Goal: Task Accomplishment & Management: Complete application form

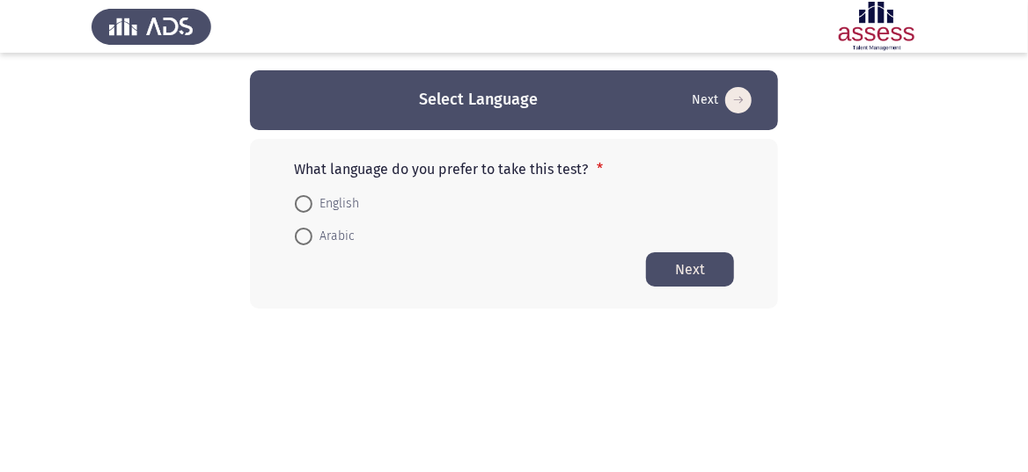
click at [306, 201] on span at bounding box center [304, 204] width 18 height 18
click at [306, 201] on input "English" at bounding box center [304, 204] width 18 height 18
radio input "true"
click at [675, 268] on button "Next" at bounding box center [690, 269] width 88 height 34
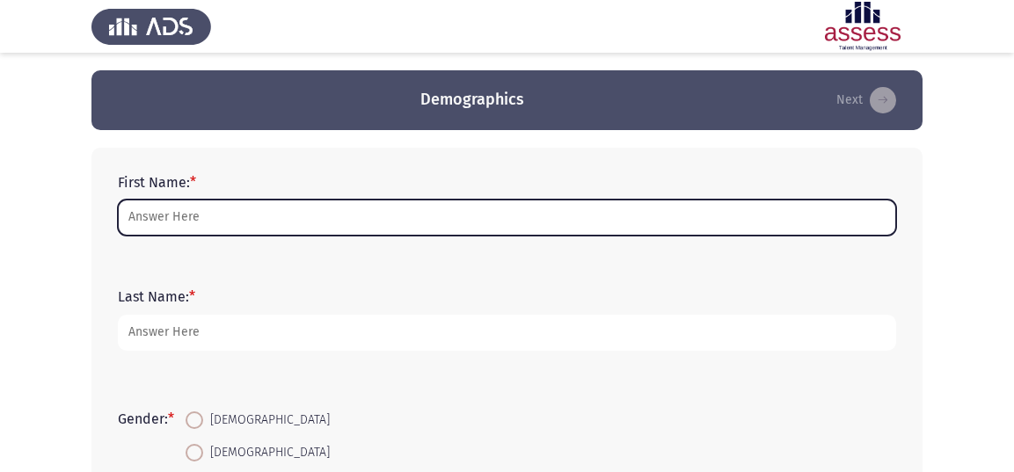
click at [586, 223] on input "First Name: *" at bounding box center [507, 218] width 779 height 36
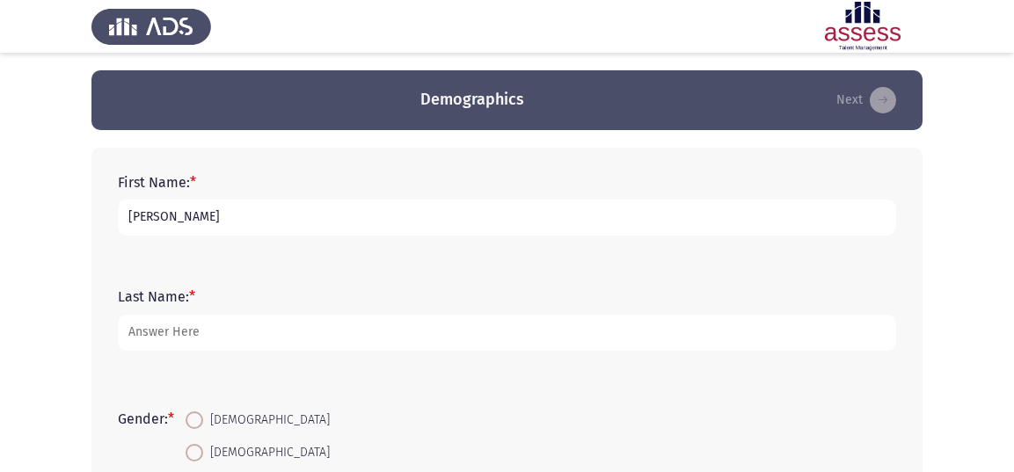
type input "[PERSON_NAME]"
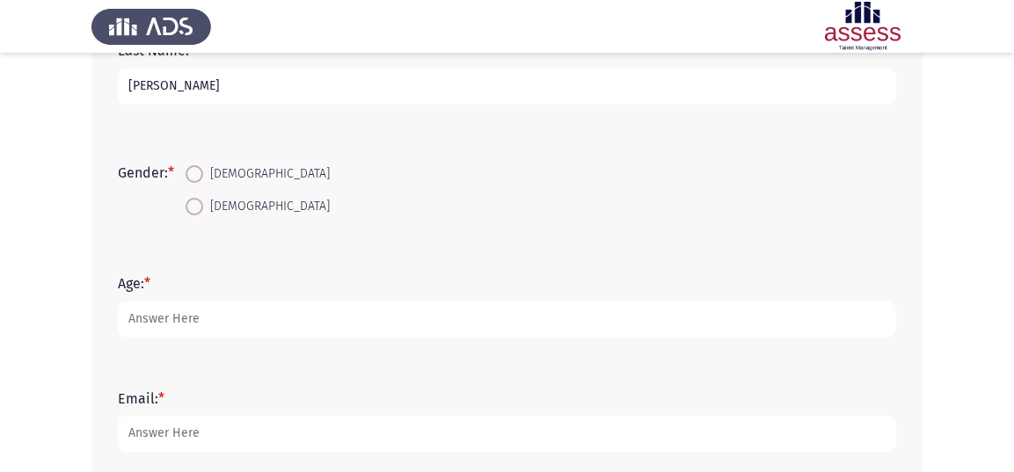
scroll to position [248, 0]
type input "[PERSON_NAME]"
click at [227, 171] on span "[DEMOGRAPHIC_DATA]" at bounding box center [266, 172] width 127 height 21
click at [203, 171] on input "[DEMOGRAPHIC_DATA]" at bounding box center [195, 173] width 18 height 18
radio input "true"
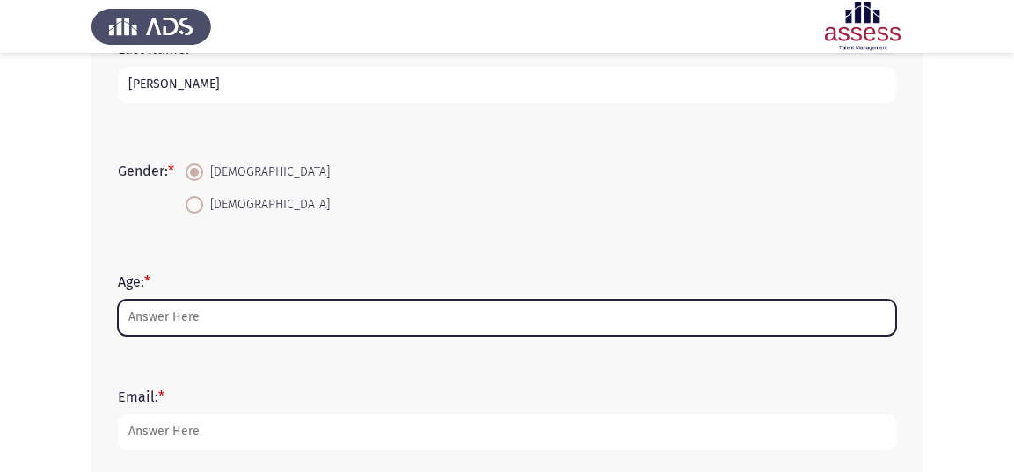
click at [209, 305] on input "Age: *" at bounding box center [507, 318] width 779 height 36
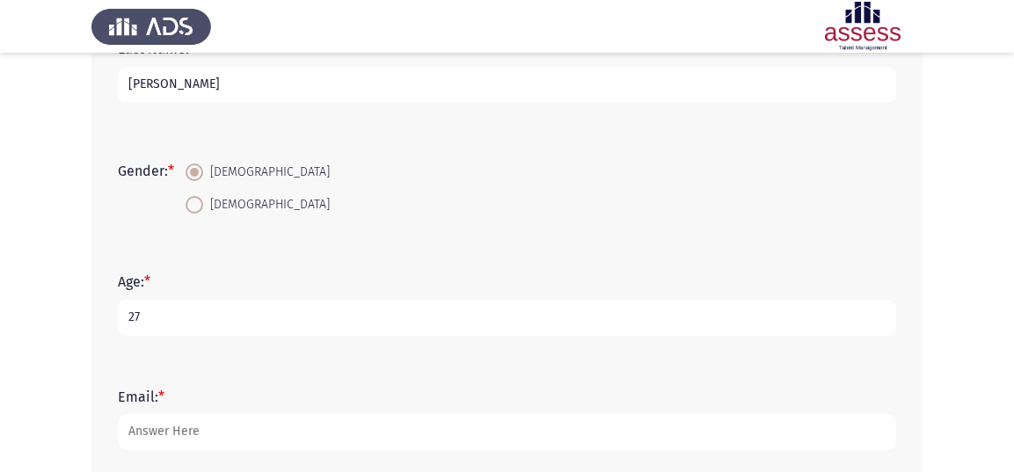
type input "27"
type input "sarahsamiryoussef98@gmail.com"
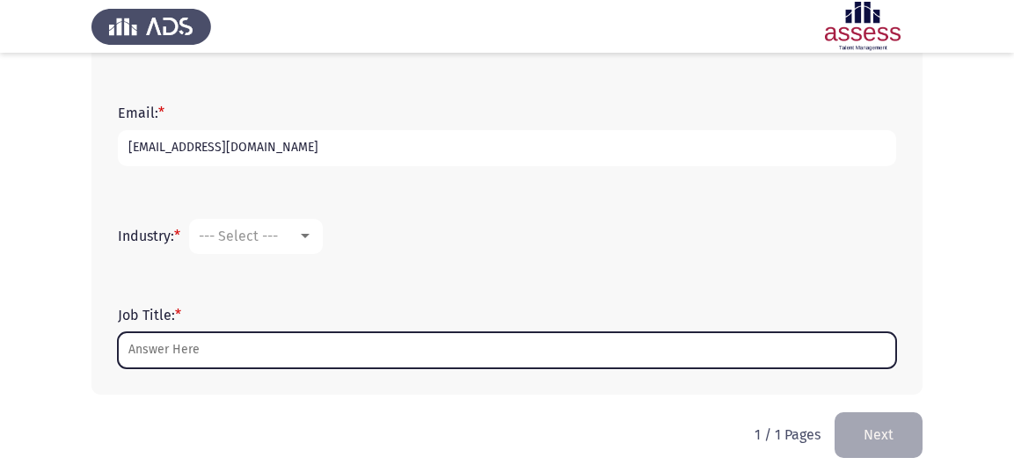
click at [216, 343] on input "Job Title: *" at bounding box center [507, 351] width 779 height 36
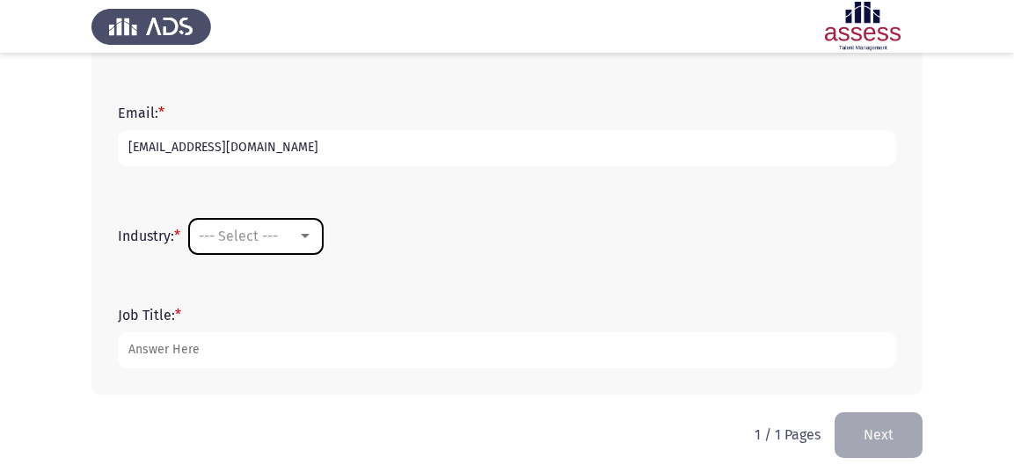
click at [238, 242] on span "--- Select ---" at bounding box center [238, 236] width 79 height 17
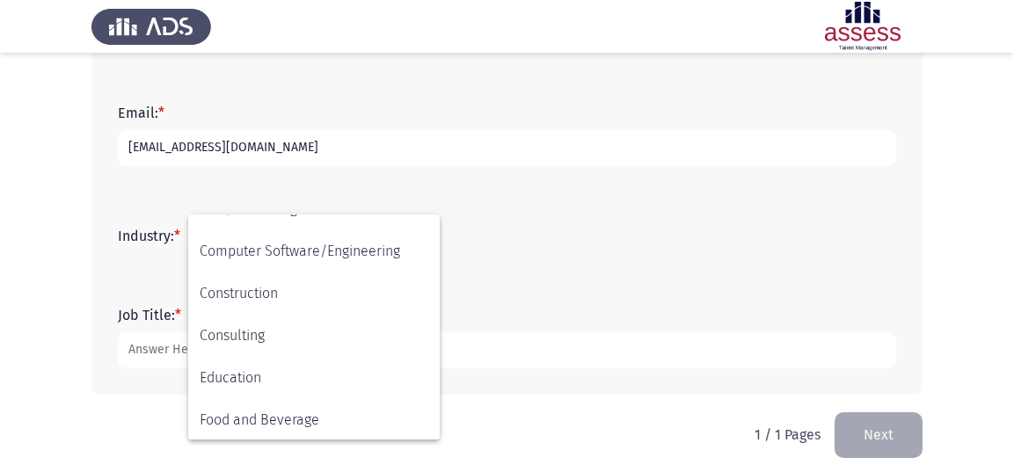
scroll to position [234, 0]
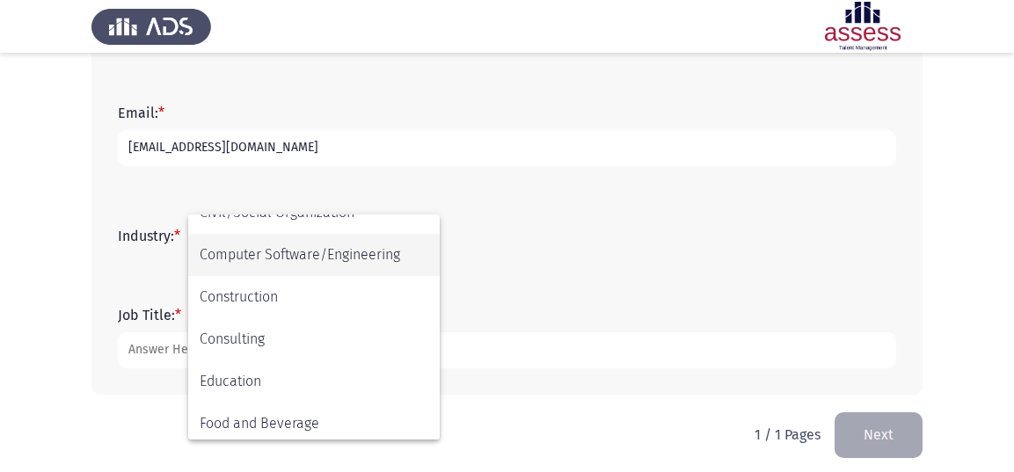
click at [260, 272] on span "Computer Software/Engineering" at bounding box center [314, 255] width 229 height 42
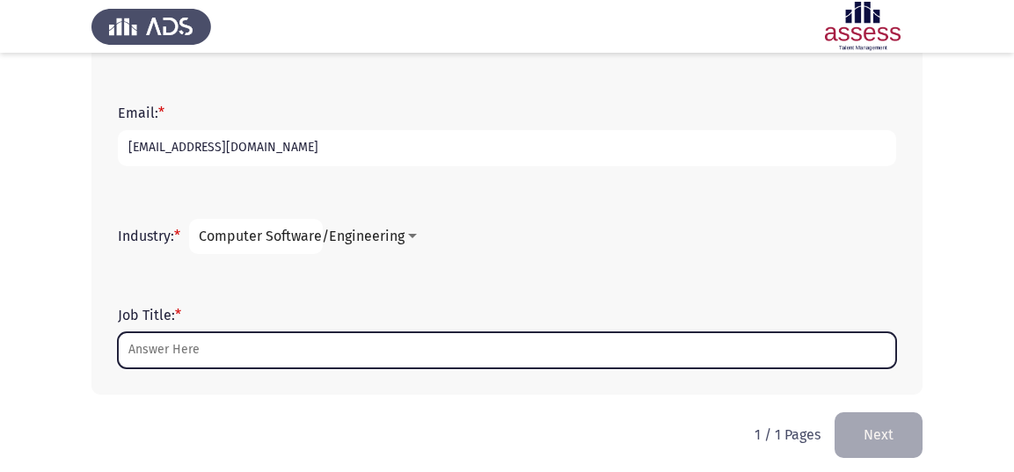
click at [210, 340] on input "Job Title: *" at bounding box center [507, 351] width 779 height 36
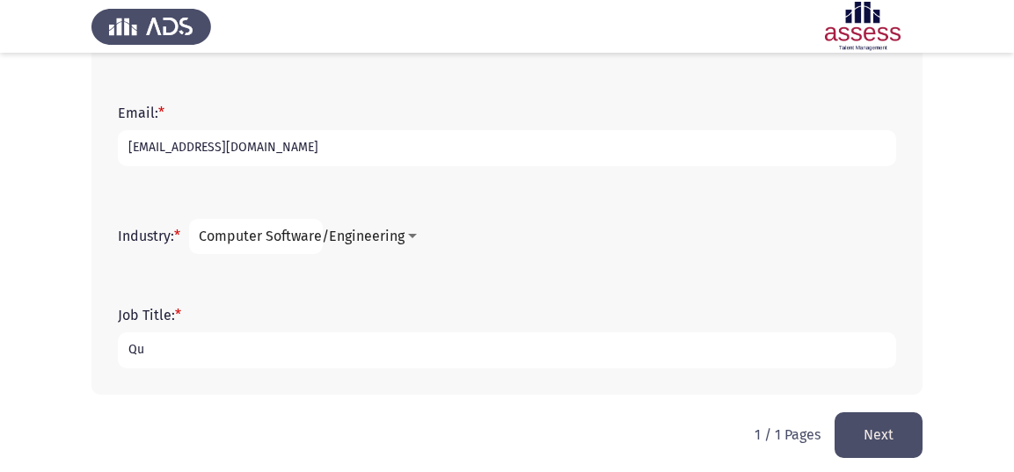
type input "Q"
type input "Software Tester"
click at [848, 431] on button "Next" at bounding box center [879, 435] width 88 height 45
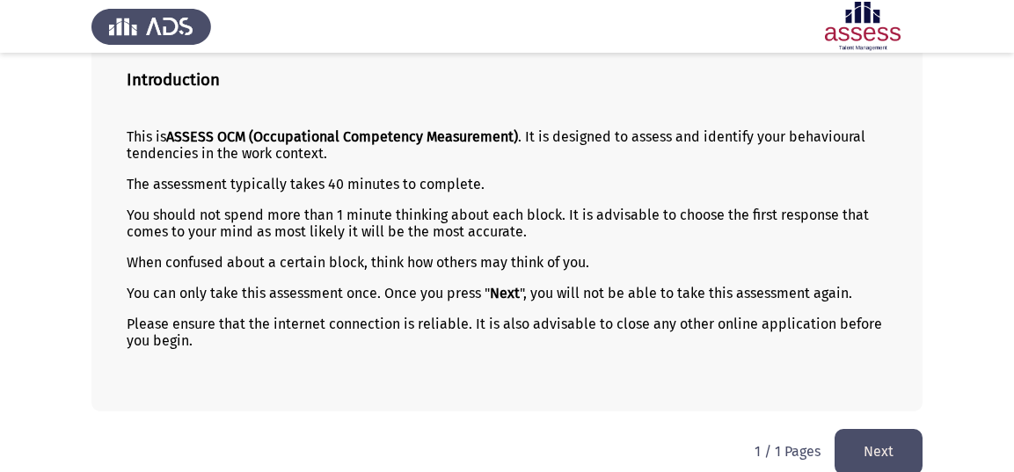
scroll to position [148, 0]
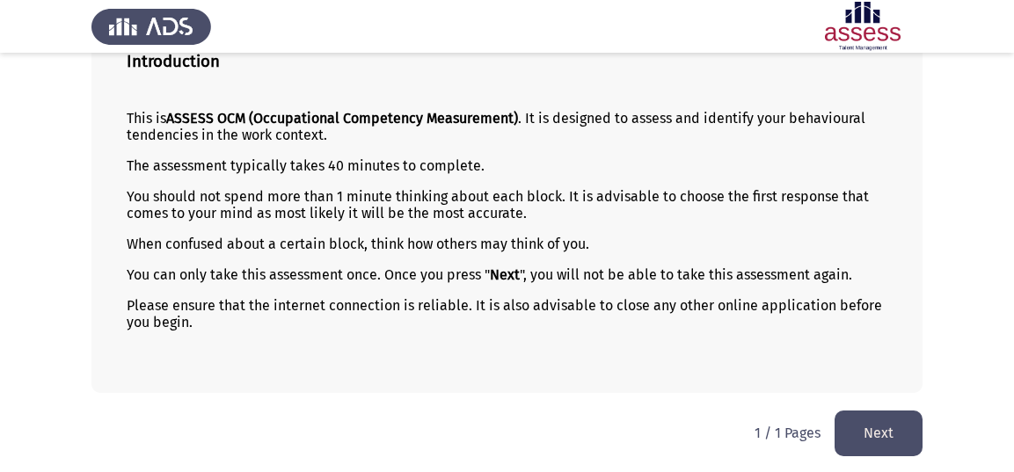
click at [884, 420] on button "Next" at bounding box center [879, 433] width 88 height 45
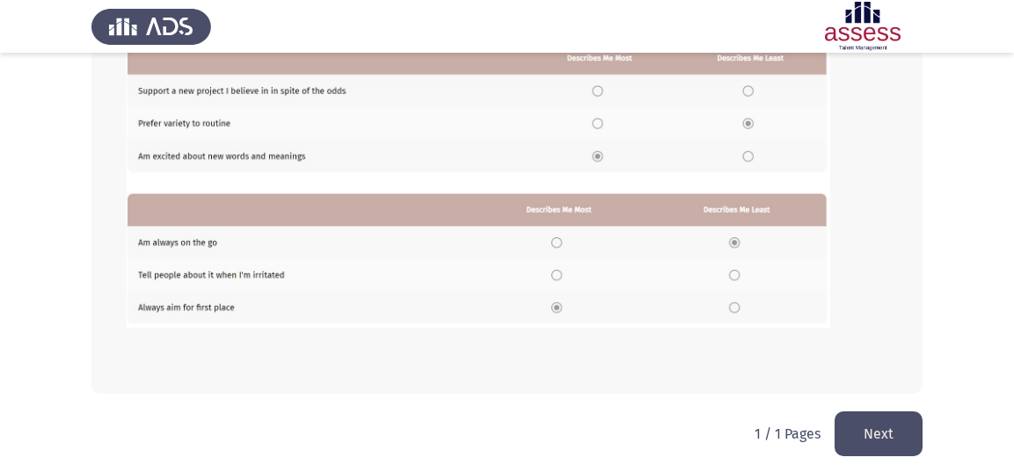
scroll to position [465, 0]
click at [880, 425] on button "Next" at bounding box center [879, 433] width 88 height 45
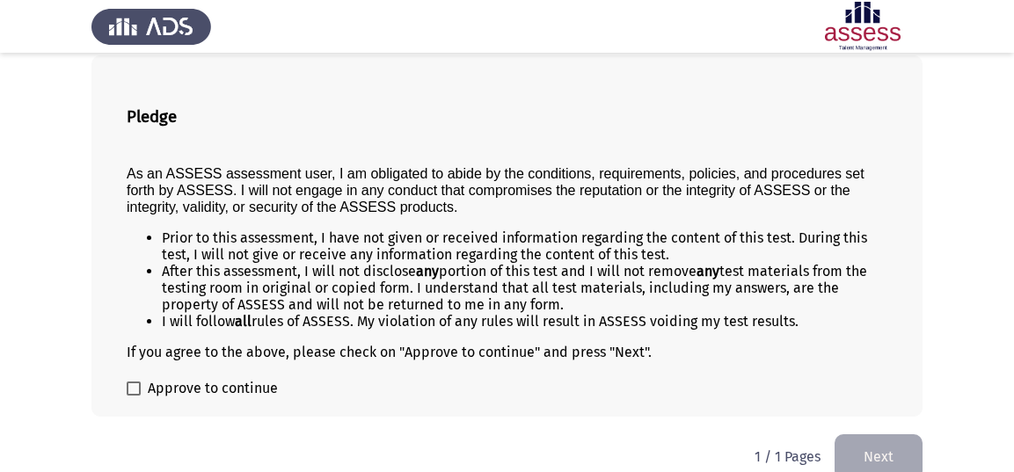
scroll to position [116, 0]
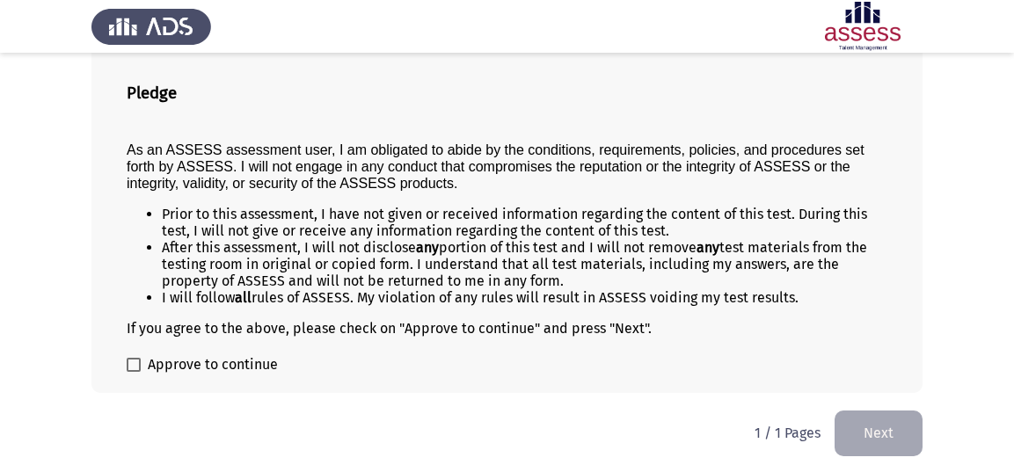
click at [246, 356] on span "Approve to continue" at bounding box center [213, 365] width 130 height 21
click at [134, 372] on input "Approve to continue" at bounding box center [133, 372] width 1 height 1
checkbox input "true"
click at [850, 436] on button "Next" at bounding box center [879, 433] width 88 height 45
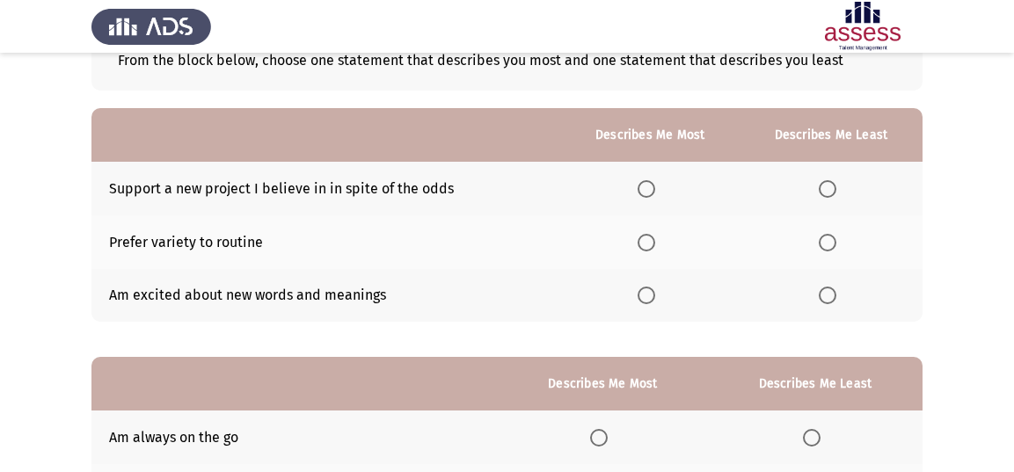
scroll to position [117, 0]
click at [655, 192] on span "Select an option" at bounding box center [647, 190] width 18 height 18
click at [655, 192] on input "Select an option" at bounding box center [647, 190] width 18 height 18
click at [648, 237] on span "Select an option" at bounding box center [647, 244] width 18 height 18
click at [648, 237] on input "Select an option" at bounding box center [647, 244] width 18 height 18
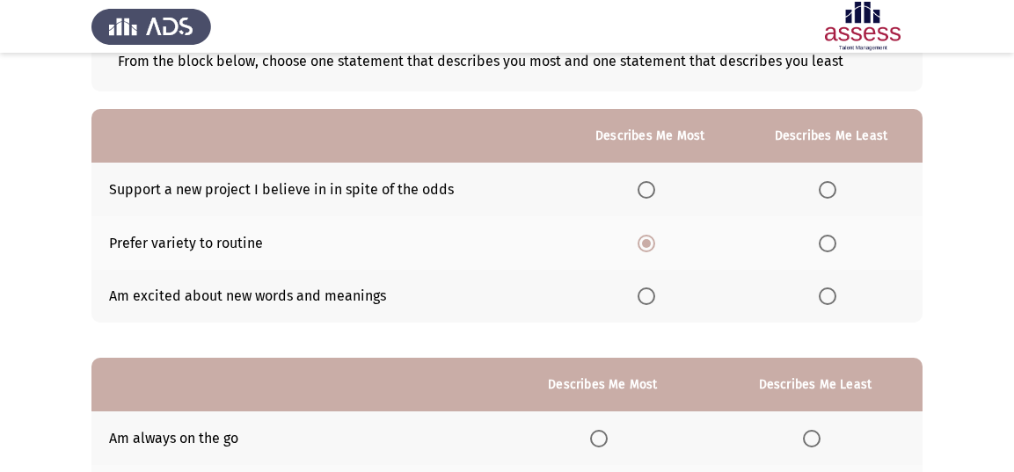
click at [653, 188] on span "Select an option" at bounding box center [647, 190] width 18 height 18
click at [653, 188] on input "Select an option" at bounding box center [647, 190] width 18 height 18
click at [648, 242] on span "Select an option" at bounding box center [647, 244] width 18 height 18
click at [648, 242] on input "Select an option" at bounding box center [647, 244] width 18 height 18
click at [824, 238] on span "Select an option" at bounding box center [828, 244] width 18 height 18
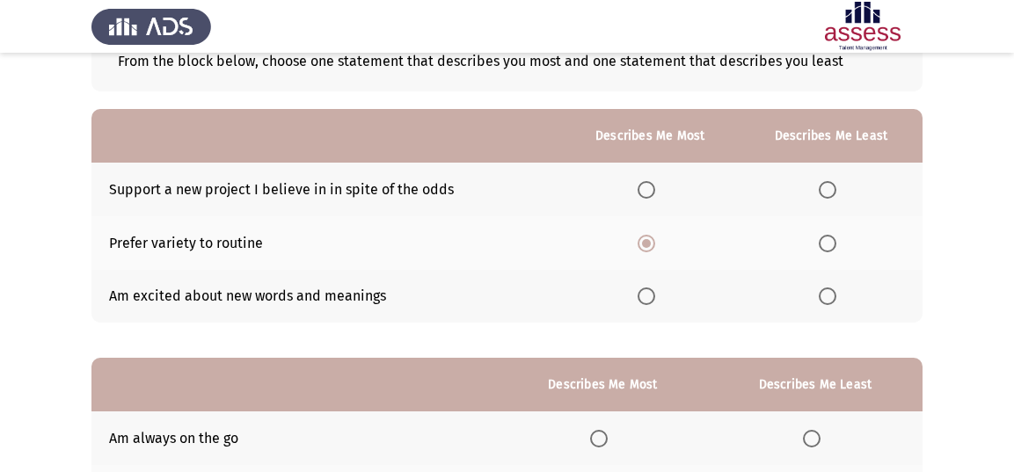
click at [824, 238] on input "Select an option" at bounding box center [828, 244] width 18 height 18
click at [655, 183] on span "Select an option" at bounding box center [647, 190] width 18 height 18
click at [655, 183] on input "Select an option" at bounding box center [647, 190] width 18 height 18
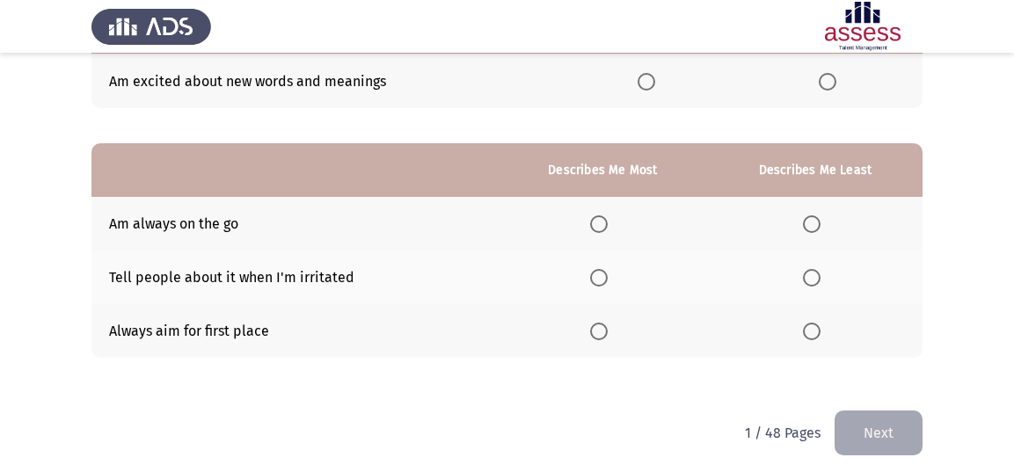
scroll to position [337, 0]
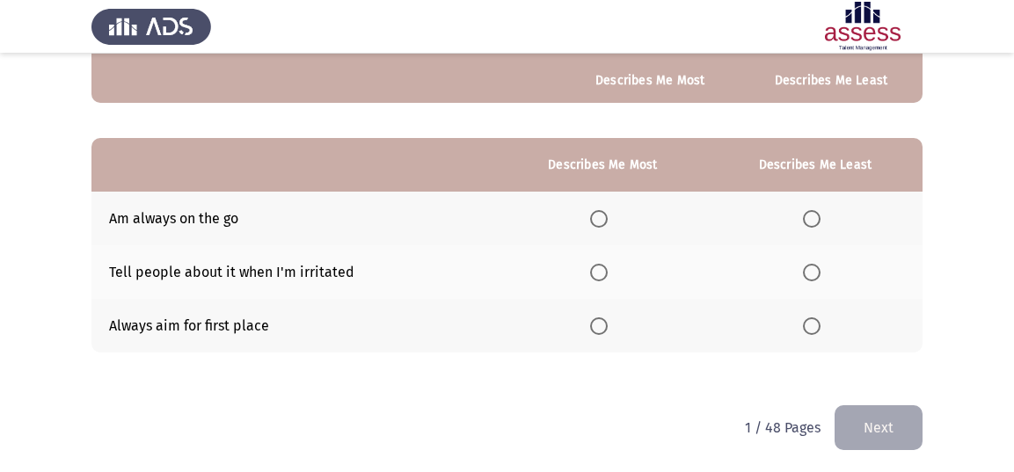
click at [607, 214] on span "Select an option" at bounding box center [599, 219] width 18 height 18
click at [607, 214] on input "Select an option" at bounding box center [599, 219] width 18 height 18
click at [811, 322] on span "Select an option" at bounding box center [812, 327] width 18 height 18
click at [811, 322] on input "Select an option" at bounding box center [812, 327] width 18 height 18
click at [860, 406] on button "Next" at bounding box center [879, 428] width 88 height 45
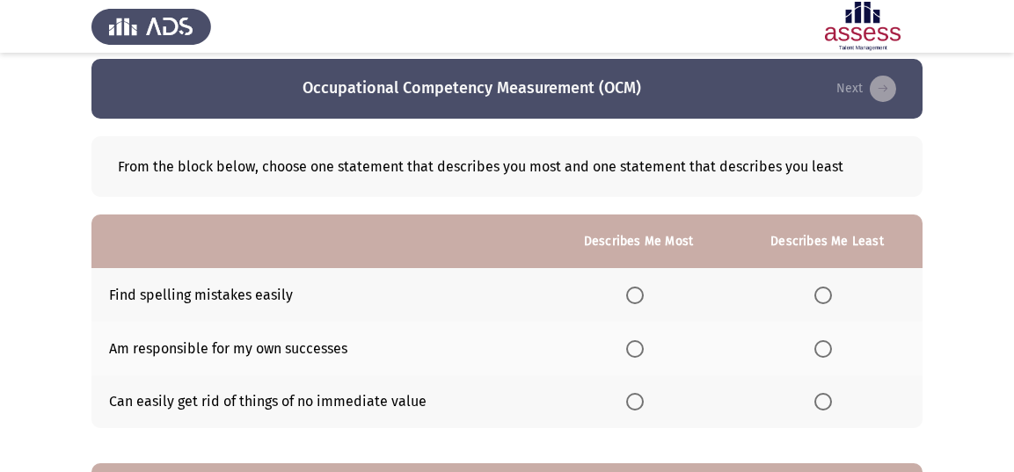
scroll to position [14, 0]
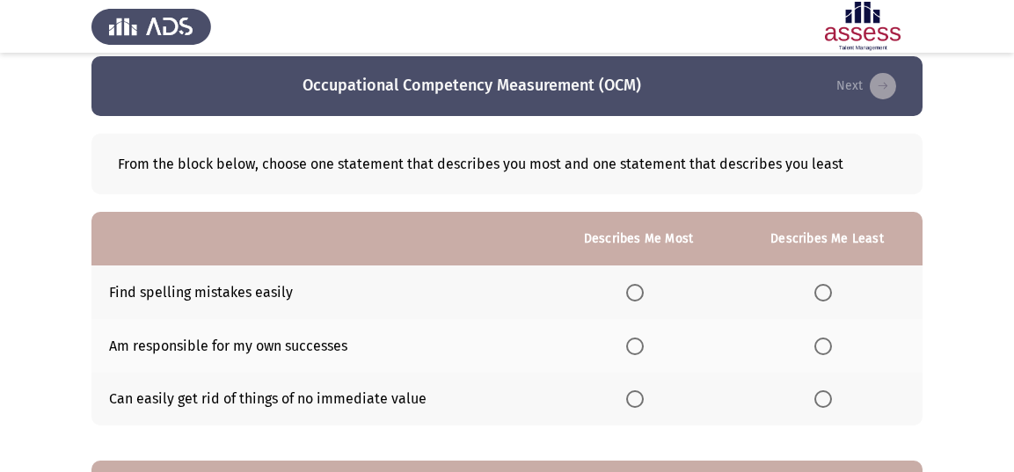
click at [636, 297] on span "Select an option" at bounding box center [635, 293] width 18 height 18
click at [636, 297] on input "Select an option" at bounding box center [635, 293] width 18 height 18
click at [554, 342] on th at bounding box center [639, 346] width 187 height 54
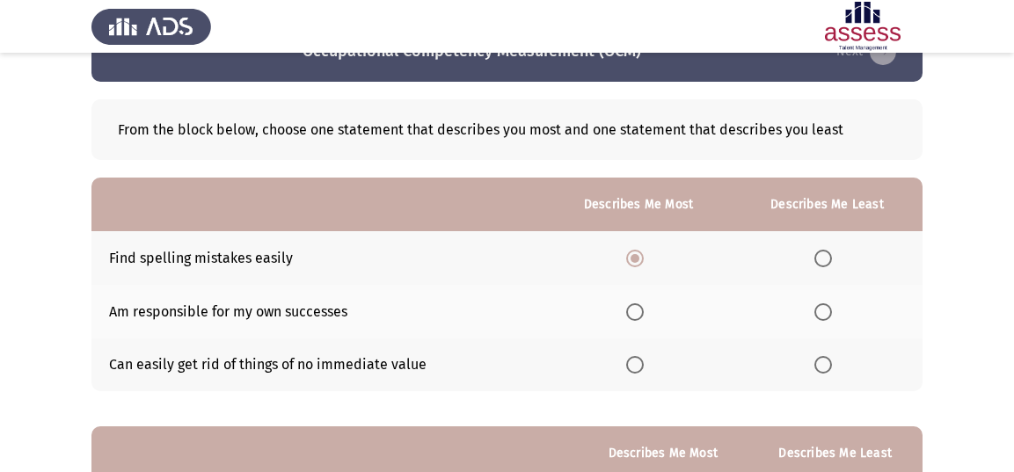
scroll to position [58, 0]
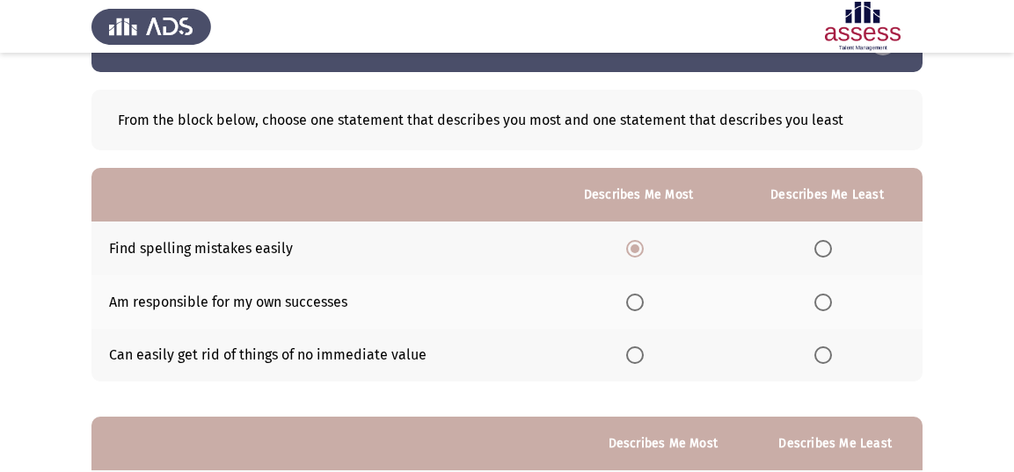
click at [826, 350] on span "Select an option" at bounding box center [824, 356] width 18 height 18
click at [826, 350] on input "Select an option" at bounding box center [824, 356] width 18 height 18
click at [823, 297] on span "Select an option" at bounding box center [824, 303] width 18 height 18
click at [823, 297] on input "Select an option" at bounding box center [824, 303] width 18 height 18
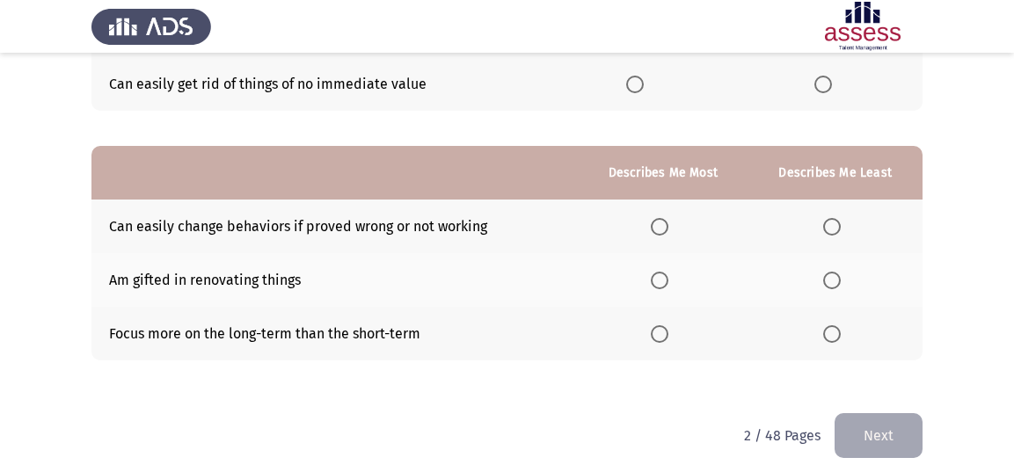
scroll to position [337, 0]
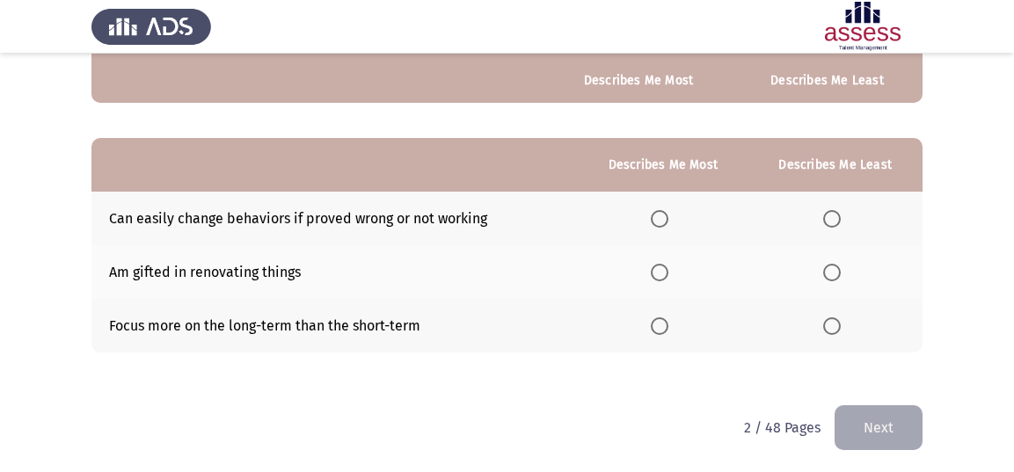
click at [667, 213] on span "Select an option" at bounding box center [660, 219] width 18 height 18
click at [667, 213] on input "Select an option" at bounding box center [660, 219] width 18 height 18
click at [829, 324] on span "Select an option" at bounding box center [833, 327] width 18 height 18
click at [829, 324] on input "Select an option" at bounding box center [833, 327] width 18 height 18
click at [861, 411] on button "Next" at bounding box center [879, 428] width 88 height 45
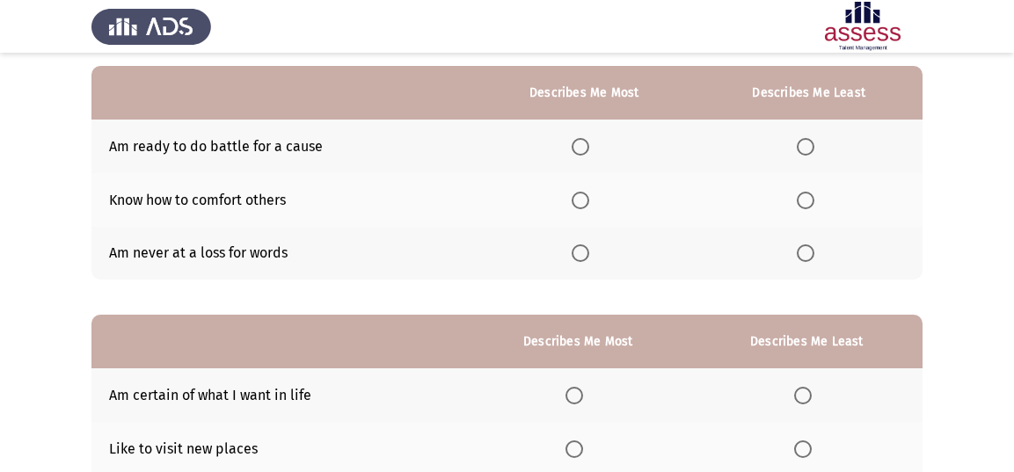
scroll to position [146, 0]
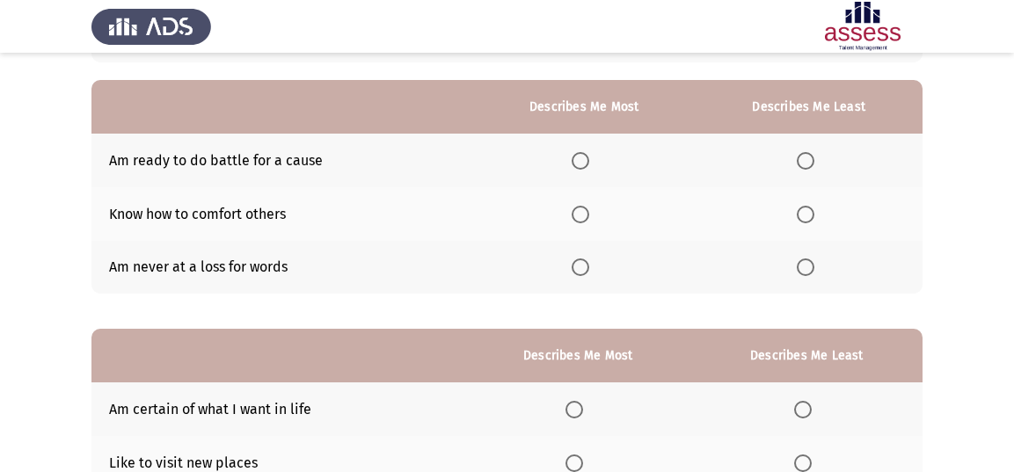
click at [578, 161] on span "Select an option" at bounding box center [581, 161] width 18 height 18
click at [578, 161] on input "Select an option" at bounding box center [581, 161] width 18 height 18
click at [807, 217] on span "Select an option" at bounding box center [806, 215] width 18 height 18
click at [807, 217] on input "Select an option" at bounding box center [806, 215] width 18 height 18
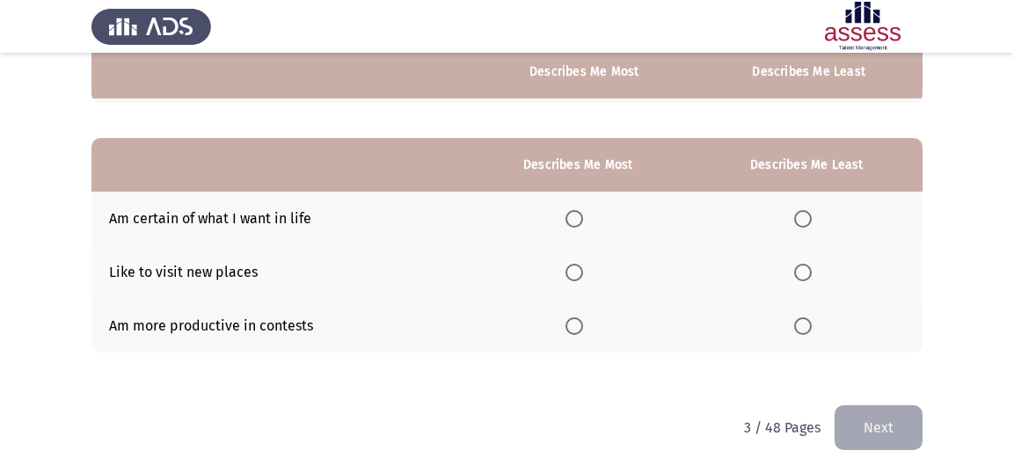
scroll to position [323, 0]
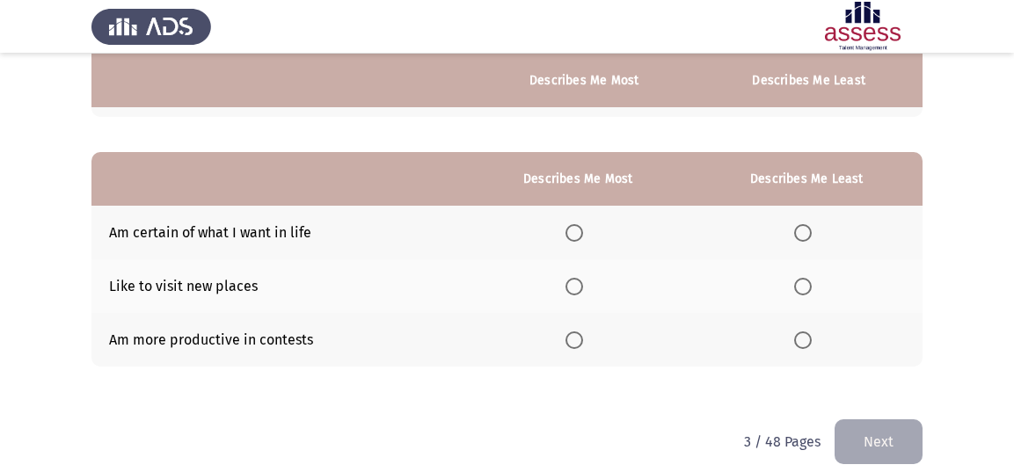
click at [797, 282] on span "Select an option" at bounding box center [804, 287] width 18 height 18
click at [797, 282] on input "Select an option" at bounding box center [804, 287] width 18 height 18
click at [575, 233] on span "Select an option" at bounding box center [575, 233] width 18 height 18
click at [575, 233] on input "Select an option" at bounding box center [575, 233] width 18 height 18
click at [852, 434] on button "Next" at bounding box center [879, 442] width 88 height 45
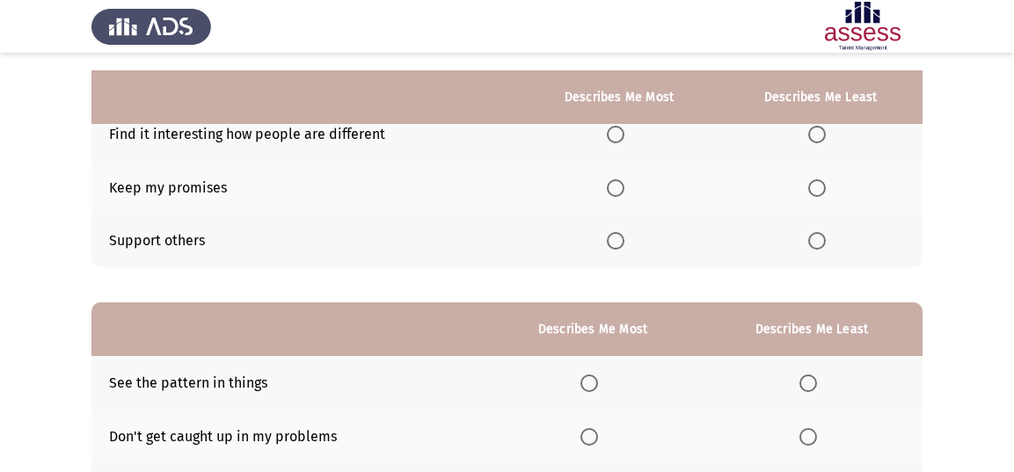
scroll to position [160, 0]
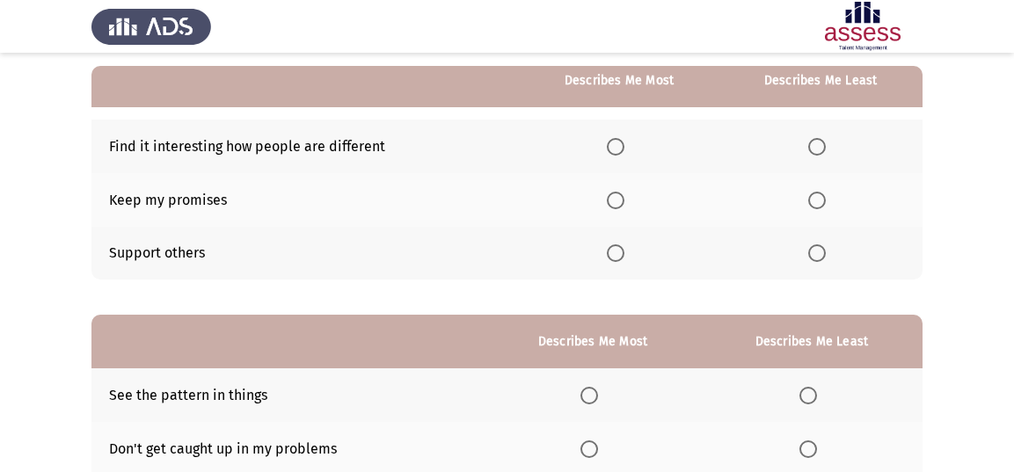
click at [625, 249] on span "Select an option" at bounding box center [616, 254] width 18 height 18
click at [625, 249] on input "Select an option" at bounding box center [616, 254] width 18 height 18
click at [816, 145] on span "Select an option" at bounding box center [818, 147] width 18 height 18
click at [816, 145] on input "Select an option" at bounding box center [818, 147] width 18 height 18
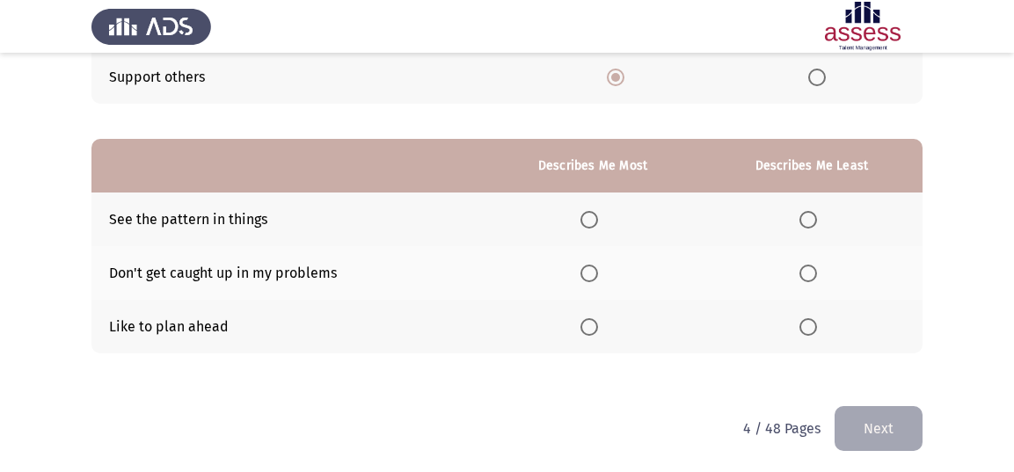
scroll to position [337, 0]
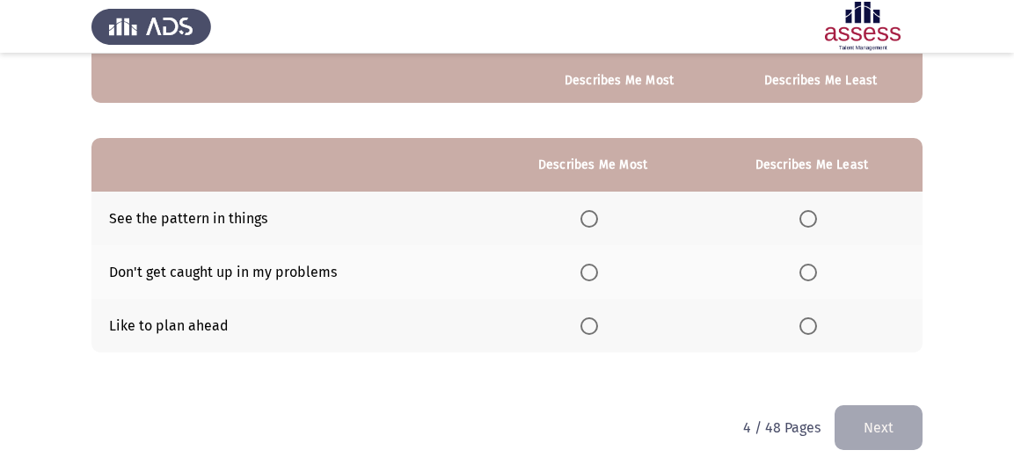
click at [598, 321] on span "Select an option" at bounding box center [590, 327] width 18 height 18
click at [598, 321] on input "Select an option" at bounding box center [590, 327] width 18 height 18
click at [808, 276] on span "Select an option" at bounding box center [809, 273] width 18 height 18
click at [808, 276] on input "Select an option" at bounding box center [809, 273] width 18 height 18
click at [860, 406] on button "Next" at bounding box center [879, 428] width 88 height 45
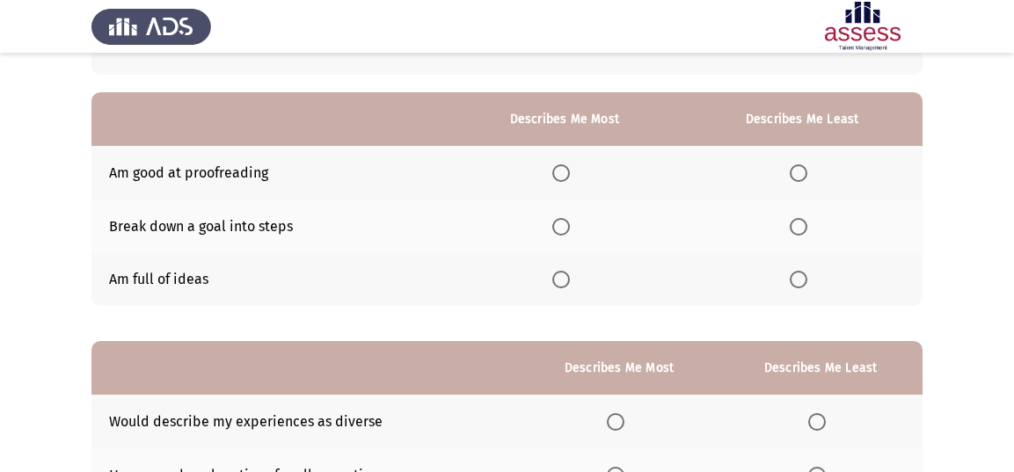
scroll to position [131, 0]
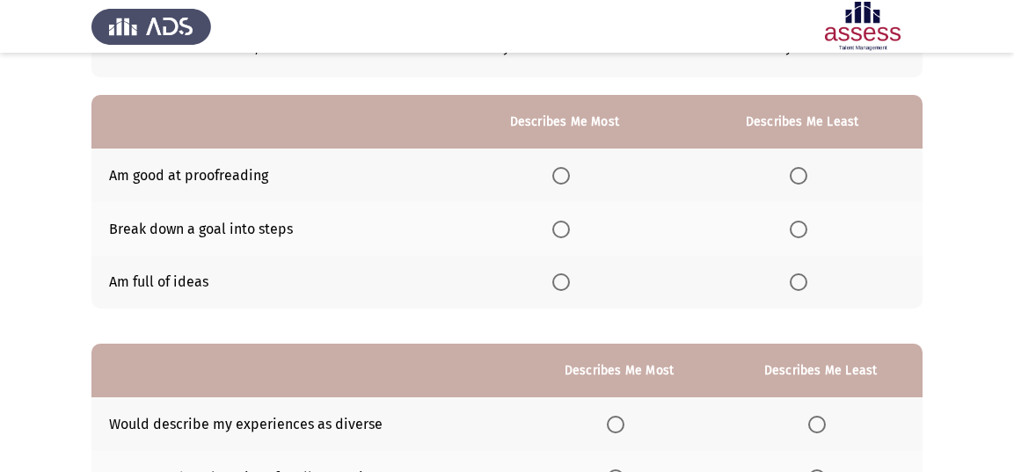
click at [568, 225] on span "Select an option" at bounding box center [562, 230] width 18 height 18
click at [568, 225] on input "Select an option" at bounding box center [562, 230] width 18 height 18
click at [798, 283] on span "Select an option" at bounding box center [799, 283] width 18 height 18
click at [798, 283] on input "Select an option" at bounding box center [799, 283] width 18 height 18
click at [708, 284] on th at bounding box center [802, 283] width 241 height 54
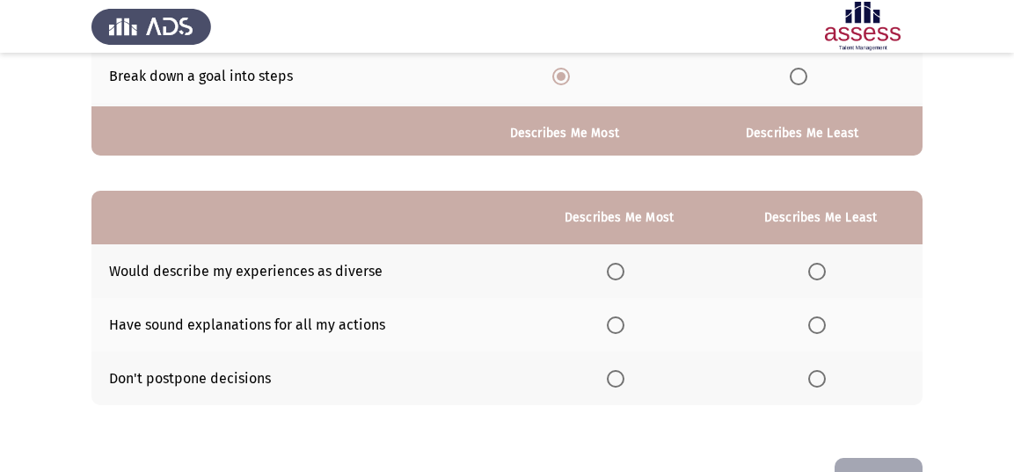
scroll to position [337, 0]
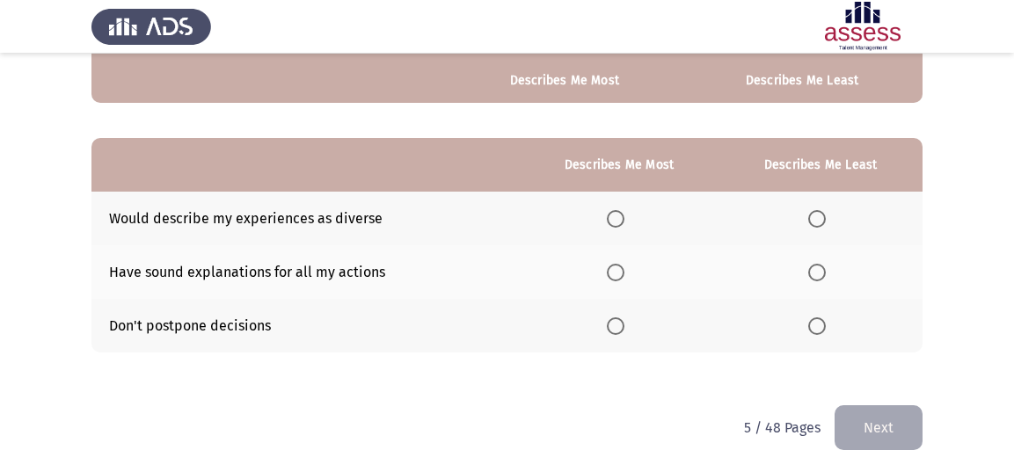
click at [625, 264] on span "Select an option" at bounding box center [616, 273] width 18 height 18
click at [625, 264] on input "Select an option" at bounding box center [616, 273] width 18 height 18
click at [813, 319] on span "Select an option" at bounding box center [818, 327] width 18 height 18
click at [813, 319] on input "Select an option" at bounding box center [818, 327] width 18 height 18
click at [863, 415] on button "Next" at bounding box center [879, 428] width 88 height 45
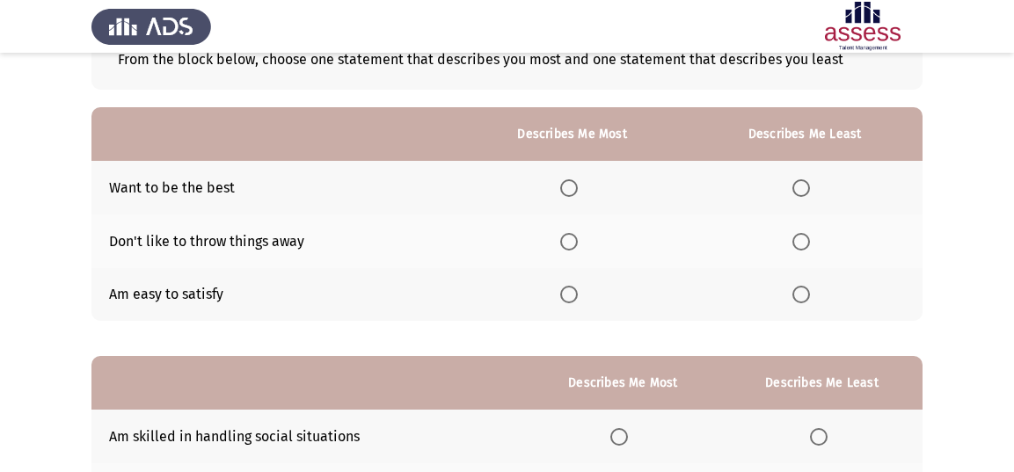
scroll to position [117, 0]
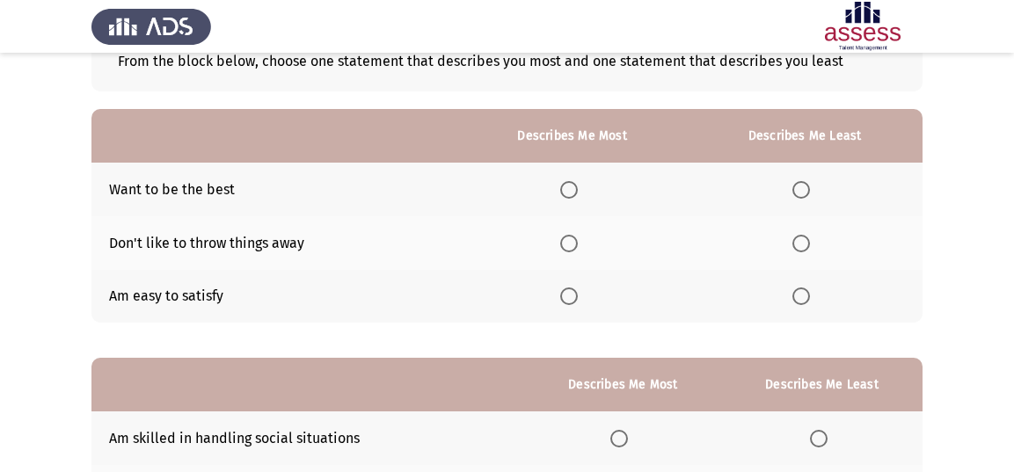
click at [806, 295] on span "Select an option" at bounding box center [802, 297] width 18 height 18
click at [806, 295] on input "Select an option" at bounding box center [802, 297] width 18 height 18
click at [571, 292] on span "Select an option" at bounding box center [569, 297] width 18 height 18
click at [571, 292] on input "Select an option" at bounding box center [569, 297] width 18 height 18
click at [802, 184] on span "Select an option" at bounding box center [802, 190] width 18 height 18
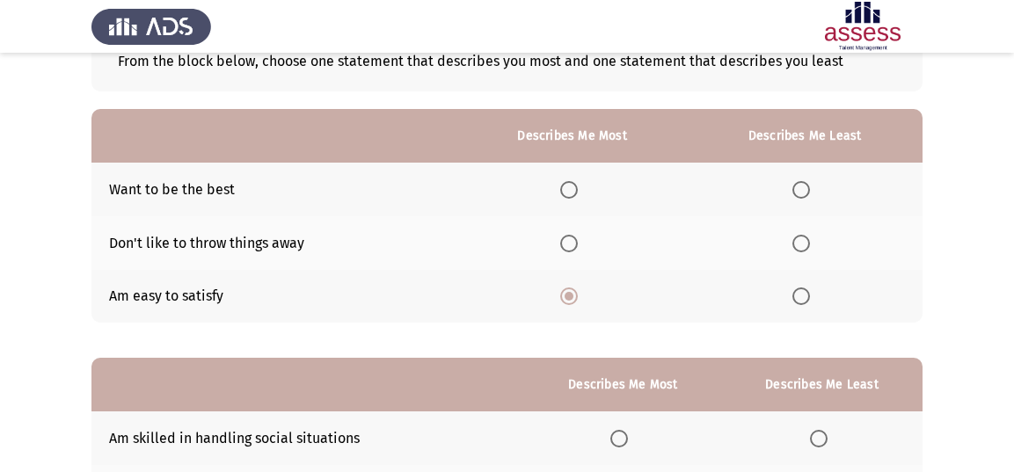
click at [802, 184] on input "Select an option" at bounding box center [802, 190] width 18 height 18
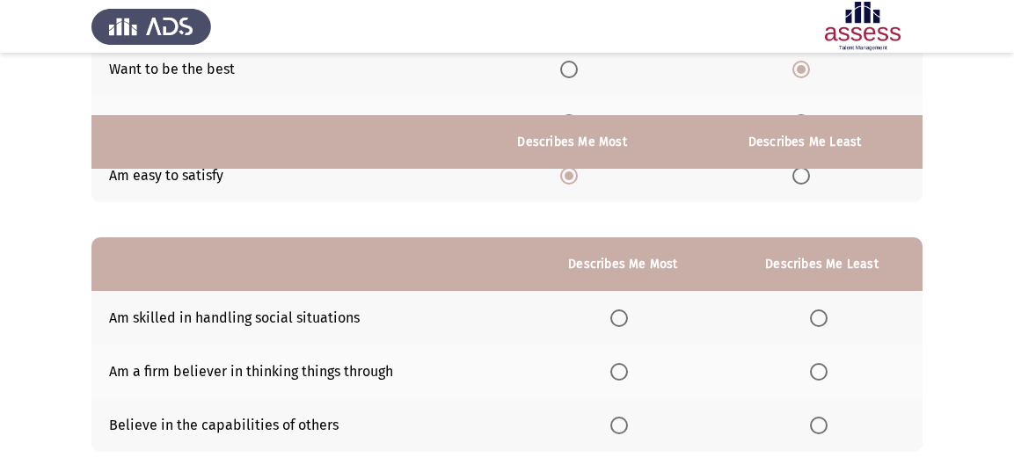
scroll to position [337, 0]
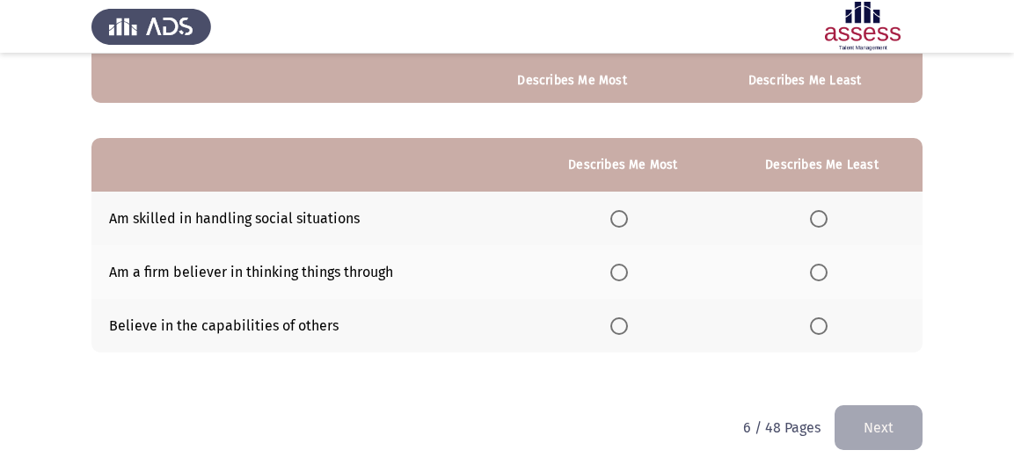
click at [628, 220] on span "Select an option" at bounding box center [620, 219] width 18 height 18
click at [628, 220] on input "Select an option" at bounding box center [620, 219] width 18 height 18
click at [867, 425] on button "Next" at bounding box center [879, 428] width 88 height 45
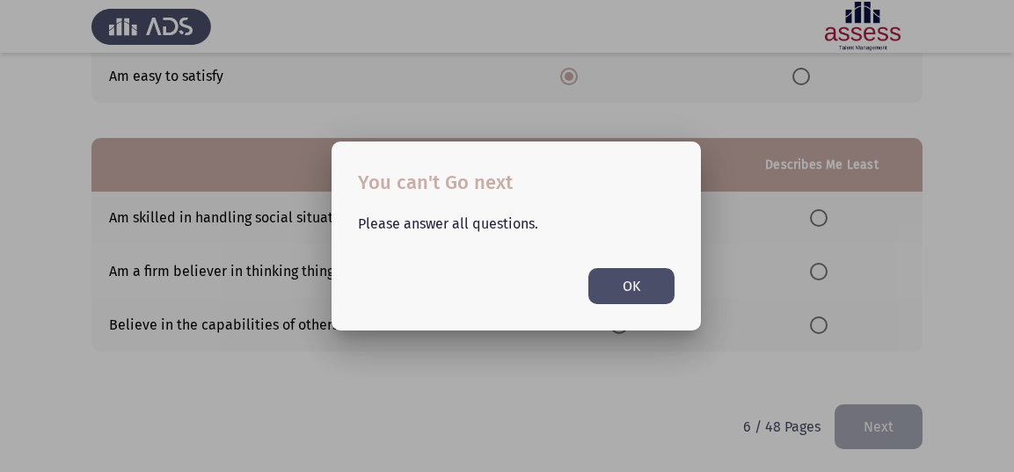
click at [660, 291] on button "OK" at bounding box center [632, 286] width 86 height 36
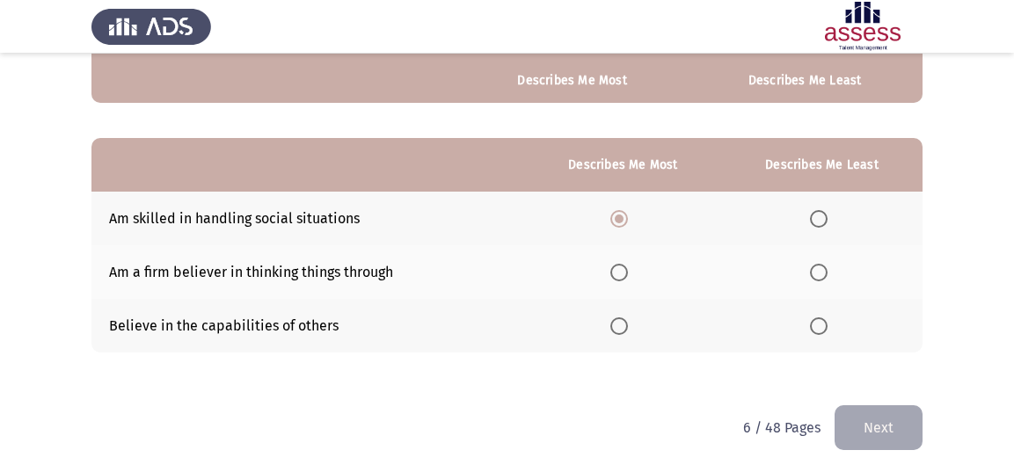
click at [817, 276] on span "Select an option" at bounding box center [819, 273] width 18 height 18
click at [817, 276] on input "Select an option" at bounding box center [819, 273] width 18 height 18
click at [871, 410] on button "Next" at bounding box center [879, 428] width 88 height 45
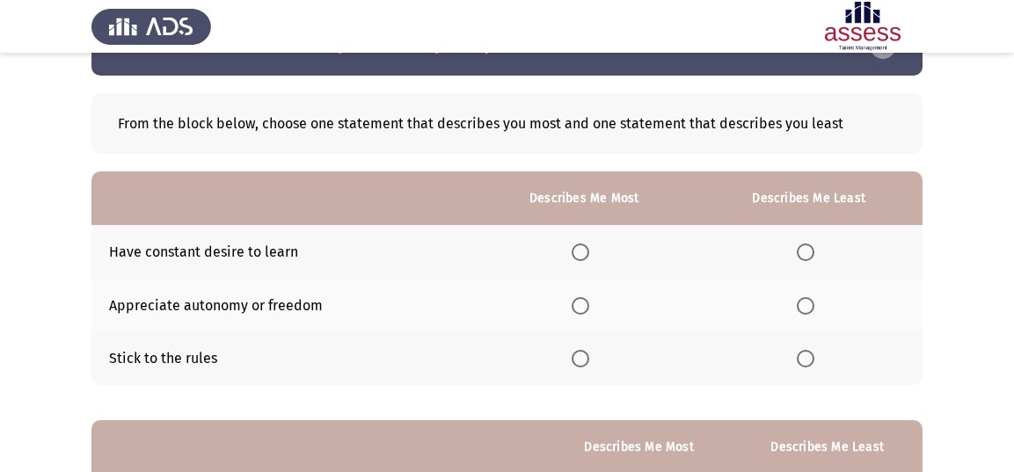
scroll to position [58, 0]
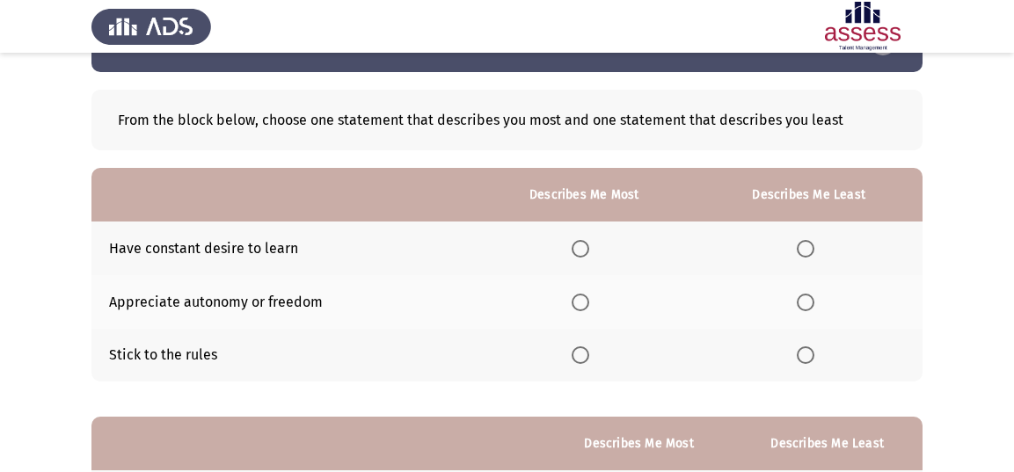
click at [799, 303] on span "Select an option" at bounding box center [806, 303] width 18 height 18
click at [799, 303] on input "Select an option" at bounding box center [806, 303] width 18 height 18
click at [595, 243] on label "Select an option" at bounding box center [584, 249] width 25 height 18
click at [590, 243] on input "Select an option" at bounding box center [581, 249] width 18 height 18
click at [584, 355] on span "Select an option" at bounding box center [581, 356] width 18 height 18
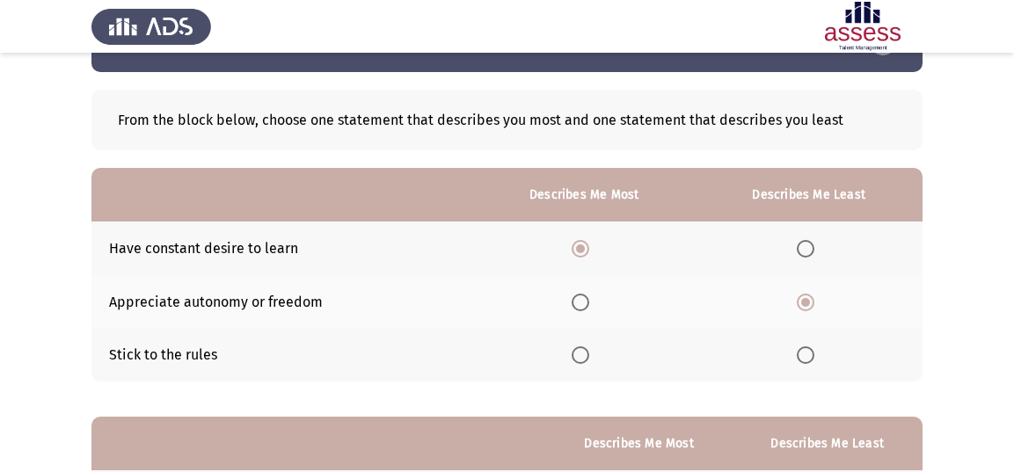
click at [584, 355] on input "Select an option" at bounding box center [581, 356] width 18 height 18
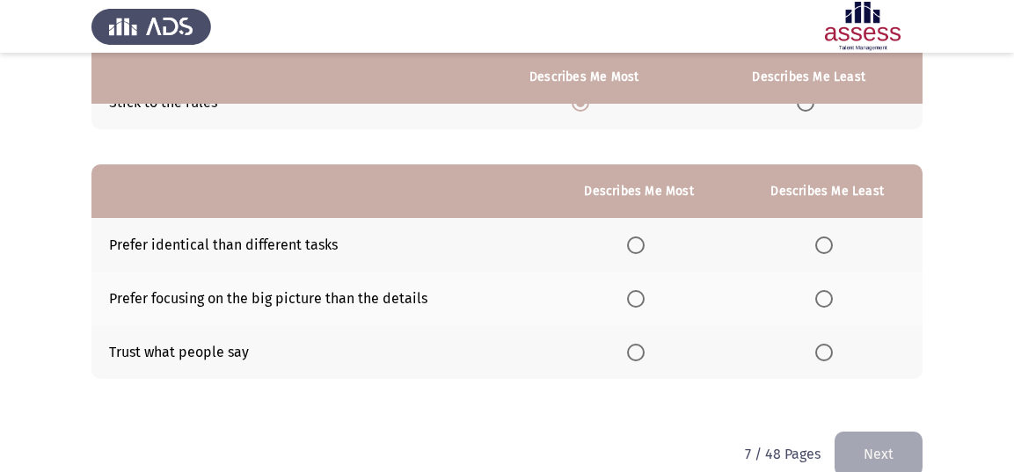
scroll to position [308, 0]
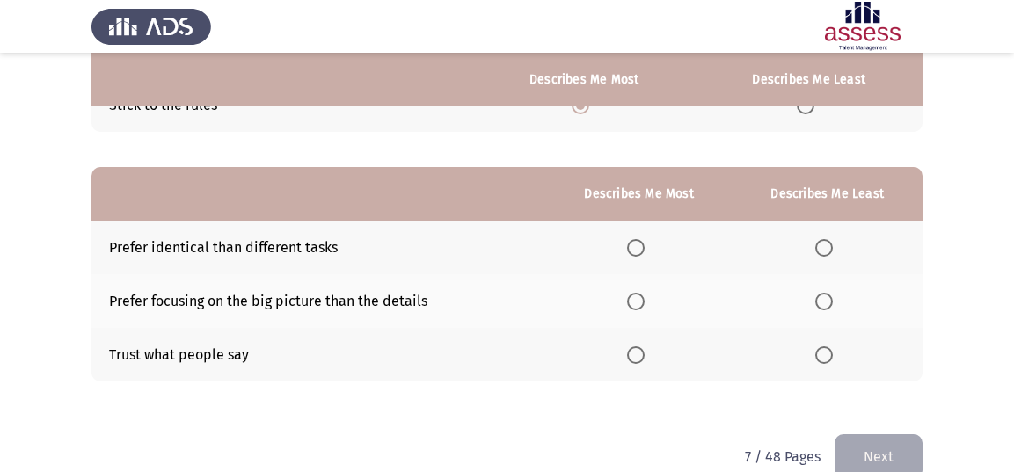
click at [824, 355] on span "Select an option" at bounding box center [825, 356] width 18 height 18
click at [824, 355] on input "Select an option" at bounding box center [825, 356] width 18 height 18
click at [819, 300] on span "Select an option" at bounding box center [825, 302] width 18 height 18
click at [819, 300] on input "Select an option" at bounding box center [825, 302] width 18 height 18
click at [644, 239] on span "Select an option" at bounding box center [636, 248] width 18 height 18
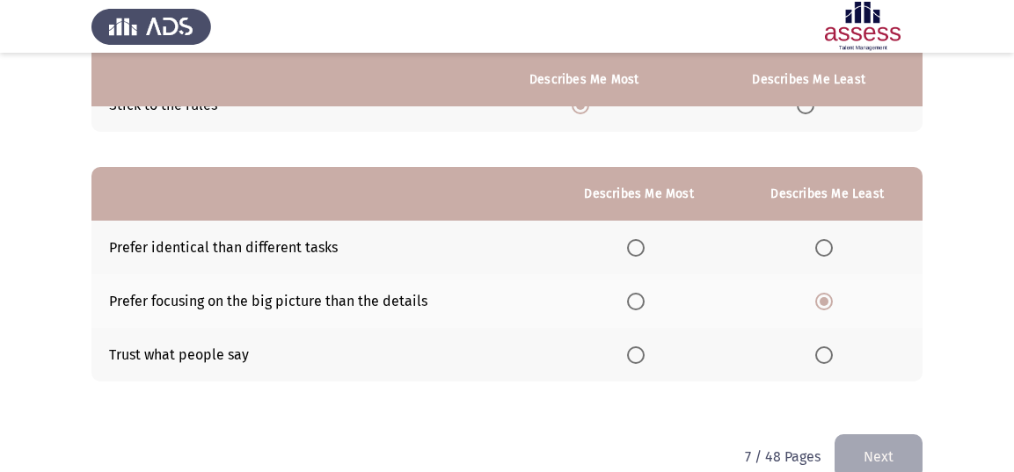
click at [644, 239] on input "Select an option" at bounding box center [636, 248] width 18 height 18
click at [879, 443] on button "Next" at bounding box center [879, 457] width 88 height 45
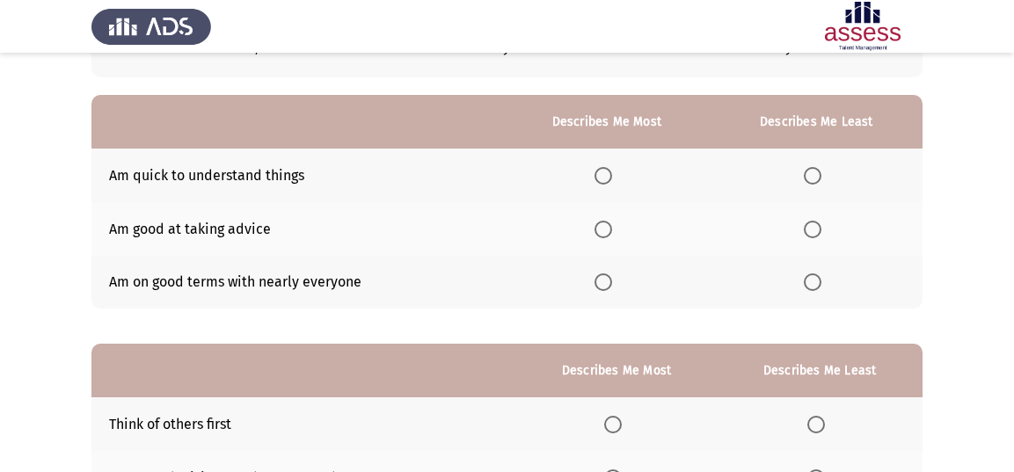
scroll to position [102, 0]
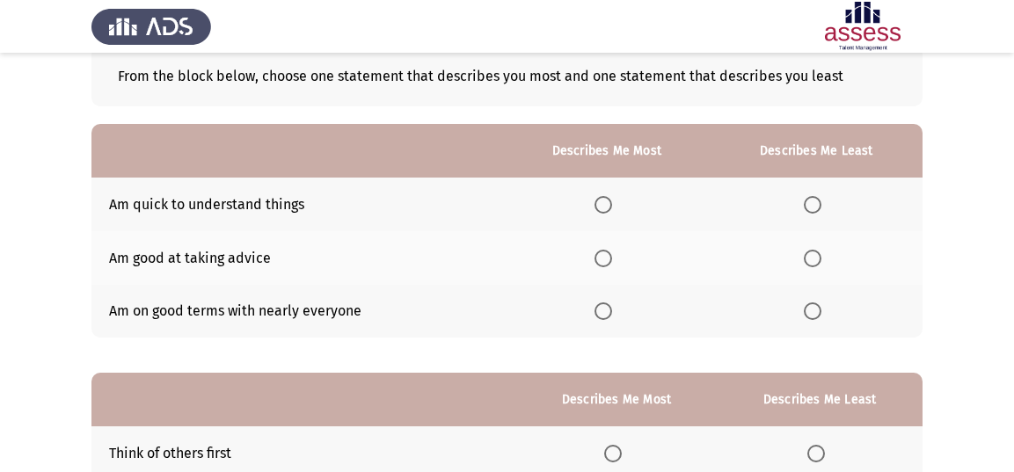
click at [812, 201] on span "Select an option" at bounding box center [813, 205] width 18 height 18
click at [812, 201] on input "Select an option" at bounding box center [813, 205] width 18 height 18
click at [605, 250] on span "Select an option" at bounding box center [604, 259] width 18 height 18
click at [605, 250] on input "Select an option" at bounding box center [604, 259] width 18 height 18
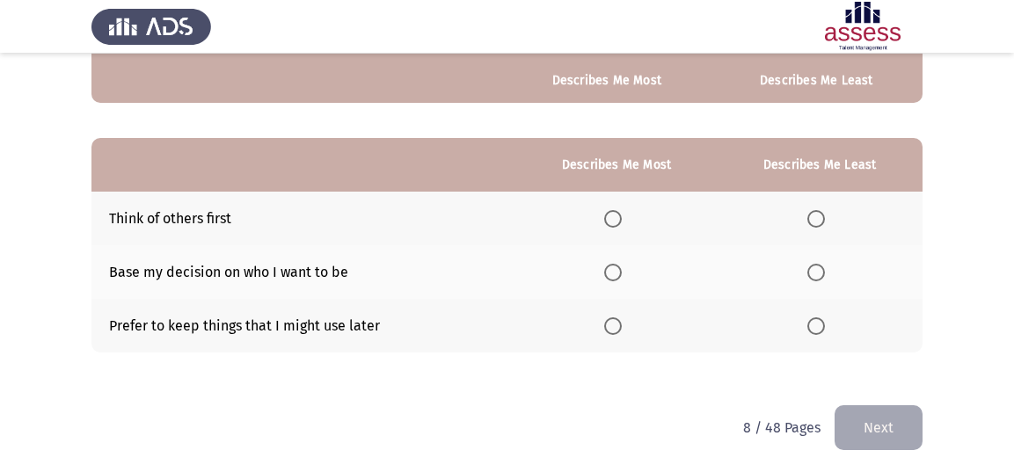
click at [813, 270] on span "Select an option" at bounding box center [817, 273] width 18 height 18
click at [813, 270] on input "Select an option" at bounding box center [817, 273] width 18 height 18
click at [620, 321] on span "Select an option" at bounding box center [613, 327] width 18 height 18
click at [620, 321] on input "Select an option" at bounding box center [613, 327] width 18 height 18
click at [859, 417] on button "Next" at bounding box center [879, 428] width 88 height 45
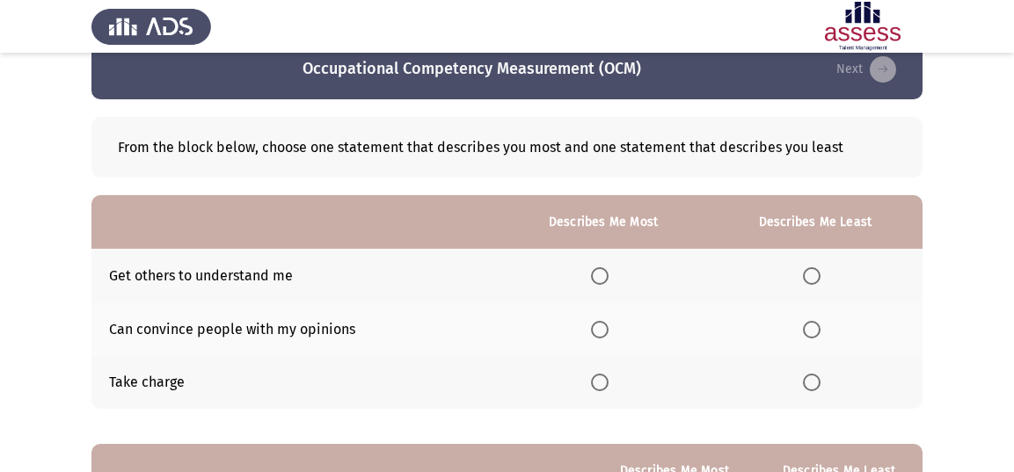
scroll to position [29, 0]
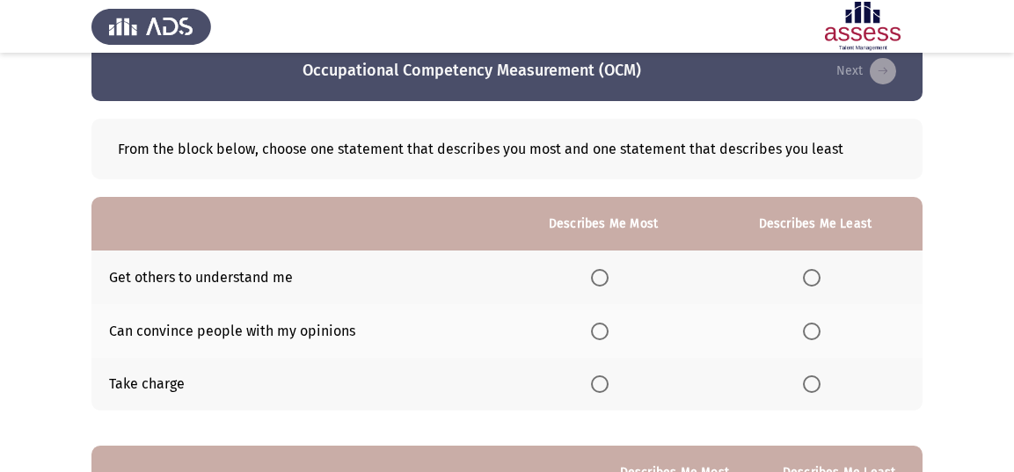
click at [606, 376] on span "Select an option" at bounding box center [600, 385] width 18 height 18
click at [606, 376] on input "Select an option" at bounding box center [600, 385] width 18 height 18
click at [812, 326] on span "Select an option" at bounding box center [812, 332] width 18 height 18
click at [812, 326] on input "Select an option" at bounding box center [812, 332] width 18 height 18
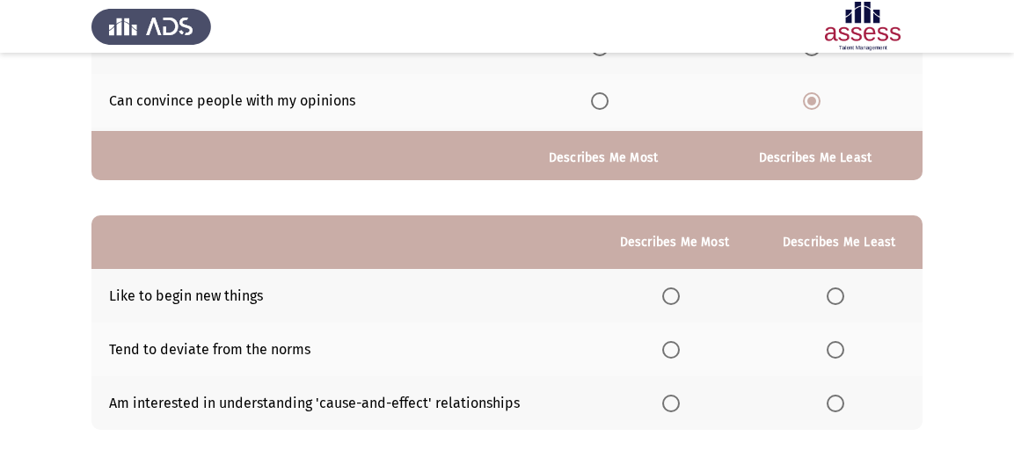
scroll to position [337, 0]
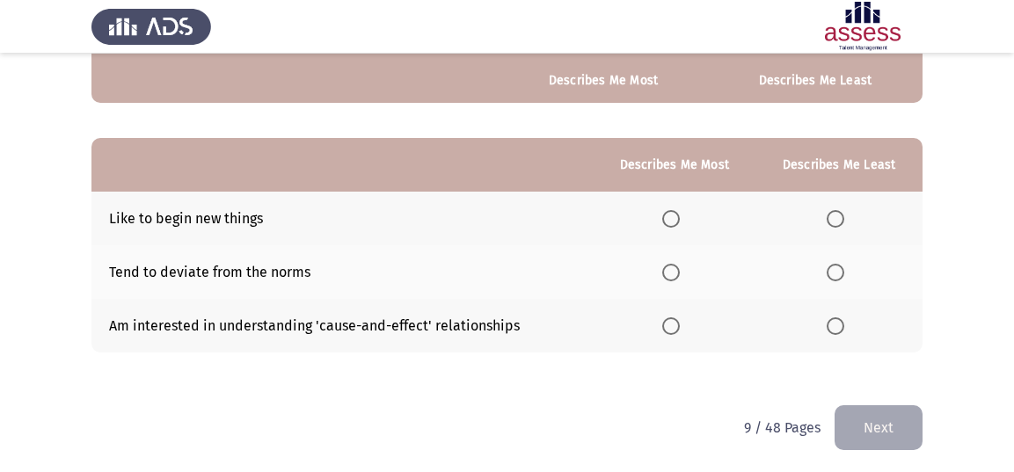
click at [833, 274] on span "Select an option" at bounding box center [836, 273] width 18 height 18
click at [833, 274] on input "Select an option" at bounding box center [836, 273] width 18 height 18
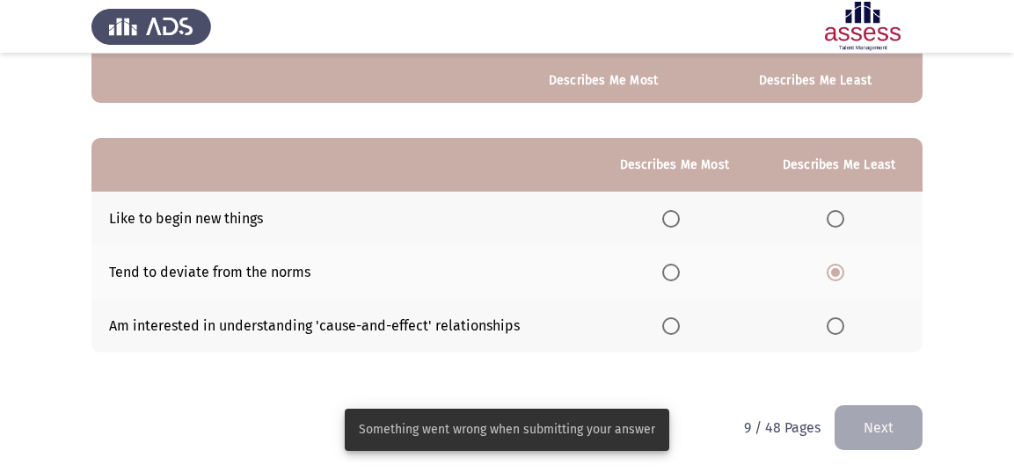
click at [670, 321] on span "Select an option" at bounding box center [672, 327] width 18 height 18
click at [670, 321] on input "Select an option" at bounding box center [672, 327] width 18 height 18
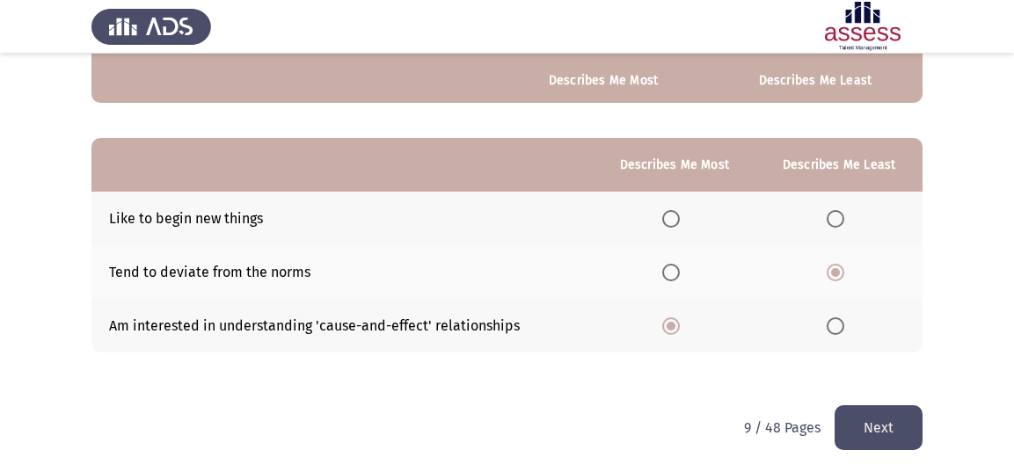
click at [865, 426] on button "Next" at bounding box center [879, 428] width 88 height 45
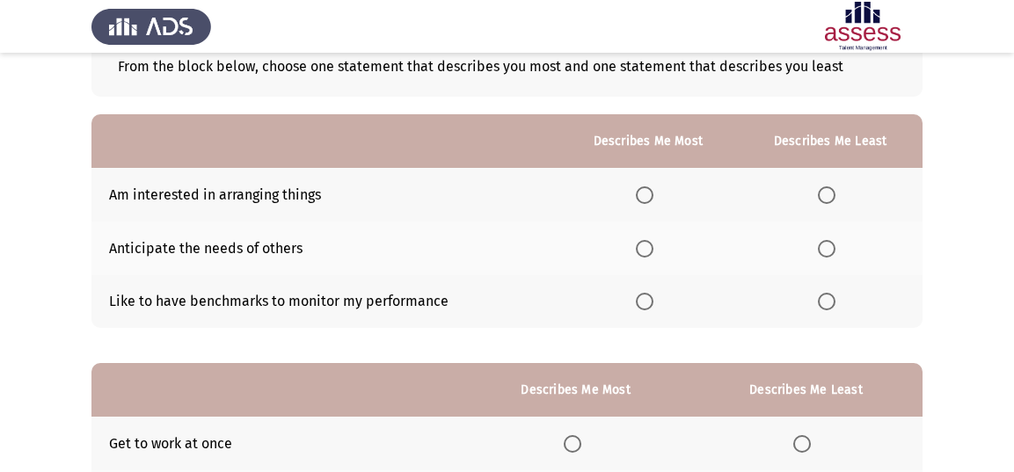
scroll to position [102, 0]
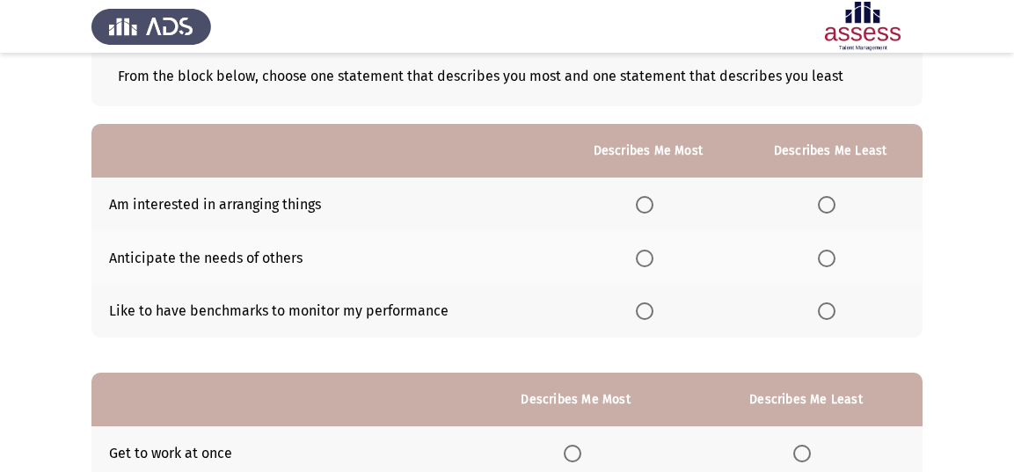
click at [828, 253] on span "Select an option" at bounding box center [827, 259] width 18 height 18
click at [828, 253] on input "Select an option" at bounding box center [827, 259] width 18 height 18
click at [642, 303] on span "Select an option" at bounding box center [645, 312] width 18 height 18
click at [642, 303] on input "Select an option" at bounding box center [645, 312] width 18 height 18
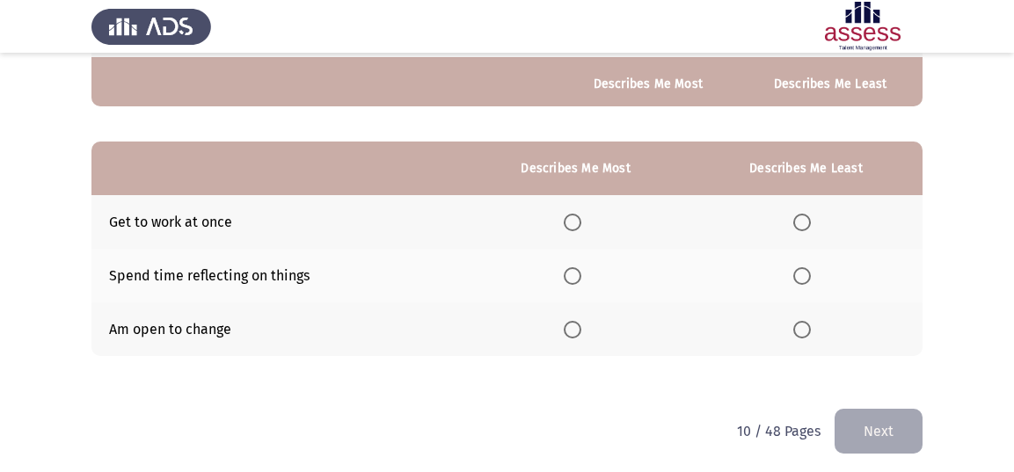
scroll to position [337, 0]
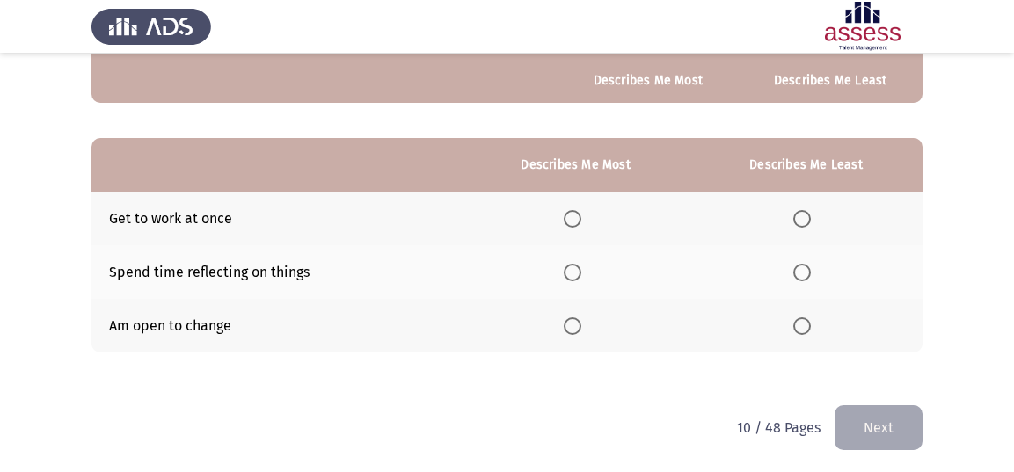
click at [804, 326] on span "Select an option" at bounding box center [803, 327] width 18 height 18
click at [804, 326] on input "Select an option" at bounding box center [803, 327] width 18 height 18
click at [579, 210] on span "Select an option" at bounding box center [573, 219] width 18 height 18
click at [579, 210] on input "Select an option" at bounding box center [573, 219] width 18 height 18
click at [867, 419] on button "Next" at bounding box center [879, 428] width 88 height 45
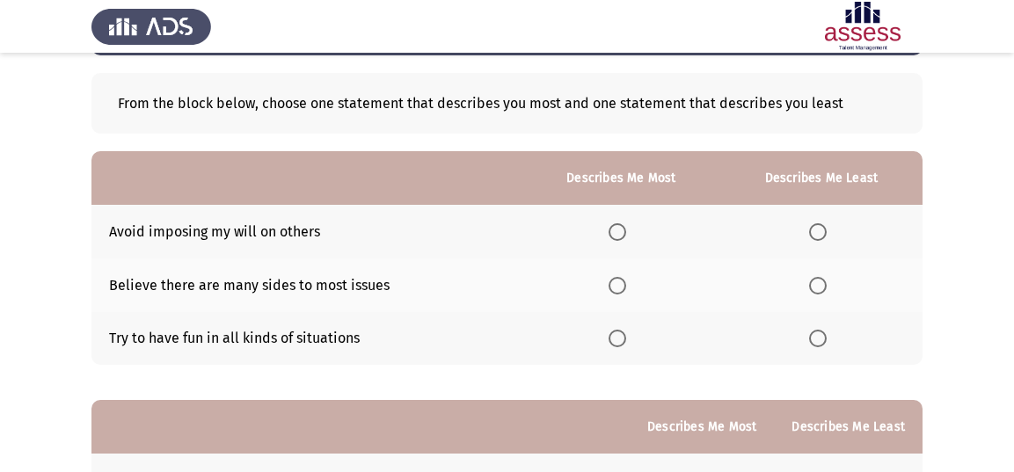
scroll to position [72, 0]
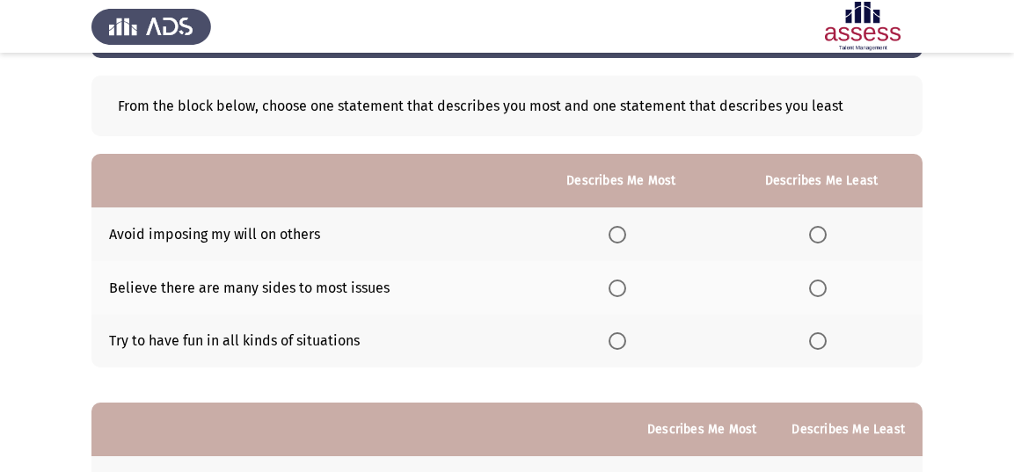
click at [621, 282] on span "Select an option" at bounding box center [618, 289] width 18 height 18
click at [621, 282] on input "Select an option" at bounding box center [618, 289] width 18 height 18
click at [814, 333] on span "Select an option" at bounding box center [818, 342] width 18 height 18
click at [814, 333] on input "Select an option" at bounding box center [818, 342] width 18 height 18
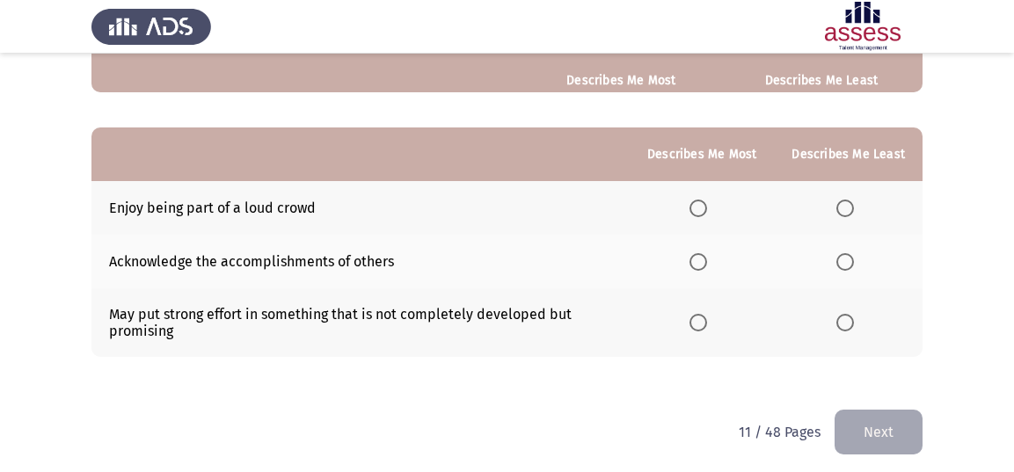
scroll to position [352, 0]
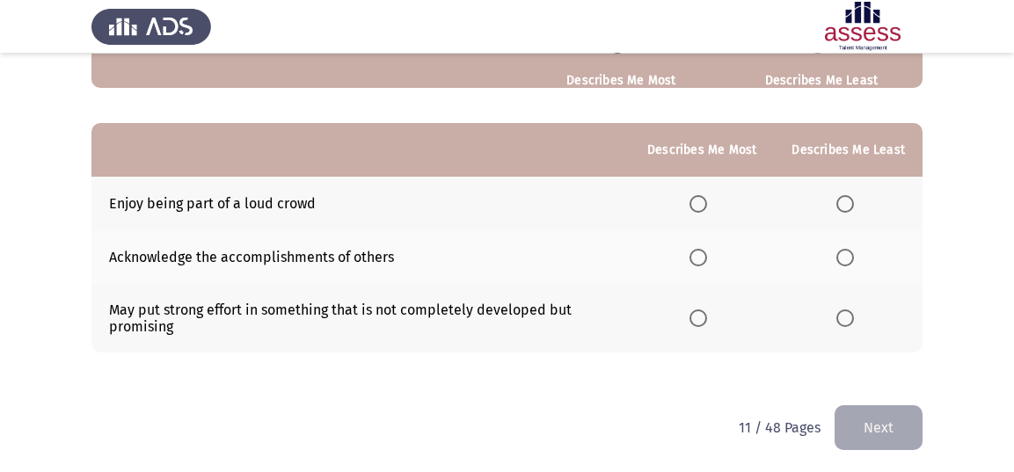
click at [846, 250] on span "Select an option" at bounding box center [846, 258] width 18 height 18
click at [846, 250] on input "Select an option" at bounding box center [846, 258] width 18 height 18
click at [713, 205] on label "Select an option" at bounding box center [702, 204] width 25 height 18
click at [707, 205] on input "Select an option" at bounding box center [699, 204] width 18 height 18
click at [863, 414] on button "Next" at bounding box center [879, 428] width 88 height 45
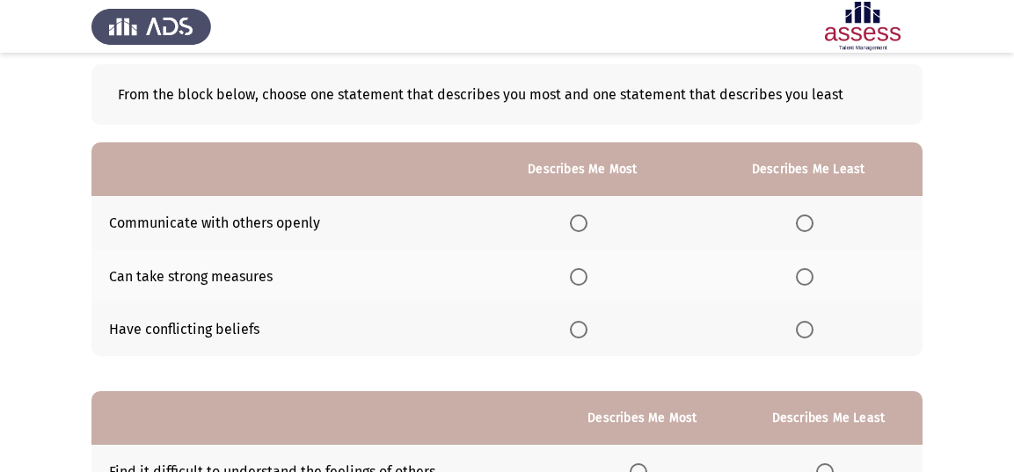
scroll to position [102, 0]
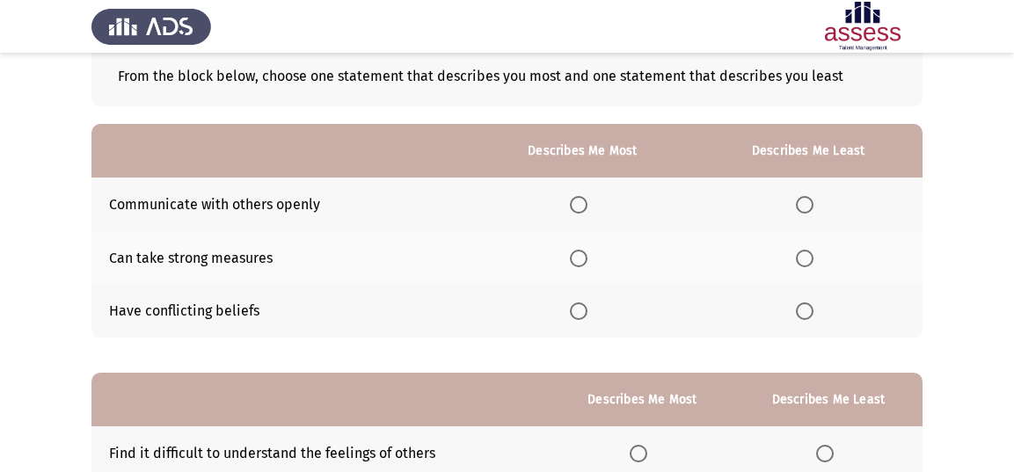
click at [799, 314] on span "Select an option" at bounding box center [805, 312] width 18 height 18
click at [799, 314] on input "Select an option" at bounding box center [805, 312] width 18 height 18
click at [584, 250] on span "Select an option" at bounding box center [579, 259] width 18 height 18
click at [584, 250] on input "Select an option" at bounding box center [579, 259] width 18 height 18
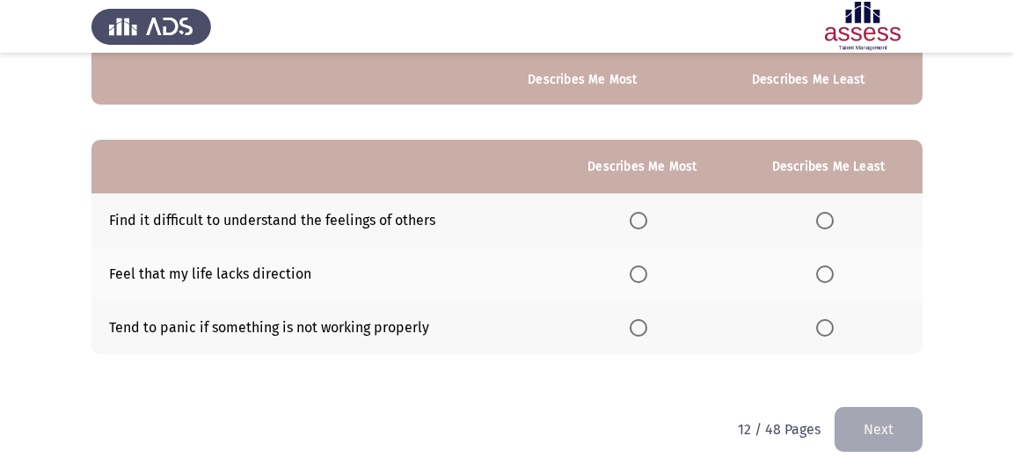
scroll to position [337, 0]
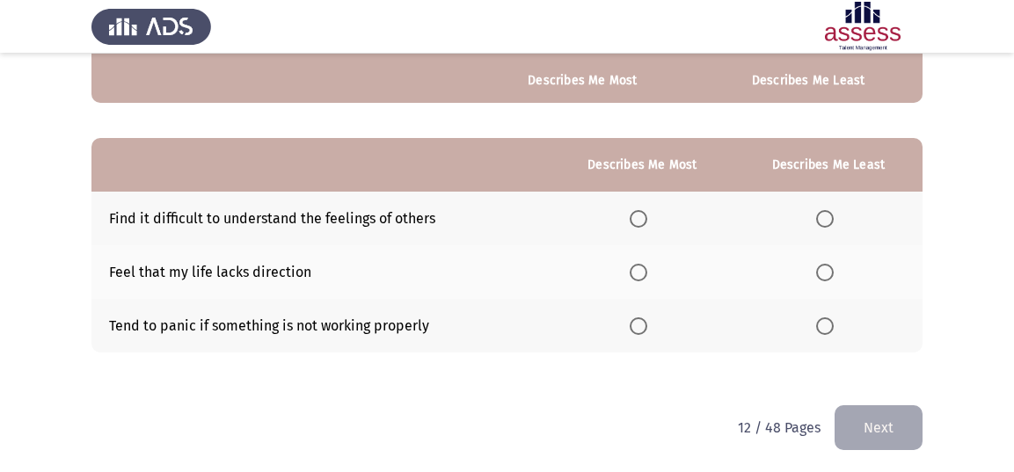
click at [823, 216] on span "Select an option" at bounding box center [826, 219] width 18 height 18
click at [823, 216] on input "Select an option" at bounding box center [826, 219] width 18 height 18
click at [827, 270] on span "Select an option" at bounding box center [826, 273] width 18 height 18
click at [827, 270] on input "Select an option" at bounding box center [826, 273] width 18 height 18
click at [831, 214] on span "Select an option" at bounding box center [826, 219] width 18 height 18
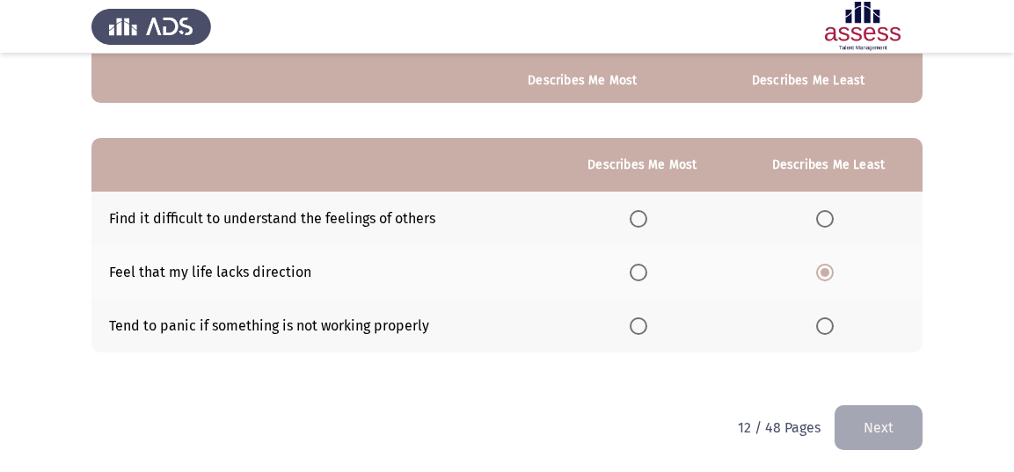
click at [831, 214] on input "Select an option" at bounding box center [826, 219] width 18 height 18
click at [641, 271] on span "Select an option" at bounding box center [639, 273] width 18 height 18
click at [641, 271] on input "Select an option" at bounding box center [639, 273] width 18 height 18
click at [853, 412] on button "Next" at bounding box center [879, 428] width 88 height 45
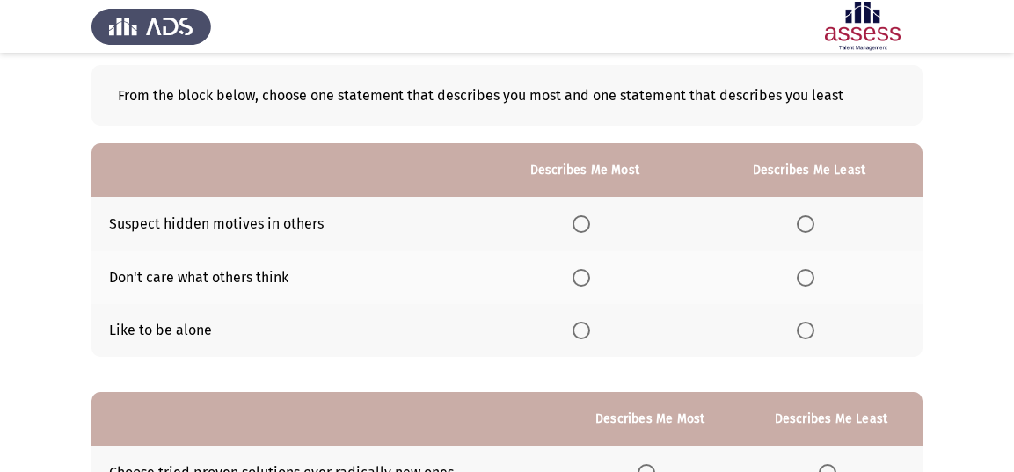
scroll to position [88, 0]
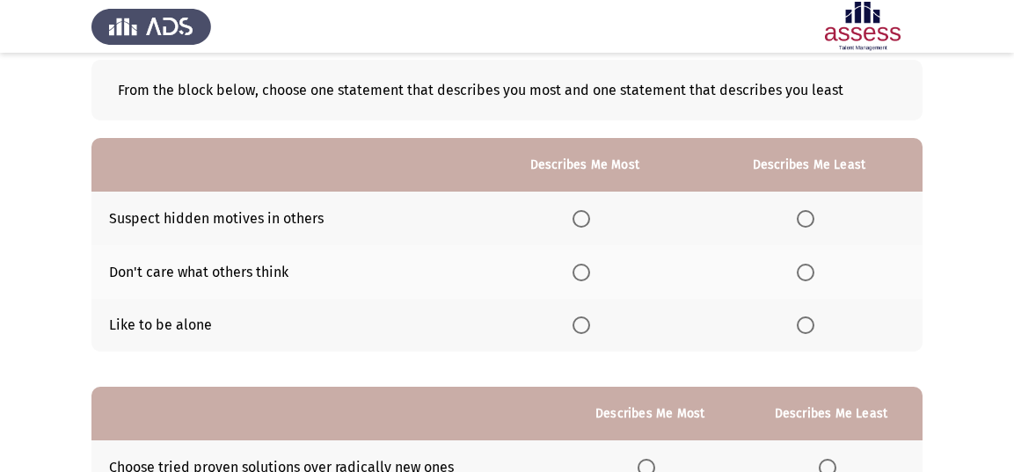
click at [590, 210] on span "Select an option" at bounding box center [582, 219] width 18 height 18
click at [590, 210] on input "Select an option" at bounding box center [582, 219] width 18 height 18
click at [804, 322] on span "Select an option" at bounding box center [806, 326] width 18 height 18
click at [804, 322] on input "Select an option" at bounding box center [806, 326] width 18 height 18
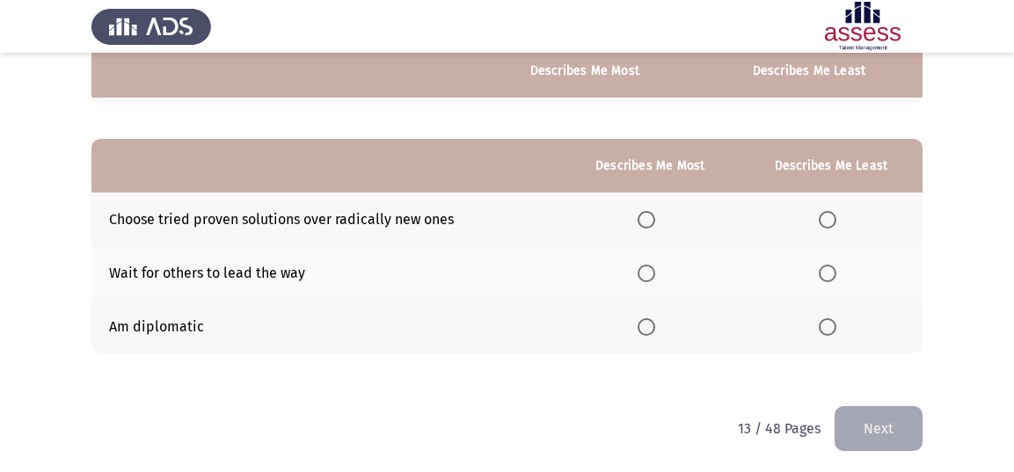
scroll to position [337, 0]
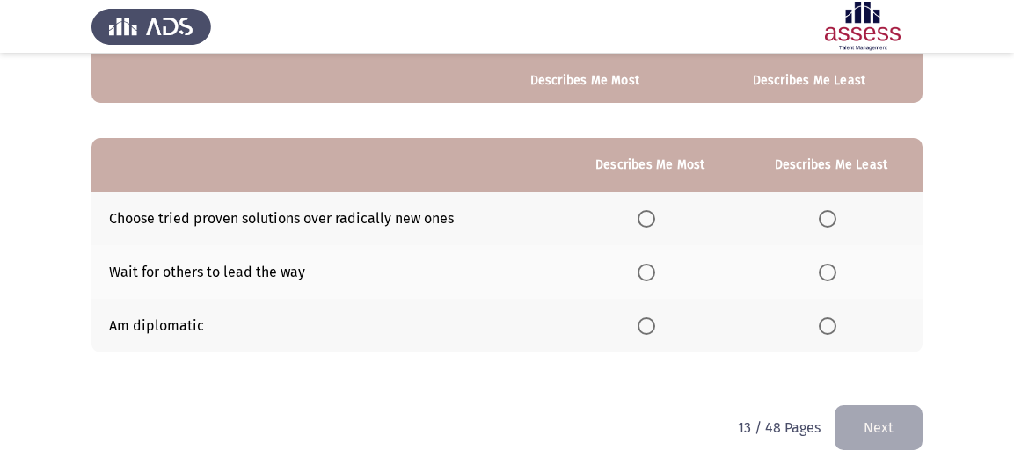
click at [655, 214] on span "Select an option" at bounding box center [647, 219] width 18 height 18
click at [655, 214] on input "Select an option" at bounding box center [647, 219] width 18 height 18
click at [831, 272] on span "Select an option" at bounding box center [828, 273] width 18 height 18
click at [831, 272] on input "Select an option" at bounding box center [828, 273] width 18 height 18
click at [881, 420] on button "Next" at bounding box center [879, 428] width 88 height 45
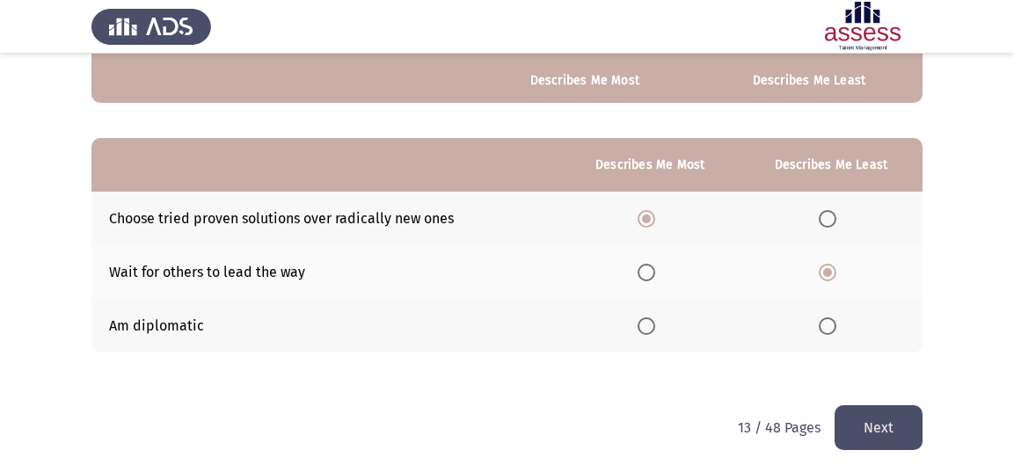
scroll to position [0, 0]
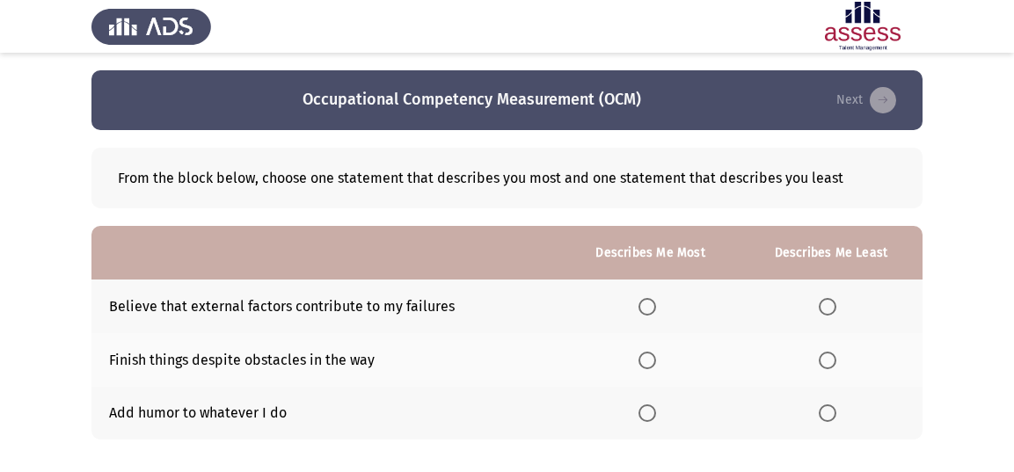
click at [653, 302] on span "Select an option" at bounding box center [648, 307] width 18 height 18
click at [653, 302] on input "Select an option" at bounding box center [648, 307] width 18 height 18
click at [834, 357] on span "Select an option" at bounding box center [828, 361] width 18 height 18
click at [834, 357] on input "Select an option" at bounding box center [828, 361] width 18 height 18
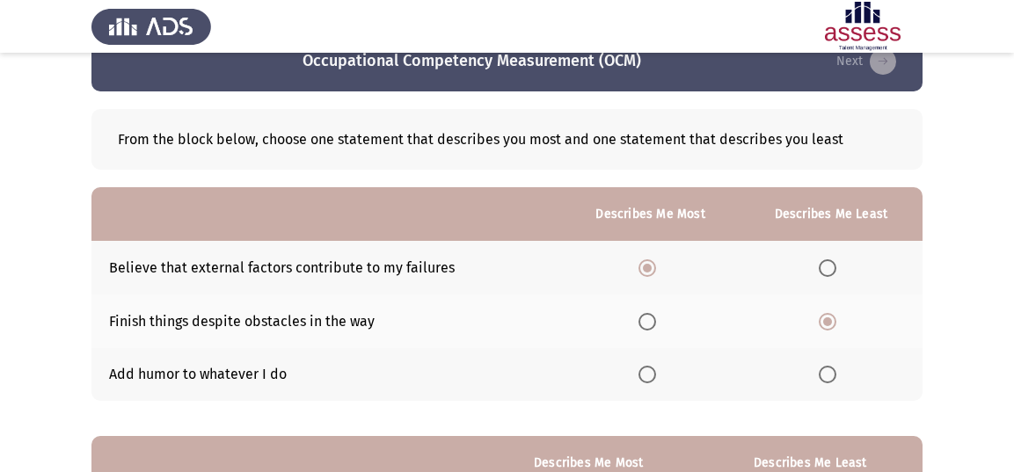
scroll to position [30, 0]
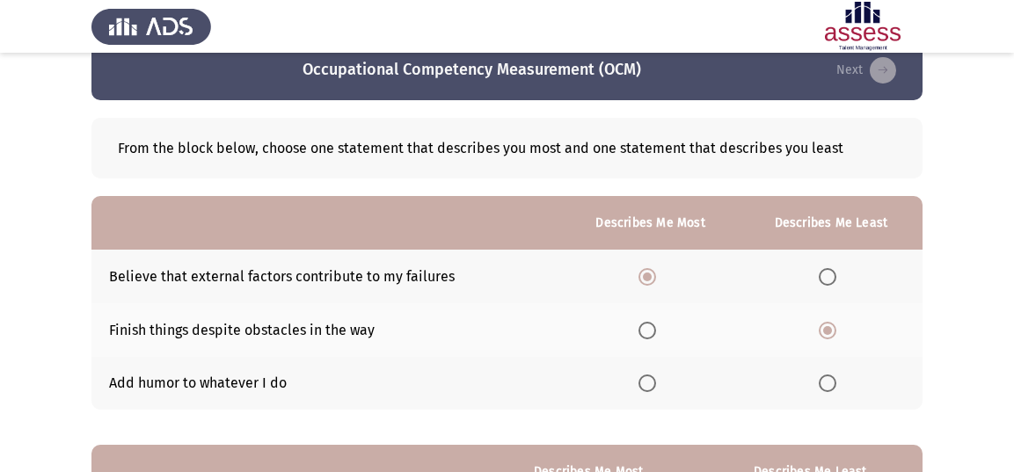
click at [645, 322] on span "Select an option" at bounding box center [648, 331] width 18 height 18
click at [645, 322] on input "Select an option" at bounding box center [648, 331] width 18 height 18
click at [827, 383] on span "Select an option" at bounding box center [828, 384] width 18 height 18
click at [827, 383] on input "Select an option" at bounding box center [828, 384] width 18 height 18
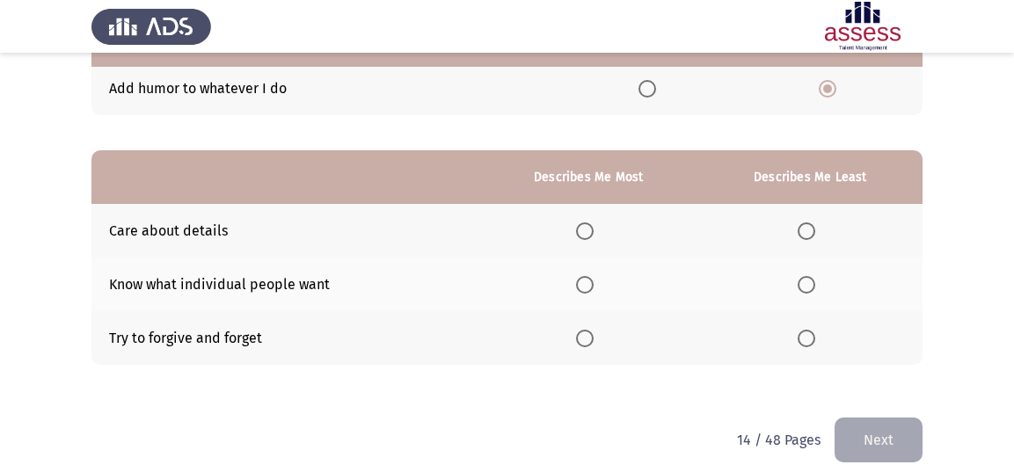
scroll to position [337, 0]
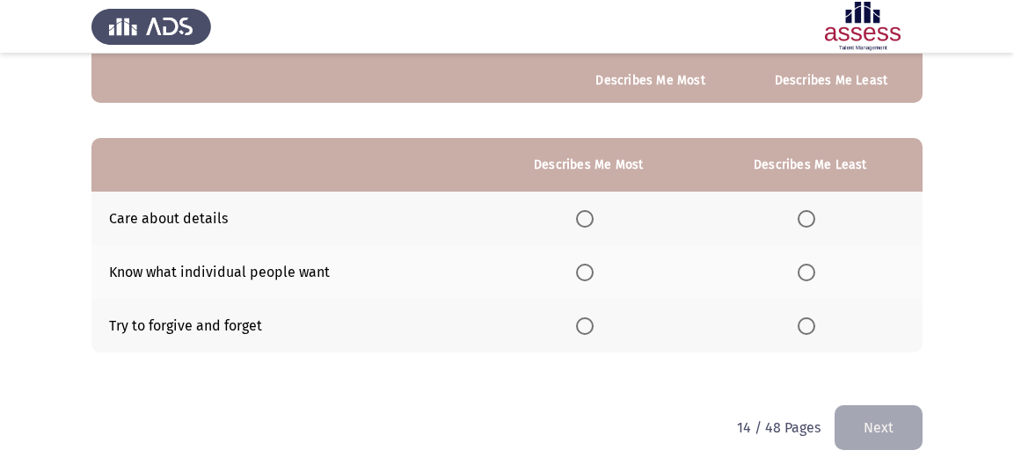
click at [590, 218] on span "Select an option" at bounding box center [585, 219] width 18 height 18
click at [590, 218] on input "Select an option" at bounding box center [585, 219] width 18 height 18
click at [810, 272] on span "Select an option" at bounding box center [807, 273] width 18 height 18
click at [810, 272] on input "Select an option" at bounding box center [807, 273] width 18 height 18
click at [869, 423] on button "Next" at bounding box center [879, 428] width 88 height 45
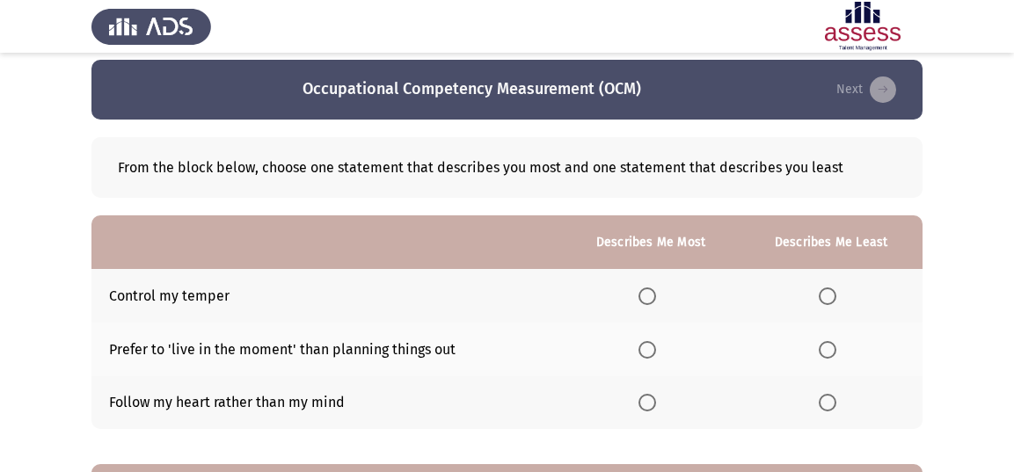
scroll to position [14, 0]
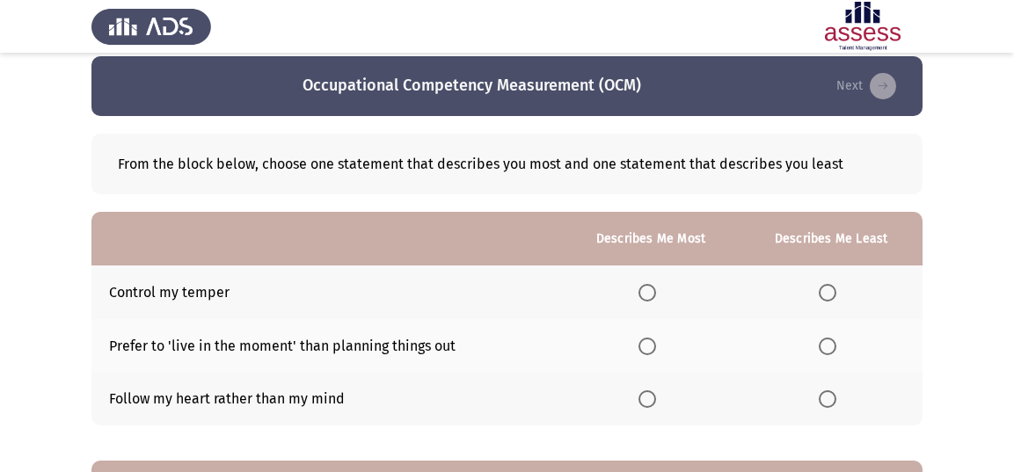
click at [826, 397] on span "Select an option" at bounding box center [828, 400] width 18 height 18
click at [826, 397] on input "Select an option" at bounding box center [828, 400] width 18 height 18
click at [656, 290] on span "Select an option" at bounding box center [648, 293] width 18 height 18
click at [656, 290] on input "Select an option" at bounding box center [648, 293] width 18 height 18
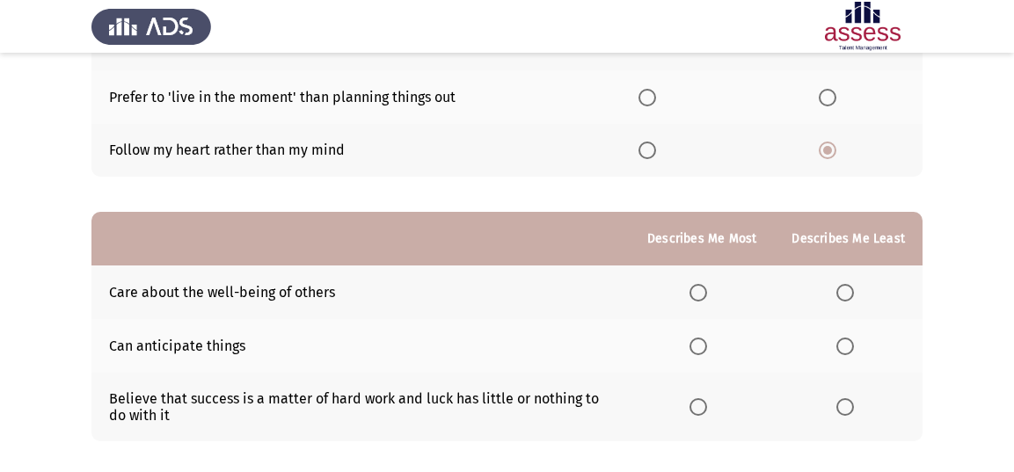
scroll to position [352, 0]
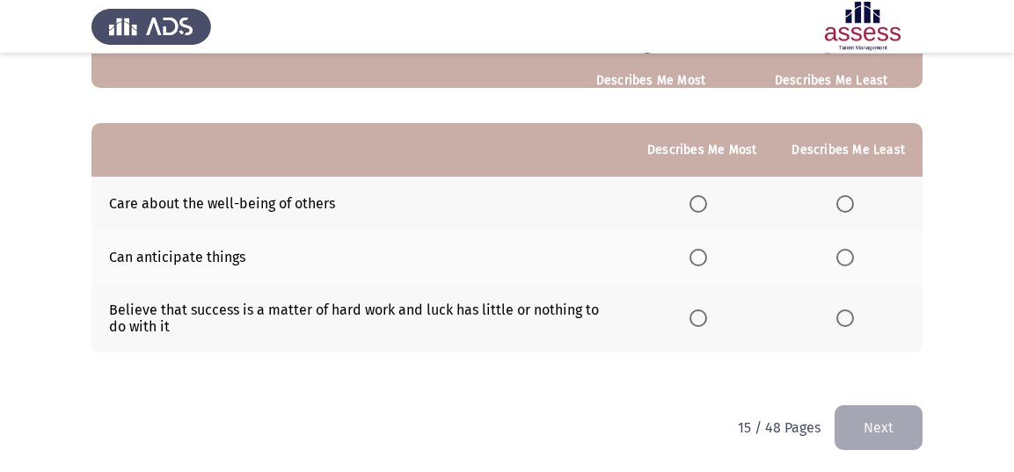
click at [691, 317] on th at bounding box center [702, 318] width 144 height 69
click at [704, 316] on span "Select an option" at bounding box center [699, 319] width 18 height 18
click at [704, 316] on input "Select an option" at bounding box center [699, 319] width 18 height 18
click at [851, 260] on span "Select an option" at bounding box center [846, 258] width 18 height 18
click at [851, 260] on input "Select an option" at bounding box center [846, 258] width 18 height 18
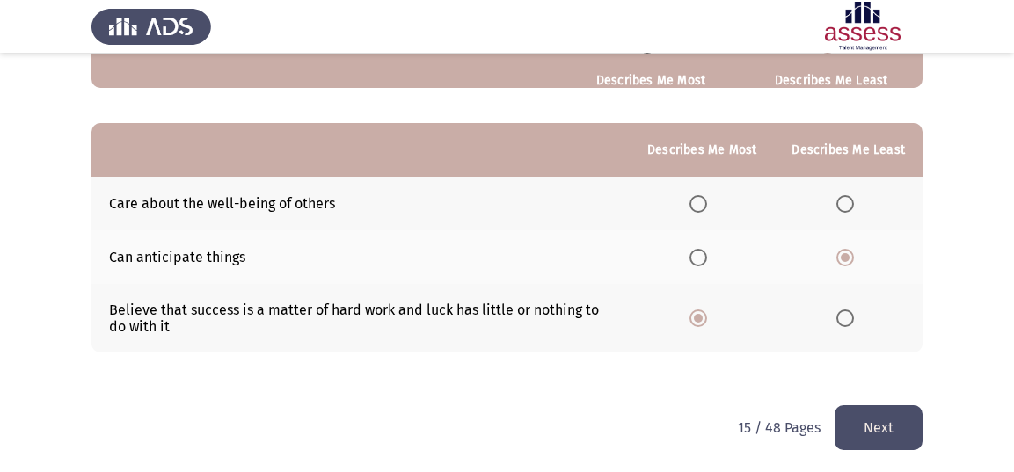
click at [882, 410] on button "Next" at bounding box center [879, 428] width 88 height 45
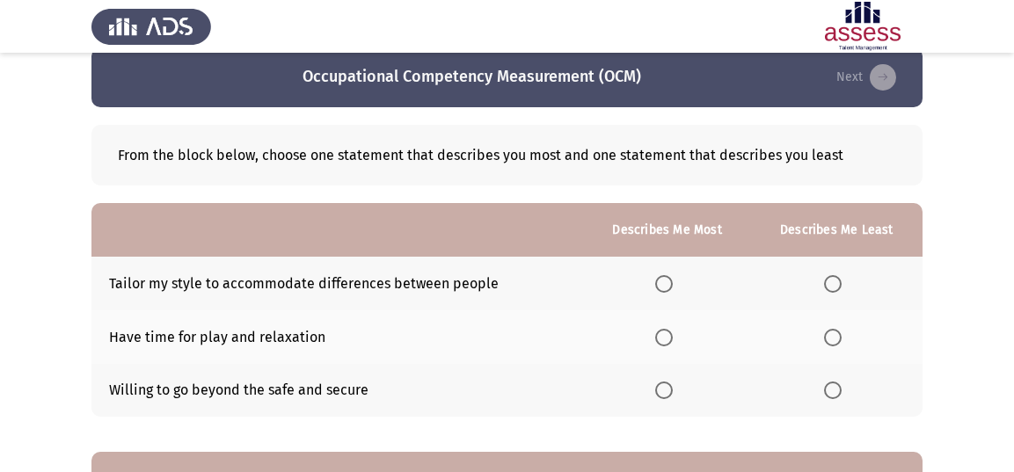
scroll to position [29, 0]
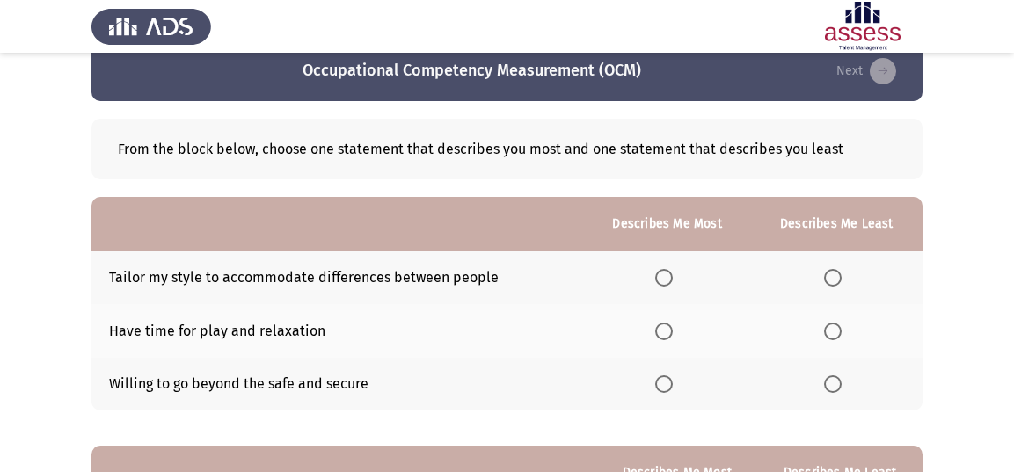
click at [828, 378] on span "Select an option" at bounding box center [833, 385] width 18 height 18
click at [828, 378] on input "Select an option" at bounding box center [833, 385] width 18 height 18
click at [657, 275] on span "Select an option" at bounding box center [664, 278] width 18 height 18
click at [657, 275] on input "Select an option" at bounding box center [664, 278] width 18 height 18
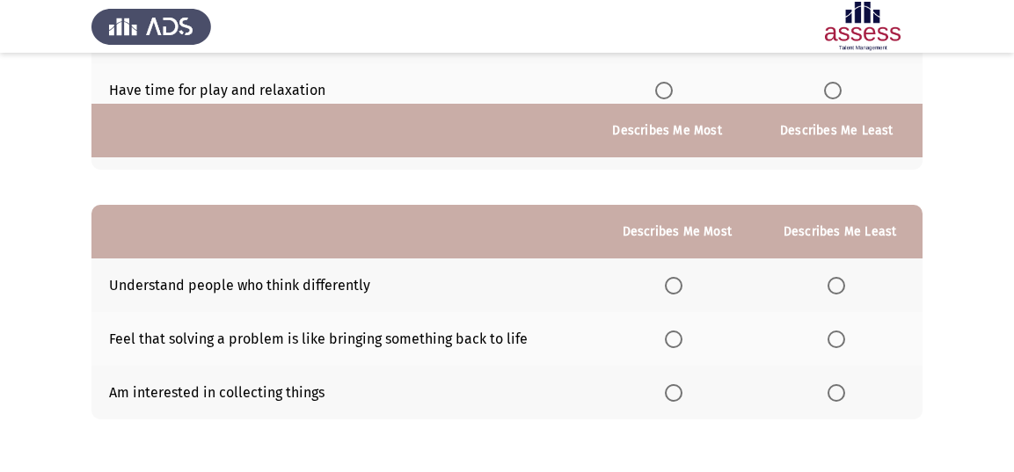
scroll to position [337, 0]
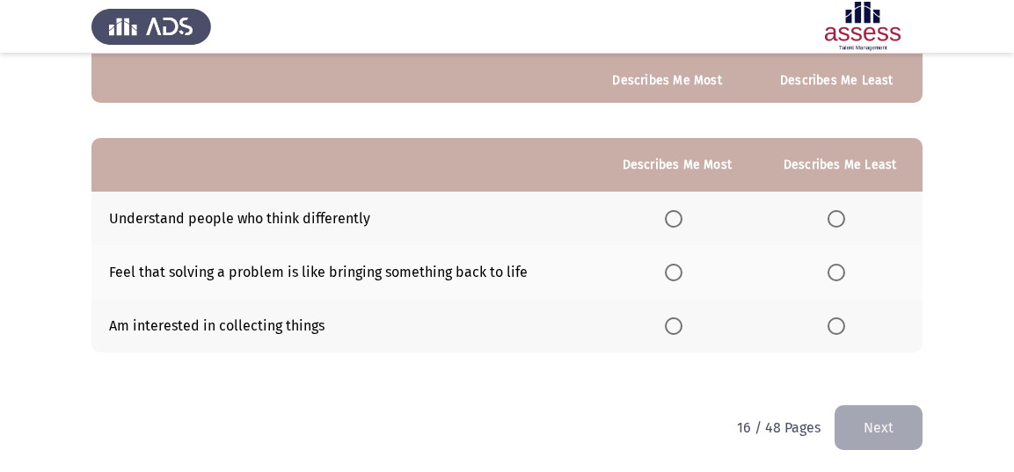
click at [833, 321] on span "Select an option" at bounding box center [837, 327] width 18 height 18
click at [833, 321] on input "Select an option" at bounding box center [837, 327] width 18 height 18
click at [669, 268] on span "Select an option" at bounding box center [674, 273] width 18 height 18
click at [669, 268] on input "Select an option" at bounding box center [674, 273] width 18 height 18
click at [868, 433] on button "Next" at bounding box center [879, 428] width 88 height 45
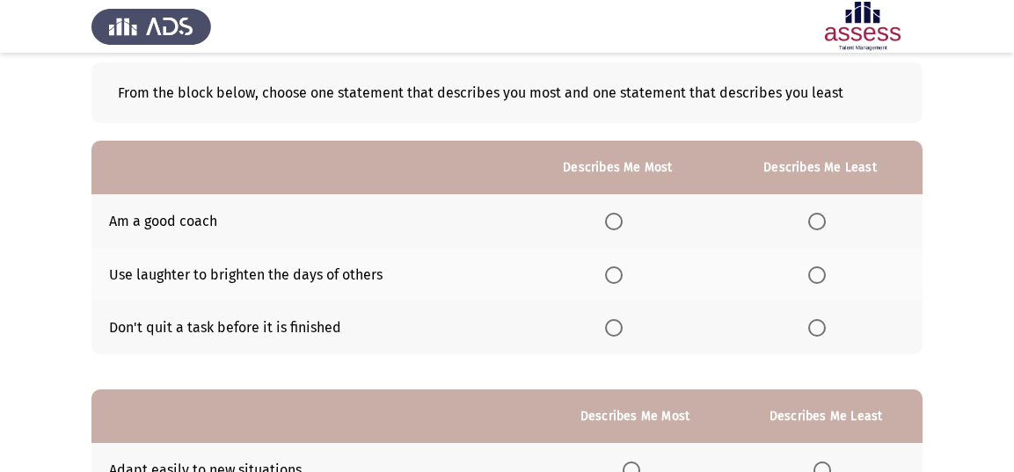
scroll to position [146, 0]
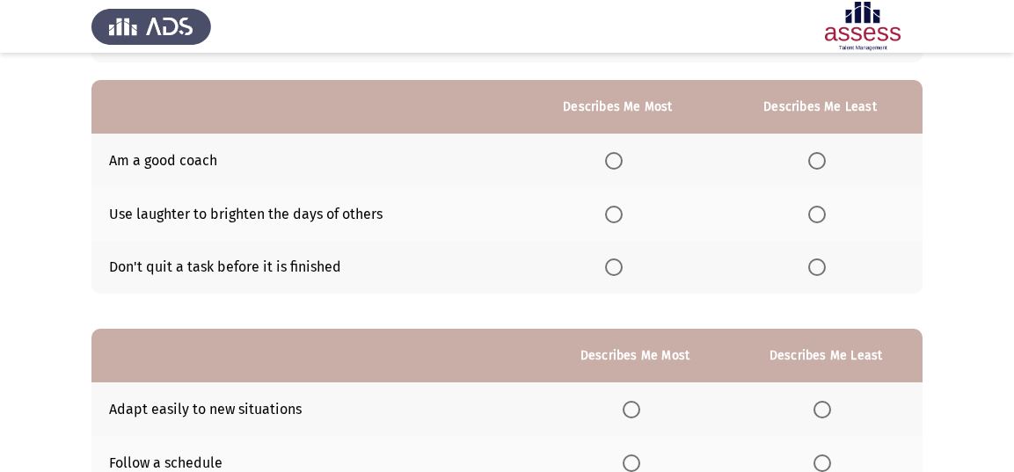
click at [818, 172] on th at bounding box center [820, 161] width 205 height 54
click at [818, 161] on span "Select an option" at bounding box center [818, 161] width 18 height 18
click at [818, 161] on input "Select an option" at bounding box center [818, 161] width 18 height 18
click at [614, 215] on span "Select an option" at bounding box center [614, 215] width 0 height 0
click at [618, 212] on input "Select an option" at bounding box center [614, 215] width 18 height 18
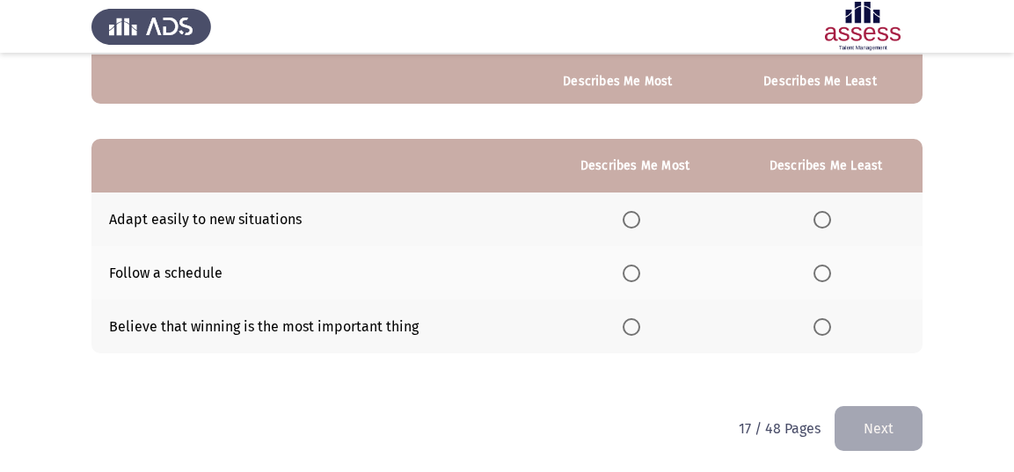
scroll to position [337, 0]
click at [821, 318] on span "Select an option" at bounding box center [823, 327] width 18 height 18
click at [821, 318] on input "Select an option" at bounding box center [823, 327] width 18 height 18
click at [633, 270] on span "Select an option" at bounding box center [632, 273] width 18 height 18
click at [633, 270] on input "Select an option" at bounding box center [632, 273] width 18 height 18
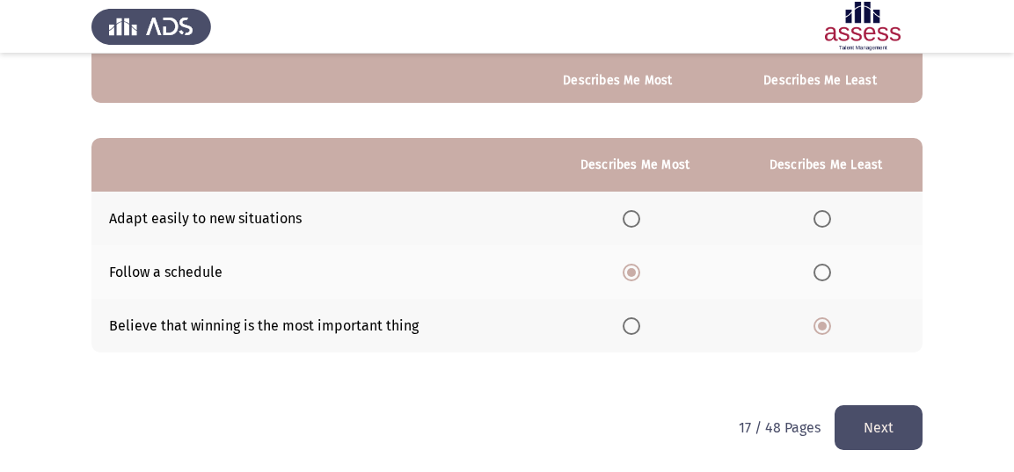
click at [636, 210] on span "Select an option" at bounding box center [632, 219] width 18 height 18
click at [636, 210] on input "Select an option" at bounding box center [632, 219] width 18 height 18
click at [868, 408] on button "Next" at bounding box center [879, 428] width 88 height 45
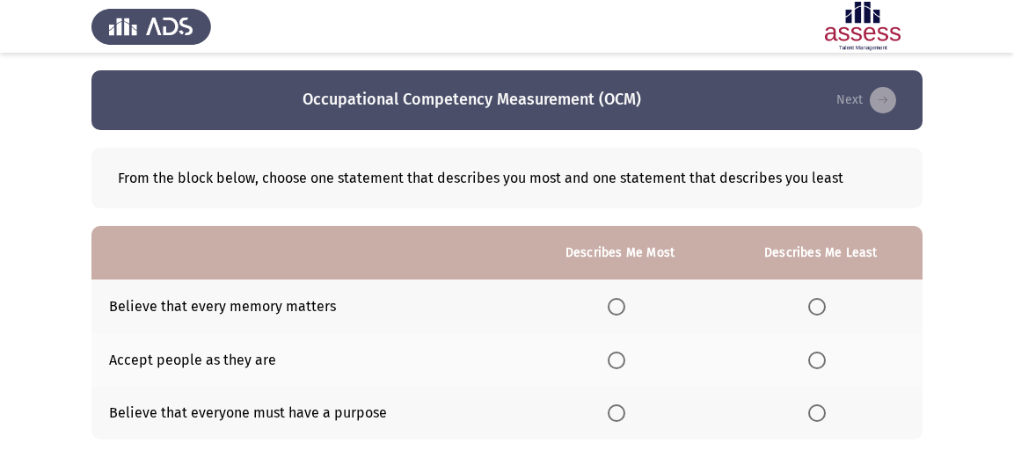
scroll to position [0, 0]
click at [813, 362] on span "Select an option" at bounding box center [818, 361] width 18 height 18
click at [813, 362] on input "Select an option" at bounding box center [818, 361] width 18 height 18
click at [623, 414] on span "Select an option" at bounding box center [617, 414] width 18 height 18
click at [623, 414] on input "Select an option" at bounding box center [617, 414] width 18 height 18
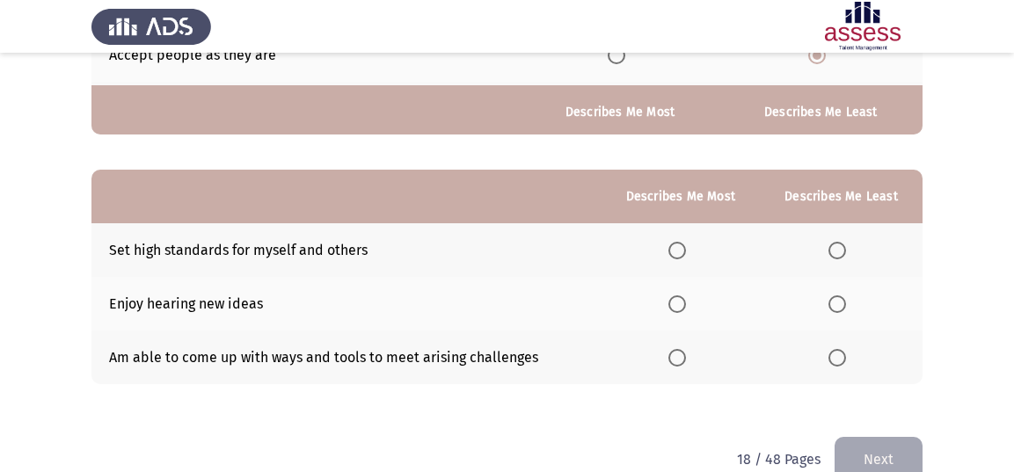
scroll to position [337, 0]
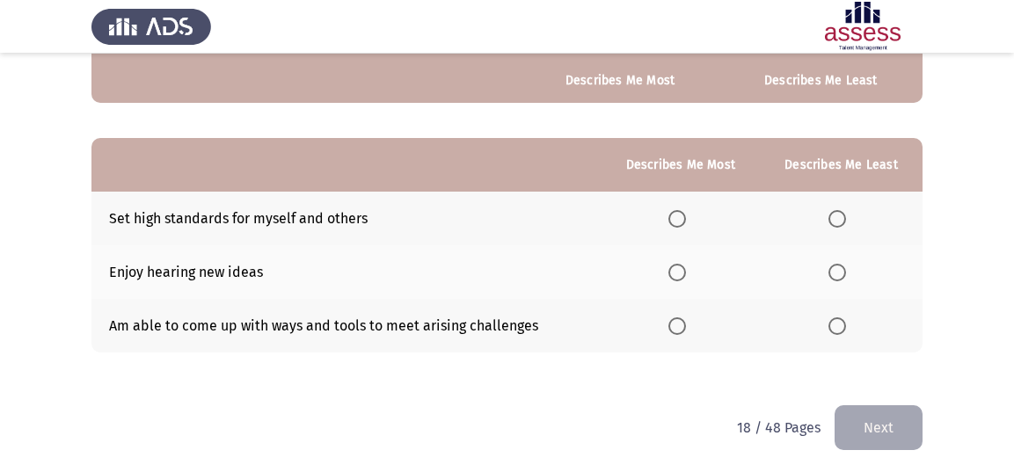
click at [840, 216] on span "Select an option" at bounding box center [838, 219] width 18 height 18
click at [840, 216] on input "Select an option" at bounding box center [838, 219] width 18 height 18
click at [677, 266] on span "Select an option" at bounding box center [678, 273] width 18 height 18
click at [677, 266] on input "Select an option" at bounding box center [678, 273] width 18 height 18
click at [848, 421] on button "Next" at bounding box center [879, 428] width 88 height 45
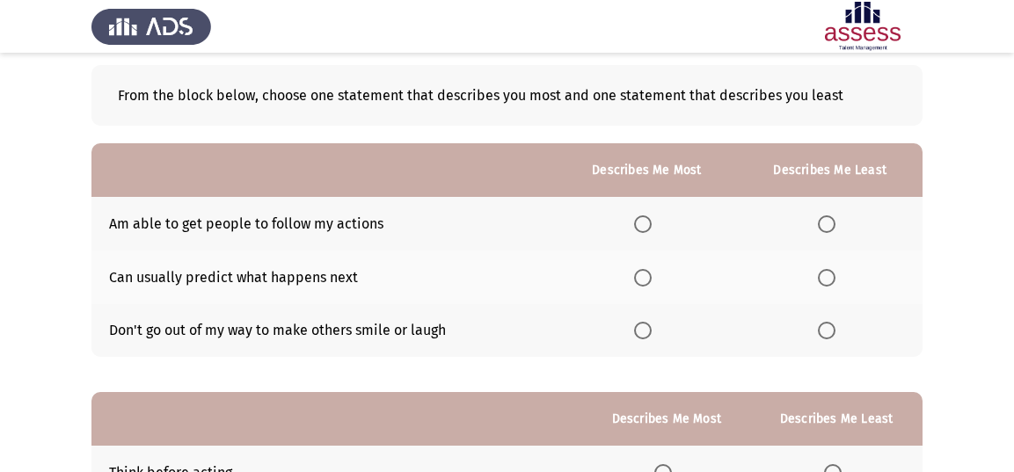
scroll to position [88, 0]
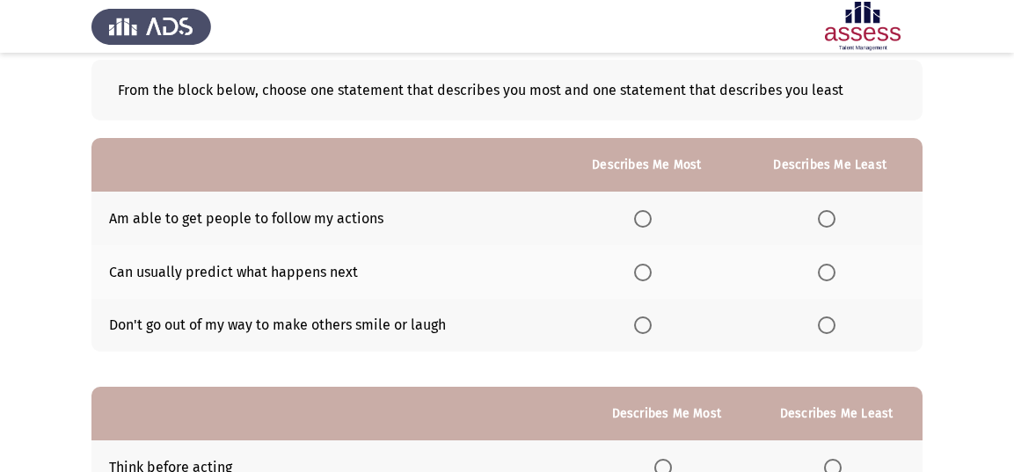
click at [838, 318] on label "Select an option" at bounding box center [830, 326] width 25 height 18
click at [836, 318] on input "Select an option" at bounding box center [827, 326] width 18 height 18
click at [648, 269] on span "Select an option" at bounding box center [643, 273] width 18 height 18
click at [648, 269] on input "Select an option" at bounding box center [643, 273] width 18 height 18
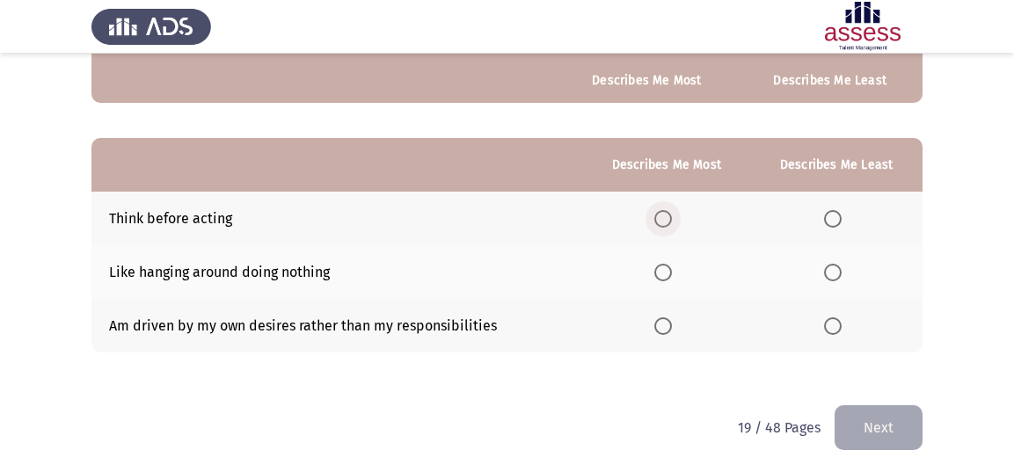
click at [667, 216] on span "Select an option" at bounding box center [664, 219] width 18 height 18
click at [667, 216] on input "Select an option" at bounding box center [664, 219] width 18 height 18
click at [838, 324] on span "Select an option" at bounding box center [833, 327] width 18 height 18
click at [838, 324] on input "Select an option" at bounding box center [833, 327] width 18 height 18
click at [888, 426] on button "Next" at bounding box center [879, 428] width 88 height 45
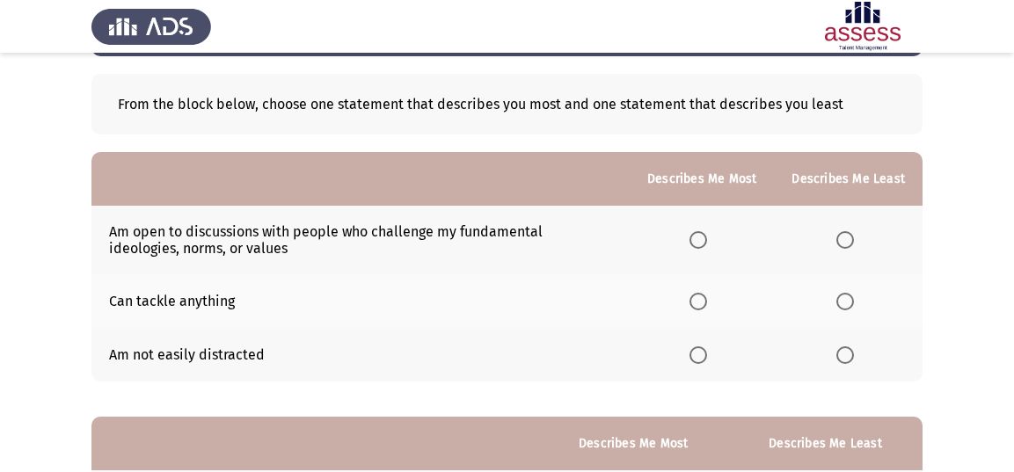
scroll to position [72, 0]
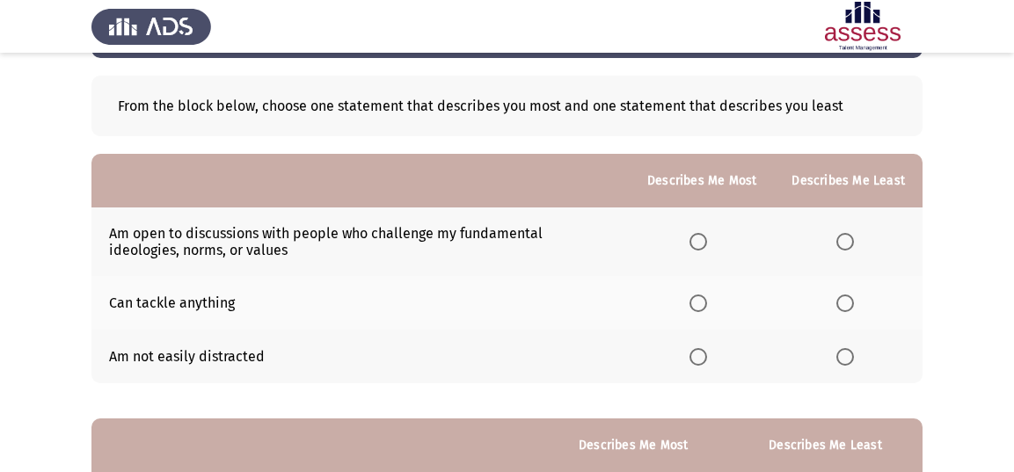
click at [851, 353] on span "Select an option" at bounding box center [846, 357] width 18 height 18
click at [851, 353] on input "Select an option" at bounding box center [846, 357] width 18 height 18
click at [700, 238] on span "Select an option" at bounding box center [699, 242] width 18 height 18
click at [700, 238] on input "Select an option" at bounding box center [699, 242] width 18 height 18
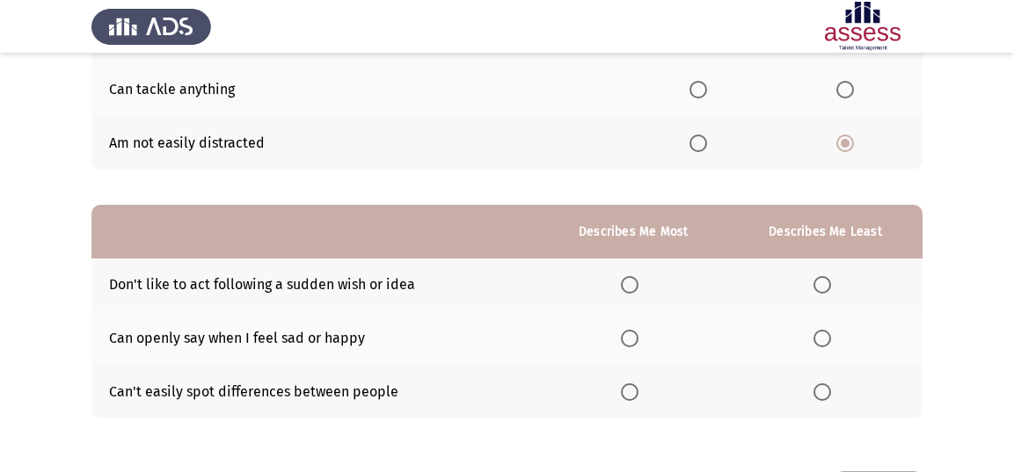
scroll to position [352, 0]
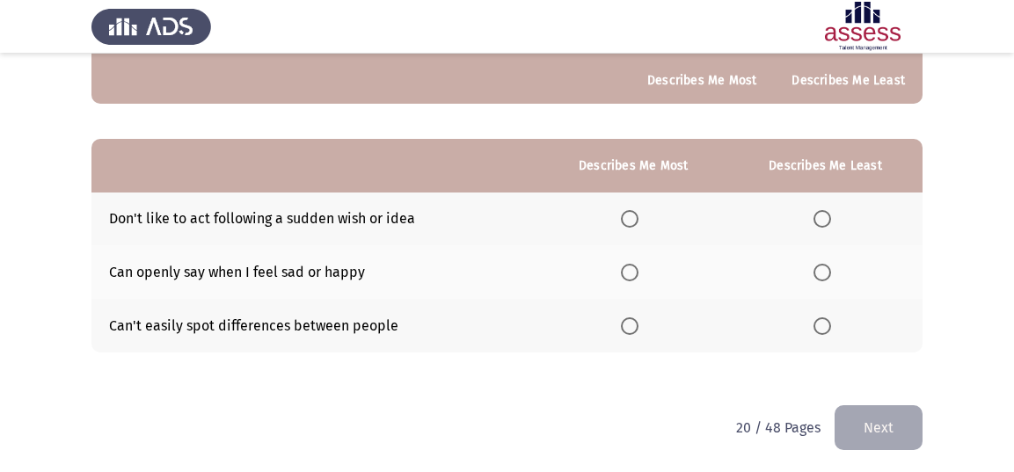
click at [825, 320] on span "Select an option" at bounding box center [823, 327] width 18 height 18
click at [825, 320] on input "Select an option" at bounding box center [823, 327] width 18 height 18
click at [634, 210] on span "Select an option" at bounding box center [630, 219] width 18 height 18
click at [634, 210] on input "Select an option" at bounding box center [630, 219] width 18 height 18
click at [822, 270] on span "Select an option" at bounding box center [823, 273] width 18 height 18
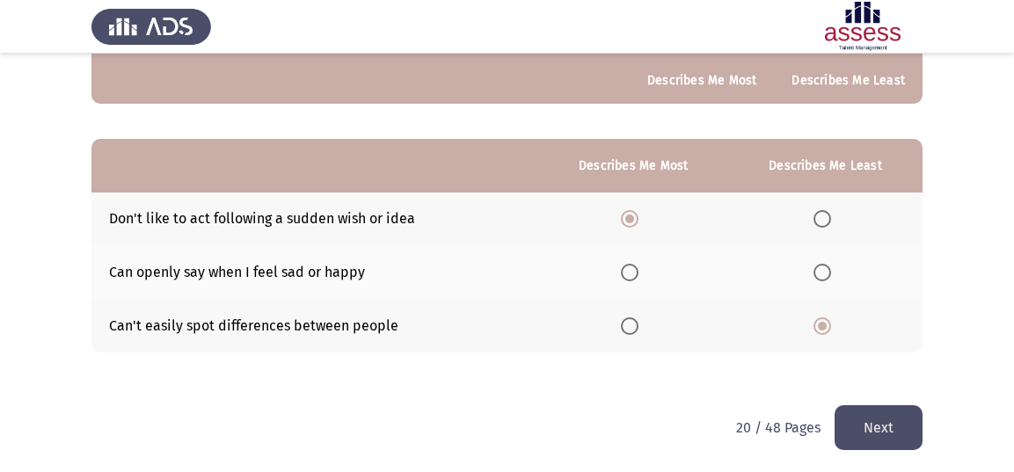
click at [822, 270] on input "Select an option" at bounding box center [823, 273] width 18 height 18
click at [870, 406] on button "Next" at bounding box center [879, 428] width 88 height 45
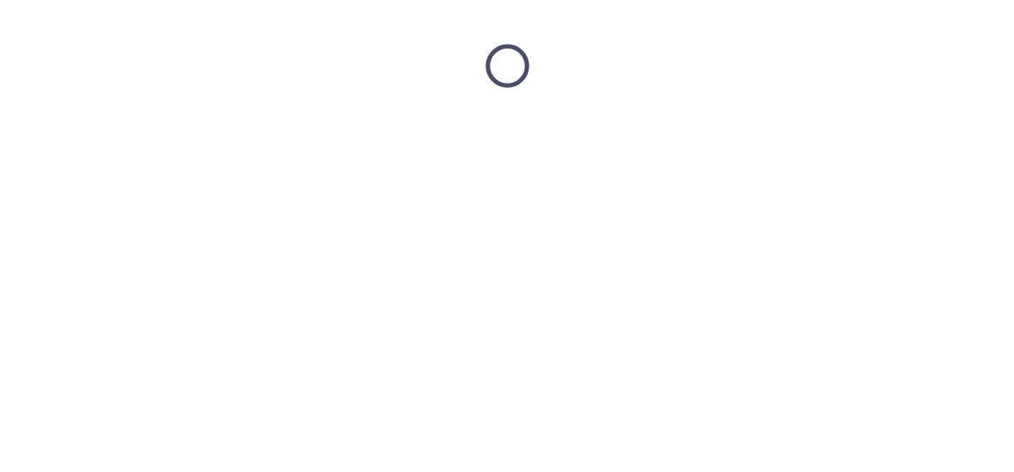
scroll to position [0, 0]
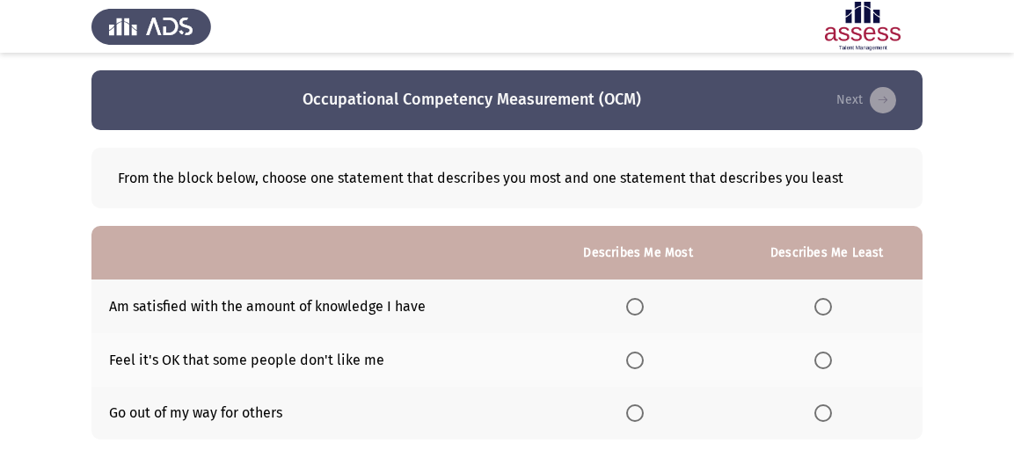
click at [823, 304] on span "Select an option" at bounding box center [824, 307] width 18 height 18
click at [823, 304] on input "Select an option" at bounding box center [824, 307] width 18 height 18
click at [640, 348] on th at bounding box center [639, 360] width 187 height 54
click at [639, 362] on span "Select an option" at bounding box center [635, 361] width 18 height 18
click at [639, 362] on input "Select an option" at bounding box center [635, 361] width 18 height 18
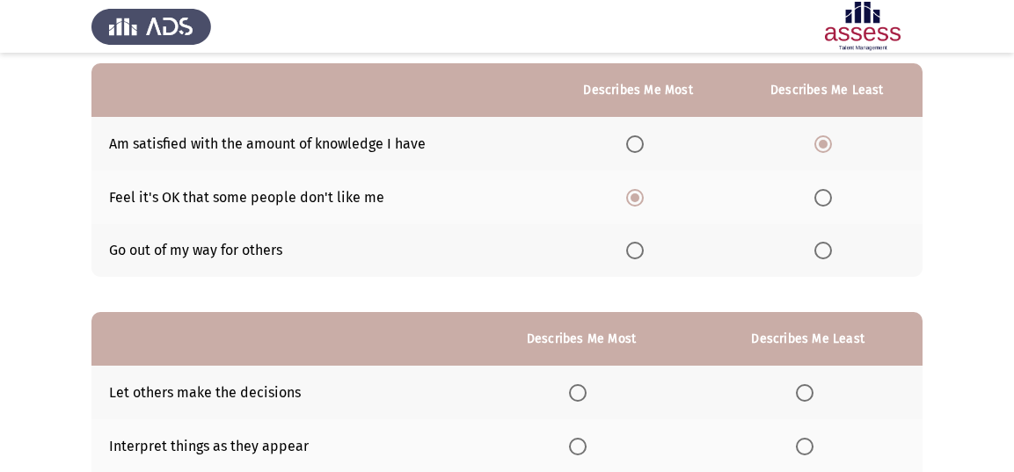
scroll to position [337, 0]
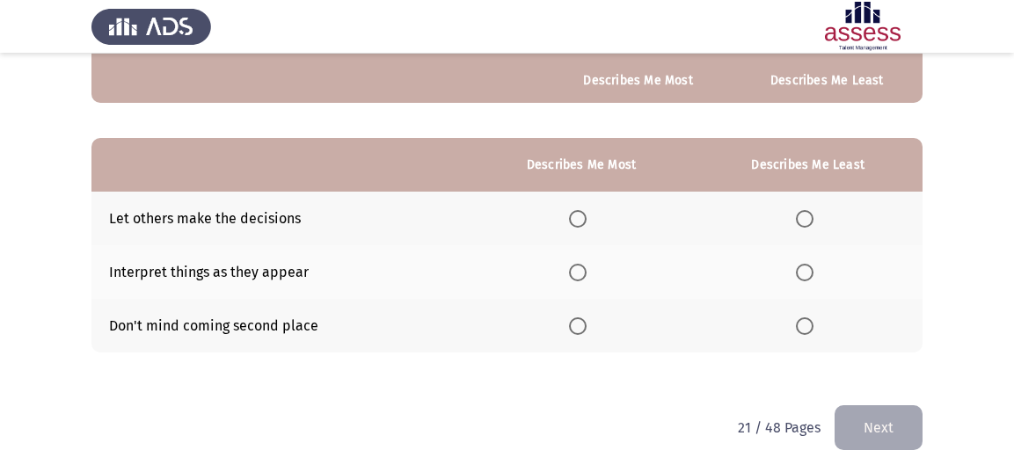
click at [584, 318] on span "Select an option" at bounding box center [578, 327] width 18 height 18
click at [584, 318] on input "Select an option" at bounding box center [578, 327] width 18 height 18
click at [146, 267] on td "Interpret things as they appear" at bounding box center [281, 272] width 378 height 54
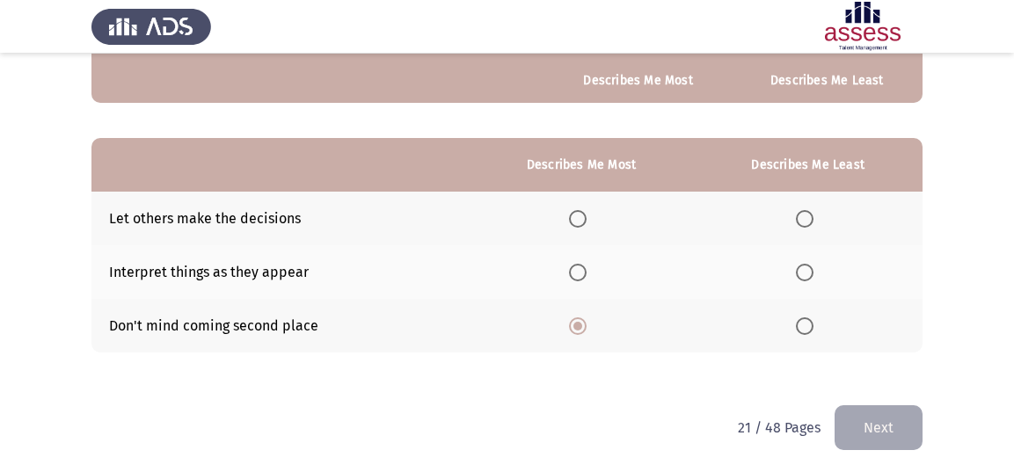
click at [146, 267] on td "Interpret things as they appear" at bounding box center [281, 272] width 378 height 54
drag, startPoint x: 165, startPoint y: 270, endPoint x: 123, endPoint y: 271, distance: 41.4
click at [123, 271] on td "Interpret things as they appear" at bounding box center [281, 272] width 378 height 54
click at [802, 268] on span "Select an option" at bounding box center [805, 273] width 18 height 18
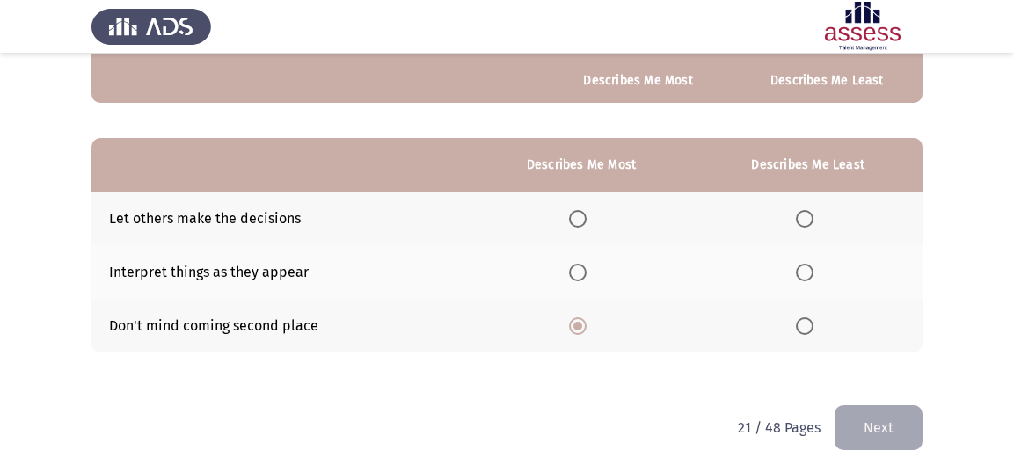
click at [802, 268] on input "Select an option" at bounding box center [805, 273] width 18 height 18
click at [862, 412] on button "Next" at bounding box center [879, 428] width 88 height 45
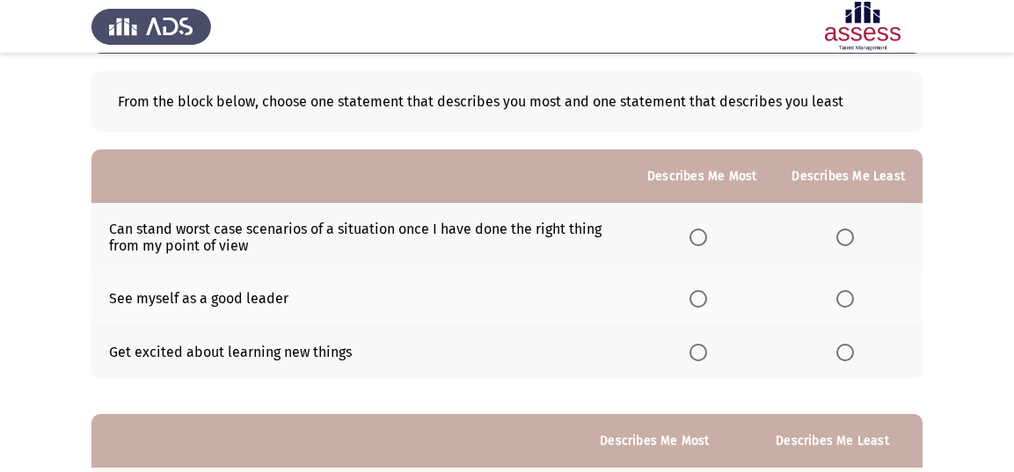
scroll to position [72, 0]
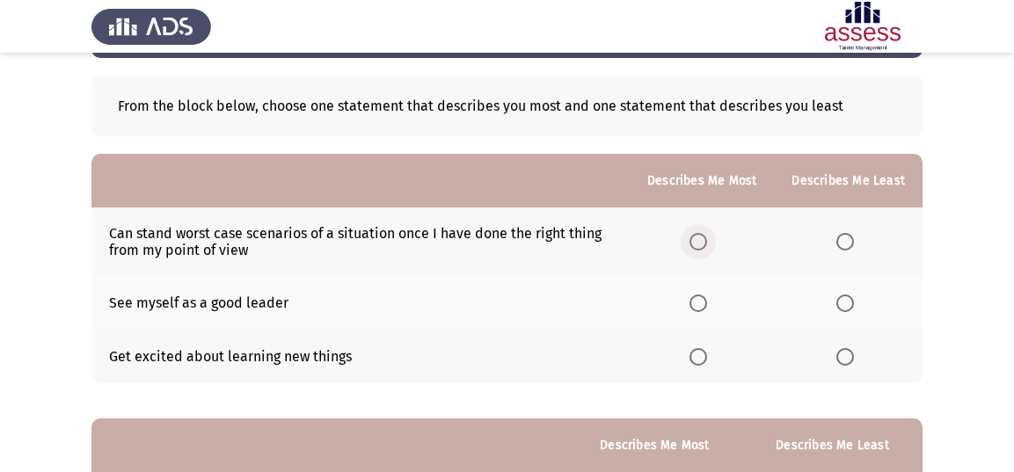
click at [699, 238] on span "Select an option" at bounding box center [699, 242] width 18 height 18
click at [699, 238] on input "Select an option" at bounding box center [699, 242] width 18 height 18
click at [843, 351] on span "Select an option" at bounding box center [846, 357] width 18 height 18
click at [843, 351] on input "Select an option" at bounding box center [846, 357] width 18 height 18
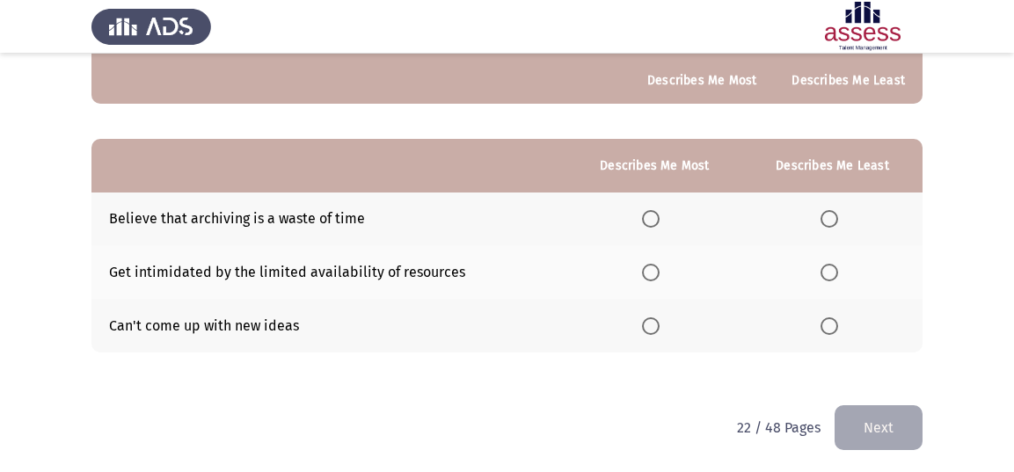
scroll to position [352, 0]
click at [835, 266] on span "Select an option" at bounding box center [830, 273] width 18 height 18
click at [835, 266] on input "Select an option" at bounding box center [830, 273] width 18 height 18
click at [830, 219] on span "Select an option" at bounding box center [830, 219] width 0 height 0
click at [829, 216] on input "Select an option" at bounding box center [830, 219] width 18 height 18
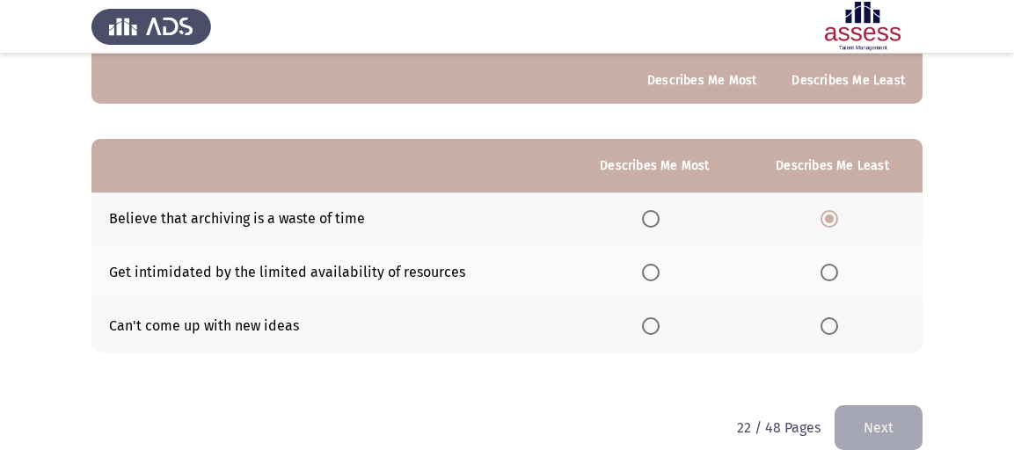
click at [655, 270] on span "Select an option" at bounding box center [651, 273] width 18 height 18
click at [655, 270] on input "Select an option" at bounding box center [651, 273] width 18 height 18
click at [868, 406] on button "Next" at bounding box center [879, 428] width 88 height 45
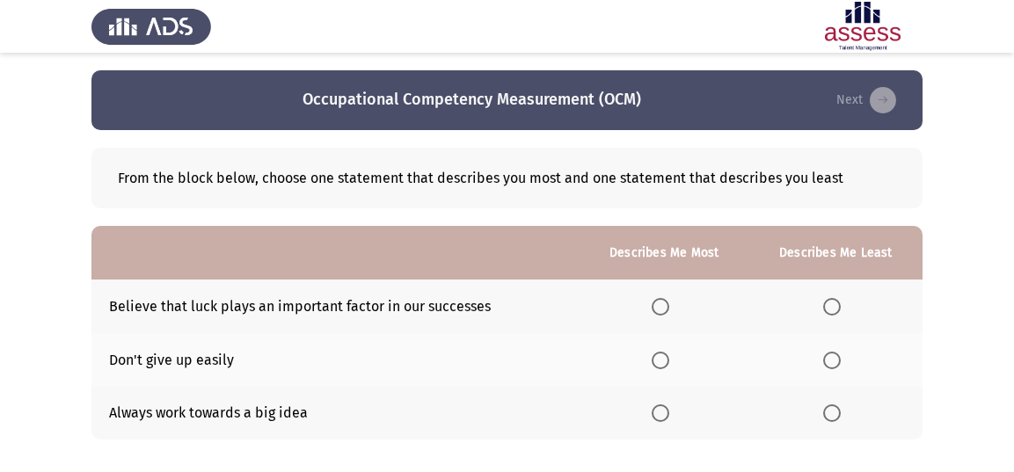
scroll to position [14, 0]
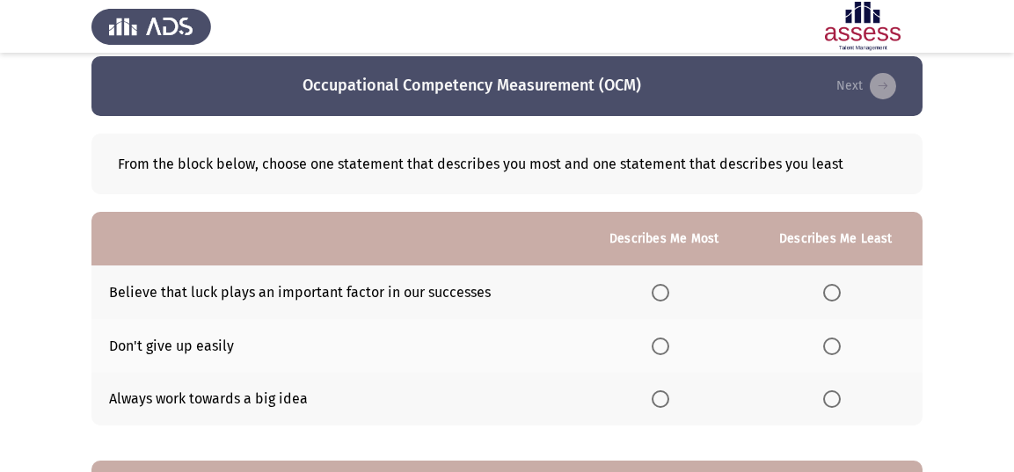
click at [831, 291] on span "Select an option" at bounding box center [833, 293] width 18 height 18
click at [831, 291] on input "Select an option" at bounding box center [833, 293] width 18 height 18
click at [665, 342] on span "Select an option" at bounding box center [661, 347] width 18 height 18
click at [665, 342] on input "Select an option" at bounding box center [661, 347] width 18 height 18
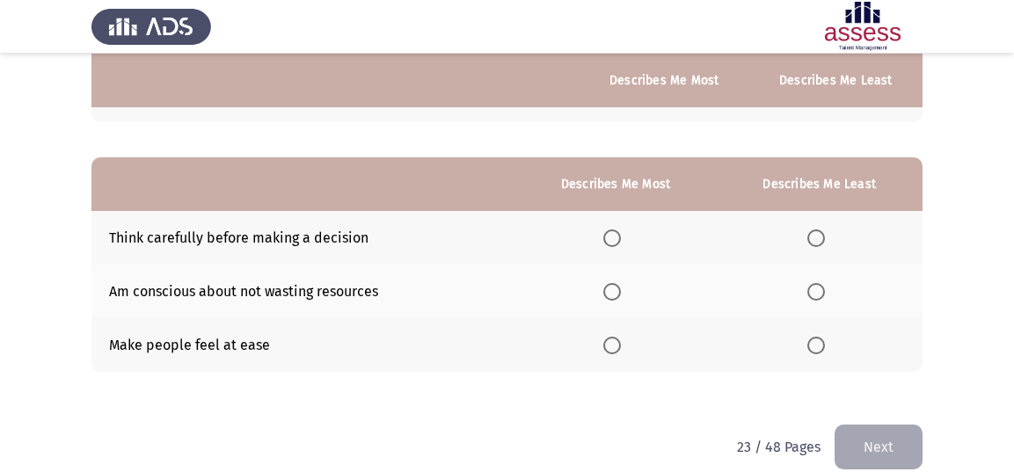
scroll to position [337, 0]
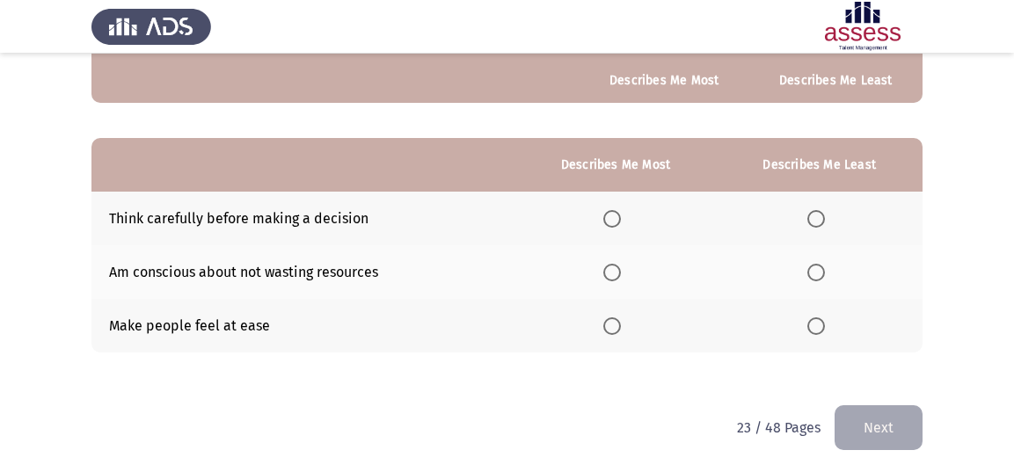
click at [617, 275] on span "Select an option" at bounding box center [613, 273] width 18 height 18
click at [617, 275] on input "Select an option" at bounding box center [613, 273] width 18 height 18
click at [268, 317] on td "Make people feel at ease" at bounding box center [304, 326] width 424 height 54
click at [619, 319] on span "Select an option" at bounding box center [613, 327] width 18 height 18
click at [619, 319] on input "Select an option" at bounding box center [613, 327] width 18 height 18
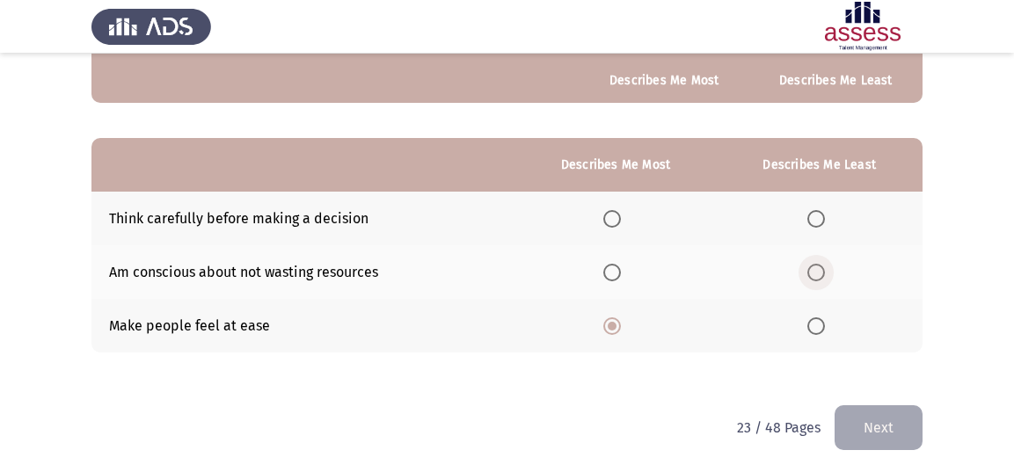
click at [817, 275] on span "Select an option" at bounding box center [817, 273] width 18 height 18
click at [817, 275] on input "Select an option" at bounding box center [817, 273] width 18 height 18
click at [864, 425] on button "Next" at bounding box center [879, 428] width 88 height 45
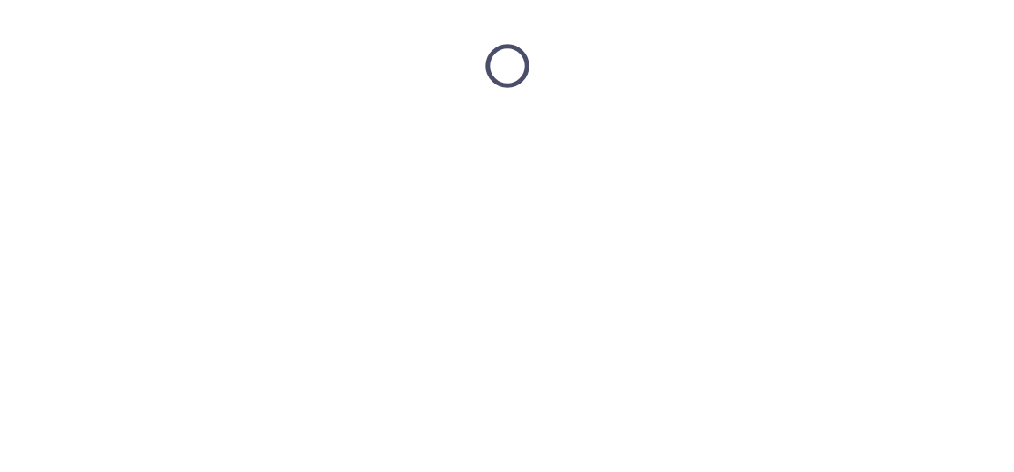
scroll to position [0, 0]
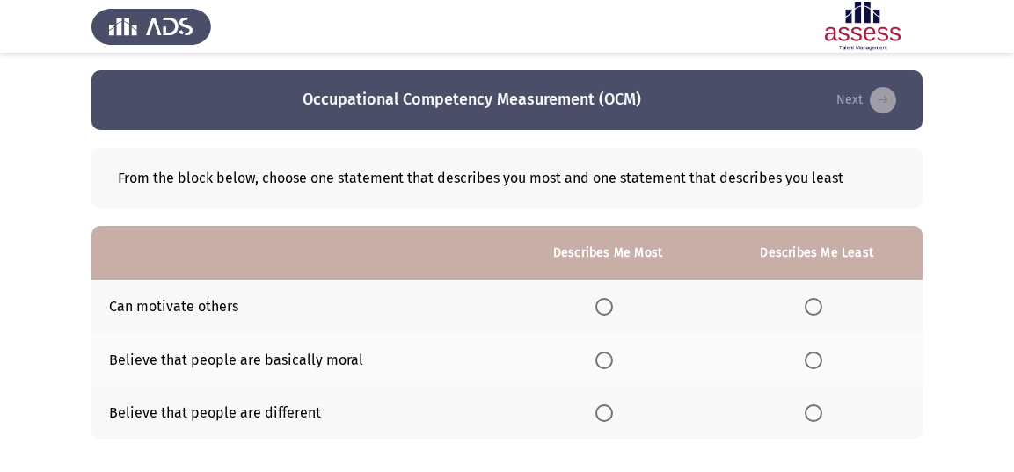
click at [817, 363] on span "Select an option" at bounding box center [814, 361] width 18 height 18
click at [817, 363] on input "Select an option" at bounding box center [814, 361] width 18 height 18
click at [609, 301] on span "Select an option" at bounding box center [605, 307] width 18 height 18
click at [609, 301] on input "Select an option" at bounding box center [605, 307] width 18 height 18
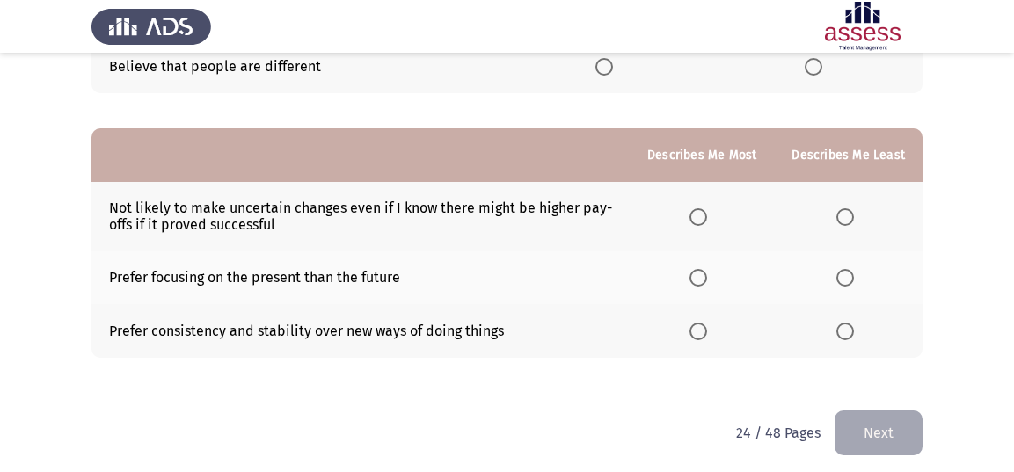
scroll to position [352, 0]
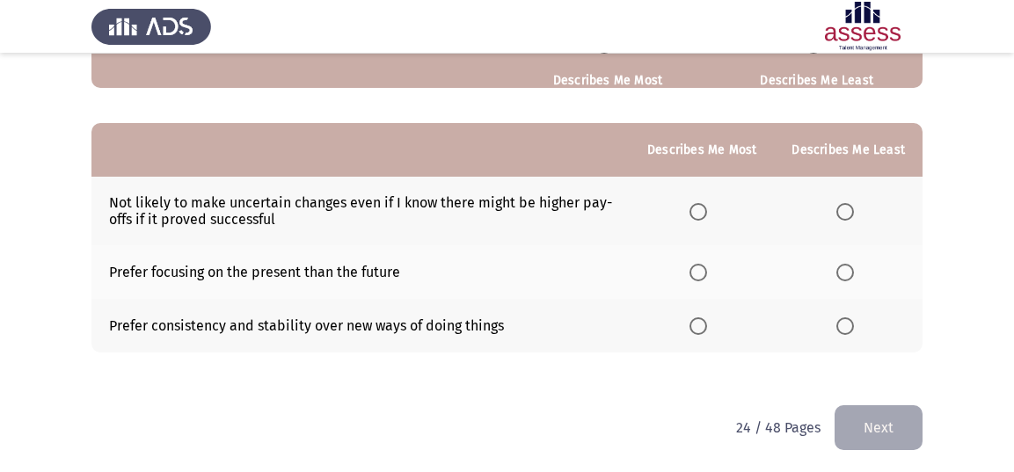
click at [694, 323] on span "Select an option" at bounding box center [699, 327] width 18 height 18
click at [694, 323] on input "Select an option" at bounding box center [699, 327] width 18 height 18
click at [849, 270] on span "Select an option" at bounding box center [846, 273] width 18 height 18
click at [849, 270] on input "Select an option" at bounding box center [846, 273] width 18 height 18
click at [880, 425] on button "Next" at bounding box center [879, 428] width 88 height 45
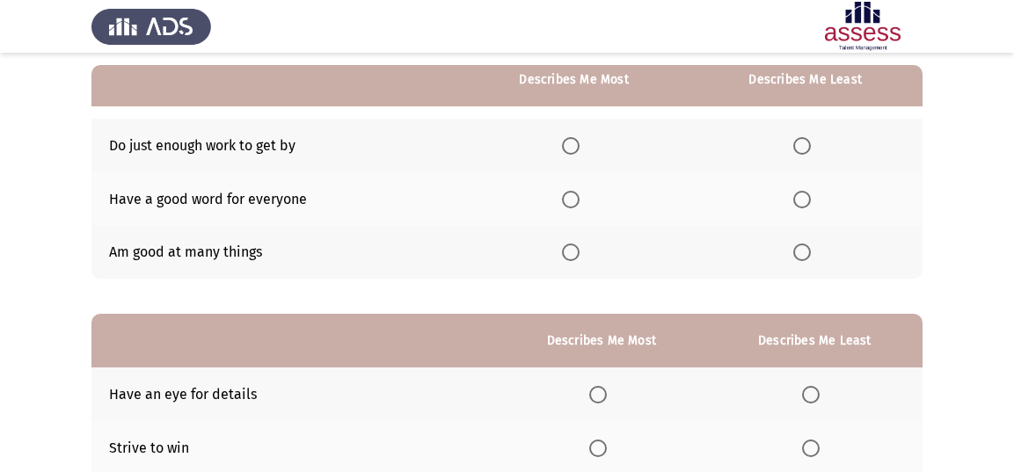
scroll to position [160, 0]
click at [573, 254] on span "Select an option" at bounding box center [571, 254] width 18 height 18
click at [573, 254] on input "Select an option" at bounding box center [571, 254] width 18 height 18
click at [807, 150] on span "Select an option" at bounding box center [803, 147] width 18 height 18
click at [807, 150] on input "Select an option" at bounding box center [803, 147] width 18 height 18
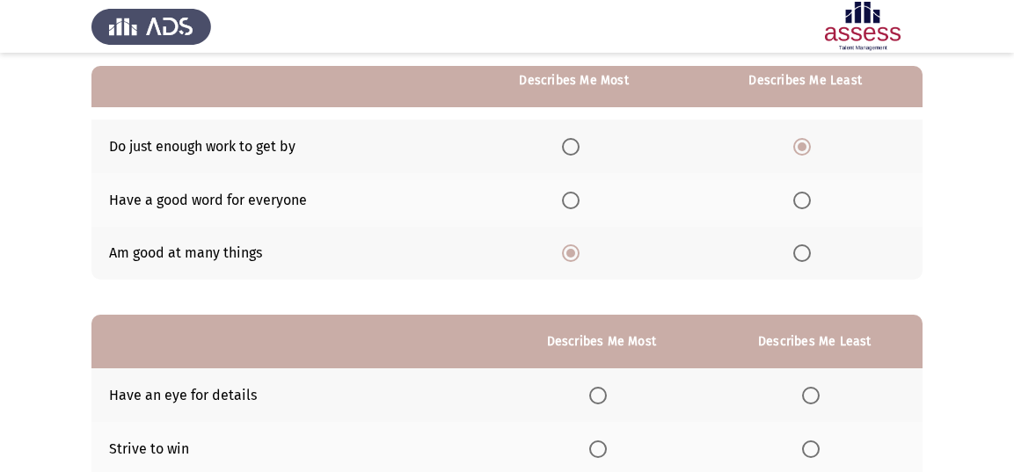
scroll to position [337, 0]
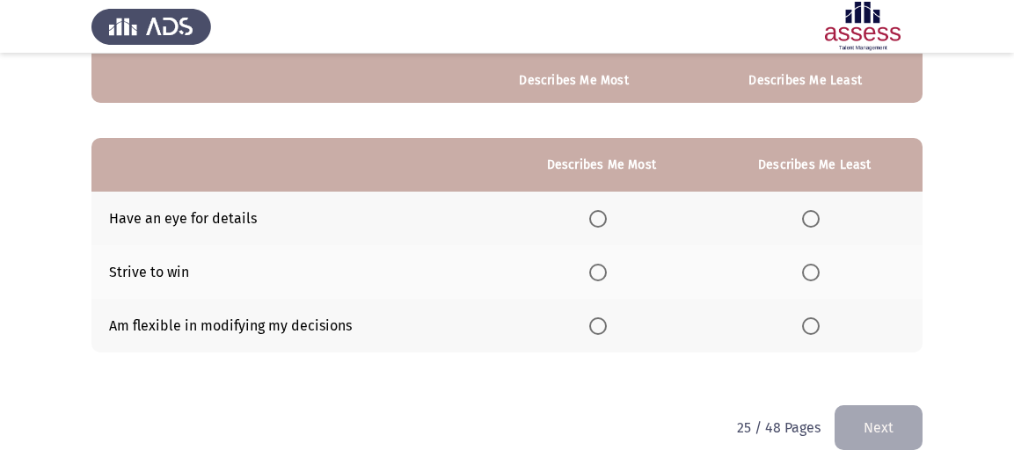
click at [593, 214] on span "Select an option" at bounding box center [599, 219] width 18 height 18
click at [593, 214] on input "Select an option" at bounding box center [599, 219] width 18 height 18
click at [812, 322] on span "Select an option" at bounding box center [811, 327] width 18 height 18
click at [812, 322] on input "Select an option" at bounding box center [811, 327] width 18 height 18
click at [876, 421] on button "Next" at bounding box center [879, 428] width 88 height 45
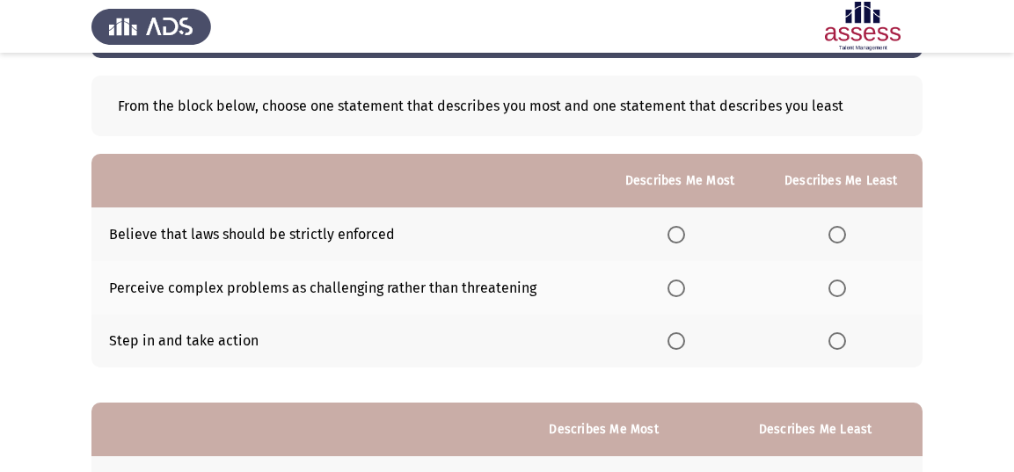
scroll to position [88, 0]
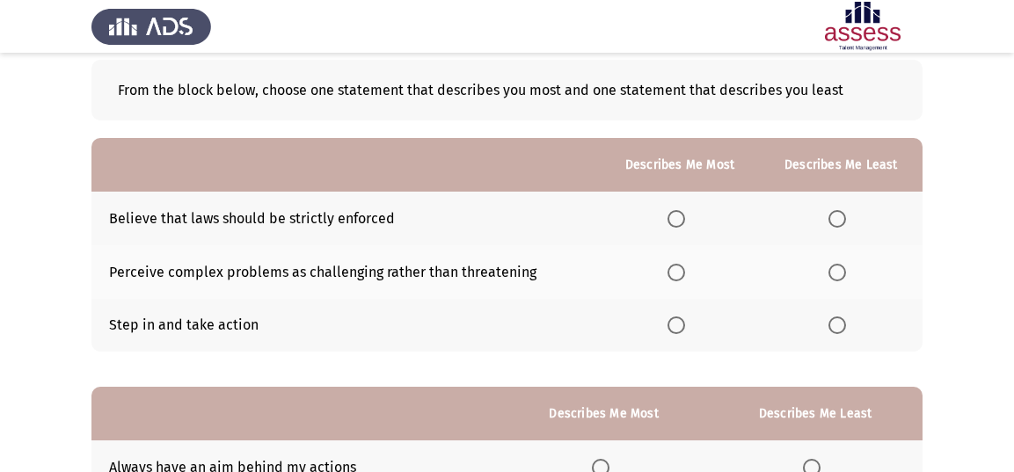
click at [835, 221] on span "Select an option" at bounding box center [838, 219] width 18 height 18
click at [835, 221] on input "Select an option" at bounding box center [838, 219] width 18 height 18
click at [688, 270] on label "Select an option" at bounding box center [680, 273] width 25 height 18
click at [685, 270] on input "Select an option" at bounding box center [677, 273] width 18 height 18
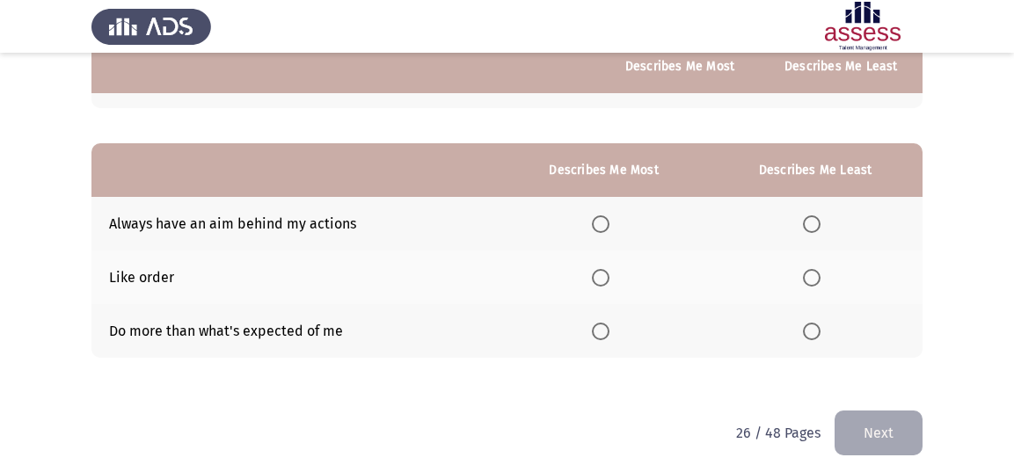
scroll to position [337, 0]
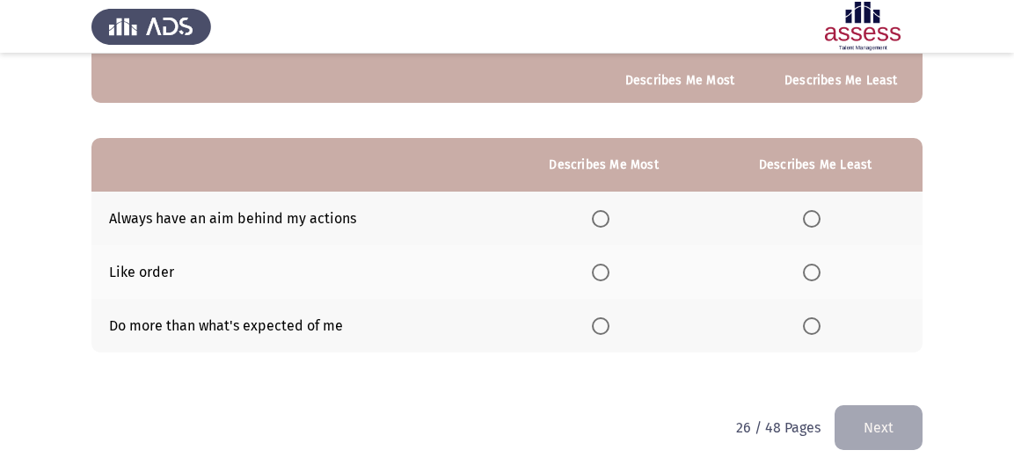
click at [811, 217] on span "Select an option" at bounding box center [812, 219] width 18 height 18
click at [811, 217] on input "Select an option" at bounding box center [812, 219] width 18 height 18
click at [601, 324] on span "Select an option" at bounding box center [601, 327] width 18 height 18
click at [601, 324] on input "Select an option" at bounding box center [601, 327] width 18 height 18
click at [875, 434] on button "Next" at bounding box center [879, 428] width 88 height 45
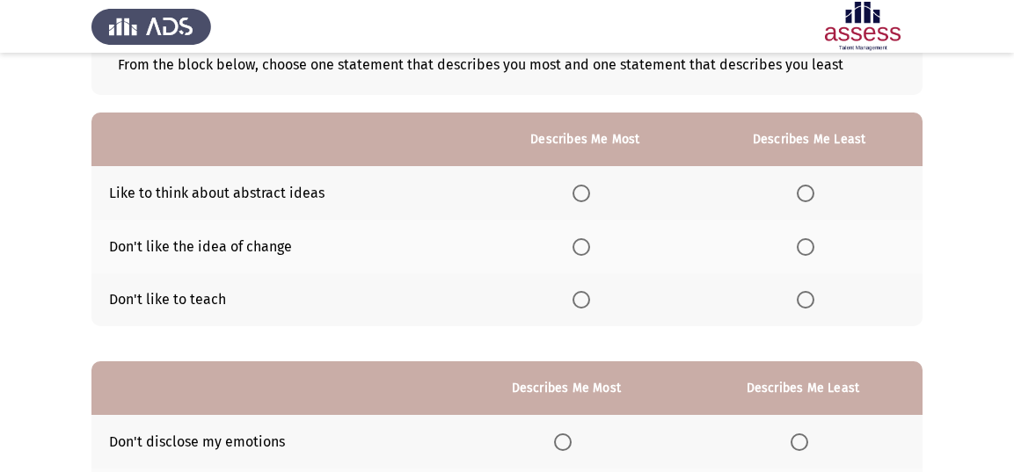
scroll to position [131, 0]
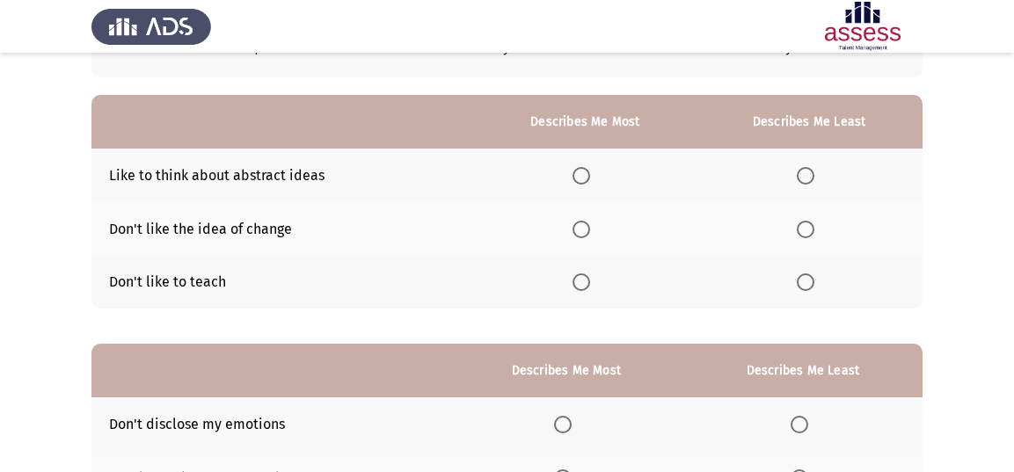
click at [809, 236] on span "Select an option" at bounding box center [806, 230] width 18 height 18
click at [809, 236] on input "Select an option" at bounding box center [806, 230] width 18 height 18
click at [584, 172] on span "Select an option" at bounding box center [582, 176] width 18 height 18
click at [584, 172] on input "Select an option" at bounding box center [582, 176] width 18 height 18
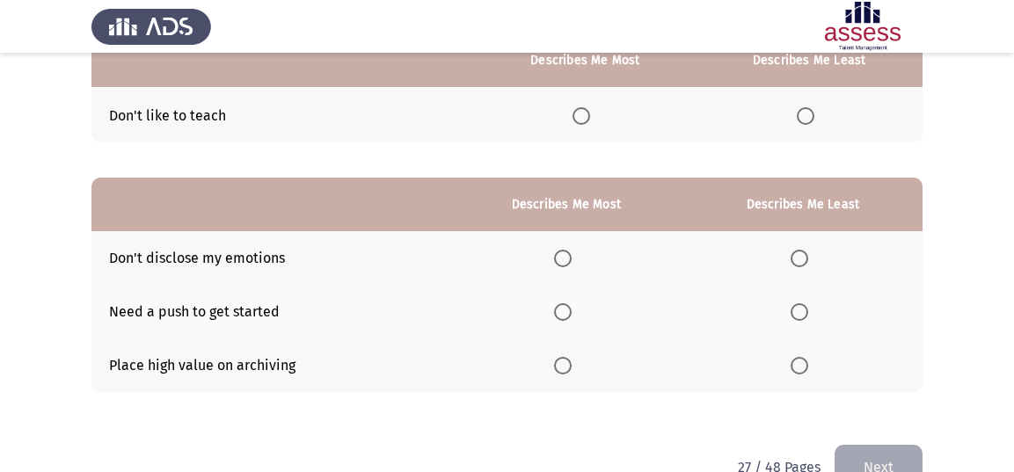
scroll to position [337, 0]
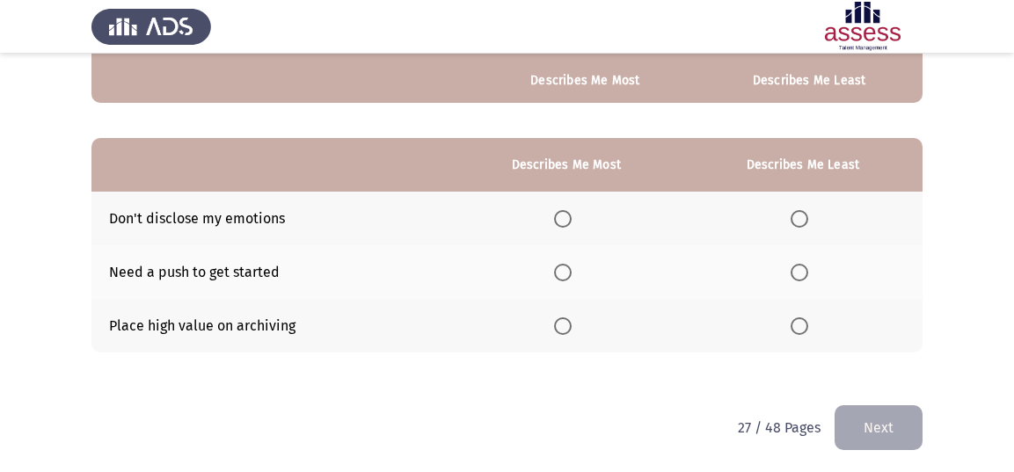
click at [802, 265] on span "Select an option" at bounding box center [800, 273] width 18 height 18
click at [802, 265] on input "Select an option" at bounding box center [800, 273] width 18 height 18
click at [565, 324] on span "Select an option" at bounding box center [563, 327] width 18 height 18
click at [565, 324] on input "Select an option" at bounding box center [563, 327] width 18 height 18
click at [870, 427] on button "Next" at bounding box center [879, 428] width 88 height 45
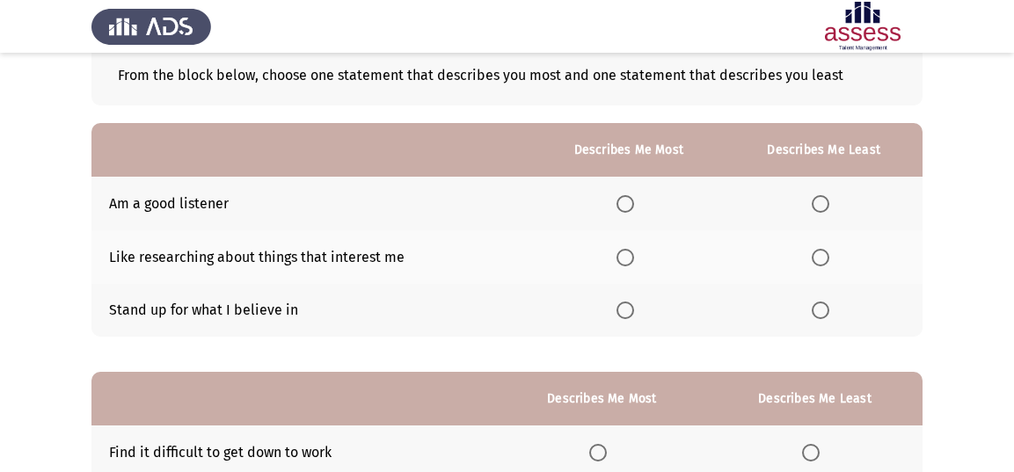
scroll to position [131, 0]
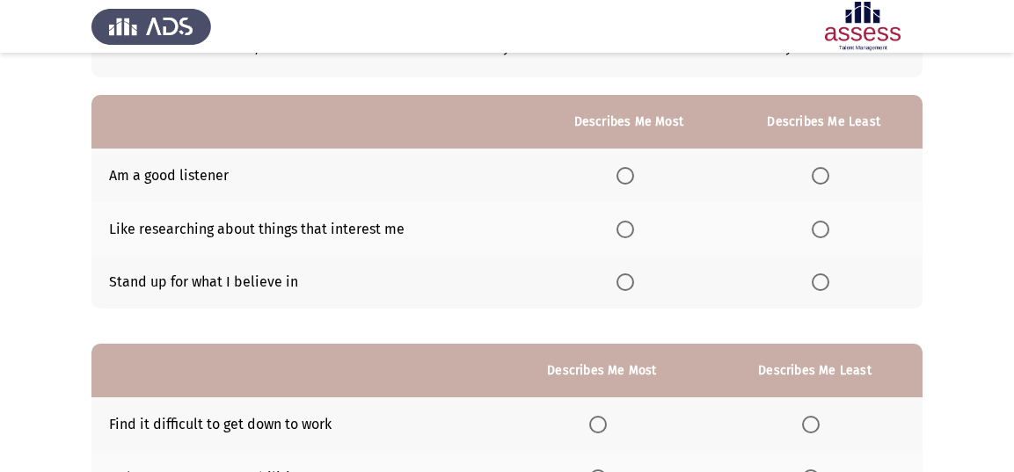
click at [637, 222] on label "Select an option" at bounding box center [629, 230] width 25 height 18
click at [634, 222] on input "Select an option" at bounding box center [626, 230] width 18 height 18
click at [823, 177] on span "Select an option" at bounding box center [821, 176] width 18 height 18
click at [823, 177] on input "Select an option" at bounding box center [821, 176] width 18 height 18
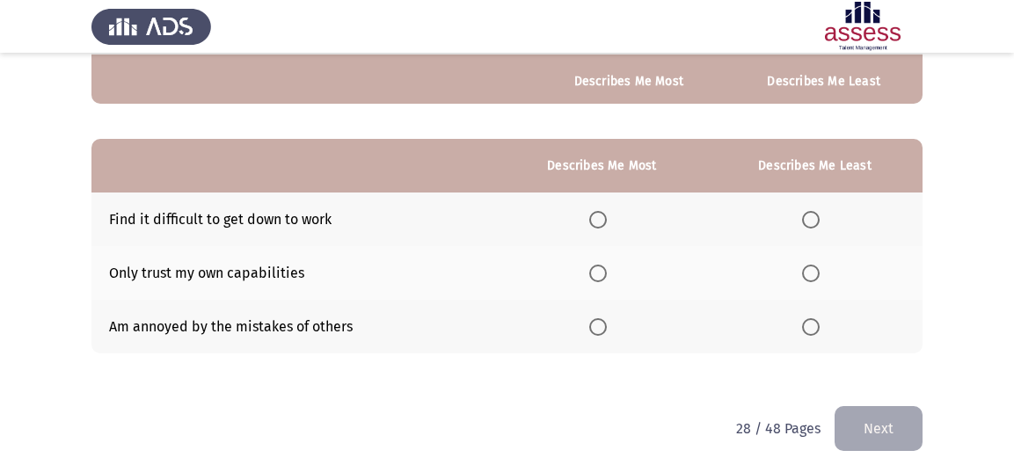
scroll to position [337, 0]
click at [814, 210] on span "Select an option" at bounding box center [811, 219] width 18 height 18
click at [814, 210] on input "Select an option" at bounding box center [811, 219] width 18 height 18
click at [603, 268] on span "Select an option" at bounding box center [599, 273] width 18 height 18
click at [603, 268] on input "Select an option" at bounding box center [599, 273] width 18 height 18
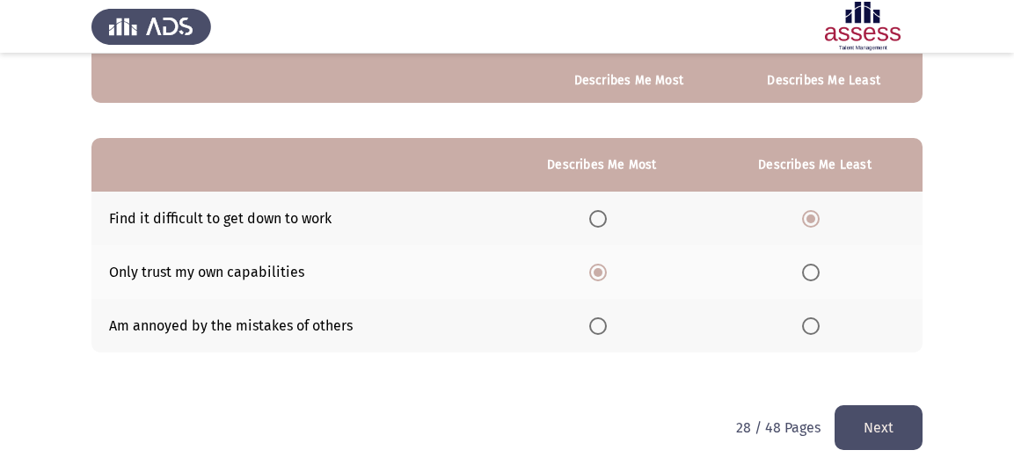
click at [878, 414] on button "Next" at bounding box center [879, 428] width 88 height 45
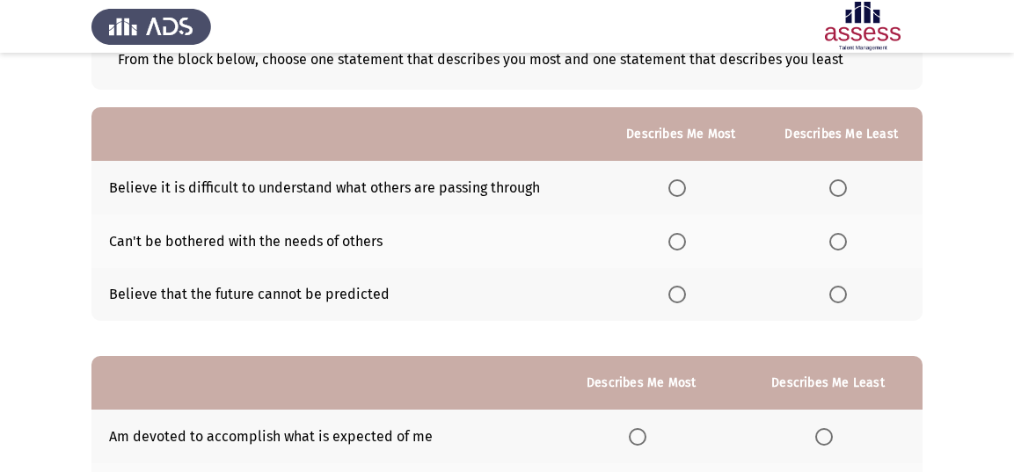
scroll to position [117, 0]
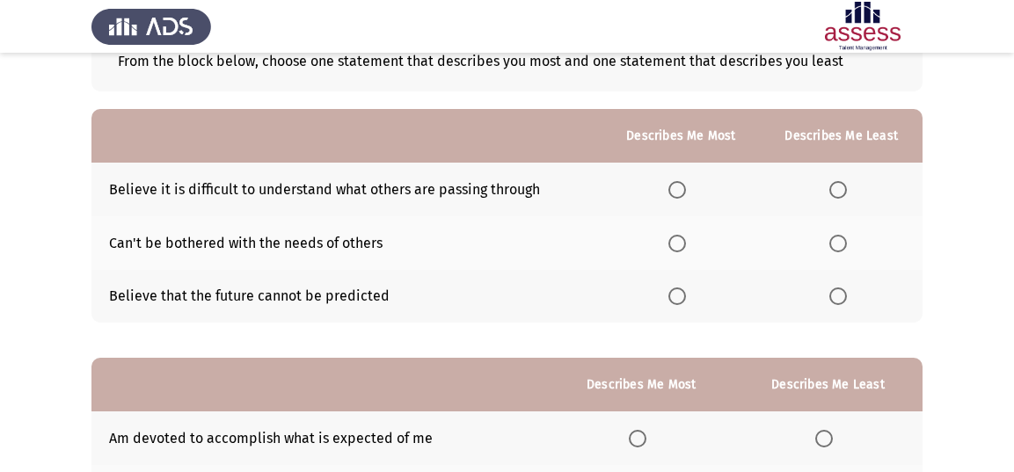
click at [843, 292] on span "Select an option" at bounding box center [839, 297] width 18 height 18
click at [843, 292] on input "Select an option" at bounding box center [839, 297] width 18 height 18
click at [678, 187] on span "Select an option" at bounding box center [678, 190] width 18 height 18
click at [678, 187] on input "Select an option" at bounding box center [678, 190] width 18 height 18
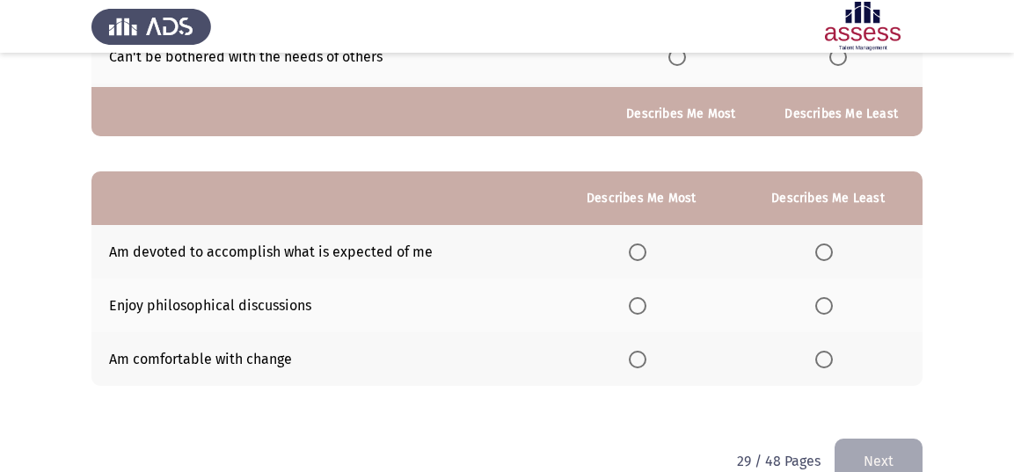
scroll to position [337, 0]
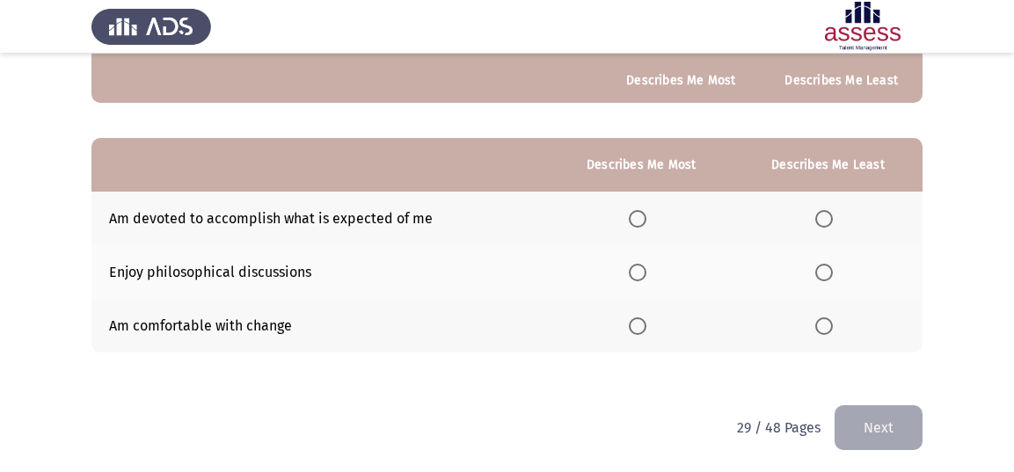
click at [823, 266] on span "Select an option" at bounding box center [825, 273] width 18 height 18
click at [823, 266] on input "Select an option" at bounding box center [825, 273] width 18 height 18
click at [634, 210] on span "Select an option" at bounding box center [638, 219] width 18 height 18
click at [634, 210] on input "Select an option" at bounding box center [638, 219] width 18 height 18
click at [876, 429] on button "Next" at bounding box center [879, 428] width 88 height 45
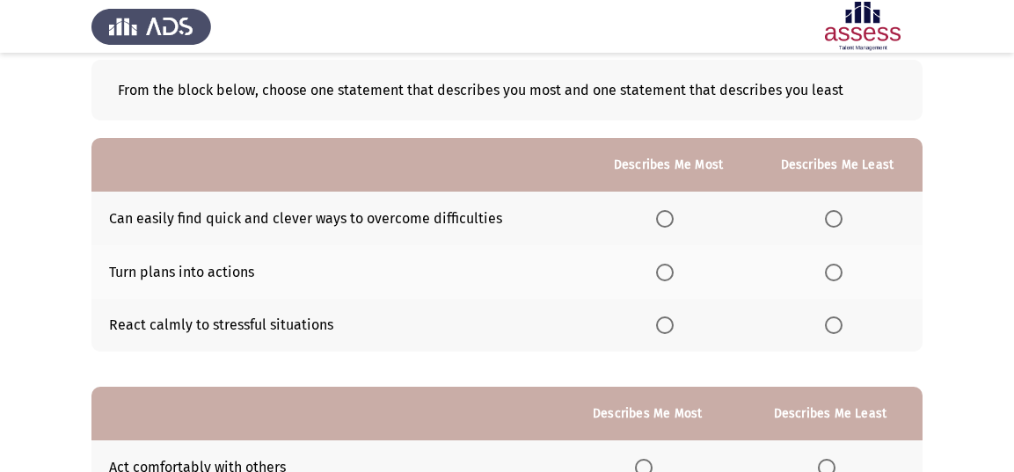
scroll to position [88, 0]
click at [673, 320] on span "Select an option" at bounding box center [665, 326] width 18 height 18
click at [673, 320] on input "Select an option" at bounding box center [665, 326] width 18 height 18
click at [837, 267] on span "Select an option" at bounding box center [834, 273] width 18 height 18
click at [837, 267] on input "Select an option" at bounding box center [834, 273] width 18 height 18
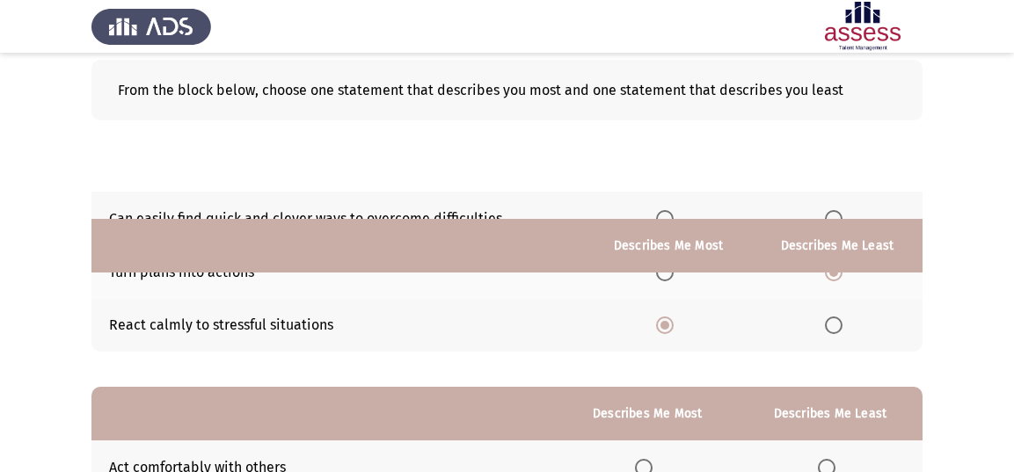
scroll to position [337, 0]
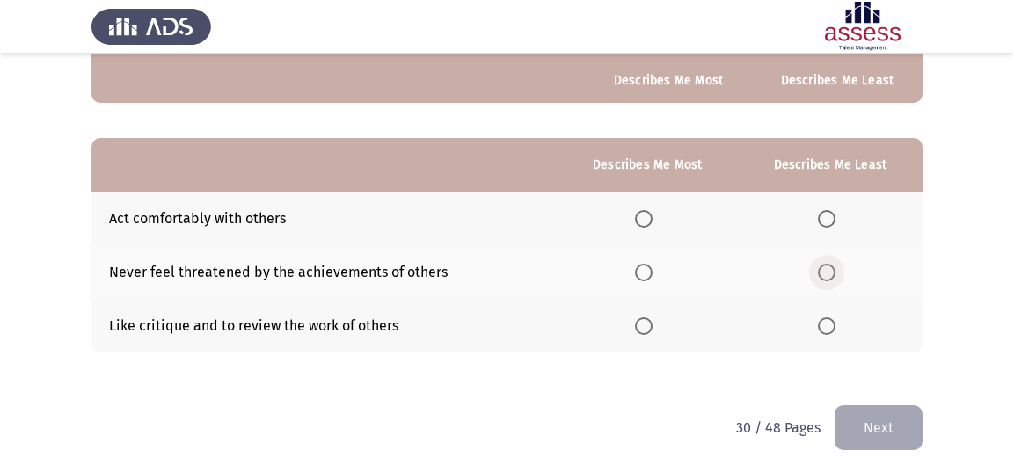
click at [829, 264] on span "Select an option" at bounding box center [827, 273] width 18 height 18
click at [829, 264] on input "Select an option" at bounding box center [827, 273] width 18 height 18
click at [642, 320] on span "Select an option" at bounding box center [644, 327] width 18 height 18
click at [642, 320] on input "Select an option" at bounding box center [644, 327] width 18 height 18
click at [873, 418] on button "Next" at bounding box center [879, 428] width 88 height 45
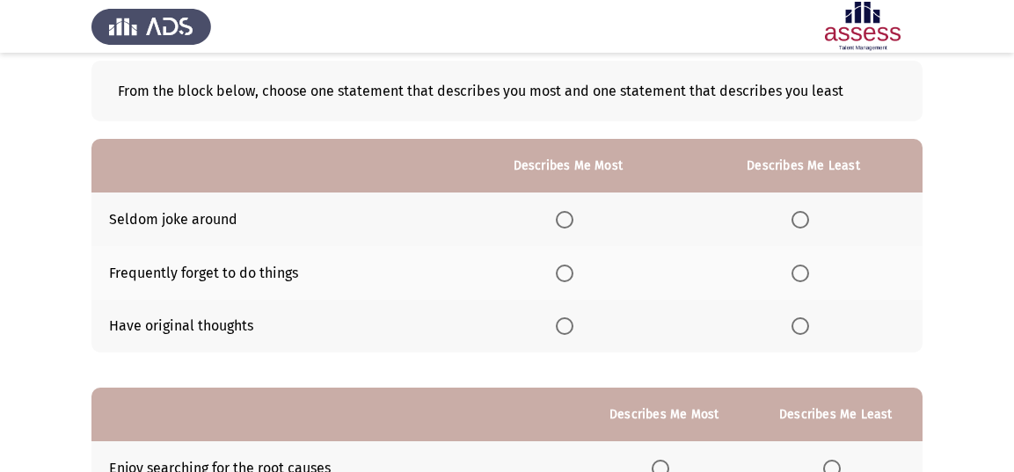
scroll to position [102, 0]
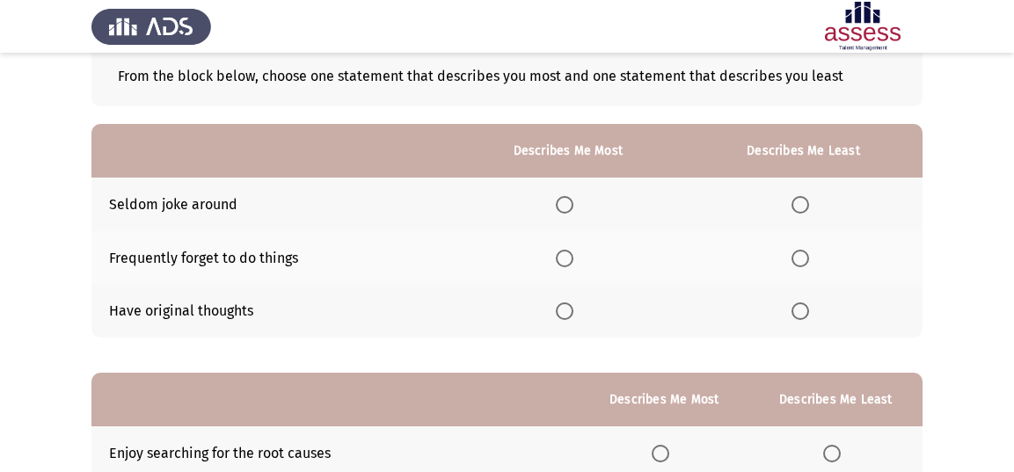
click at [797, 254] on span "Select an option" at bounding box center [801, 259] width 18 height 18
click at [797, 254] on input "Select an option" at bounding box center [801, 259] width 18 height 18
click at [574, 307] on span "Select an option" at bounding box center [565, 312] width 18 height 18
click at [574, 307] on input "Select an option" at bounding box center [565, 312] width 18 height 18
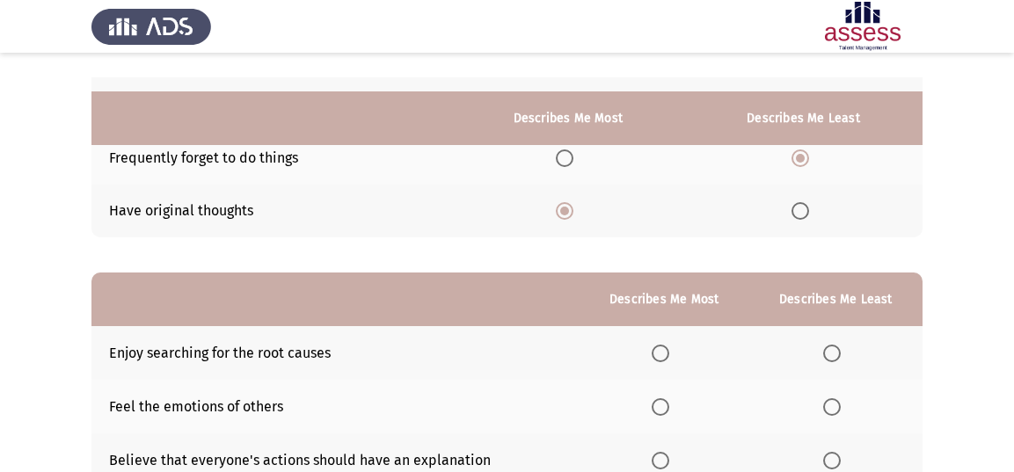
scroll to position [337, 0]
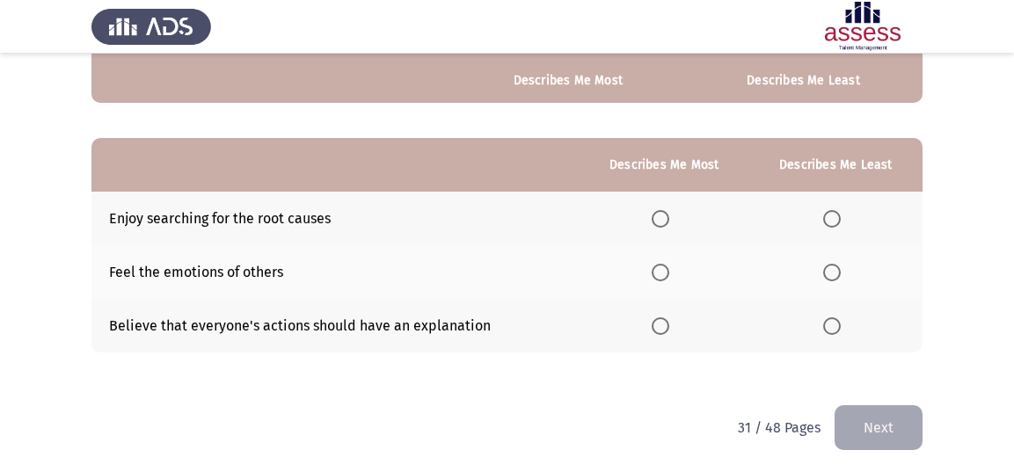
click at [833, 324] on span "Select an option" at bounding box center [833, 327] width 18 height 18
click at [833, 324] on input "Select an option" at bounding box center [833, 327] width 18 height 18
click at [662, 219] on span "Select an option" at bounding box center [661, 219] width 18 height 18
click at [662, 219] on input "Select an option" at bounding box center [661, 219] width 18 height 18
click at [875, 406] on button "Next" at bounding box center [879, 428] width 88 height 45
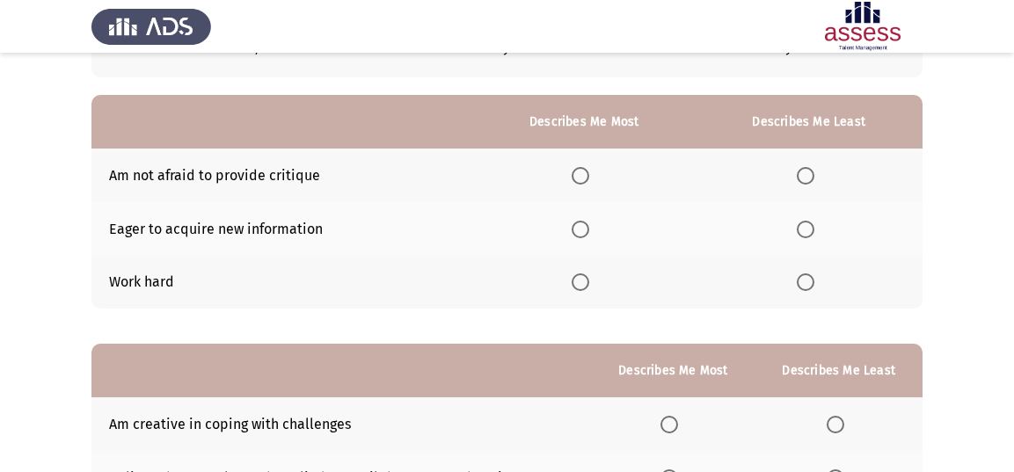
scroll to position [146, 0]
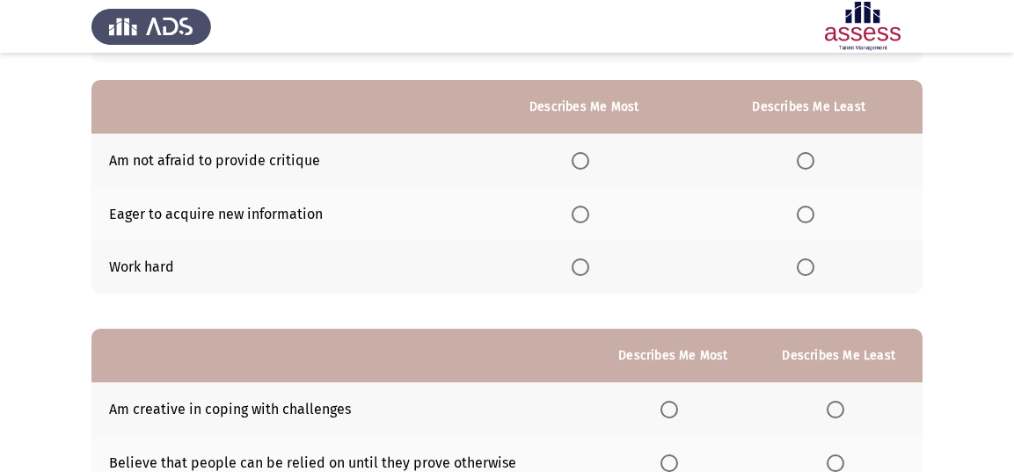
click at [586, 262] on span "Select an option" at bounding box center [581, 268] width 18 height 18
click at [586, 262] on input "Select an option" at bounding box center [581, 268] width 18 height 18
click at [810, 212] on span "Select an option" at bounding box center [806, 215] width 18 height 18
click at [810, 212] on input "Select an option" at bounding box center [806, 215] width 18 height 18
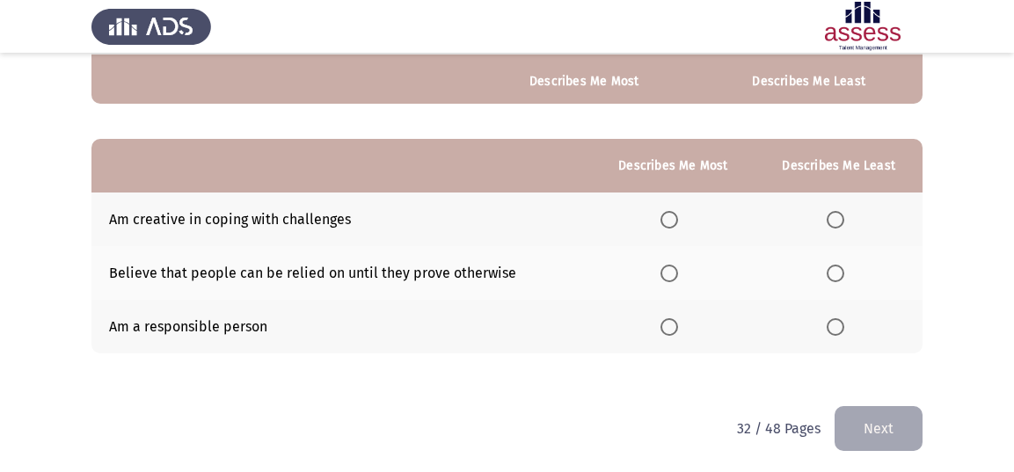
scroll to position [337, 0]
click at [840, 266] on span "Select an option" at bounding box center [836, 273] width 18 height 18
click at [840, 266] on input "Select an option" at bounding box center [836, 273] width 18 height 18
click at [672, 330] on span "Select an option" at bounding box center [670, 327] width 18 height 18
click at [672, 330] on input "Select an option" at bounding box center [670, 327] width 18 height 18
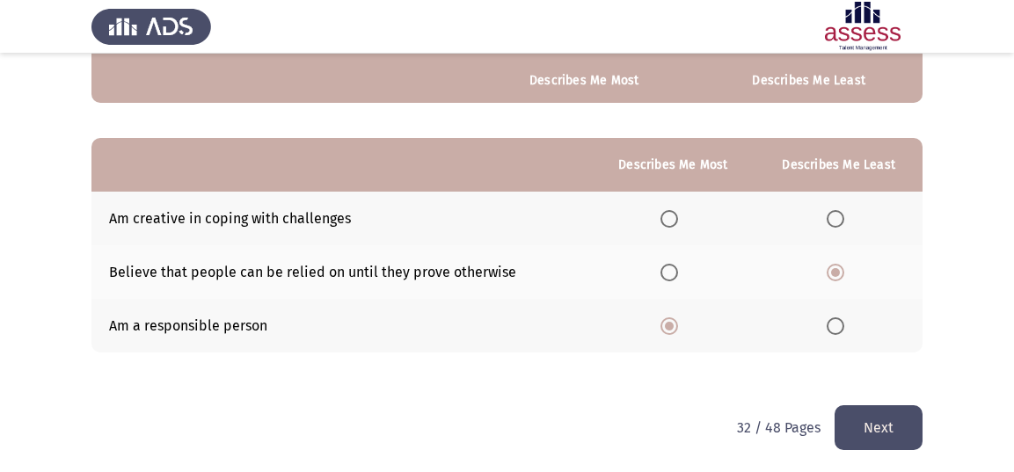
click at [871, 414] on button "Next" at bounding box center [879, 428] width 88 height 45
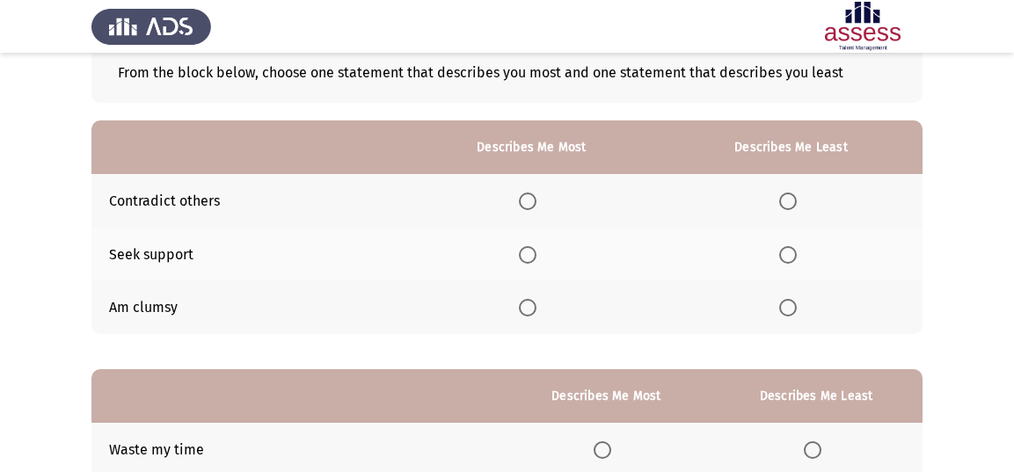
scroll to position [102, 0]
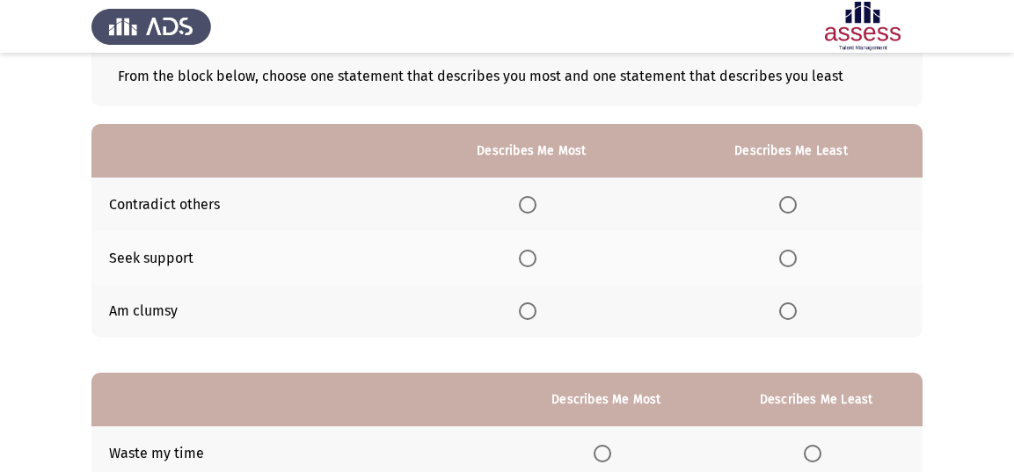
click at [786, 202] on span "Select an option" at bounding box center [789, 205] width 18 height 18
click at [786, 202] on input "Select an option" at bounding box center [789, 205] width 18 height 18
click at [536, 253] on span "Select an option" at bounding box center [528, 259] width 18 height 18
click at [536, 253] on input "Select an option" at bounding box center [528, 259] width 18 height 18
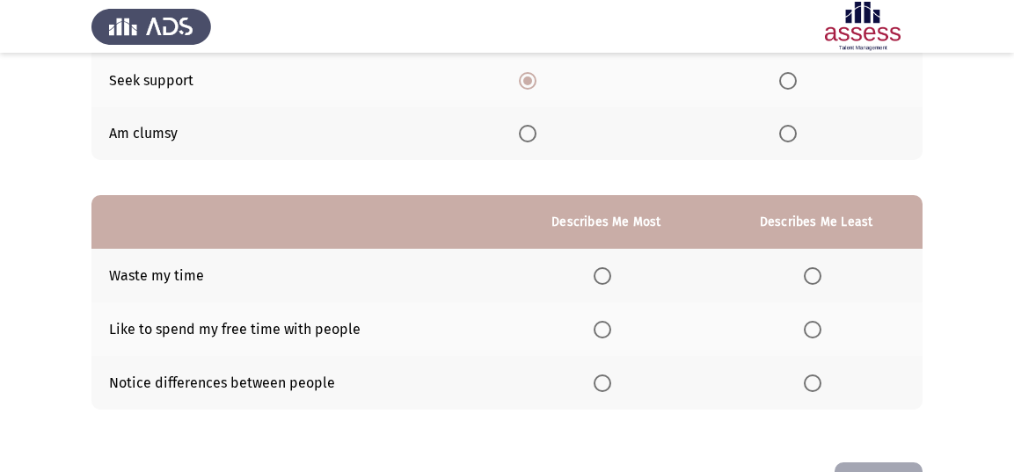
scroll to position [337, 0]
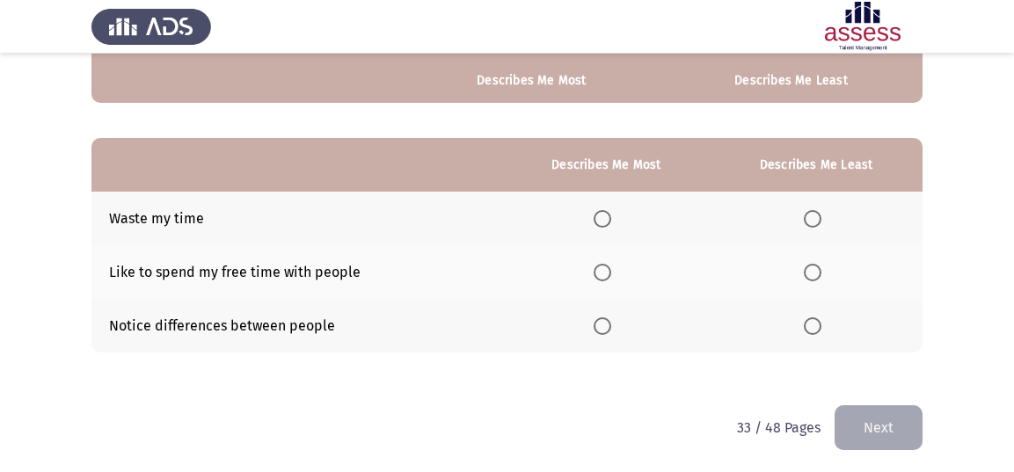
click at [819, 212] on span "Select an option" at bounding box center [813, 219] width 18 height 18
click at [819, 212] on input "Select an option" at bounding box center [813, 219] width 18 height 18
click at [600, 270] on span "Select an option" at bounding box center [603, 273] width 18 height 18
click at [600, 270] on input "Select an option" at bounding box center [603, 273] width 18 height 18
click at [887, 414] on button "Next" at bounding box center [879, 428] width 88 height 45
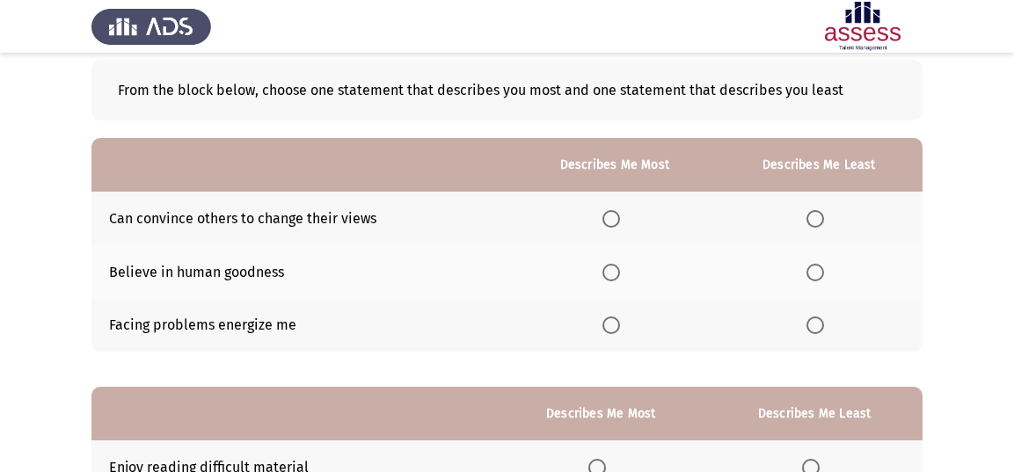
scroll to position [102, 0]
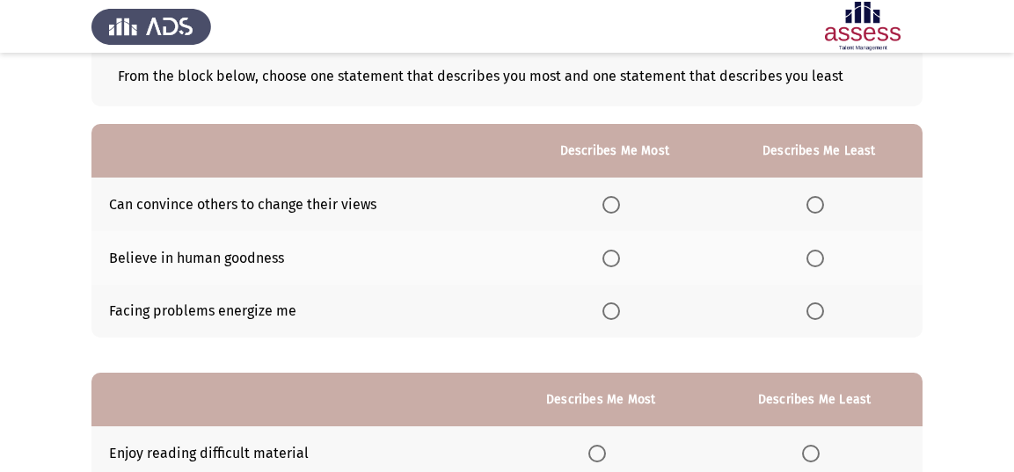
click at [822, 317] on span "Select an option" at bounding box center [816, 312] width 18 height 18
click at [822, 317] on input "Select an option" at bounding box center [816, 312] width 18 height 18
click at [615, 255] on span "Select an option" at bounding box center [612, 259] width 18 height 18
click at [615, 255] on input "Select an option" at bounding box center [612, 259] width 18 height 18
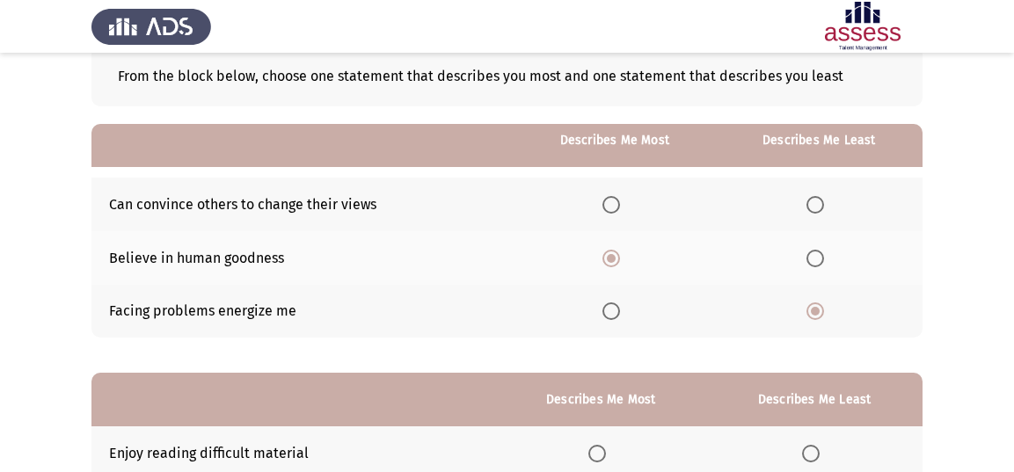
scroll to position [337, 0]
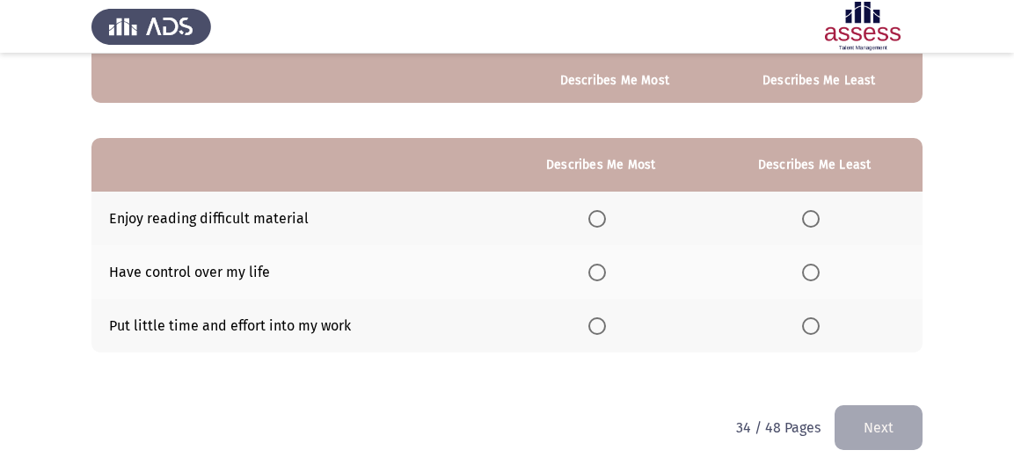
click at [605, 268] on span "Select an option" at bounding box center [598, 273] width 18 height 18
click at [605, 268] on input "Select an option" at bounding box center [598, 273] width 18 height 18
click at [821, 225] on th at bounding box center [815, 219] width 216 height 54
click at [807, 214] on span "Select an option" at bounding box center [811, 219] width 18 height 18
click at [807, 214] on input "Select an option" at bounding box center [811, 219] width 18 height 18
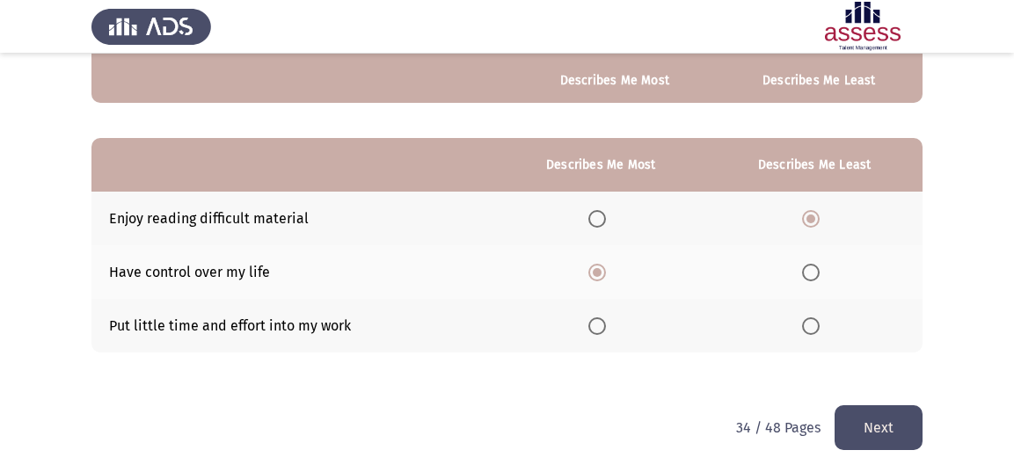
click at [872, 414] on button "Next" at bounding box center [879, 428] width 88 height 45
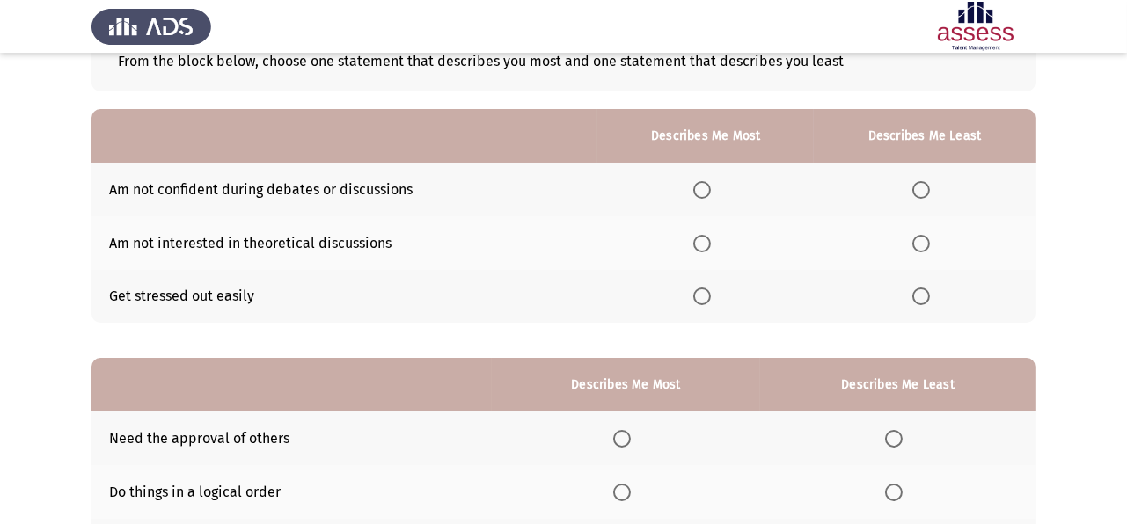
scroll to position [130, 0]
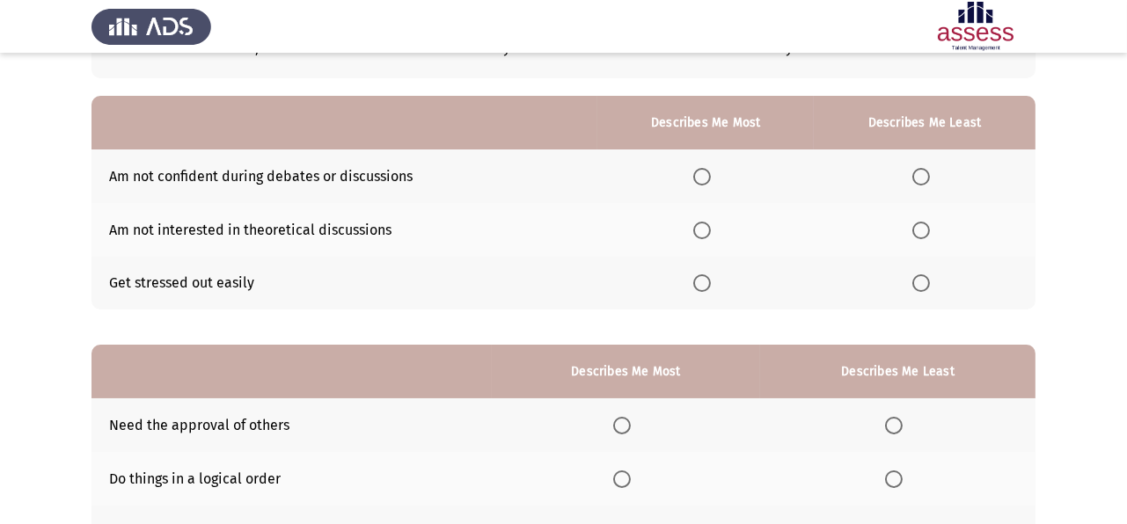
click at [926, 231] on span "Select an option" at bounding box center [921, 231] width 18 height 18
click at [926, 231] on input "Select an option" at bounding box center [921, 231] width 18 height 18
click at [707, 282] on span "Select an option" at bounding box center [702, 284] width 18 height 18
click at [707, 282] on input "Select an option" at bounding box center [702, 284] width 18 height 18
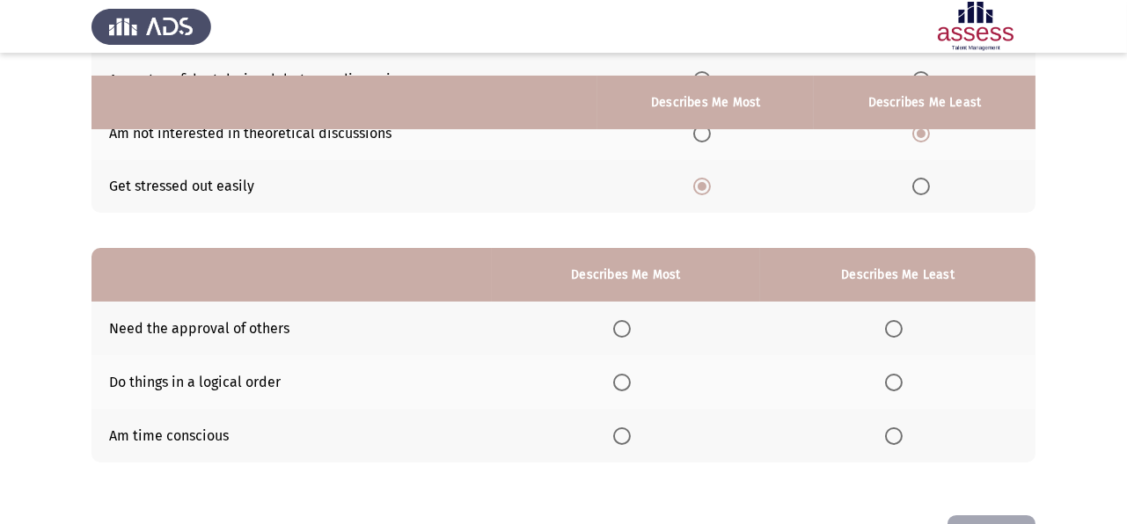
scroll to position [288, 0]
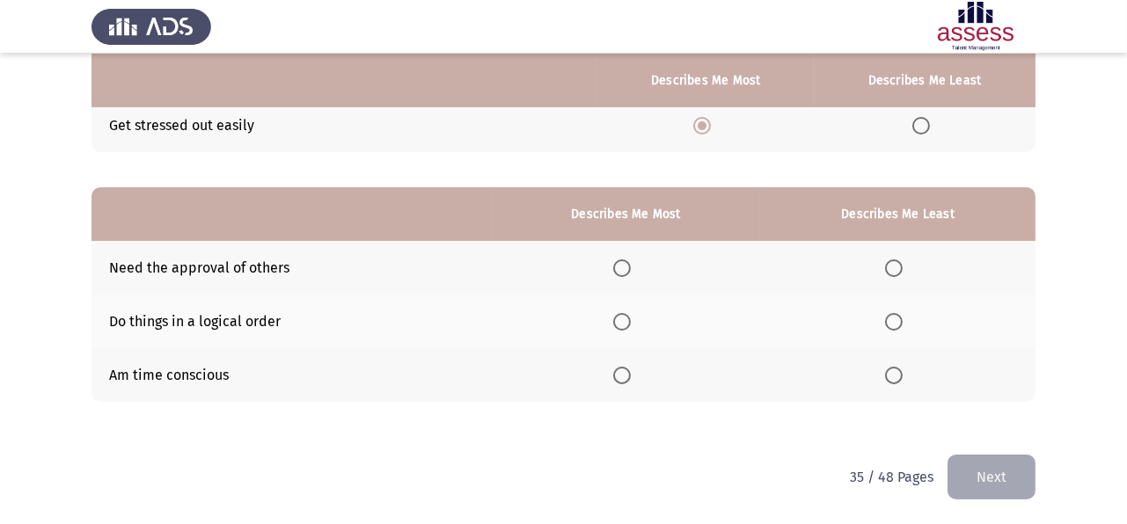
click at [621, 313] on span "Select an option" at bounding box center [622, 322] width 18 height 18
click at [621, 313] on input "Select an option" at bounding box center [622, 322] width 18 height 18
click at [896, 262] on span "Select an option" at bounding box center [894, 269] width 18 height 18
click at [896, 262] on input "Select an option" at bounding box center [894, 269] width 18 height 18
click at [991, 472] on button "Next" at bounding box center [992, 477] width 88 height 45
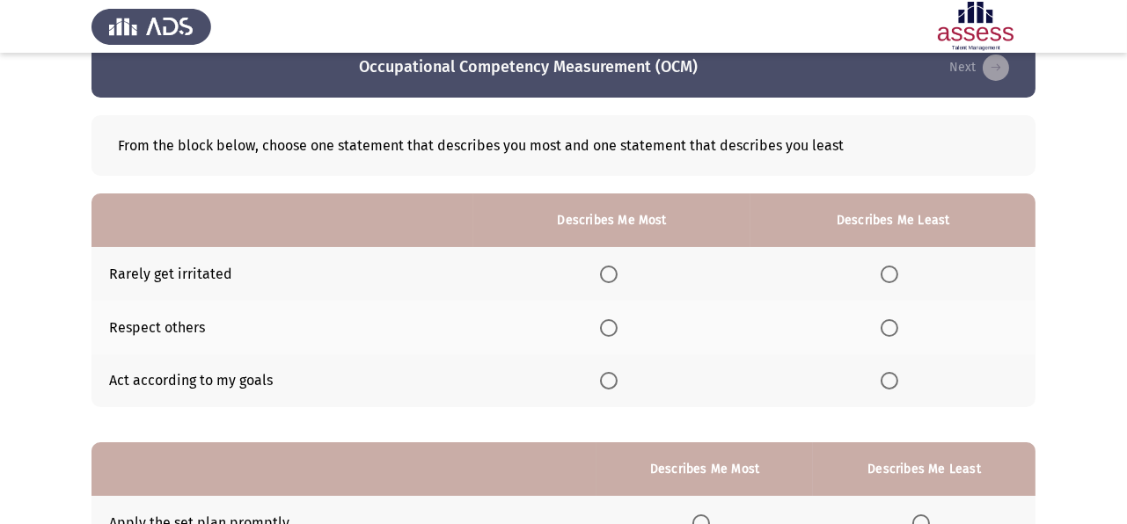
scroll to position [33, 0]
click at [612, 325] on span "Select an option" at bounding box center [609, 328] width 18 height 18
click at [612, 325] on input "Select an option" at bounding box center [609, 328] width 18 height 18
click at [881, 383] on span "Select an option" at bounding box center [890, 381] width 18 height 18
click at [881, 383] on input "Select an option" at bounding box center [890, 381] width 18 height 18
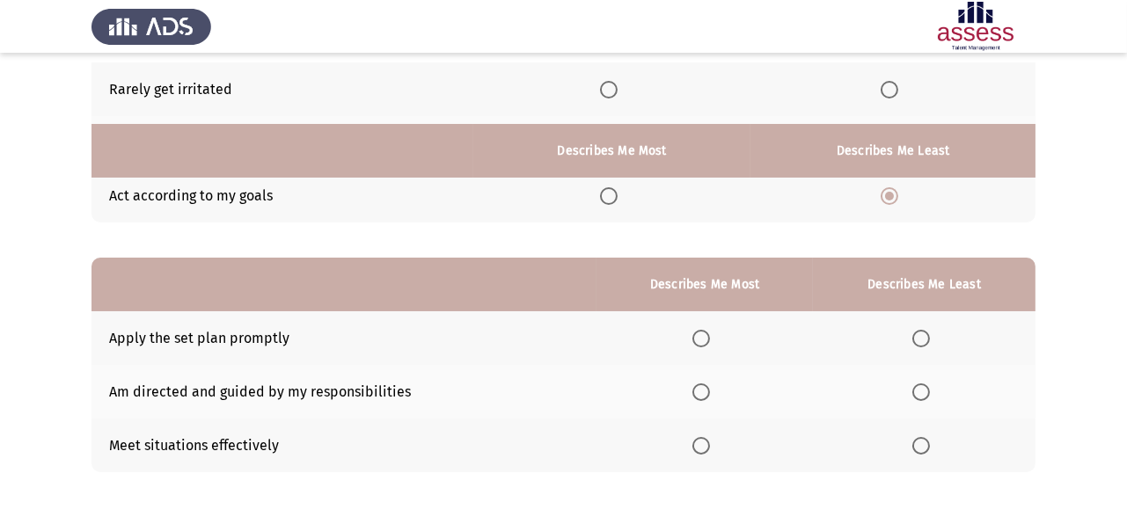
scroll to position [288, 0]
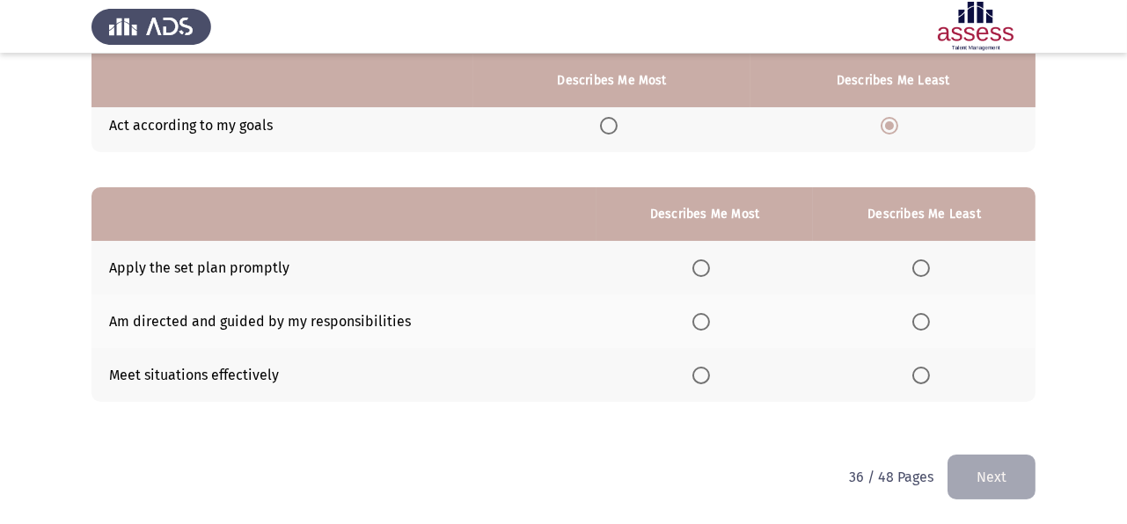
click at [926, 372] on span "Select an option" at bounding box center [921, 376] width 18 height 18
click at [926, 372] on input "Select an option" at bounding box center [921, 376] width 18 height 18
click at [699, 318] on span "Select an option" at bounding box center [701, 322] width 18 height 18
click at [699, 318] on input "Select an option" at bounding box center [701, 322] width 18 height 18
click at [985, 466] on button "Next" at bounding box center [992, 477] width 88 height 45
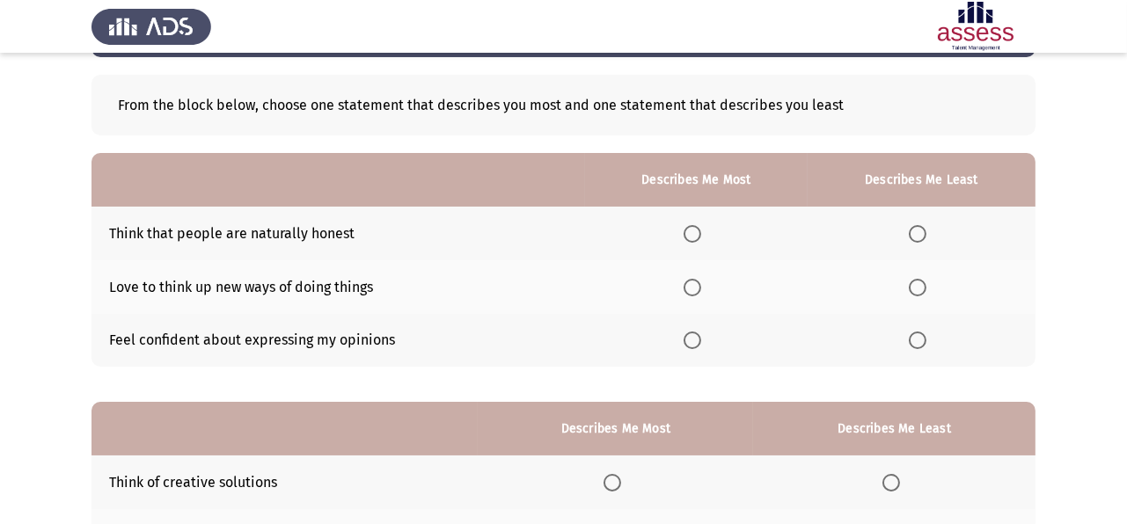
scroll to position [98, 0]
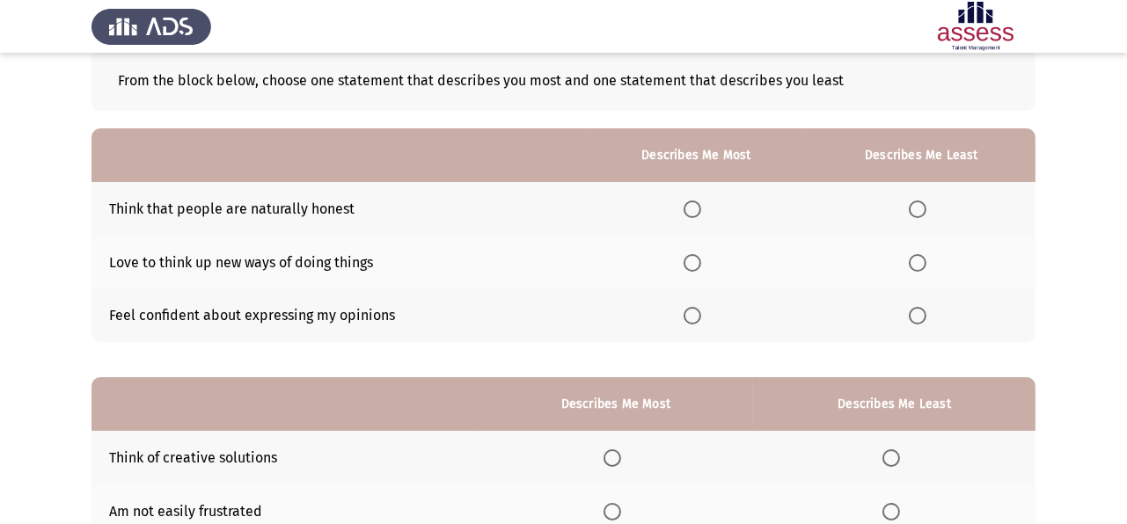
click at [915, 208] on span "Select an option" at bounding box center [918, 210] width 18 height 18
click at [915, 208] on input "Select an option" at bounding box center [918, 210] width 18 height 18
click at [701, 313] on span "Select an option" at bounding box center [693, 316] width 18 height 18
click at [701, 313] on input "Select an option" at bounding box center [693, 316] width 18 height 18
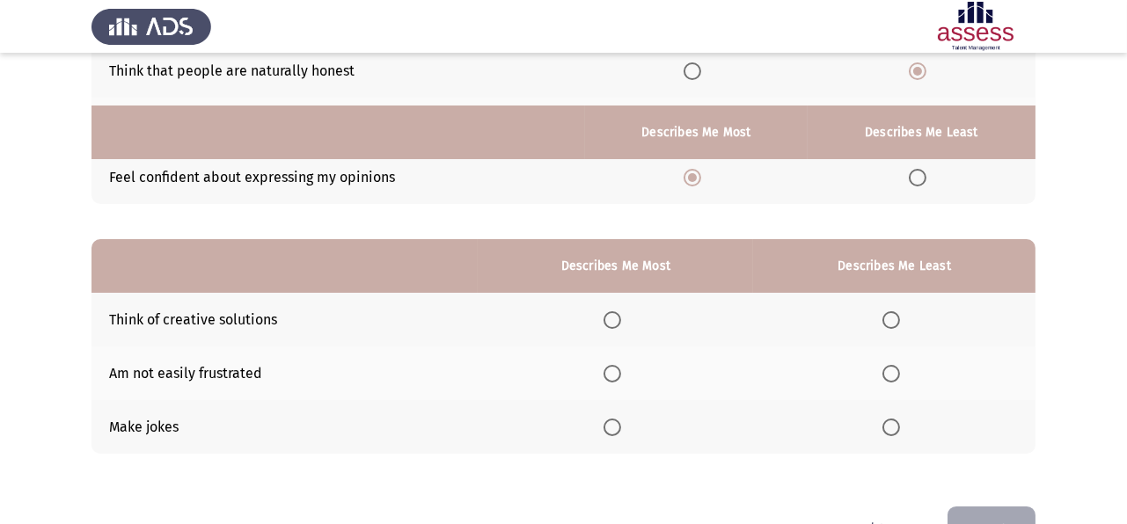
scroll to position [288, 0]
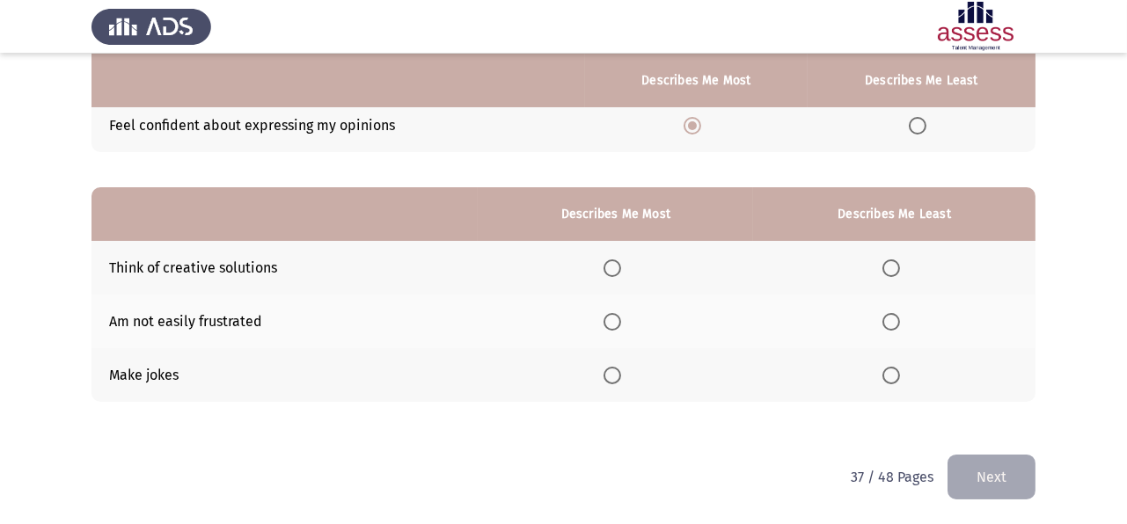
click at [890, 325] on span "Select an option" at bounding box center [891, 322] width 18 height 18
click at [890, 325] on input "Select an option" at bounding box center [891, 322] width 18 height 18
click at [614, 268] on span "Select an option" at bounding box center [613, 269] width 18 height 18
click at [614, 268] on input "Select an option" at bounding box center [613, 269] width 18 height 18
click at [621, 373] on span "Select an option" at bounding box center [613, 376] width 18 height 18
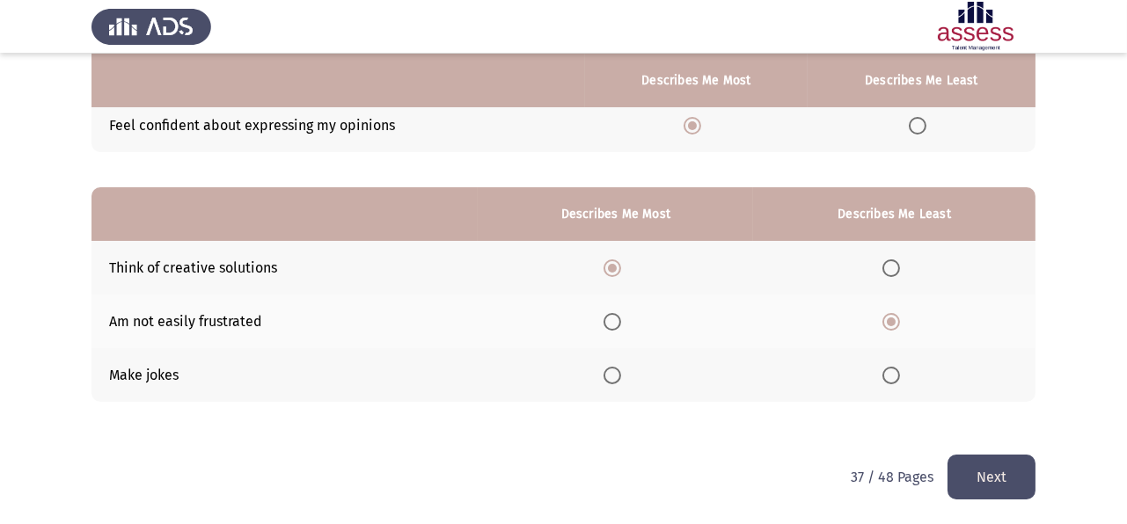
click at [621, 373] on input "Select an option" at bounding box center [613, 376] width 18 height 18
click at [975, 468] on button "Next" at bounding box center [992, 477] width 88 height 45
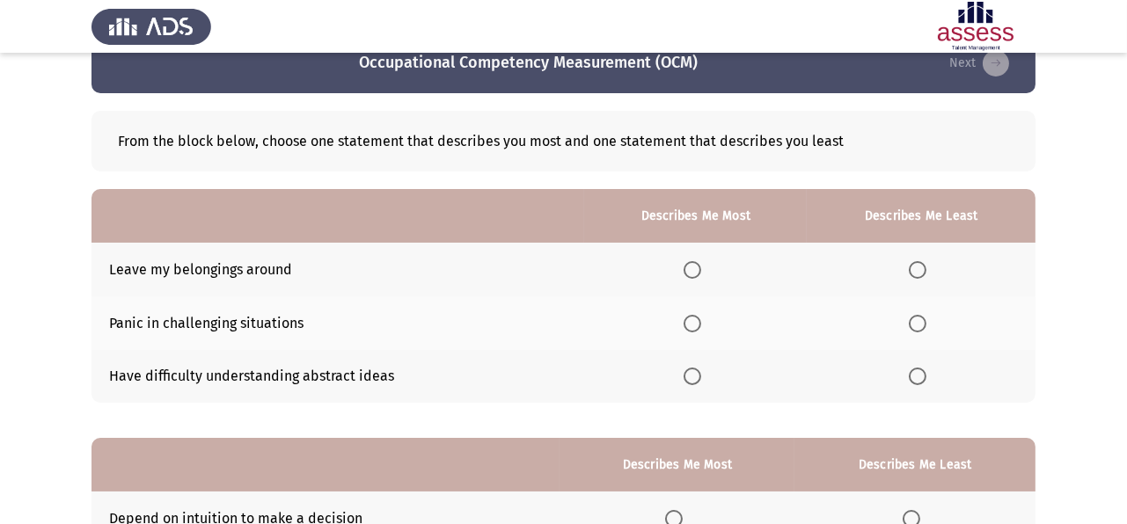
scroll to position [33, 0]
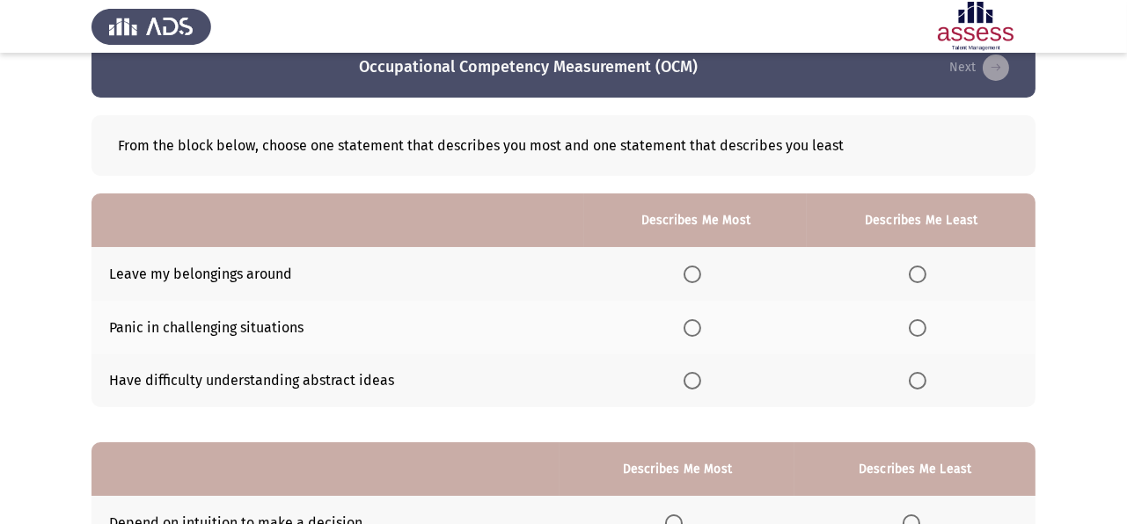
click at [917, 277] on span "Select an option" at bounding box center [918, 275] width 18 height 18
click at [917, 277] on input "Select an option" at bounding box center [918, 275] width 18 height 18
click at [691, 384] on span "Select an option" at bounding box center [693, 381] width 18 height 18
click at [691, 384] on input "Select an option" at bounding box center [693, 381] width 18 height 18
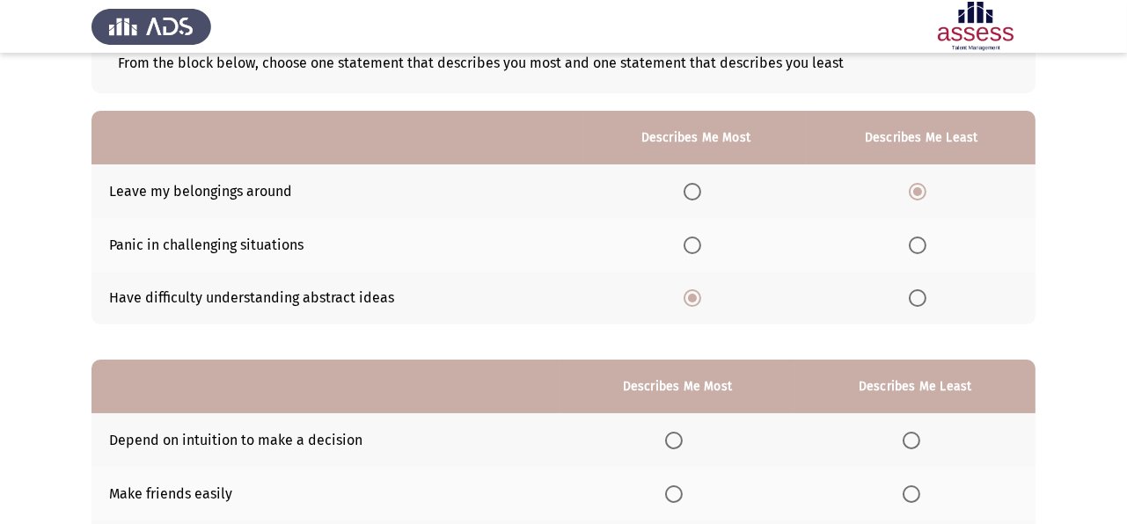
scroll to position [0, 0]
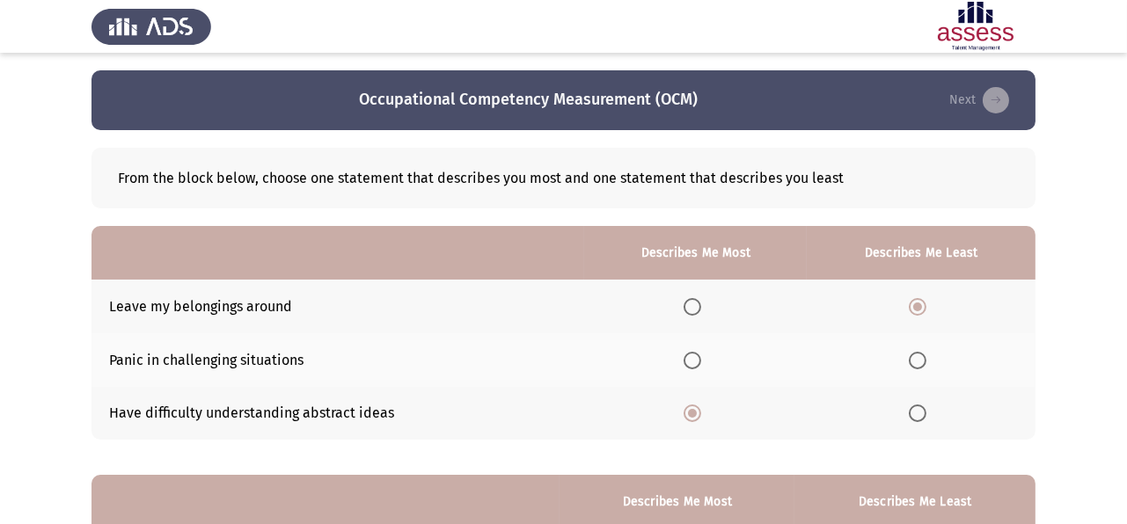
click at [921, 406] on span "Select an option" at bounding box center [918, 414] width 18 height 18
click at [921, 406] on input "Select an option" at bounding box center [918, 414] width 18 height 18
click at [697, 308] on span "Select an option" at bounding box center [693, 307] width 18 height 18
click at [697, 308] on input "Select an option" at bounding box center [693, 307] width 18 height 18
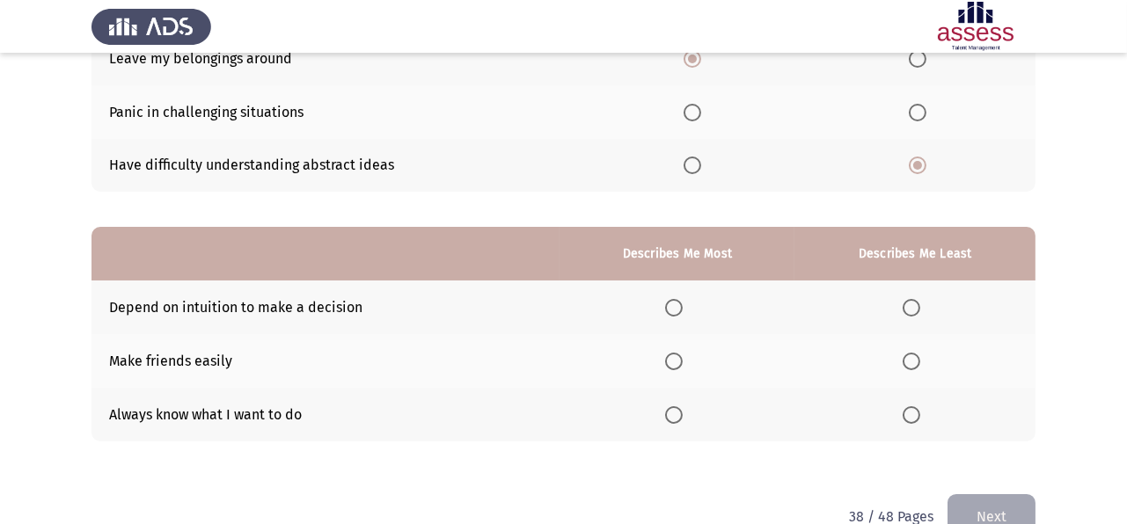
scroll to position [288, 0]
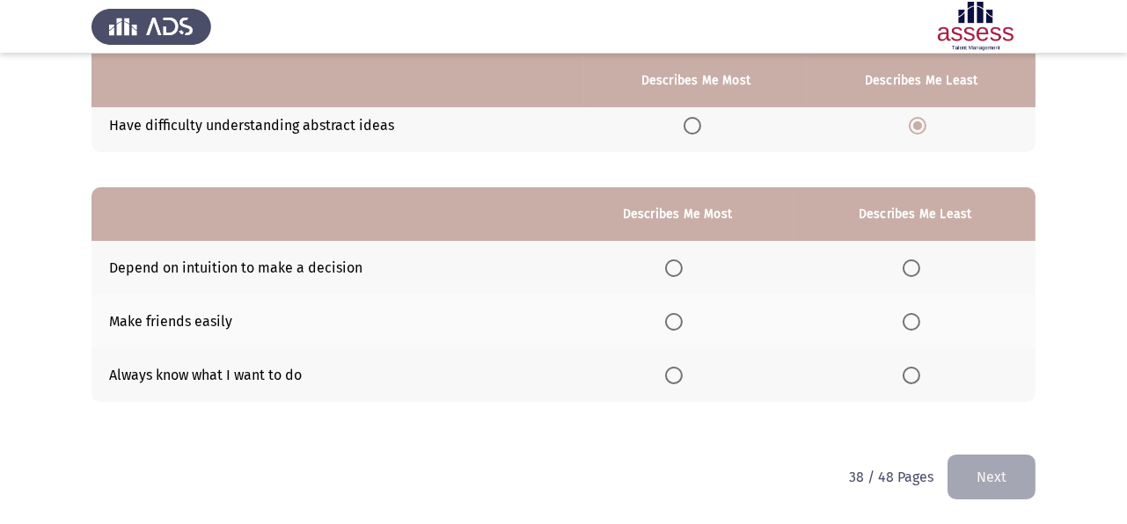
click at [913, 319] on span "Select an option" at bounding box center [912, 322] width 18 height 18
click at [913, 319] on input "Select an option" at bounding box center [912, 322] width 18 height 18
click at [673, 374] on span "Select an option" at bounding box center [674, 376] width 18 height 18
click at [673, 374] on input "Select an option" at bounding box center [674, 376] width 18 height 18
click at [978, 467] on button "Next" at bounding box center [992, 477] width 88 height 45
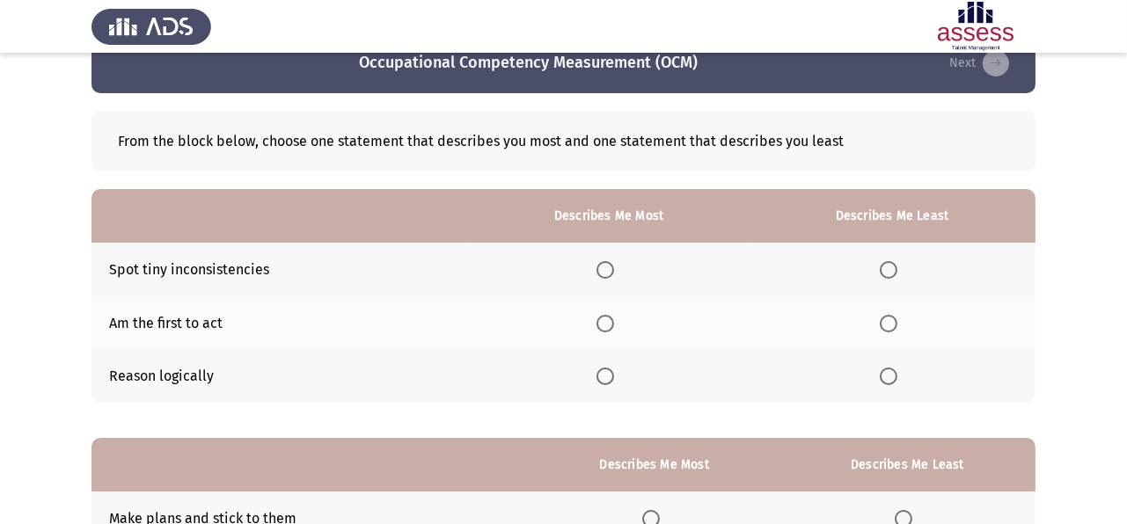
scroll to position [33, 0]
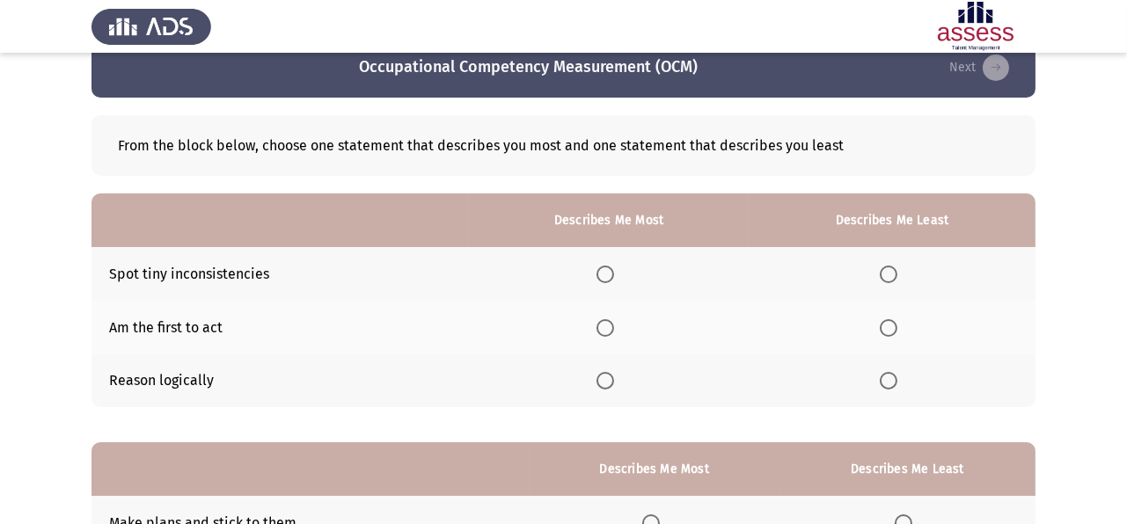
click at [614, 279] on span "Select an option" at bounding box center [606, 275] width 18 height 18
click at [614, 279] on input "Select an option" at bounding box center [606, 275] width 18 height 18
click at [894, 328] on span "Select an option" at bounding box center [889, 328] width 18 height 18
click at [894, 328] on input "Select an option" at bounding box center [889, 328] width 18 height 18
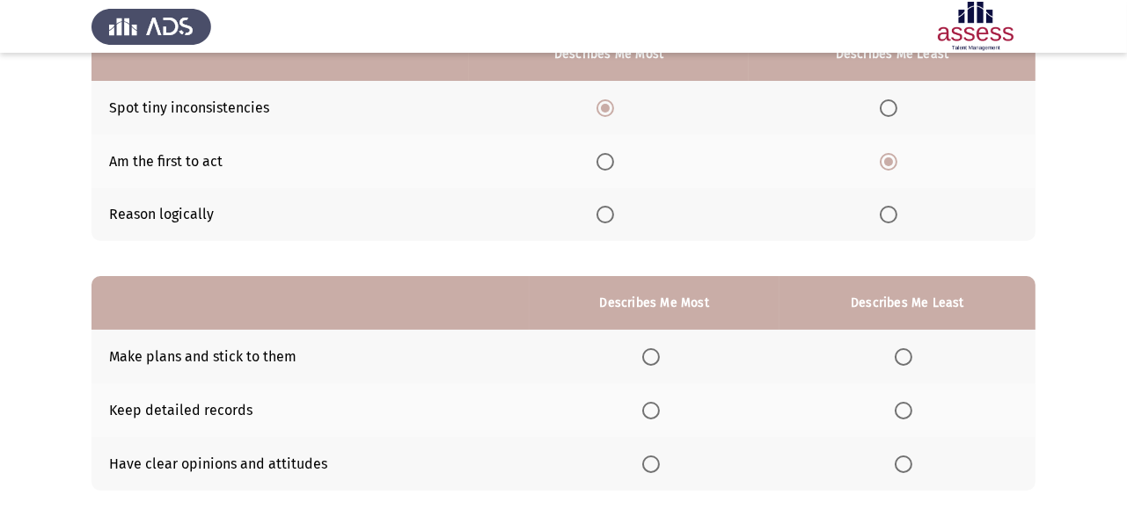
scroll to position [288, 0]
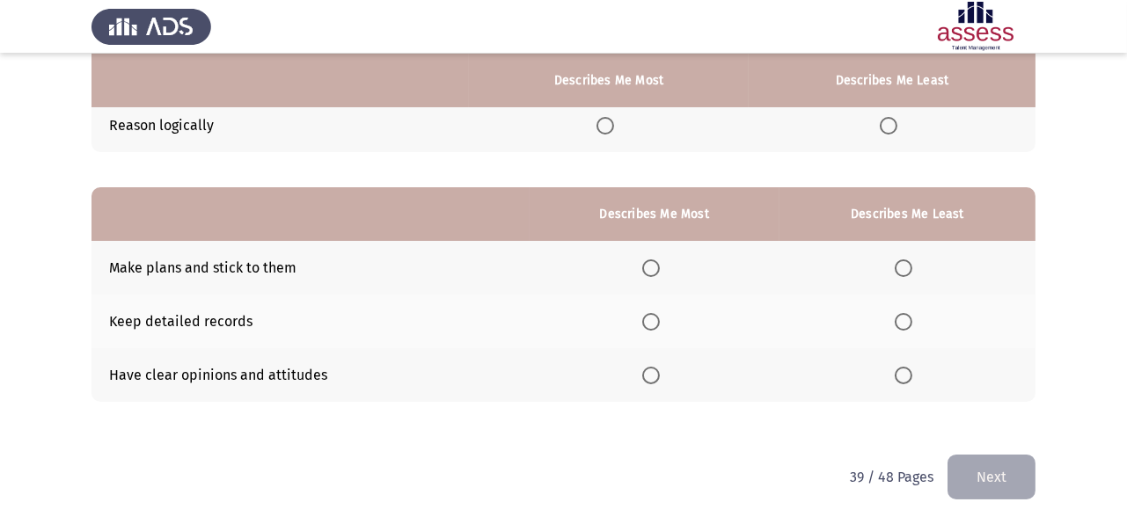
click at [903, 264] on span "Select an option" at bounding box center [904, 269] width 18 height 18
click at [903, 264] on input "Select an option" at bounding box center [904, 269] width 18 height 18
click at [655, 317] on span "Select an option" at bounding box center [651, 322] width 18 height 18
click at [655, 317] on input "Select an option" at bounding box center [651, 322] width 18 height 18
click at [979, 470] on button "Next" at bounding box center [992, 477] width 88 height 45
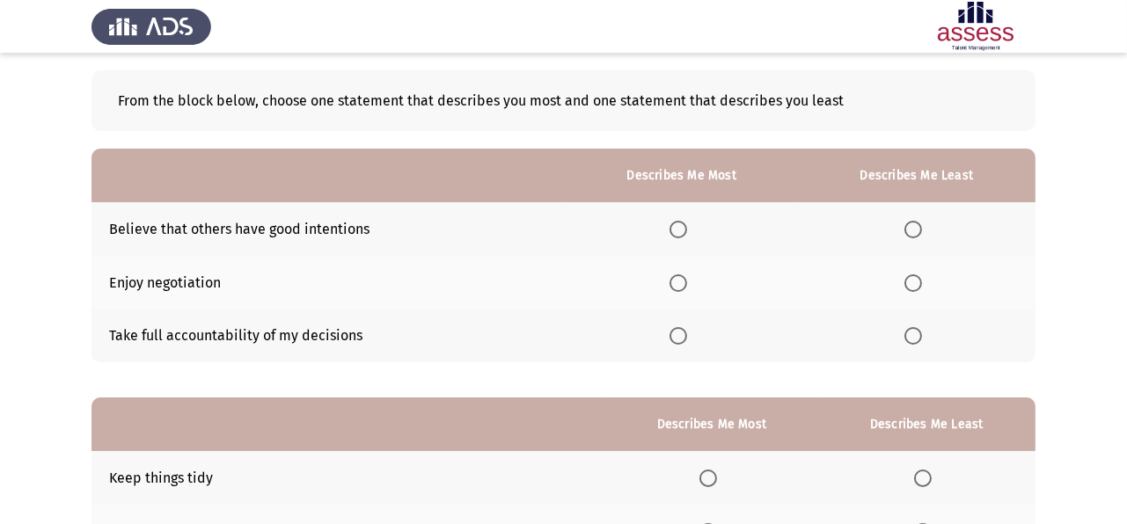
scroll to position [81, 0]
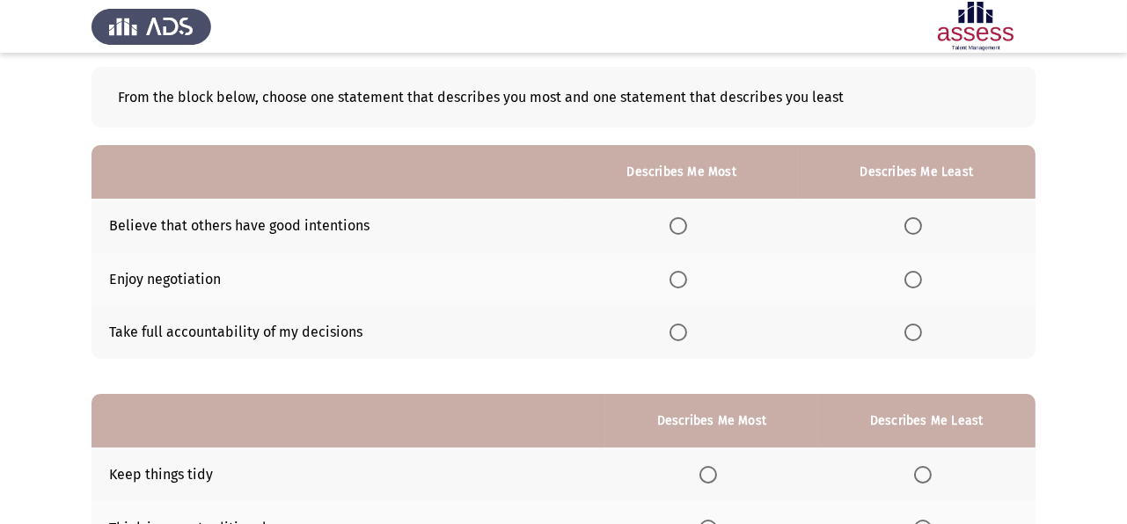
click at [678, 328] on span "Select an option" at bounding box center [679, 333] width 18 height 18
click at [678, 328] on input "Select an option" at bounding box center [679, 333] width 18 height 18
click at [915, 227] on span "Select an option" at bounding box center [913, 226] width 18 height 18
click at [915, 227] on input "Select an option" at bounding box center [913, 226] width 18 height 18
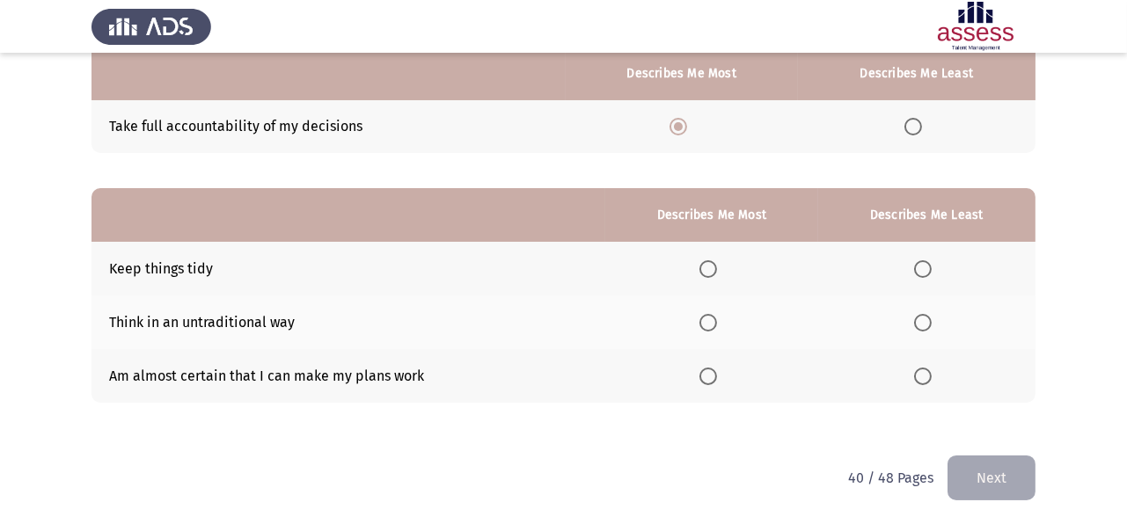
scroll to position [288, 0]
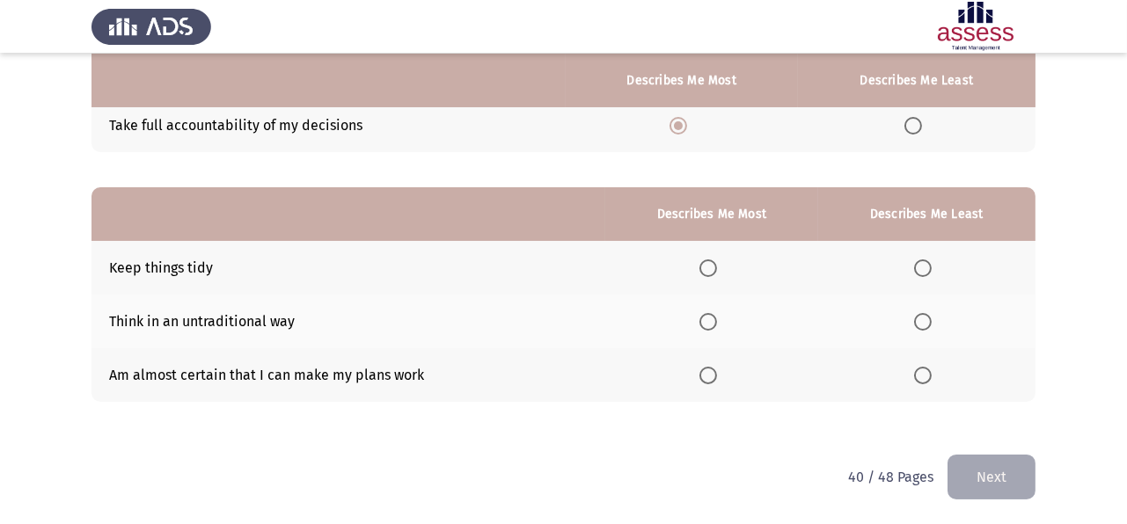
click at [714, 275] on span "Select an option" at bounding box center [708, 269] width 18 height 18
click at [714, 275] on input "Select an option" at bounding box center [708, 269] width 18 height 18
click at [923, 319] on span "Select an option" at bounding box center [923, 322] width 18 height 18
click at [923, 319] on input "Select an option" at bounding box center [923, 322] width 18 height 18
click at [988, 469] on button "Next" at bounding box center [992, 477] width 88 height 45
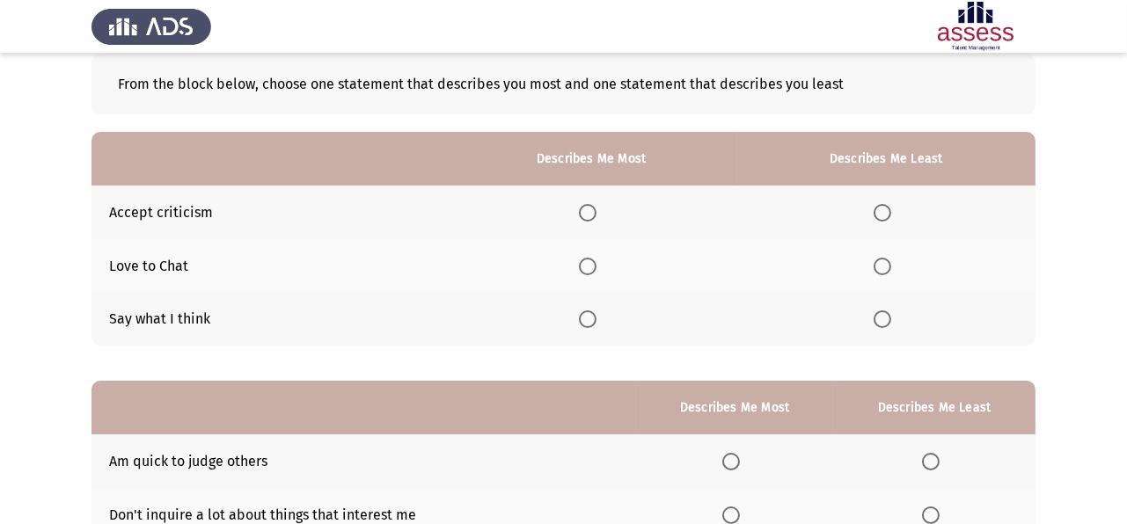
scroll to position [98, 0]
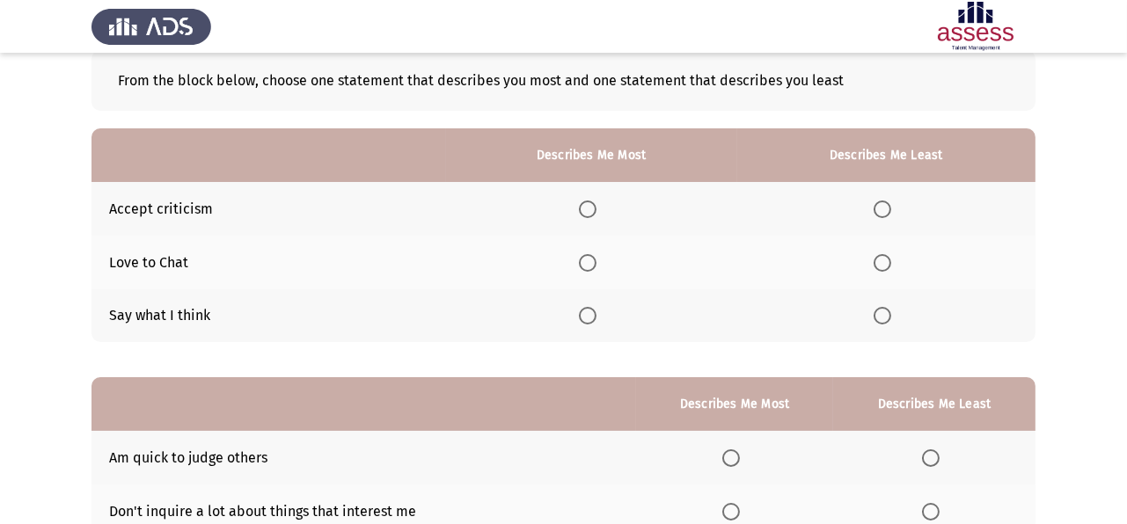
click at [592, 209] on span "Select an option" at bounding box center [588, 210] width 18 height 18
click at [592, 209] on input "Select an option" at bounding box center [588, 210] width 18 height 18
click at [889, 267] on span "Select an option" at bounding box center [883, 263] width 18 height 18
click at [889, 267] on input "Select an option" at bounding box center [883, 263] width 18 height 18
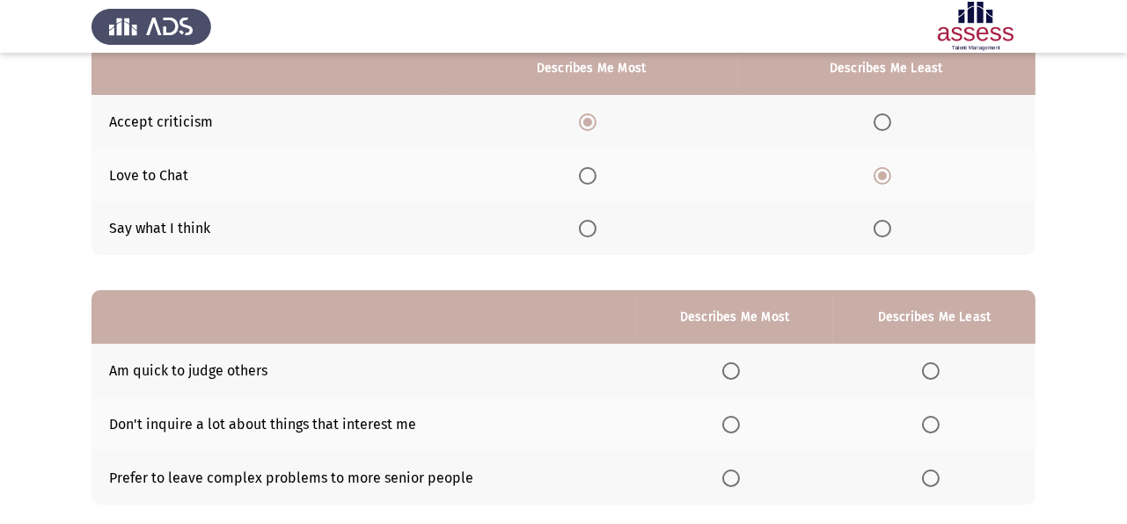
scroll to position [288, 0]
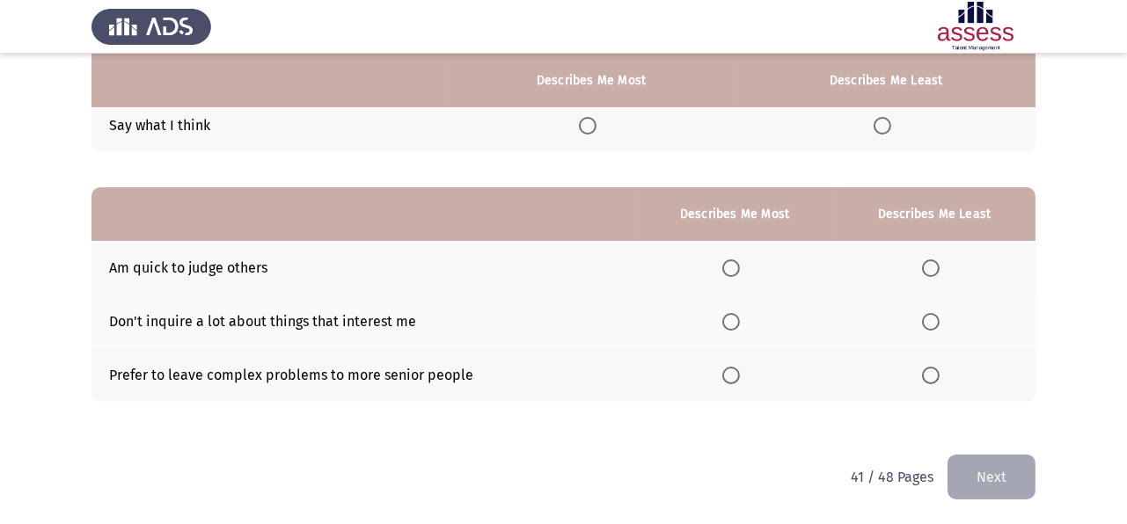
click at [929, 267] on span "Select an option" at bounding box center [931, 269] width 18 height 18
click at [929, 267] on input "Select an option" at bounding box center [931, 269] width 18 height 18
click at [724, 319] on span "Select an option" at bounding box center [731, 322] width 18 height 18
click at [724, 319] on input "Select an option" at bounding box center [731, 322] width 18 height 18
click at [959, 460] on button "Next" at bounding box center [992, 477] width 88 height 45
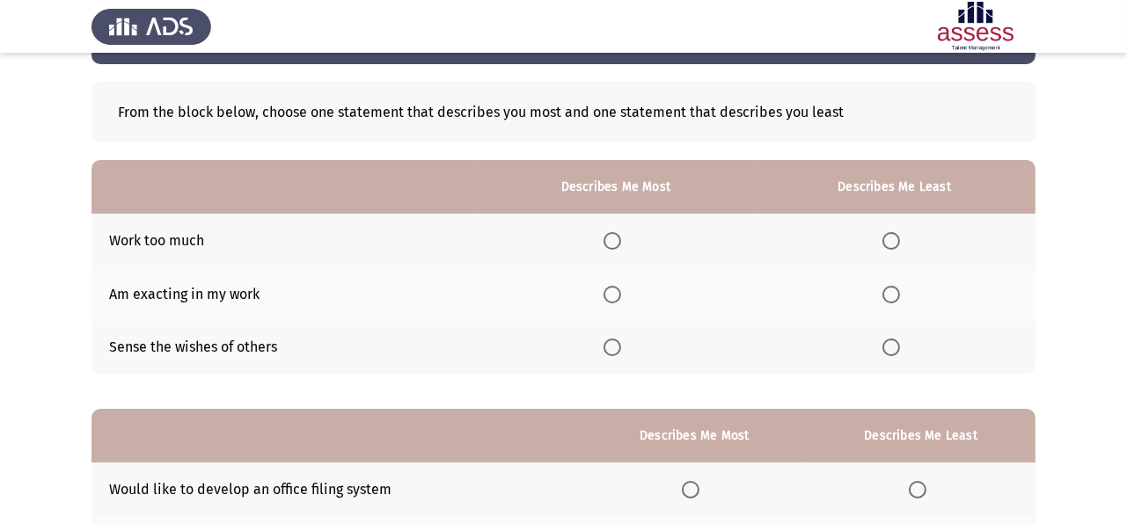
scroll to position [65, 0]
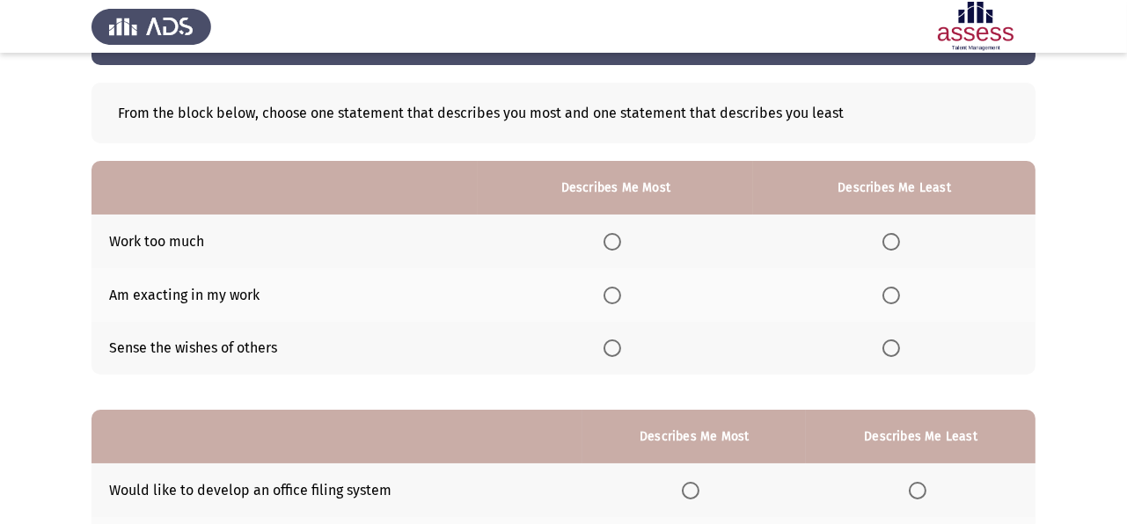
click at [621, 245] on span "Select an option" at bounding box center [613, 242] width 18 height 18
click at [621, 245] on input "Select an option" at bounding box center [613, 242] width 18 height 18
click at [891, 350] on span "Select an option" at bounding box center [891, 349] width 18 height 18
click at [891, 350] on input "Select an option" at bounding box center [891, 349] width 18 height 18
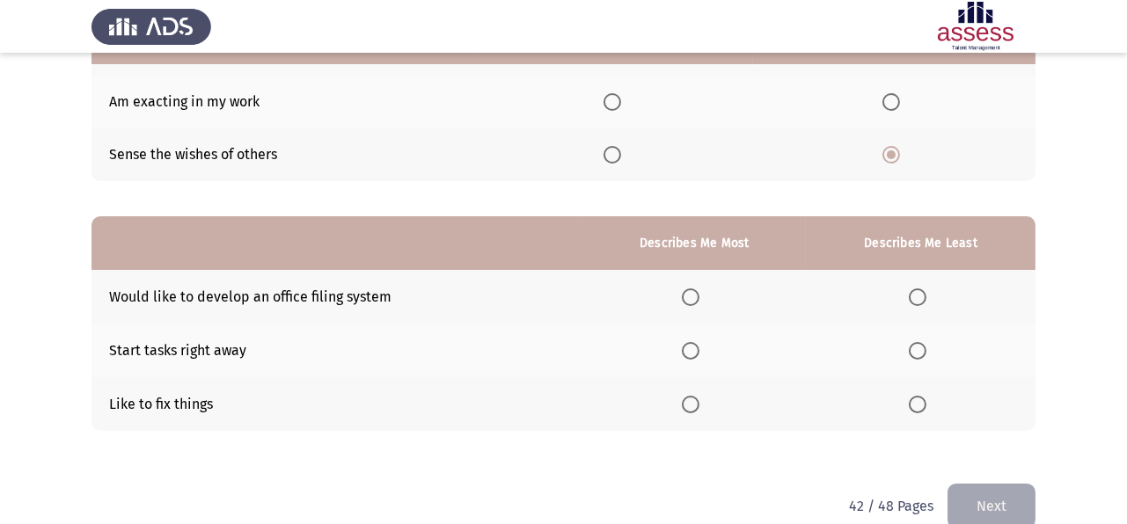
scroll to position [288, 0]
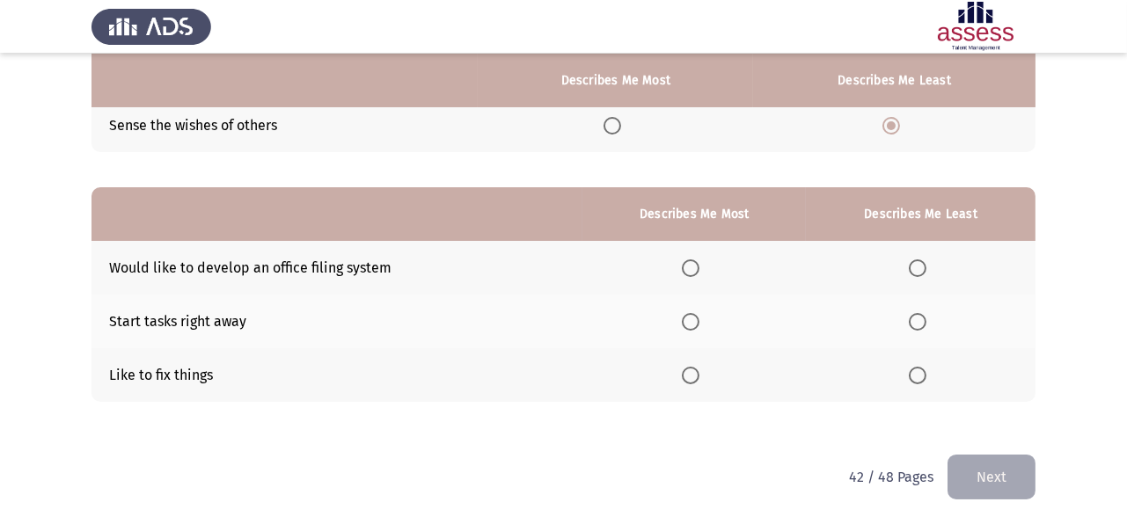
click at [699, 271] on span "Select an option" at bounding box center [691, 269] width 18 height 18
click at [699, 271] on input "Select an option" at bounding box center [691, 269] width 18 height 18
click at [921, 325] on span "Select an option" at bounding box center [918, 322] width 18 height 18
click at [921, 325] on input "Select an option" at bounding box center [918, 322] width 18 height 18
click at [996, 472] on button "Next" at bounding box center [992, 477] width 88 height 45
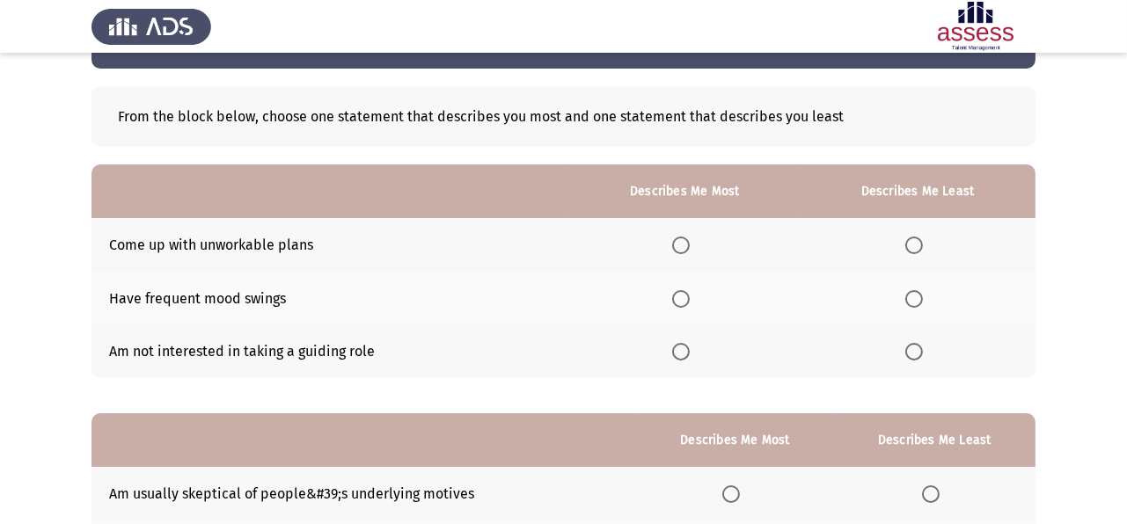
scroll to position [98, 0]
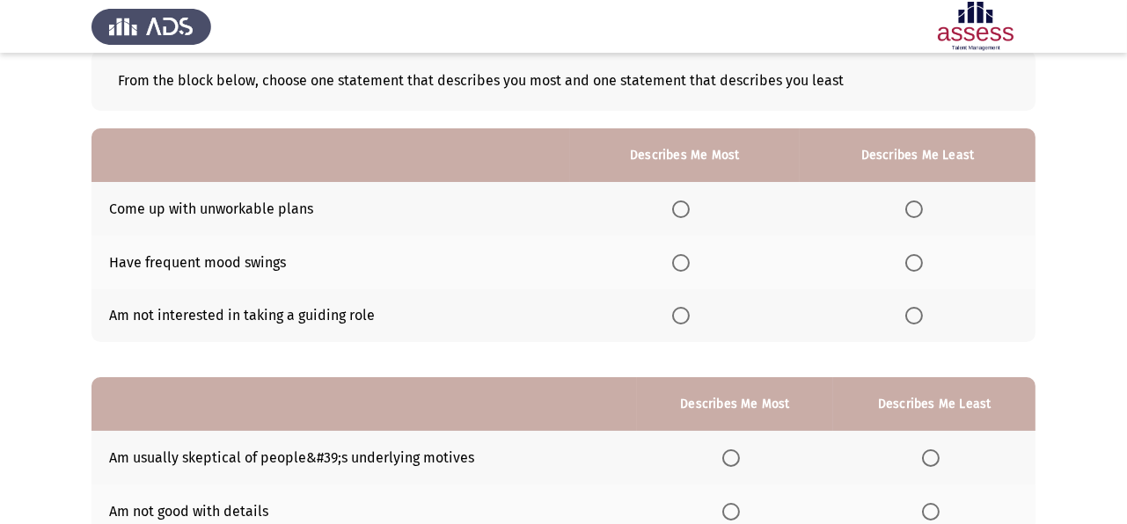
click at [912, 216] on span "Select an option" at bounding box center [914, 210] width 18 height 18
click at [912, 216] on input "Select an option" at bounding box center [914, 210] width 18 height 18
click at [685, 264] on span "Select an option" at bounding box center [681, 263] width 18 height 18
click at [685, 264] on input "Select an option" at bounding box center [681, 263] width 18 height 18
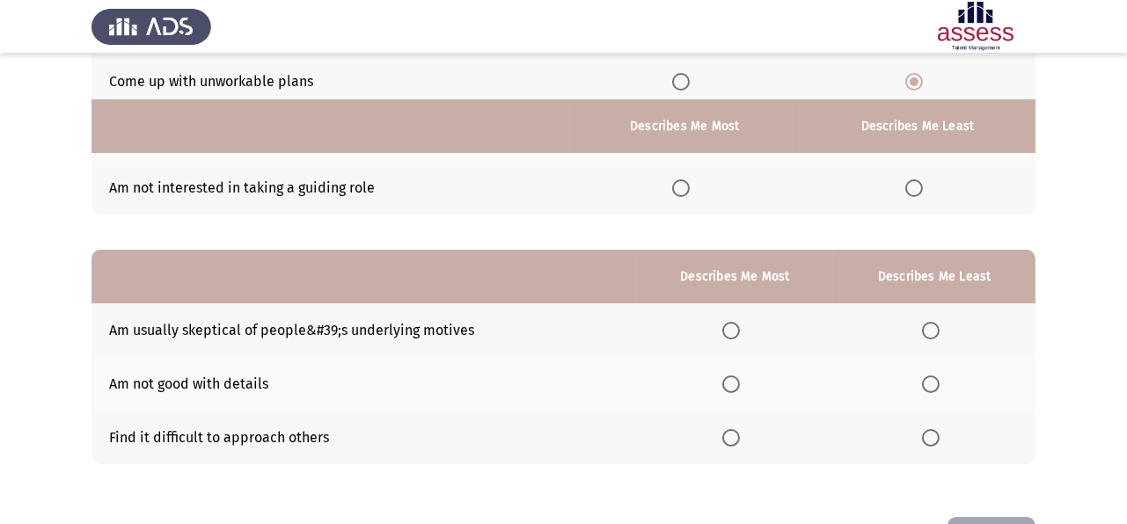
scroll to position [288, 0]
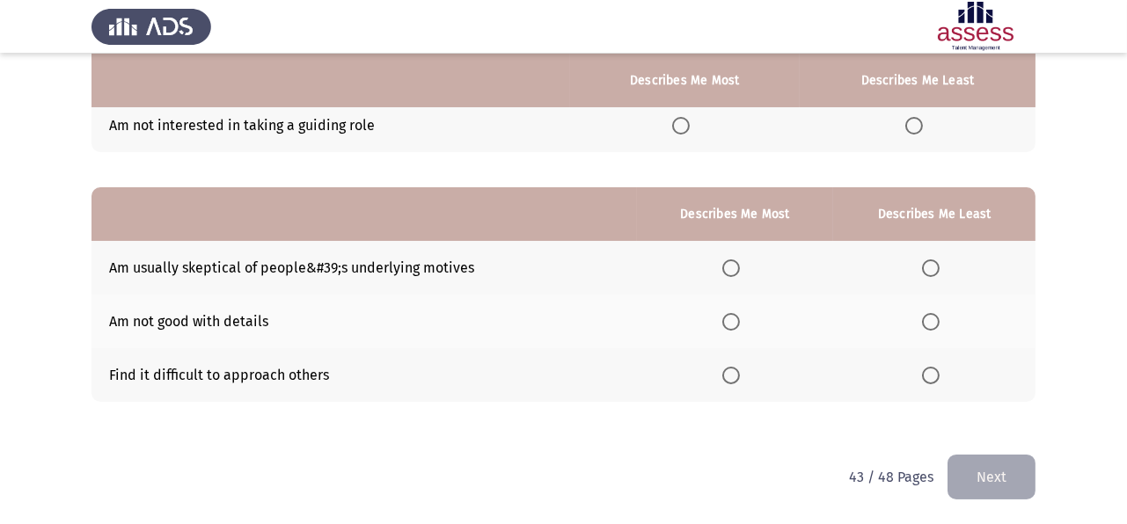
click at [730, 324] on span "Select an option" at bounding box center [731, 322] width 18 height 18
click at [730, 324] on input "Select an option" at bounding box center [731, 322] width 18 height 18
click at [938, 377] on span "Select an option" at bounding box center [931, 376] width 18 height 18
click at [938, 377] on input "Select an option" at bounding box center [931, 376] width 18 height 18
click at [933, 323] on span "Select an option" at bounding box center [931, 322] width 18 height 18
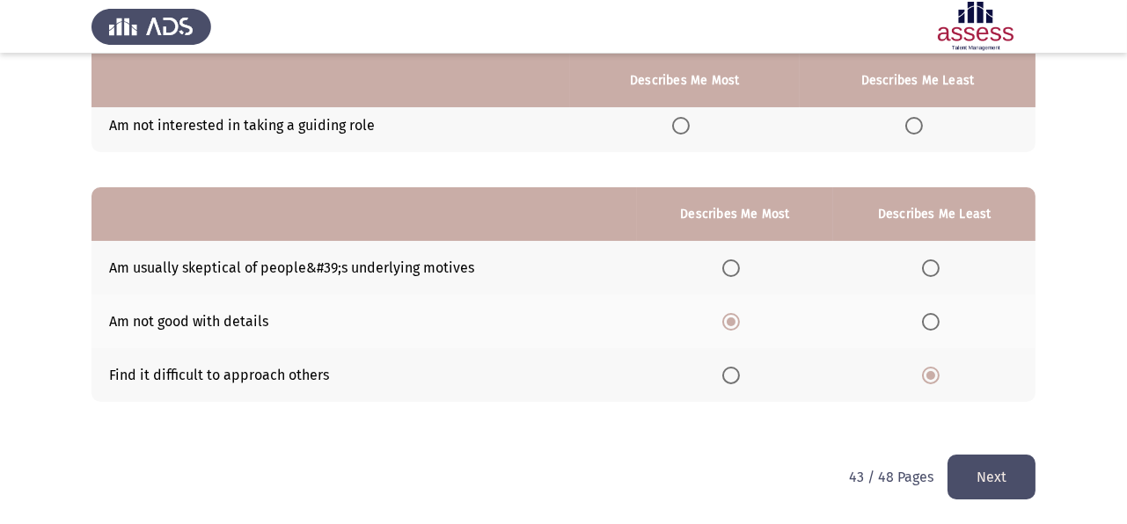
click at [933, 323] on input "Select an option" at bounding box center [931, 322] width 18 height 18
click at [730, 363] on th at bounding box center [735, 375] width 197 height 54
click at [740, 370] on span "Select an option" at bounding box center [731, 376] width 18 height 18
click at [740, 370] on input "Select an option" at bounding box center [731, 376] width 18 height 18
click at [970, 459] on button "Next" at bounding box center [992, 477] width 88 height 45
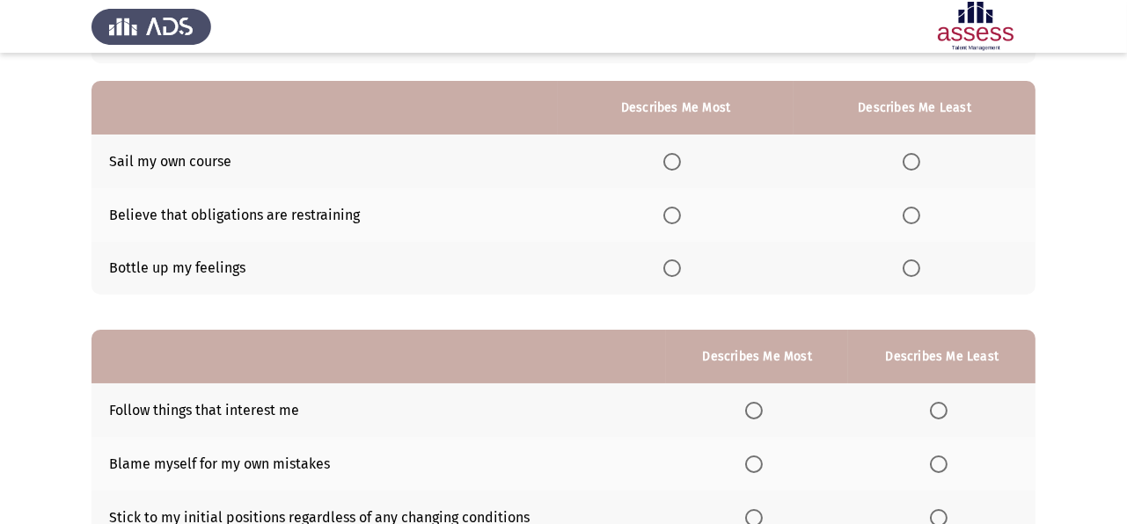
scroll to position [146, 0]
click at [919, 269] on span "Select an option" at bounding box center [912, 268] width 18 height 18
click at [919, 269] on input "Select an option" at bounding box center [912, 268] width 18 height 18
click at [677, 209] on span "Select an option" at bounding box center [672, 215] width 18 height 18
click at [677, 209] on input "Select an option" at bounding box center [672, 215] width 18 height 18
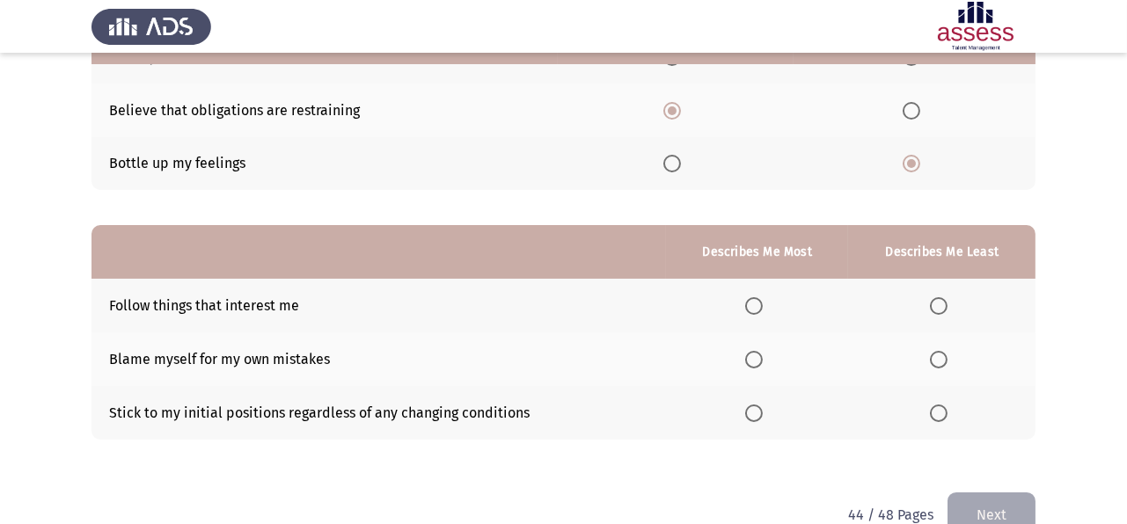
scroll to position [288, 0]
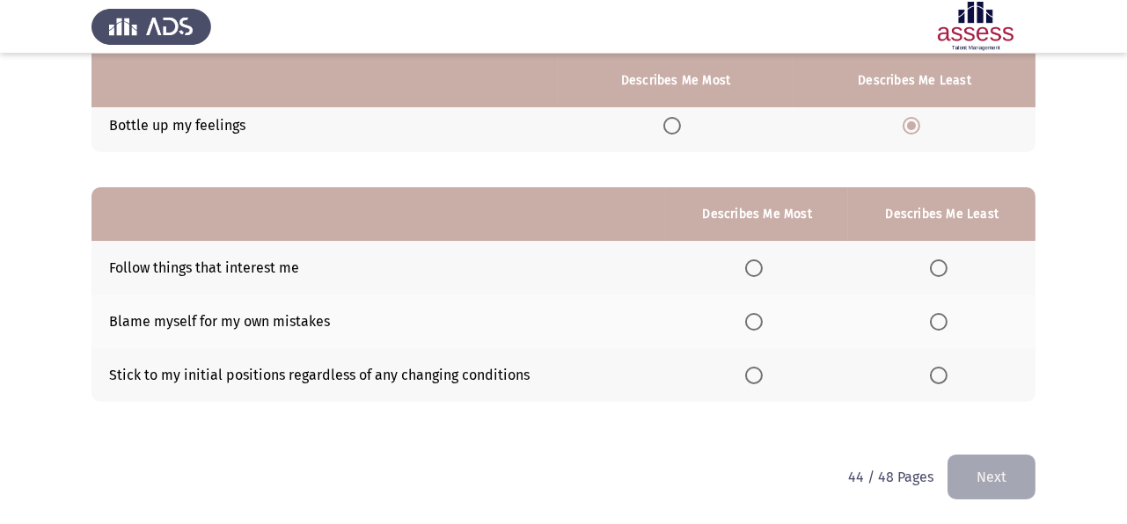
click at [758, 271] on span "Select an option" at bounding box center [754, 269] width 18 height 18
click at [758, 271] on input "Select an option" at bounding box center [754, 269] width 18 height 18
click at [937, 319] on span "Select an option" at bounding box center [939, 322] width 18 height 18
click at [937, 319] on input "Select an option" at bounding box center [939, 322] width 18 height 18
click at [997, 463] on button "Next" at bounding box center [992, 477] width 88 height 45
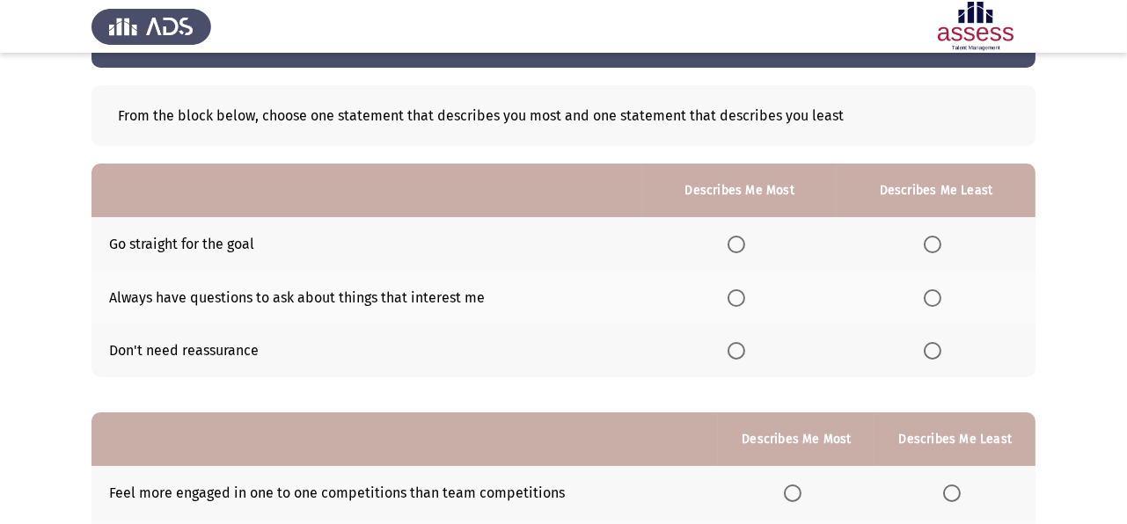
scroll to position [81, 0]
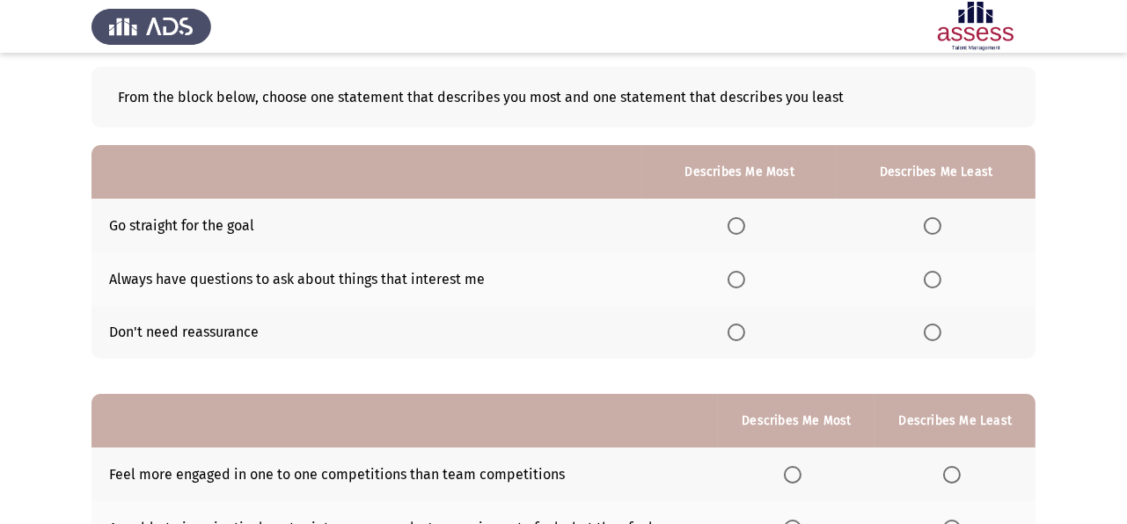
click at [743, 277] on span "Select an option" at bounding box center [737, 280] width 18 height 18
click at [743, 277] on input "Select an option" at bounding box center [737, 280] width 18 height 18
click at [930, 227] on span "Select an option" at bounding box center [933, 226] width 18 height 18
click at [930, 227] on input "Select an option" at bounding box center [933, 226] width 18 height 18
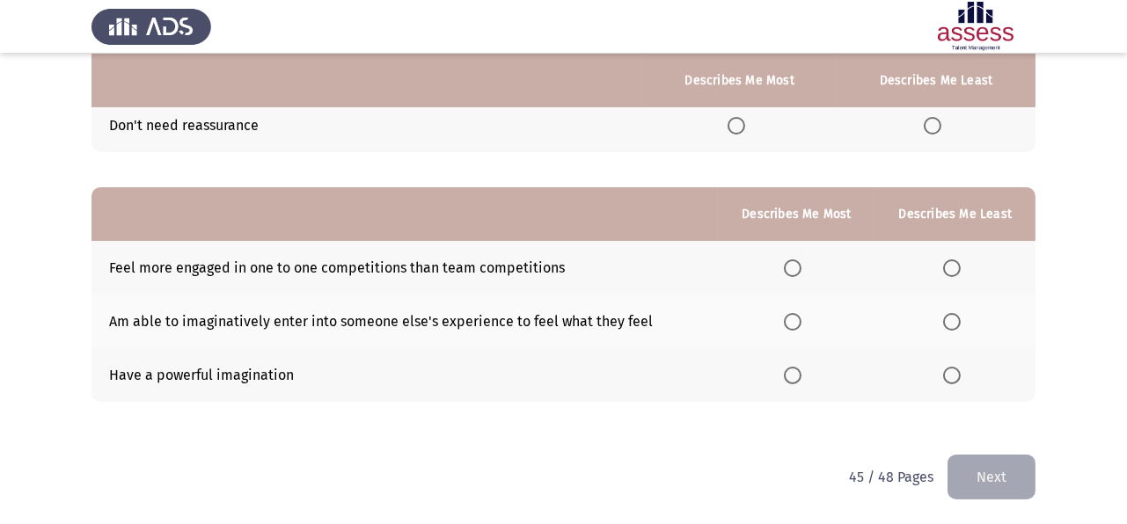
click at [791, 314] on span "Select an option" at bounding box center [793, 322] width 18 height 18
click at [791, 314] on input "Select an option" at bounding box center [793, 322] width 18 height 18
click at [957, 267] on span "Select an option" at bounding box center [952, 269] width 18 height 18
click at [957, 267] on input "Select an option" at bounding box center [952, 269] width 18 height 18
click at [1011, 472] on button "Next" at bounding box center [992, 477] width 88 height 45
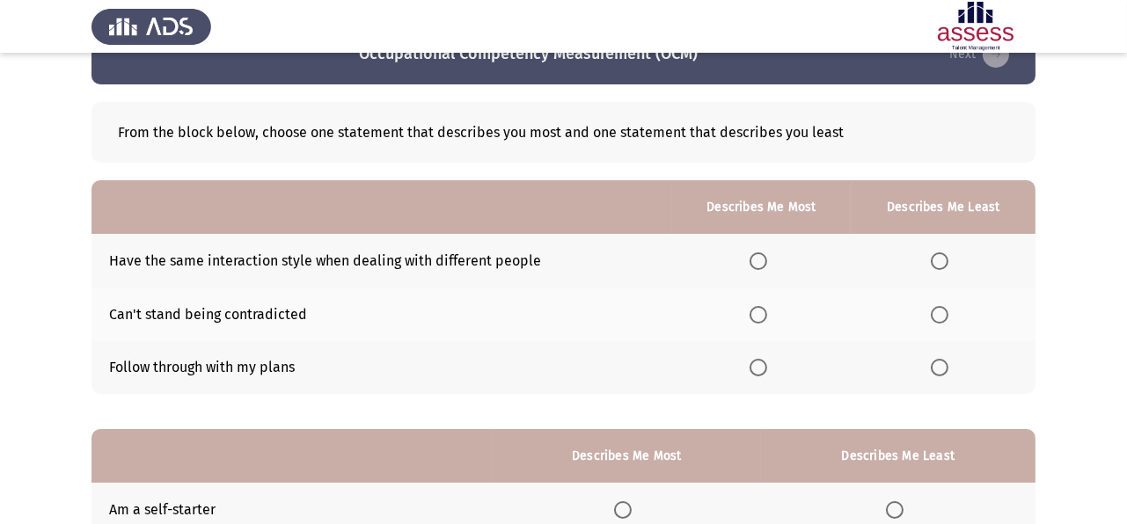
scroll to position [48, 0]
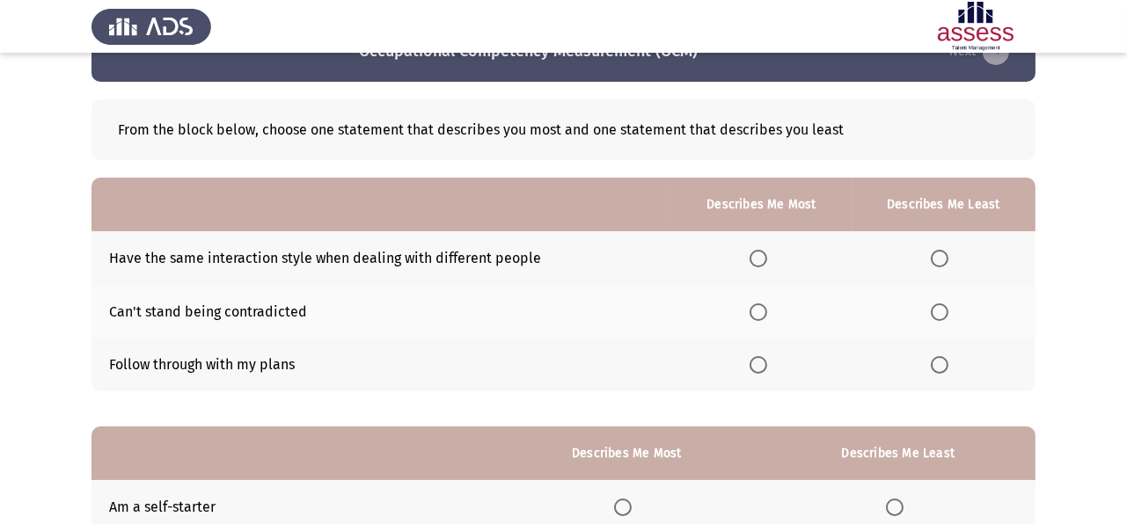
click at [938, 253] on span "Select an option" at bounding box center [940, 259] width 18 height 18
click at [938, 253] on input "Select an option" at bounding box center [940, 259] width 18 height 18
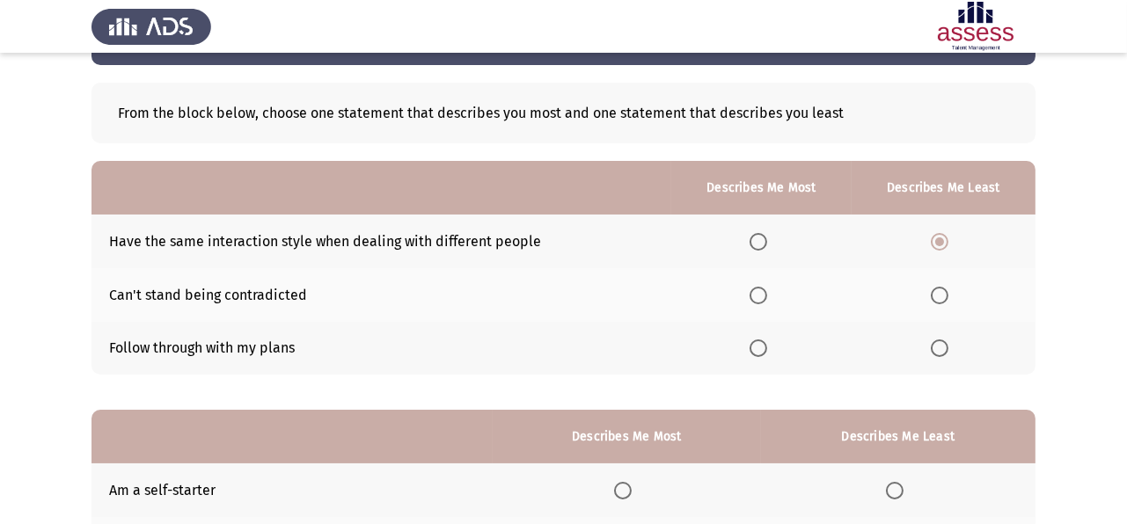
click at [753, 350] on span "Select an option" at bounding box center [759, 349] width 18 height 18
click at [753, 350] on input "Select an option" at bounding box center [759, 349] width 18 height 18
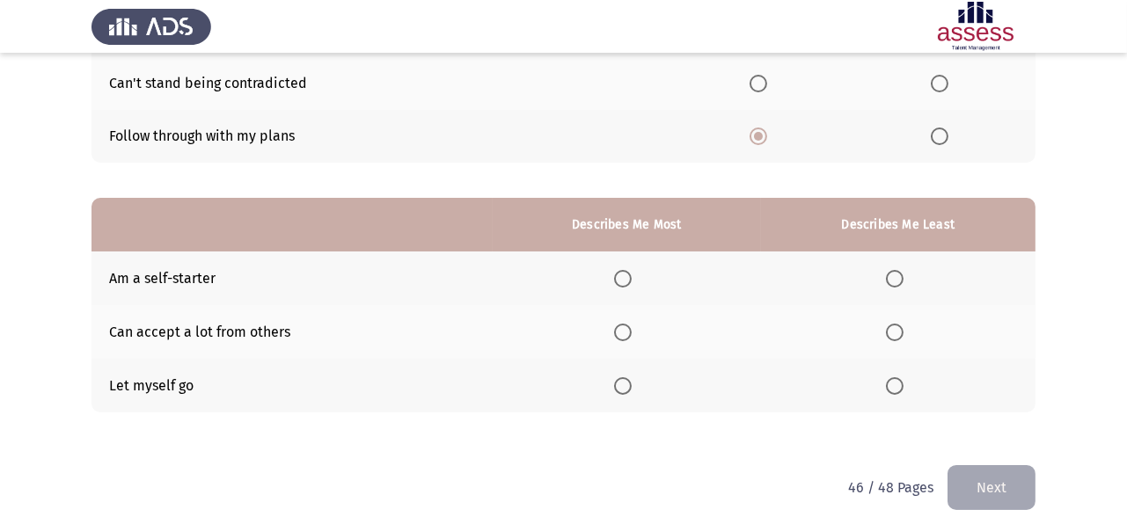
scroll to position [288, 0]
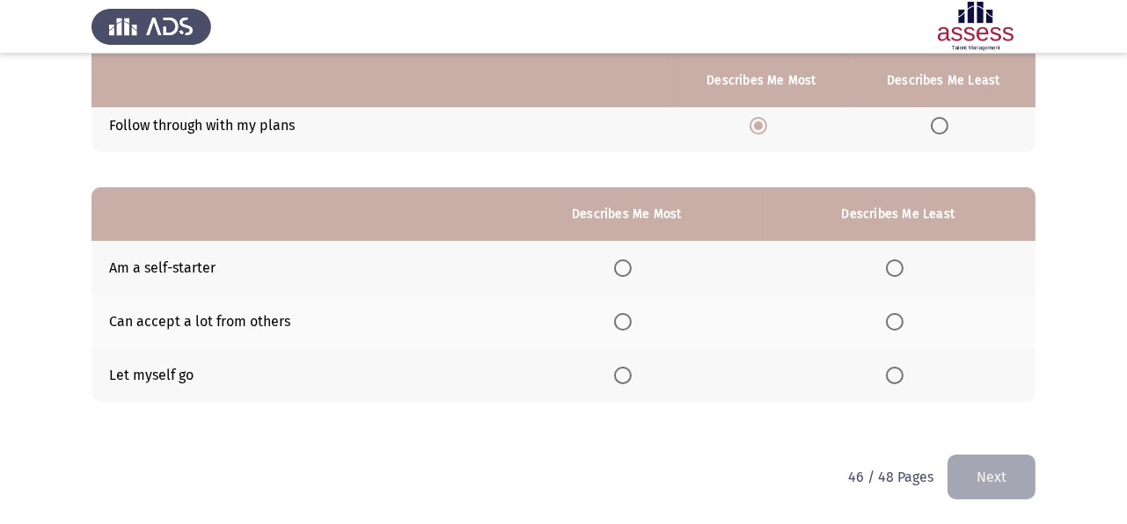
click at [620, 316] on span "Select an option" at bounding box center [623, 322] width 18 height 18
click at [620, 316] on input "Select an option" at bounding box center [623, 322] width 18 height 18
click at [899, 368] on span "Select an option" at bounding box center [895, 376] width 18 height 18
click at [899, 368] on input "Select an option" at bounding box center [895, 376] width 18 height 18
click at [989, 465] on button "Next" at bounding box center [992, 477] width 88 height 45
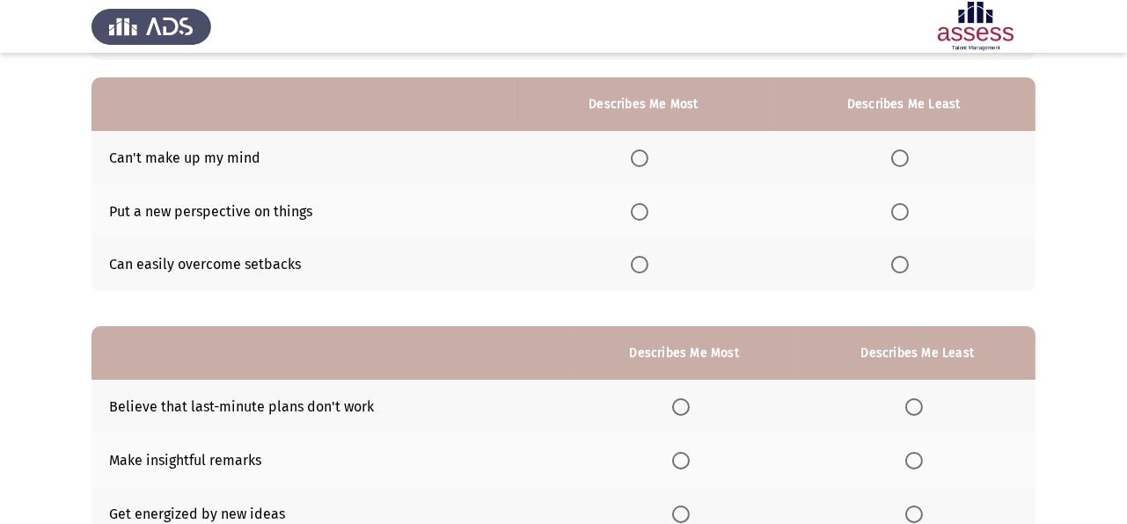
scroll to position [163, 0]
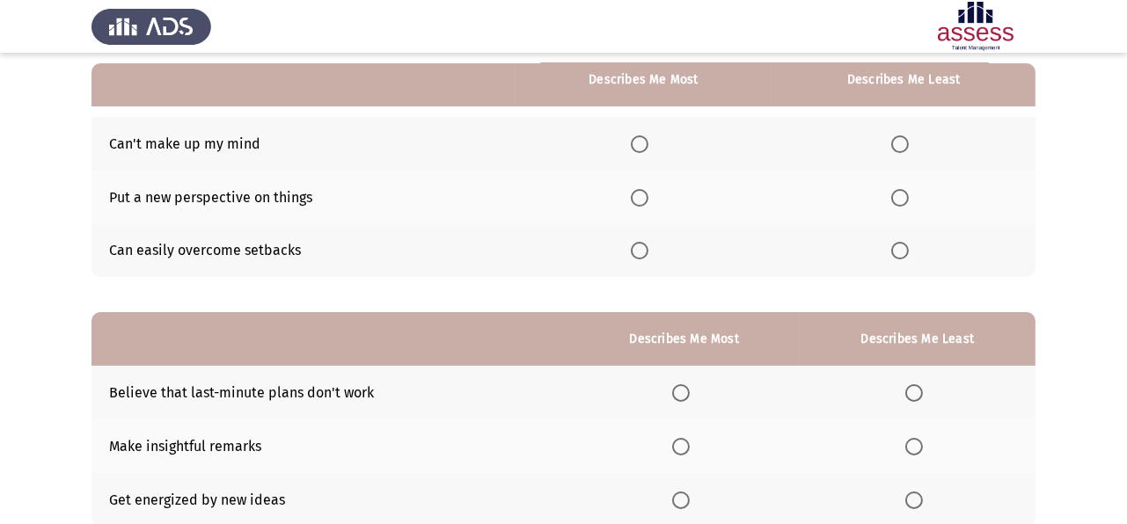
click at [908, 143] on span "Select an option" at bounding box center [900, 144] width 18 height 18
click at [908, 143] on input "Select an option" at bounding box center [900, 144] width 18 height 18
click at [643, 252] on span "Select an option" at bounding box center [640, 251] width 18 height 18
click at [643, 252] on input "Select an option" at bounding box center [640, 251] width 18 height 18
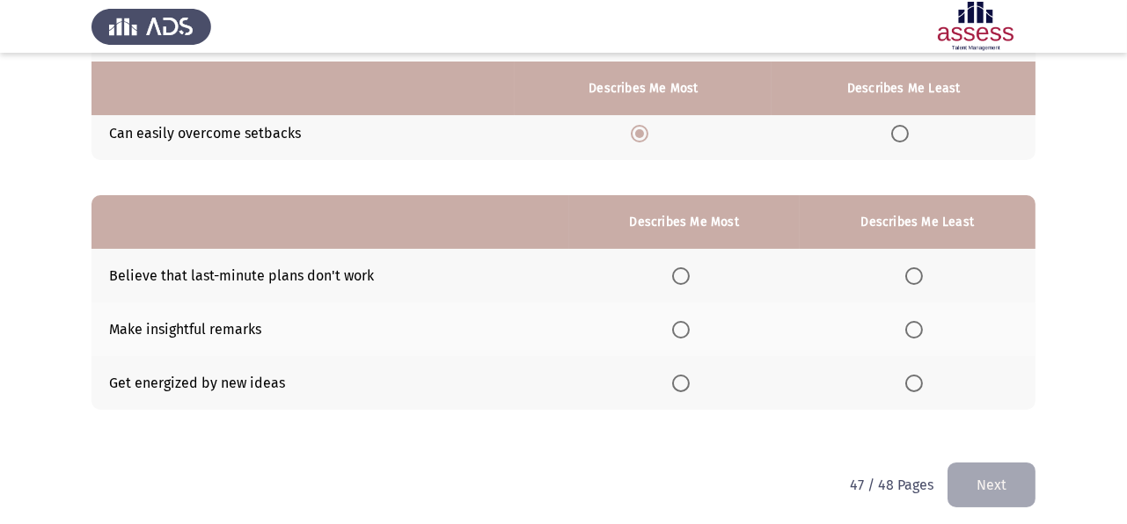
scroll to position [288, 0]
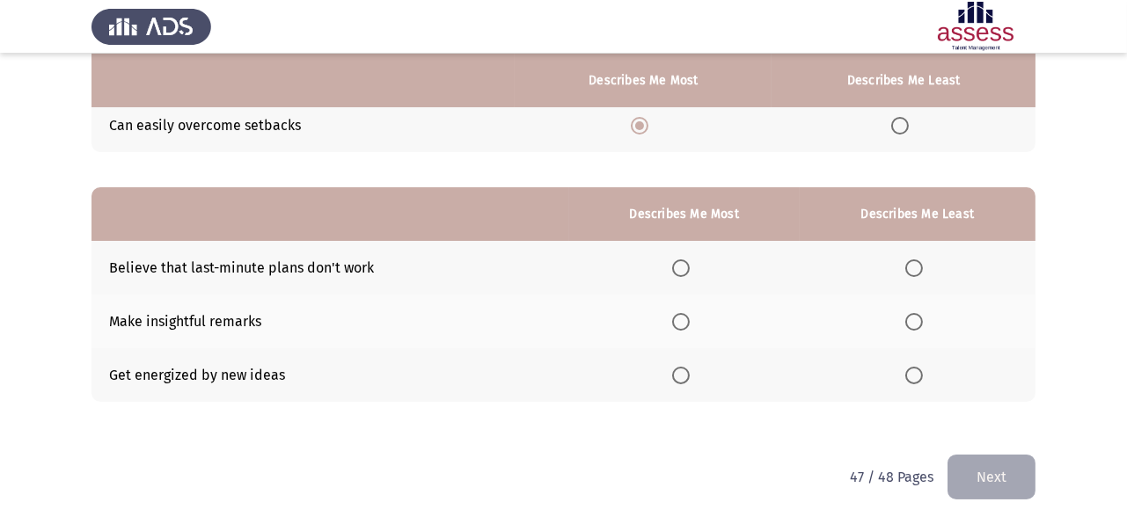
click at [904, 366] on th at bounding box center [918, 375] width 236 height 54
click at [912, 372] on span "Select an option" at bounding box center [914, 376] width 18 height 18
click at [912, 372] on input "Select an option" at bounding box center [914, 376] width 18 height 18
click at [683, 323] on span "Select an option" at bounding box center [681, 322] width 18 height 18
click at [685, 319] on span "Select an option" at bounding box center [681, 322] width 18 height 18
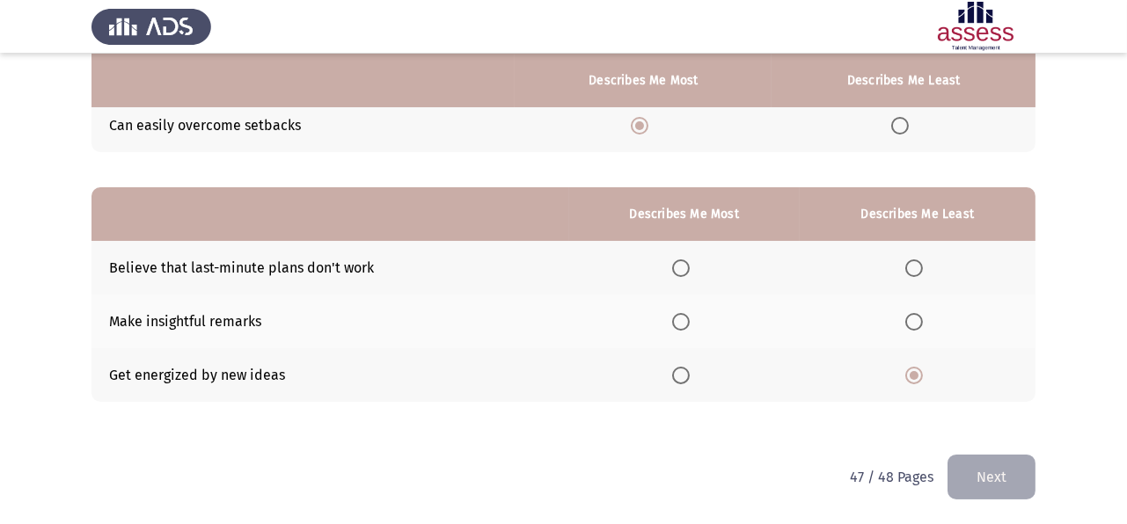
click at [685, 319] on input "Select an option" at bounding box center [681, 322] width 18 height 18
click at [999, 472] on button "Next" at bounding box center [992, 477] width 88 height 45
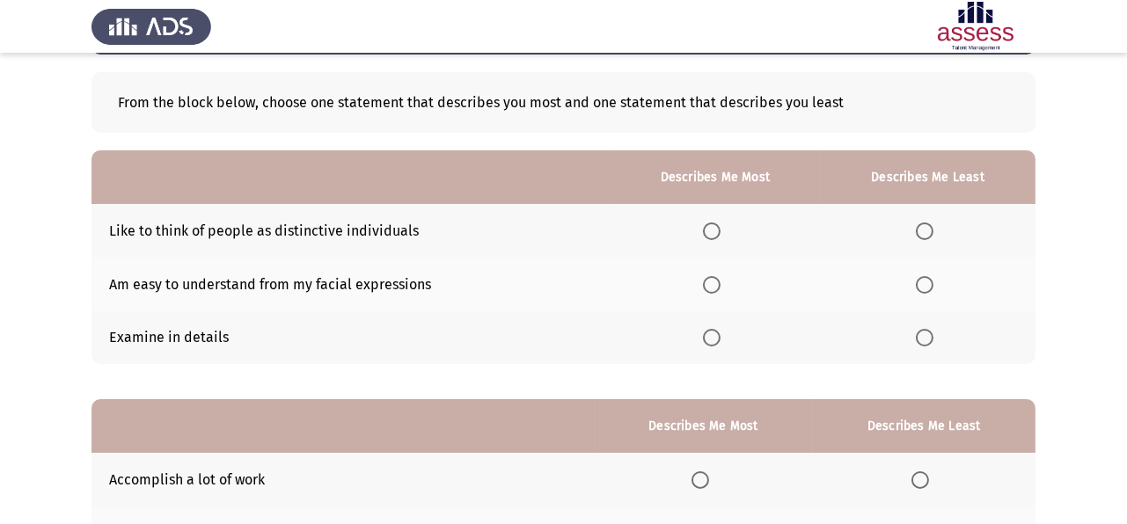
scroll to position [81, 0]
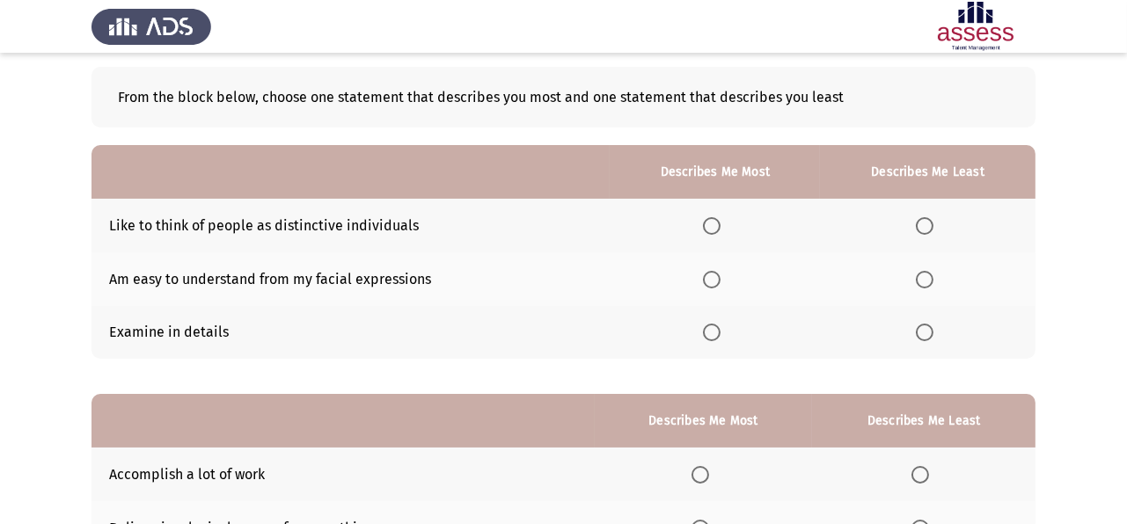
click at [714, 277] on span "Select an option" at bounding box center [712, 280] width 18 height 18
click at [714, 277] on input "Select an option" at bounding box center [712, 280] width 18 height 18
click at [924, 219] on span "Select an option" at bounding box center [925, 226] width 18 height 18
click at [924, 219] on input "Select an option" at bounding box center [925, 226] width 18 height 18
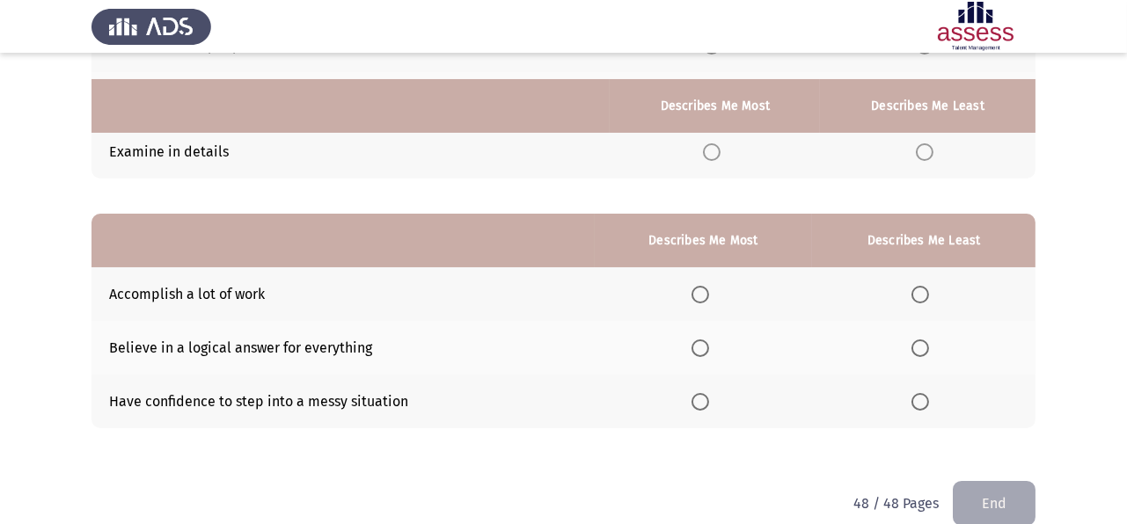
scroll to position [288, 0]
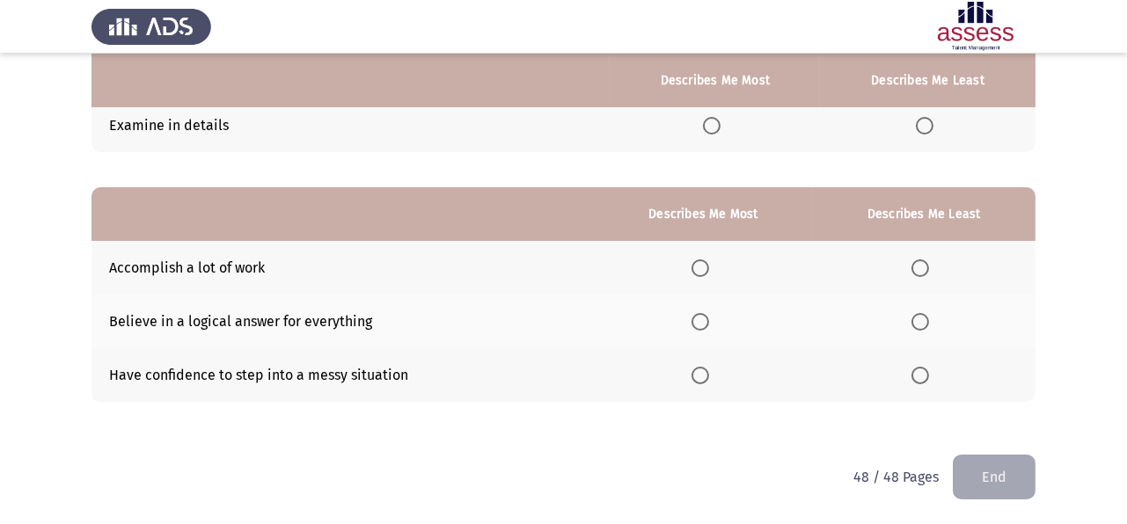
click at [714, 369] on label "Select an option" at bounding box center [704, 376] width 25 height 18
click at [709, 369] on input "Select an option" at bounding box center [701, 376] width 18 height 18
click at [918, 319] on span "Select an option" at bounding box center [921, 322] width 18 height 18
click at [918, 319] on input "Select an option" at bounding box center [921, 322] width 18 height 18
click at [992, 472] on button "End" at bounding box center [994, 477] width 83 height 45
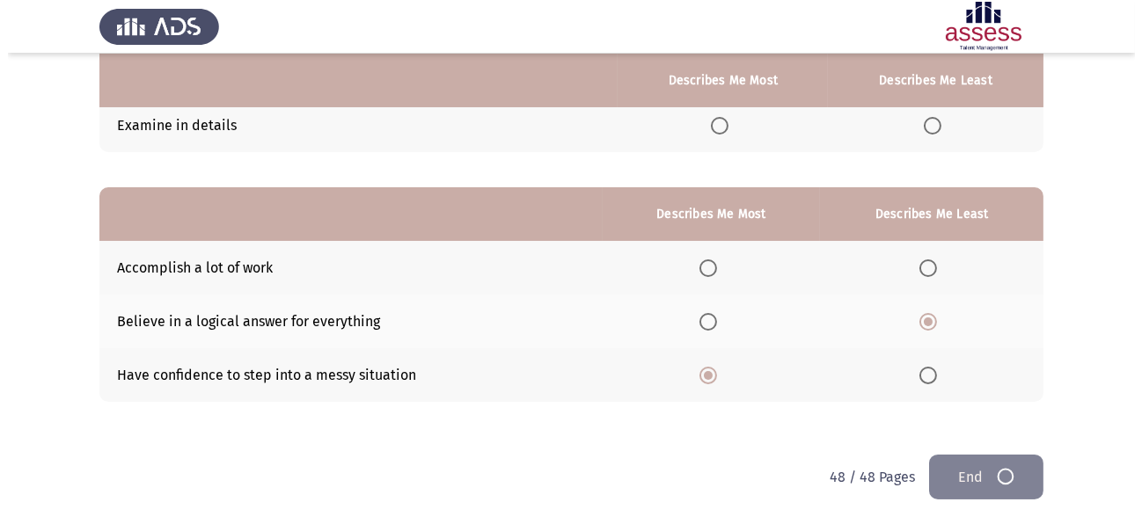
scroll to position [0, 0]
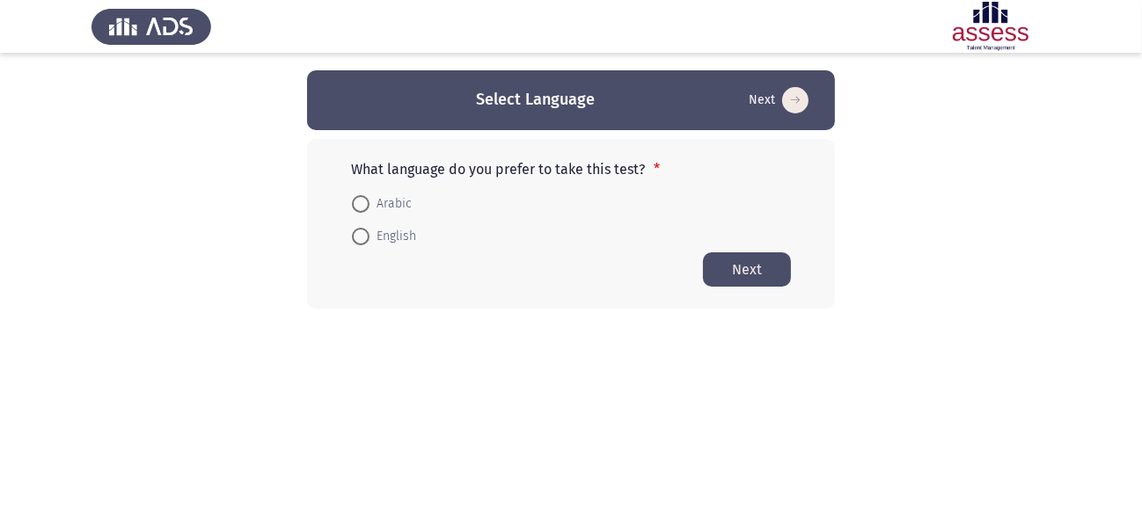
click at [367, 229] on span at bounding box center [361, 237] width 18 height 18
click at [367, 229] on input "English" at bounding box center [361, 237] width 18 height 18
radio input "true"
click at [746, 258] on button "Next" at bounding box center [747, 269] width 88 height 34
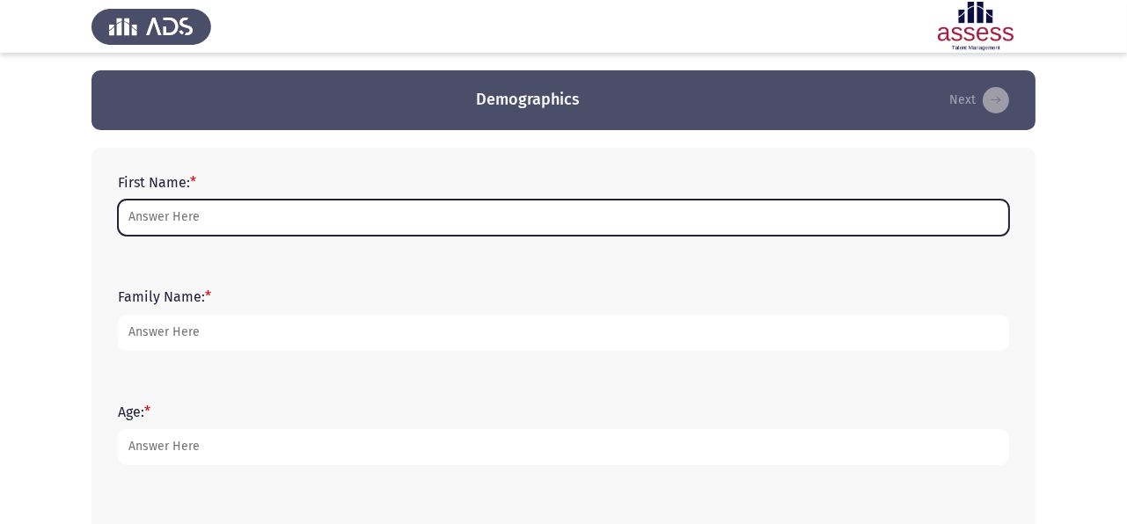
click at [655, 223] on input "First Name: *" at bounding box center [563, 218] width 891 height 36
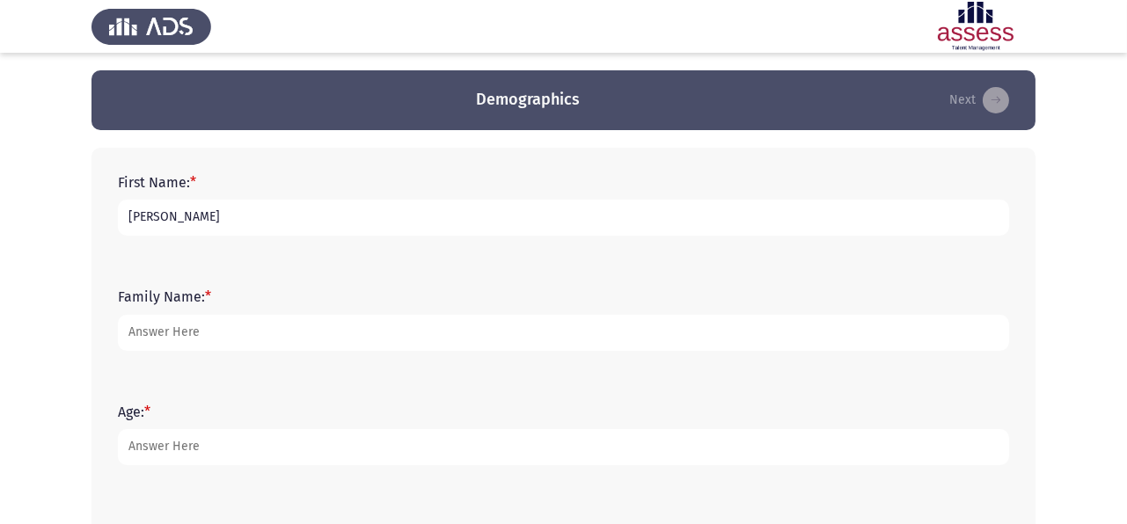
type input "[PERSON_NAME]"
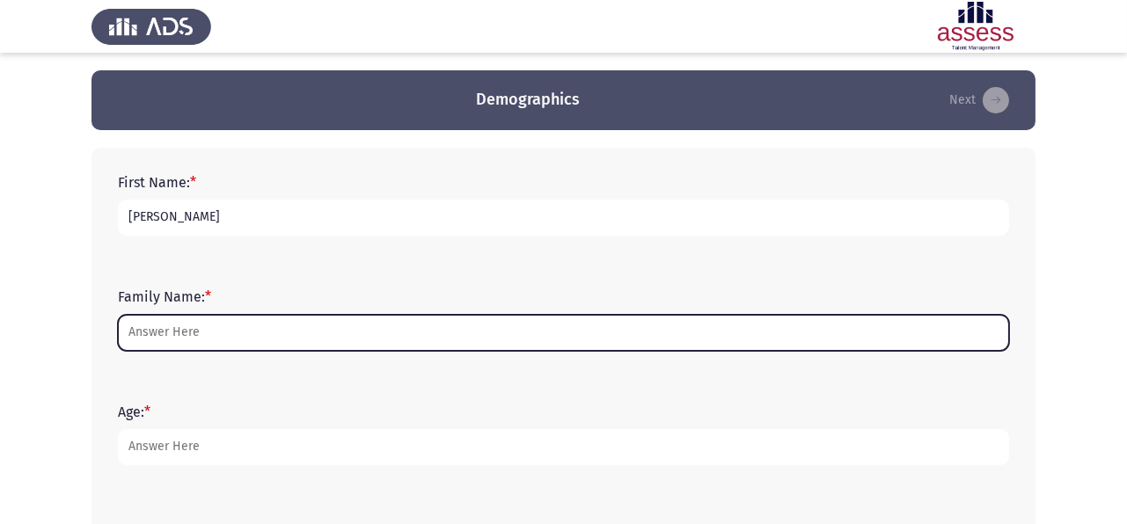
click at [448, 333] on input "Family Name: *" at bounding box center [563, 333] width 891 height 36
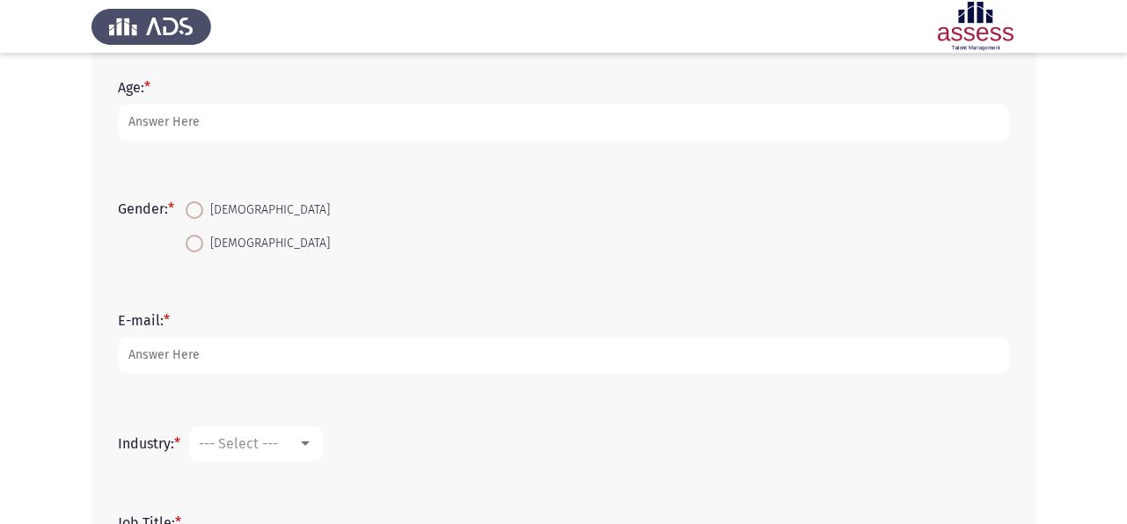
scroll to position [326, 0]
type input "[PERSON_NAME]"
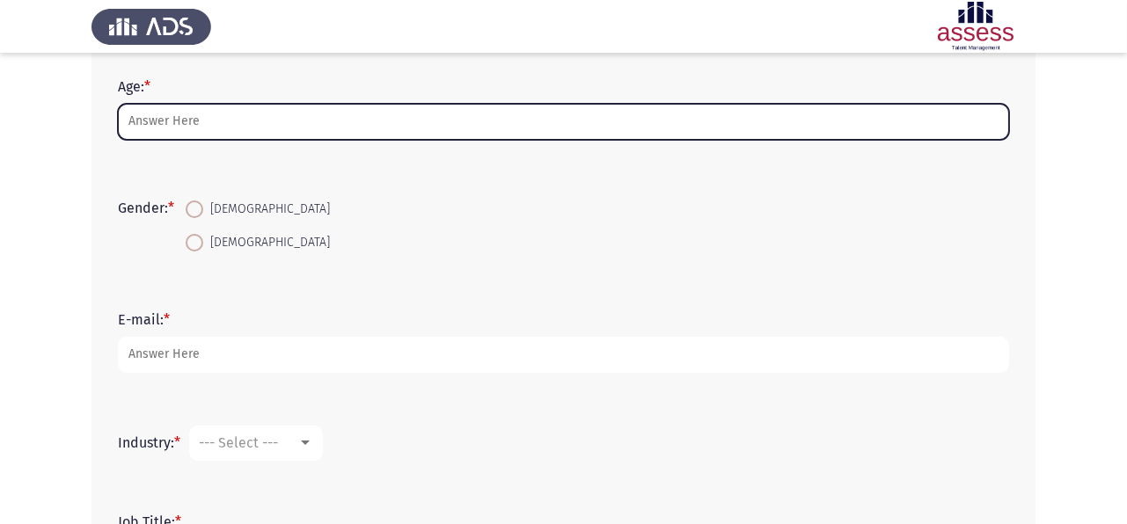
click at [247, 130] on input "Age: *" at bounding box center [563, 122] width 891 height 36
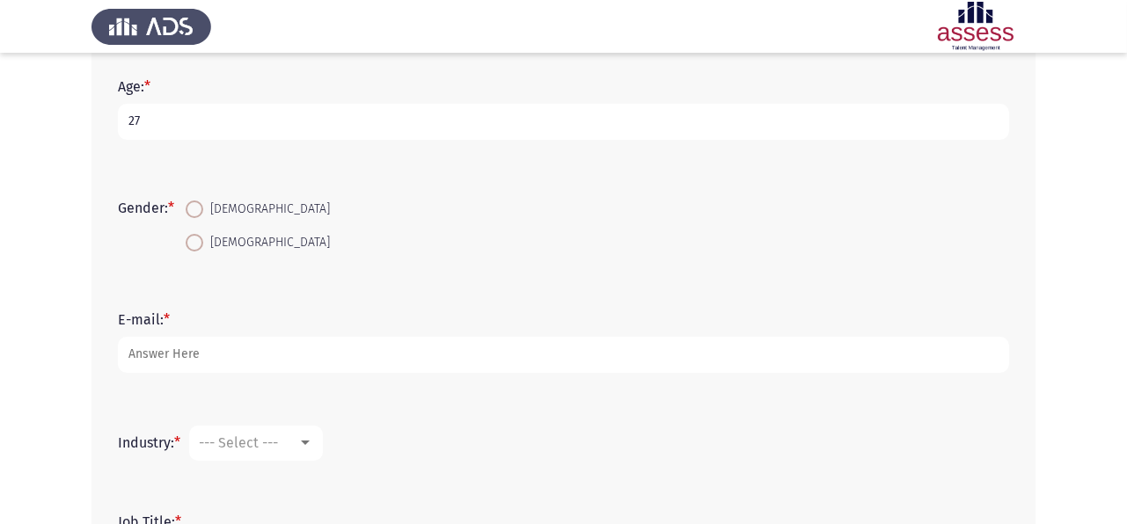
type input "27"
click at [216, 236] on span "[DEMOGRAPHIC_DATA]" at bounding box center [266, 242] width 127 height 21
click at [203, 236] on input "[DEMOGRAPHIC_DATA]" at bounding box center [195, 243] width 18 height 18
radio input "true"
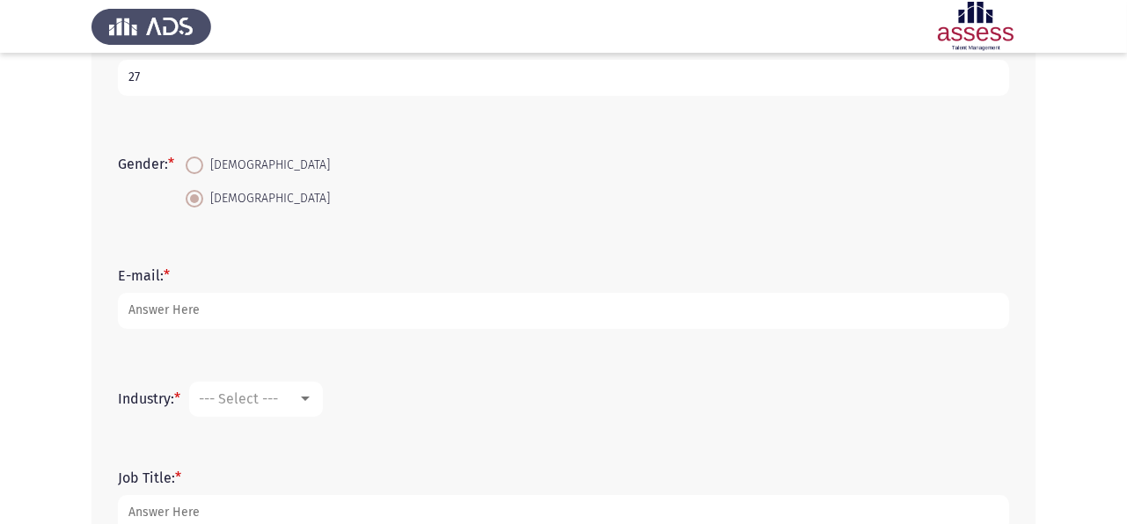
scroll to position [490, 0]
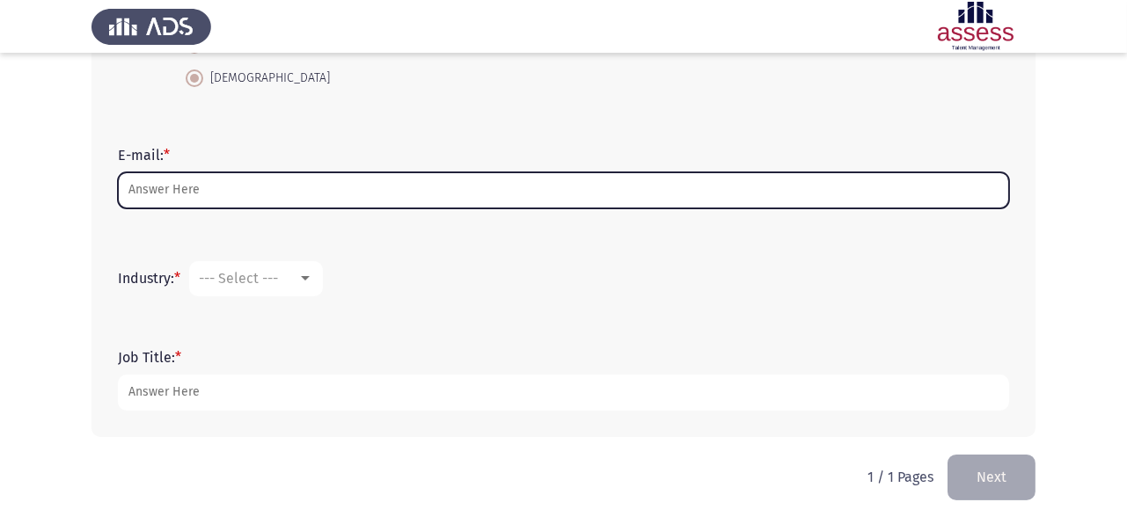
click at [182, 199] on input "E-mail: *" at bounding box center [563, 190] width 891 height 36
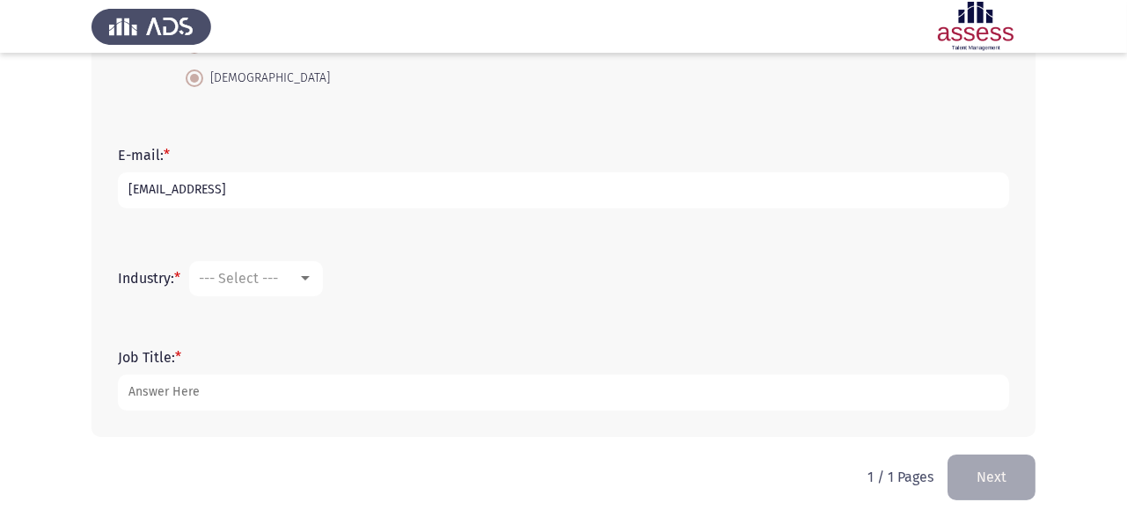
type input "[EMAIL_ADDRESS]"
click at [244, 279] on span "--- Select ---" at bounding box center [238, 278] width 79 height 17
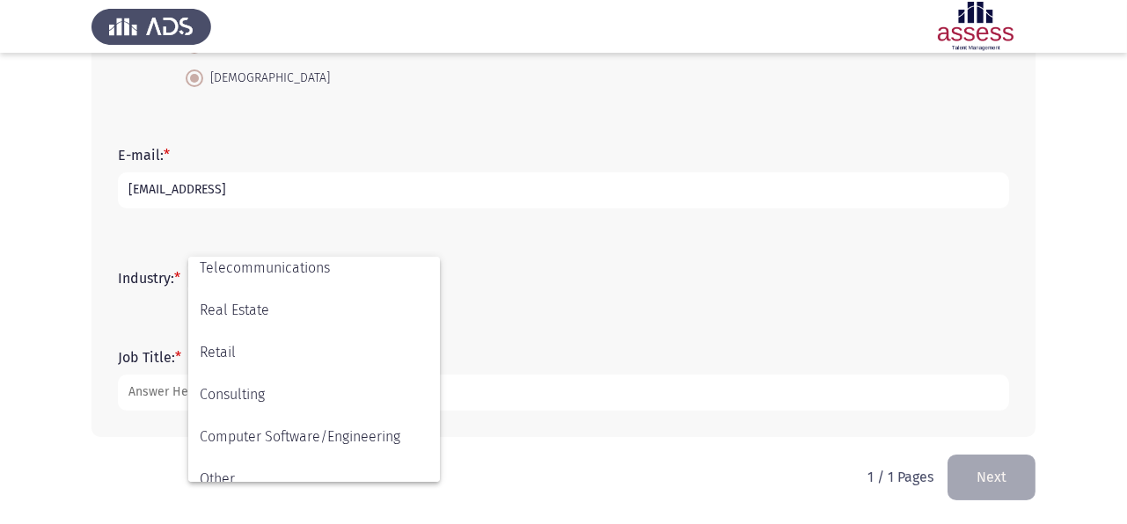
scroll to position [576, 0]
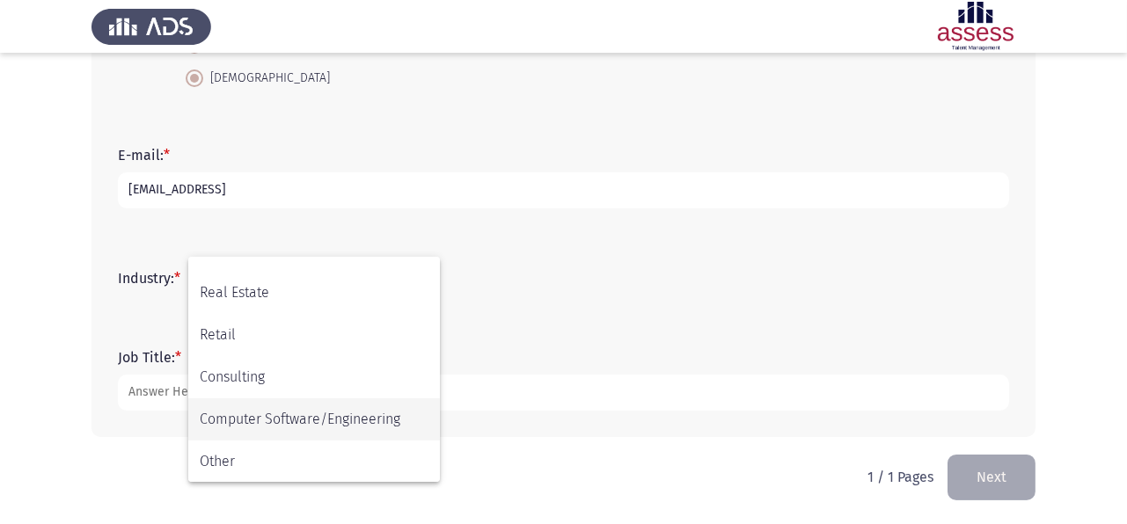
click at [246, 406] on span "Computer Software/Engineering" at bounding box center [314, 420] width 229 height 42
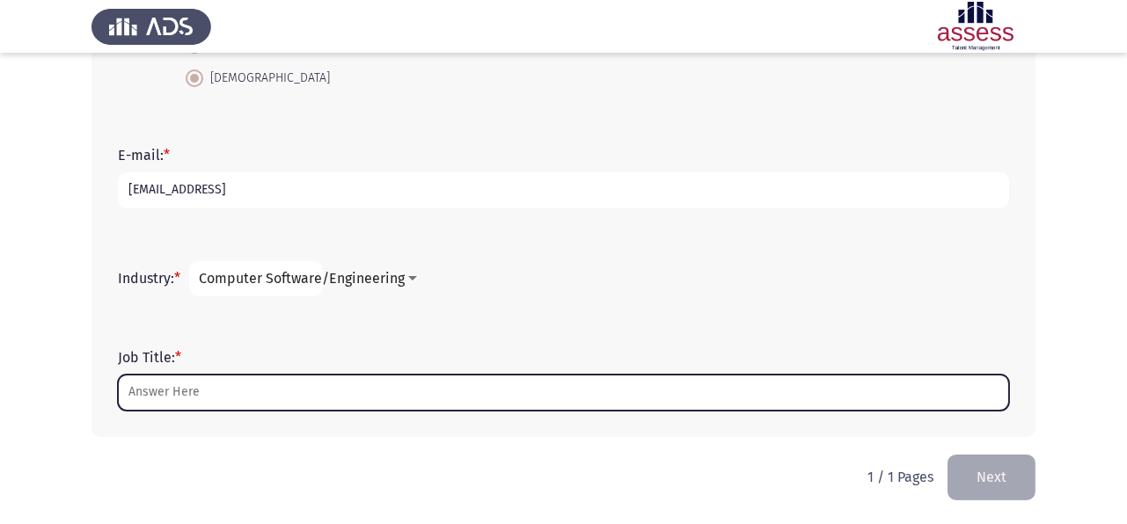
click at [246, 406] on input "Job Title: *" at bounding box center [563, 393] width 891 height 36
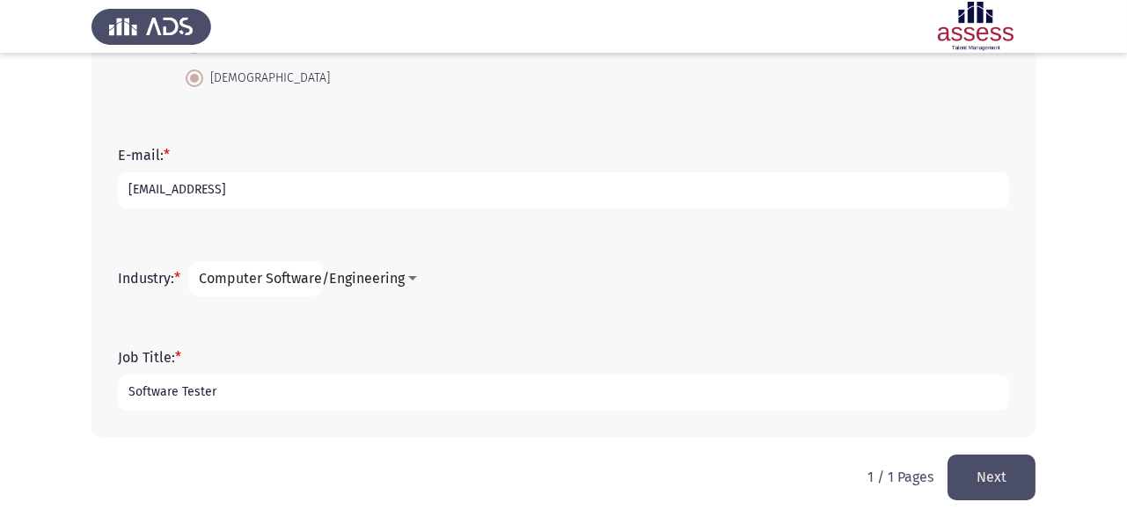
type input "Software Tester"
click at [321, 440] on div "First Name: * [PERSON_NAME] Family Name: * [PERSON_NAME]: * [DEMOGRAPHIC_DATA] …" at bounding box center [564, 47] width 944 height 815
click at [979, 472] on button "Next" at bounding box center [992, 477] width 88 height 45
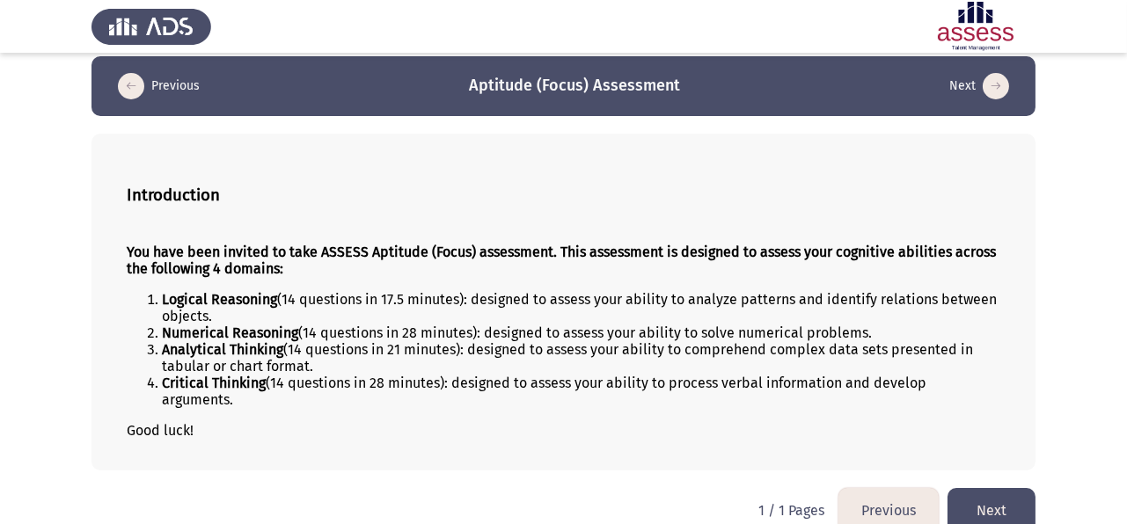
scroll to position [23, 0]
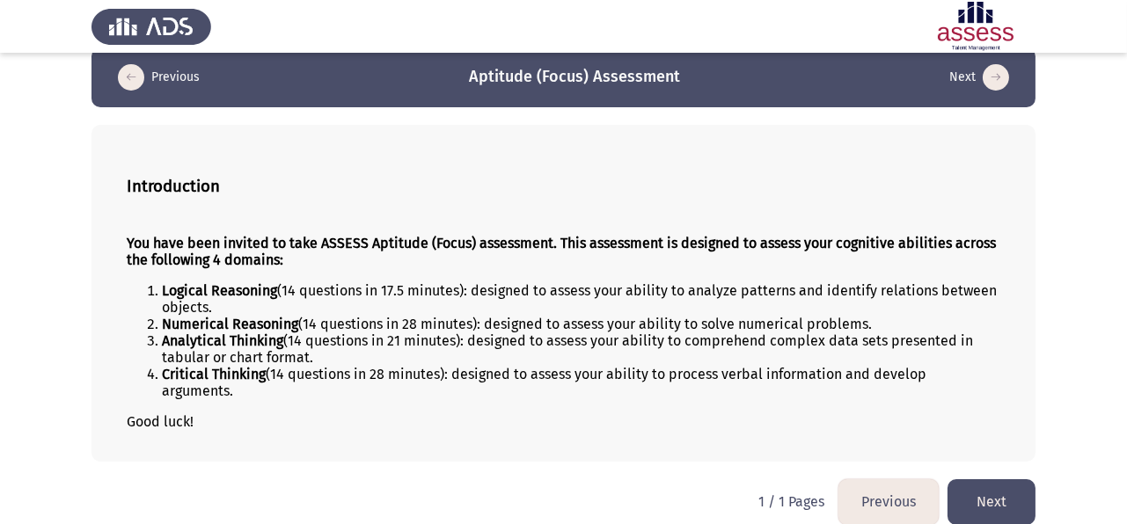
click at [979, 480] on button "Next" at bounding box center [992, 502] width 88 height 45
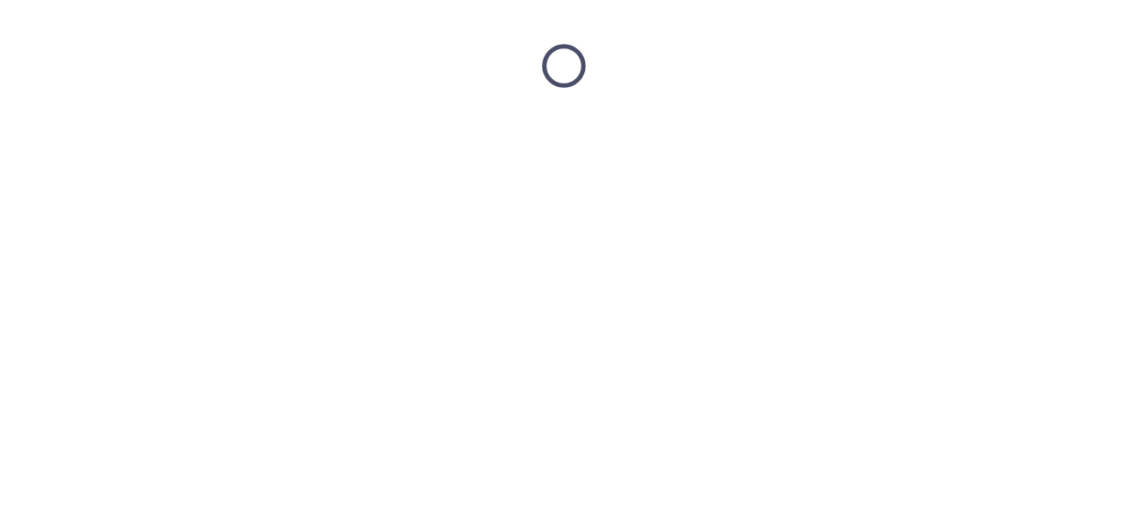
scroll to position [0, 0]
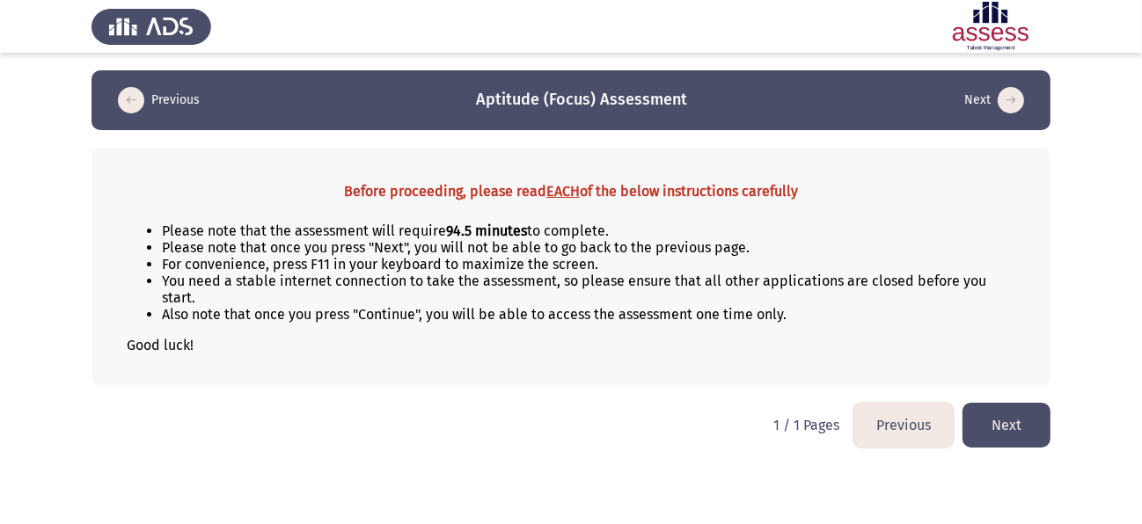
click at [1005, 430] on button "Next" at bounding box center [1007, 425] width 88 height 45
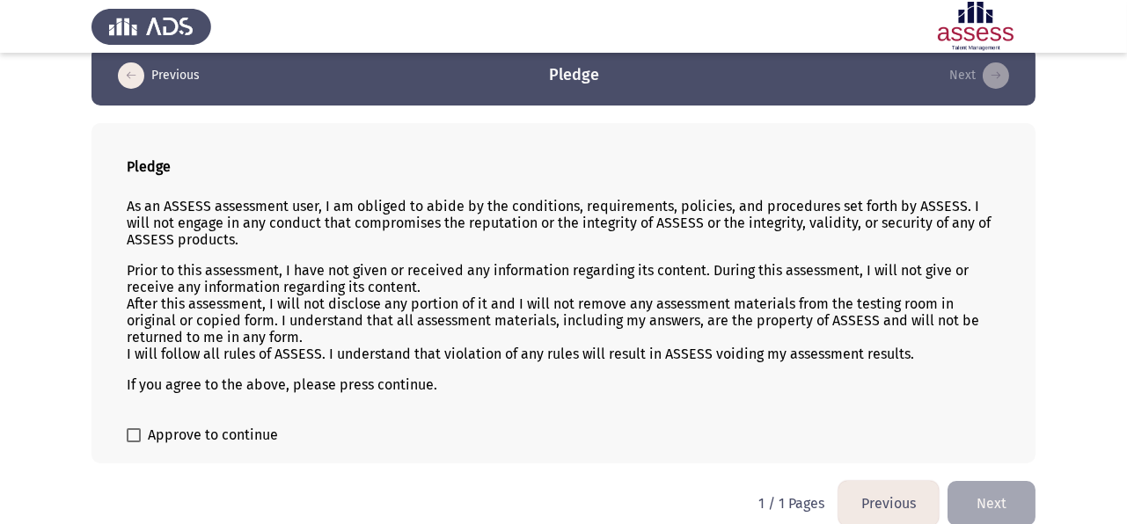
scroll to position [43, 0]
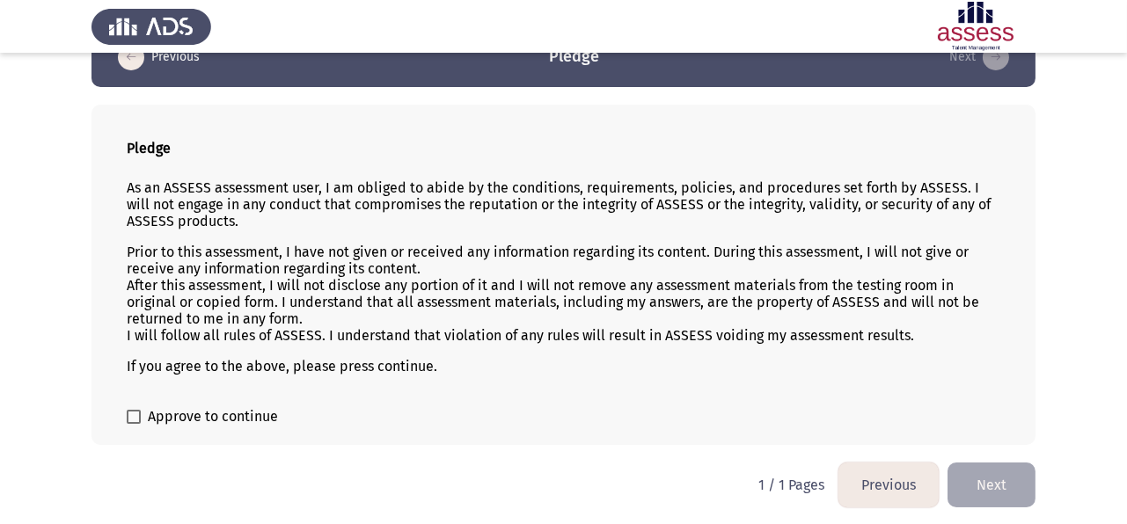
click at [226, 413] on span "Approve to continue" at bounding box center [213, 416] width 130 height 21
click at [134, 424] on input "Approve to continue" at bounding box center [133, 424] width 1 height 1
checkbox input "true"
click at [979, 487] on button "Next" at bounding box center [992, 485] width 88 height 45
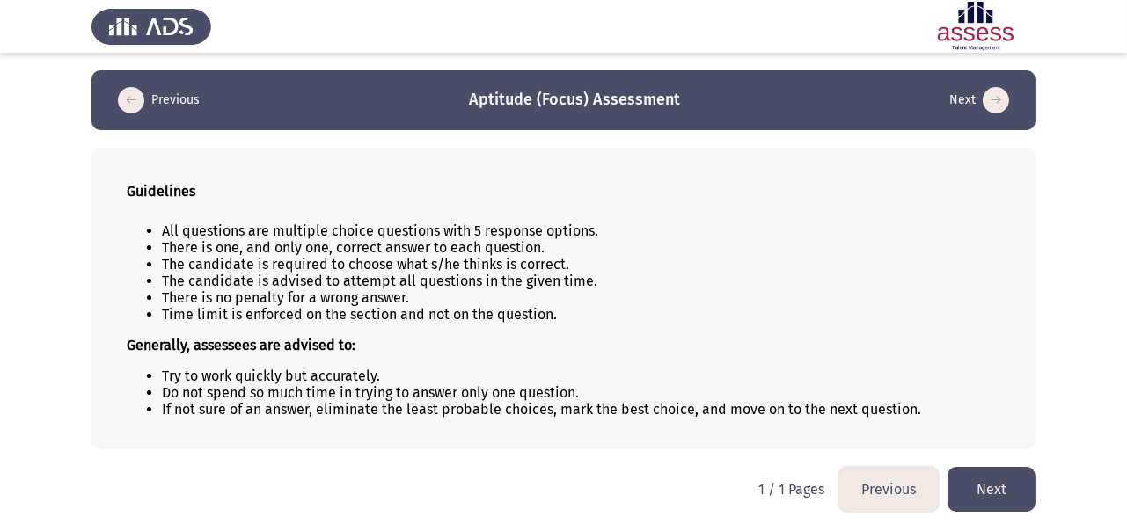
scroll to position [4, 0]
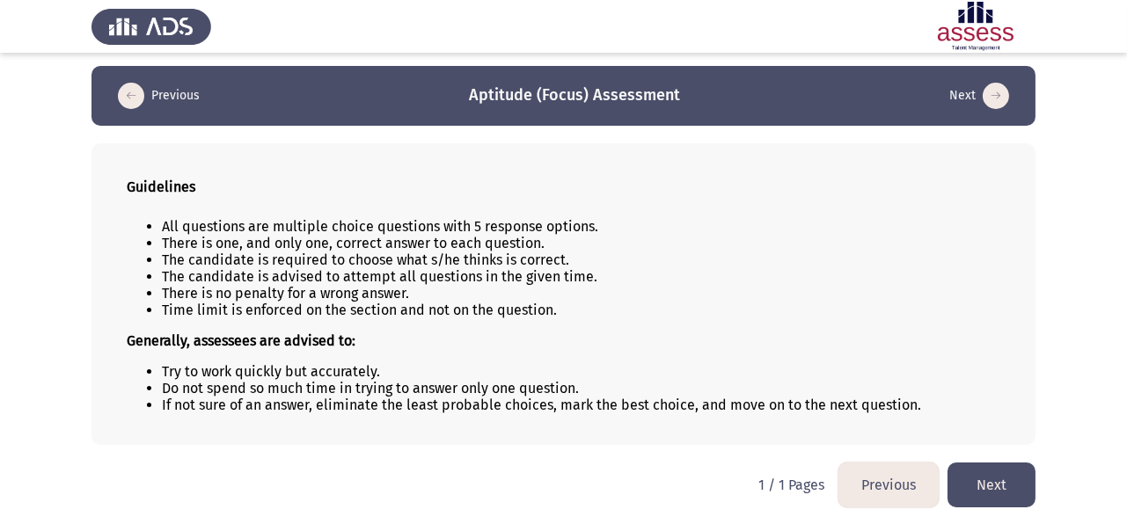
click at [979, 487] on button "Next" at bounding box center [992, 485] width 88 height 45
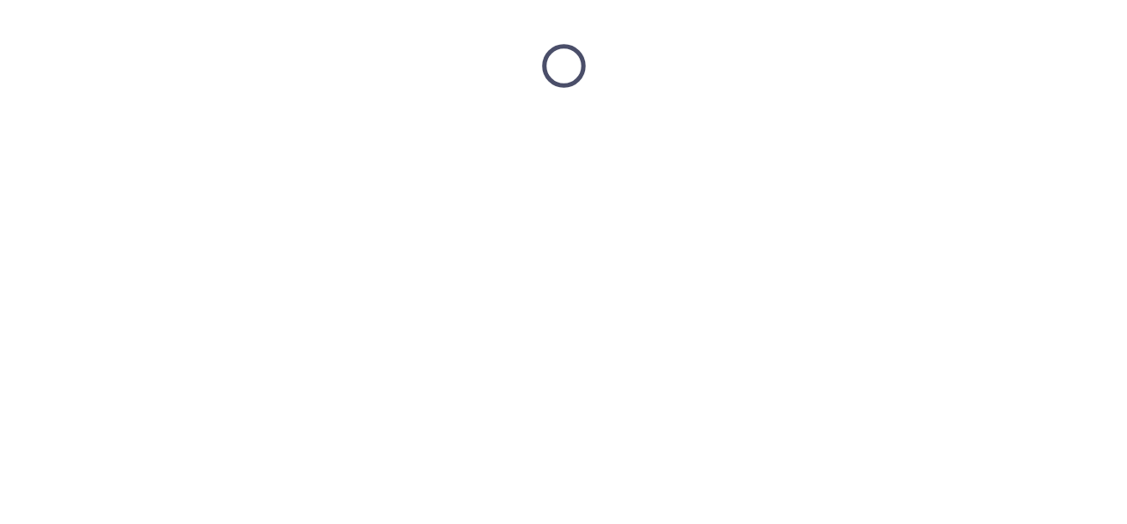
scroll to position [0, 0]
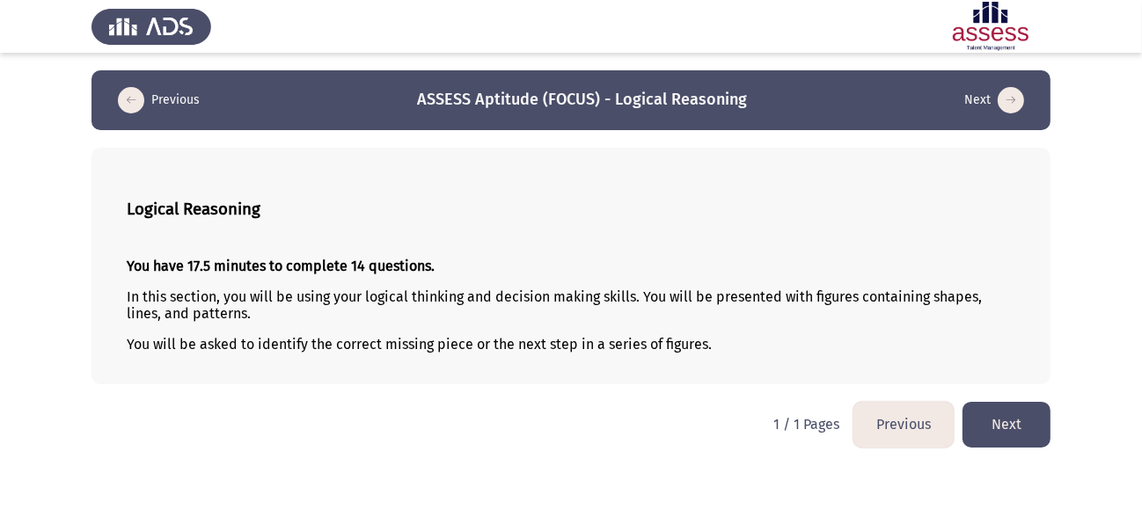
click at [1034, 442] on button "Next" at bounding box center [1007, 424] width 88 height 45
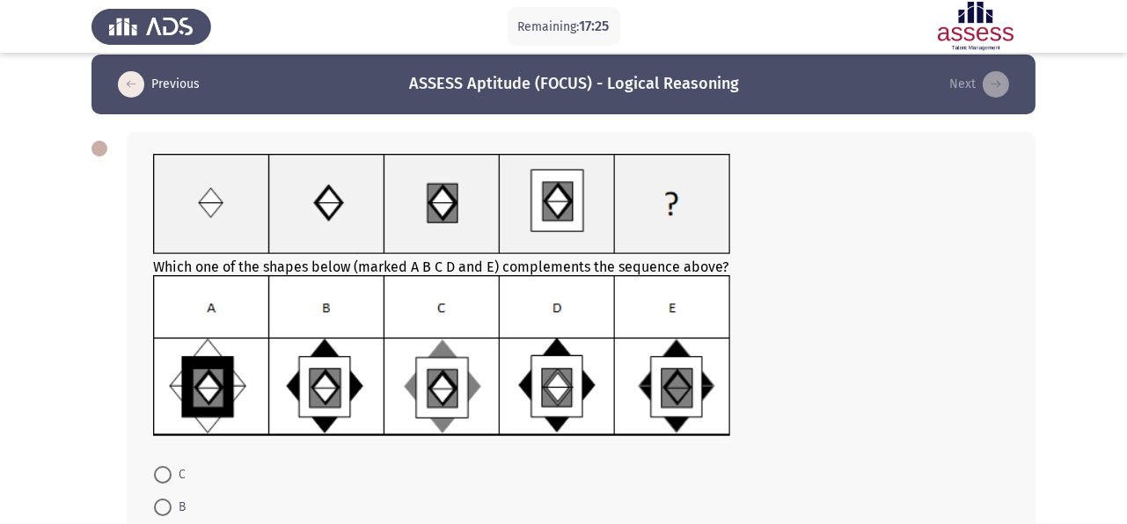
scroll to position [33, 0]
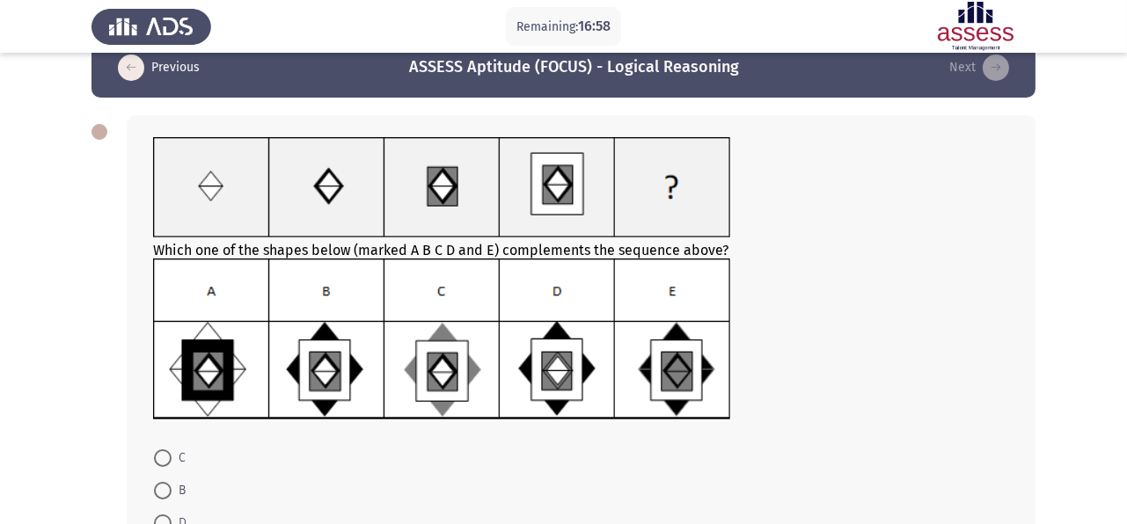
click at [323, 291] on img at bounding box center [442, 340] width 578 height 163
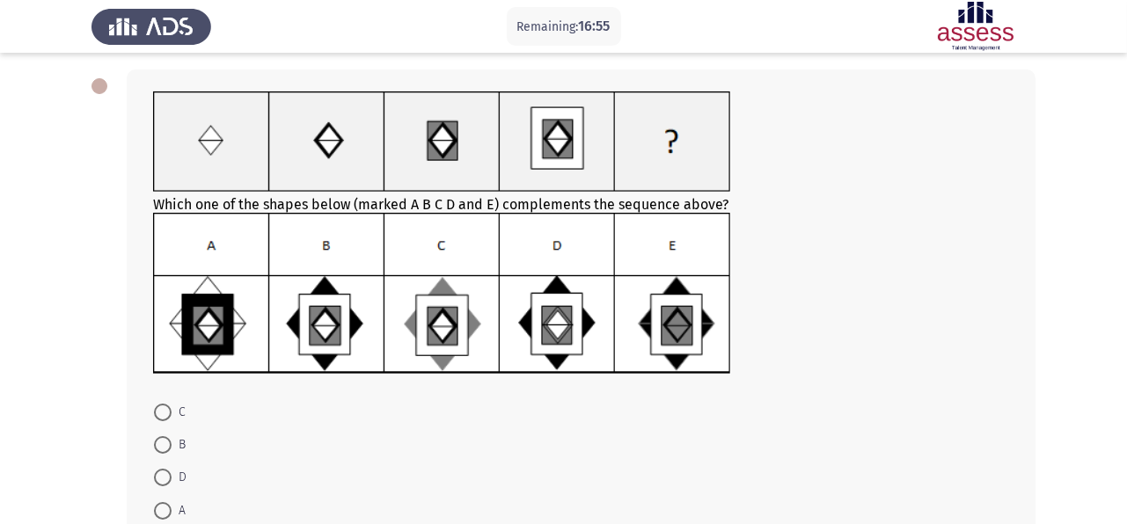
scroll to position [77, 0]
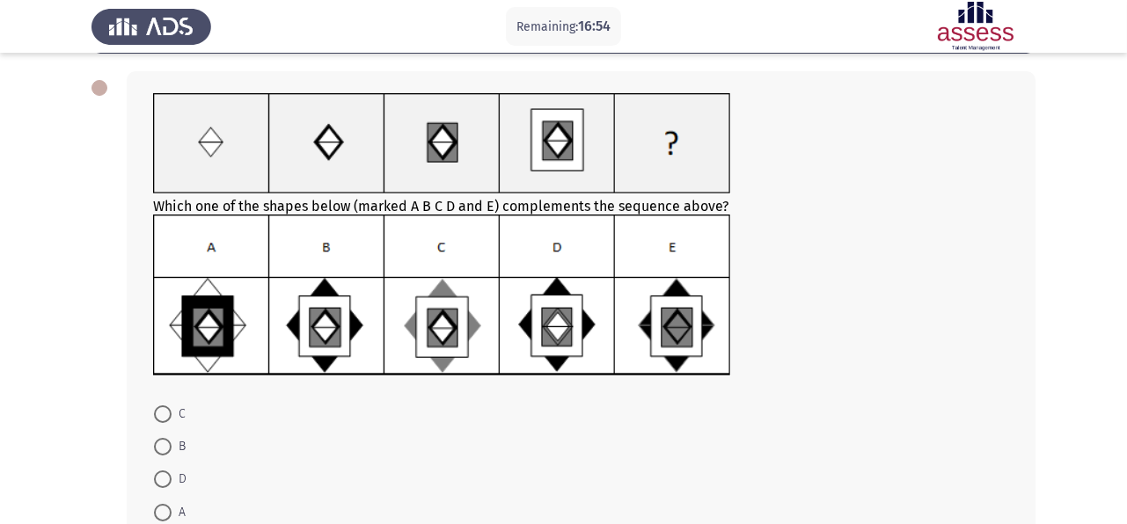
click at [162, 444] on span at bounding box center [163, 447] width 18 height 18
click at [162, 444] on input "B" at bounding box center [163, 447] width 18 height 18
radio input "true"
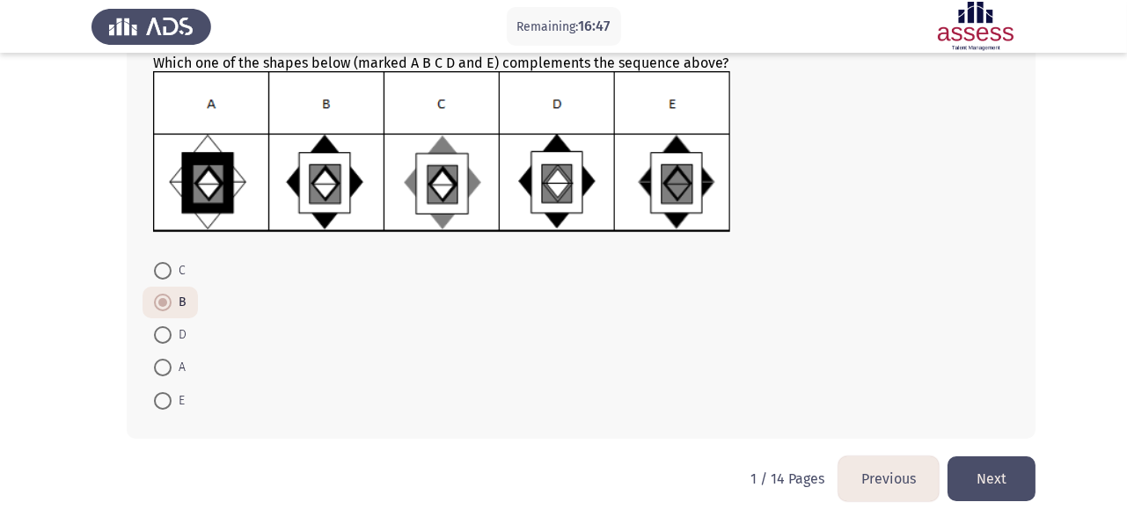
scroll to position [221, 0]
click at [978, 474] on button "Next" at bounding box center [992, 478] width 88 height 45
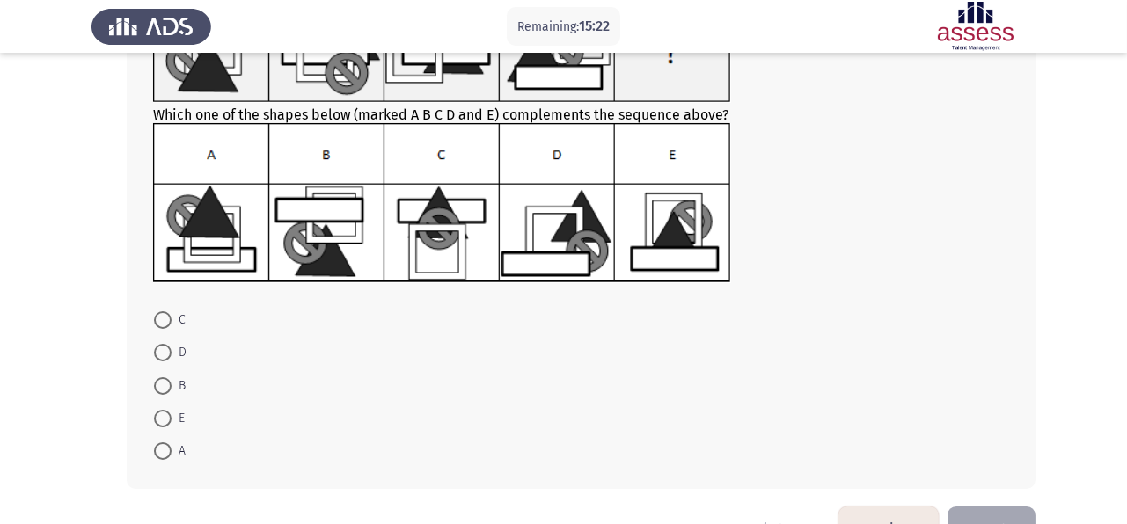
scroll to position [220, 0]
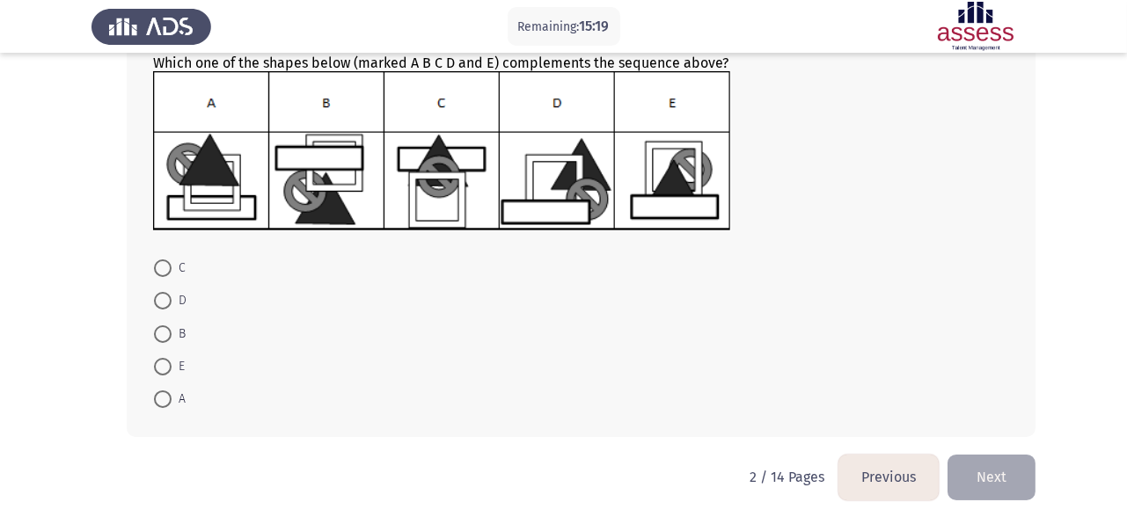
click at [159, 260] on span at bounding box center [163, 269] width 18 height 18
click at [159, 260] on input "C" at bounding box center [163, 269] width 18 height 18
radio input "true"
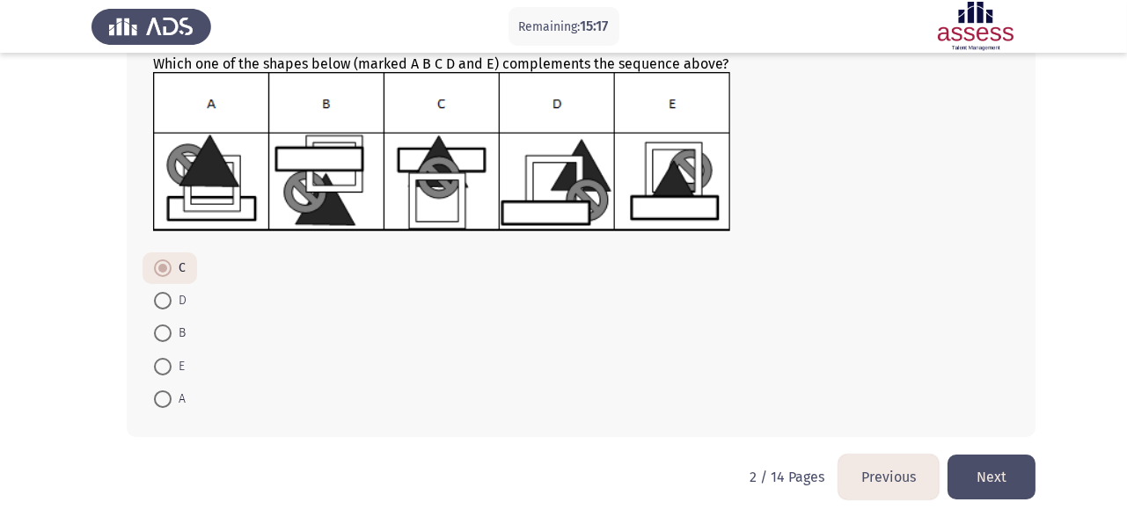
click at [1002, 481] on button "Next" at bounding box center [992, 477] width 88 height 45
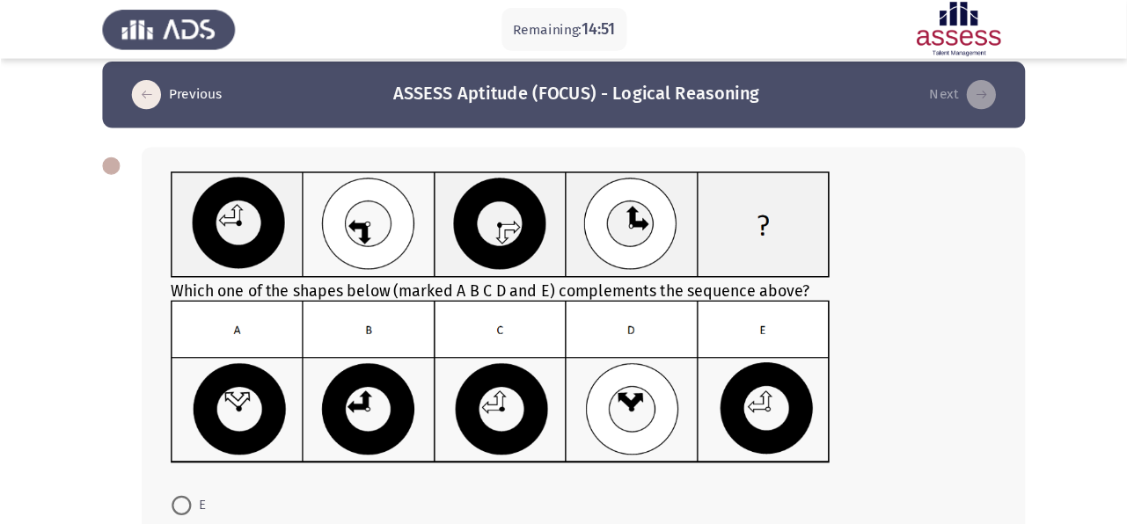
scroll to position [16, 0]
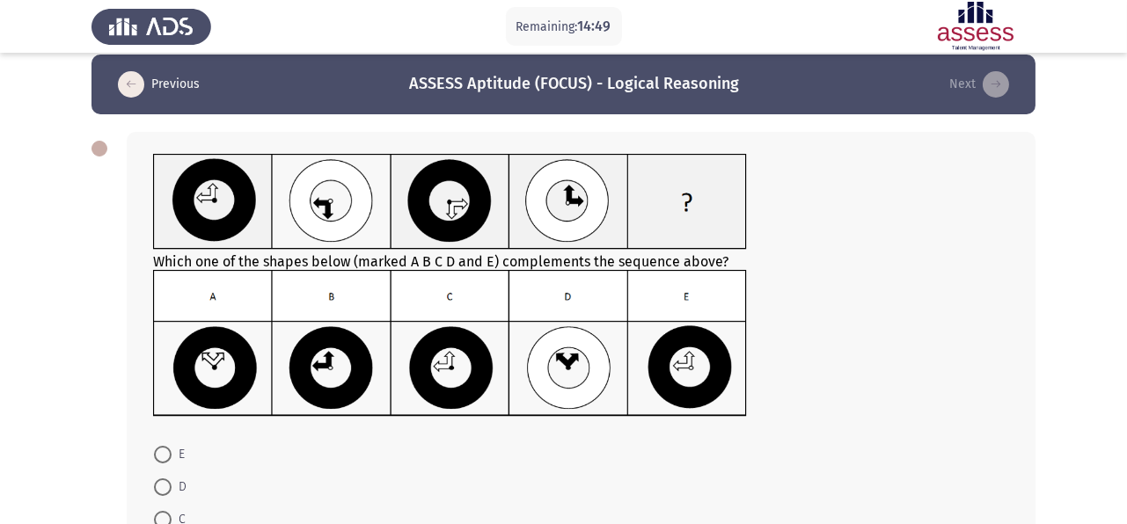
click at [391, 418] on div at bounding box center [581, 345] width 856 height 150
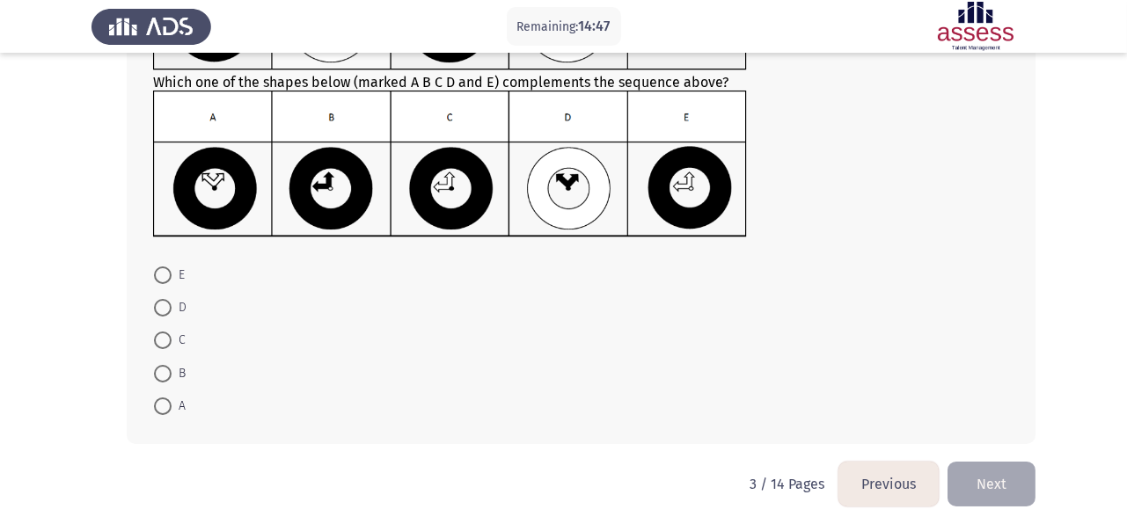
scroll to position [202, 0]
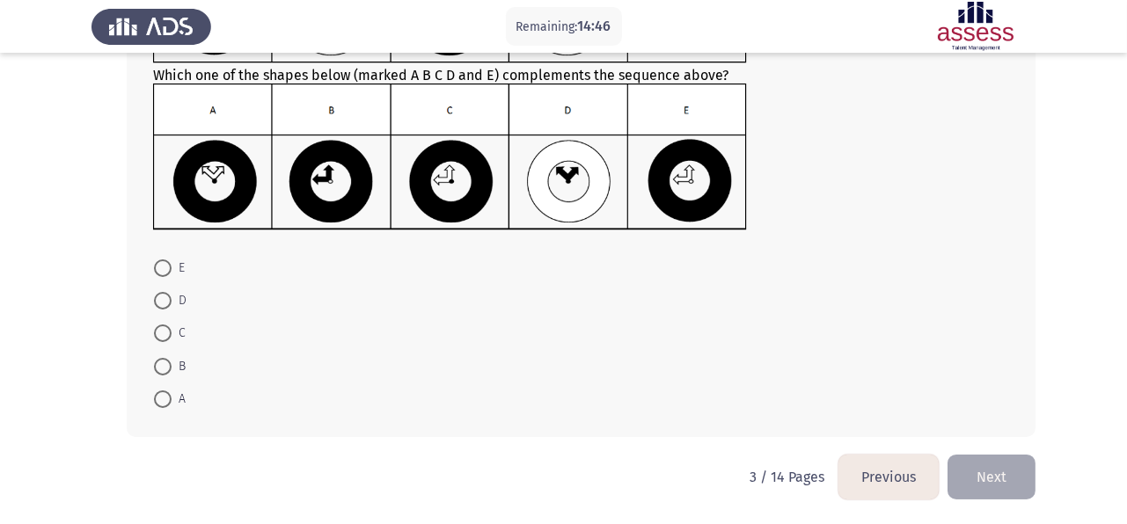
click at [159, 331] on span at bounding box center [163, 334] width 18 height 18
click at [159, 331] on input "C" at bounding box center [163, 334] width 18 height 18
radio input "true"
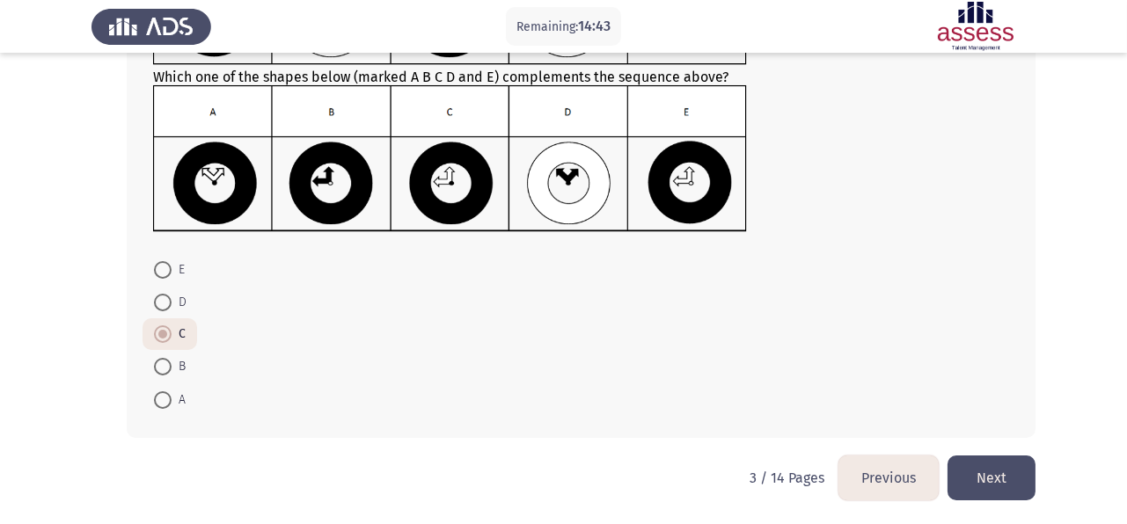
click at [970, 475] on button "Next" at bounding box center [992, 478] width 88 height 45
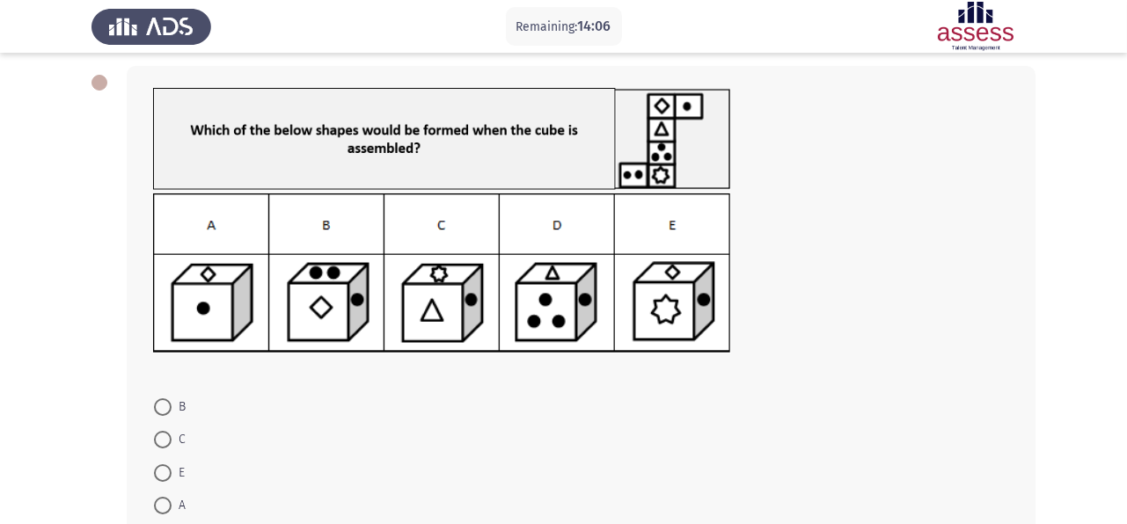
scroll to position [221, 0]
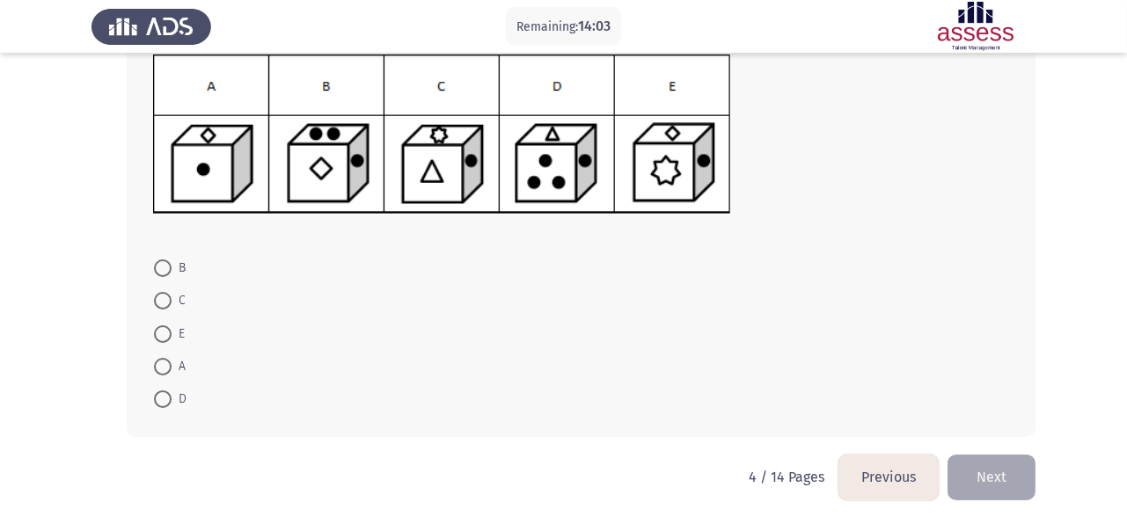
click at [167, 395] on span at bounding box center [163, 400] width 18 height 18
click at [167, 395] on input "D" at bounding box center [163, 400] width 18 height 18
radio input "true"
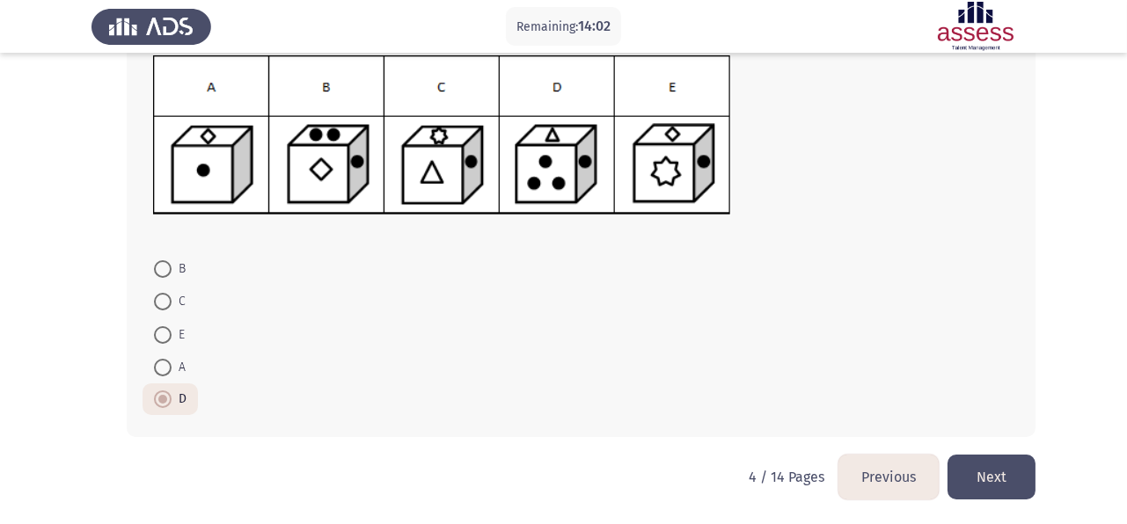
click at [1002, 468] on button "Next" at bounding box center [992, 477] width 88 height 45
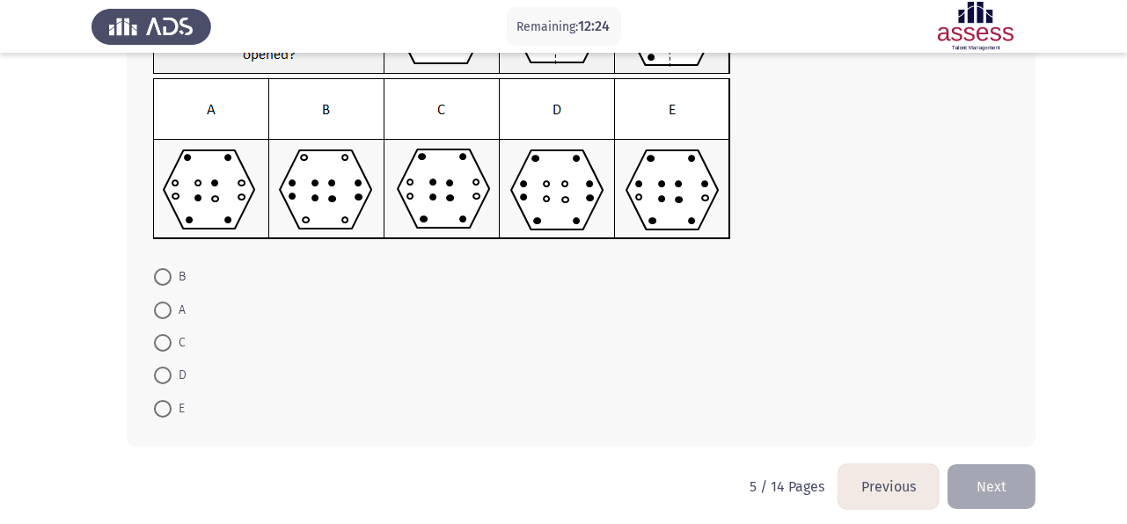
scroll to position [206, 0]
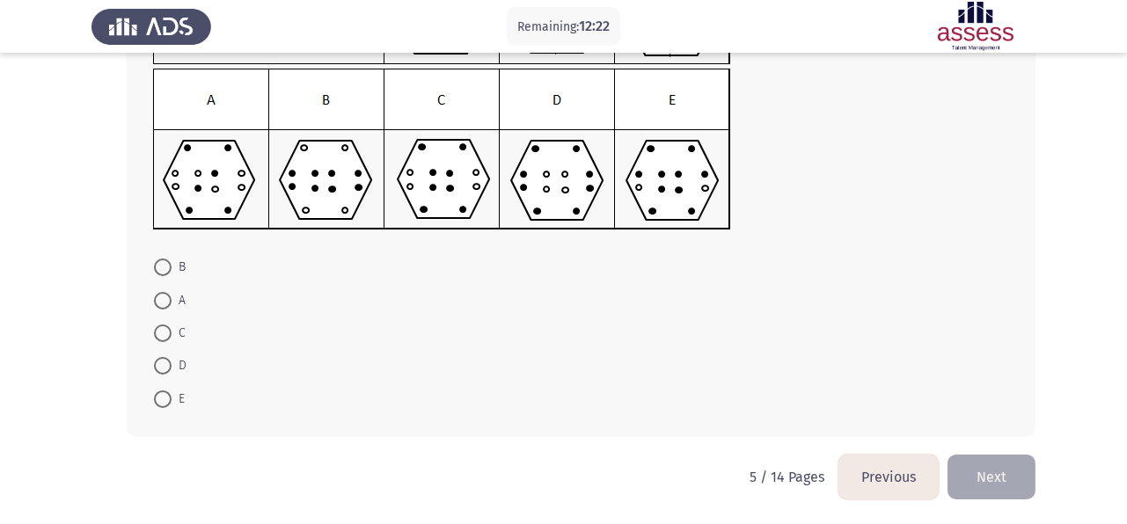
click at [161, 330] on span at bounding box center [163, 334] width 18 height 18
click at [161, 330] on input "C" at bounding box center [163, 334] width 18 height 18
radio input "true"
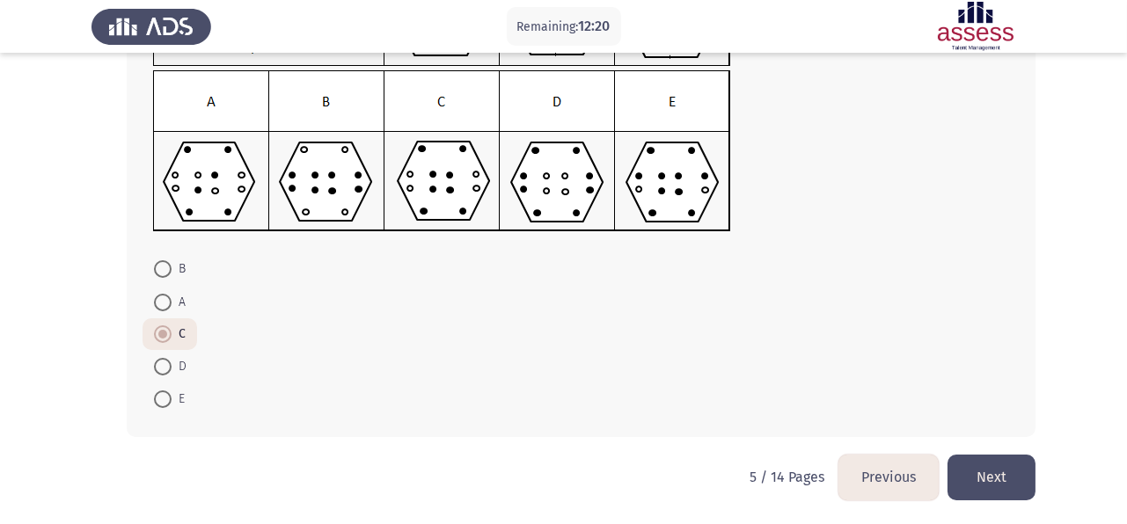
click at [992, 474] on button "Next" at bounding box center [992, 477] width 88 height 45
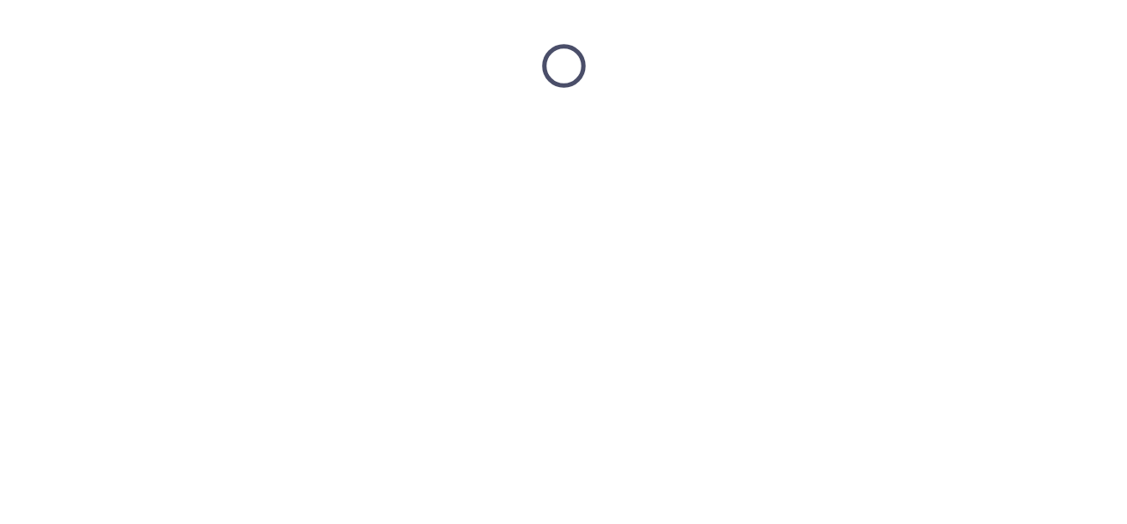
scroll to position [0, 0]
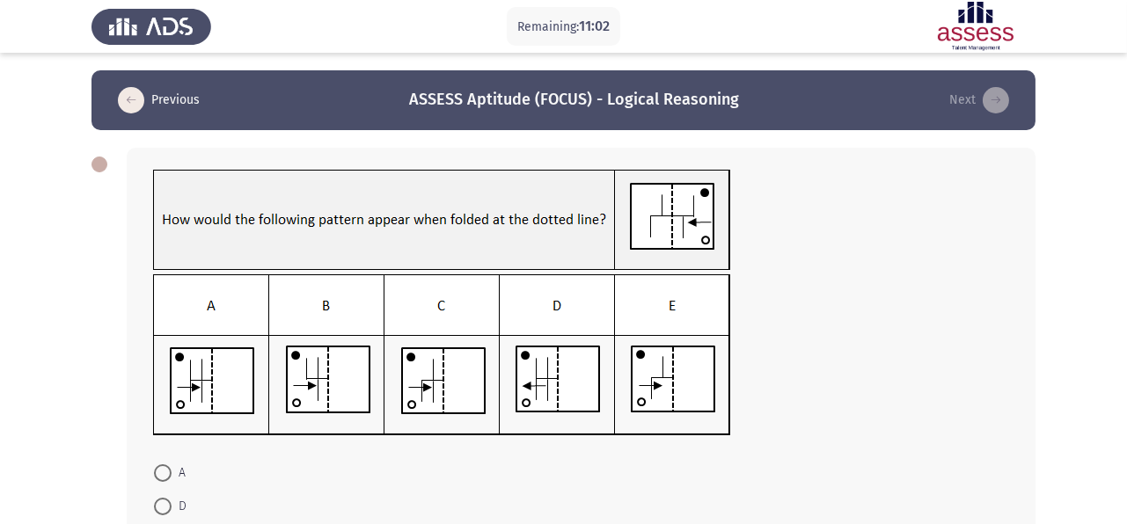
click at [161, 467] on span at bounding box center [163, 474] width 18 height 18
click at [161, 467] on input "A" at bounding box center [163, 474] width 18 height 18
radio input "true"
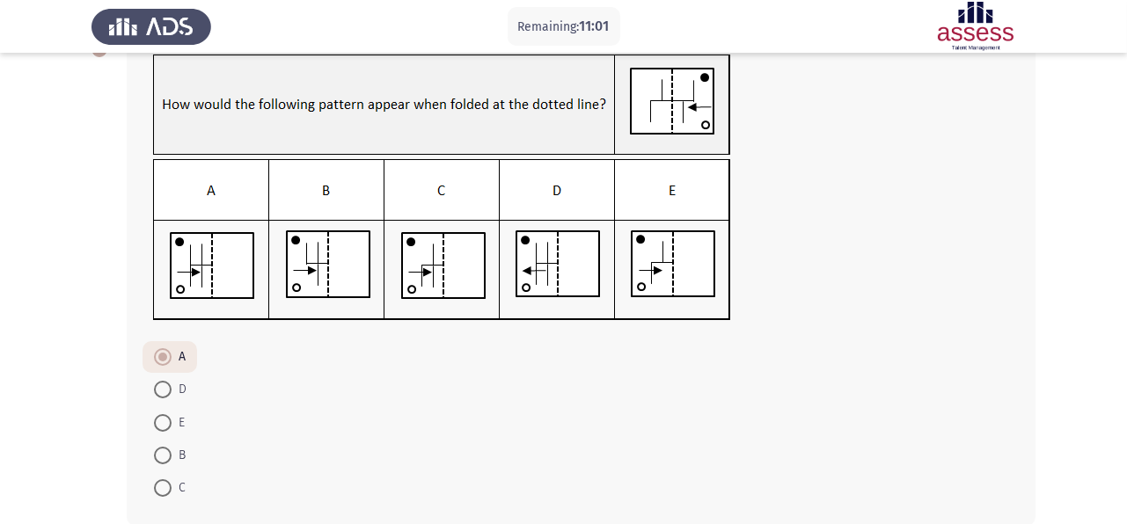
scroll to position [204, 0]
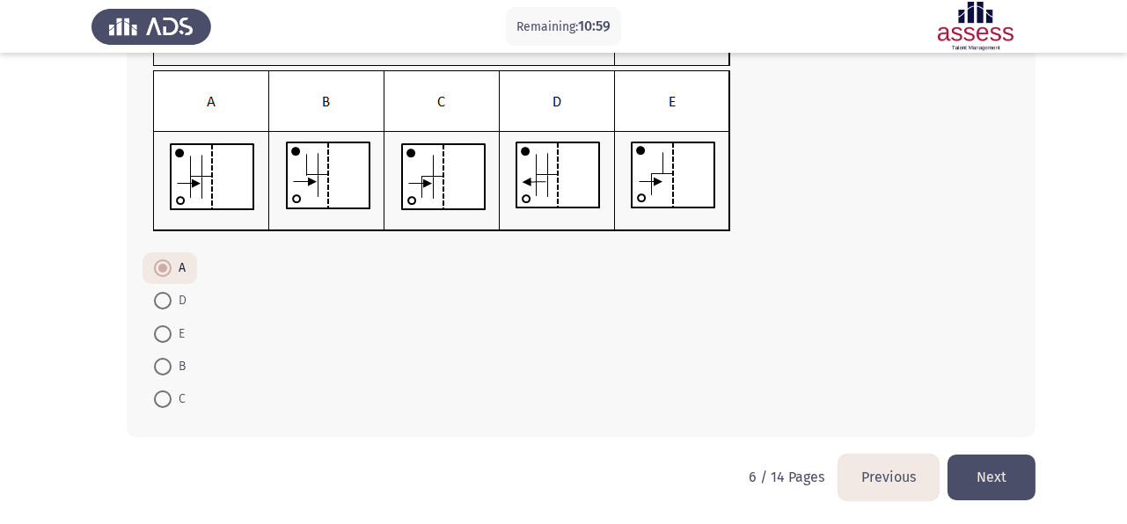
click at [989, 480] on button "Next" at bounding box center [992, 477] width 88 height 45
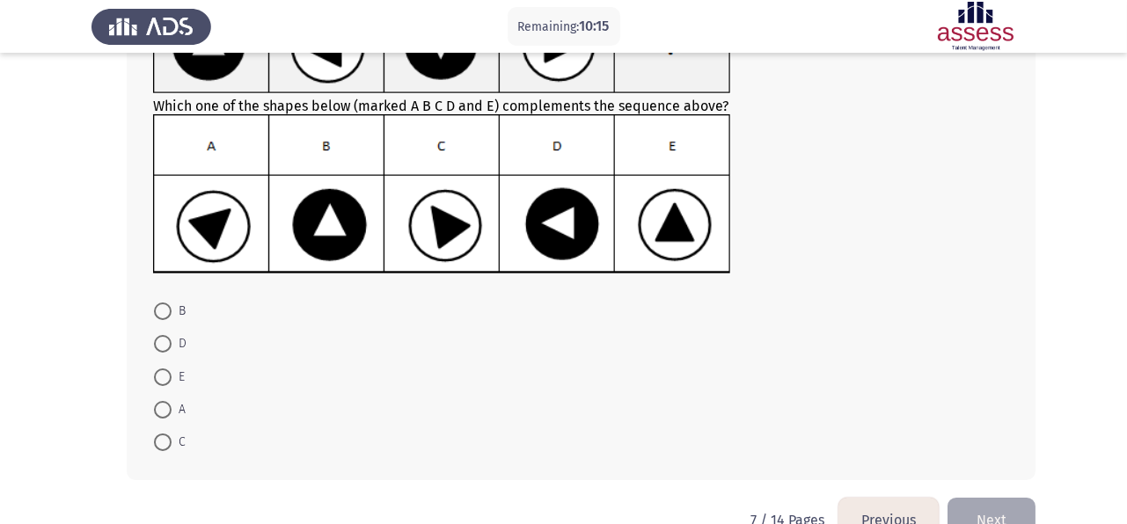
scroll to position [179, 0]
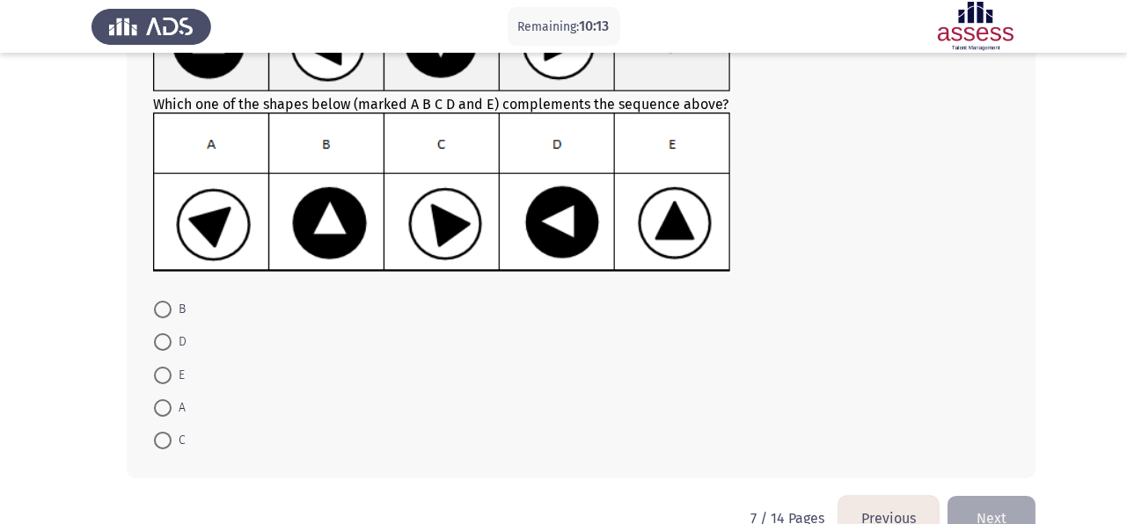
click at [167, 307] on span at bounding box center [163, 310] width 18 height 18
click at [167, 307] on input "B" at bounding box center [163, 310] width 18 height 18
radio input "true"
click at [992, 495] on button "Next" at bounding box center [992, 517] width 88 height 45
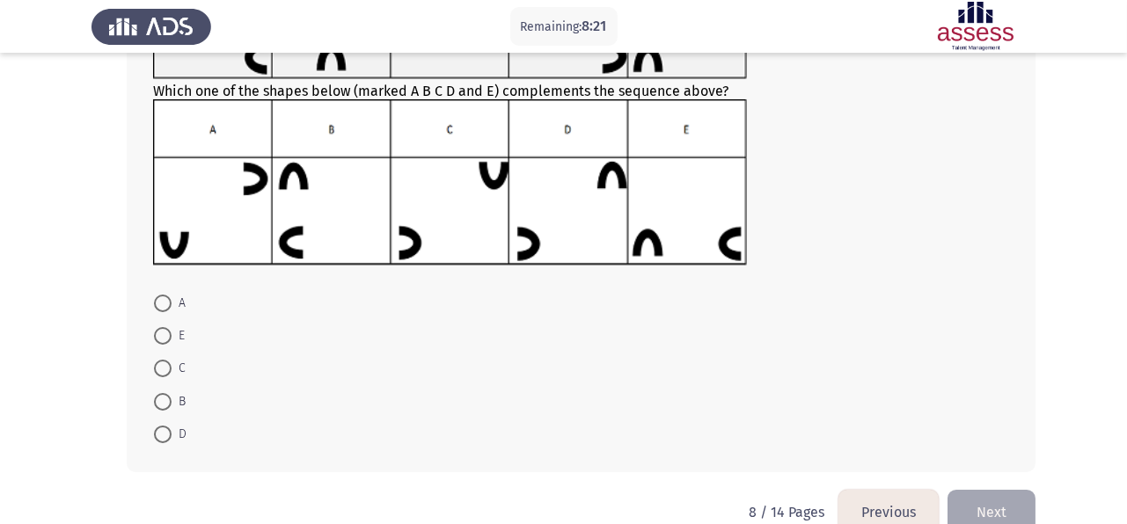
scroll to position [234, 0]
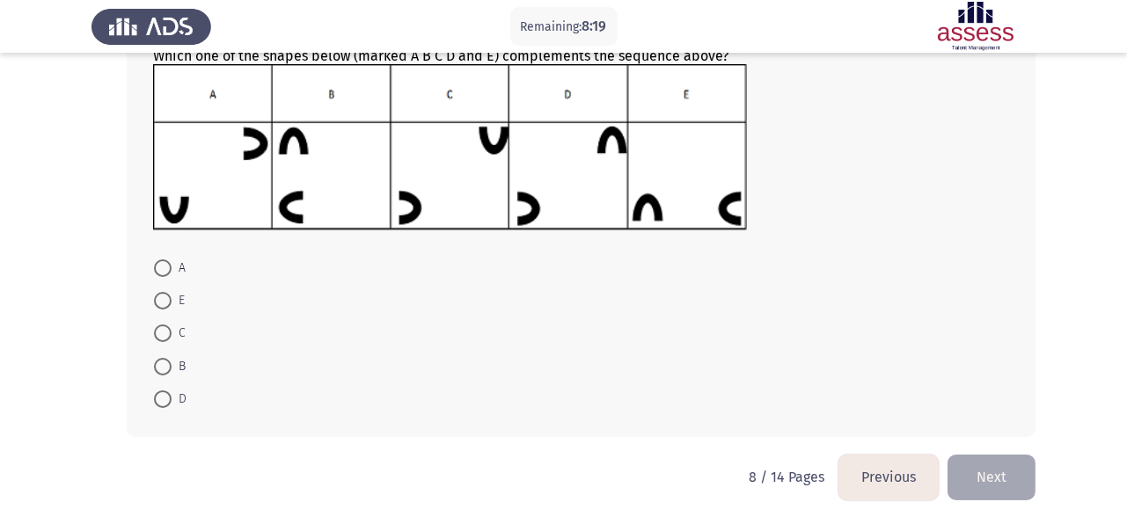
click at [172, 262] on span "A" at bounding box center [179, 268] width 14 height 21
click at [172, 262] on input "A" at bounding box center [163, 269] width 18 height 18
radio input "true"
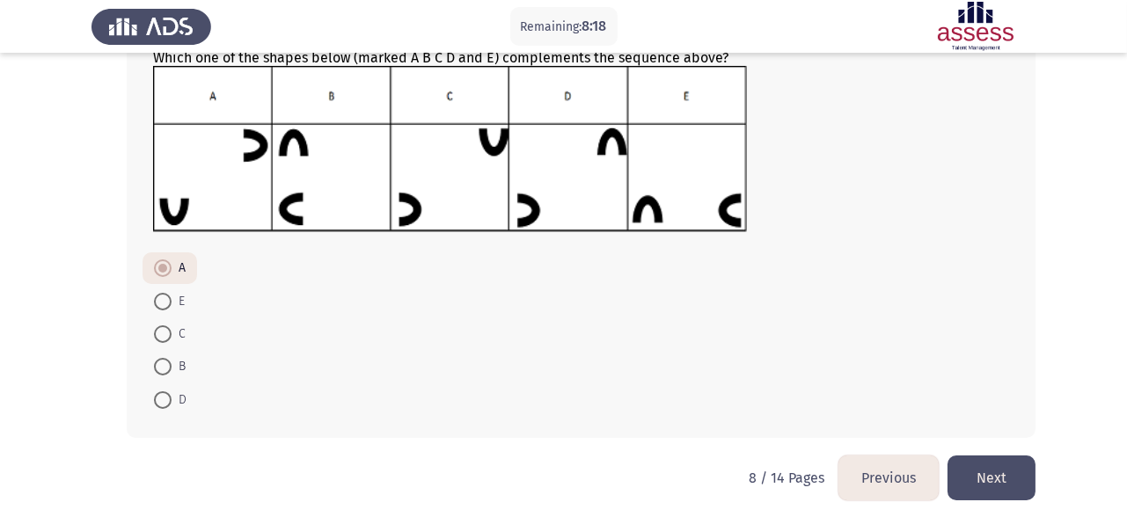
click at [985, 462] on button "Next" at bounding box center [992, 478] width 88 height 45
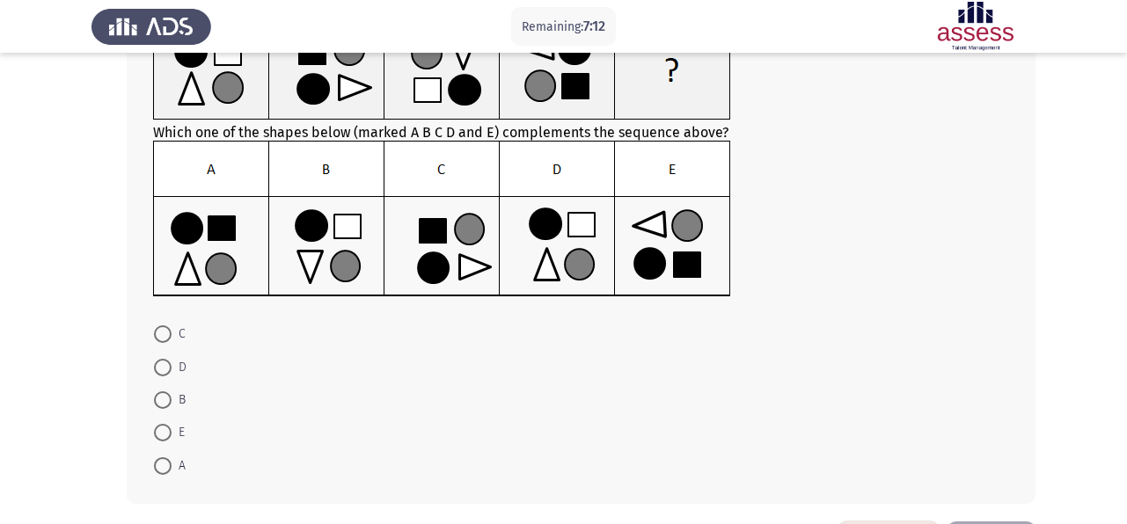
scroll to position [216, 0]
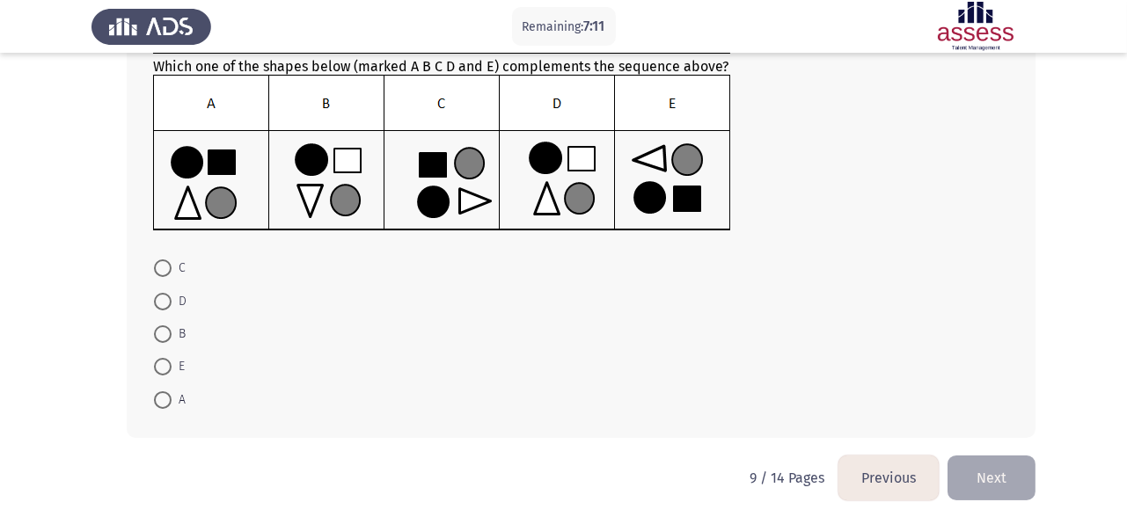
click at [168, 294] on span at bounding box center [163, 302] width 18 height 18
click at [168, 294] on input "D" at bounding box center [163, 302] width 18 height 18
radio input "true"
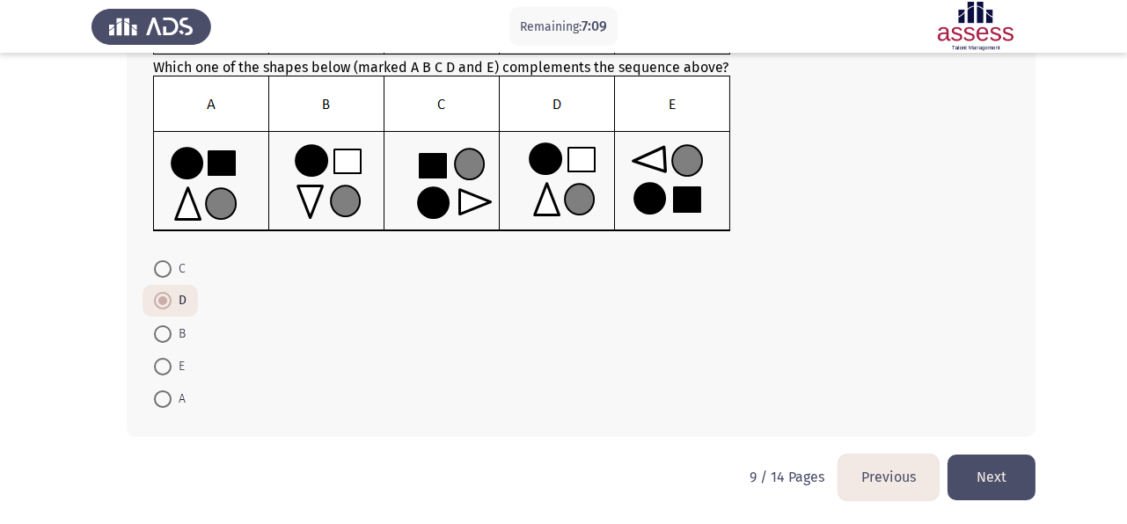
click at [991, 468] on button "Next" at bounding box center [992, 477] width 88 height 45
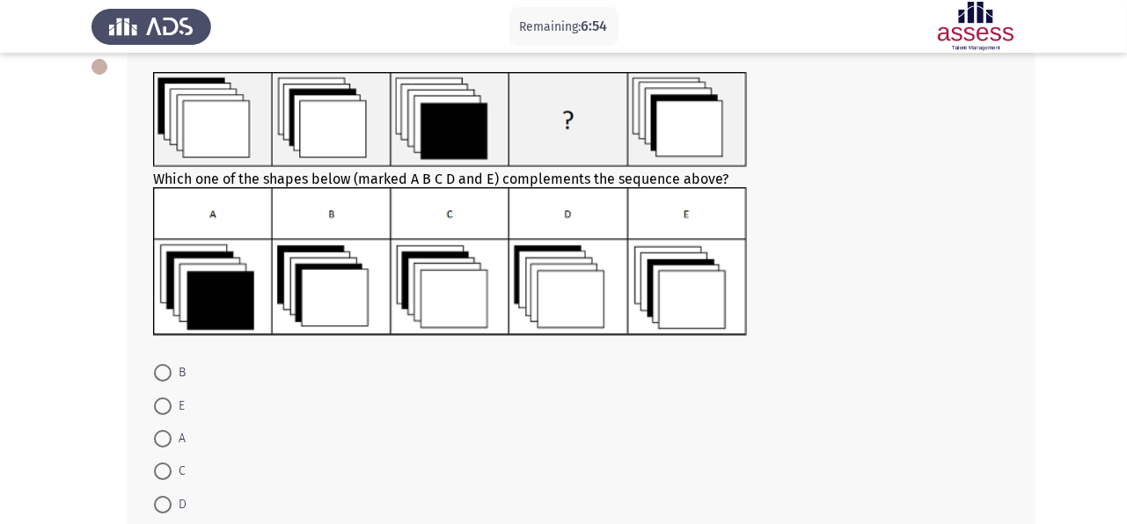
scroll to position [114, 0]
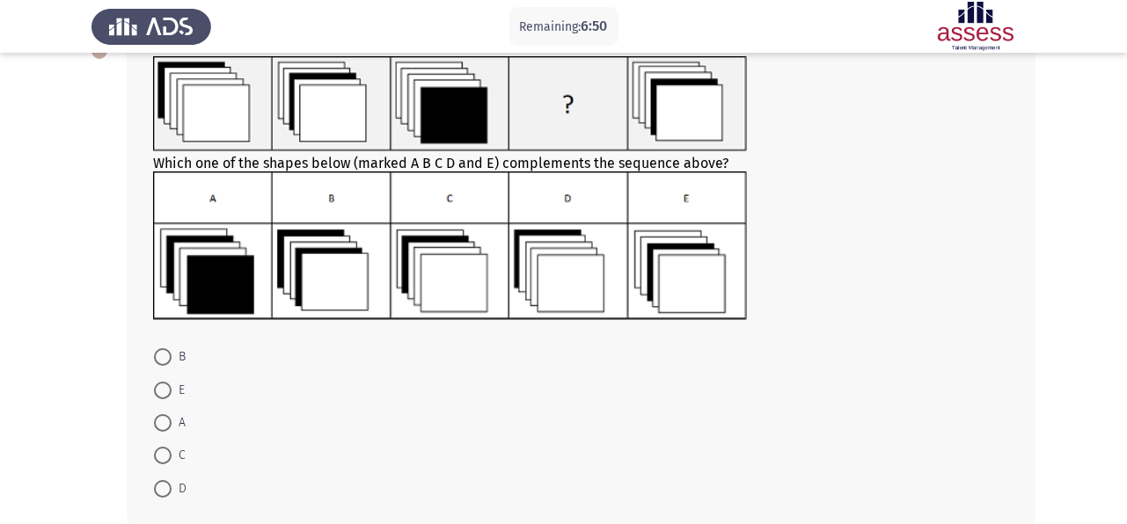
click at [165, 451] on span at bounding box center [163, 456] width 18 height 18
click at [165, 451] on input "C" at bounding box center [163, 456] width 18 height 18
radio input "true"
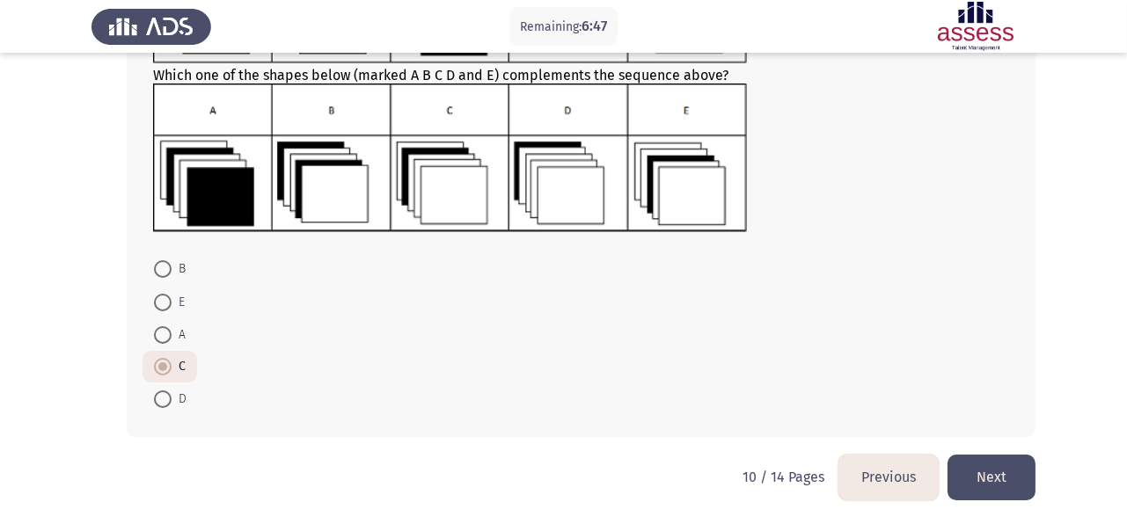
click at [1009, 472] on button "Next" at bounding box center [992, 477] width 88 height 45
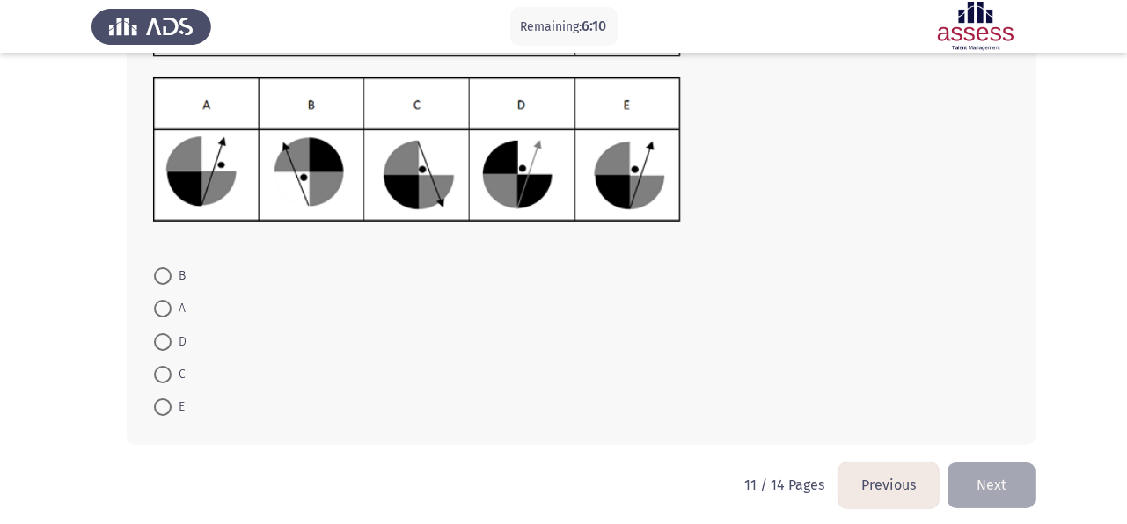
scroll to position [214, 0]
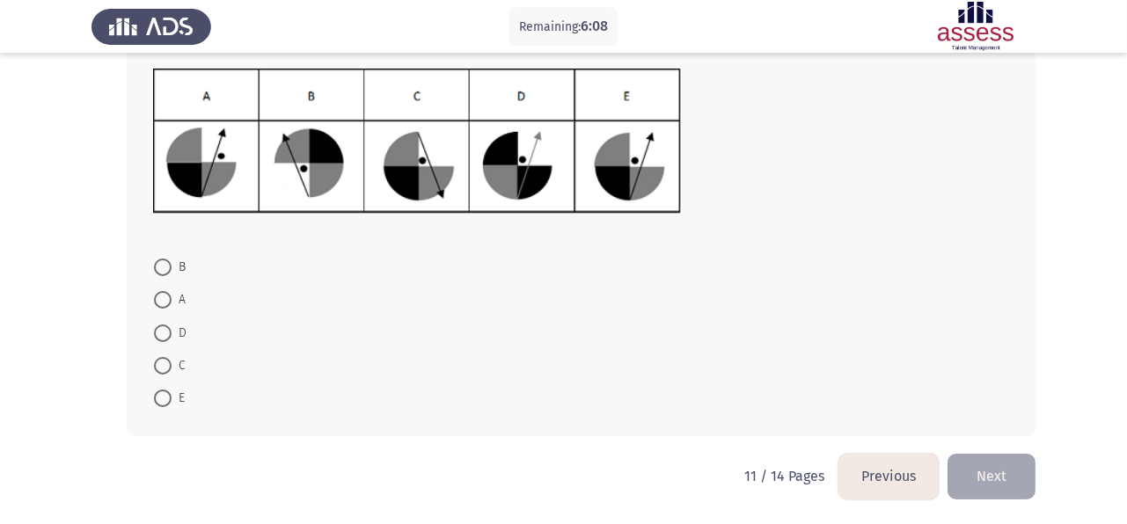
click at [167, 396] on span at bounding box center [163, 399] width 18 height 18
click at [167, 396] on input "E" at bounding box center [163, 399] width 18 height 18
radio input "true"
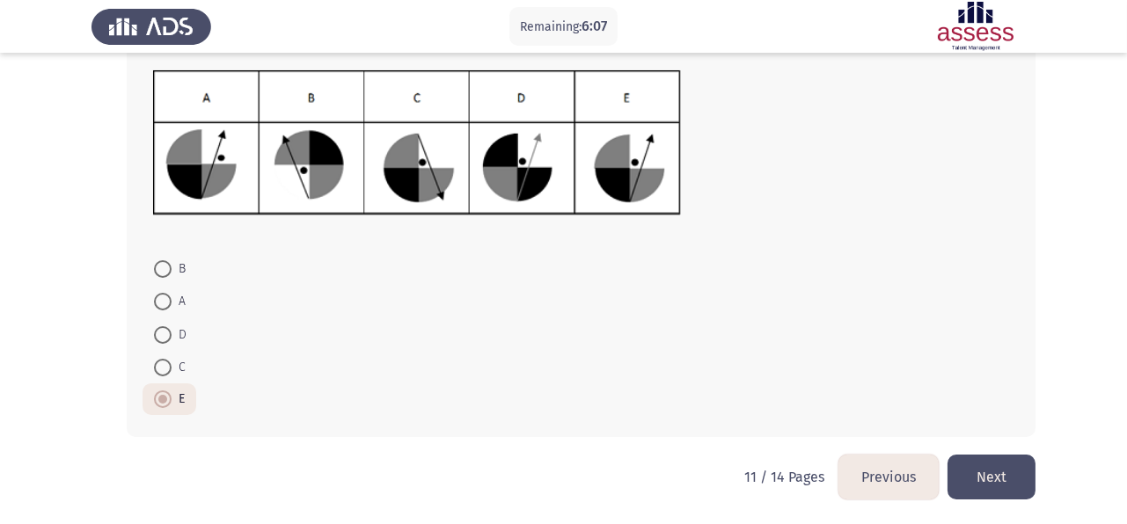
click at [997, 473] on button "Next" at bounding box center [992, 477] width 88 height 45
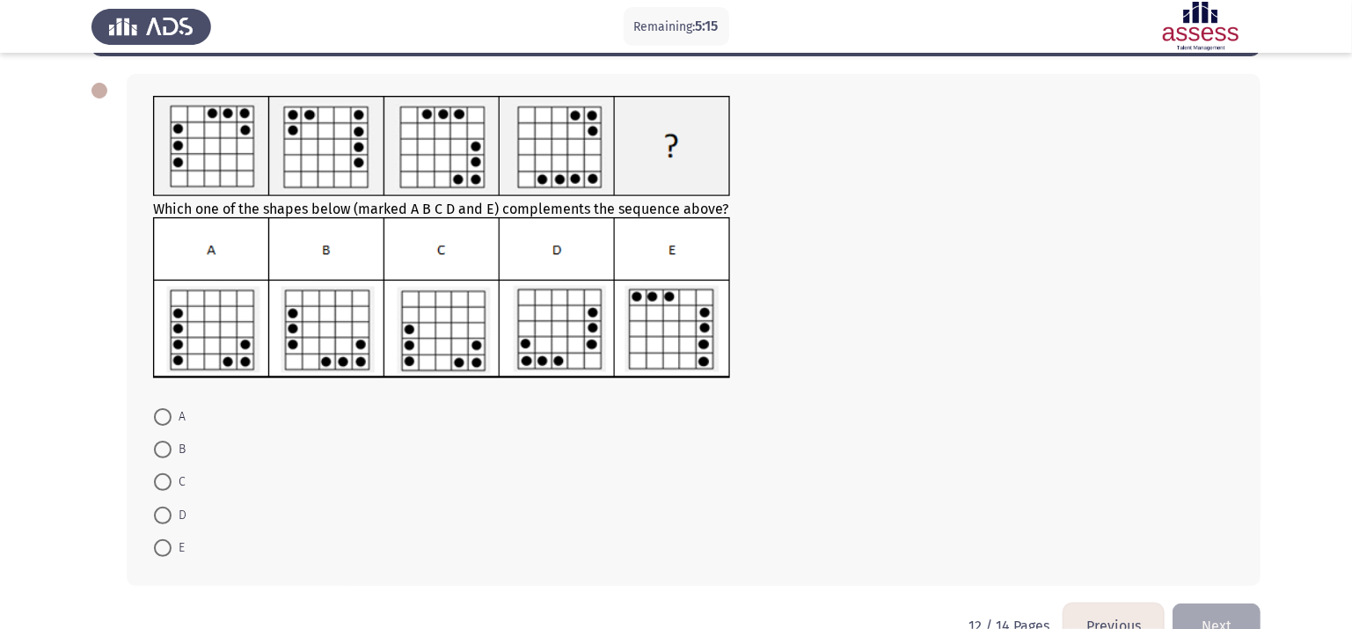
scroll to position [59, 0]
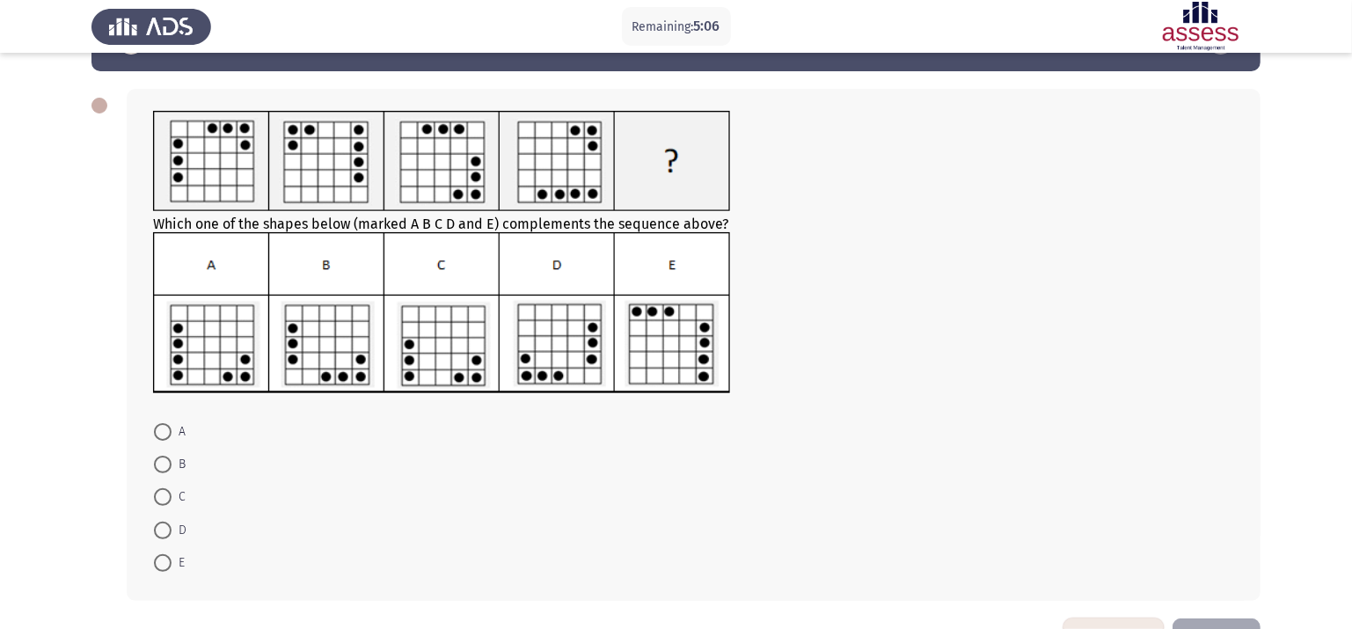
click at [160, 524] on label "E" at bounding box center [169, 563] width 31 height 21
click at [160, 524] on input "E" at bounding box center [163, 563] width 18 height 18
radio input "true"
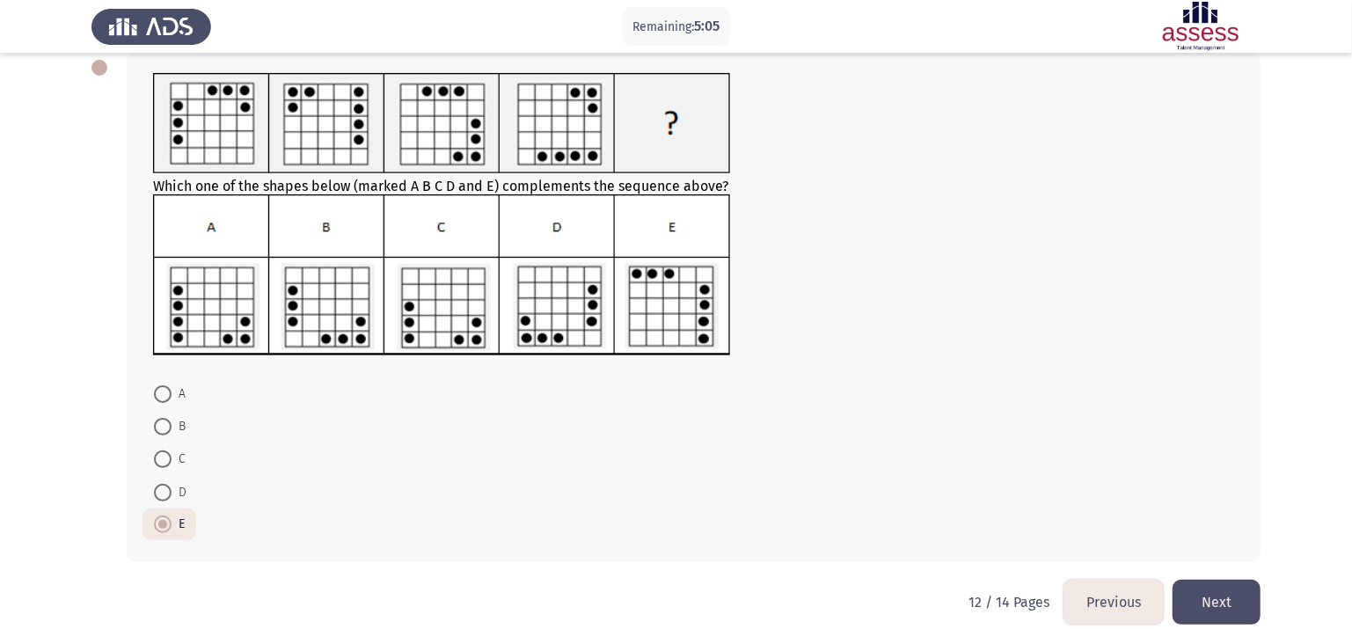
scroll to position [117, 0]
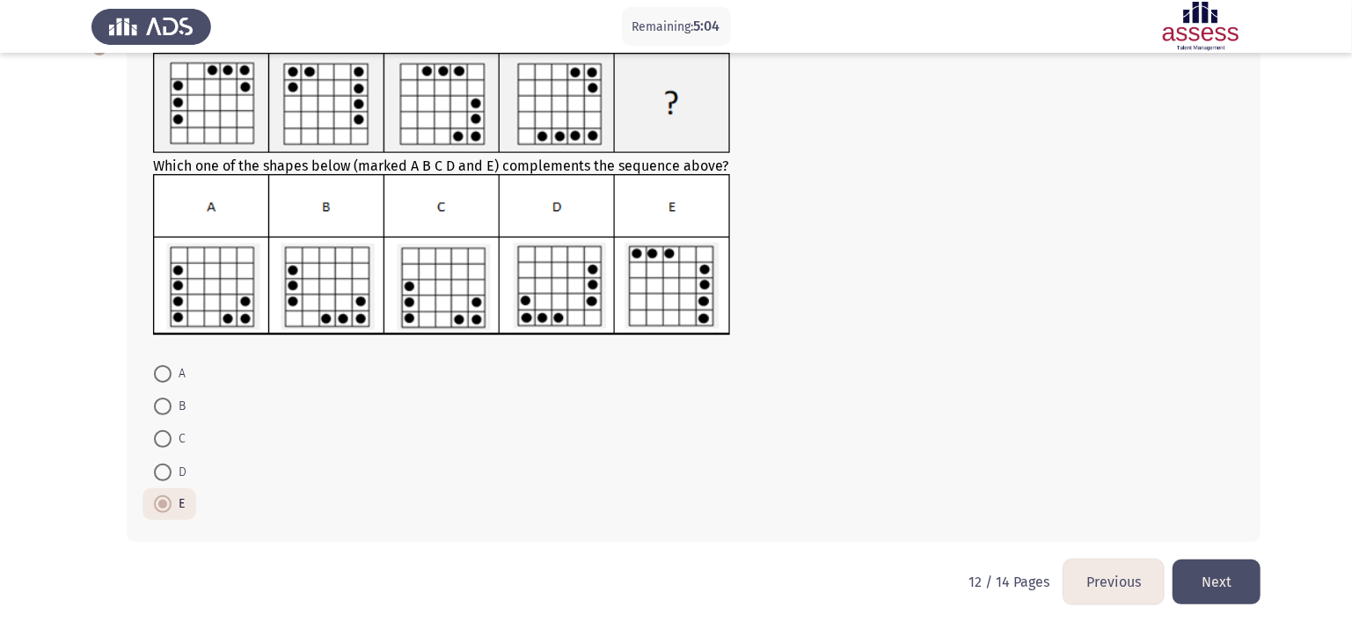
click at [1141, 524] on button "Next" at bounding box center [1217, 582] width 88 height 45
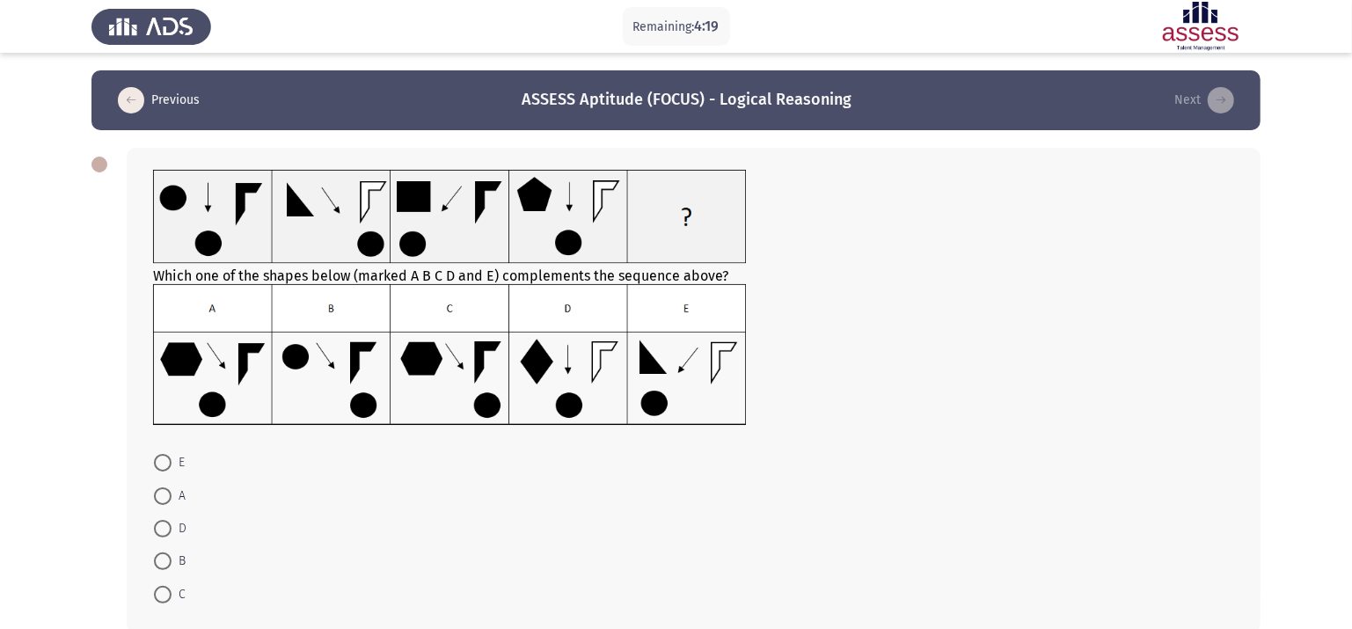
click at [162, 524] on span at bounding box center [163, 595] width 18 height 18
click at [162, 524] on input "C" at bounding box center [163, 595] width 18 height 18
radio input "true"
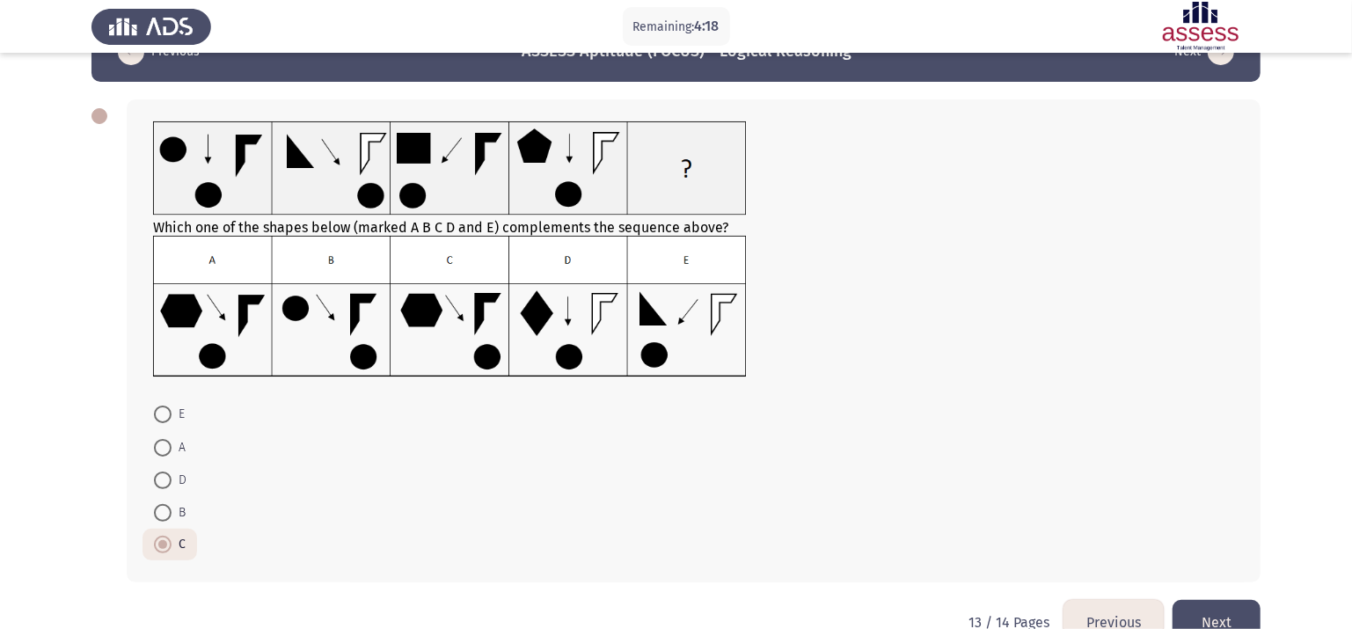
scroll to position [89, 0]
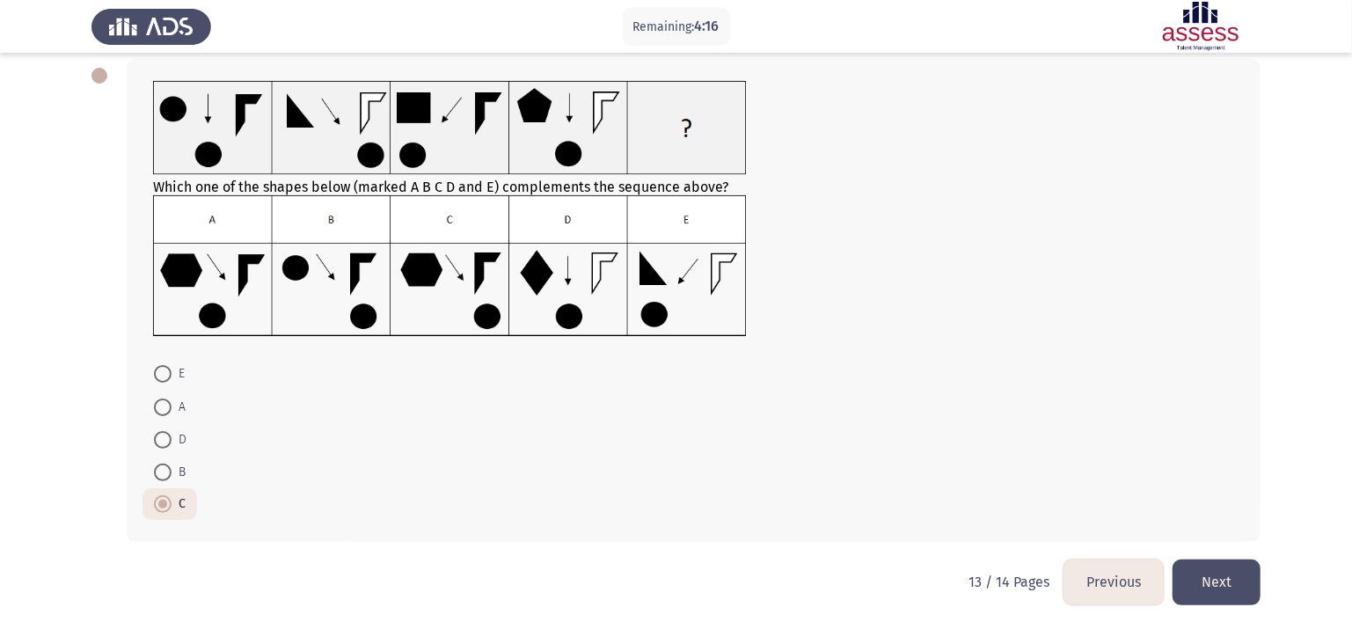
click at [1141, 524] on button "Next" at bounding box center [1217, 582] width 88 height 45
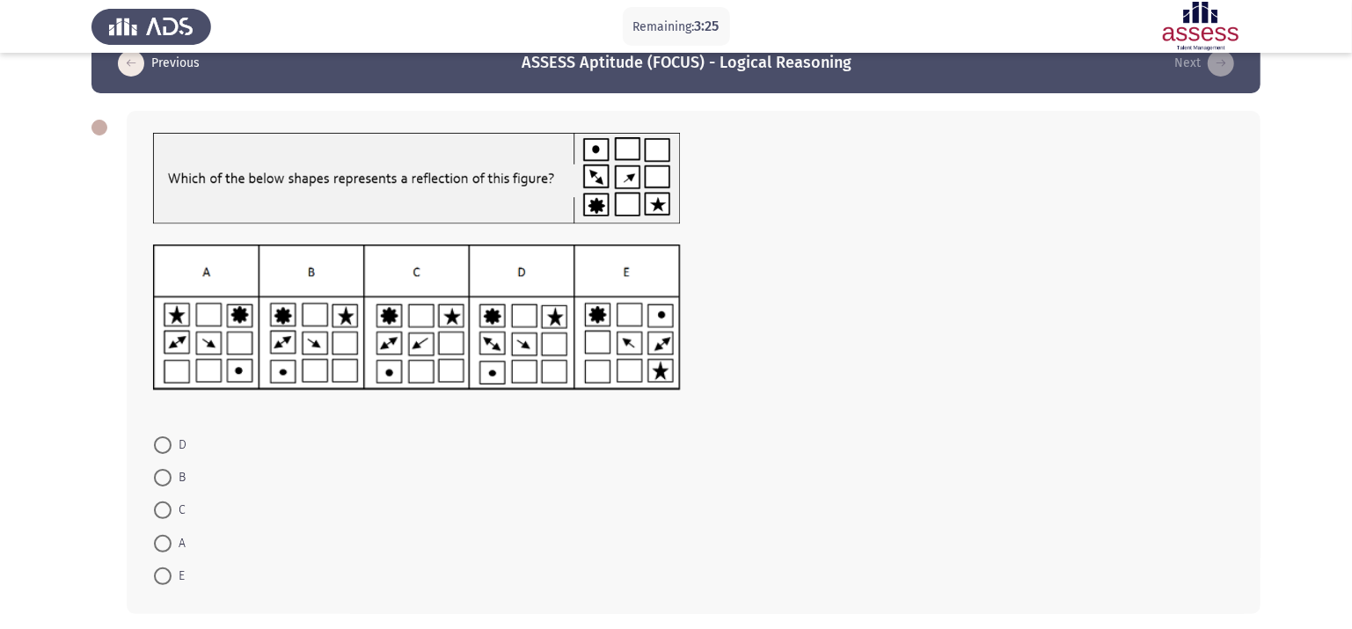
scroll to position [39, 0]
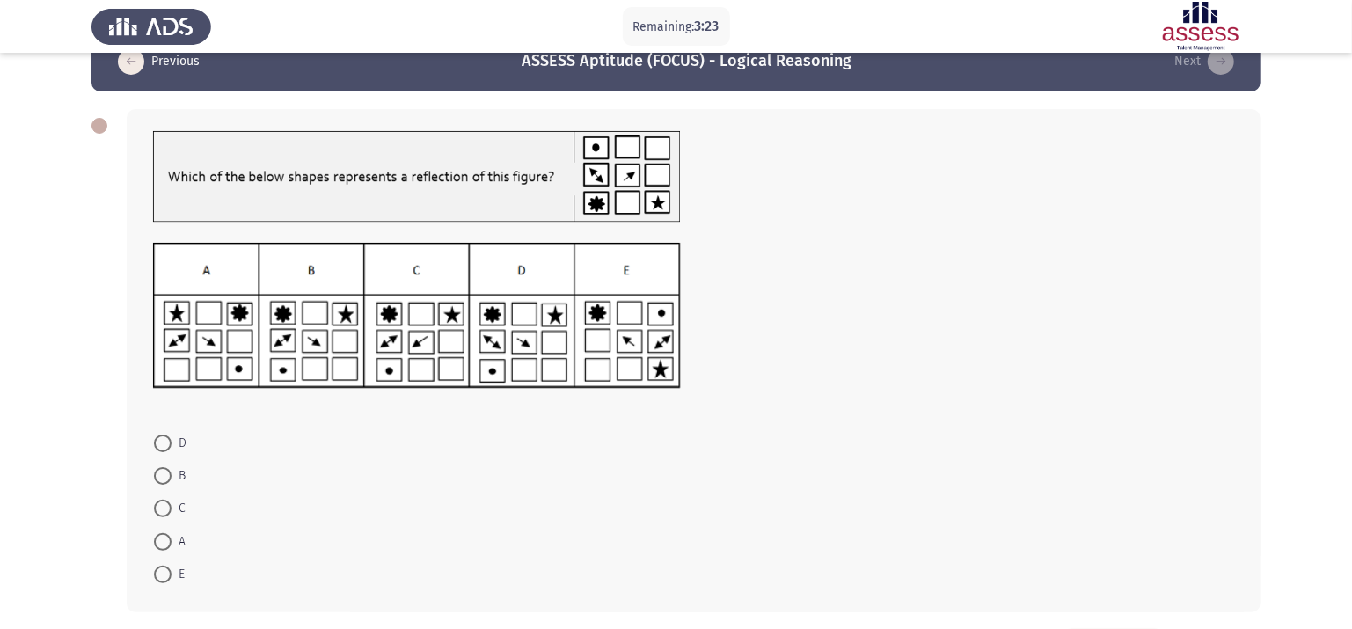
click at [168, 482] on span at bounding box center [163, 476] width 18 height 18
click at [168, 482] on input "B" at bounding box center [163, 476] width 18 height 18
radio input "true"
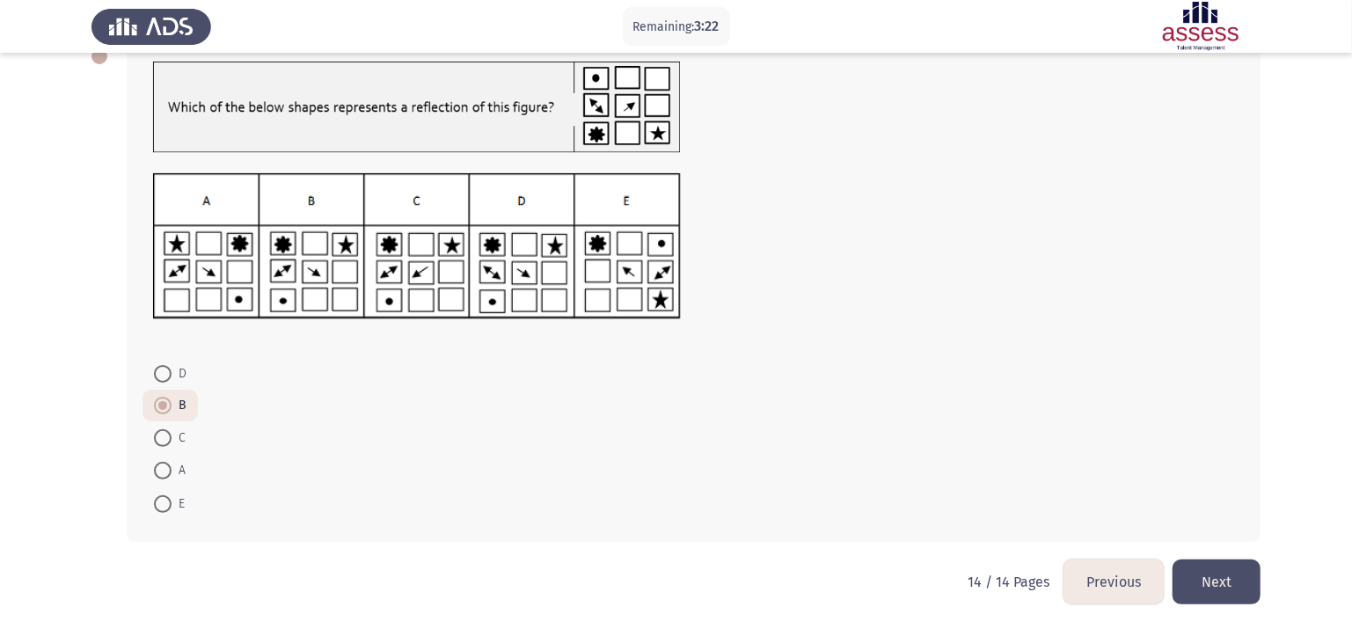
scroll to position [109, 0]
click at [1141, 524] on button "Next" at bounding box center [1217, 581] width 88 height 45
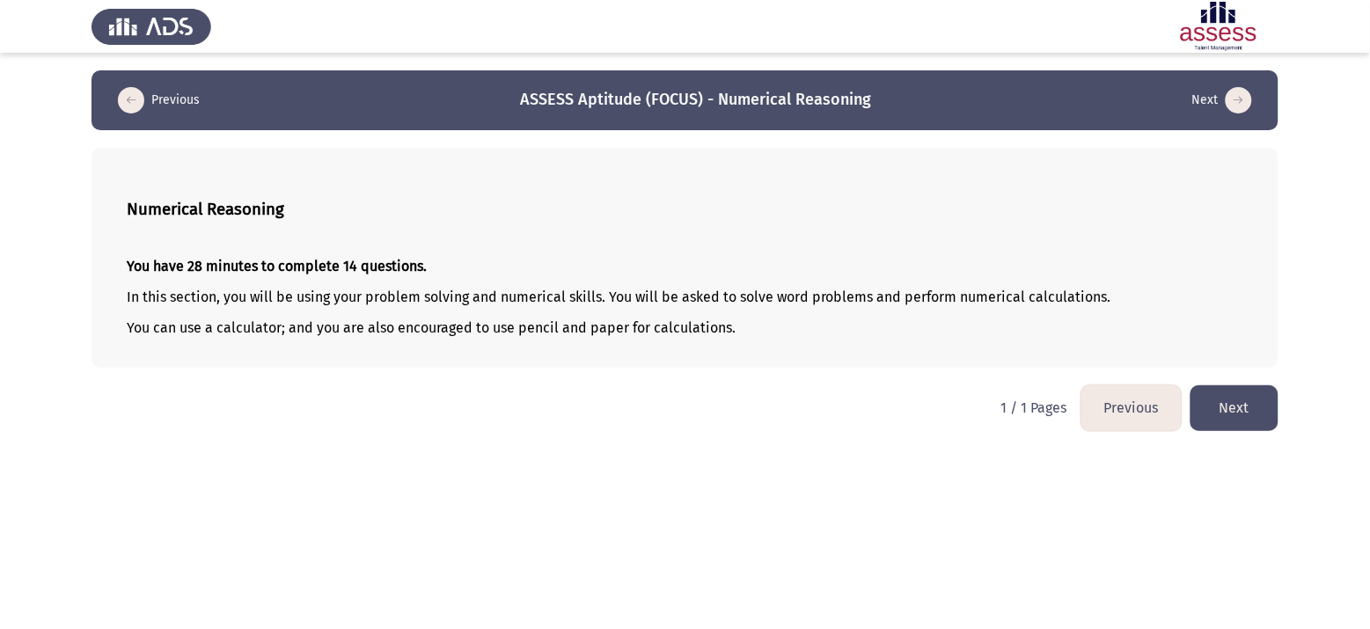
click at [1141, 415] on button "Next" at bounding box center [1234, 407] width 88 height 45
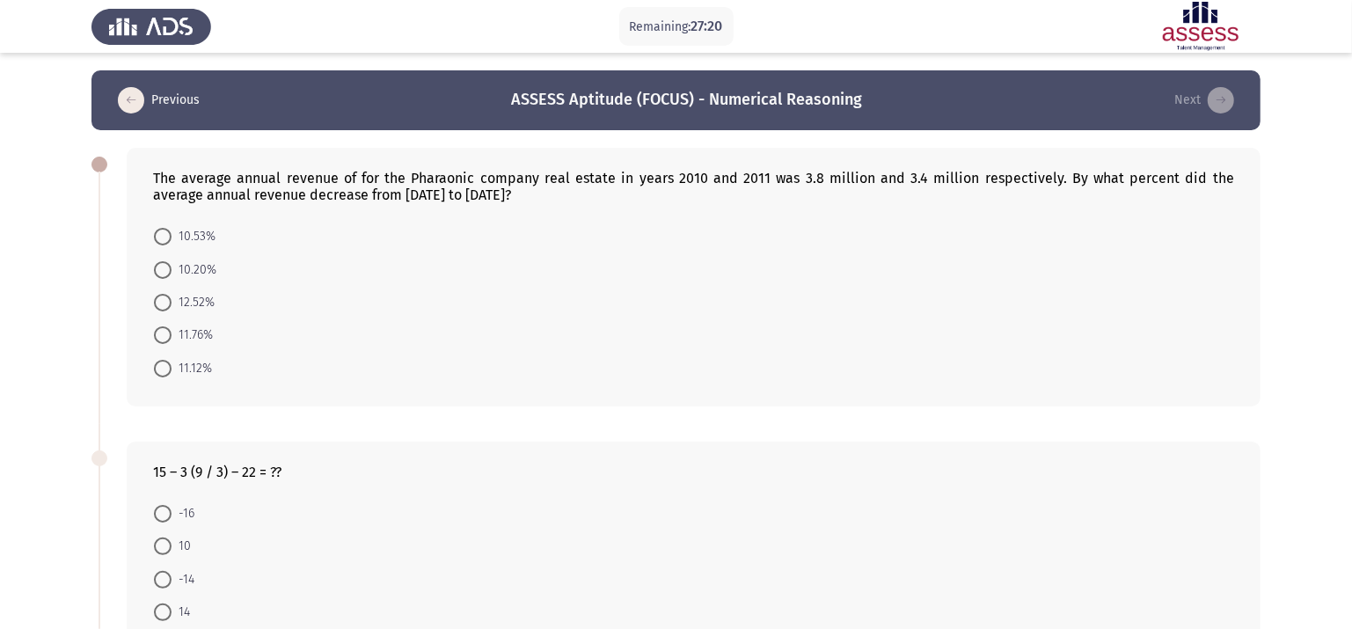
click at [161, 505] on span at bounding box center [163, 514] width 18 height 18
click at [161, 505] on input "-16" at bounding box center [163, 514] width 18 height 18
radio input "true"
click at [165, 336] on span at bounding box center [163, 335] width 18 height 18
click at [165, 336] on input "11.76%" at bounding box center [163, 335] width 18 height 18
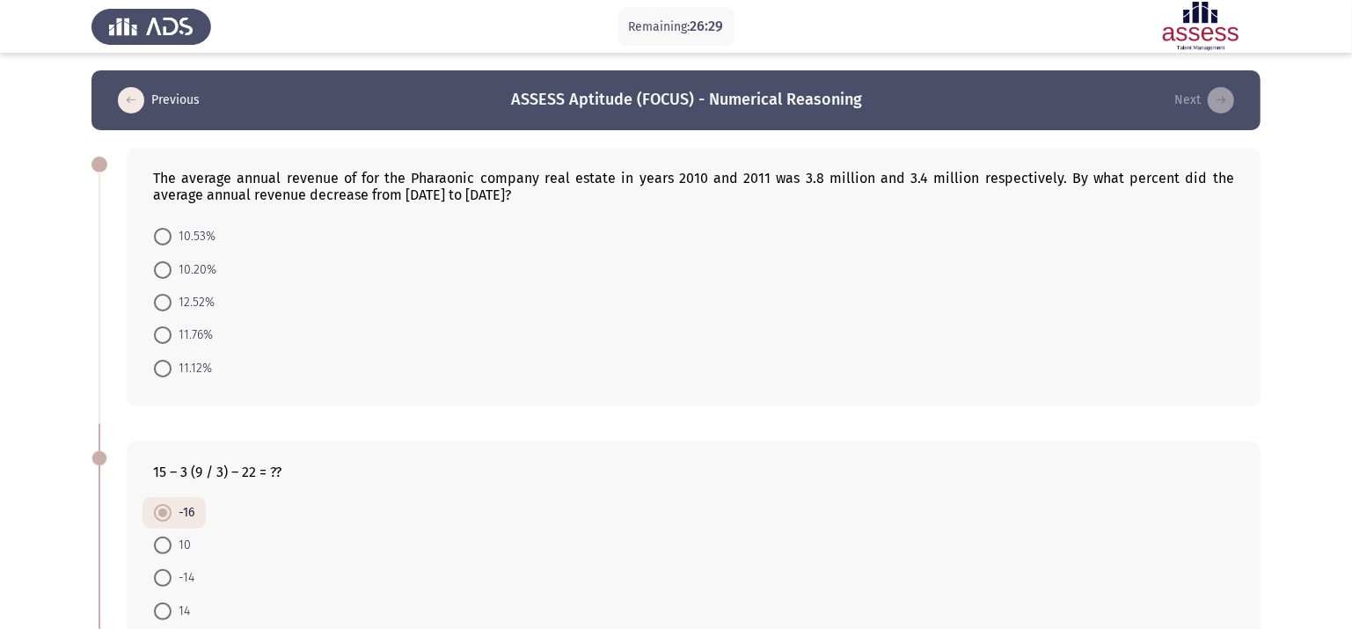
radio input "true"
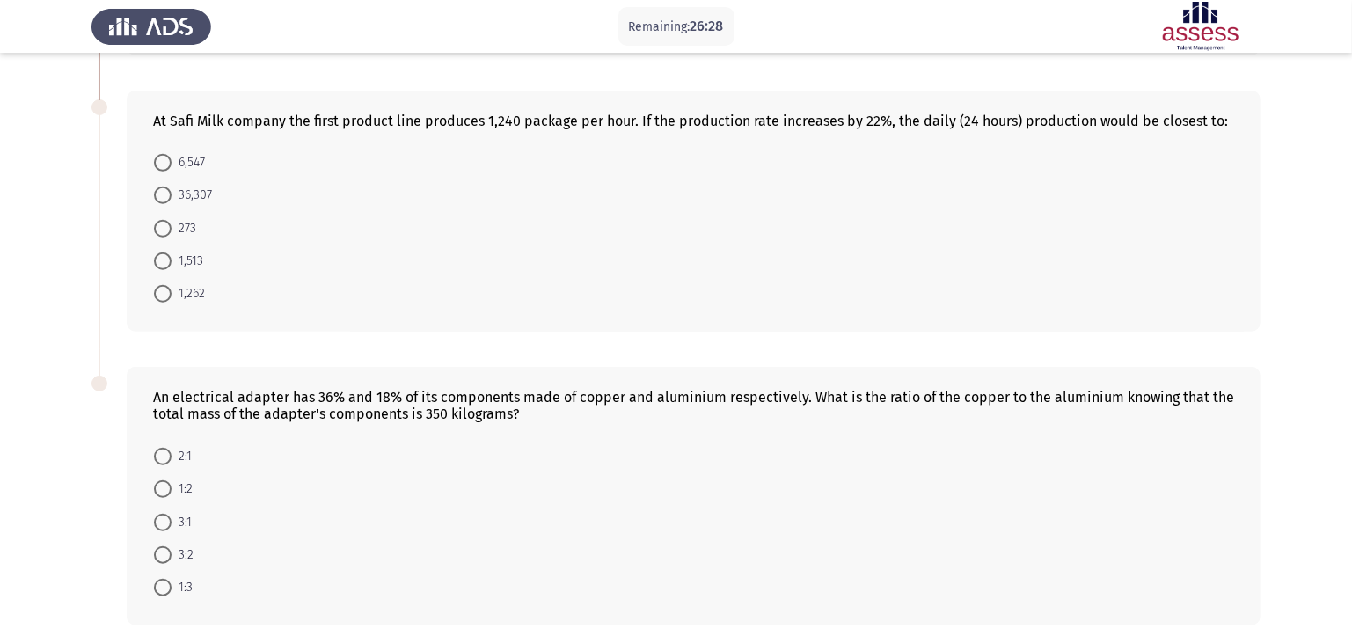
scroll to position [707, 0]
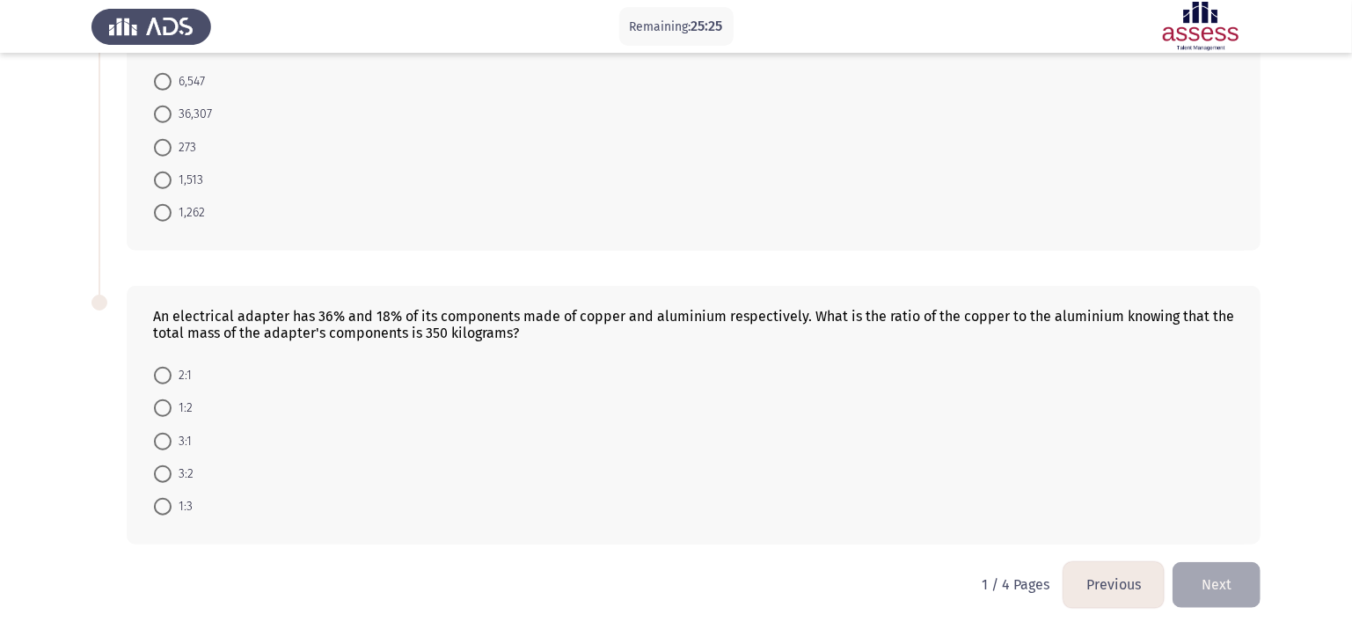
click at [171, 437] on span at bounding box center [163, 442] width 18 height 18
click at [171, 437] on input "3:1" at bounding box center [163, 442] width 18 height 18
radio input "true"
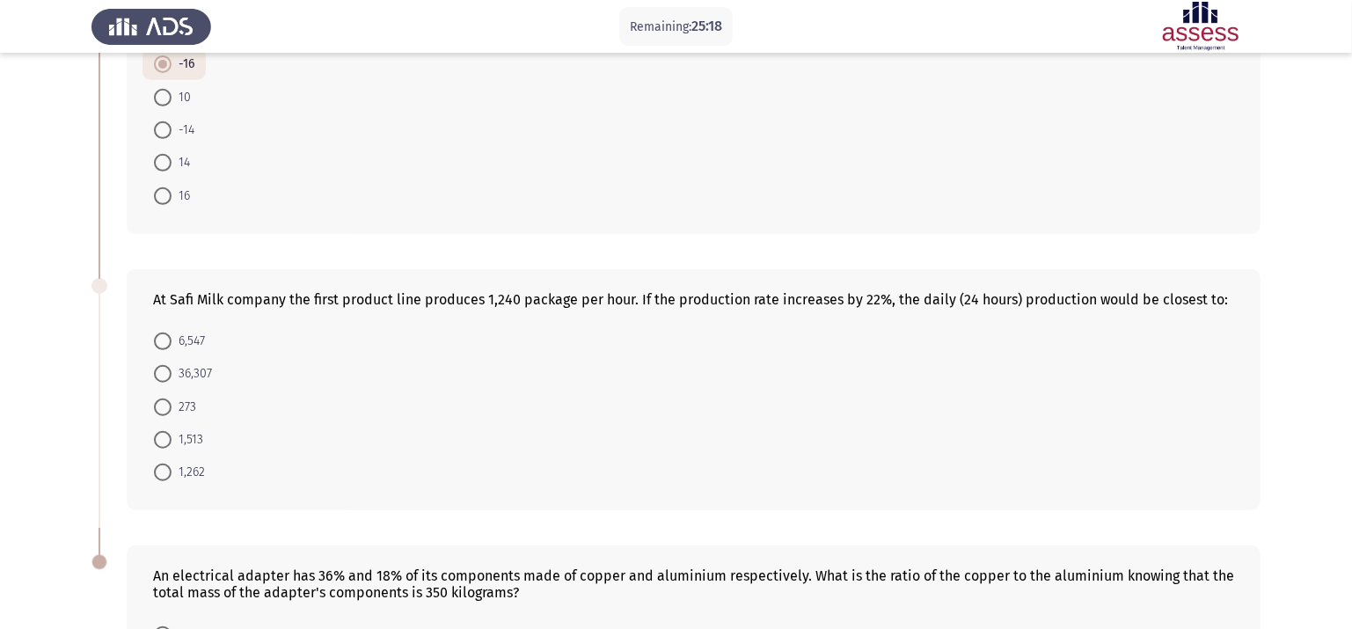
scroll to position [451, 0]
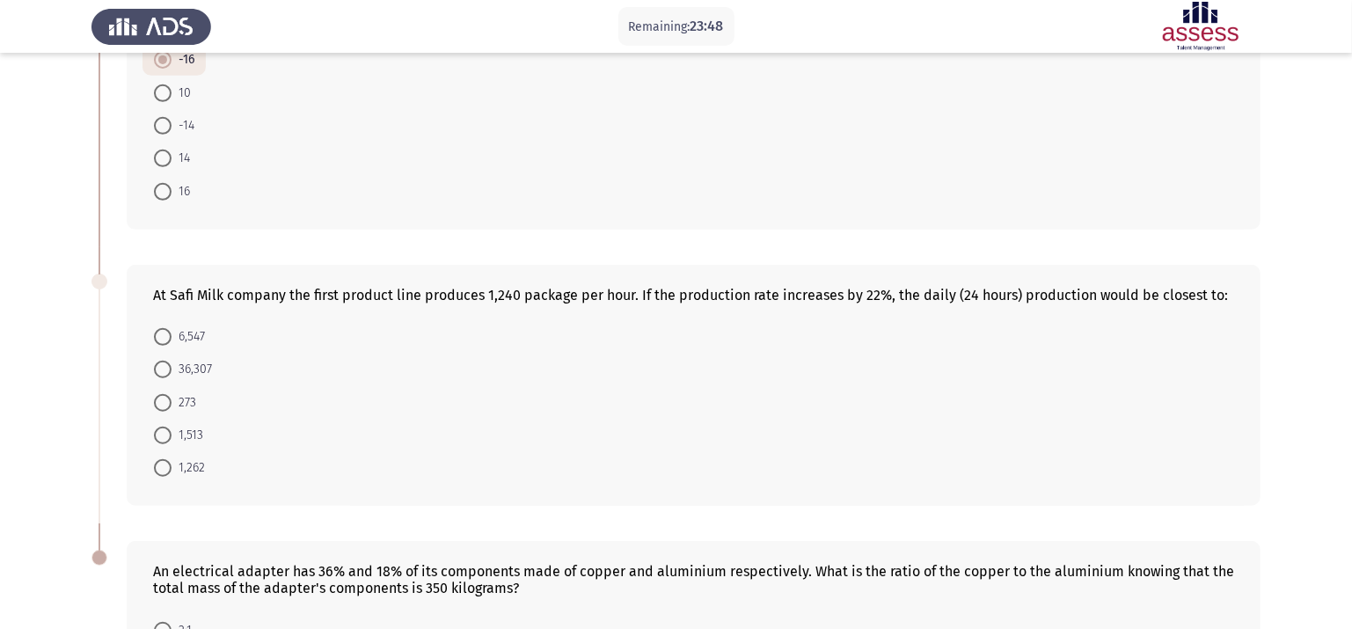
click at [180, 366] on span "36,307" at bounding box center [192, 369] width 40 height 21
click at [172, 366] on input "36,307" at bounding box center [163, 370] width 18 height 18
radio input "true"
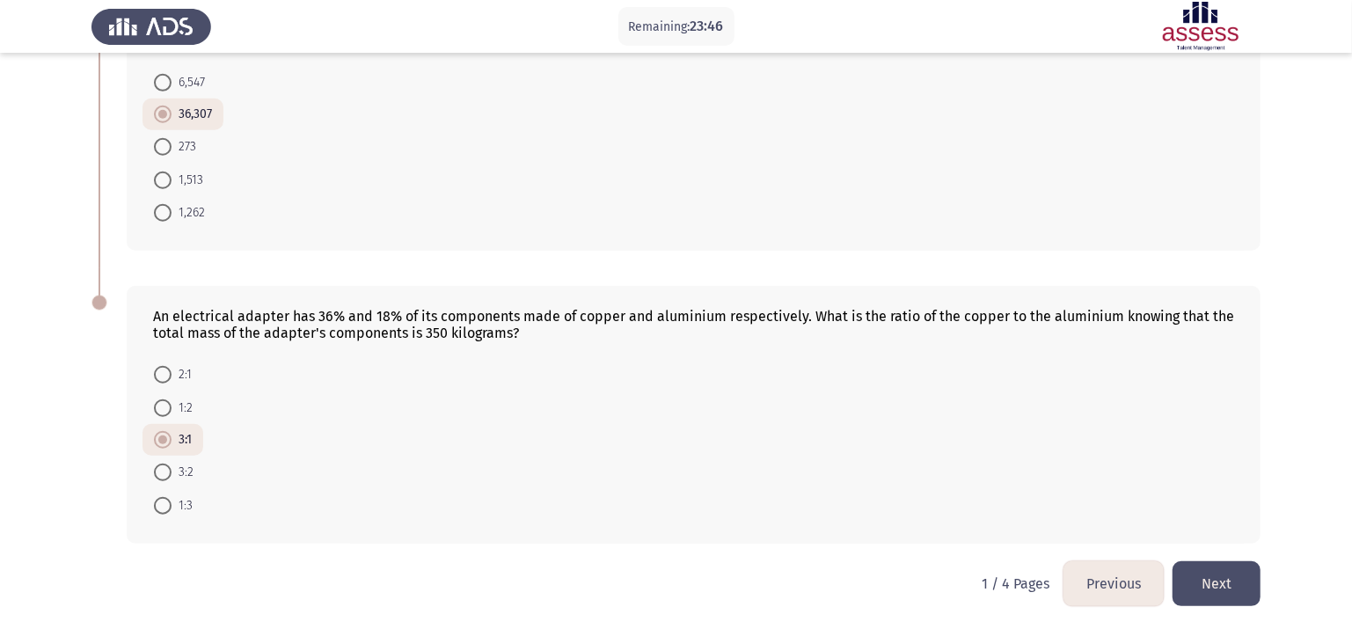
click at [1141, 524] on button "Next" at bounding box center [1217, 583] width 88 height 45
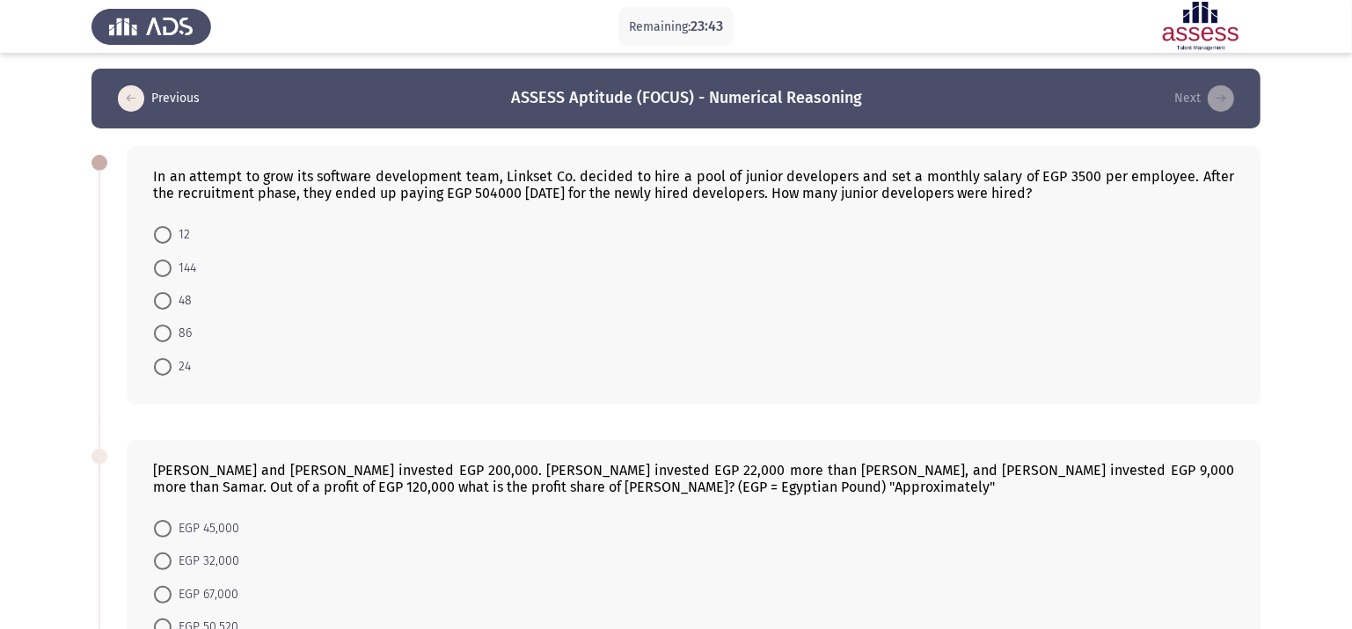
scroll to position [0, 0]
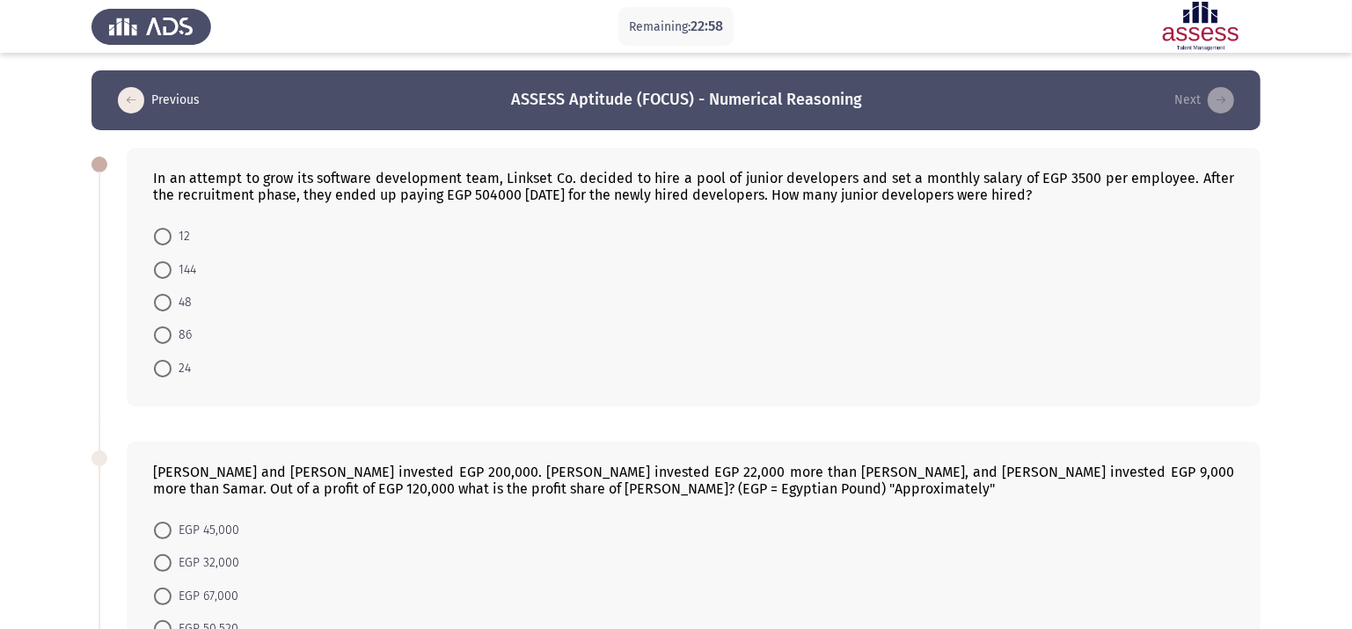
click at [159, 263] on span at bounding box center [163, 270] width 18 height 18
click at [159, 263] on input "144" at bounding box center [163, 270] width 18 height 18
radio input "true"
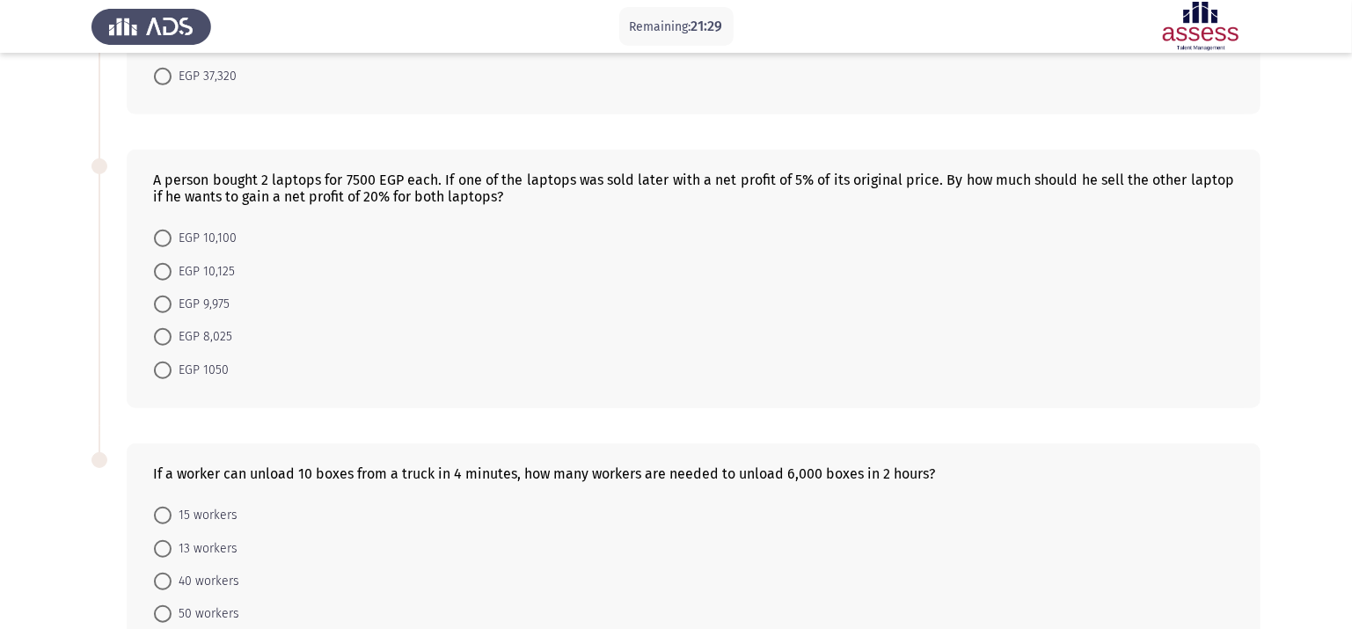
scroll to position [586, 0]
click at [614, 291] on form "EGP 10,100 EGP 10,125 EGP 9,975 EGP 8,025 EGP 1050" at bounding box center [693, 302] width 1081 height 165
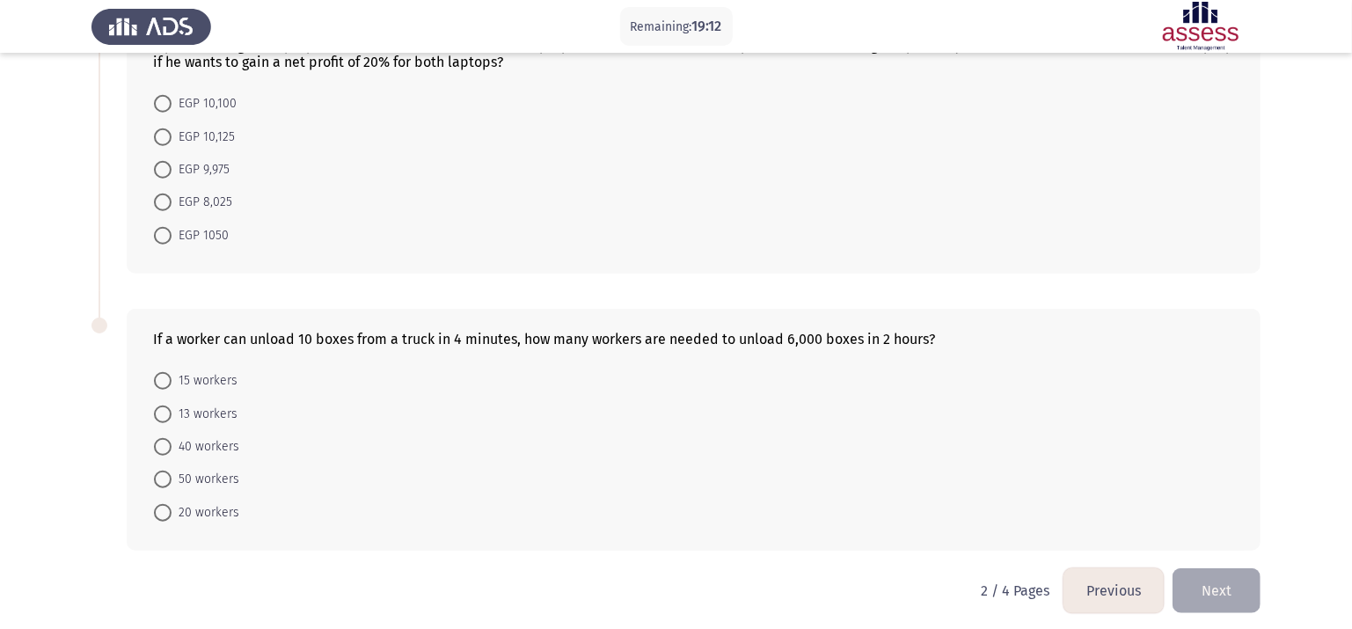
scroll to position [724, 0]
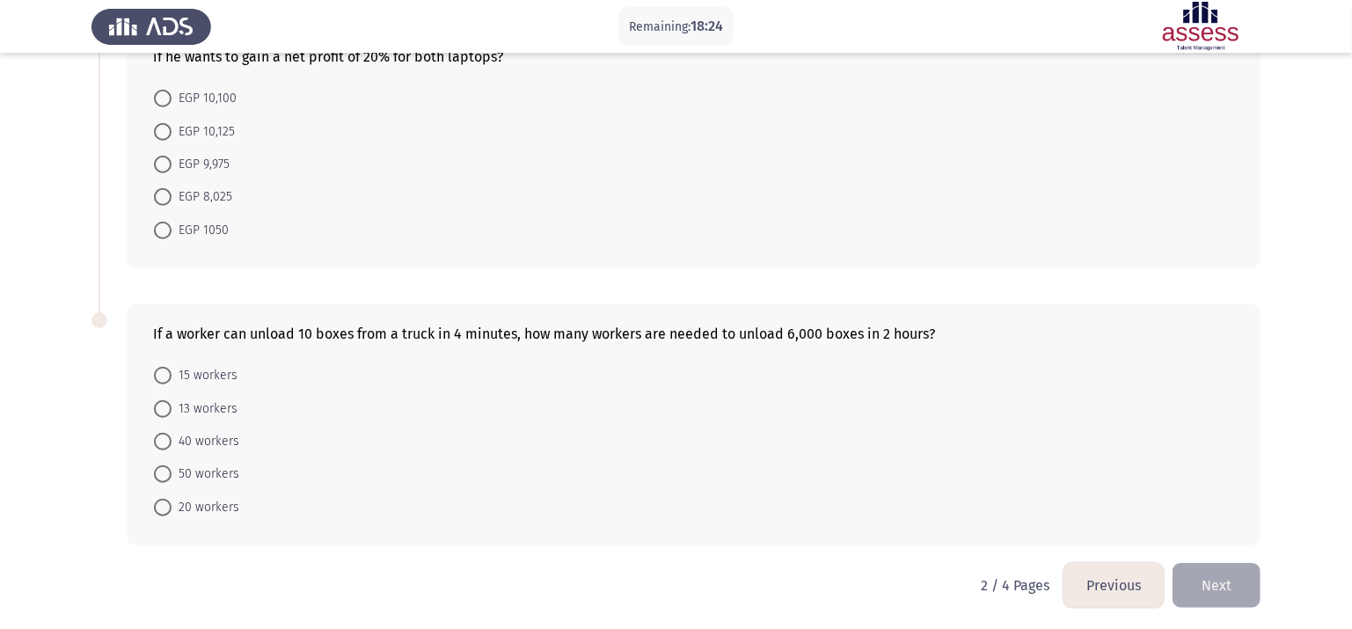
click at [580, 435] on form "15 workers 13 workers 40 workers 50 workers 20 workers" at bounding box center [693, 441] width 1081 height 165
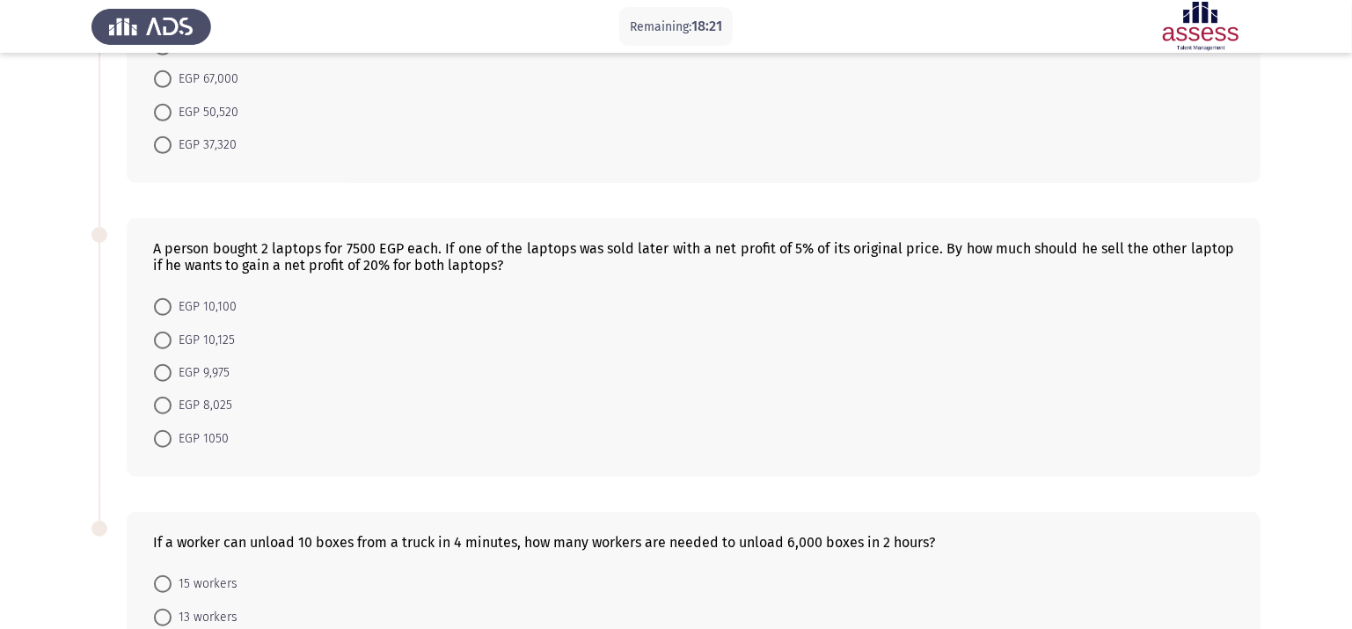
scroll to position [568, 0]
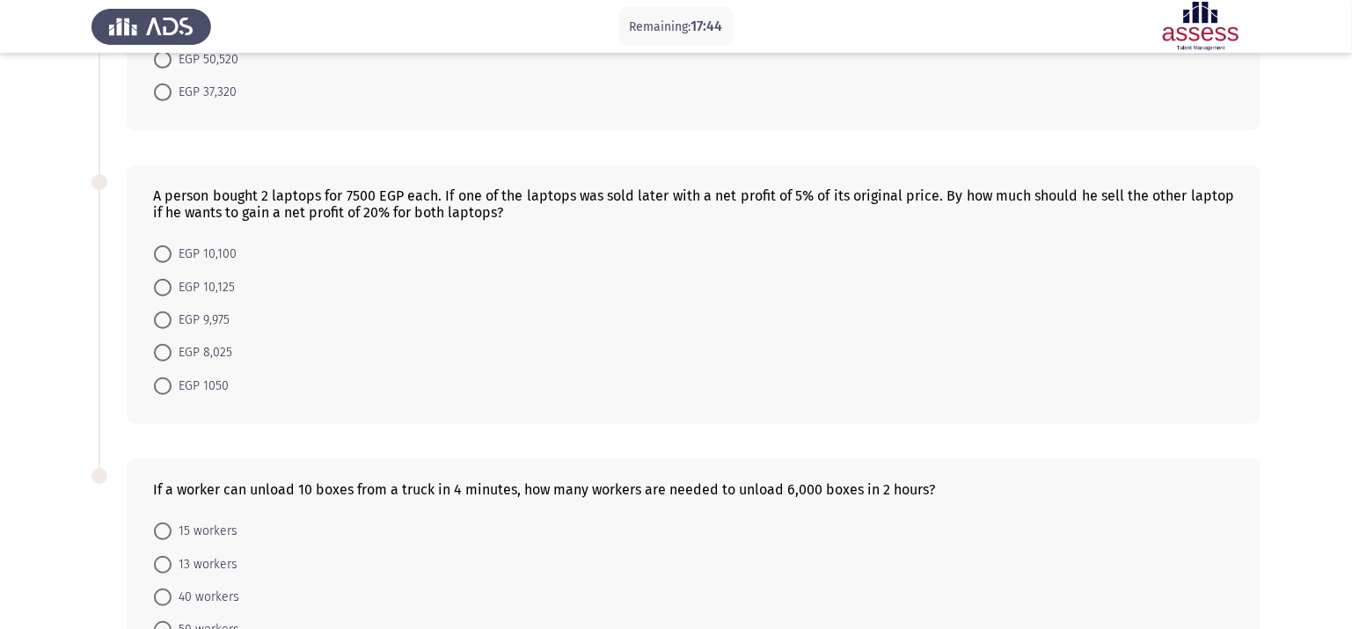
click at [566, 208] on div "A person bought 2 laptops for 7500 EGP each. If one of the laptops was sold lat…" at bounding box center [693, 203] width 1081 height 33
click at [164, 254] on span at bounding box center [163, 254] width 18 height 18
click at [164, 254] on input "EGP 10,100" at bounding box center [163, 254] width 18 height 18
radio input "true"
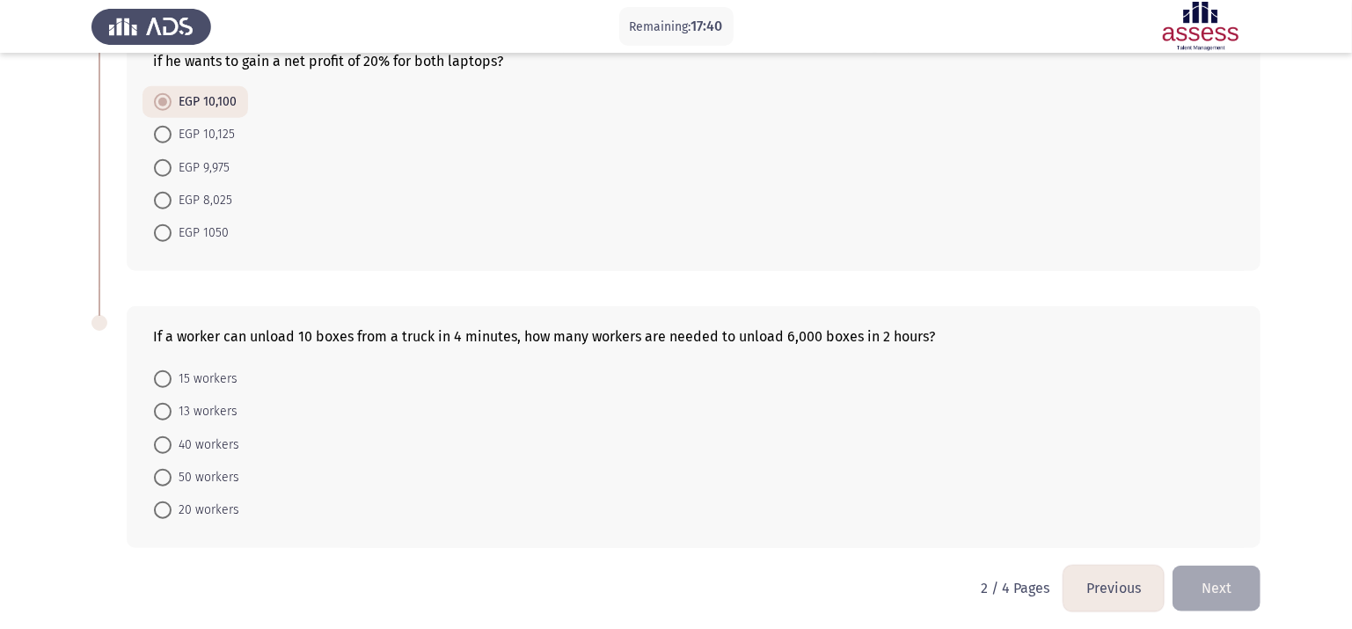
scroll to position [723, 0]
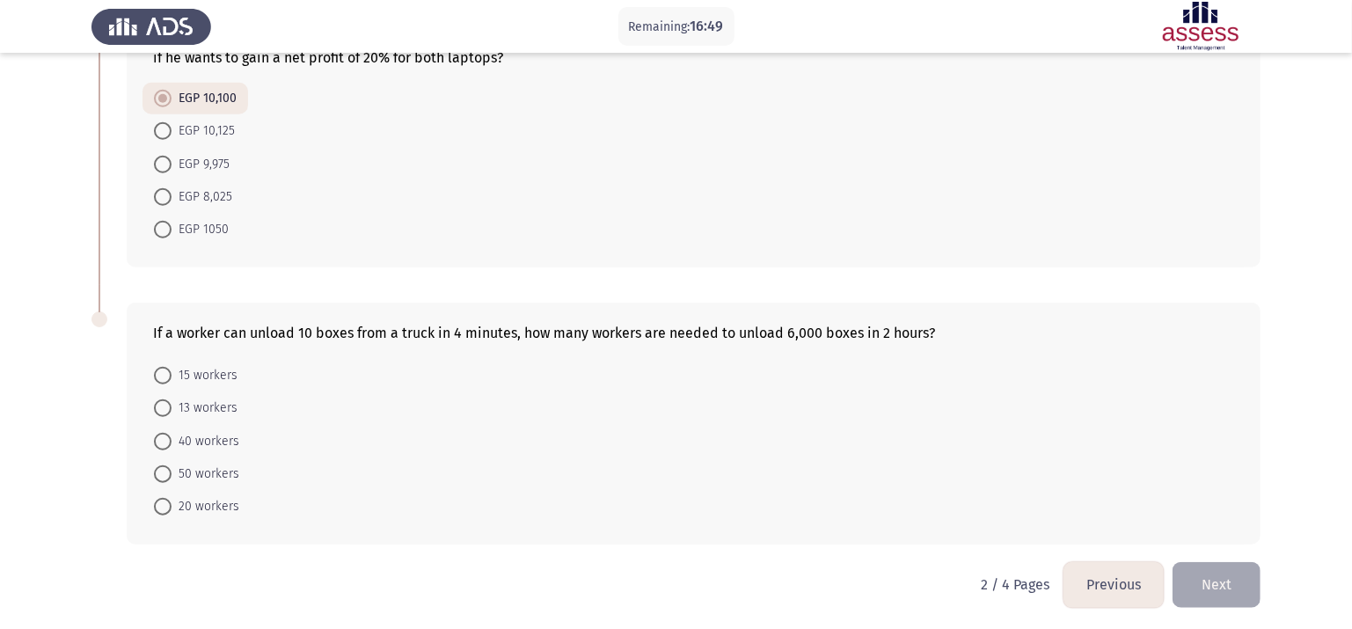
click at [648, 370] on form "15 workers 13 workers 40 workers 50 workers 20 workers" at bounding box center [693, 440] width 1081 height 165
click at [169, 434] on span at bounding box center [163, 442] width 18 height 18
click at [169, 434] on input "40 workers" at bounding box center [163, 442] width 18 height 18
radio input "true"
click at [384, 477] on form "15 workers 13 workers 40 workers 50 workers 20 workers" at bounding box center [693, 440] width 1081 height 163
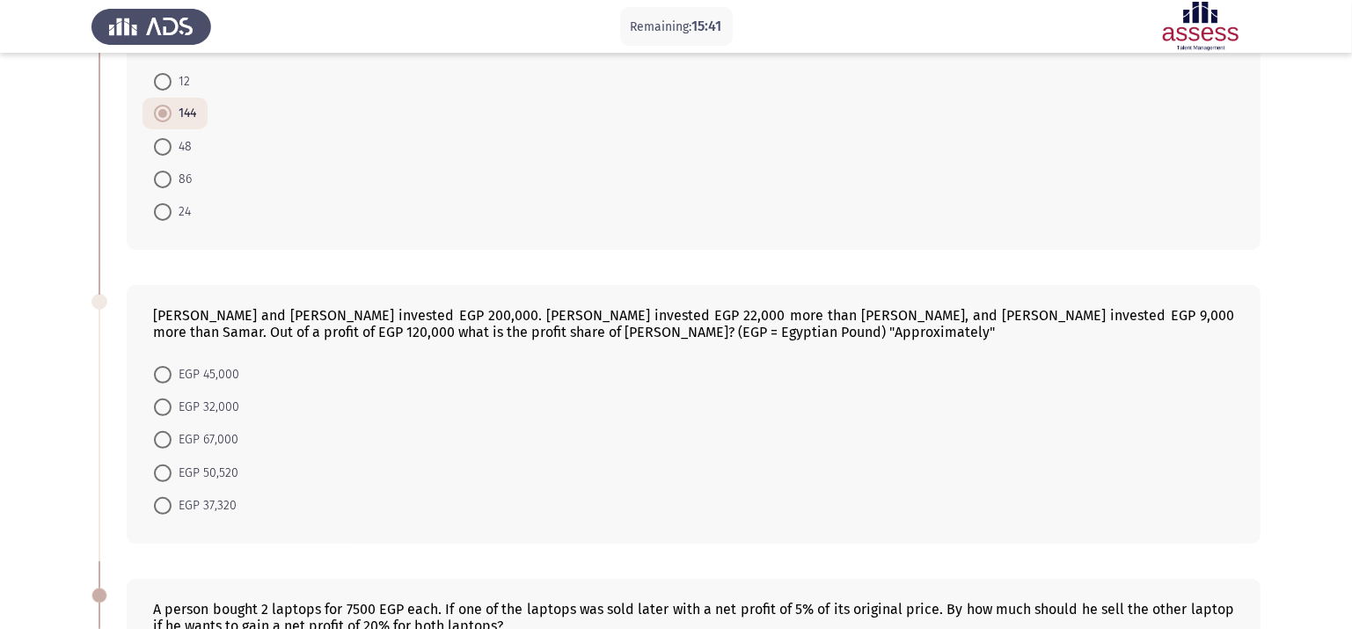
scroll to position [117, 0]
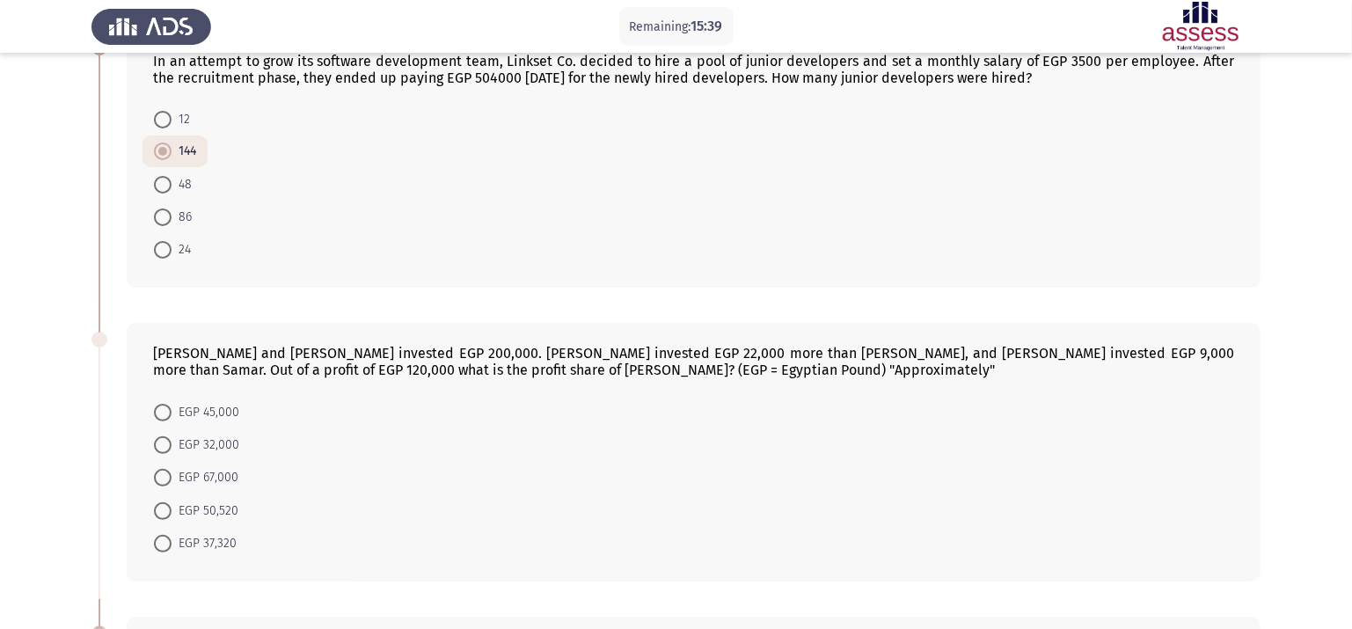
click at [161, 503] on span at bounding box center [163, 511] width 18 height 18
click at [161, 503] on input "EGP 50,520" at bounding box center [163, 511] width 18 height 18
radio input "true"
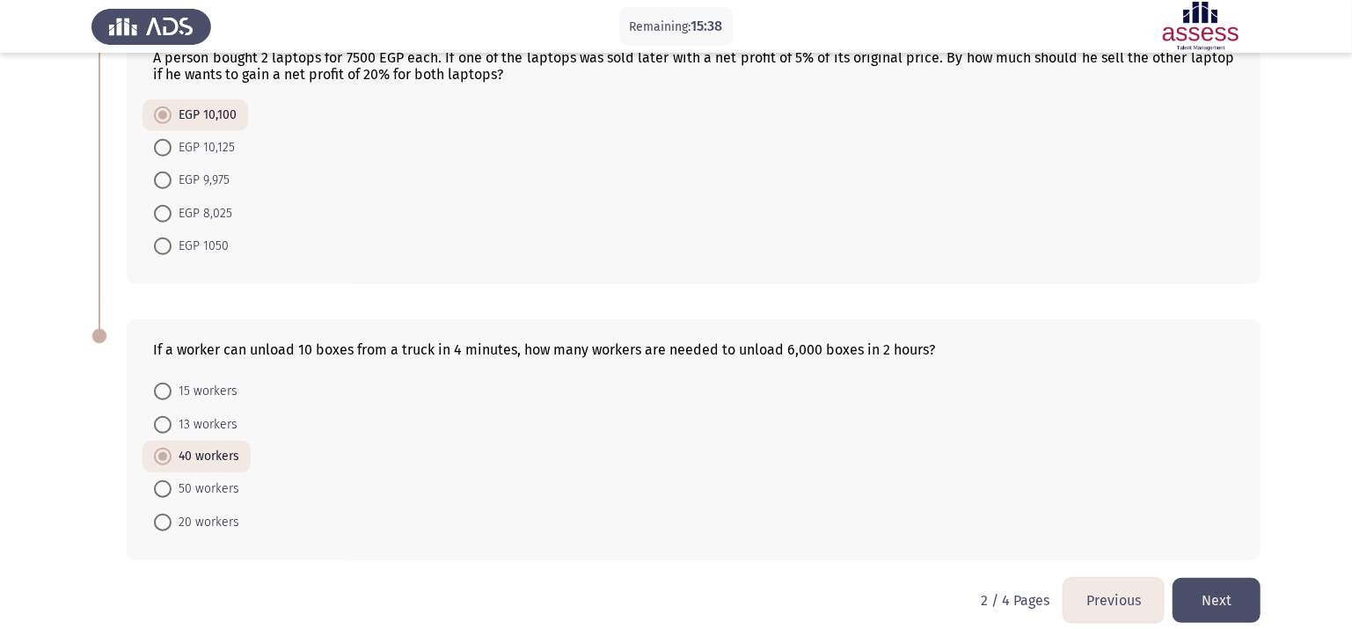
scroll to position [722, 0]
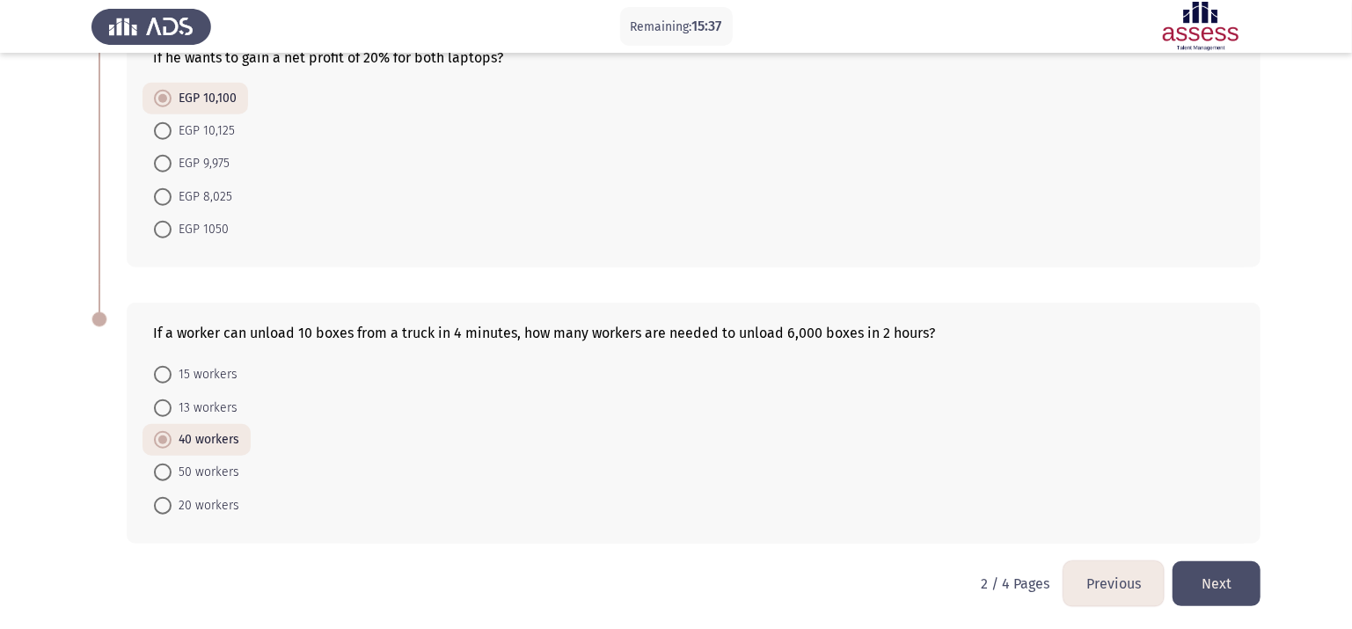
click at [1141, 524] on button "Next" at bounding box center [1217, 583] width 88 height 45
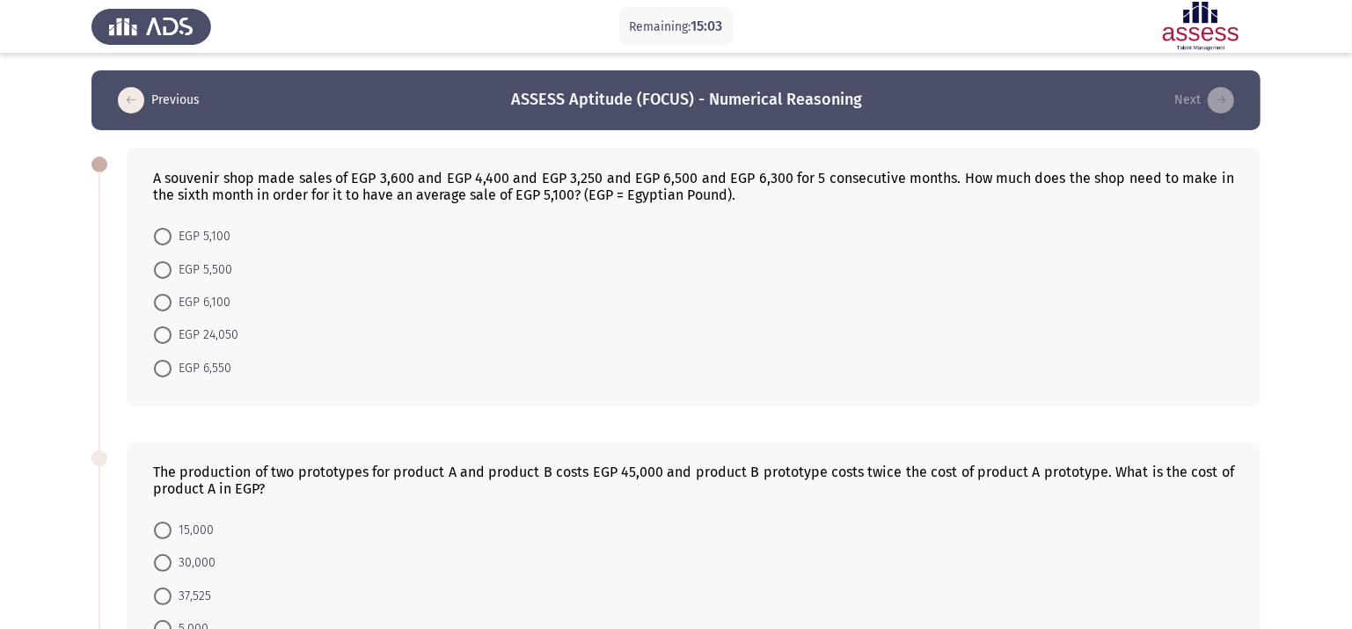
scroll to position [743, 0]
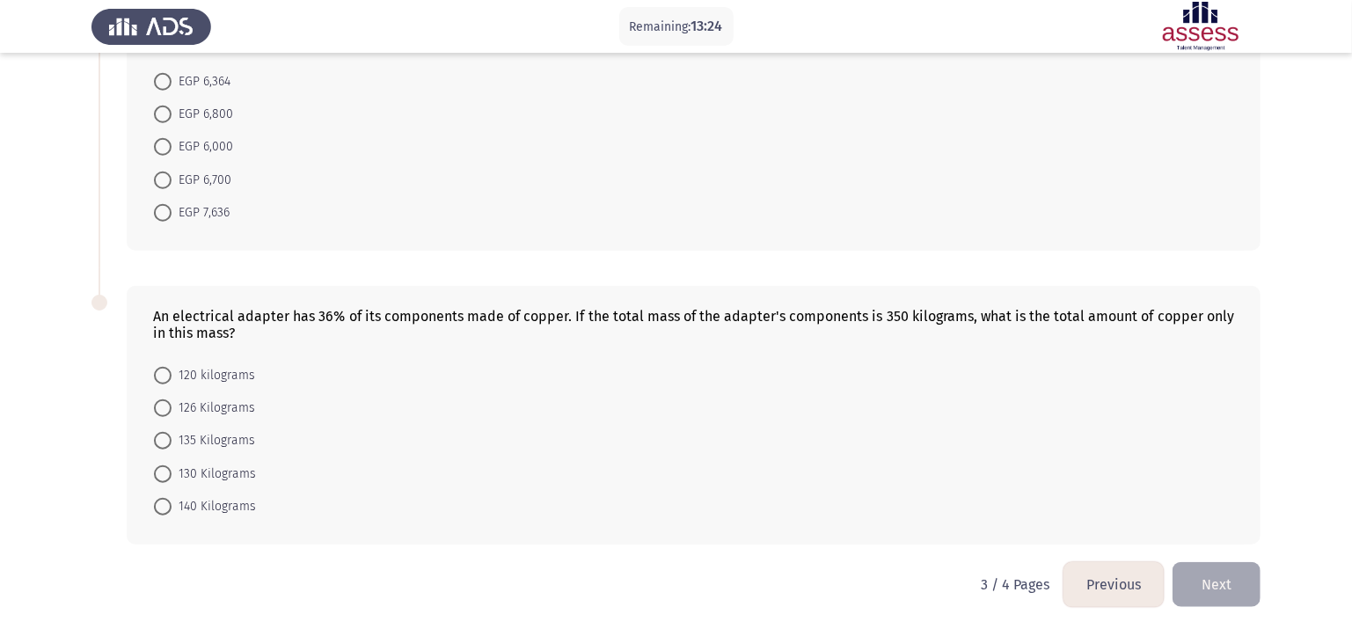
click at [874, 339] on div "An electrical adapter has 36% of its components made of copper. If the total ma…" at bounding box center [694, 415] width 1134 height 259
click at [236, 368] on span "120 kilograms" at bounding box center [214, 375] width 84 height 21
click at [172, 368] on input "120 kilograms" at bounding box center [163, 376] width 18 height 18
radio input "true"
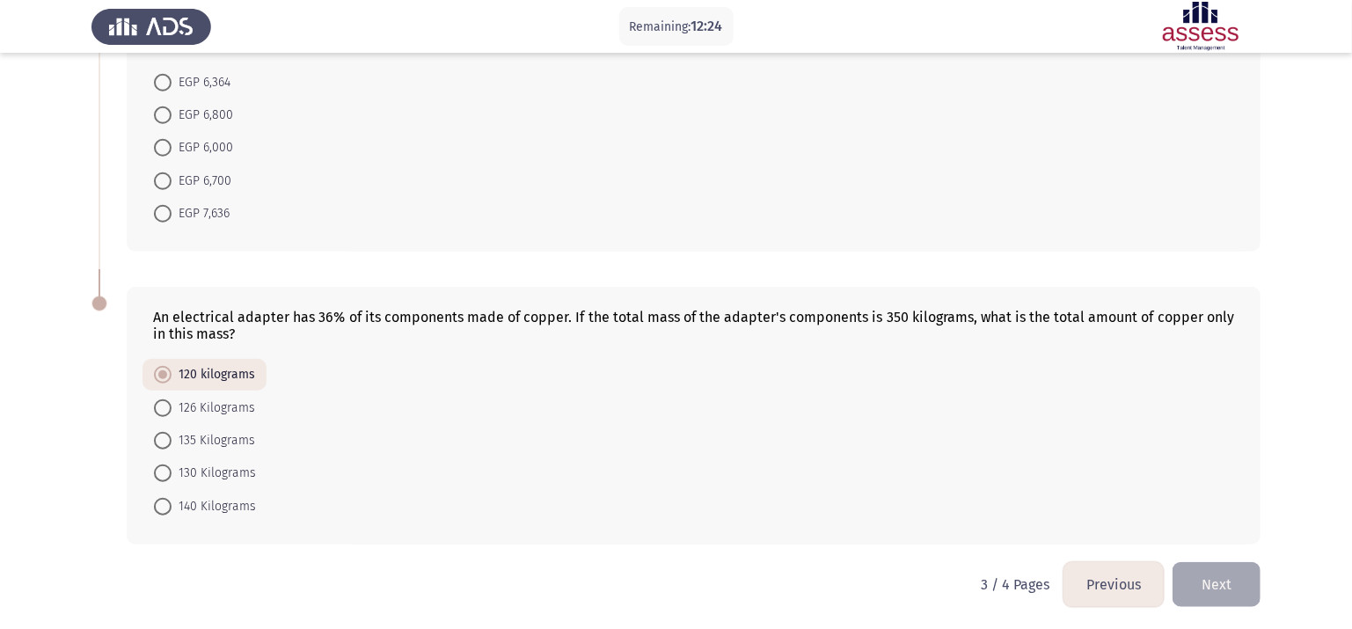
click at [795, 524] on div "An electrical adapter has 36% of its components made of copper. If the total ma…" at bounding box center [694, 415] width 1134 height 257
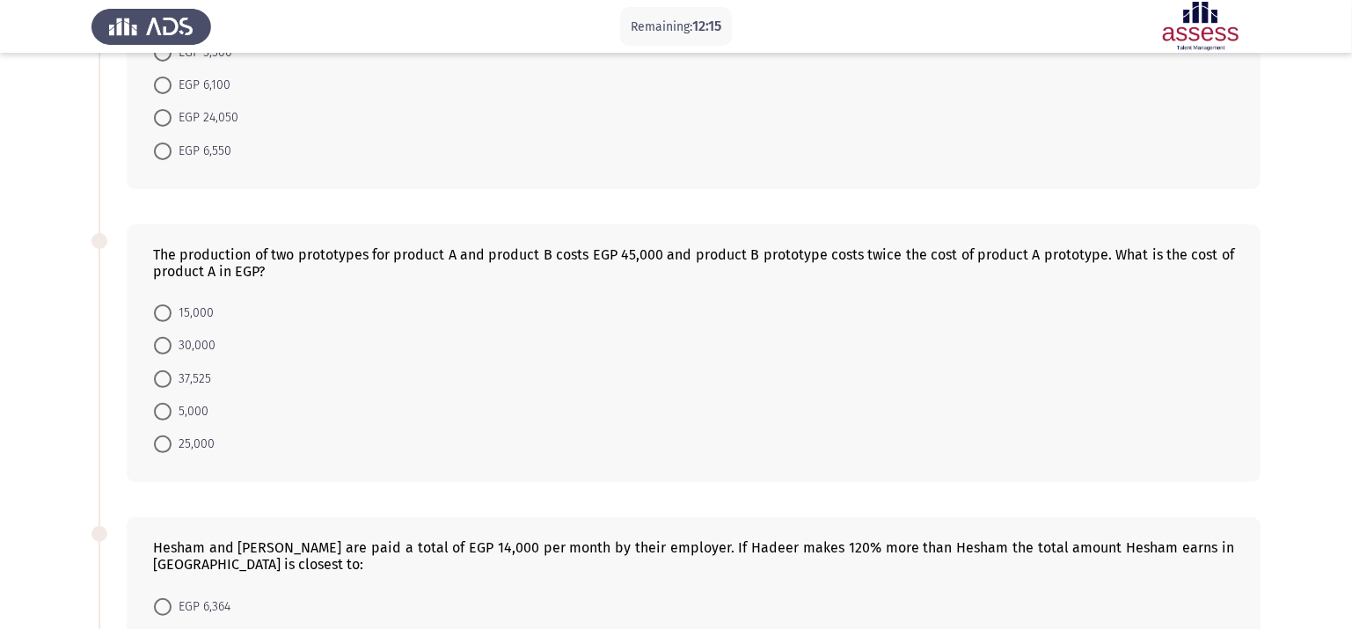
scroll to position [214, 0]
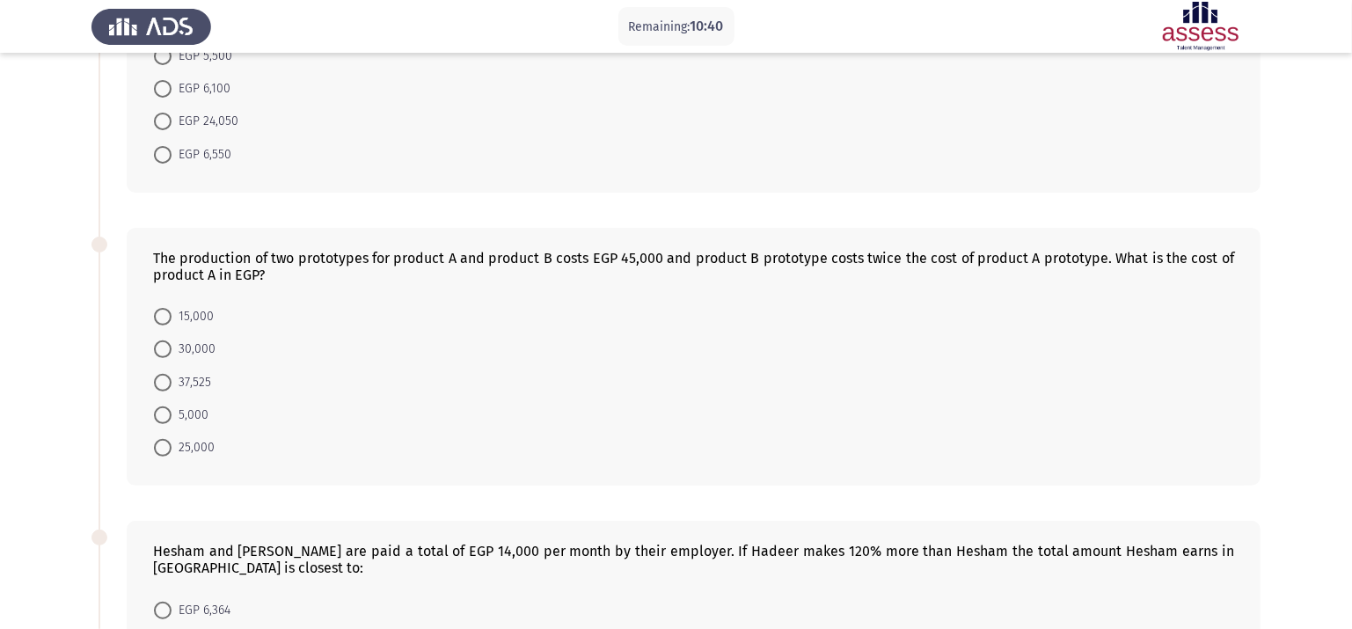
click at [197, 377] on span "37,525" at bounding box center [192, 382] width 40 height 21
click at [172, 377] on input "37,525" at bounding box center [163, 383] width 18 height 18
radio input "true"
click at [424, 384] on form "15,000 30,000 37,525 5,000 25,000" at bounding box center [693, 381] width 1081 height 163
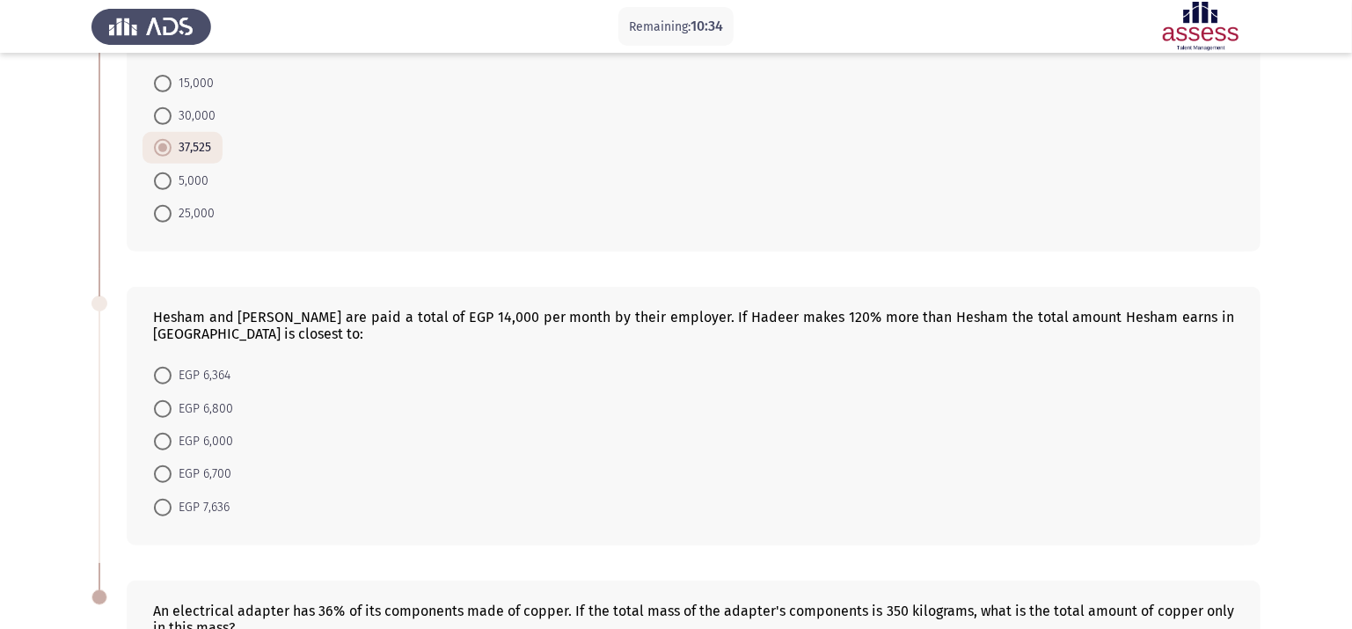
scroll to position [448, 0]
click at [855, 478] on form "EGP 6,364 EGP 6,800 EGP 6,000 EGP 6,700 EGP 7,636" at bounding box center [693, 440] width 1081 height 165
click at [170, 502] on span at bounding box center [163, 507] width 18 height 18
click at [170, 502] on input "EGP 7,636" at bounding box center [163, 507] width 18 height 18
radio input "true"
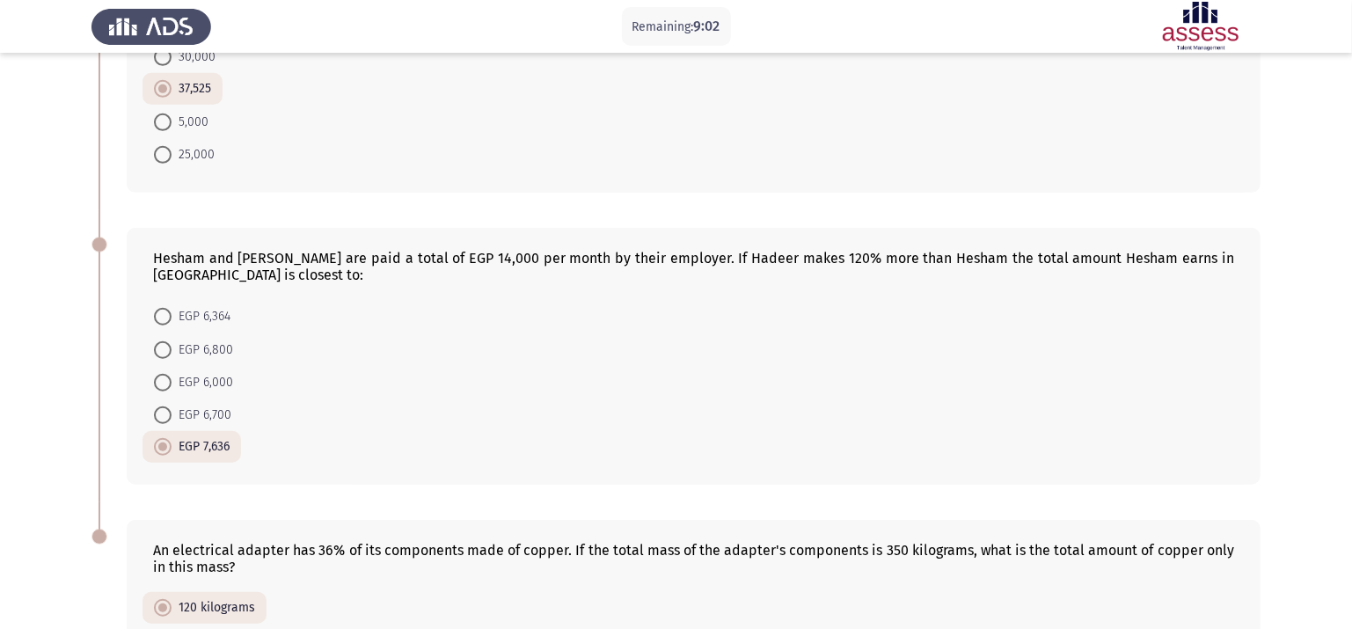
scroll to position [508, 0]
click at [204, 319] on span "EGP 6,364" at bounding box center [201, 314] width 59 height 21
click at [172, 319] on input "EGP 6,364" at bounding box center [163, 315] width 18 height 18
radio input "true"
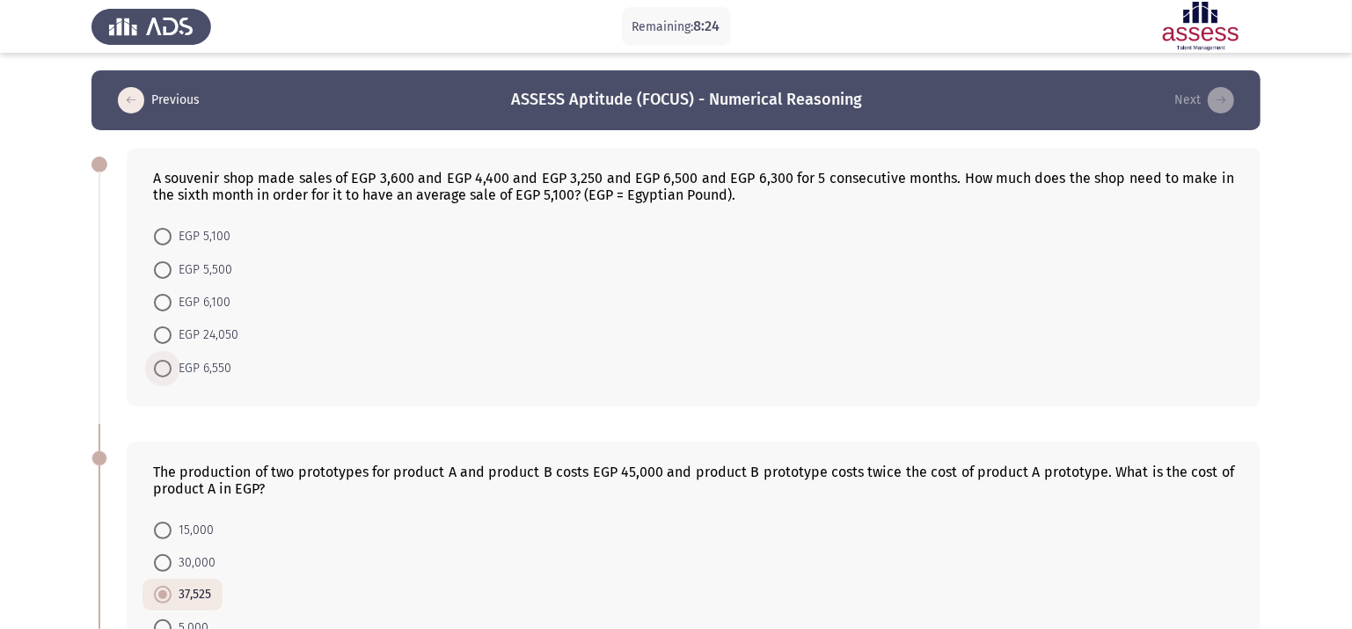
click at [206, 361] on span "EGP 6,550" at bounding box center [202, 368] width 60 height 21
click at [172, 361] on input "EGP 6,550" at bounding box center [163, 369] width 18 height 18
radio input "true"
click at [376, 353] on form "EGP 5,100 EGP 5,500 EGP 6,100 EGP 24,050 EGP 6,550" at bounding box center [693, 301] width 1081 height 163
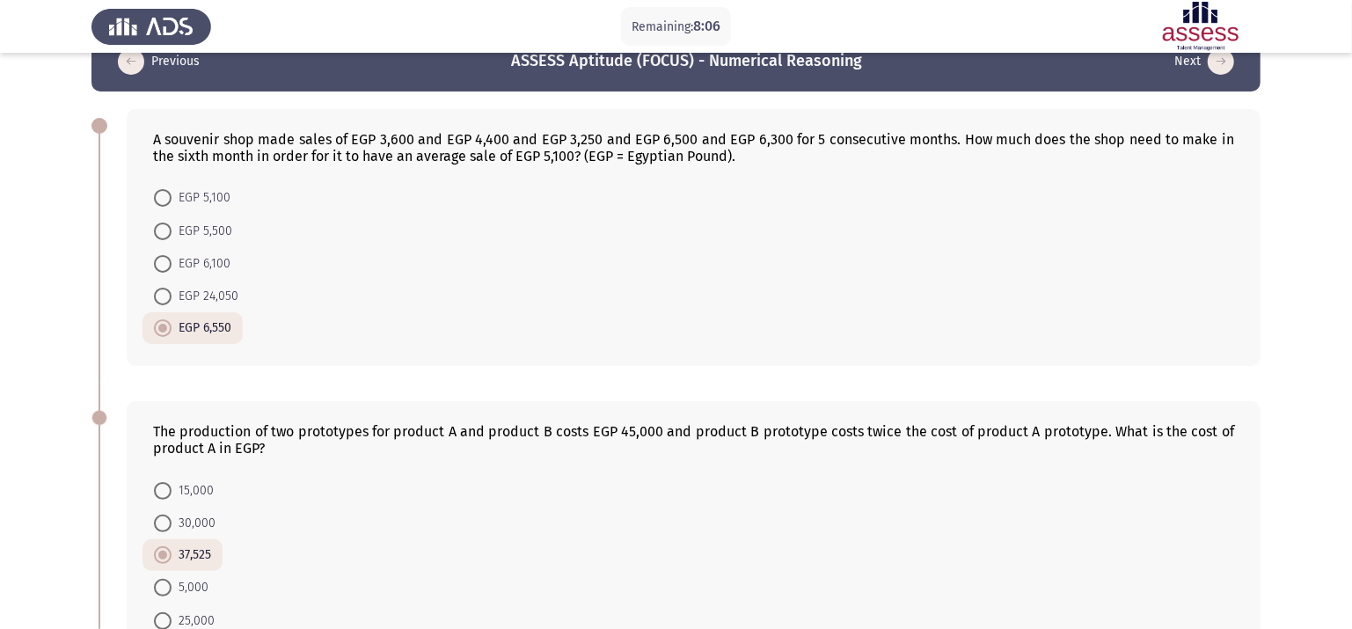
scroll to position [740, 0]
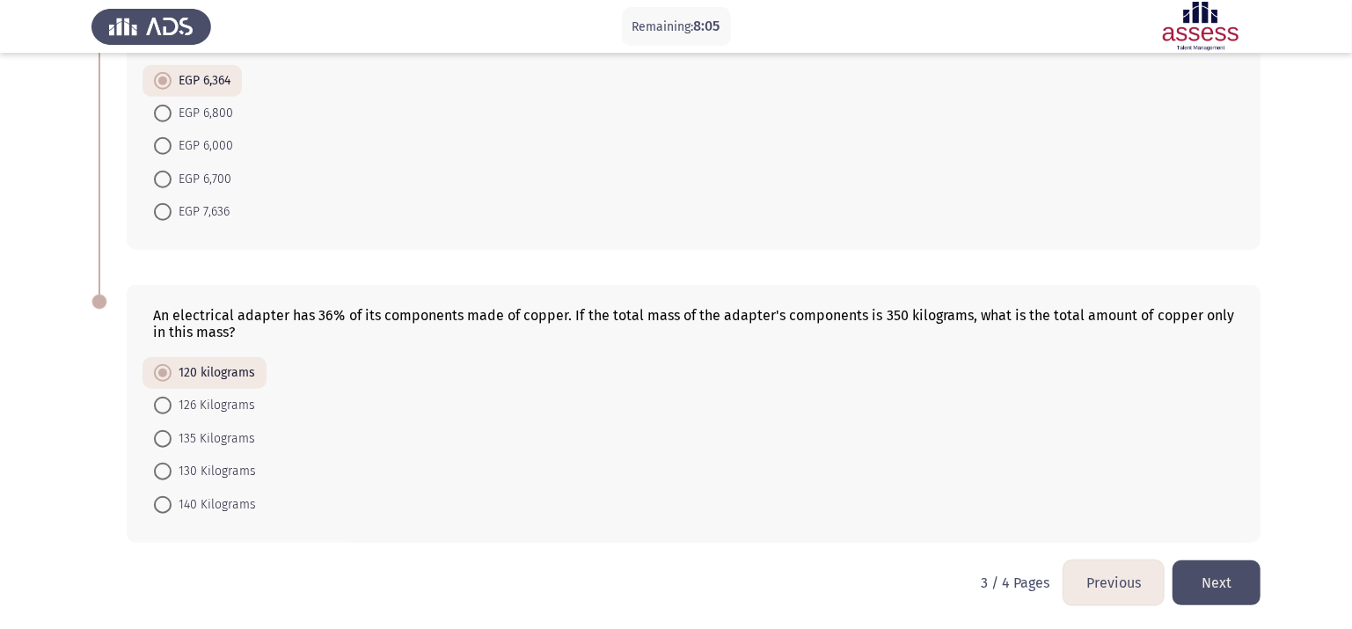
click at [1141, 524] on button "Next" at bounding box center [1217, 582] width 88 height 45
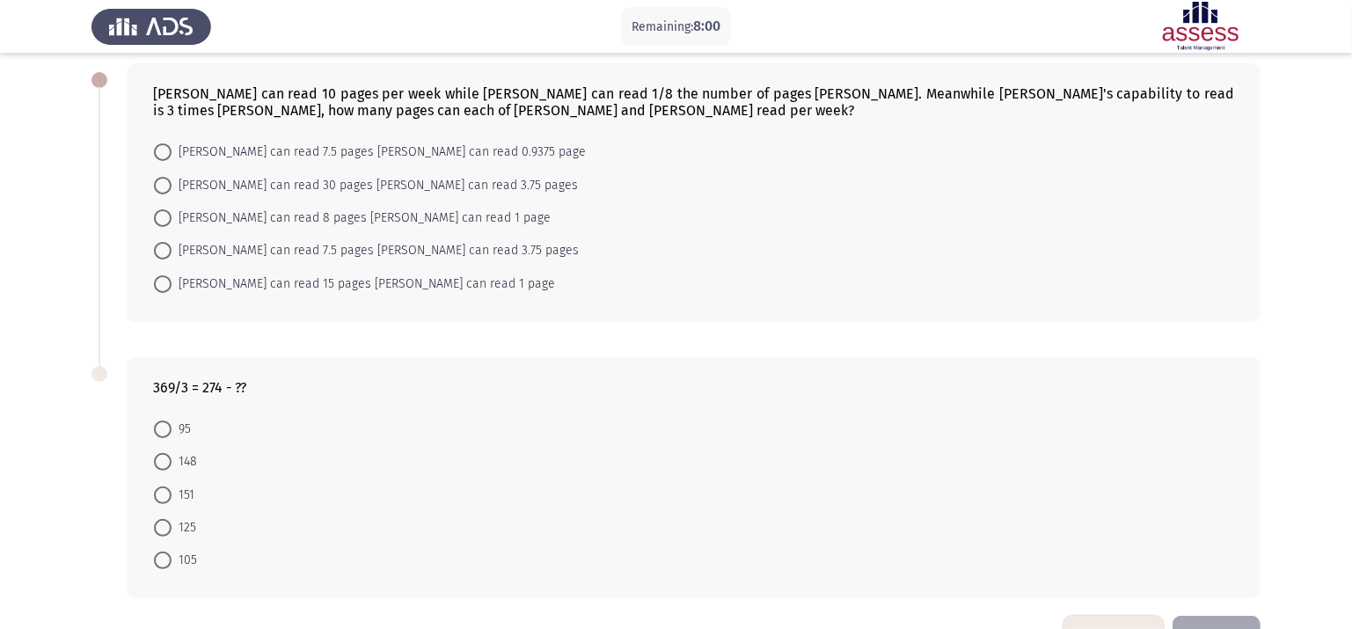
scroll to position [140, 0]
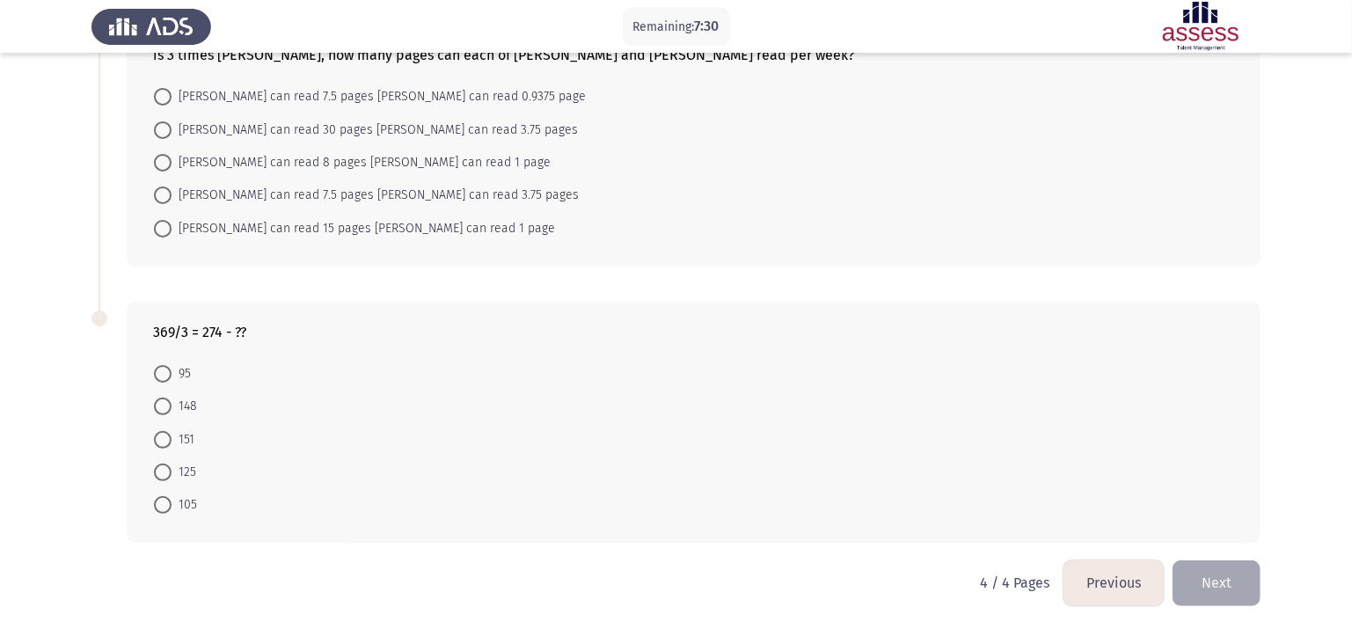
click at [171, 435] on span at bounding box center [163, 440] width 18 height 18
click at [171, 435] on input "151" at bounding box center [163, 440] width 18 height 18
radio input "true"
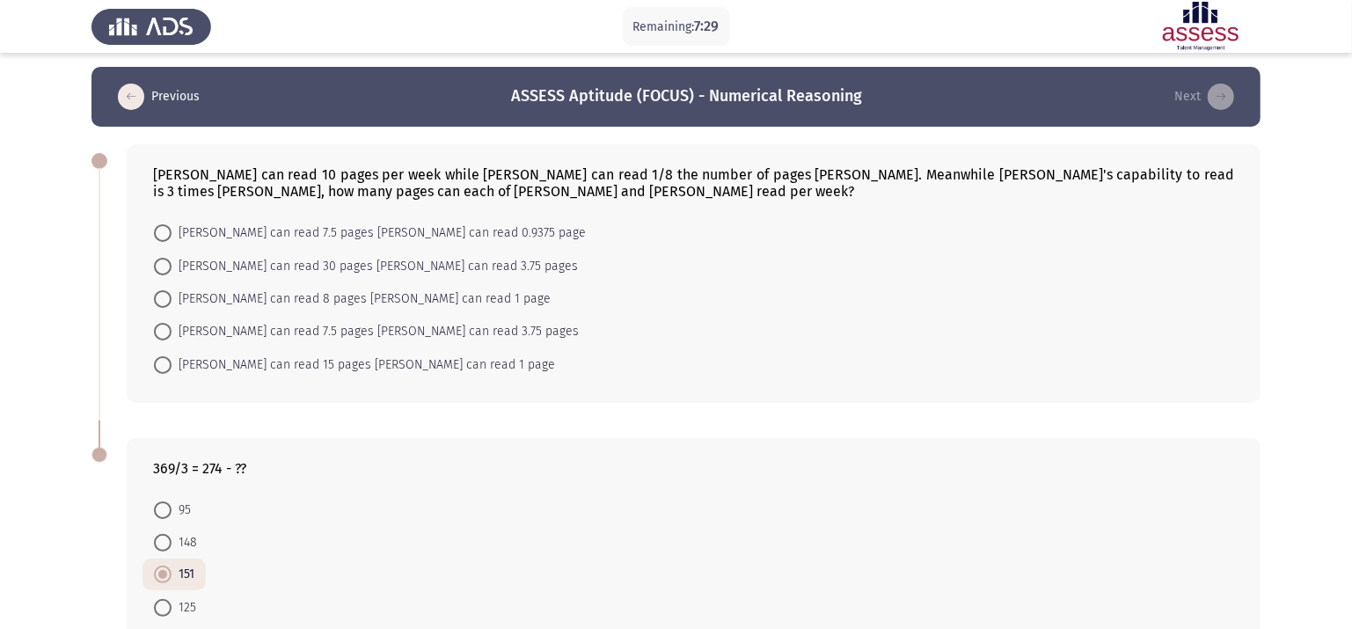
scroll to position [0, 0]
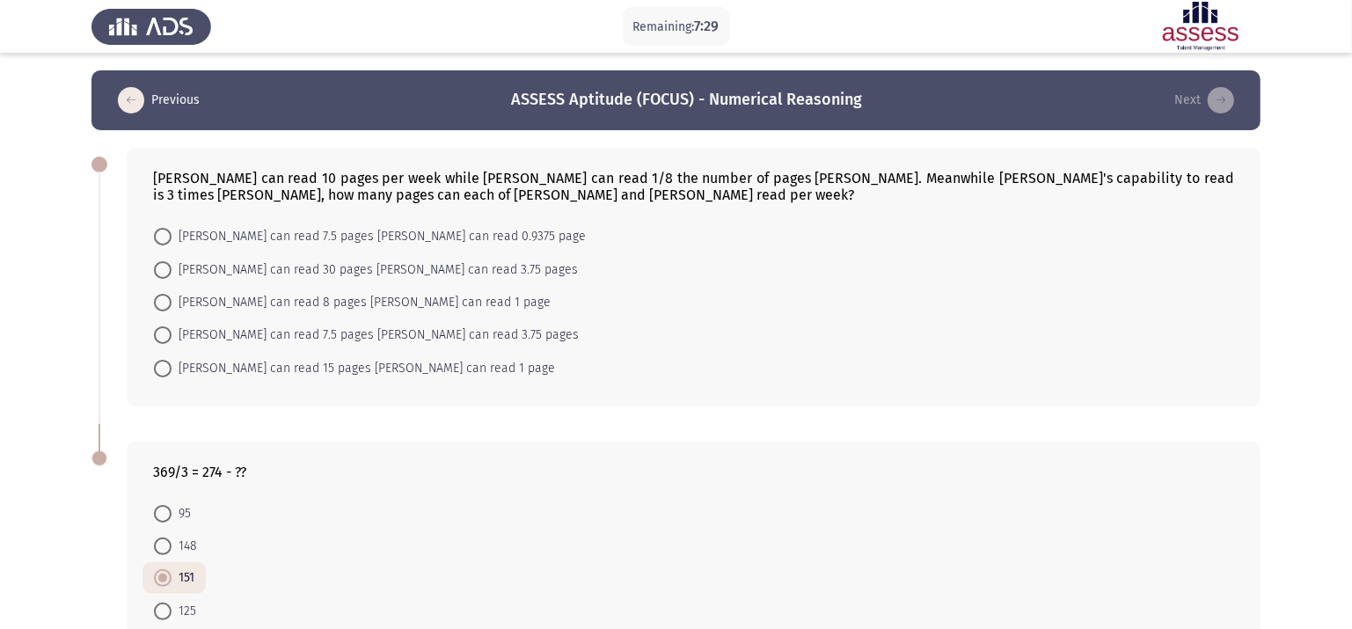
click at [260, 424] on div "369/3 = 274 - ?? 95 148 151 125 105" at bounding box center [676, 561] width 1169 height 275
click at [672, 355] on form "[PERSON_NAME] can read 7.5 pages [PERSON_NAME] can read 0.9375 page [PERSON_NAM…" at bounding box center [693, 302] width 1081 height 165
click at [433, 267] on span "[PERSON_NAME] can read 30 pages [PERSON_NAME] can read 3.75 pages" at bounding box center [375, 270] width 406 height 21
click at [172, 267] on input "[PERSON_NAME] can read 30 pages [PERSON_NAME] can read 3.75 pages" at bounding box center [163, 270] width 18 height 18
radio input "true"
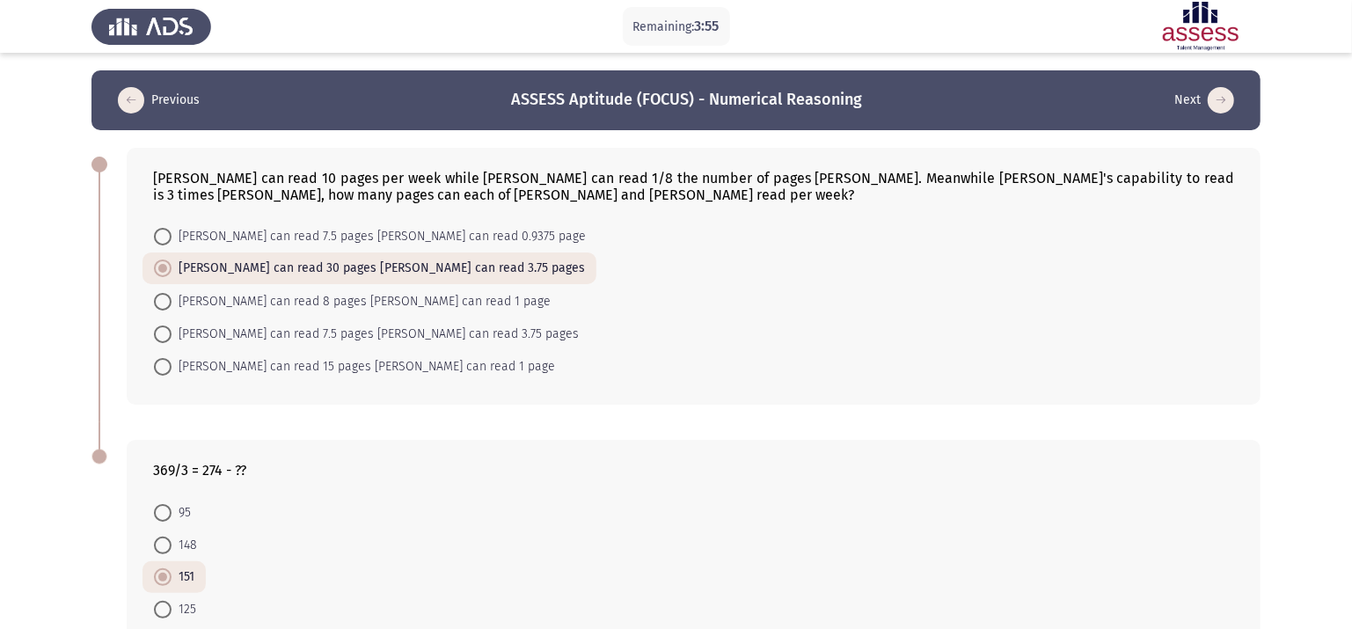
click at [595, 336] on form "[PERSON_NAME] can read 7.5 pages [PERSON_NAME] can read 0.9375 page [PERSON_NAM…" at bounding box center [693, 301] width 1081 height 163
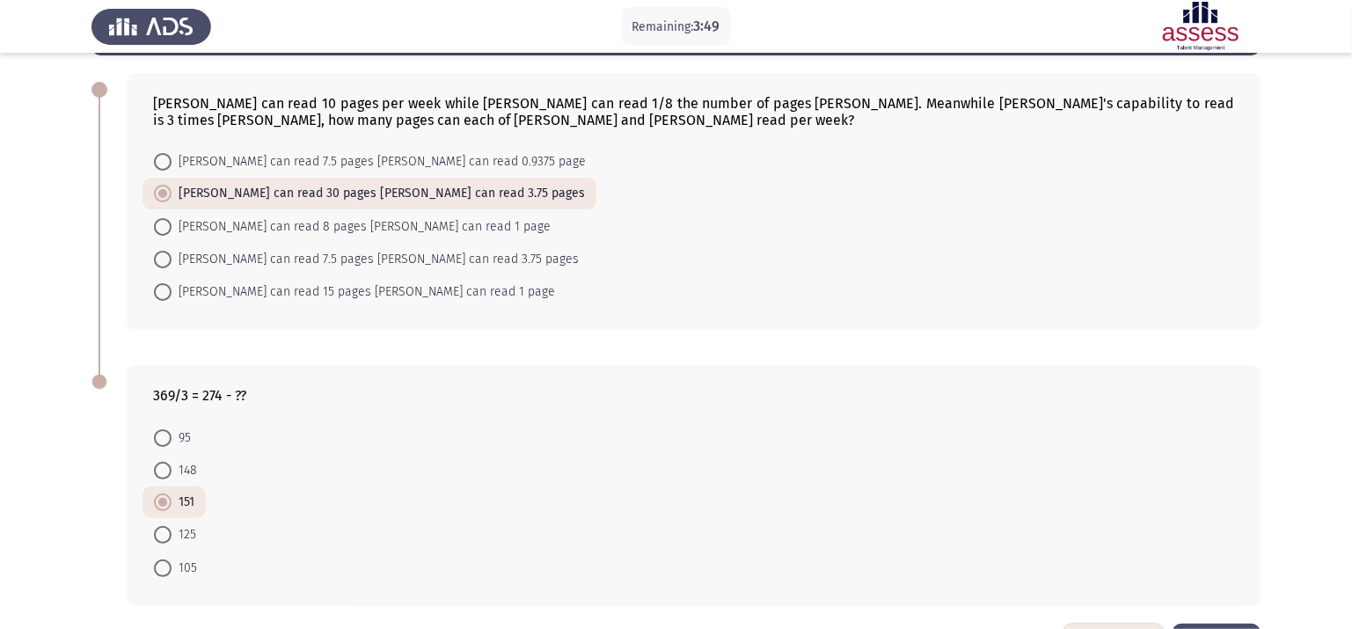
scroll to position [138, 0]
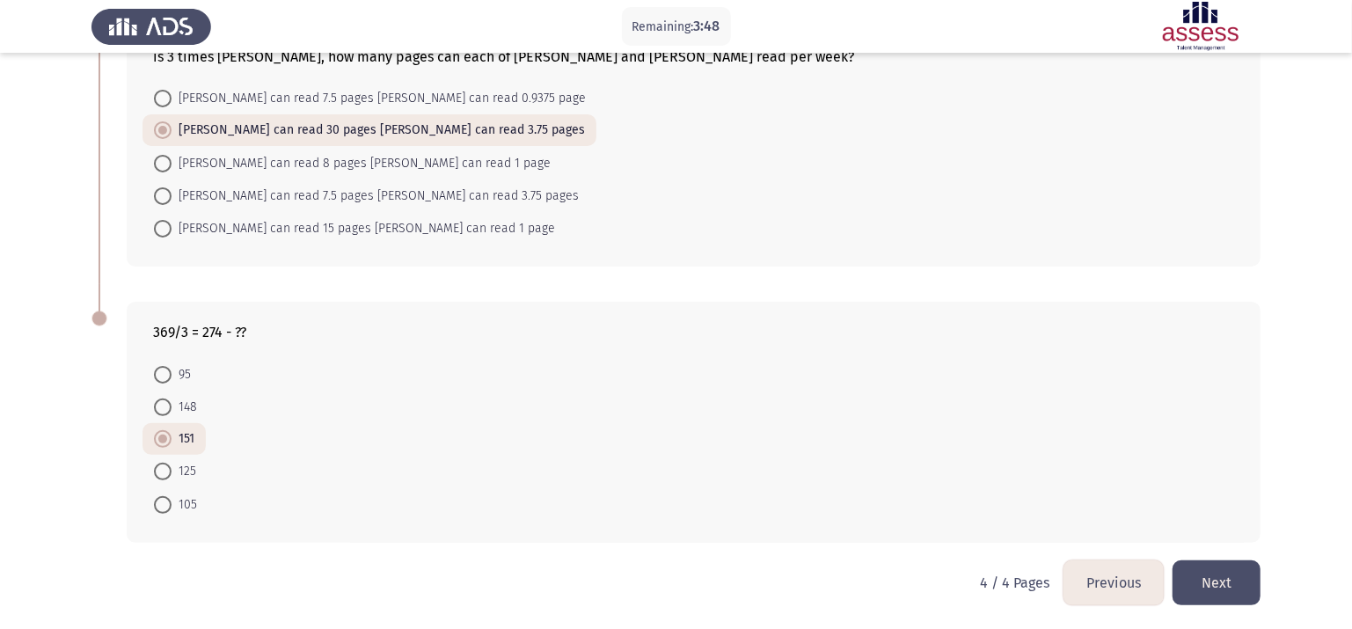
click at [1141, 524] on button "Next" at bounding box center [1217, 582] width 88 height 45
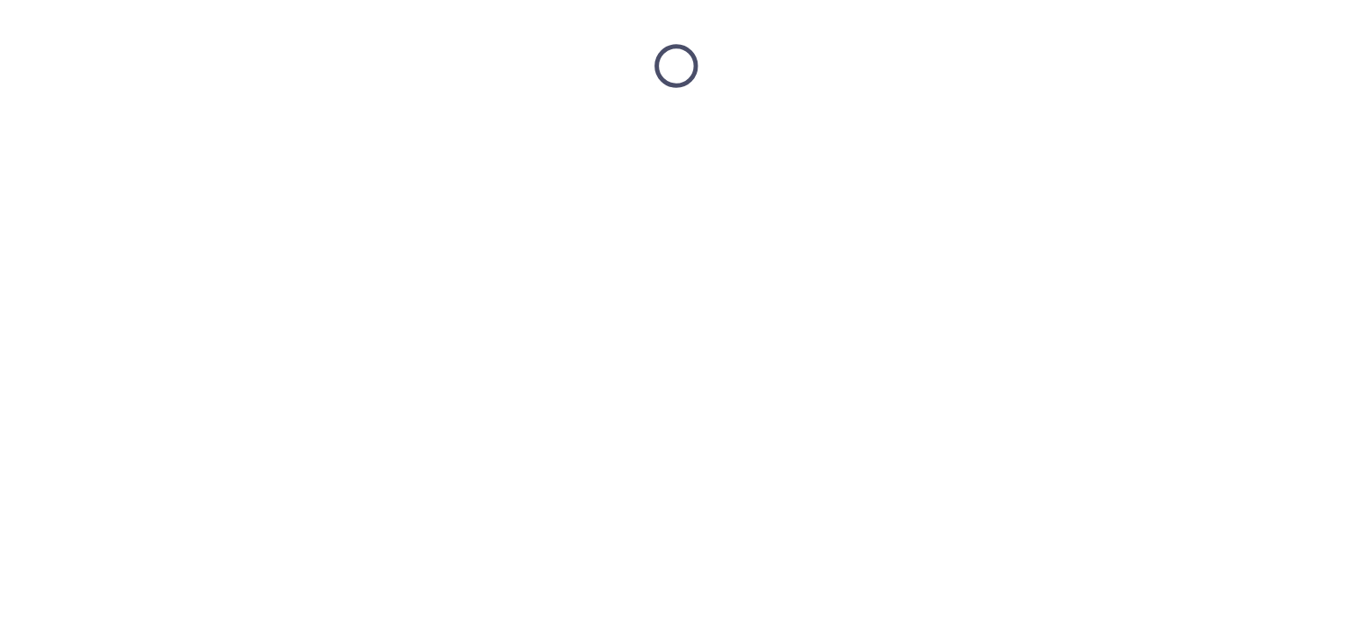
scroll to position [0, 0]
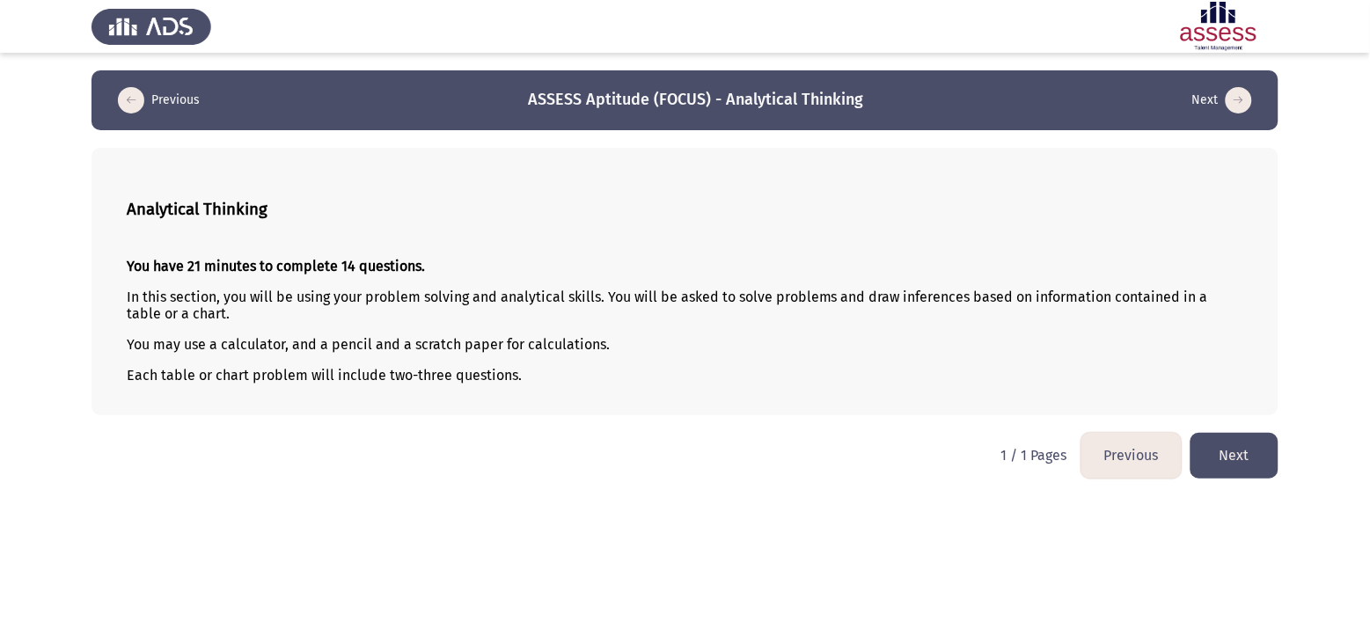
click at [1141, 456] on button "Next" at bounding box center [1234, 455] width 88 height 45
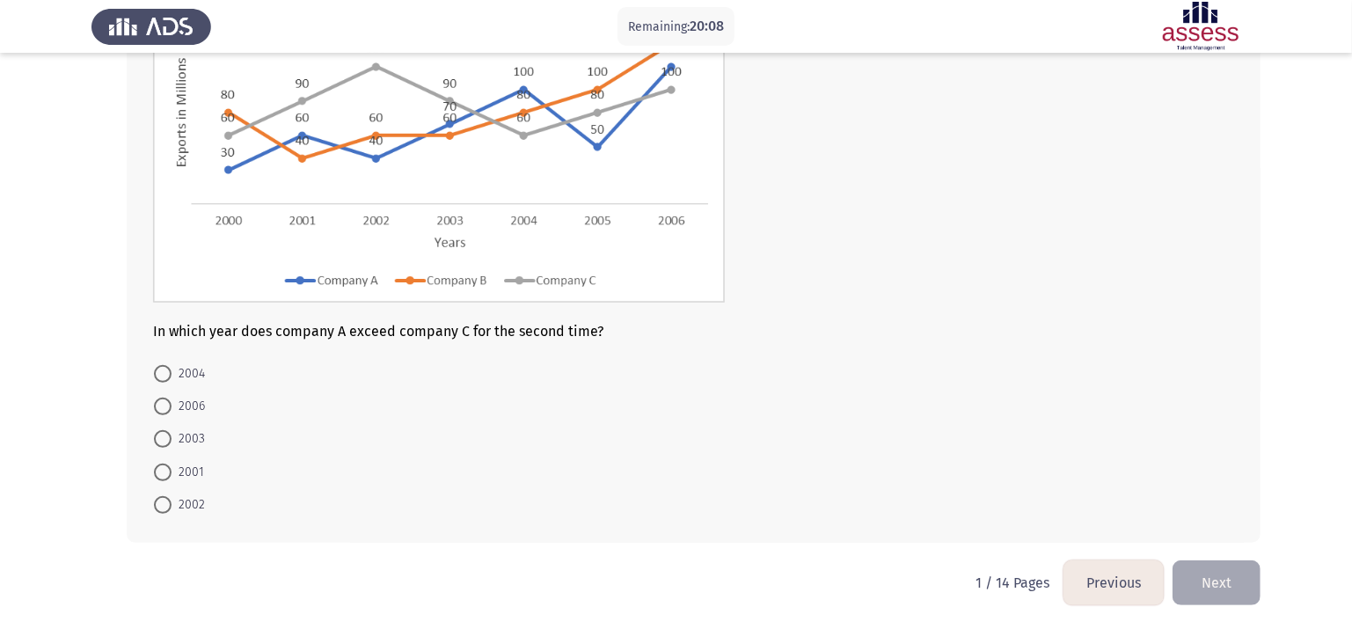
scroll to position [204, 0]
click at [186, 402] on span "2006" at bounding box center [188, 405] width 33 height 21
click at [172, 402] on input "2006" at bounding box center [163, 406] width 18 height 18
radio input "true"
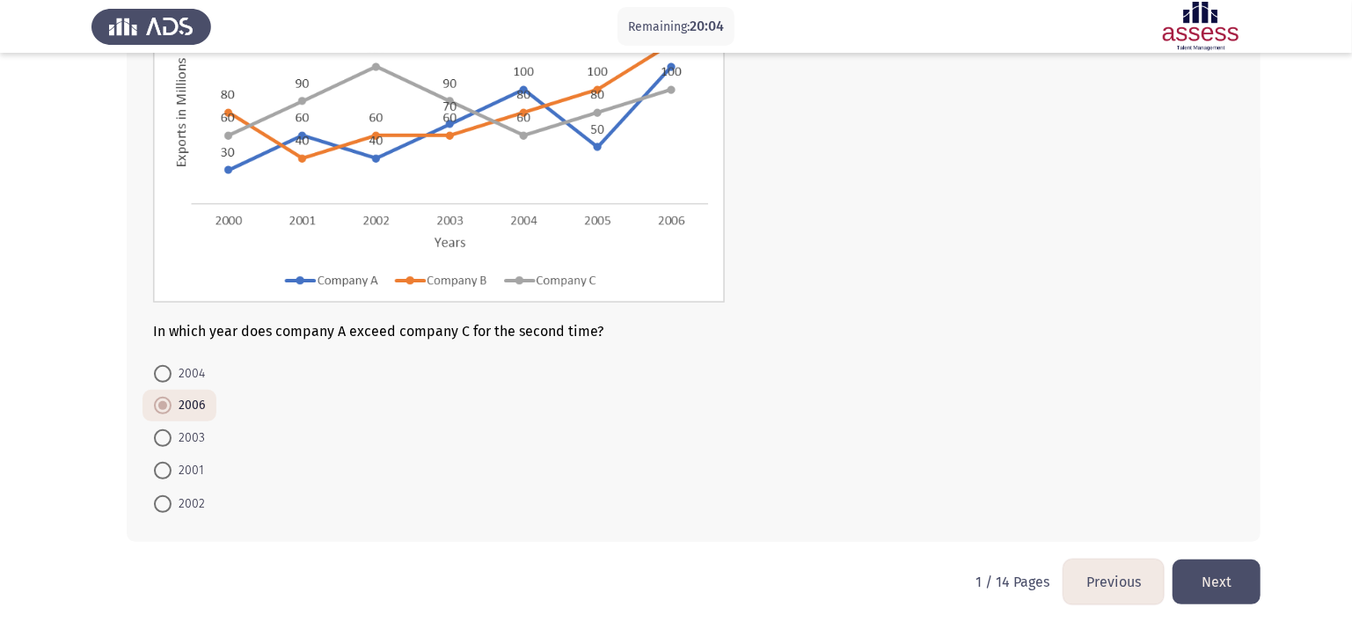
click at [1141, 524] on button "Next" at bounding box center [1217, 582] width 88 height 45
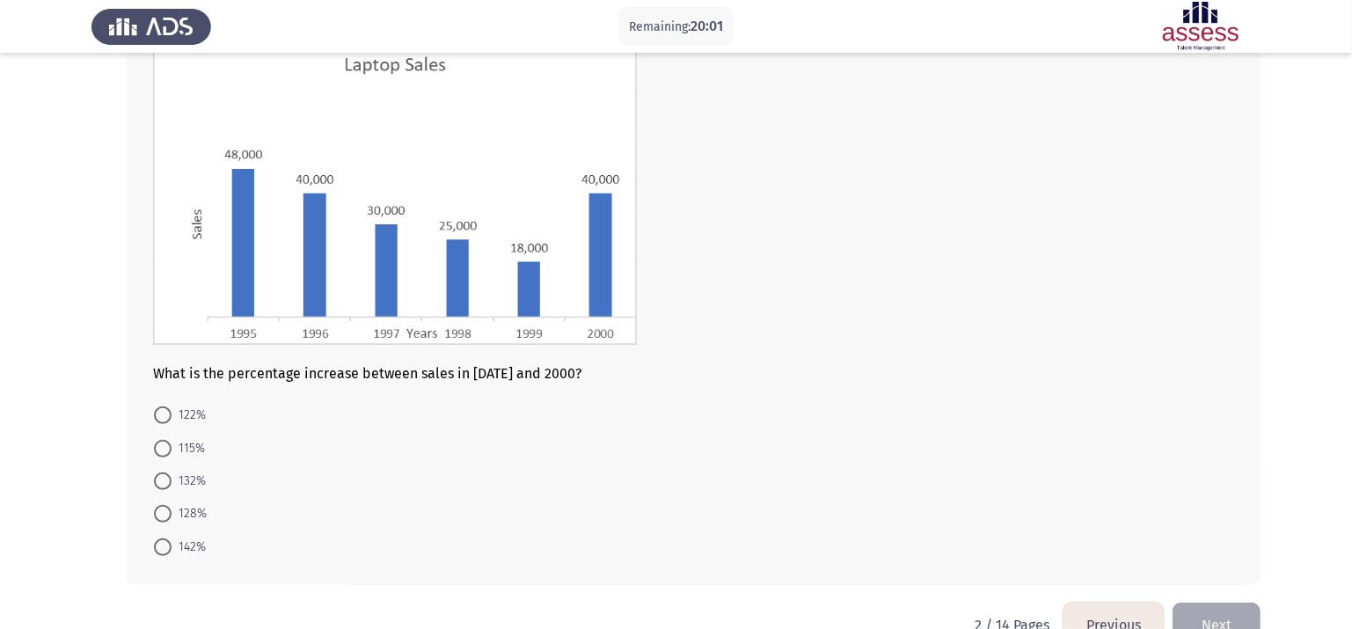
scroll to position [135, 0]
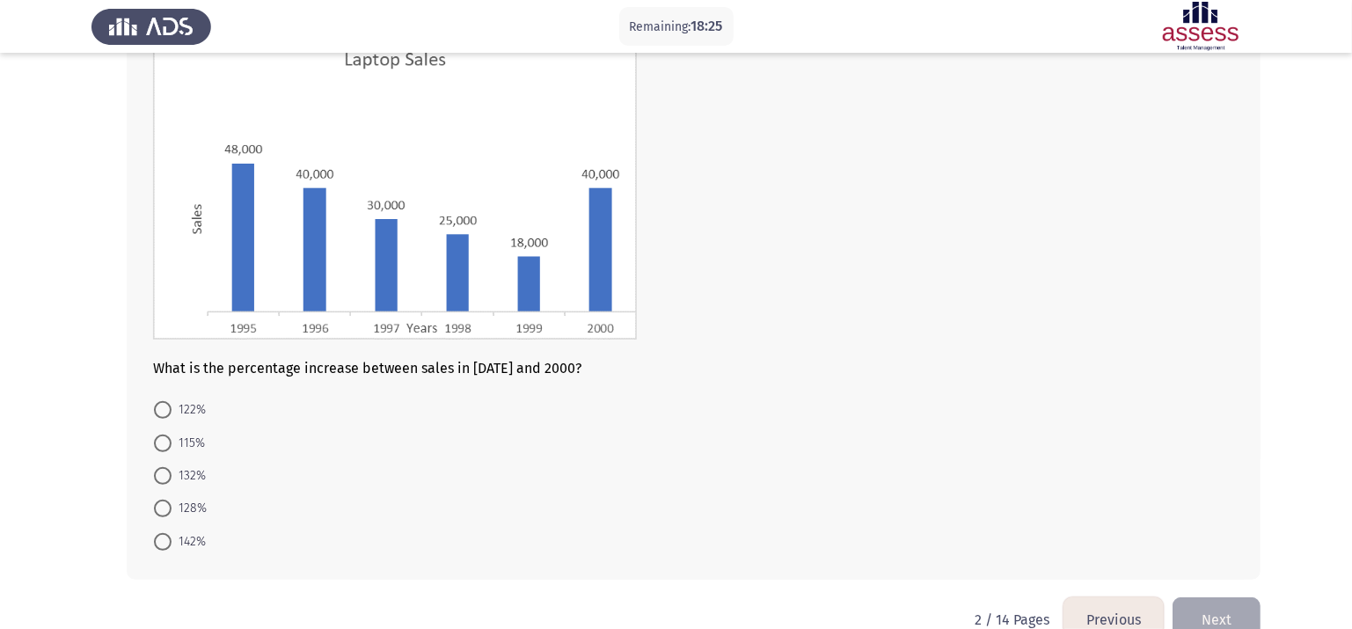
click at [187, 524] on span "142%" at bounding box center [189, 541] width 34 height 21
click at [172, 524] on input "142%" at bounding box center [163, 542] width 18 height 18
radio input "true"
click at [374, 505] on form "122% 115% 132% 128% 142%" at bounding box center [693, 474] width 1081 height 163
click at [194, 473] on span "132%" at bounding box center [189, 475] width 34 height 21
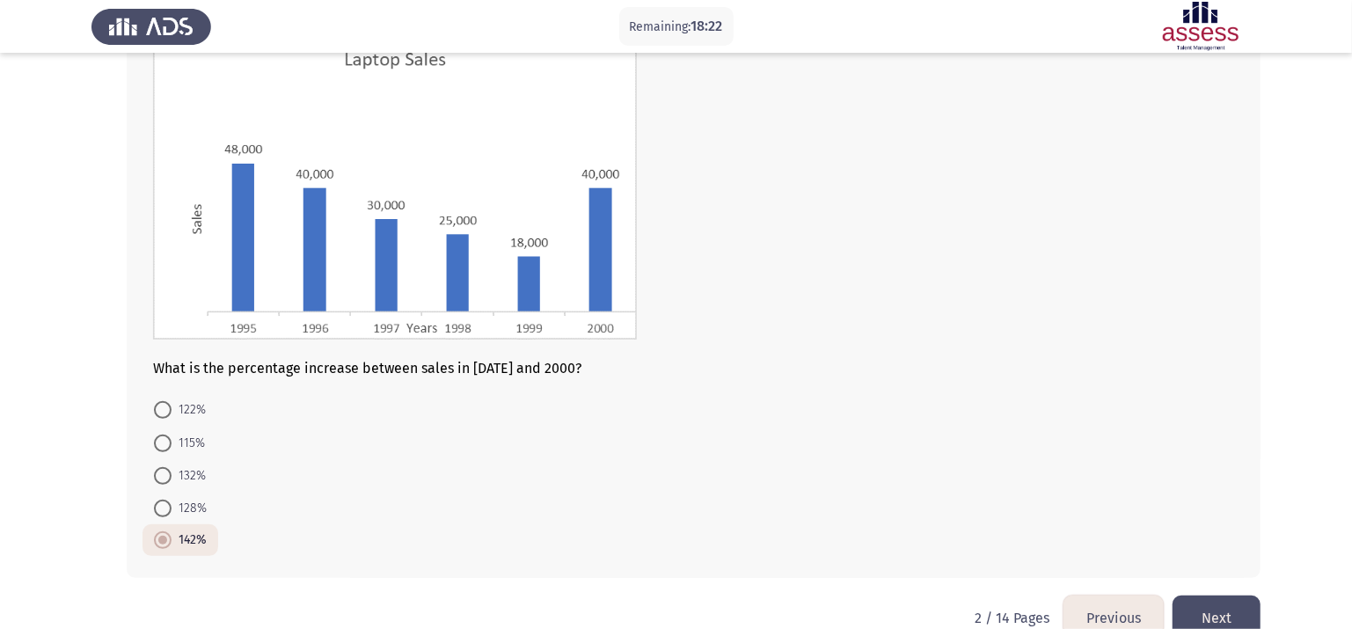
click at [172, 473] on input "132%" at bounding box center [163, 476] width 18 height 18
radio input "true"
click at [1141, 524] on button "Next" at bounding box center [1217, 618] width 88 height 45
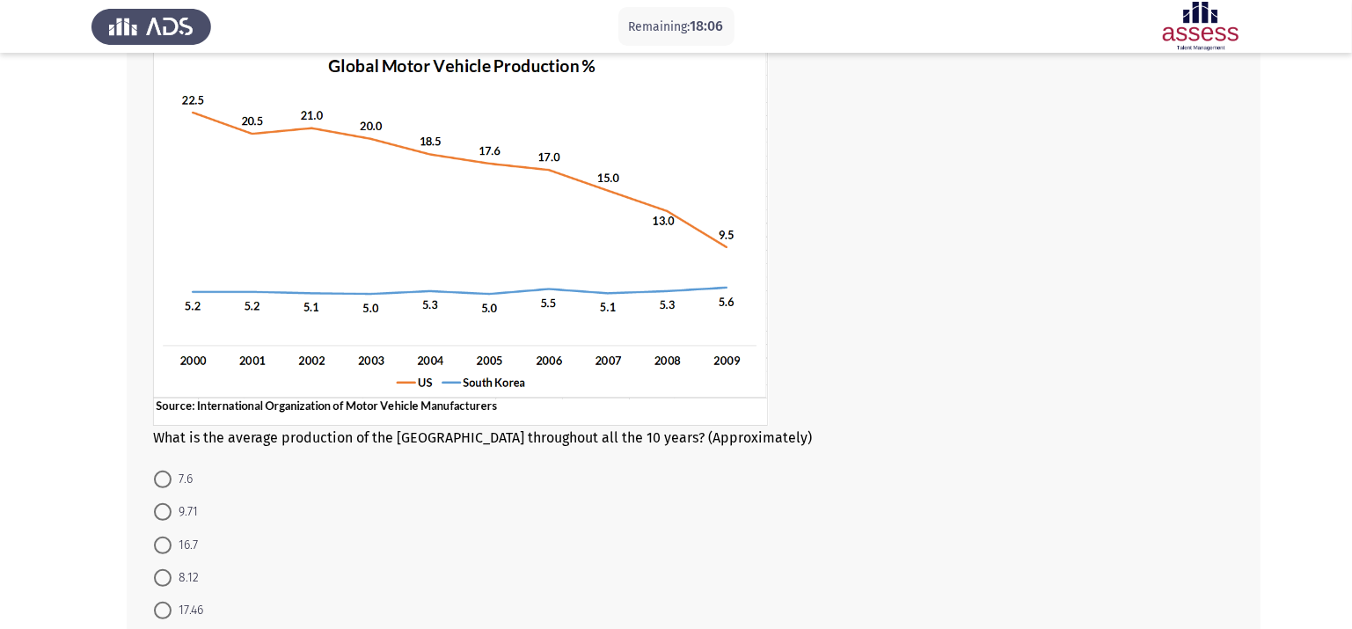
scroll to position [113, 0]
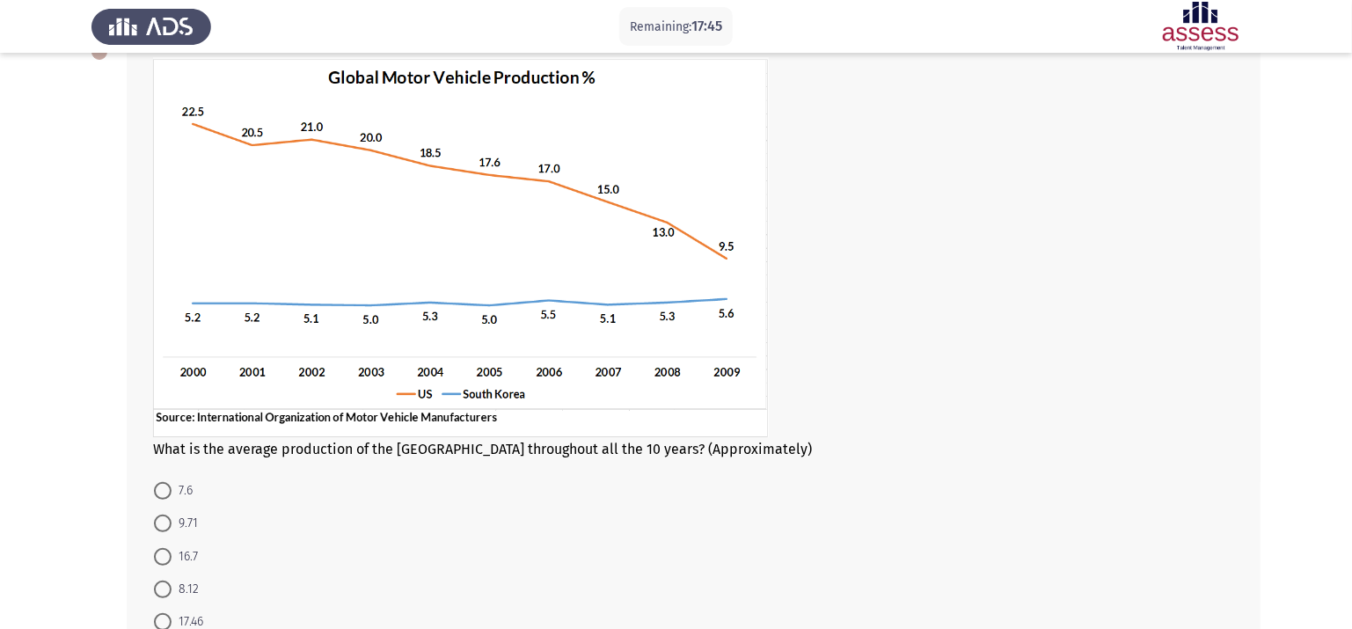
click at [169, 524] on span at bounding box center [163, 557] width 18 height 18
click at [169, 524] on input "16.7" at bounding box center [163, 557] width 18 height 18
radio input "true"
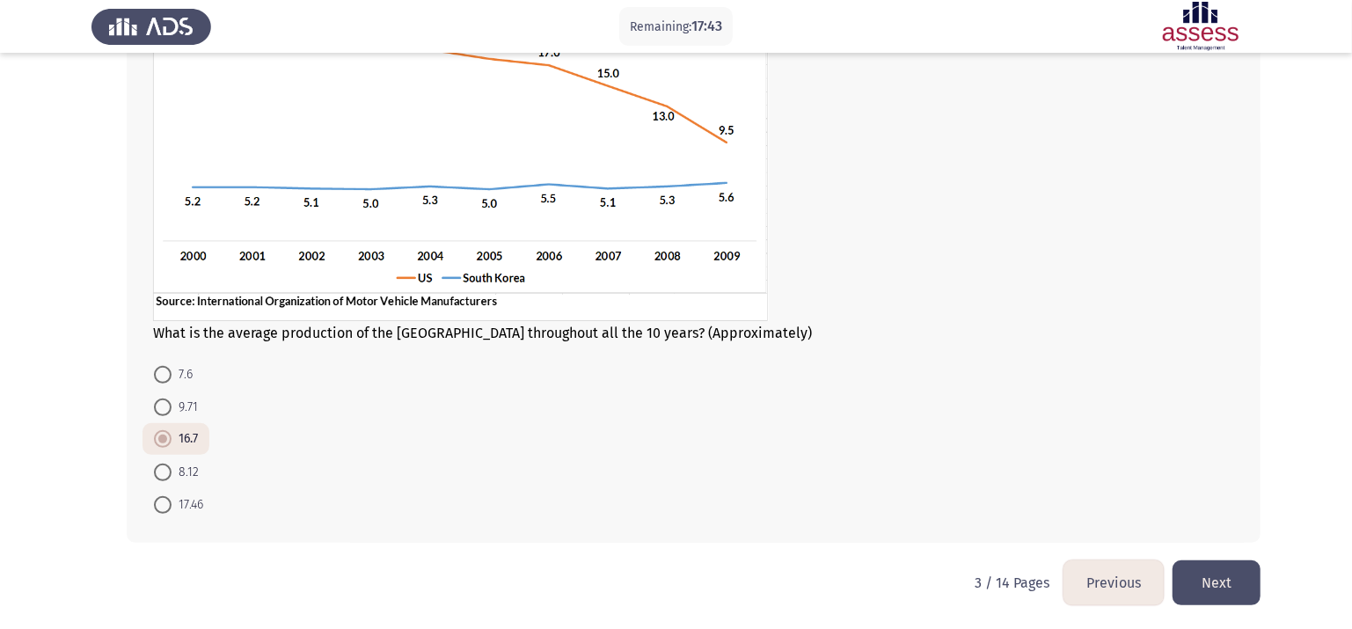
click at [1141, 524] on button "Next" at bounding box center [1217, 582] width 88 height 45
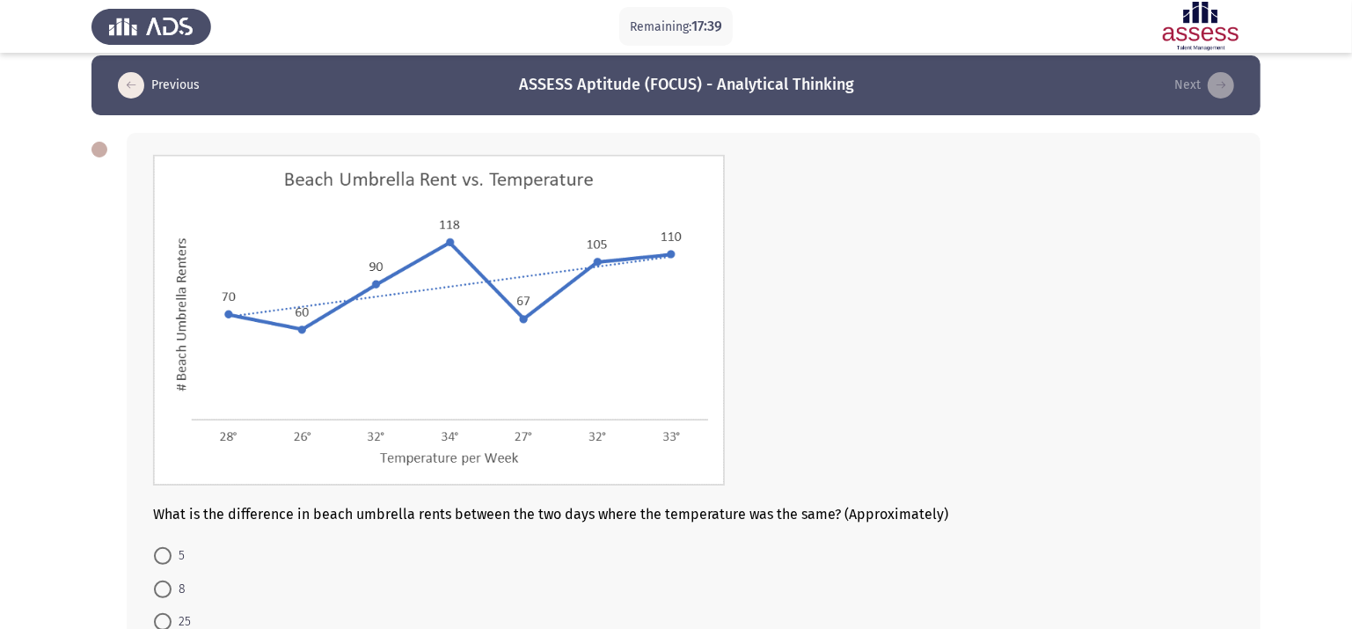
scroll to position [18, 0]
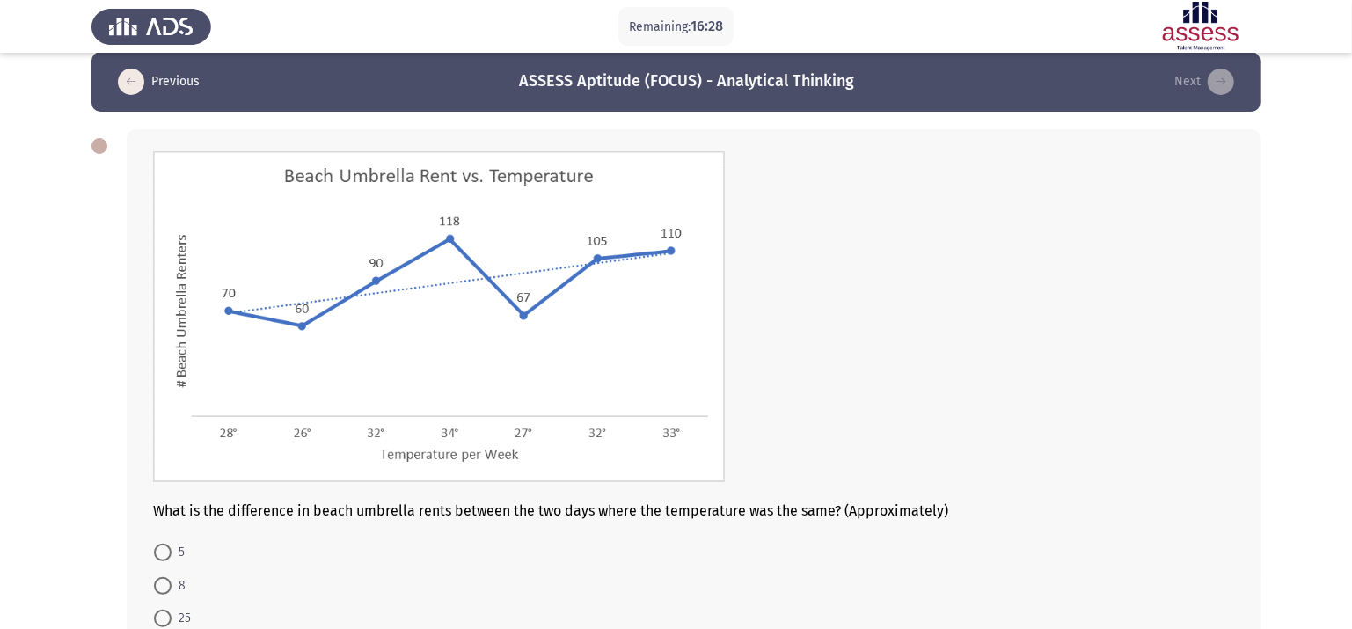
click at [1039, 524] on form "5 8 25 15 10" at bounding box center [693, 618] width 1081 height 165
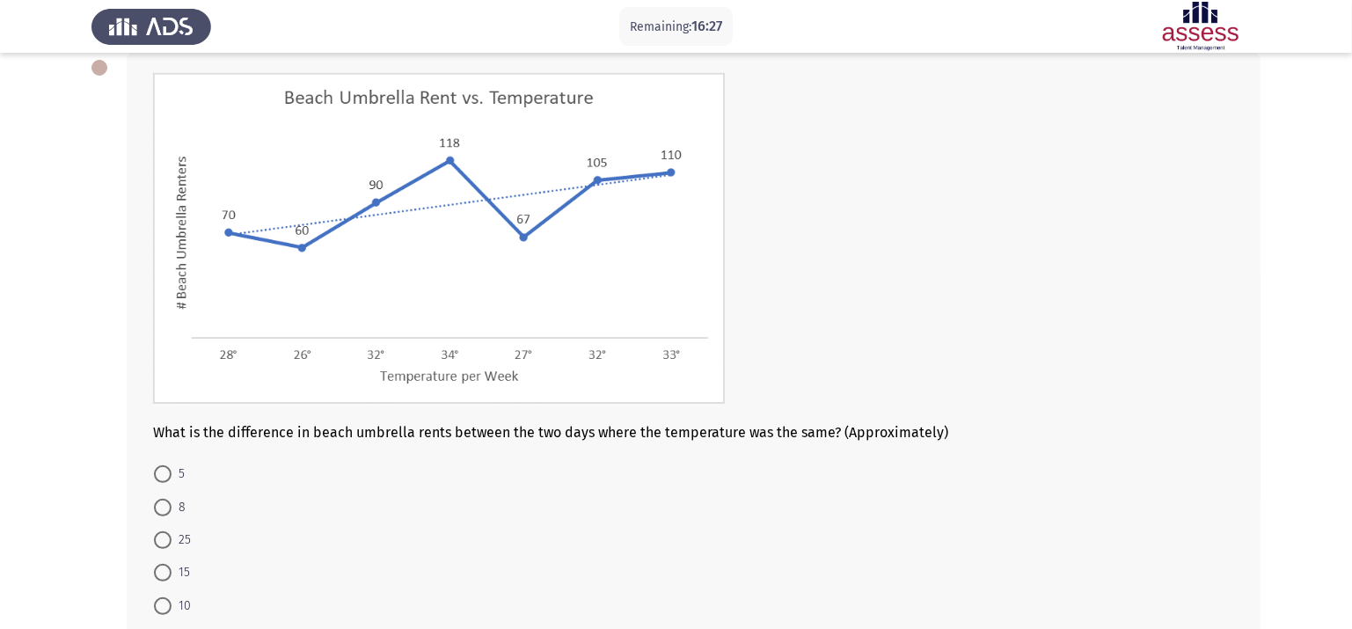
scroll to position [198, 0]
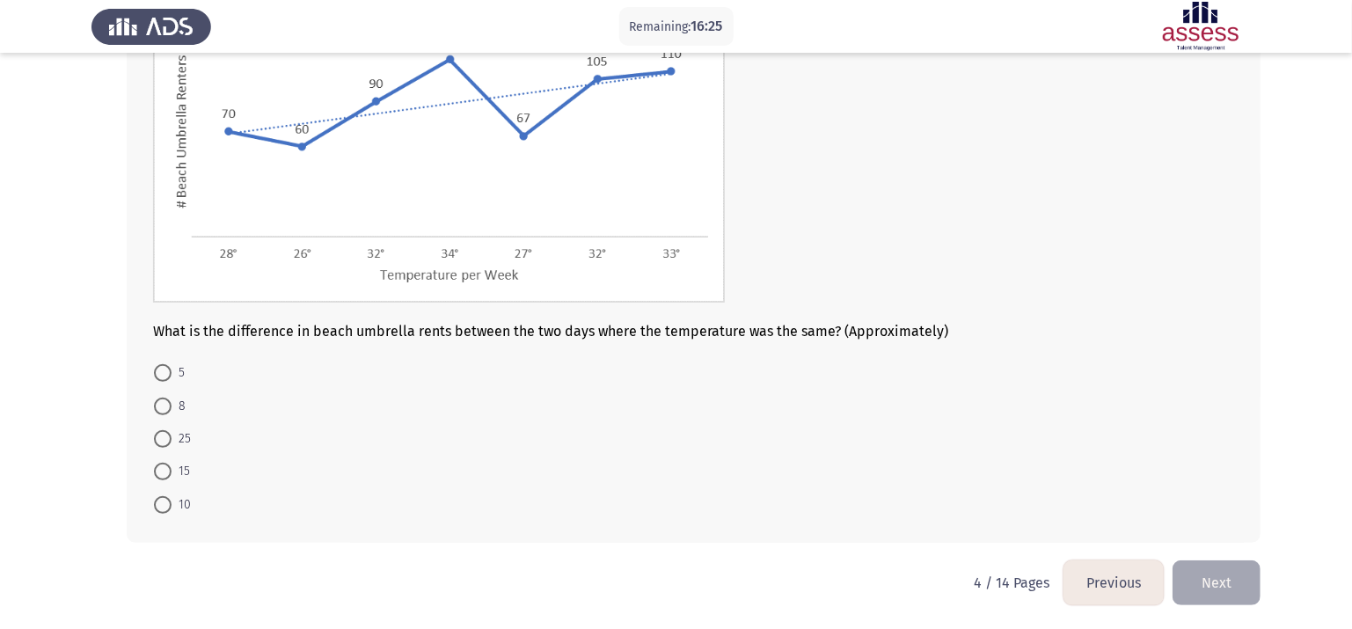
click at [185, 467] on span "15" at bounding box center [181, 471] width 18 height 21
click at [172, 467] on input "15" at bounding box center [163, 472] width 18 height 18
radio input "true"
click at [1141, 524] on button "Next" at bounding box center [1217, 582] width 88 height 45
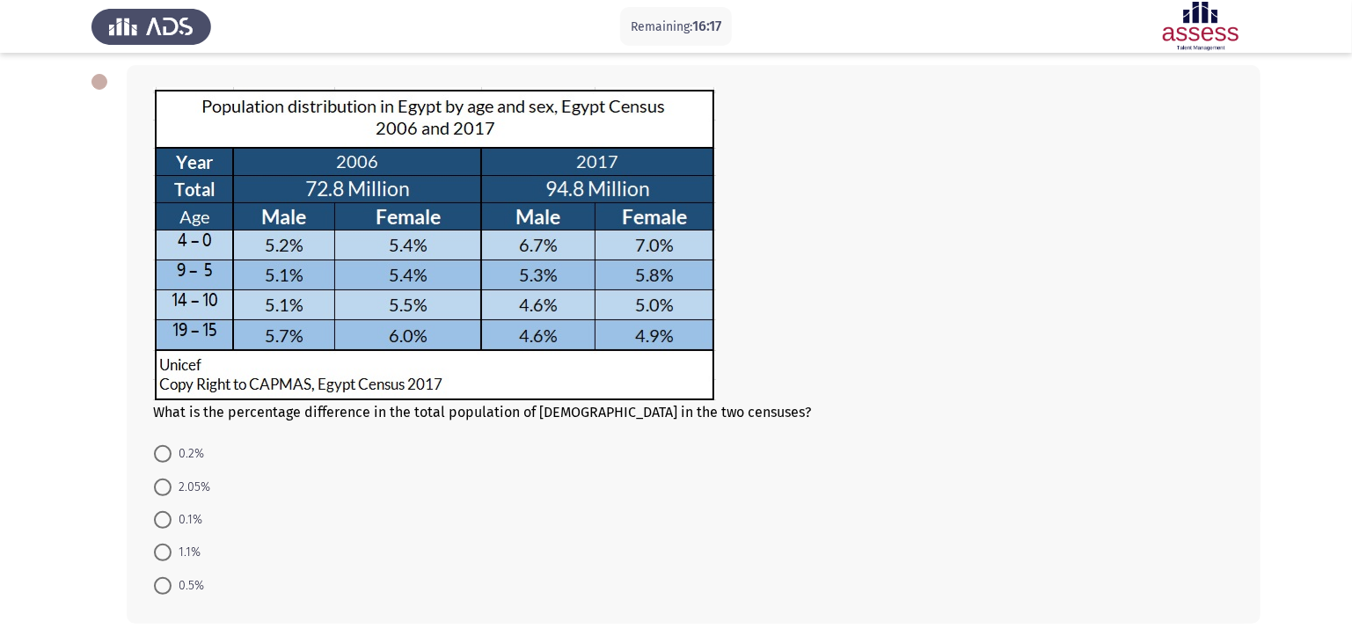
scroll to position [86, 0]
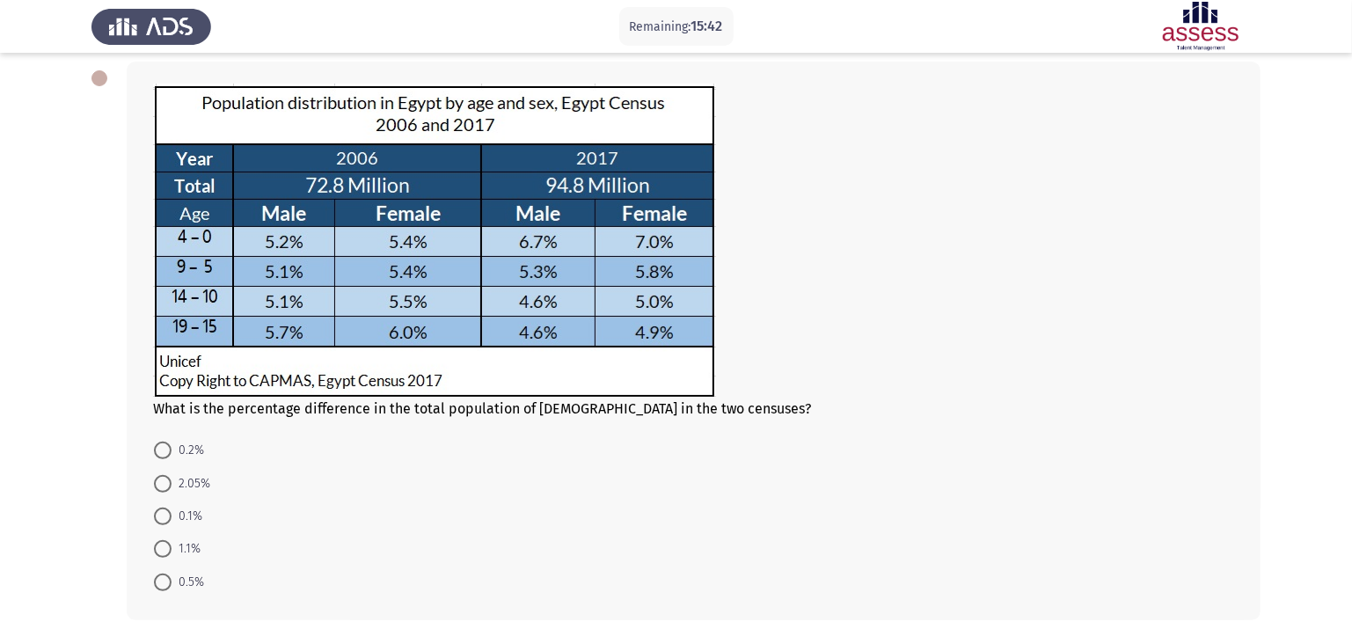
click at [184, 524] on span "1.1%" at bounding box center [186, 548] width 29 height 21
click at [172, 524] on input "1.1%" at bounding box center [163, 549] width 18 height 18
radio input "true"
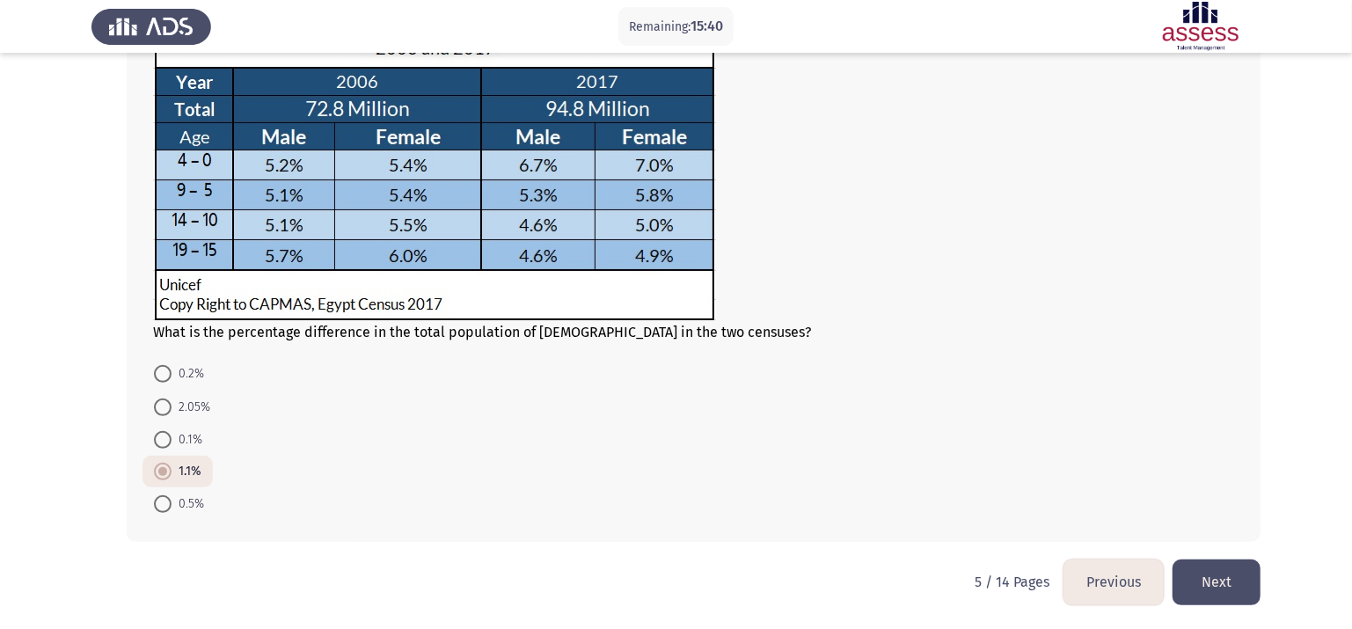
click at [1141, 524] on button "Next" at bounding box center [1217, 582] width 88 height 45
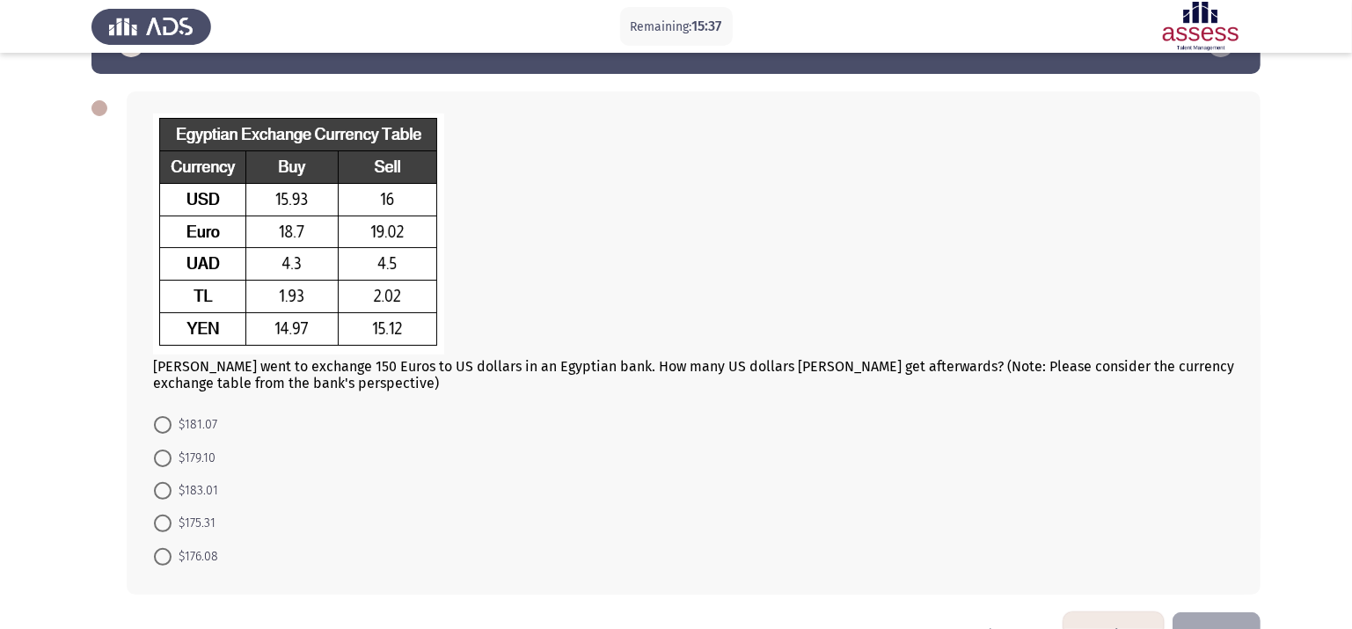
scroll to position [58, 0]
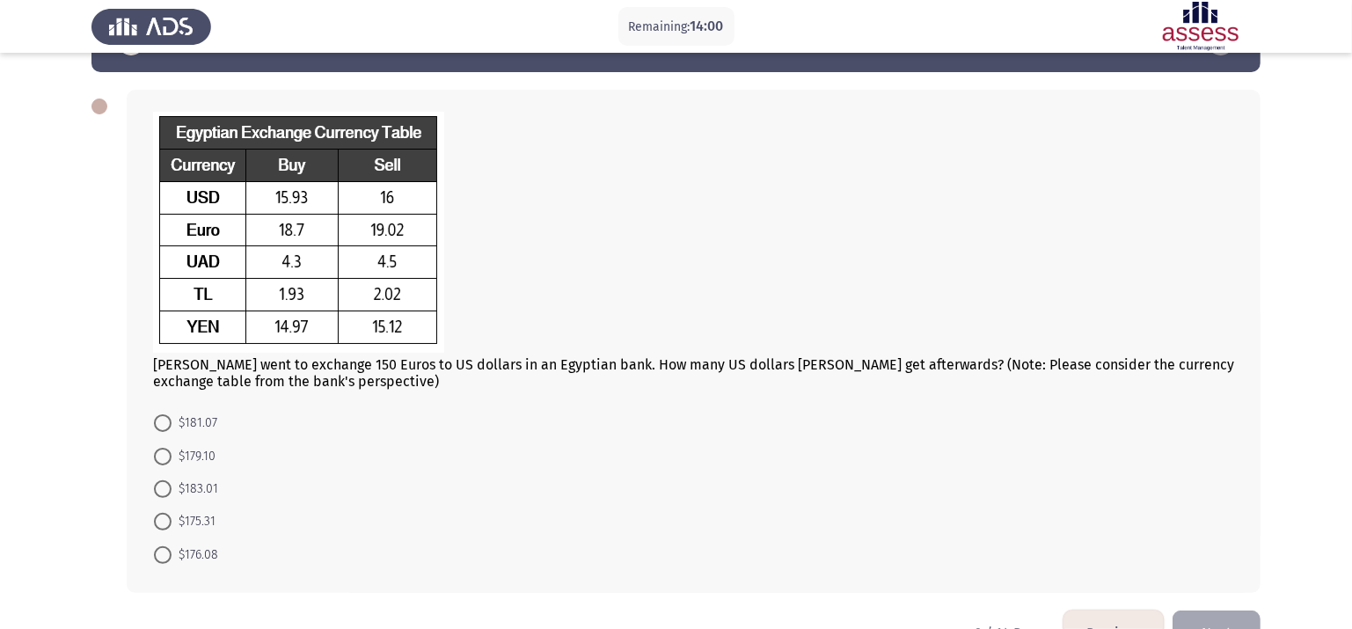
click at [777, 476] on form "$181.07 $179.10 $183.01 $175.31 $176.08" at bounding box center [693, 488] width 1081 height 165
click at [733, 385] on div "[PERSON_NAME] went to exchange 150 Euros to US dollars in an Egyptian bank. How…" at bounding box center [693, 251] width 1081 height 278
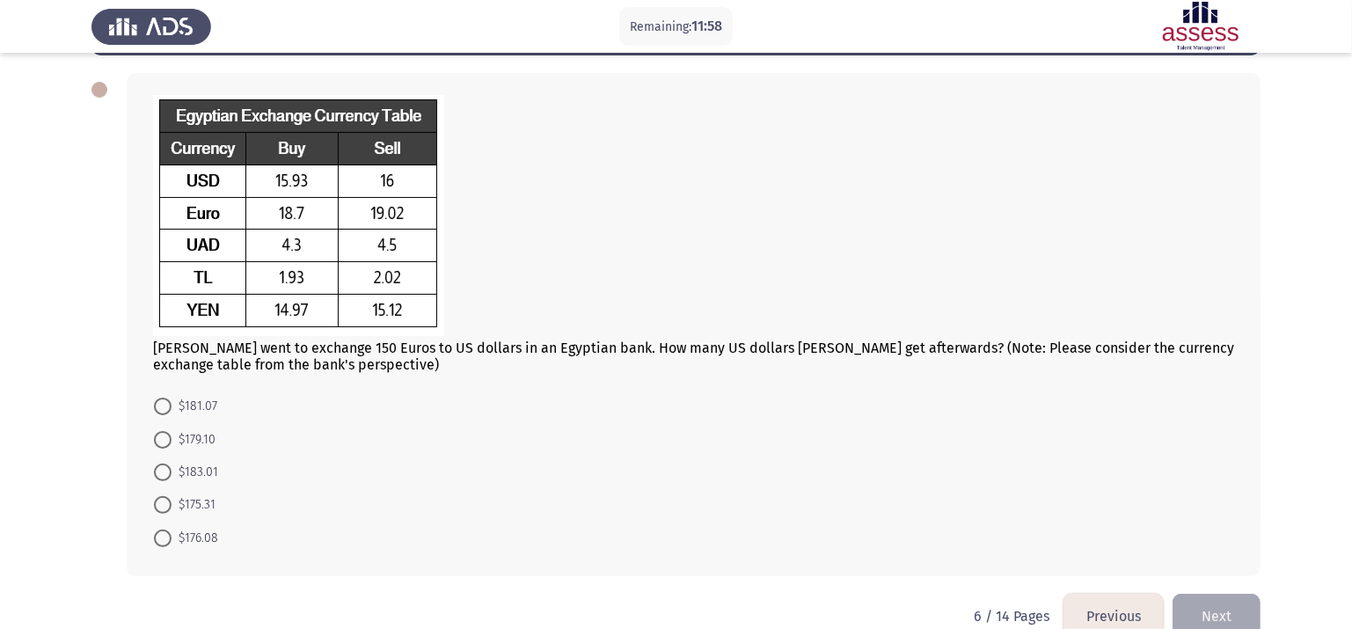
scroll to position [109, 0]
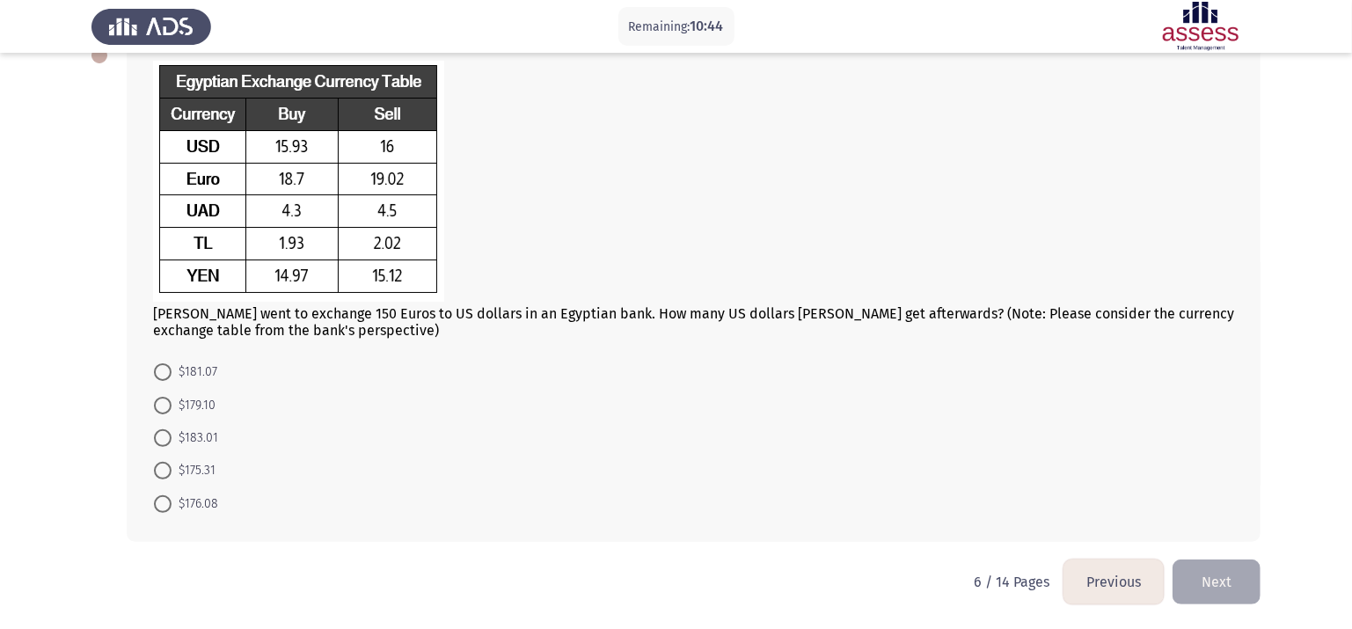
click at [664, 466] on form "$181.07 $179.10 $183.01 $175.31 $176.08" at bounding box center [693, 437] width 1081 height 165
click at [191, 460] on span "$175.31" at bounding box center [194, 470] width 44 height 21
click at [172, 462] on input "$175.31" at bounding box center [163, 471] width 18 height 18
radio input "true"
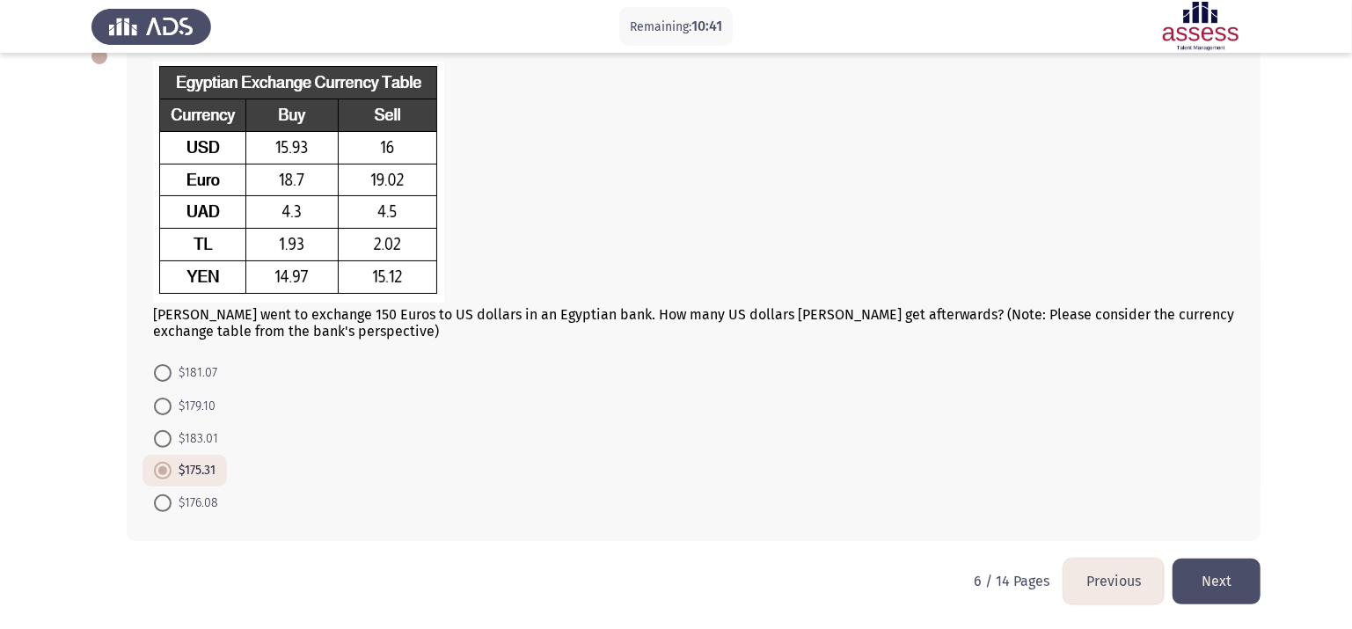
click at [1141, 524] on button "Next" at bounding box center [1217, 581] width 88 height 45
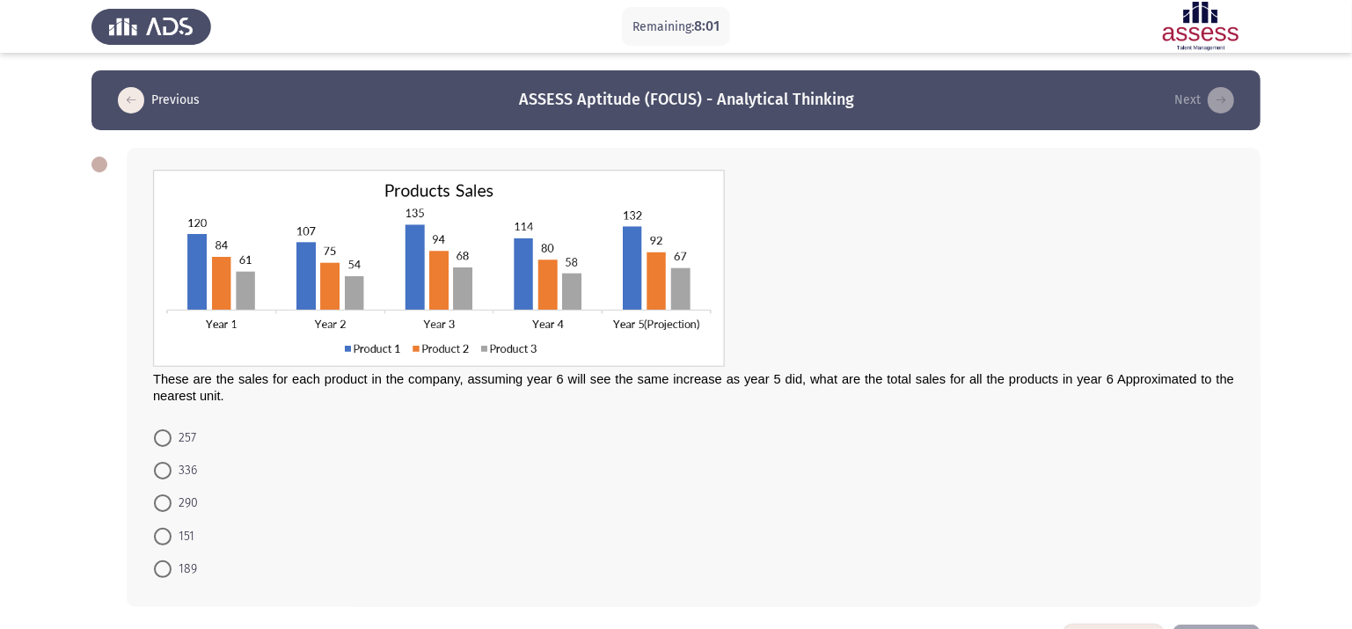
click at [167, 498] on span at bounding box center [163, 503] width 18 height 18
click at [167, 498] on input "290" at bounding box center [163, 503] width 18 height 18
radio input "true"
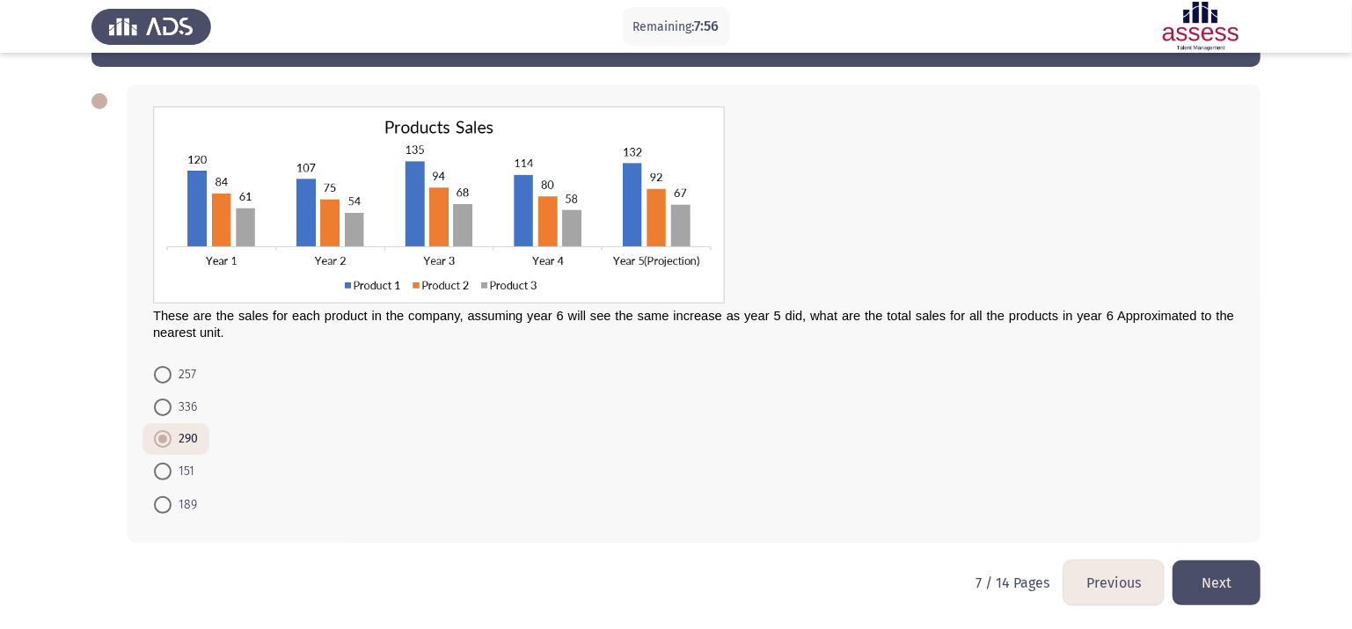
click at [1141, 524] on button "Next" at bounding box center [1217, 582] width 88 height 45
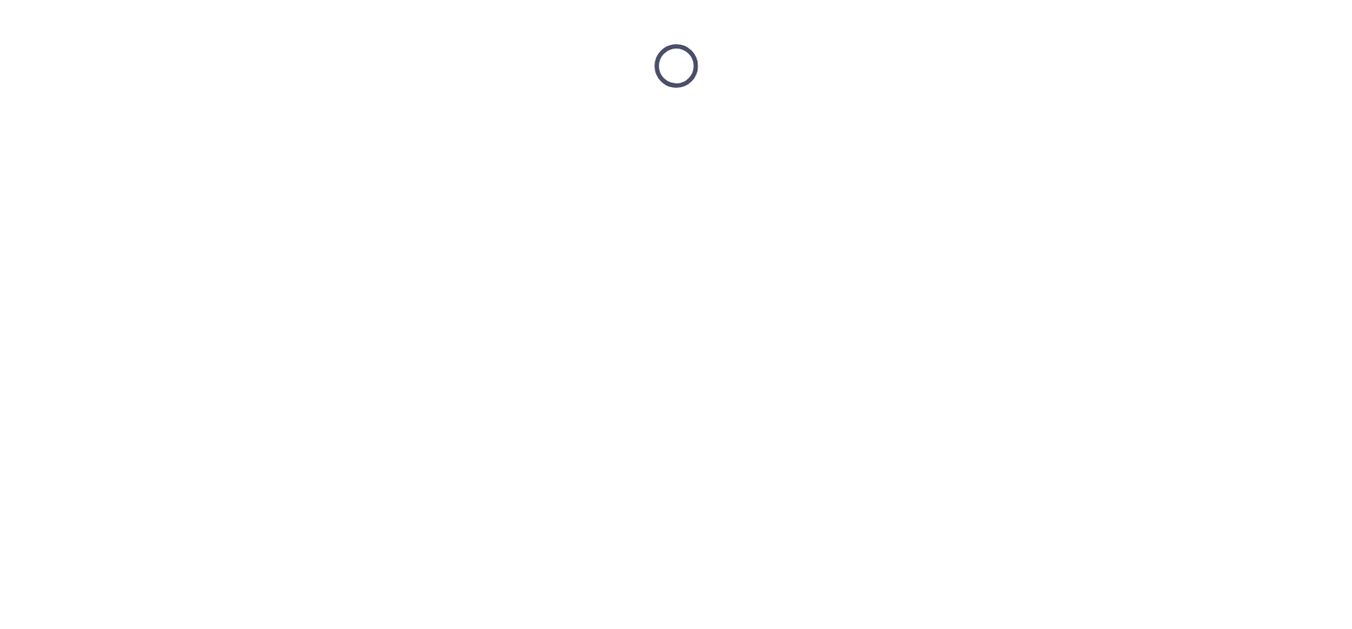
scroll to position [0, 0]
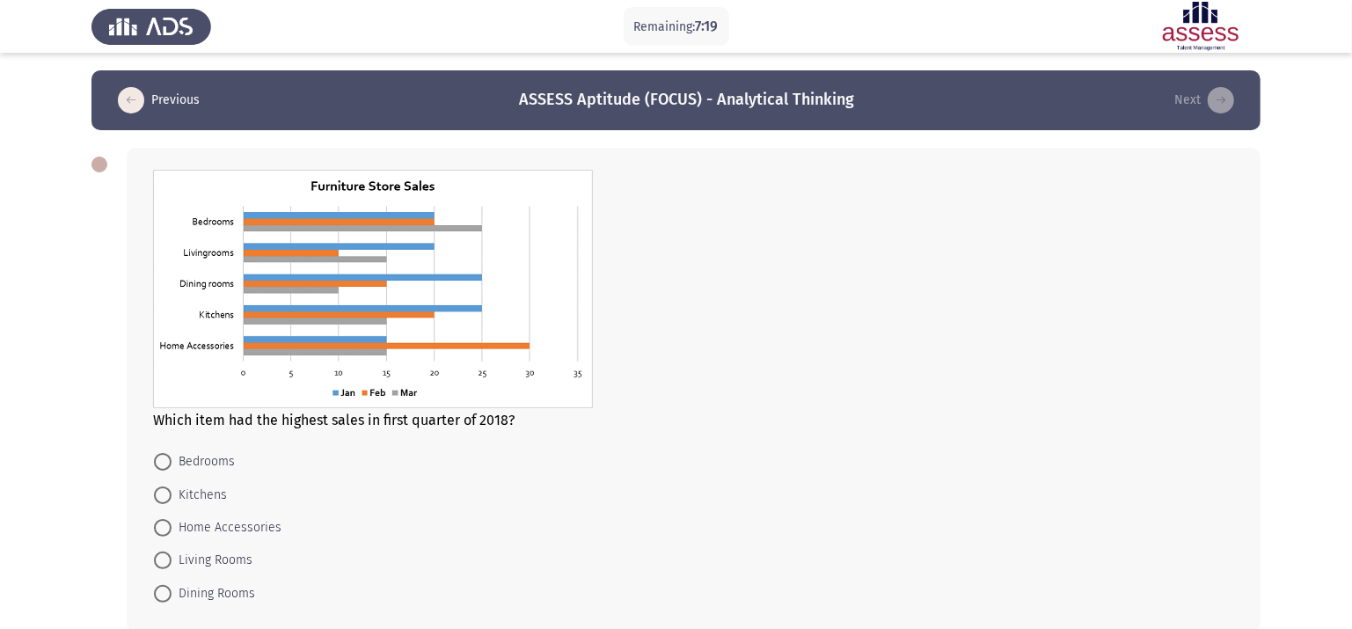
click at [228, 521] on span "Home Accessories" at bounding box center [227, 527] width 110 height 21
click at [172, 521] on input "Home Accessories" at bounding box center [163, 528] width 18 height 18
radio input "true"
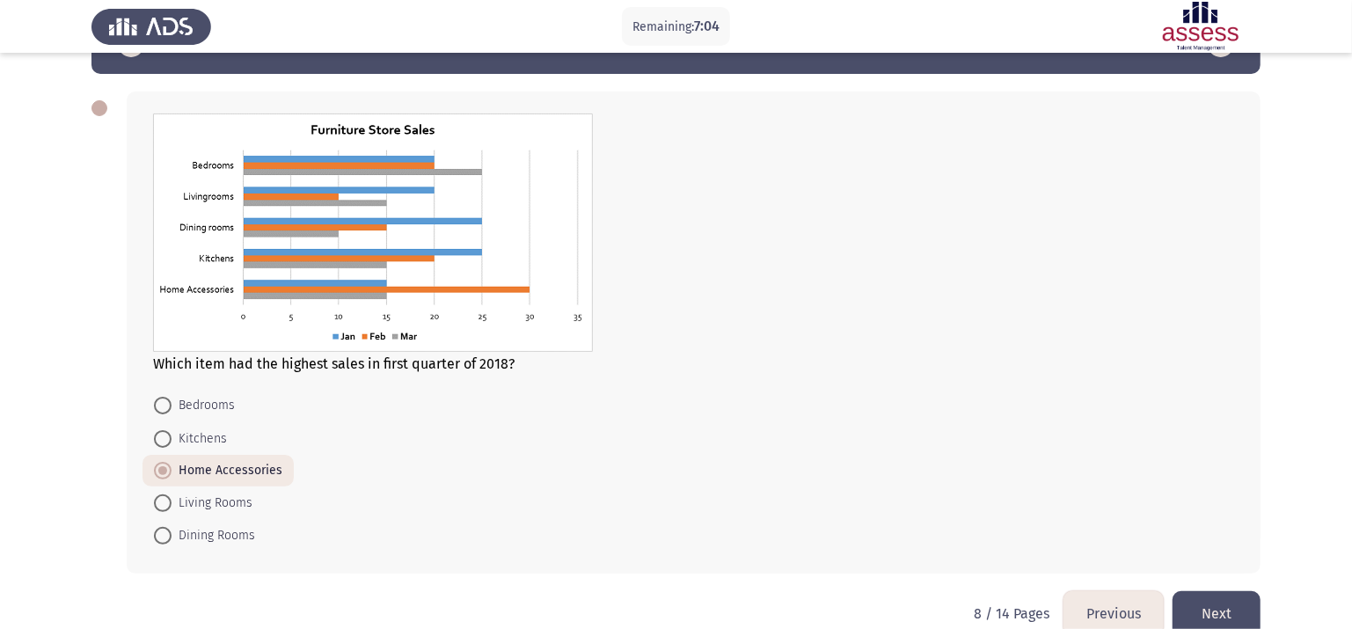
scroll to position [88, 0]
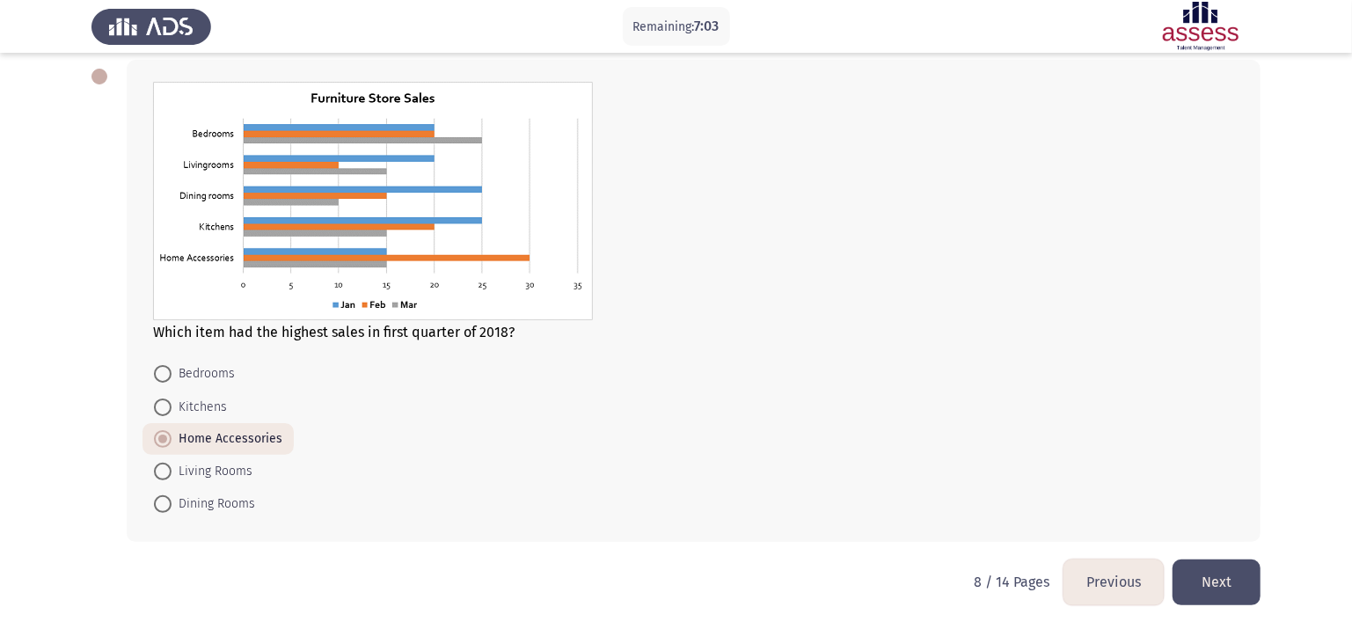
click at [1141, 524] on button "Next" at bounding box center [1217, 582] width 88 height 45
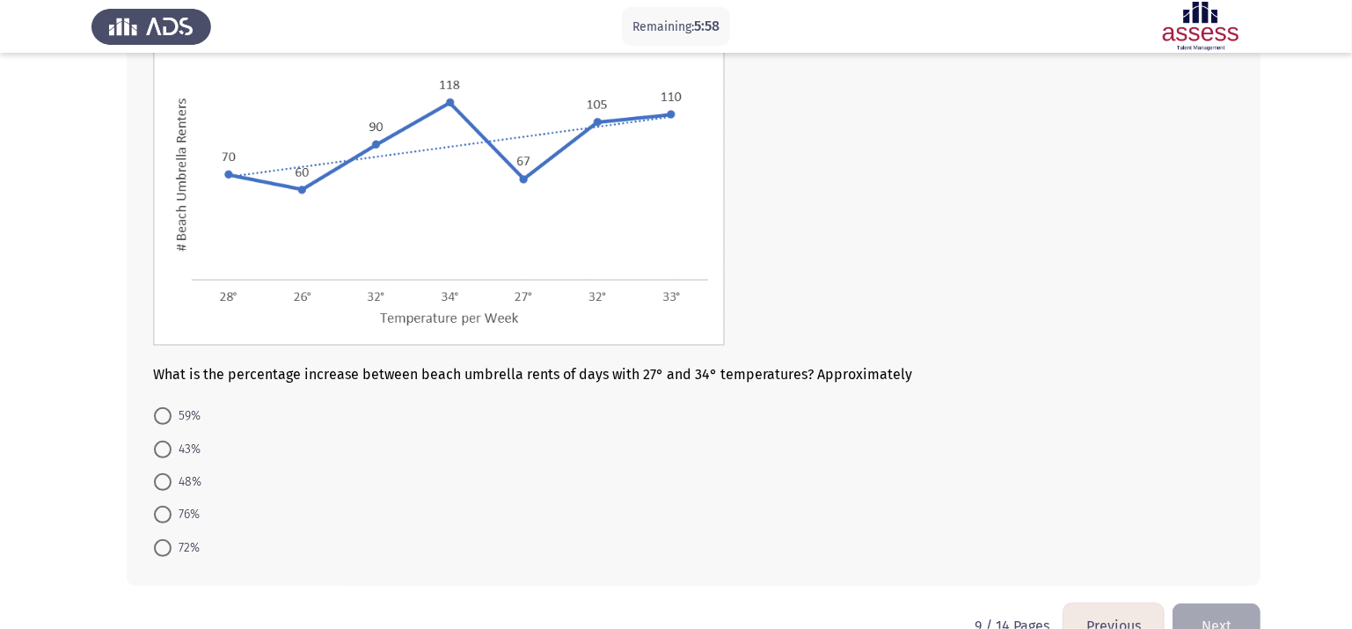
scroll to position [156, 0]
click at [190, 479] on span "48%" at bounding box center [187, 481] width 30 height 21
click at [172, 479] on input "48%" at bounding box center [163, 481] width 18 height 18
radio input "true"
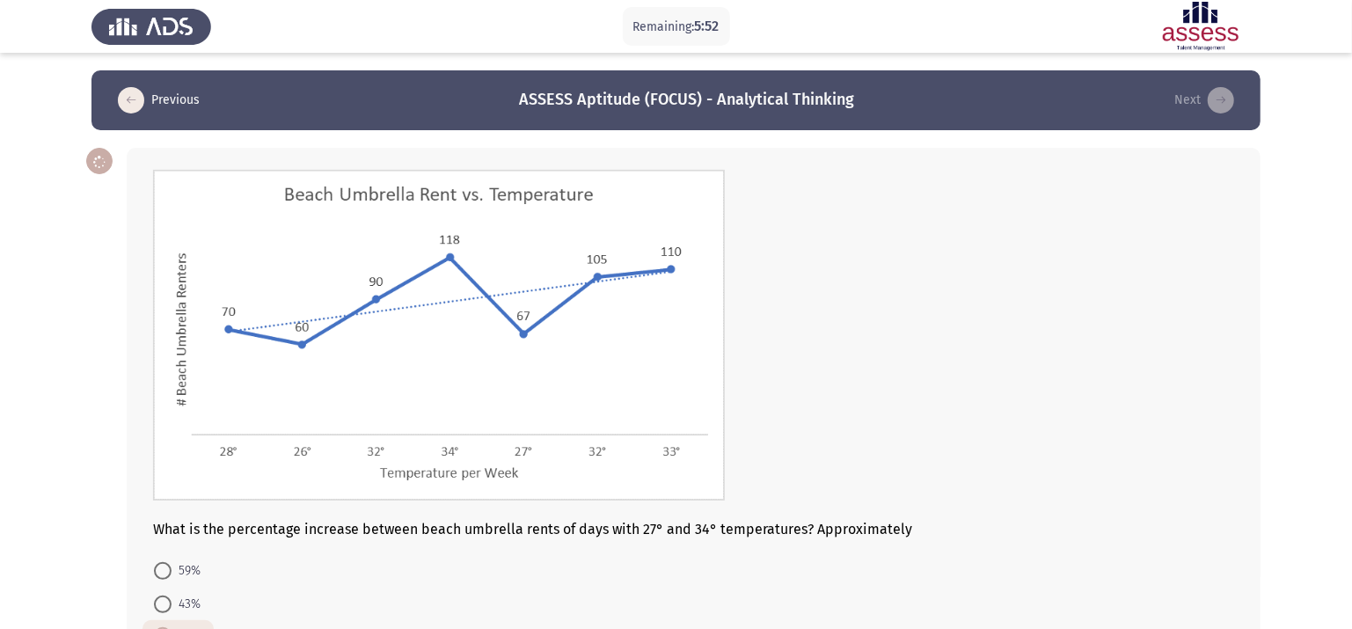
scroll to position [197, 0]
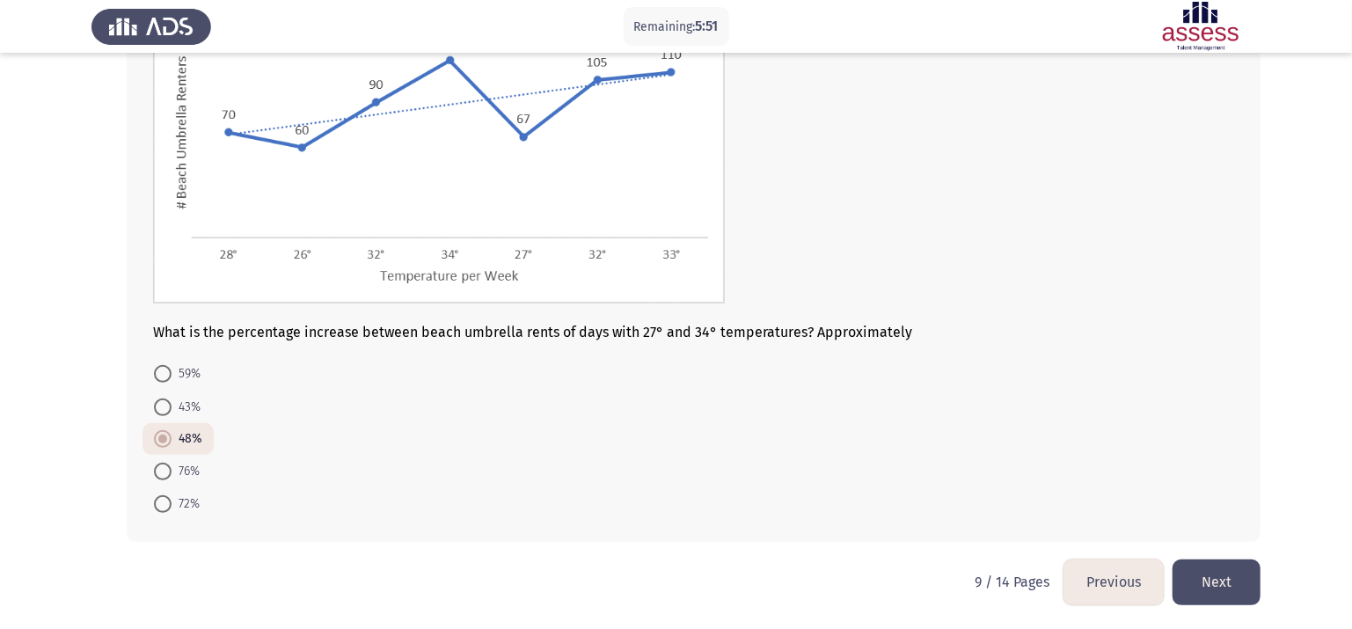
click at [1060, 515] on form "59% 43% 48% 76% 72%" at bounding box center [693, 438] width 1081 height 163
click at [1141, 524] on button "Next" at bounding box center [1217, 582] width 88 height 45
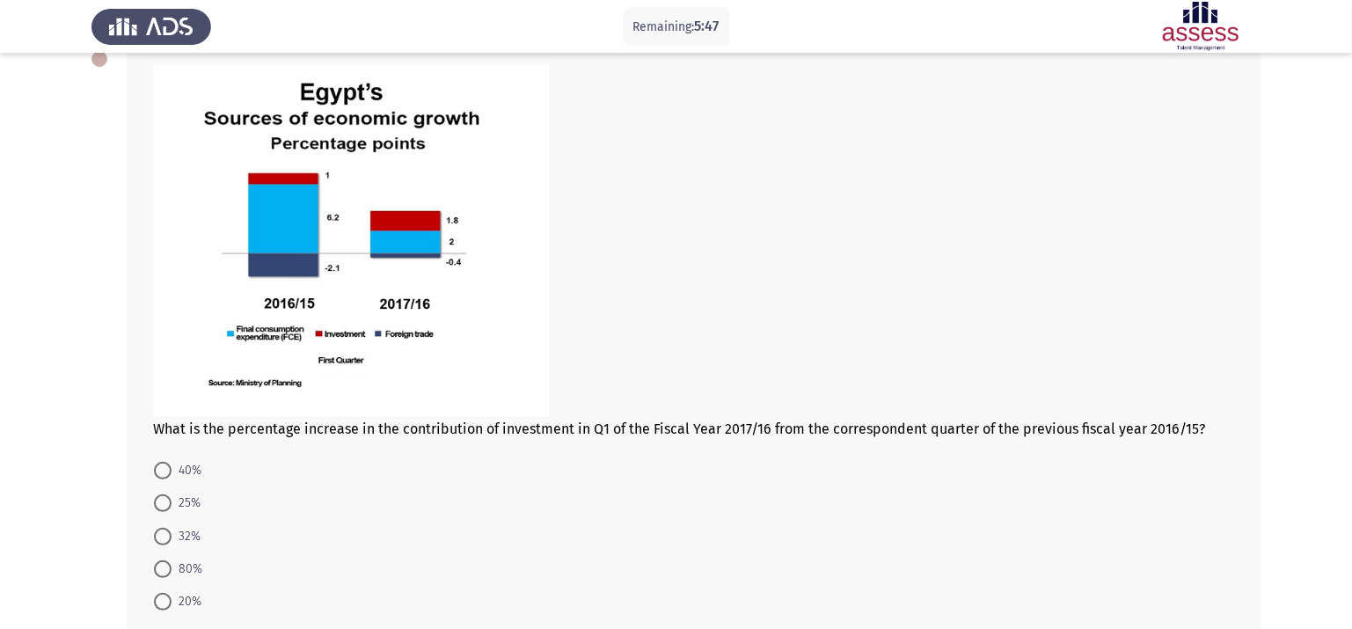
scroll to position [117, 0]
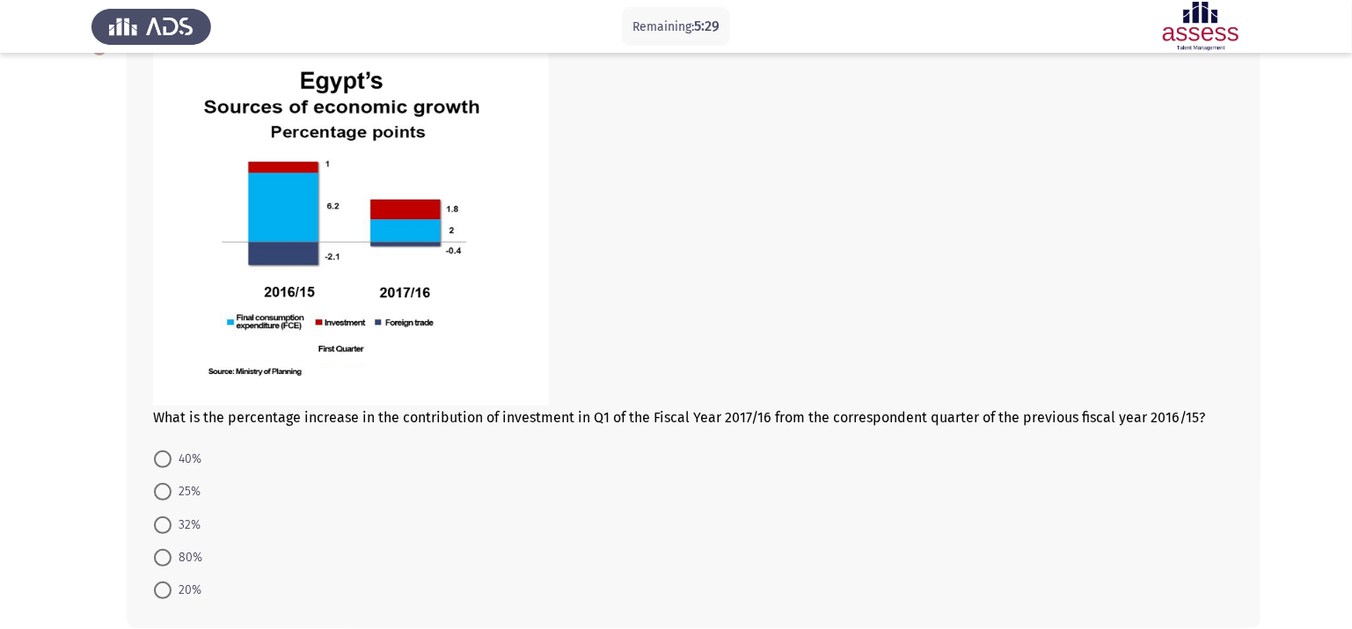
click at [183, 516] on span "32%" at bounding box center [186, 525] width 29 height 21
click at [172, 516] on input "32%" at bounding box center [163, 525] width 18 height 18
radio input "true"
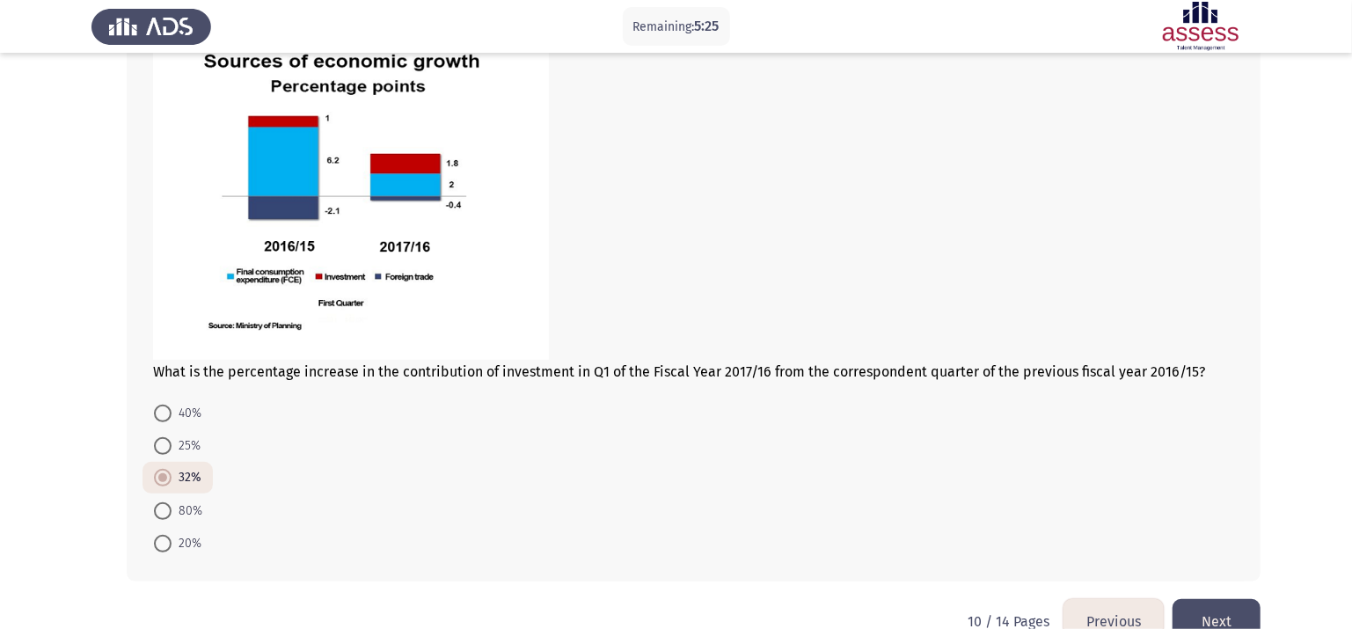
scroll to position [202, 0]
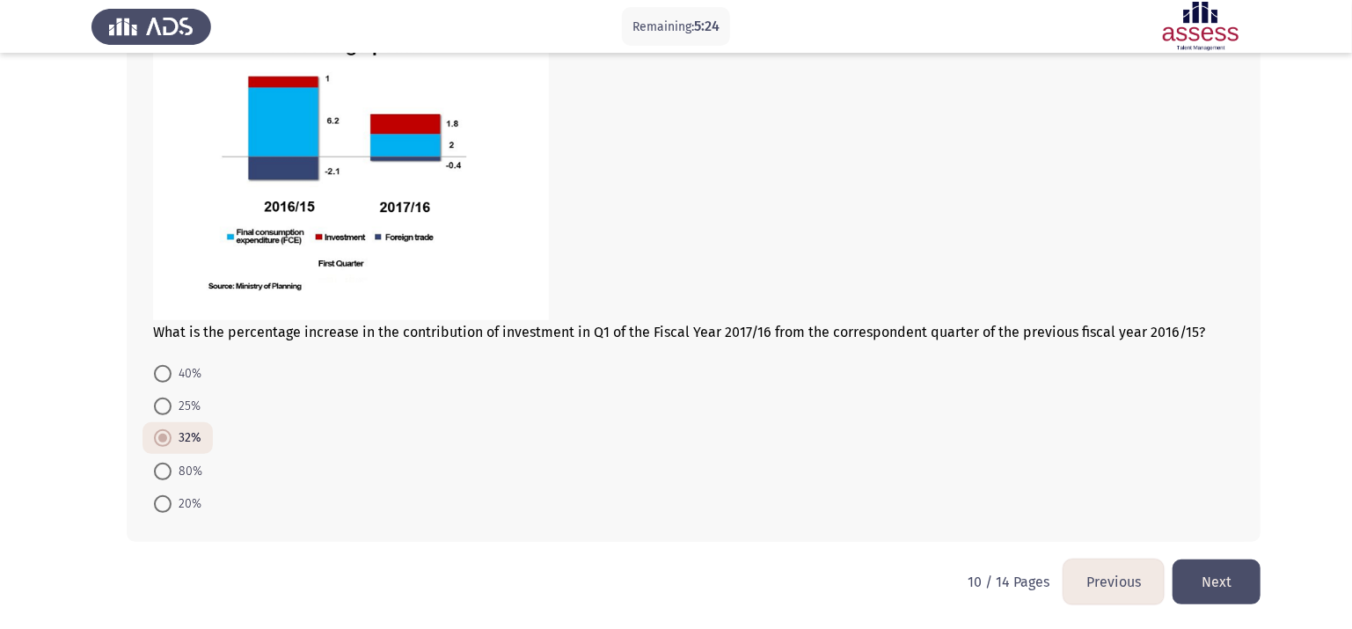
click at [1141, 524] on button "Next" at bounding box center [1217, 582] width 88 height 45
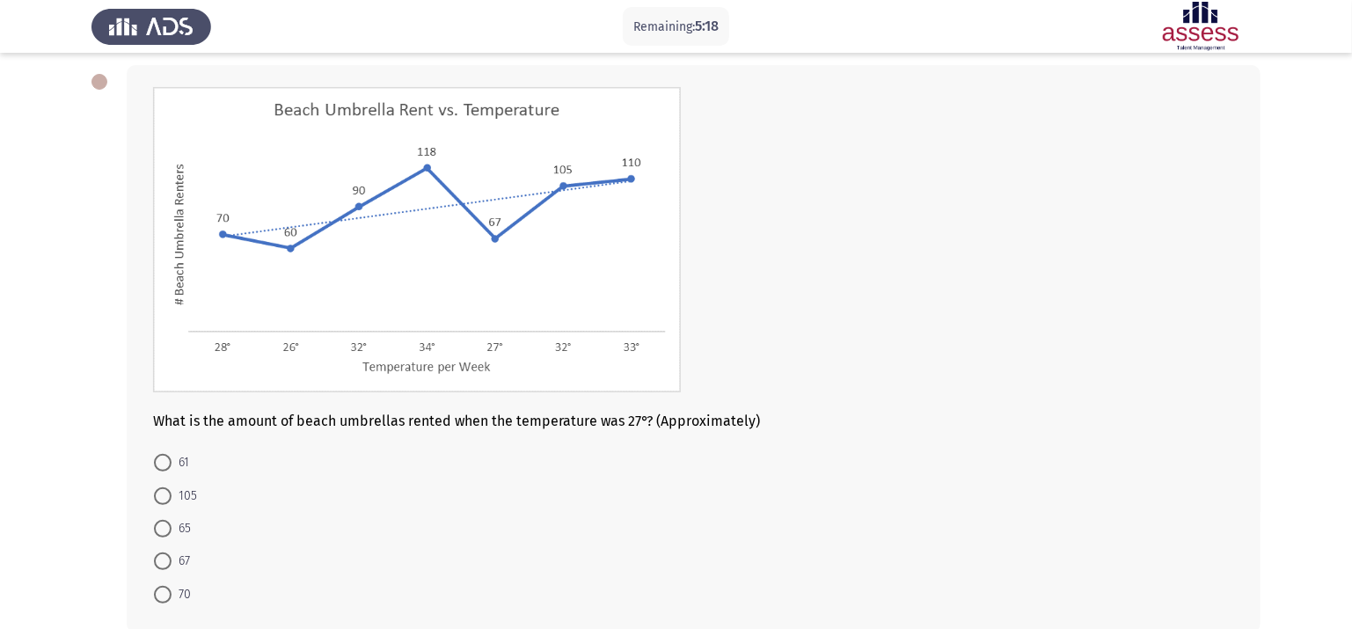
scroll to position [97, 0]
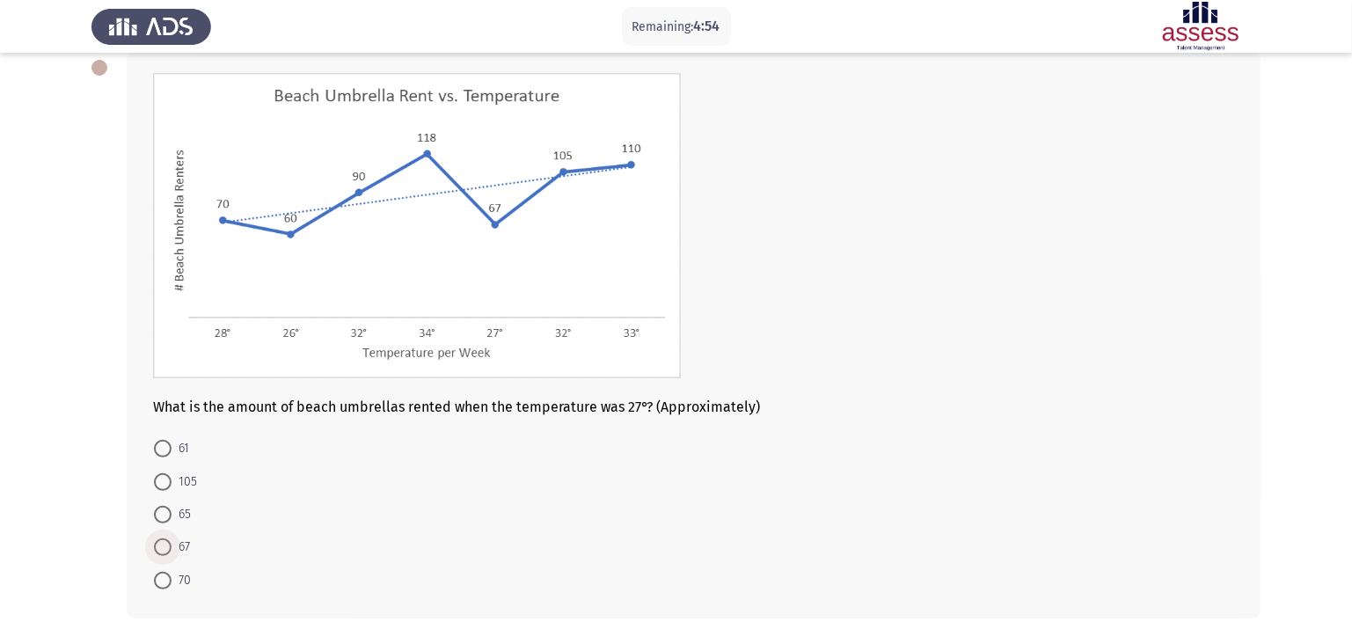
click at [169, 524] on span at bounding box center [163, 547] width 18 height 18
click at [169, 524] on input "67" at bounding box center [163, 547] width 18 height 18
radio input "true"
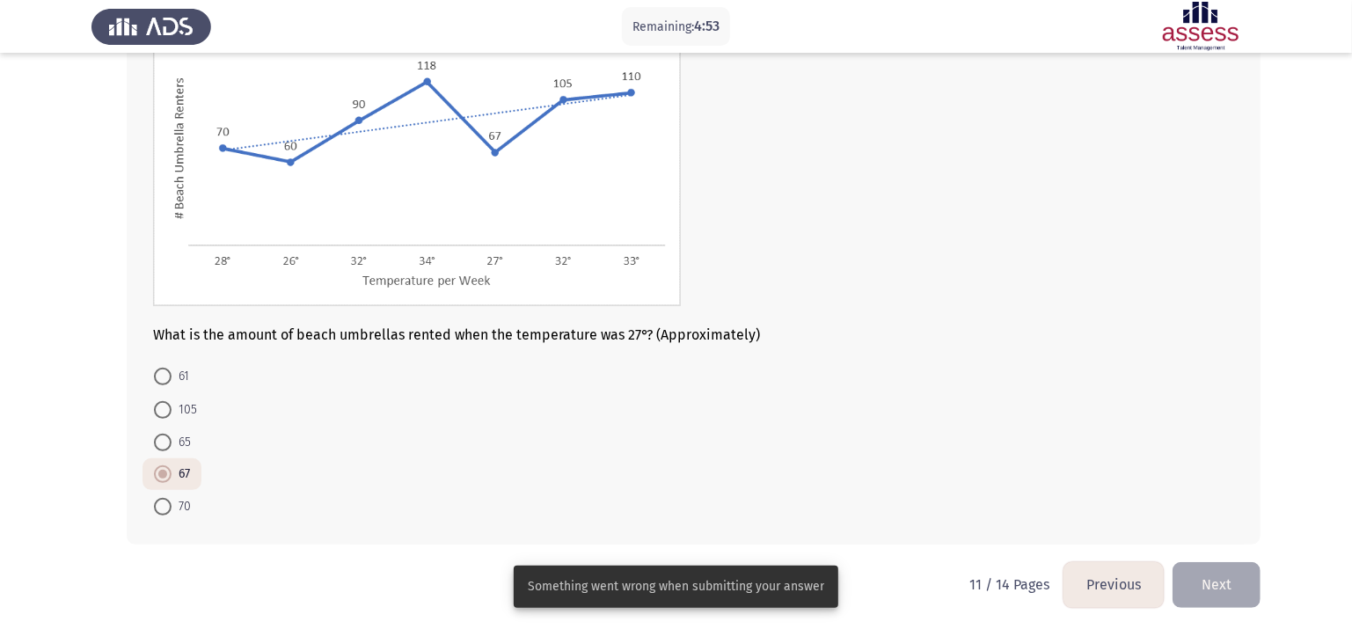
scroll to position [172, 0]
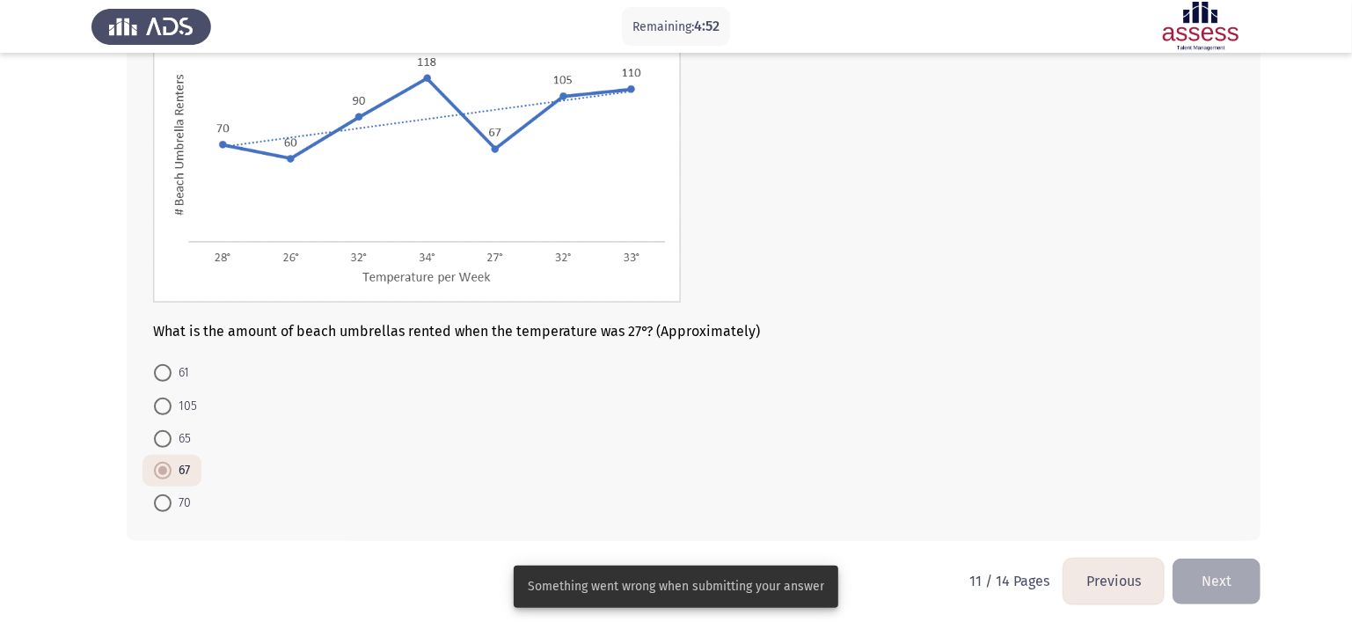
click at [857, 456] on form "61 105 65 67 70" at bounding box center [693, 437] width 1081 height 163
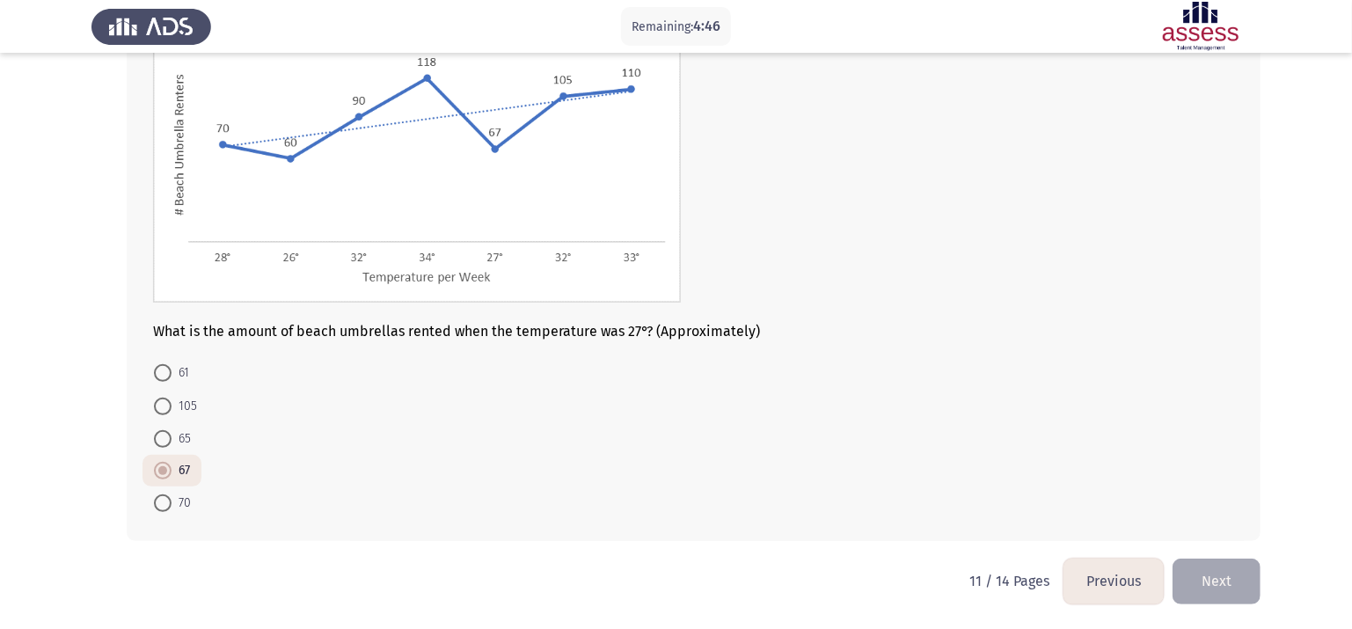
click at [1141, 524] on button "Next" at bounding box center [1217, 581] width 88 height 45
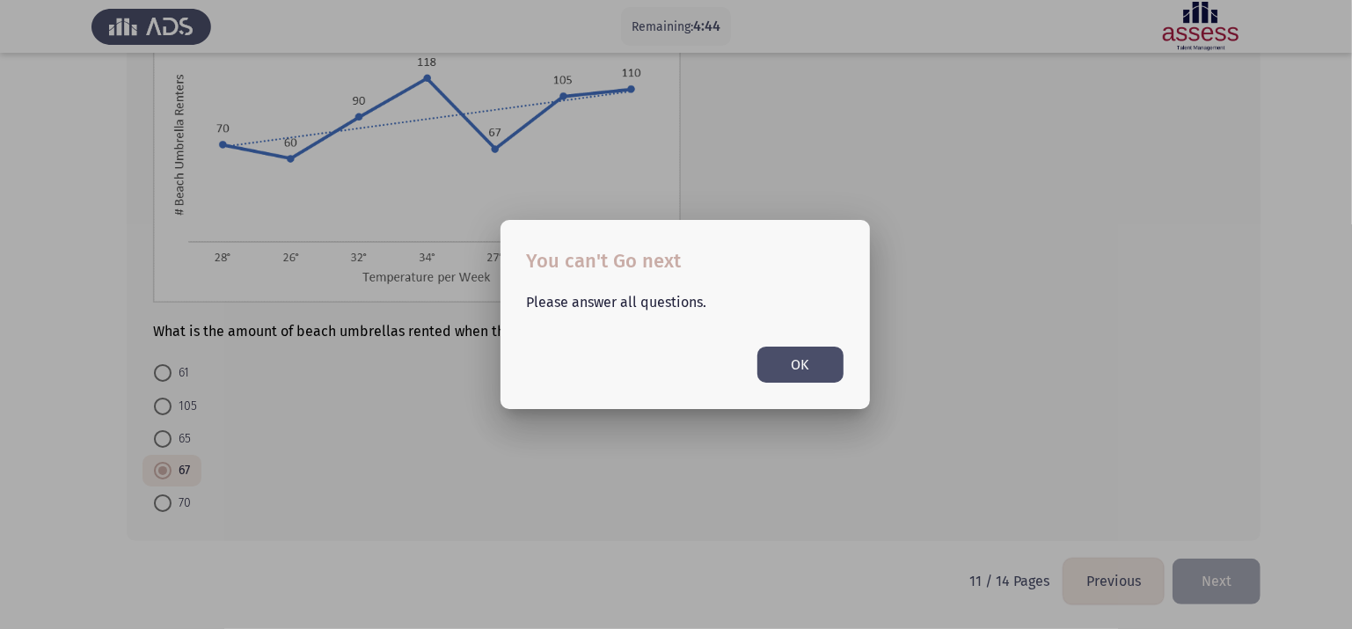
click at [814, 379] on button "OK" at bounding box center [801, 365] width 86 height 36
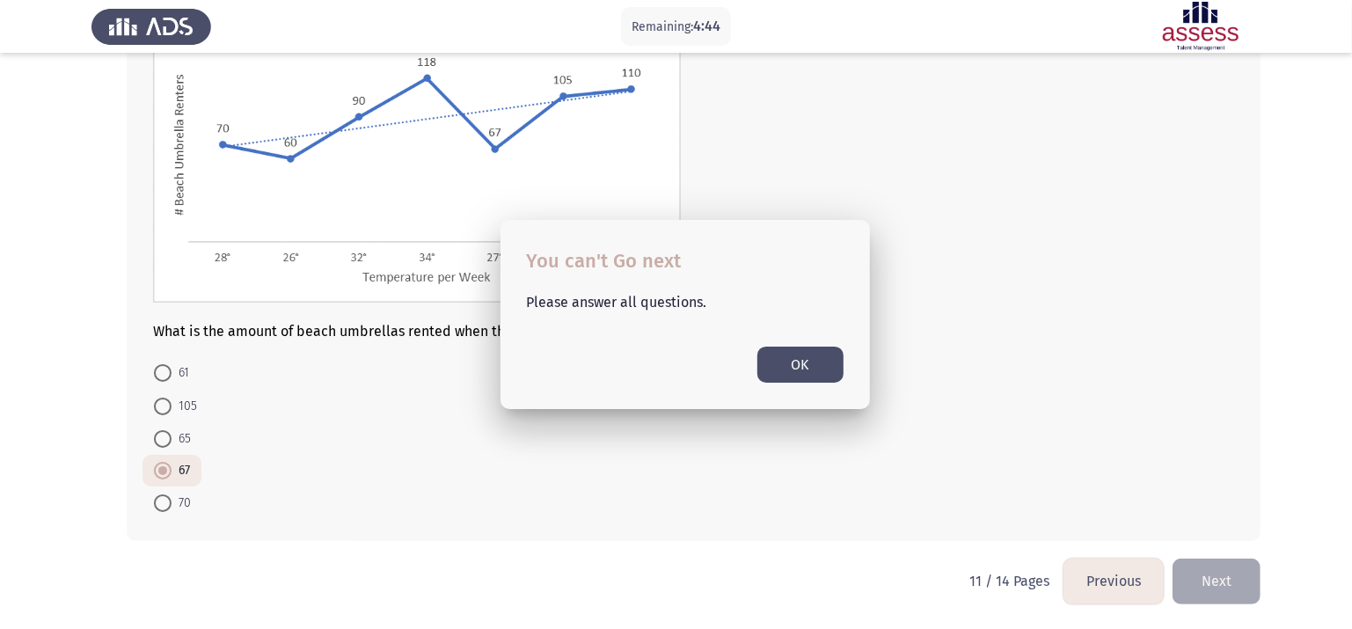
scroll to position [172, 0]
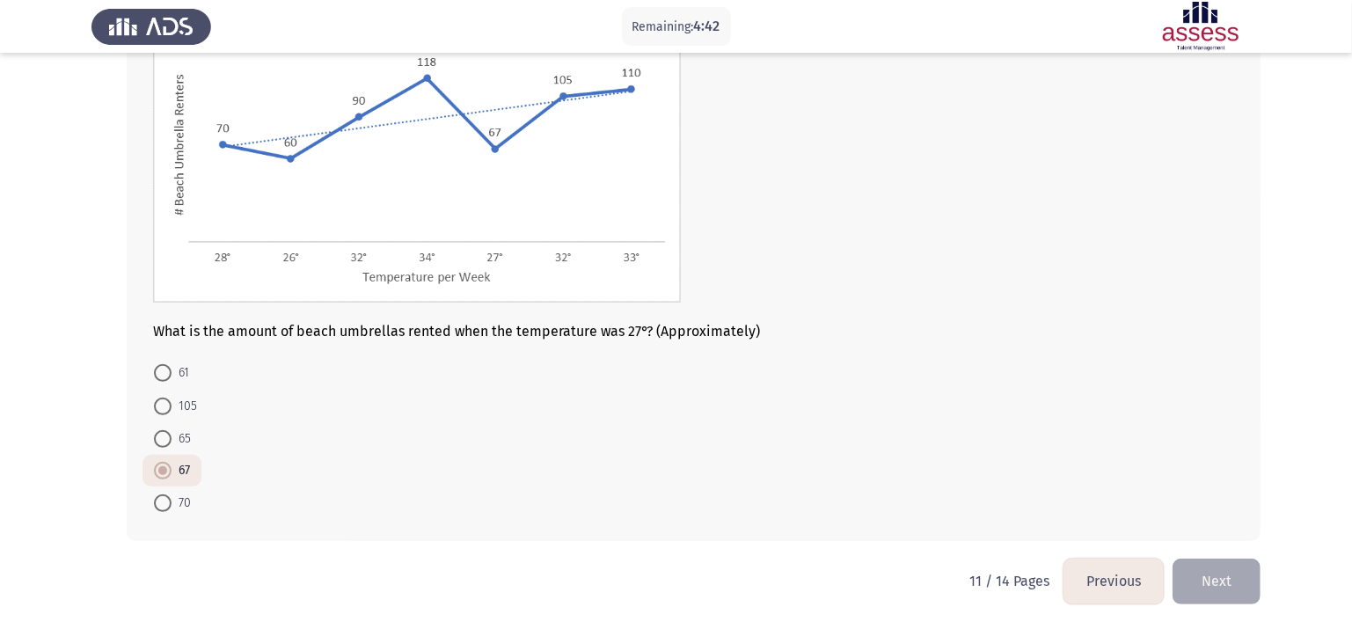
click at [181, 465] on span "67" at bounding box center [181, 470] width 18 height 21
click at [172, 465] on input "67" at bounding box center [163, 471] width 18 height 18
click at [341, 460] on form "61 105 65 67 70" at bounding box center [693, 437] width 1081 height 163
click at [1141, 524] on button "Next" at bounding box center [1217, 581] width 88 height 45
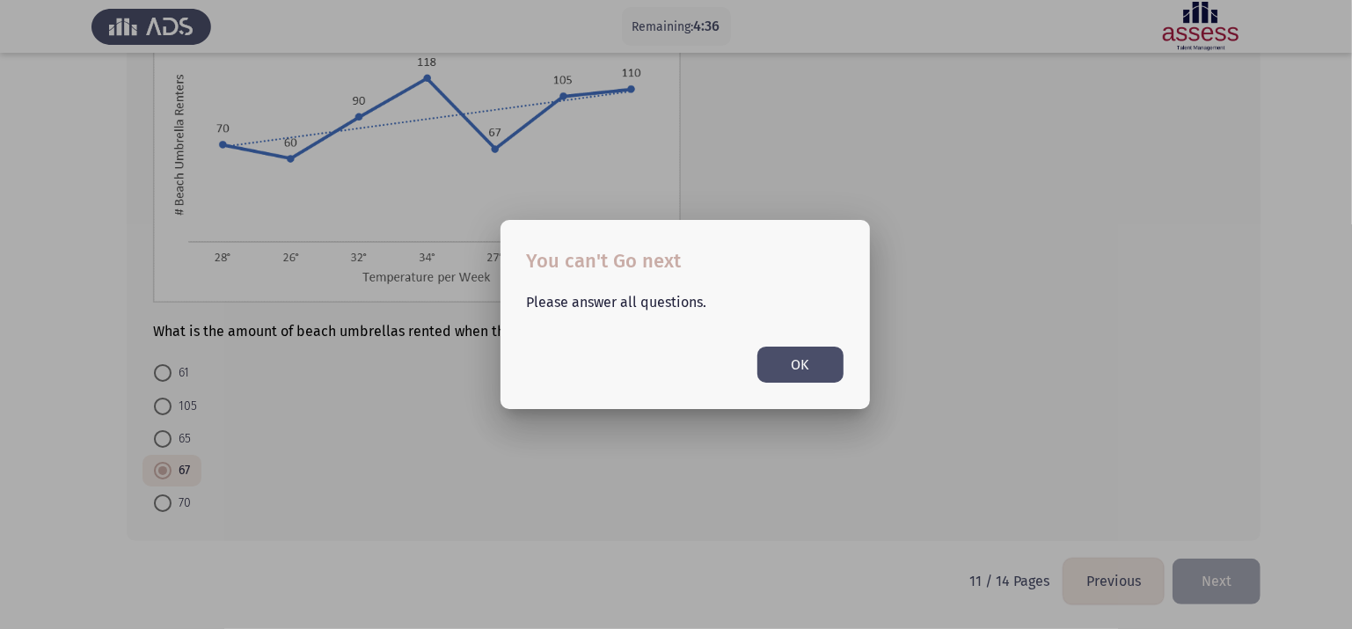
scroll to position [0, 0]
click at [798, 363] on button "OK" at bounding box center [801, 365] width 86 height 36
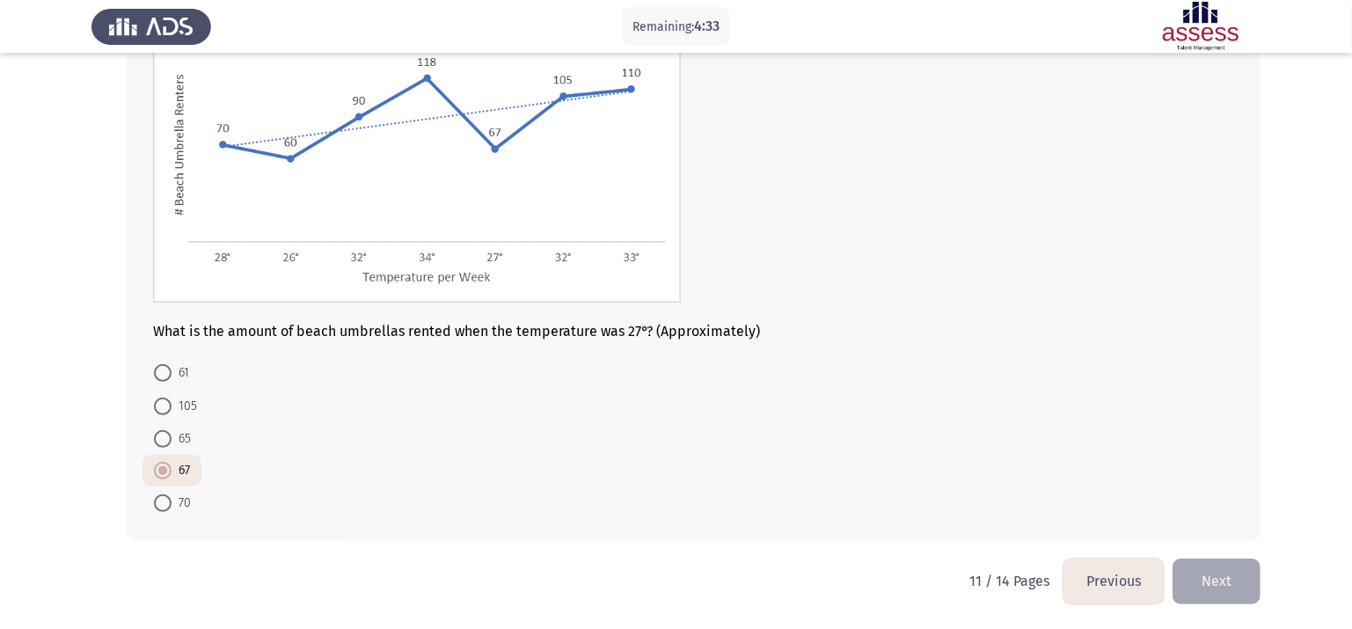
click at [1111, 524] on button "Previous" at bounding box center [1114, 581] width 100 height 45
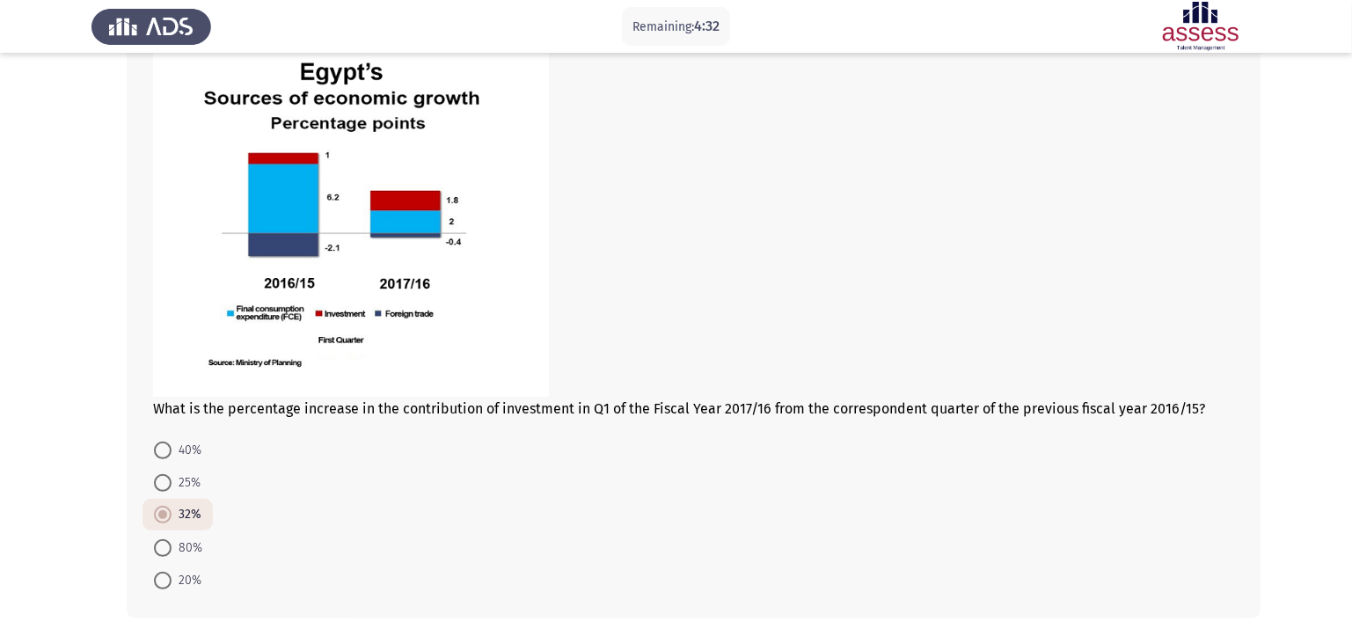
scroll to position [202, 0]
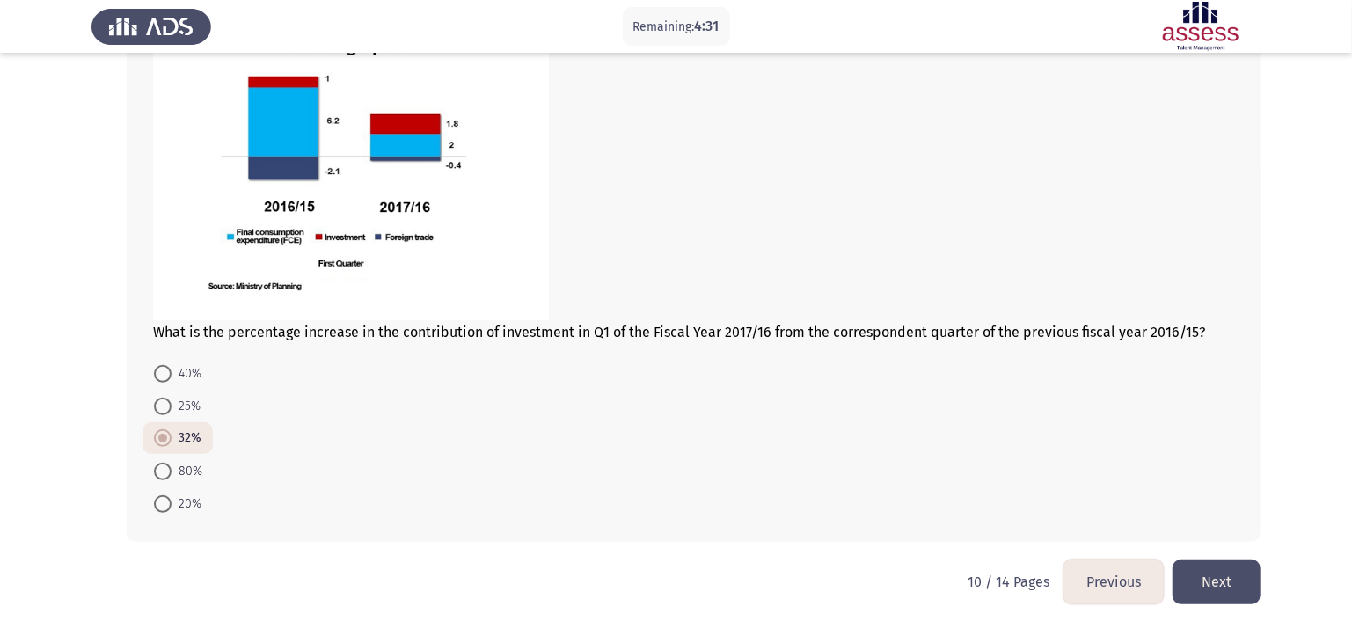
click at [1141, 524] on button "Next" at bounding box center [1217, 582] width 88 height 45
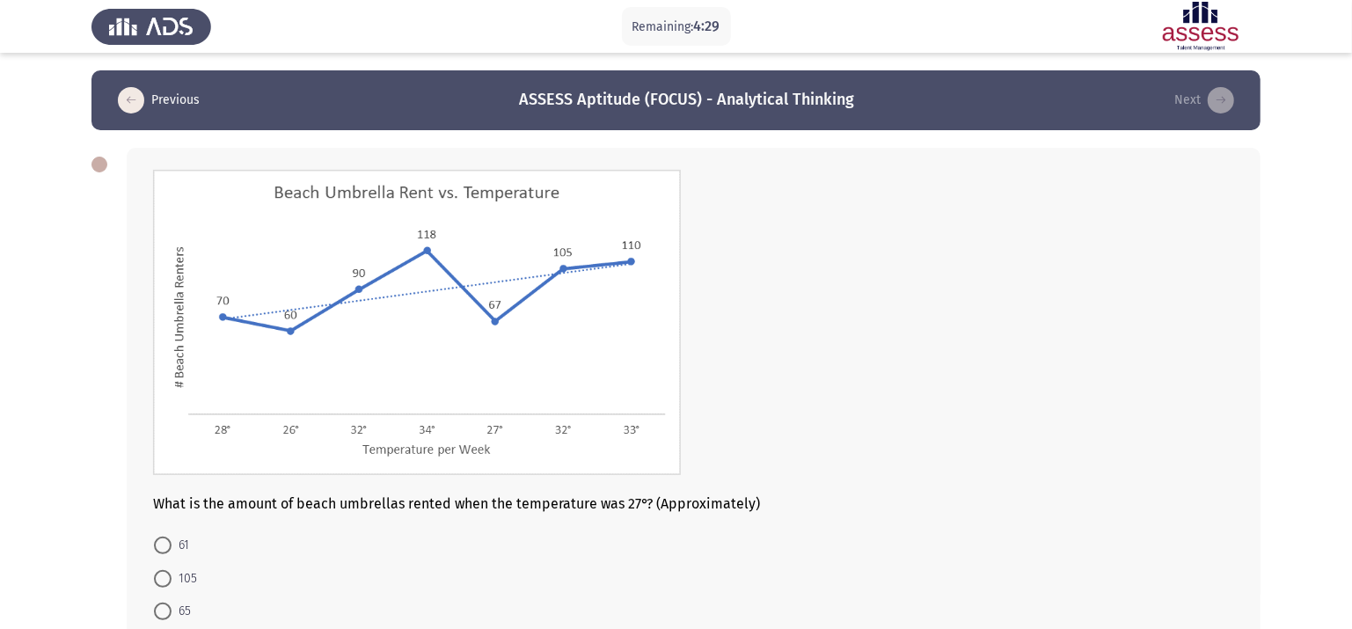
scroll to position [173, 0]
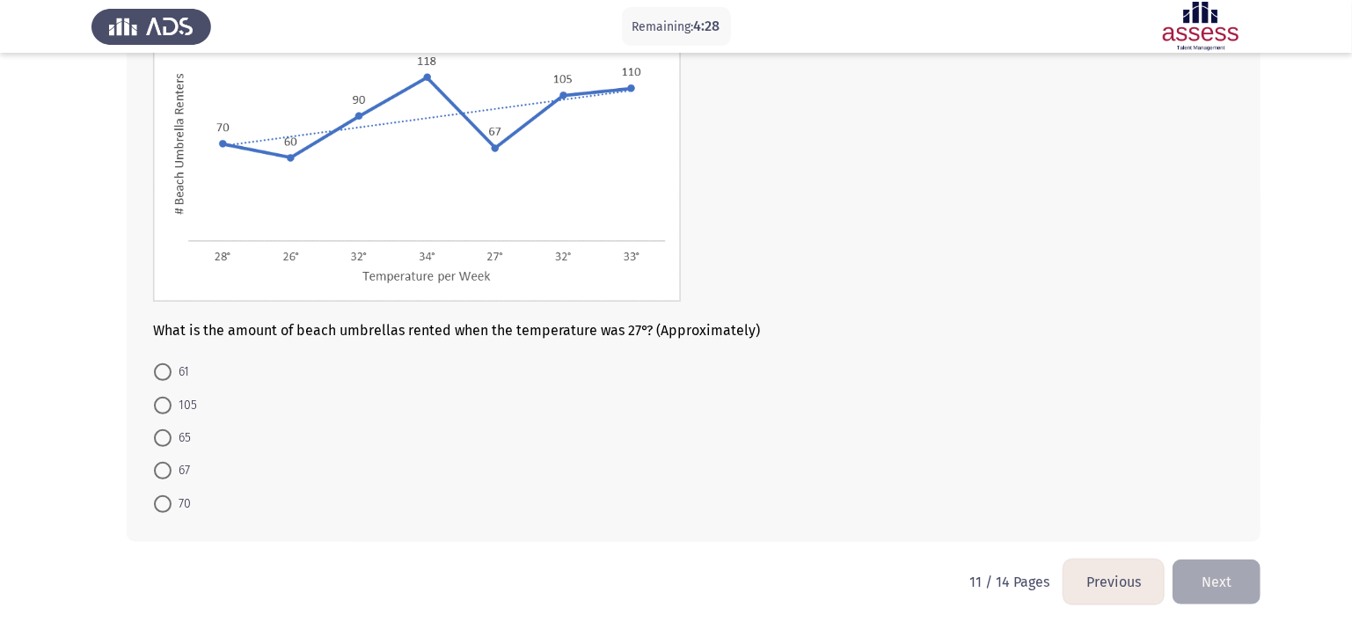
click at [186, 462] on span "67" at bounding box center [181, 470] width 18 height 21
click at [172, 462] on input "67" at bounding box center [163, 471] width 18 height 18
radio input "true"
click at [1141, 524] on button "Next" at bounding box center [1217, 581] width 88 height 45
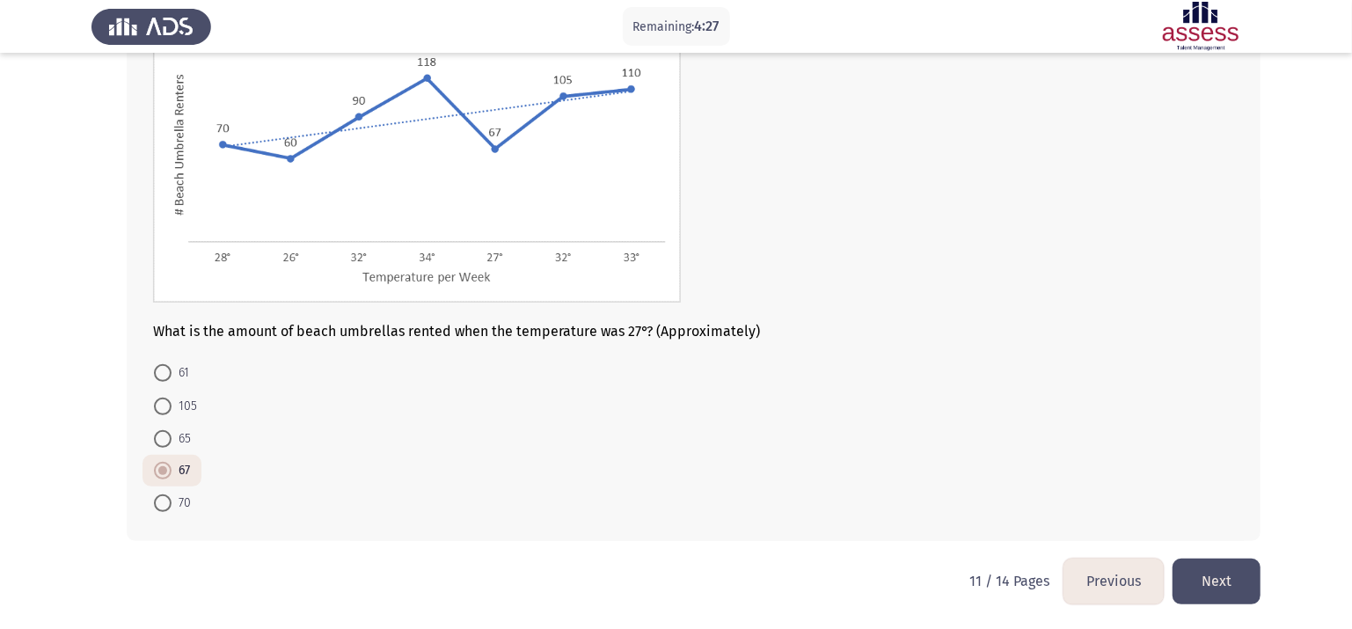
scroll to position [0, 0]
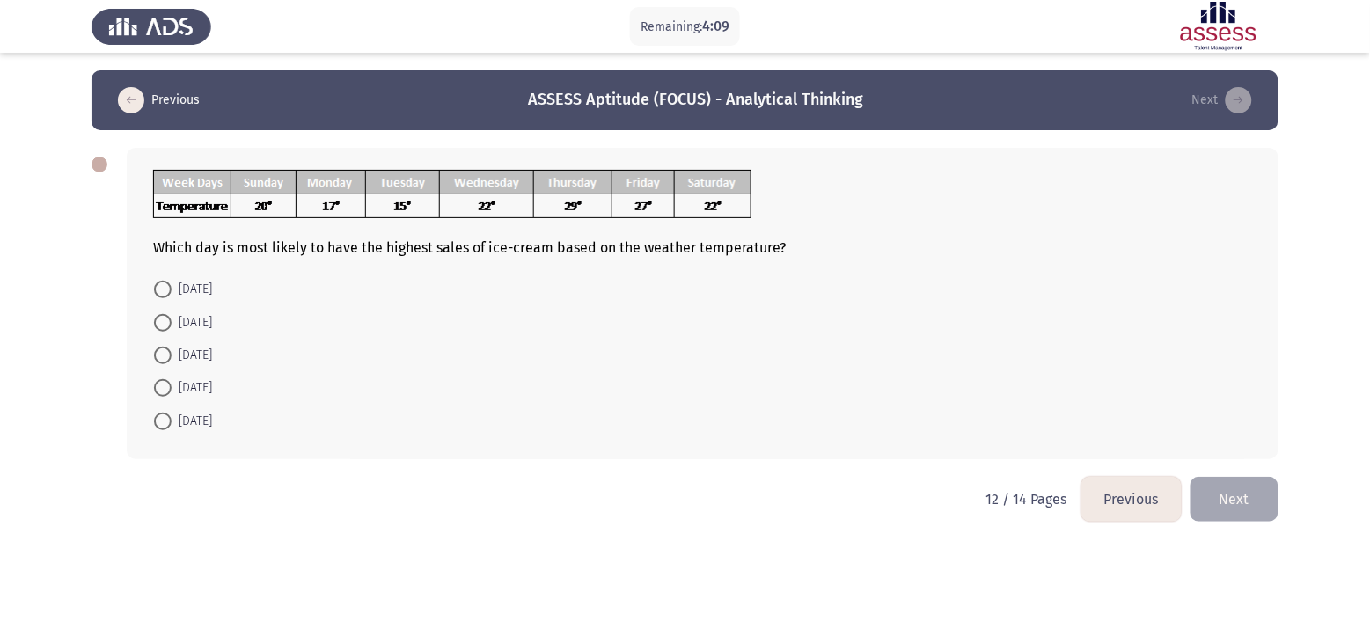
click at [191, 380] on span "[DATE]" at bounding box center [192, 387] width 40 height 21
click at [172, 380] on input "[DATE]" at bounding box center [163, 388] width 18 height 18
radio input "true"
click at [1141, 498] on button "Next" at bounding box center [1234, 497] width 88 height 45
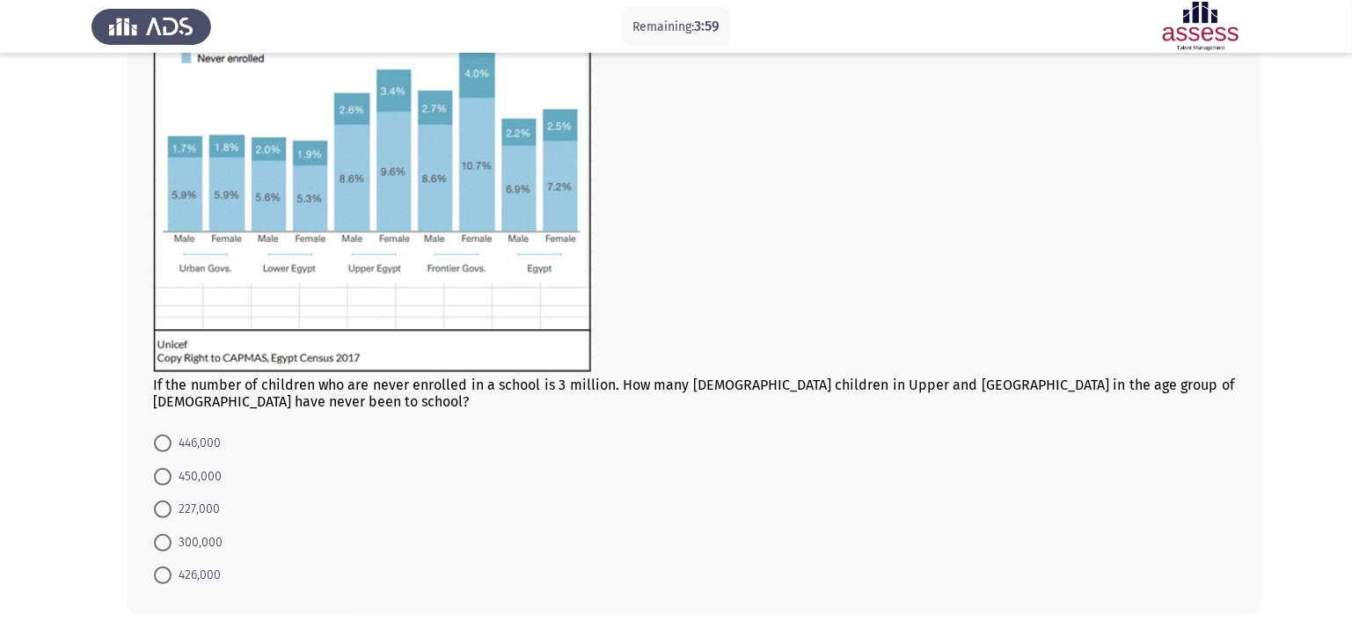
scroll to position [217, 0]
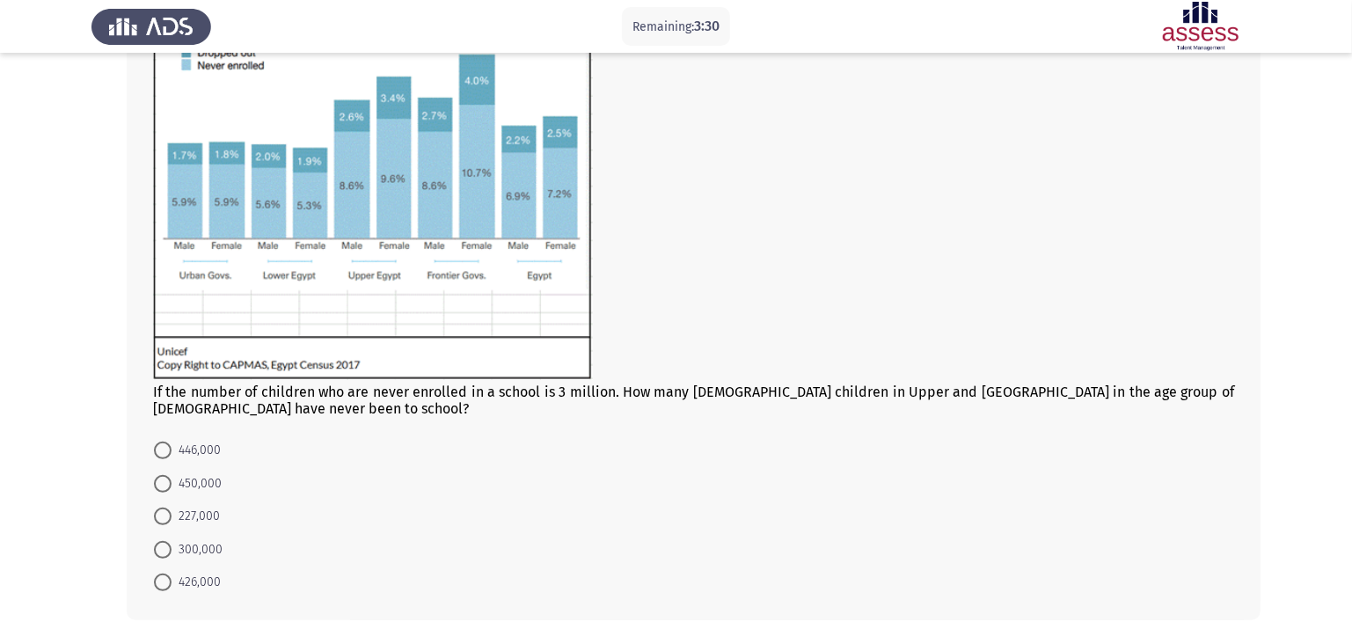
click at [187, 487] on span "450,000" at bounding box center [197, 483] width 50 height 21
click at [172, 487] on input "450,000" at bounding box center [163, 484] width 18 height 18
radio input "true"
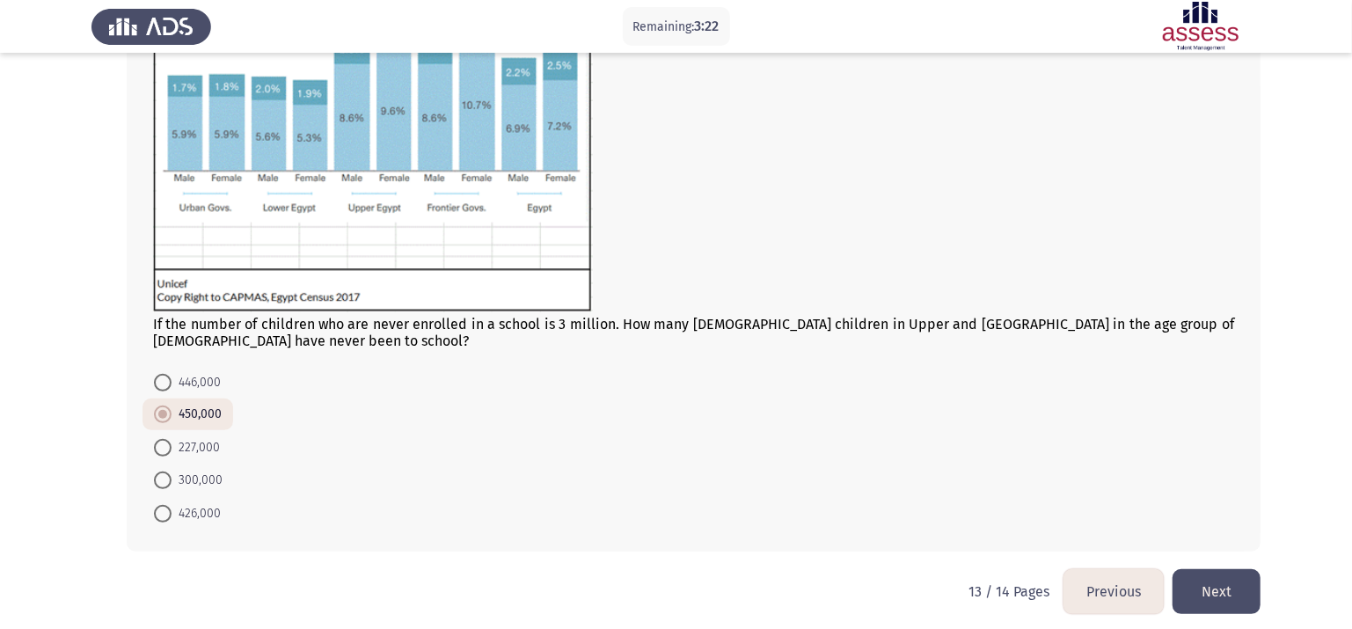
scroll to position [295, 0]
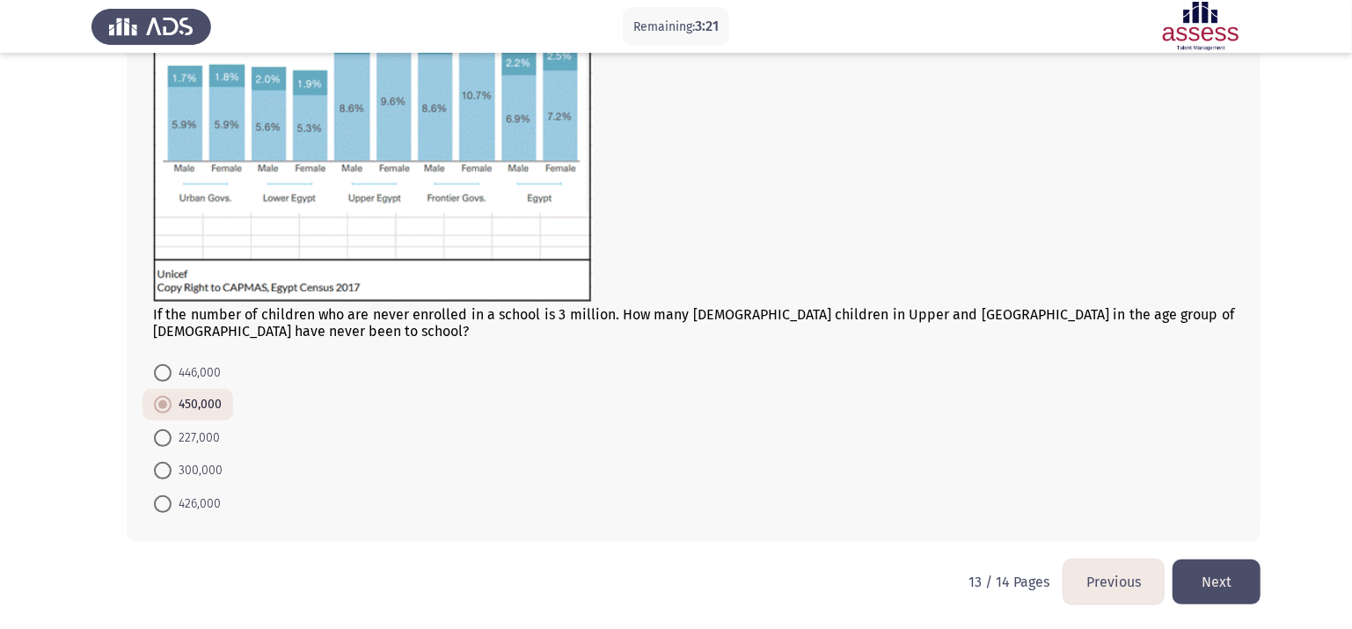
click at [1141, 524] on button "Next" at bounding box center [1217, 582] width 88 height 45
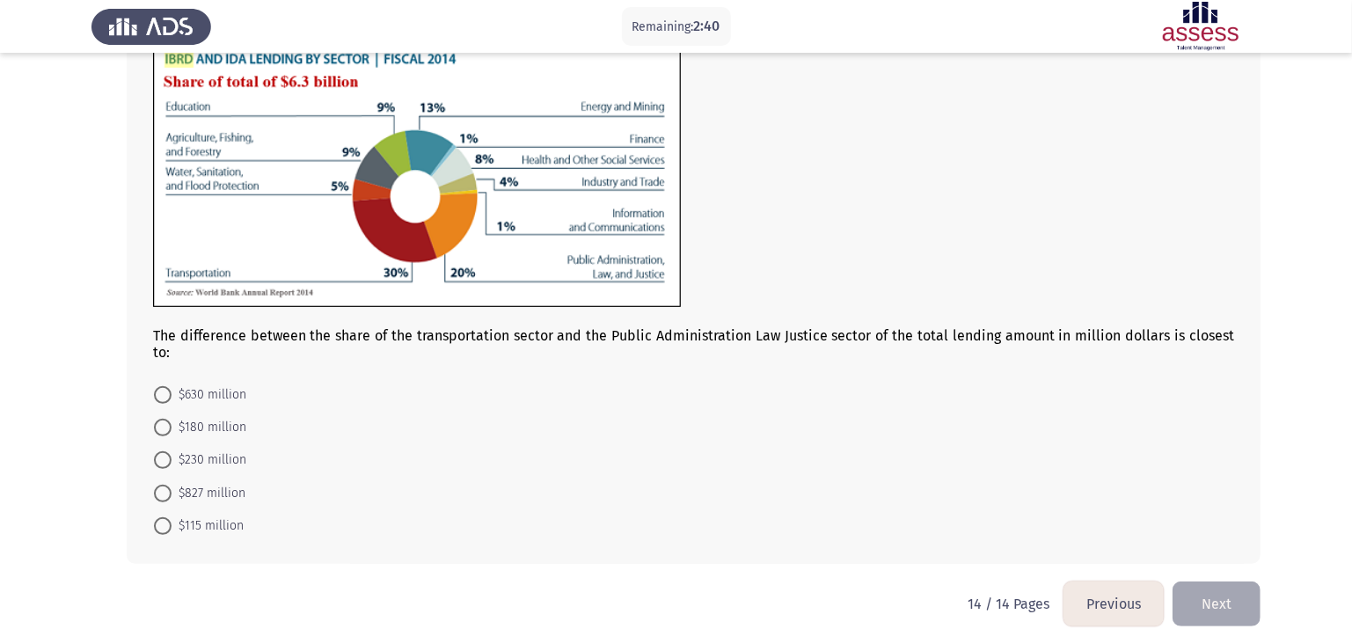
scroll to position [155, 0]
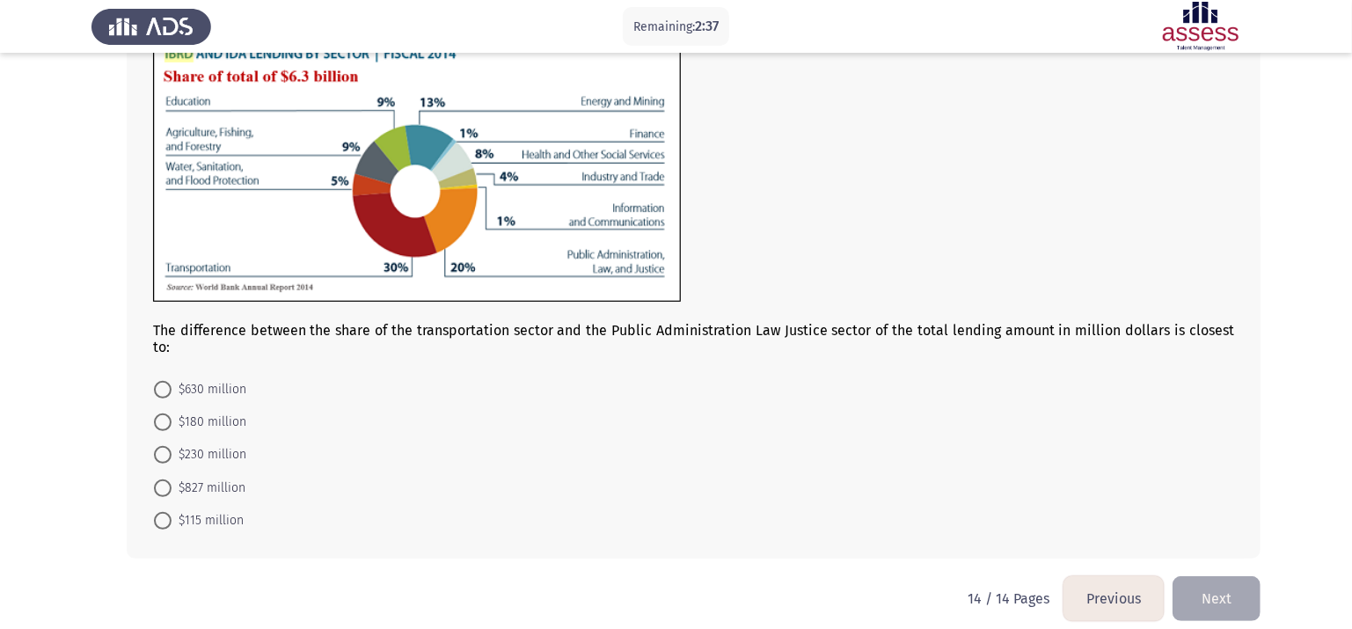
click at [201, 412] on span "$180 million" at bounding box center [209, 422] width 75 height 21
click at [172, 414] on input "$180 million" at bounding box center [163, 423] width 18 height 18
radio input "true"
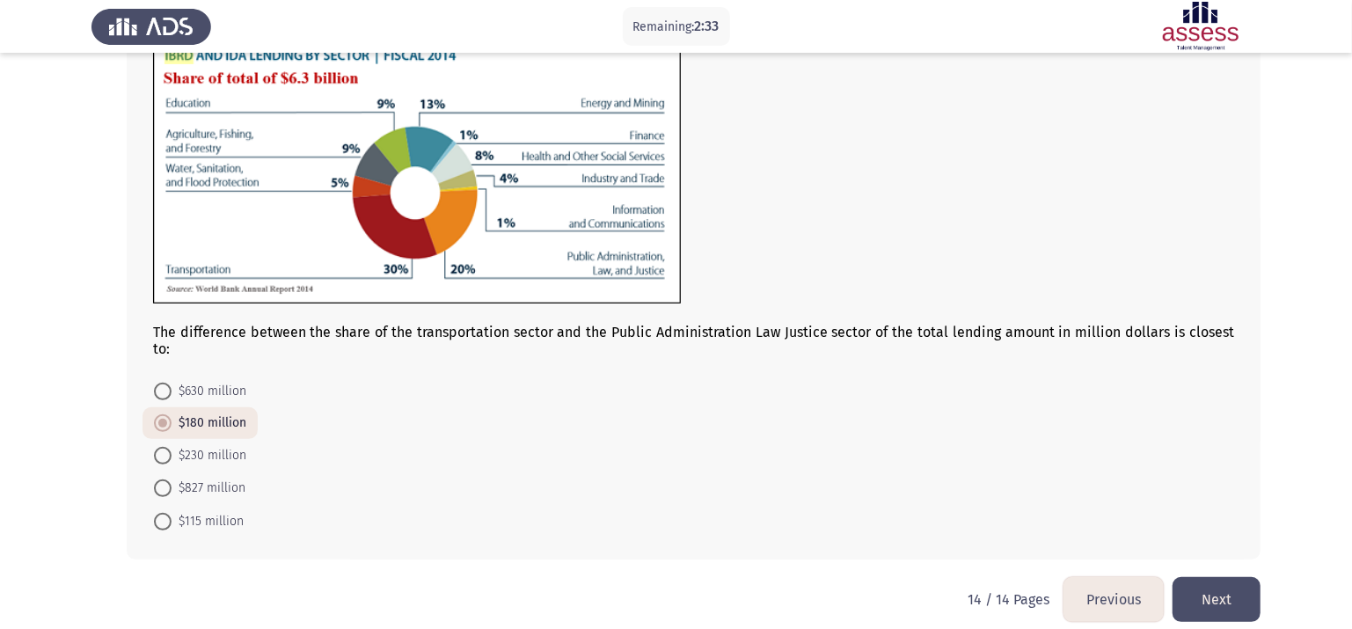
scroll to position [154, 0]
click at [1141, 524] on button "Next" at bounding box center [1217, 598] width 88 height 45
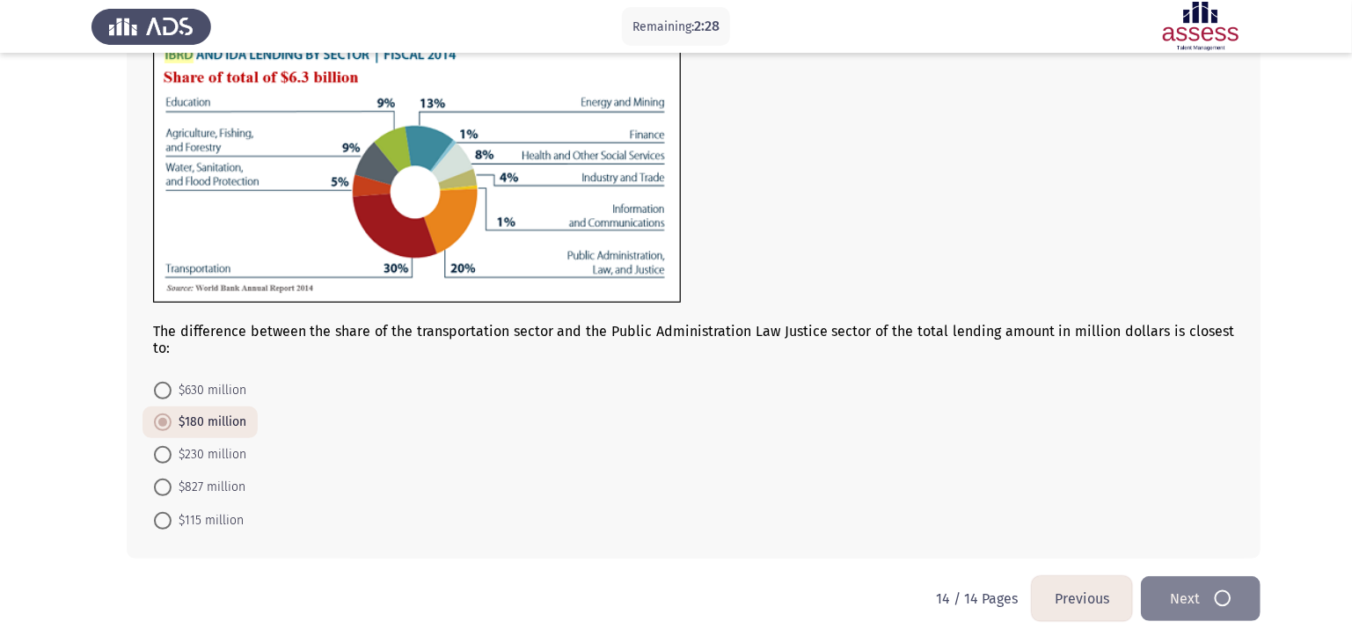
scroll to position [0, 0]
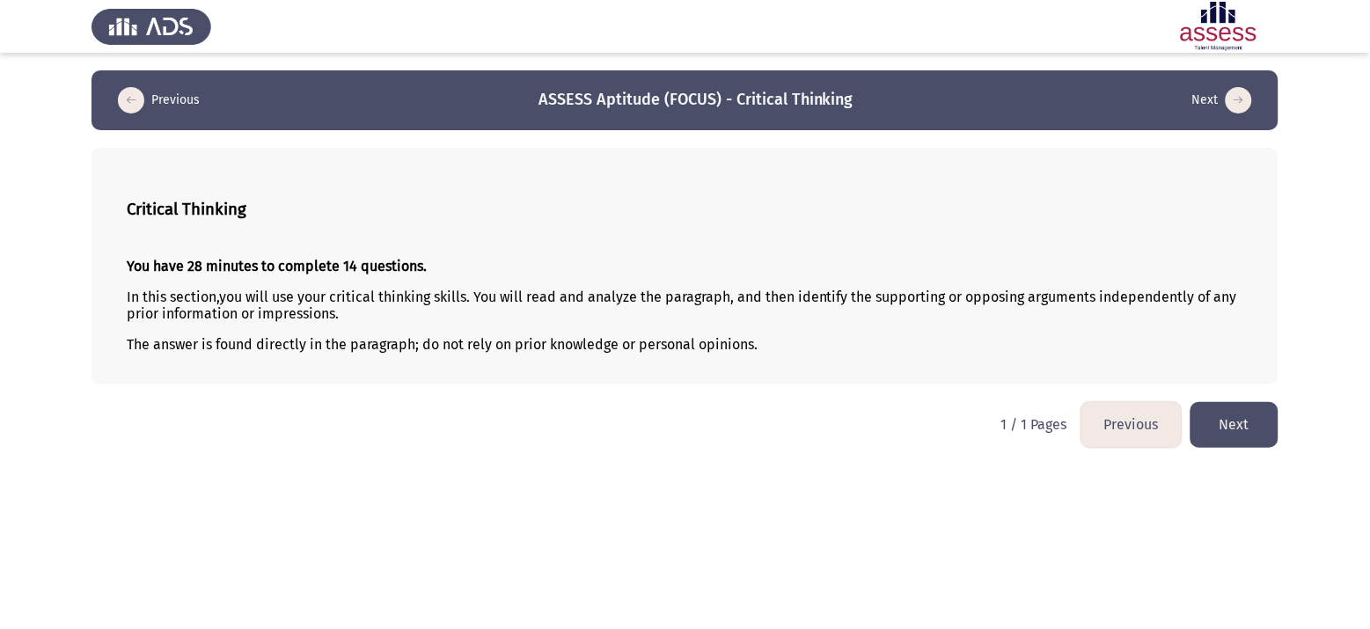
click at [1141, 418] on button "Next" at bounding box center [1234, 424] width 88 height 45
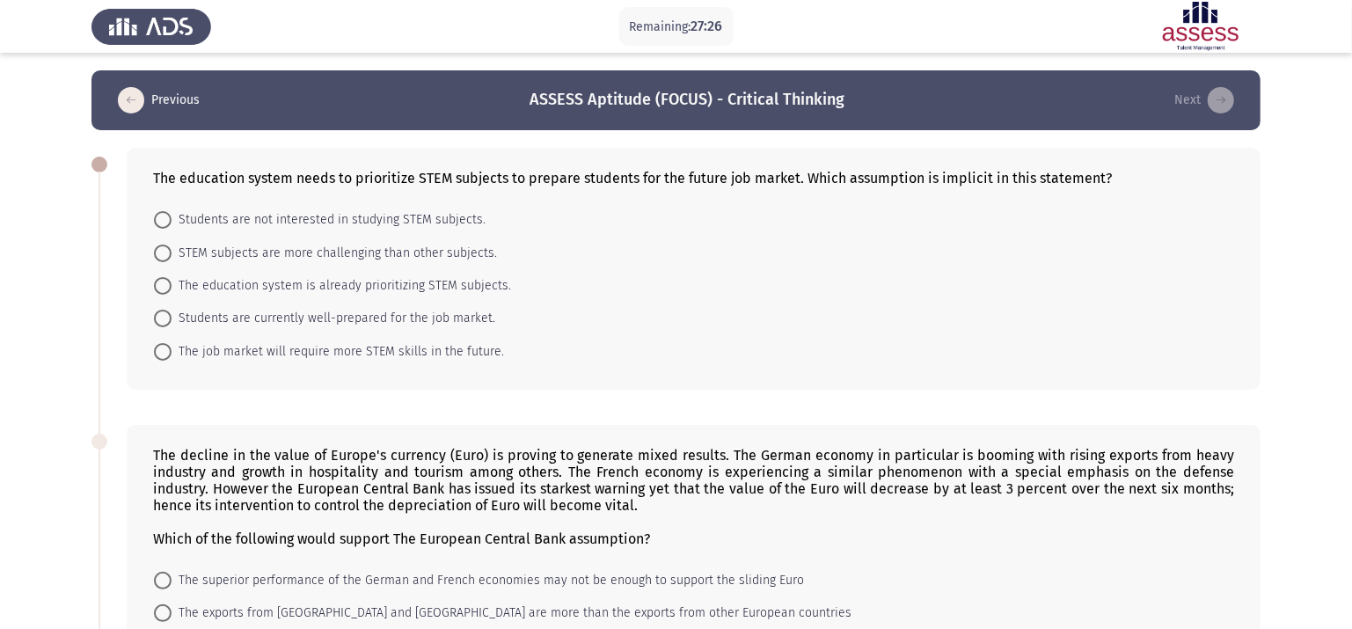
click at [469, 346] on span "The job market will require more STEM skills in the future." at bounding box center [338, 351] width 333 height 21
click at [172, 346] on input "The job market will require more STEM skills in the future." at bounding box center [163, 352] width 18 height 18
radio input "true"
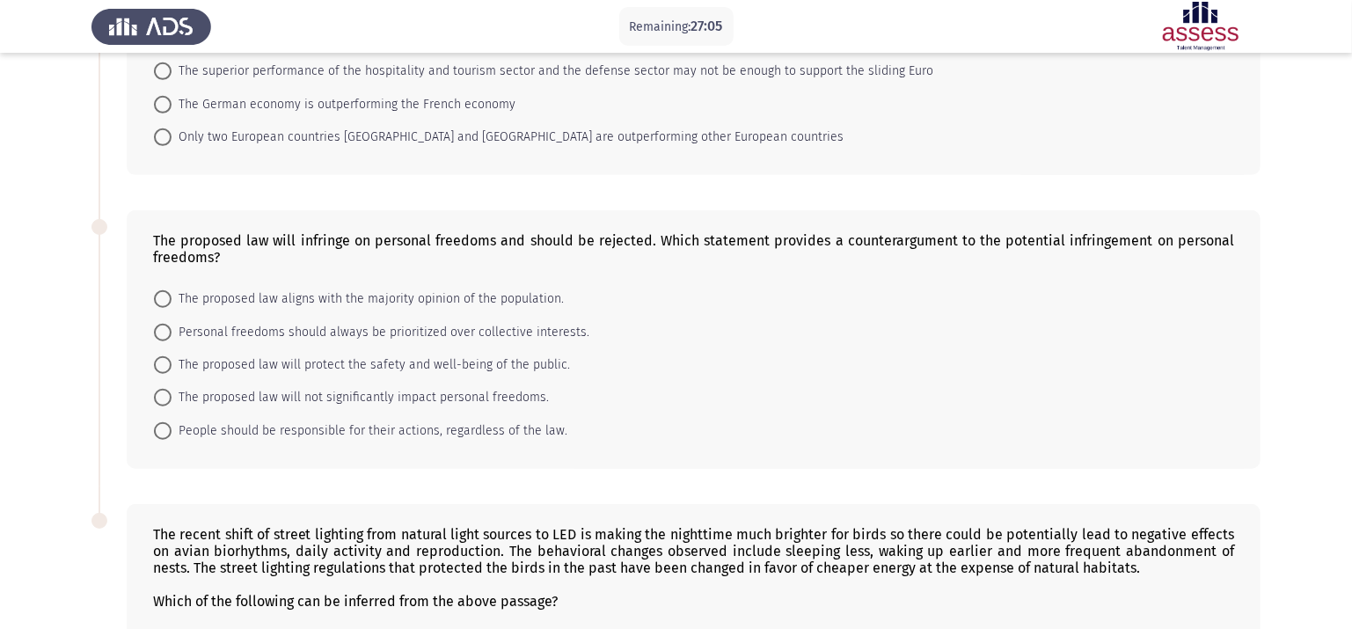
scroll to position [844, 0]
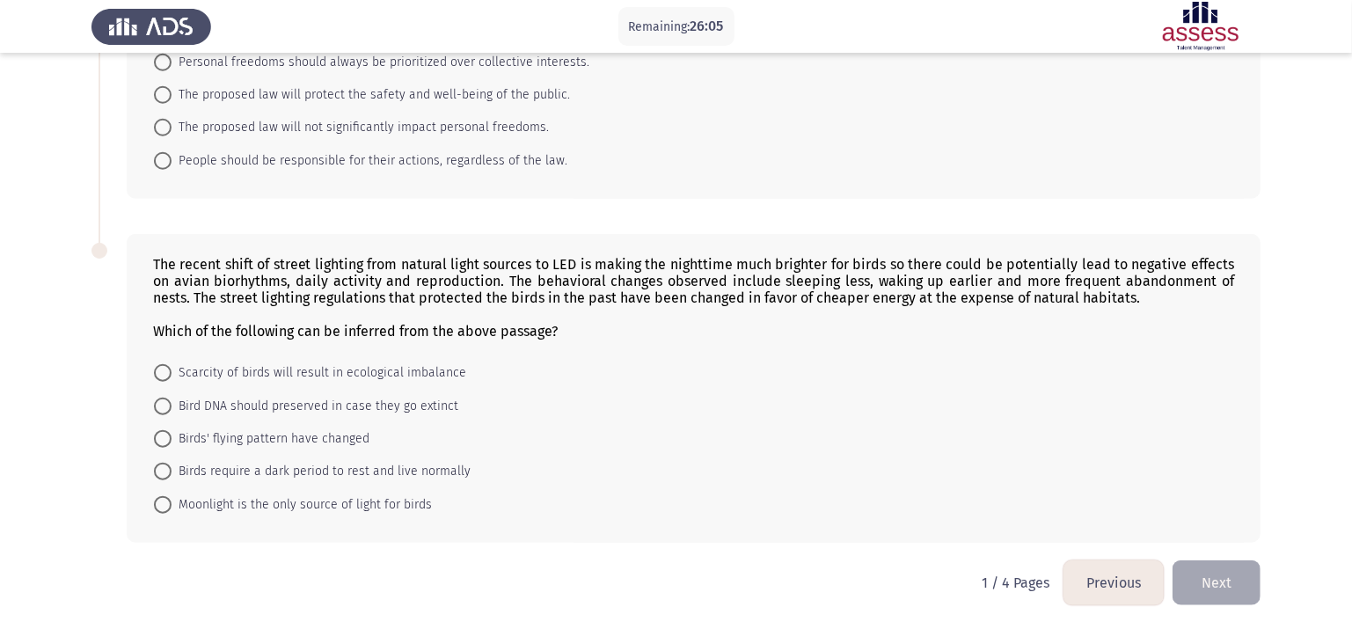
click at [401, 463] on span "Birds require a dark period to rest and live normally" at bounding box center [321, 471] width 299 height 21
click at [172, 463] on input "Birds require a dark period to rest and live normally" at bounding box center [163, 472] width 18 height 18
radio input "true"
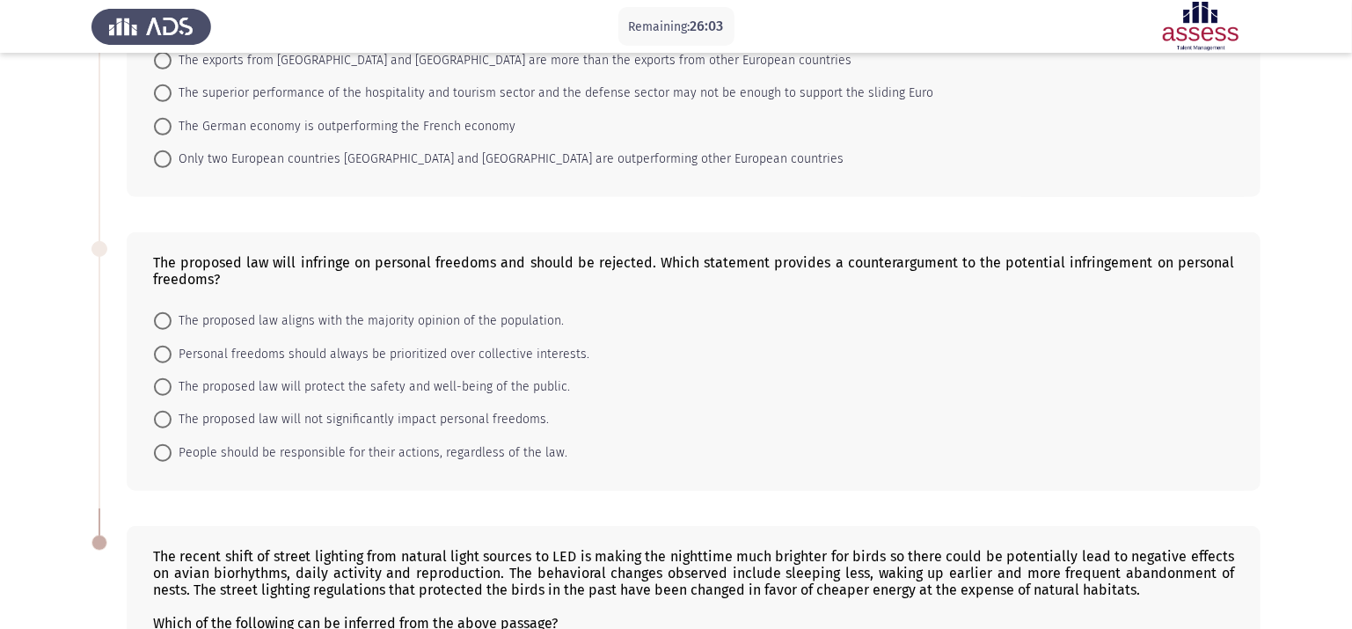
scroll to position [550, 0]
click at [472, 384] on span "The proposed law will protect the safety and well-being of the public." at bounding box center [371, 388] width 399 height 21
click at [172, 384] on input "The proposed law will protect the safety and well-being of the public." at bounding box center [163, 389] width 18 height 18
radio input "true"
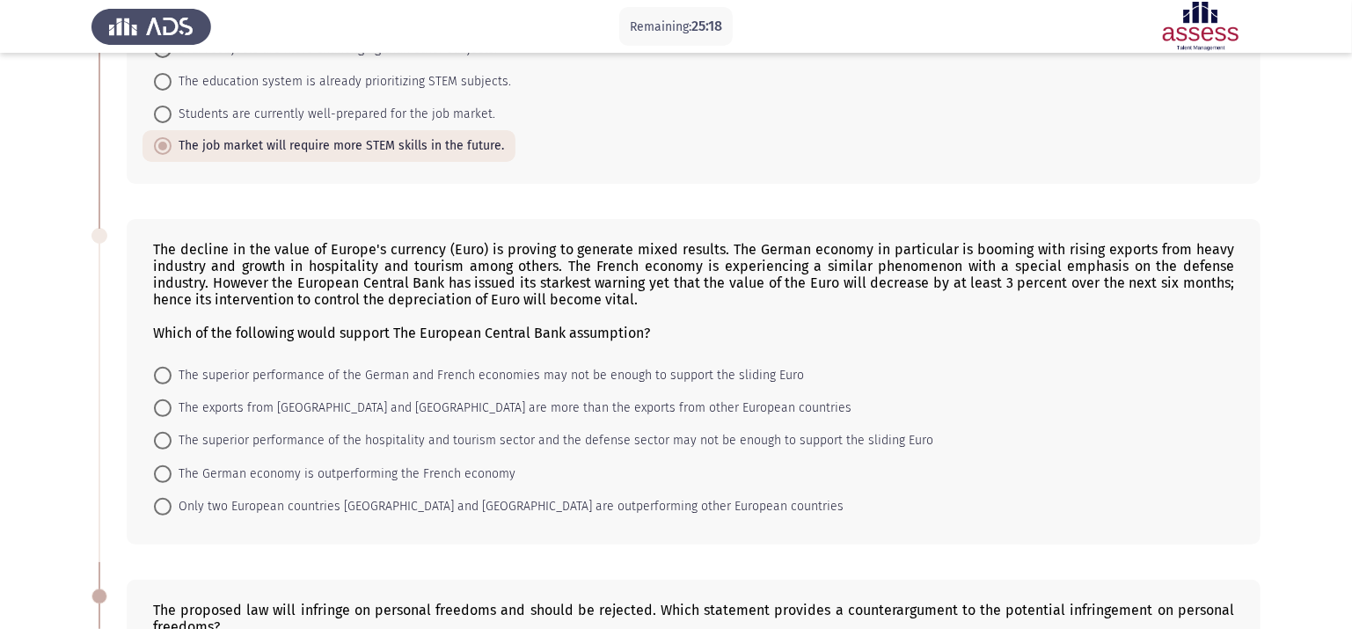
scroll to position [198, 0]
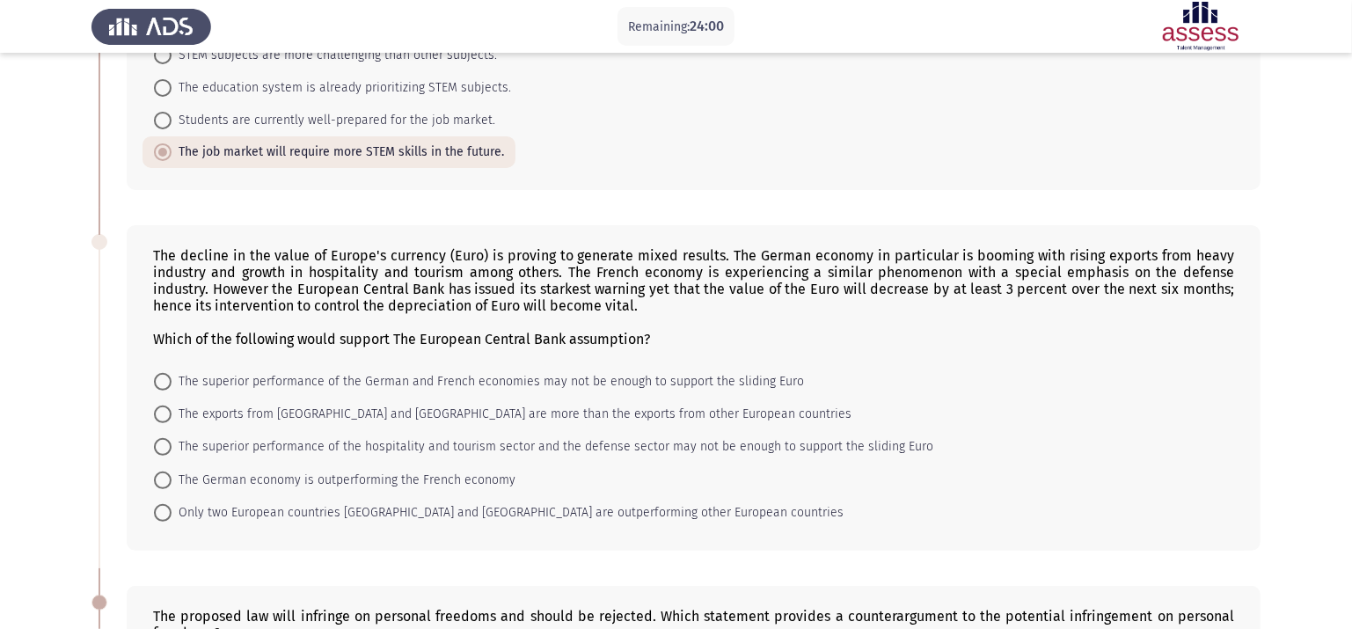
click at [615, 505] on span "Only two European countries [GEOGRAPHIC_DATA] and [GEOGRAPHIC_DATA] are outperf…" at bounding box center [508, 512] width 672 height 21
click at [172, 505] on input "Only two European countries [GEOGRAPHIC_DATA] and [GEOGRAPHIC_DATA] are outperf…" at bounding box center [163, 513] width 18 height 18
radio input "true"
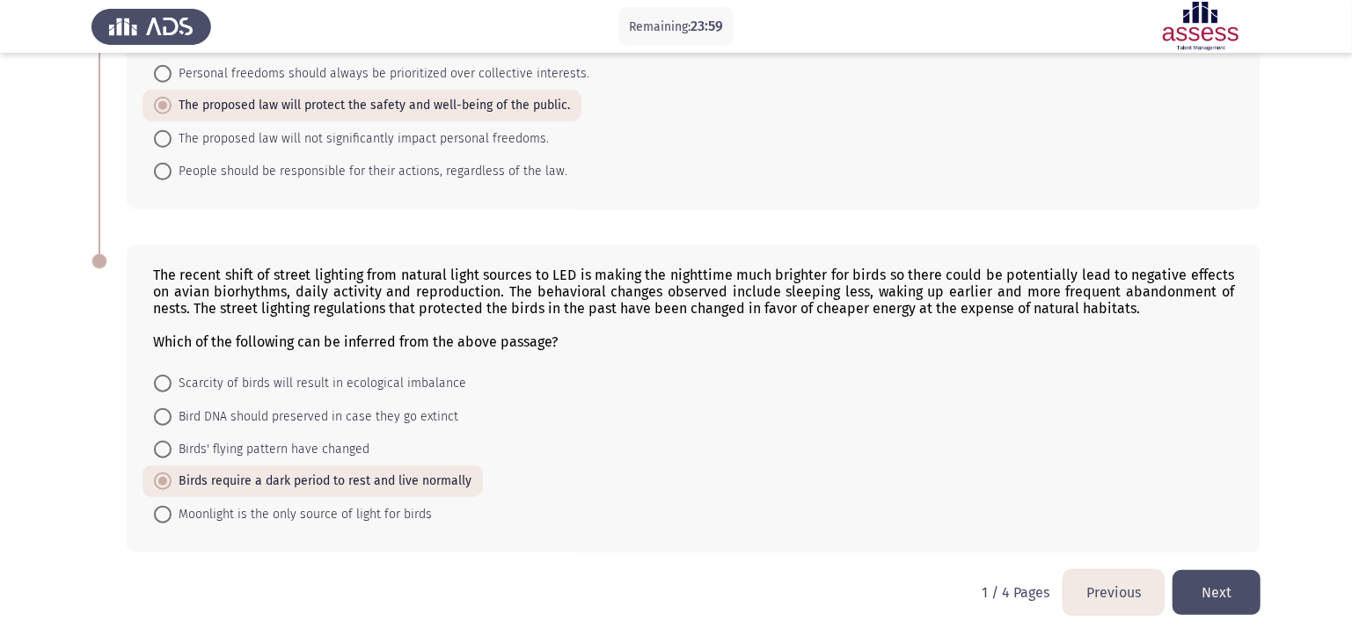
scroll to position [842, 0]
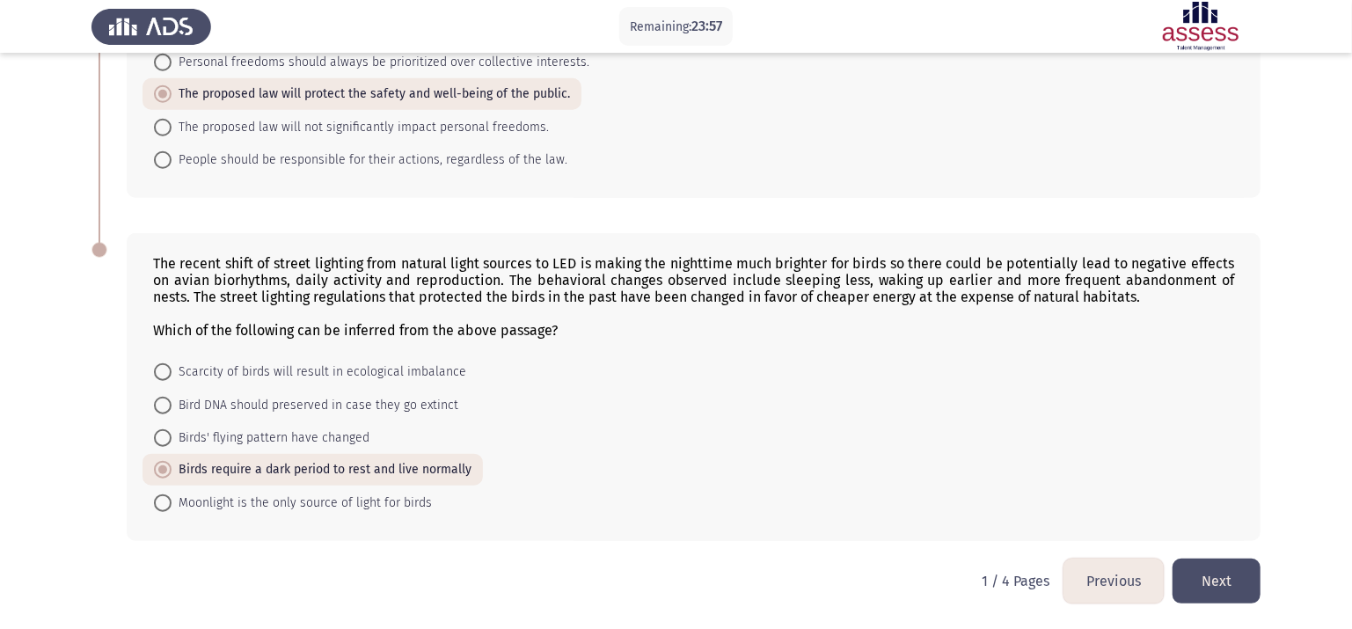
click at [1141, 524] on button "Next" at bounding box center [1217, 581] width 88 height 45
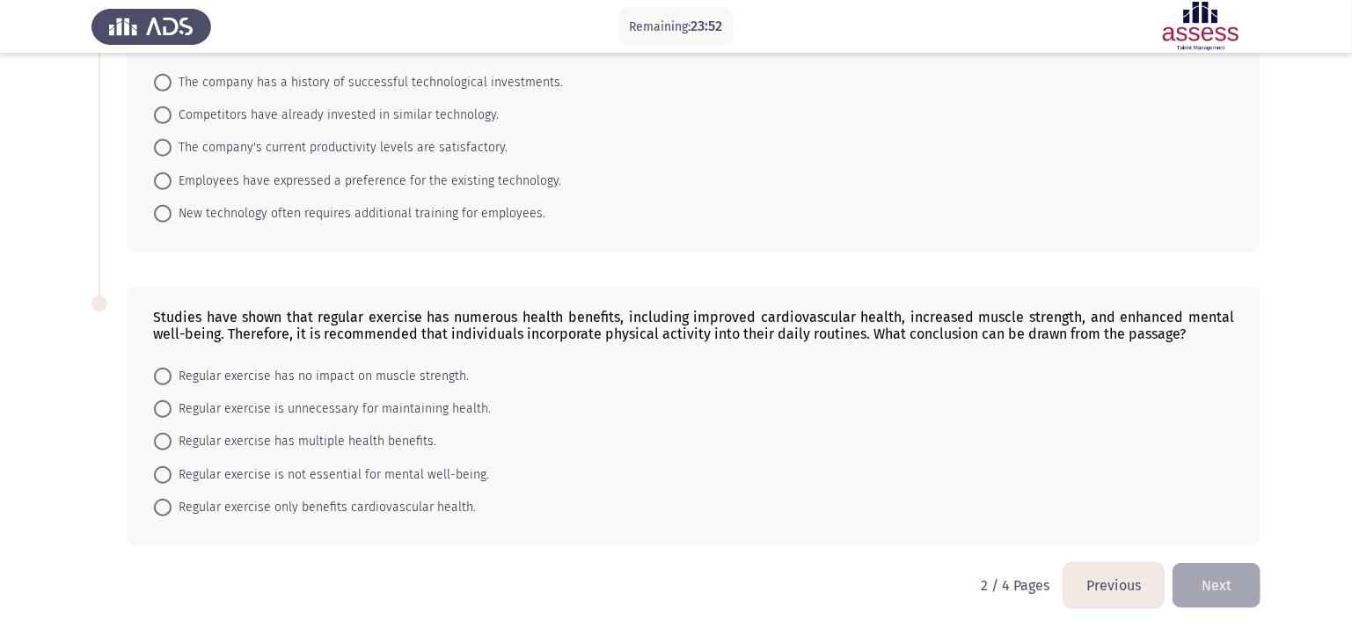
scroll to position [0, 0]
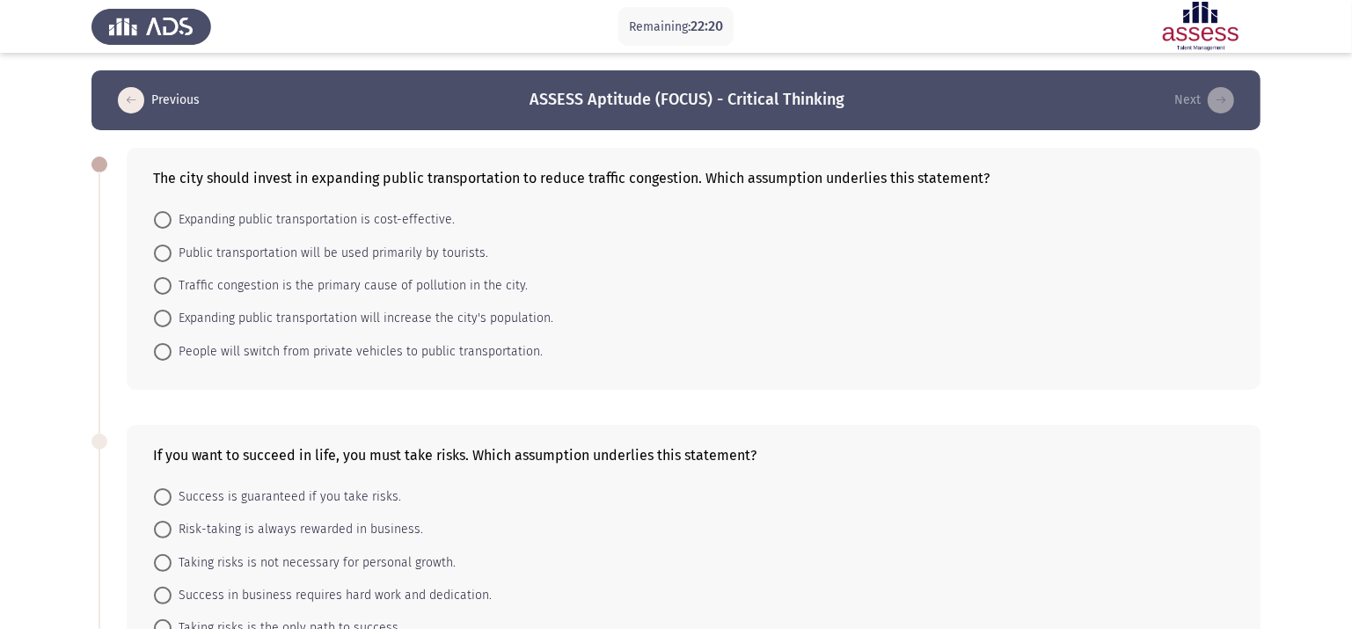
click at [487, 286] on span "Traffic congestion is the primary cause of pollution in the city." at bounding box center [350, 285] width 356 height 21
click at [172, 286] on input "Traffic congestion is the primary cause of pollution in the city." at bounding box center [163, 286] width 18 height 18
radio input "true"
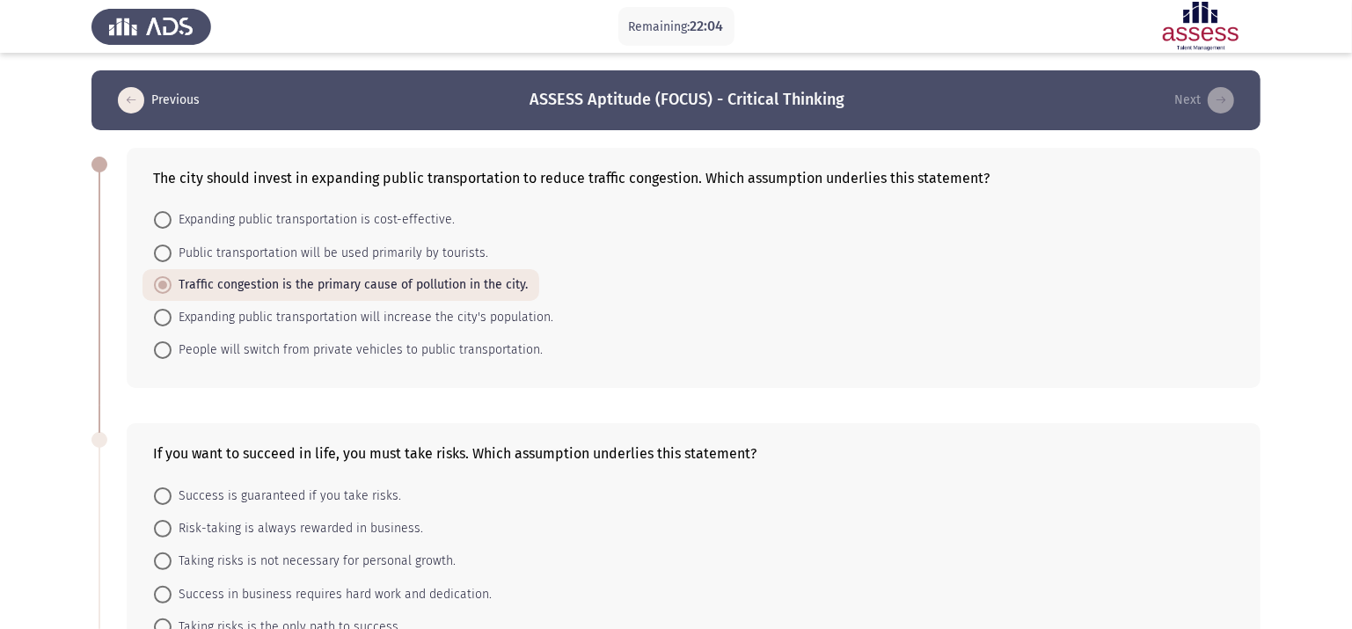
click at [457, 340] on span "People will switch from private vehicles to public transportation." at bounding box center [357, 350] width 371 height 21
click at [172, 341] on input "People will switch from private vehicles to public transportation." at bounding box center [163, 350] width 18 height 18
radio input "true"
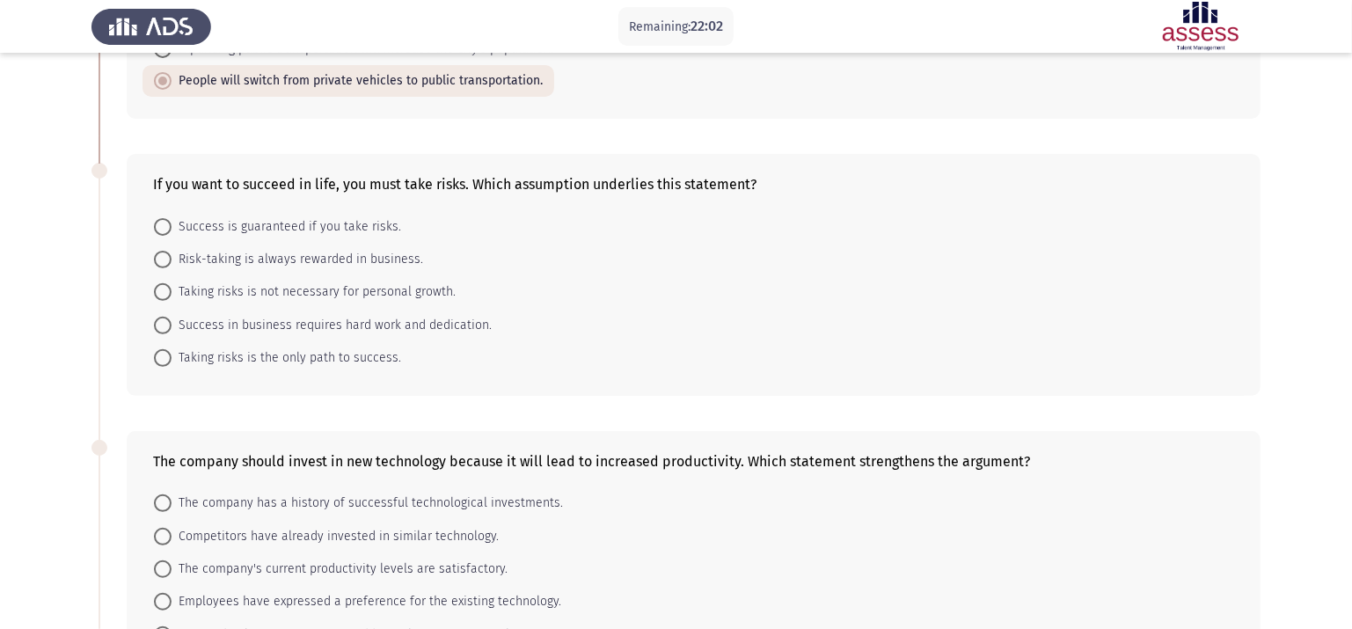
scroll to position [234, 0]
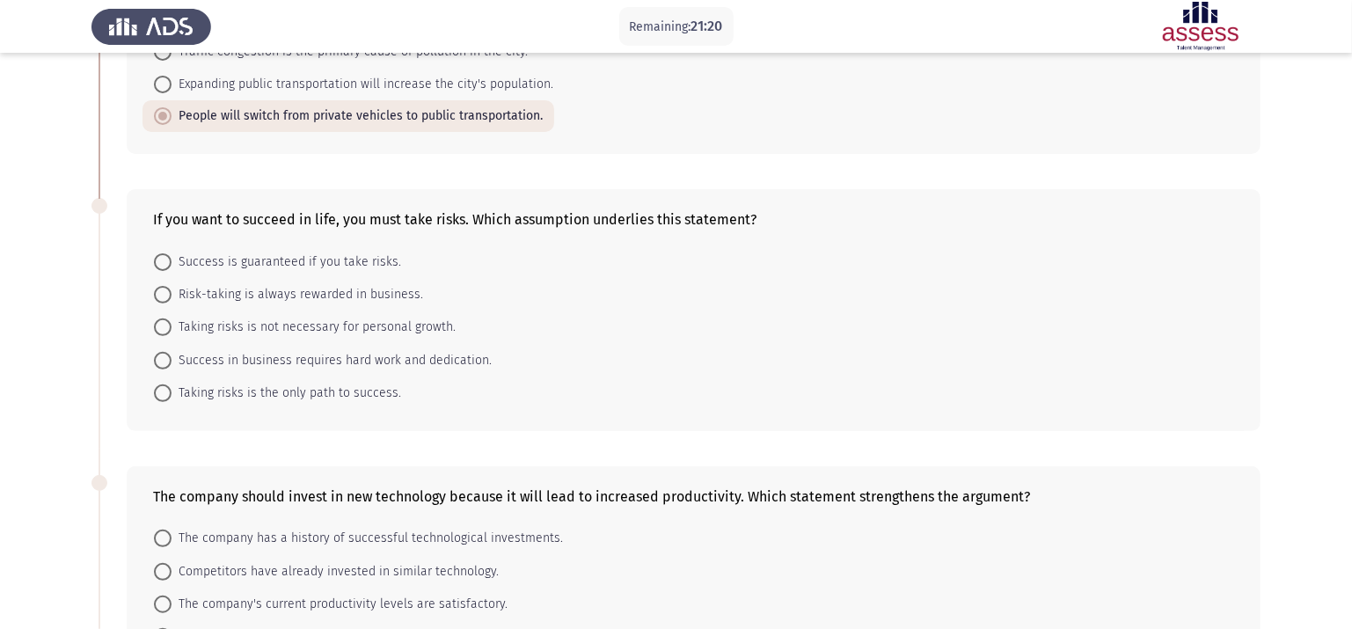
click at [362, 383] on span "Taking risks is the only path to success." at bounding box center [287, 393] width 230 height 21
click at [172, 384] on input "Taking risks is the only path to success." at bounding box center [163, 393] width 18 height 18
radio input "true"
click at [513, 382] on form "Success is guaranteed if you take risks. Risk-taking is always rewarded in busi…" at bounding box center [693, 326] width 1081 height 163
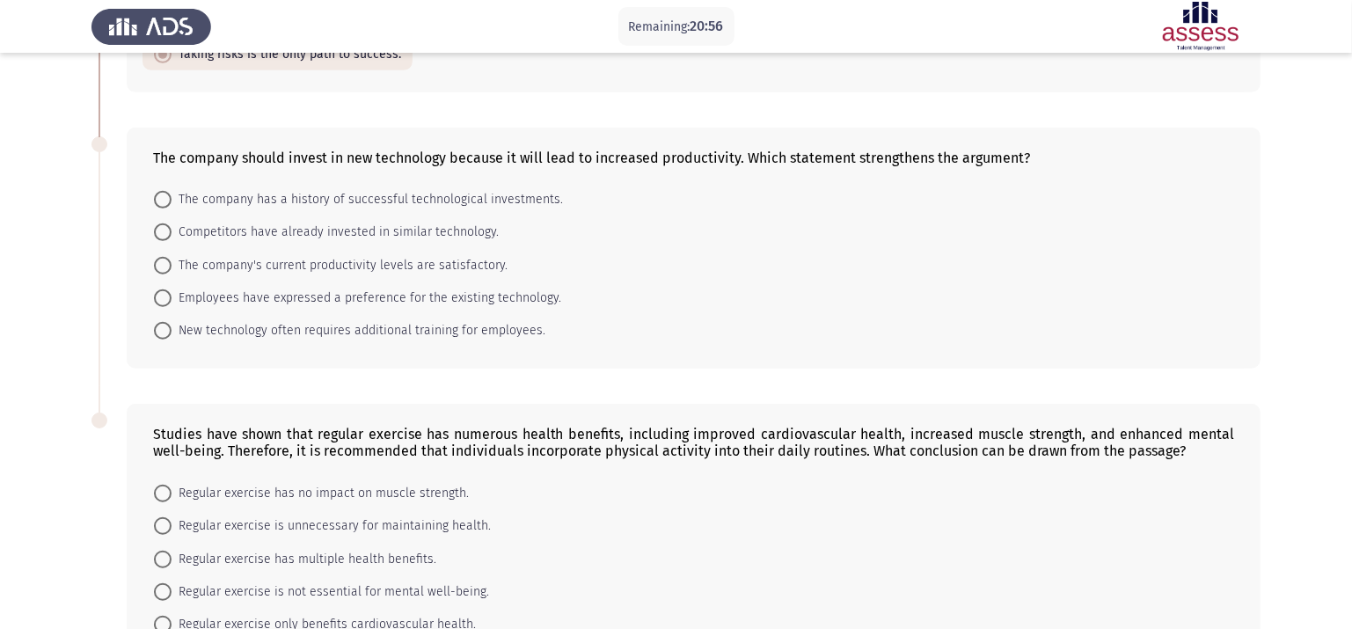
scroll to position [553, 0]
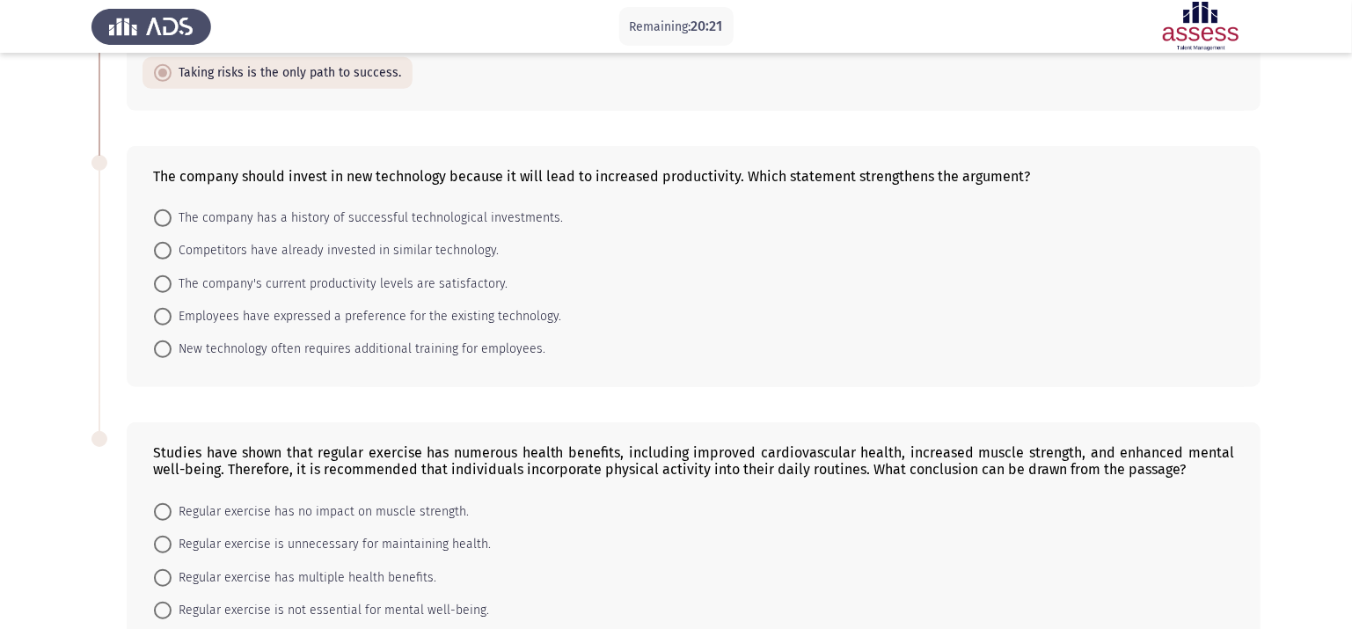
click at [453, 276] on span "The company's current productivity levels are satisfactory." at bounding box center [340, 284] width 336 height 21
click at [172, 276] on input "The company's current productivity levels are satisfactory." at bounding box center [163, 284] width 18 height 18
radio input "true"
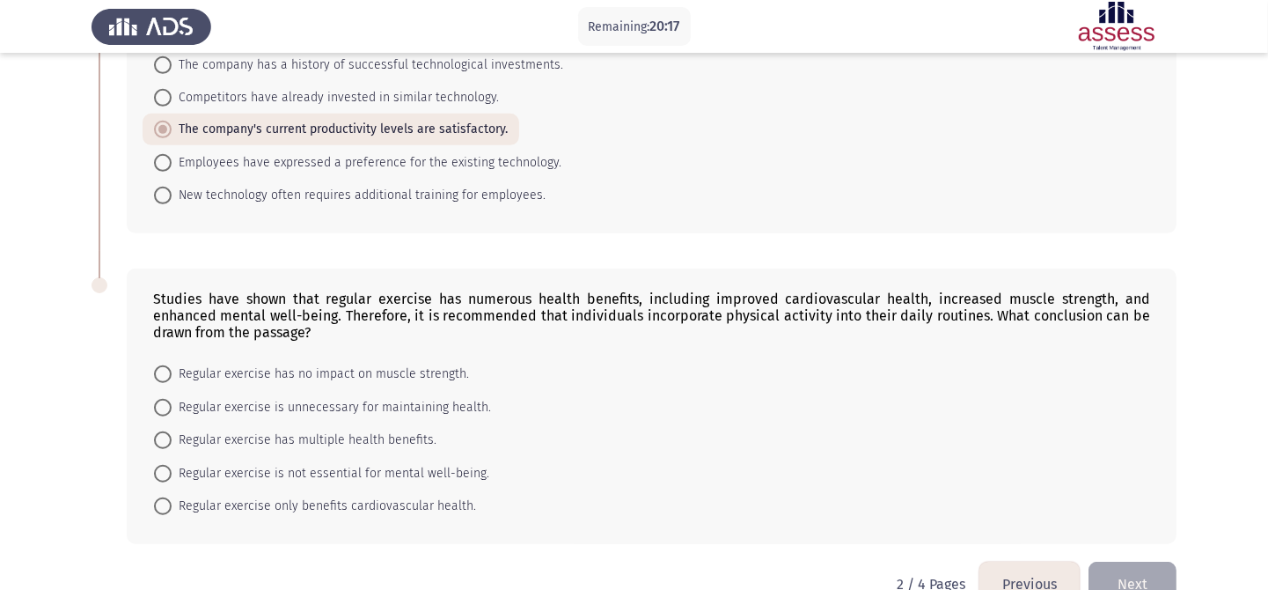
scroll to position [751, 0]
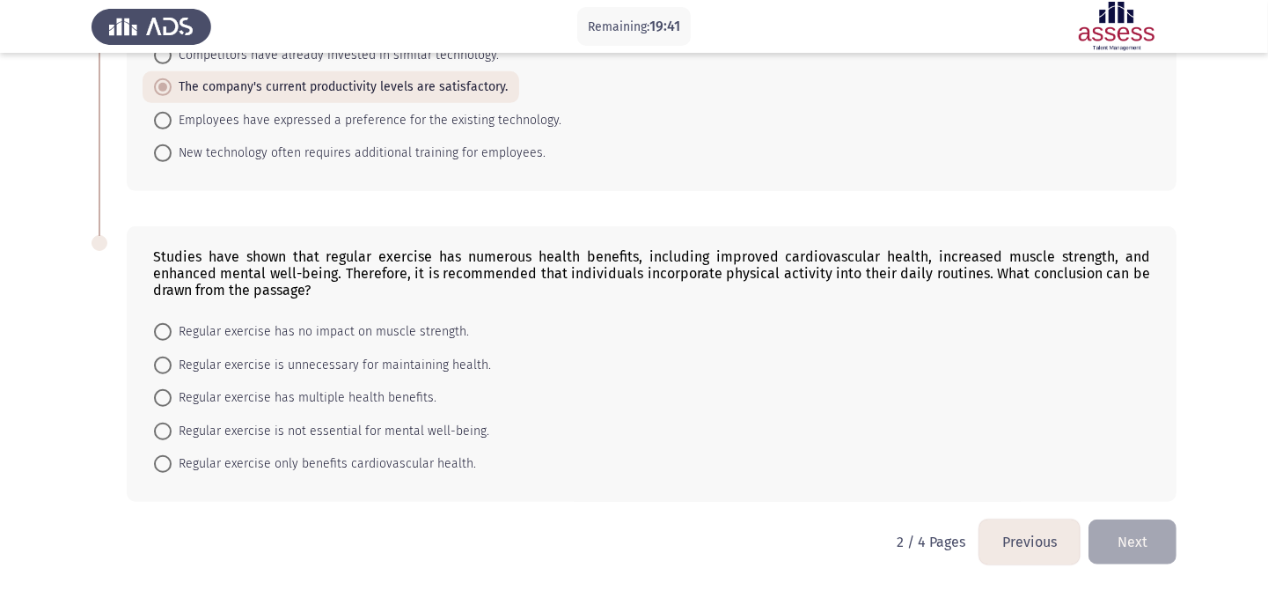
click at [385, 394] on span "Regular exercise has multiple health benefits." at bounding box center [304, 397] width 265 height 21
click at [172, 394] on input "Regular exercise has multiple health benefits." at bounding box center [163, 398] width 18 height 18
radio input "true"
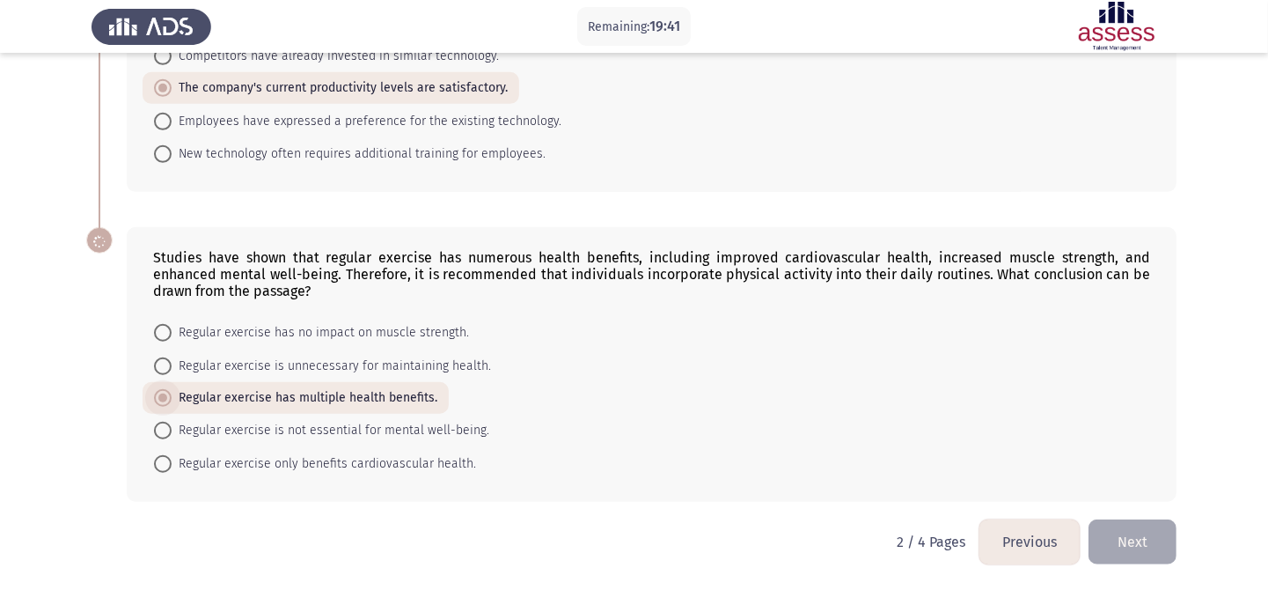
scroll to position [749, 0]
click at [1117, 524] on button "Next" at bounding box center [1132, 541] width 88 height 45
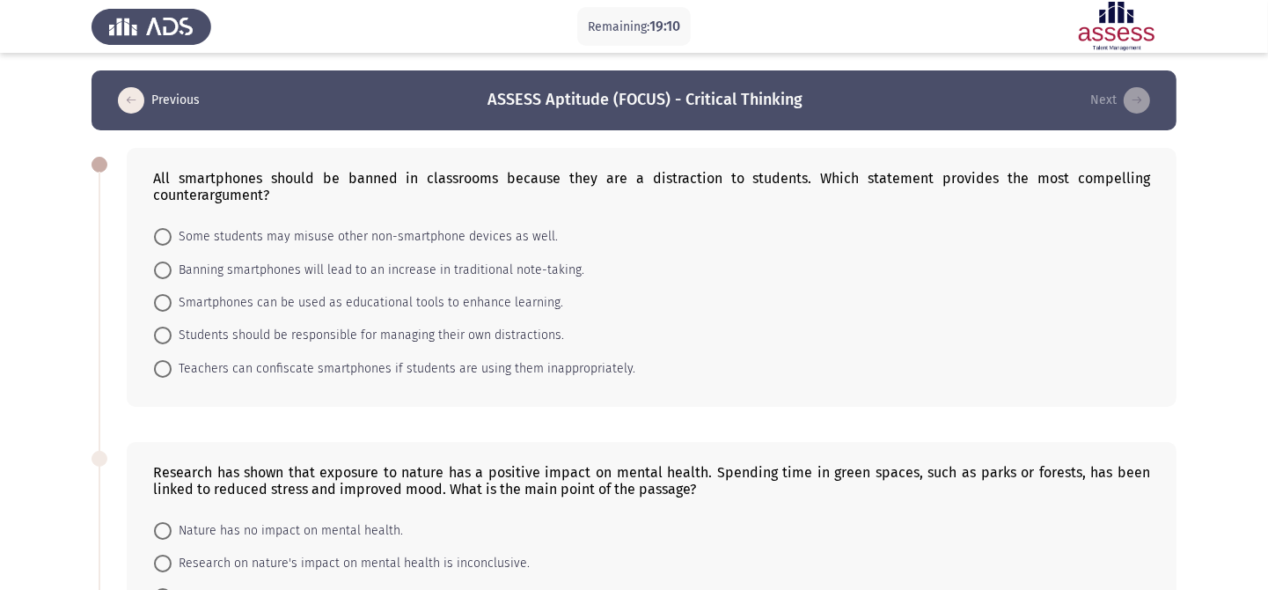
click at [559, 375] on span "Teachers can confiscate smartphones if students are using them inappropriately." at bounding box center [404, 368] width 464 height 21
click at [172, 375] on input "Teachers can confiscate smartphones if students are using them inappropriately." at bounding box center [163, 369] width 18 height 18
radio input "true"
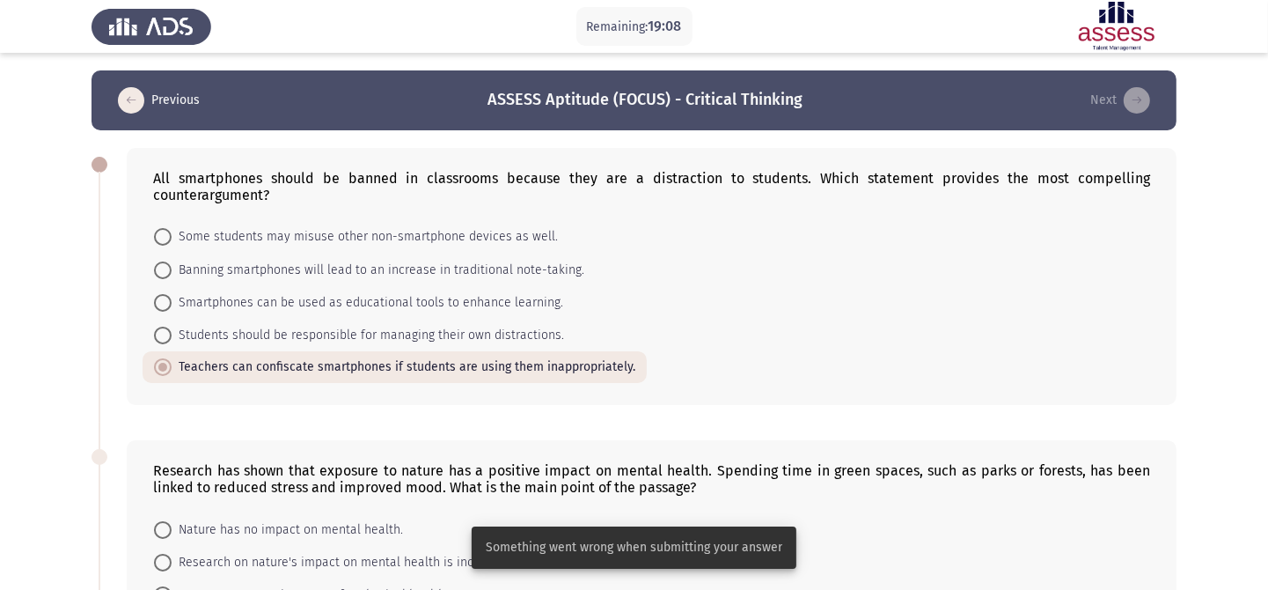
click at [688, 361] on form "Some students may misuse other non-smartphone devices as well. Banning smartpho…" at bounding box center [651, 301] width 997 height 163
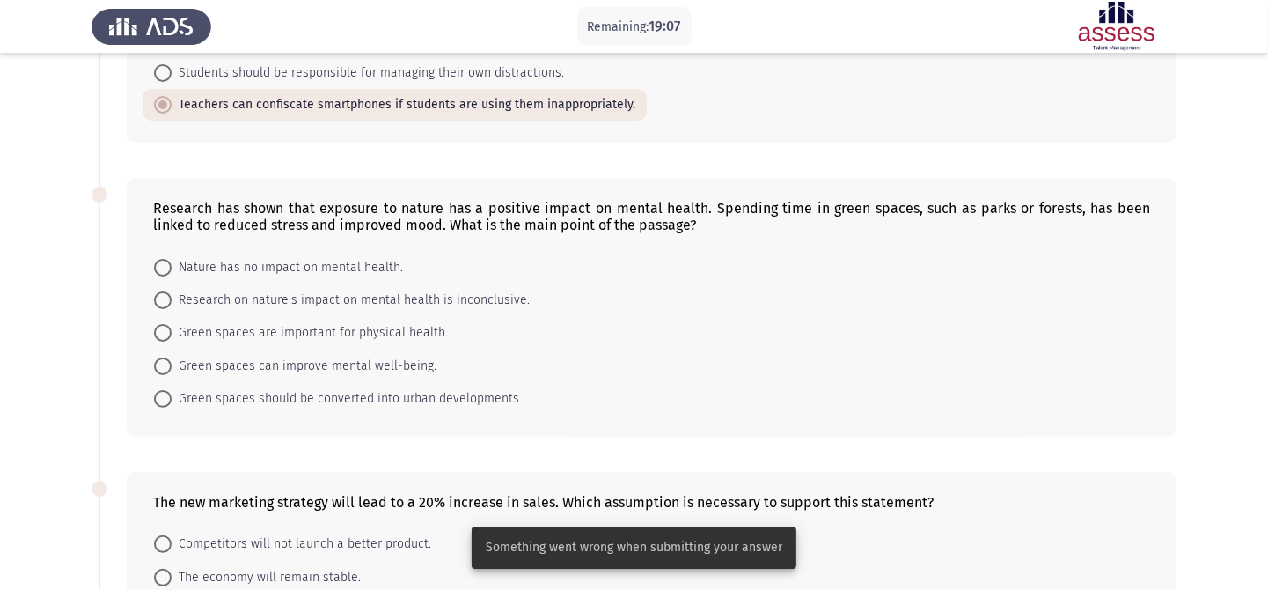
scroll to position [274, 0]
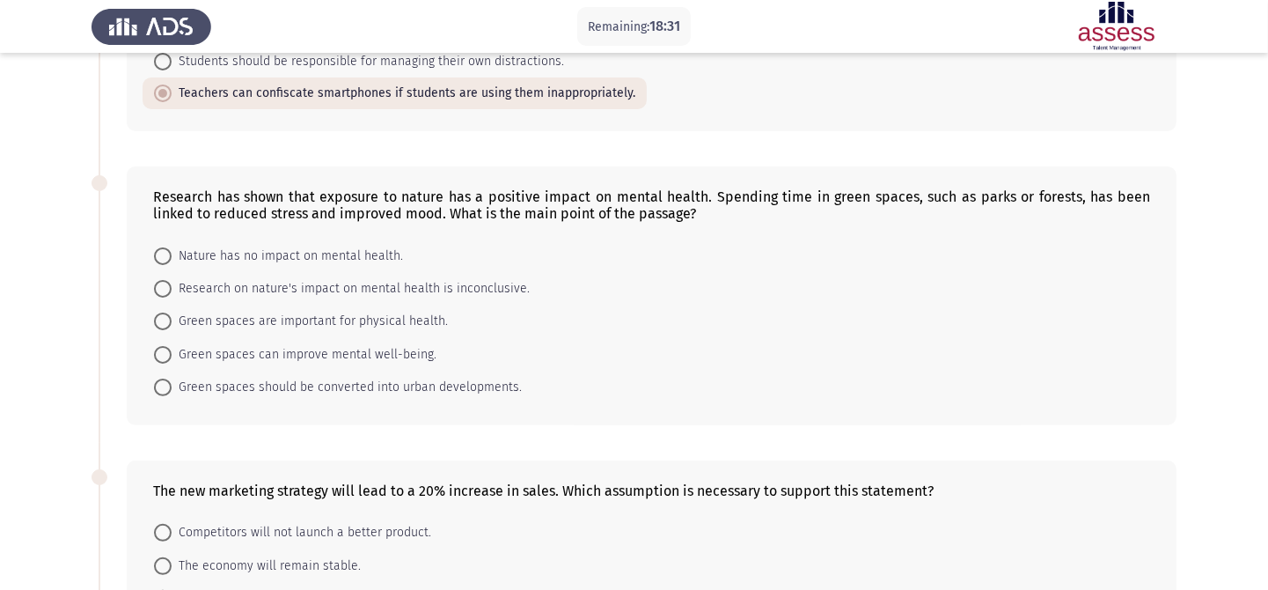
click at [472, 293] on span "Research on nature's impact on mental health is inconclusive." at bounding box center [351, 288] width 358 height 21
click at [172, 293] on input "Research on nature's impact on mental health is inconclusive." at bounding box center [163, 289] width 18 height 18
radio input "true"
click at [647, 362] on form "Nature has no impact on mental health. Research on nature's impact on mental he…" at bounding box center [651, 319] width 997 height 163
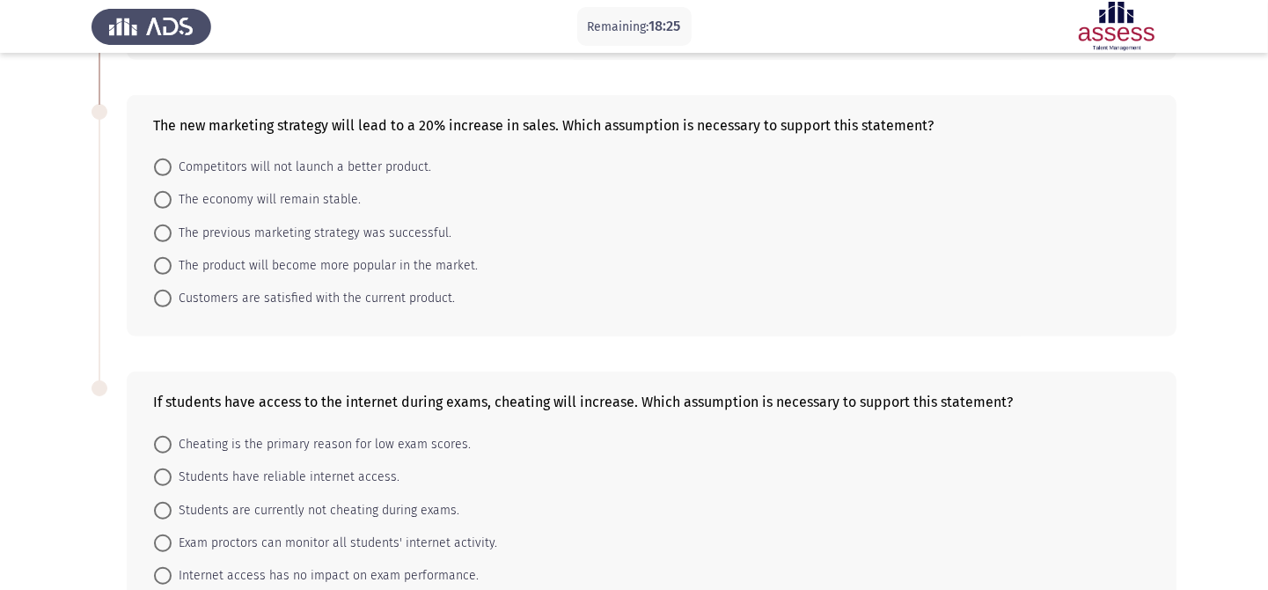
scroll to position [641, 0]
click at [314, 201] on span "The economy will remain stable." at bounding box center [266, 197] width 189 height 21
click at [172, 201] on input "The economy will remain stable." at bounding box center [163, 197] width 18 height 18
radio input "true"
click at [483, 270] on mat-radio-button "The product will become more popular in the market." at bounding box center [316, 261] width 347 height 33
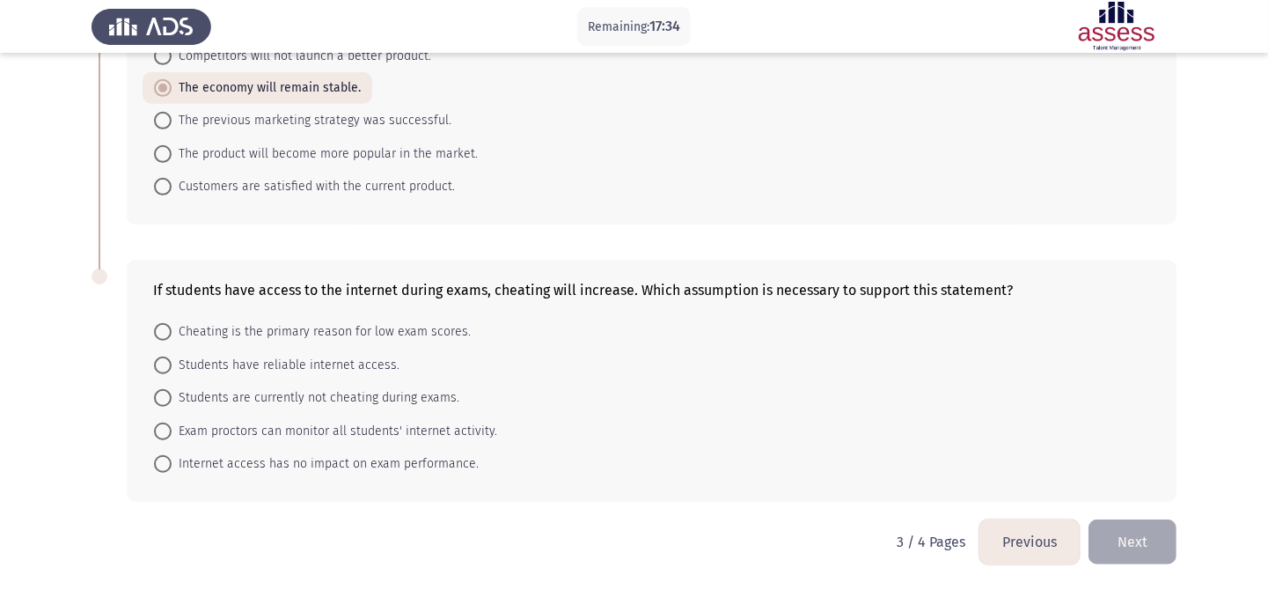
scroll to position [751, 0]
click at [456, 432] on span "Exam proctors can monitor all students' internet activity." at bounding box center [335, 431] width 326 height 21
click at [172, 432] on input "Exam proctors can monitor all students' internet activity." at bounding box center [163, 431] width 18 height 18
radio input "true"
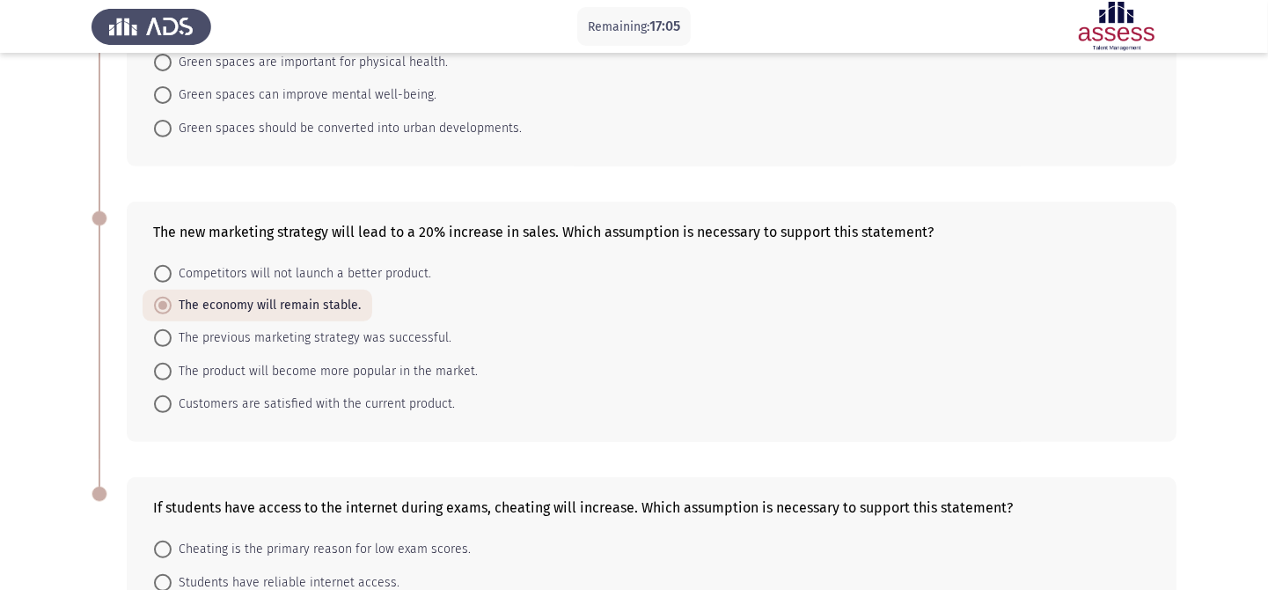
scroll to position [529, 0]
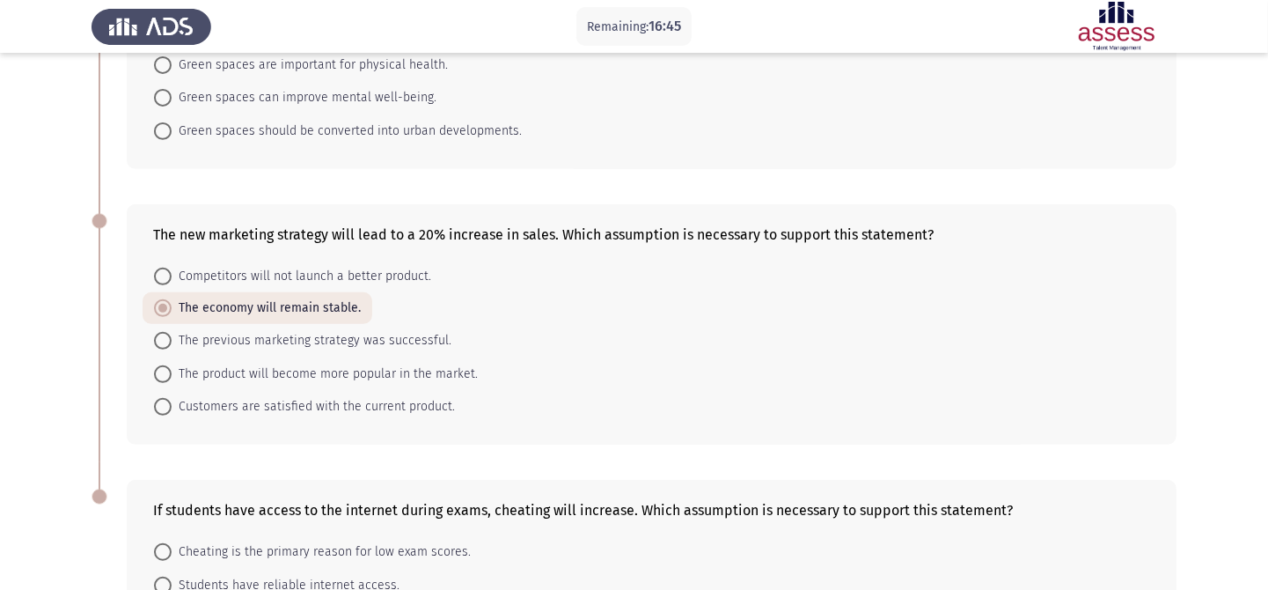
click at [395, 405] on span "Customers are satisfied with the current product." at bounding box center [313, 406] width 283 height 21
click at [172, 405] on input "Customers are satisfied with the current product." at bounding box center [163, 407] width 18 height 18
radio input "true"
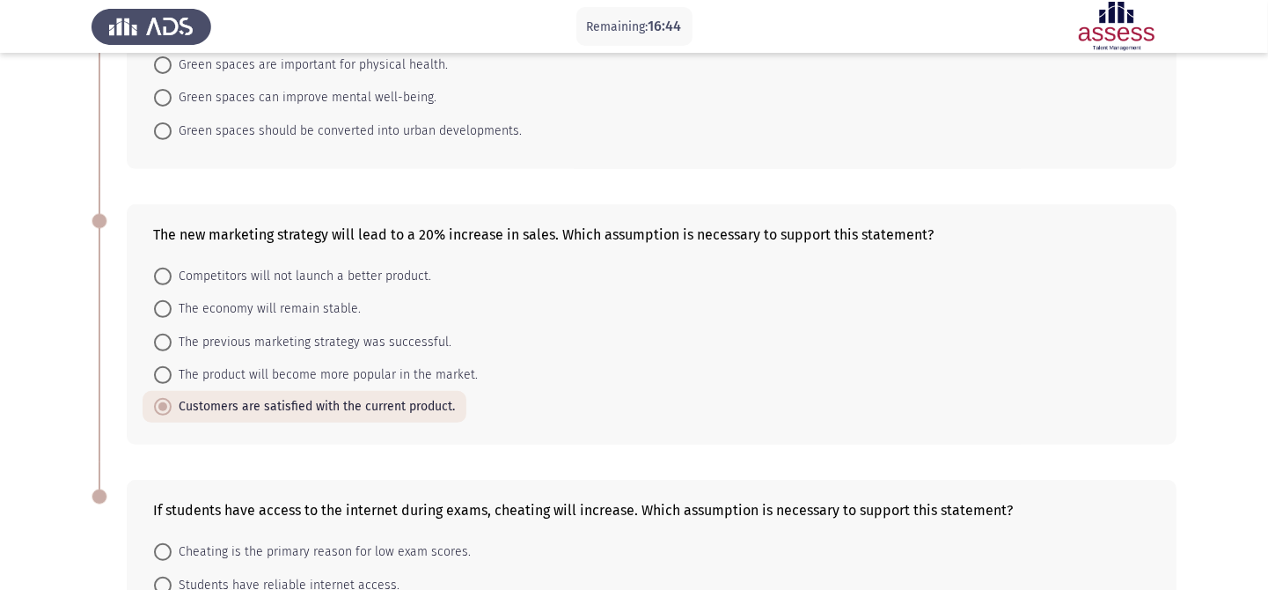
scroll to position [749, 0]
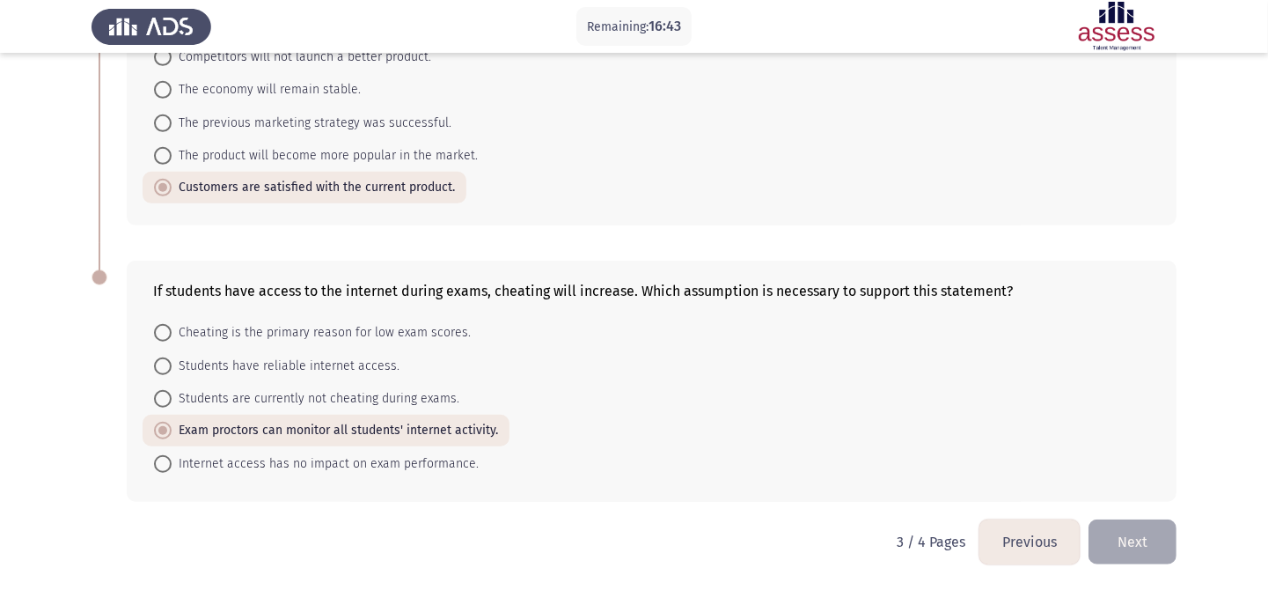
click at [1138, 524] on button "Next" at bounding box center [1132, 541] width 88 height 45
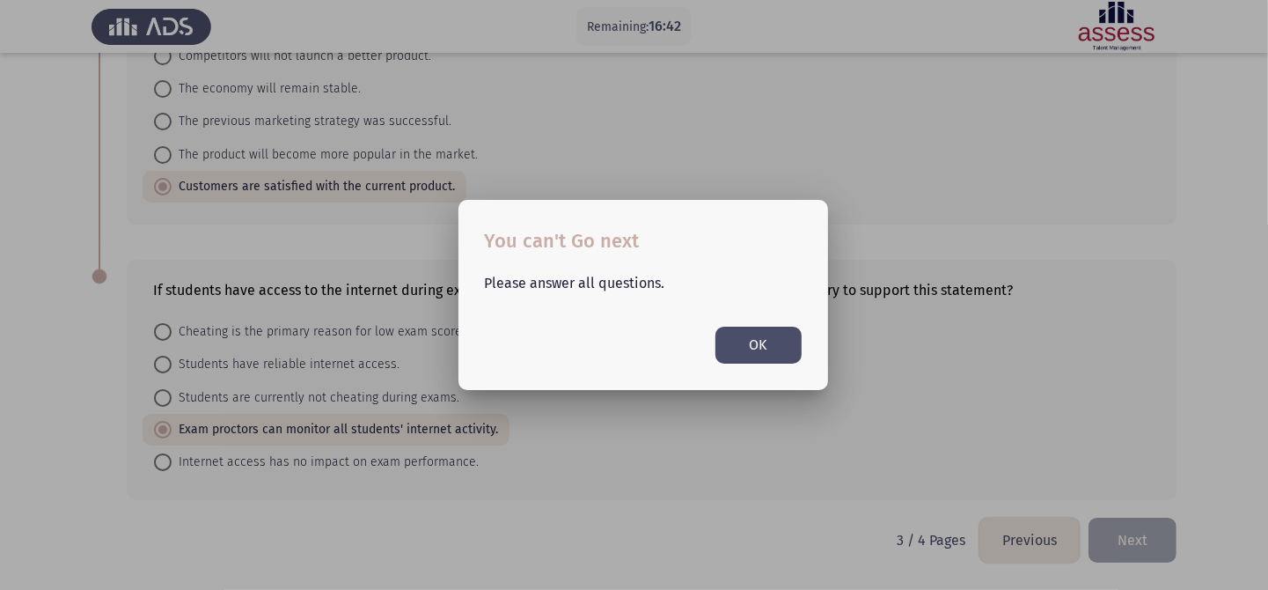
click at [765, 350] on button "OK" at bounding box center [758, 344] width 86 height 36
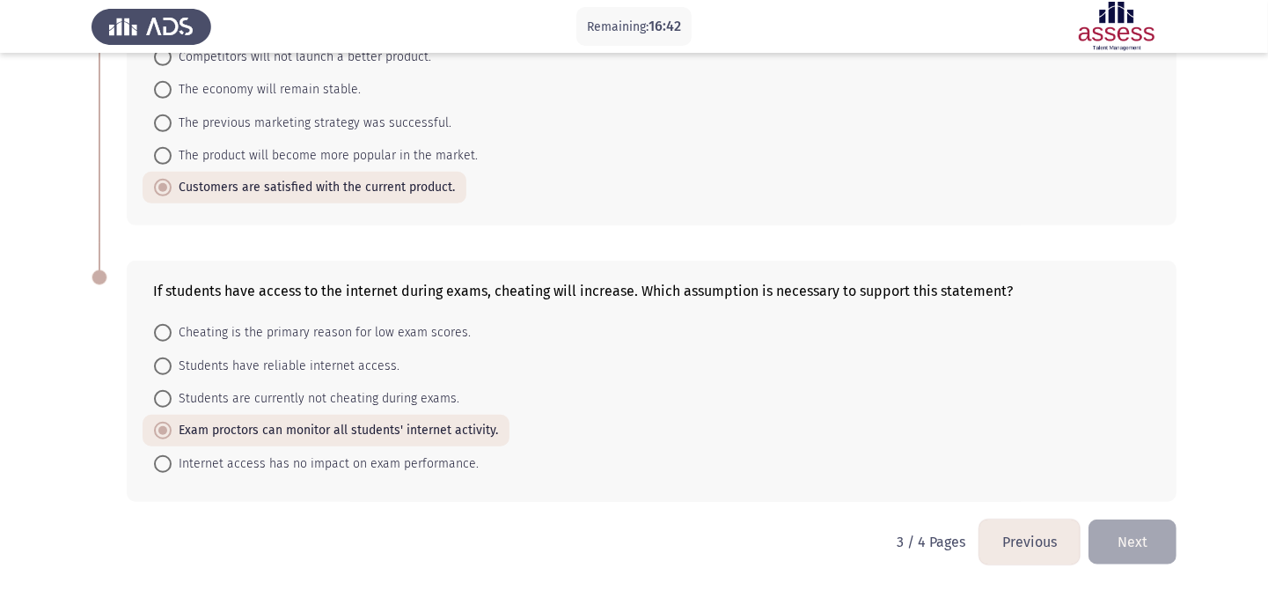
click at [710, 393] on form "Cheating is the primary reason for low exam scores. Students have reliable inte…" at bounding box center [651, 397] width 997 height 163
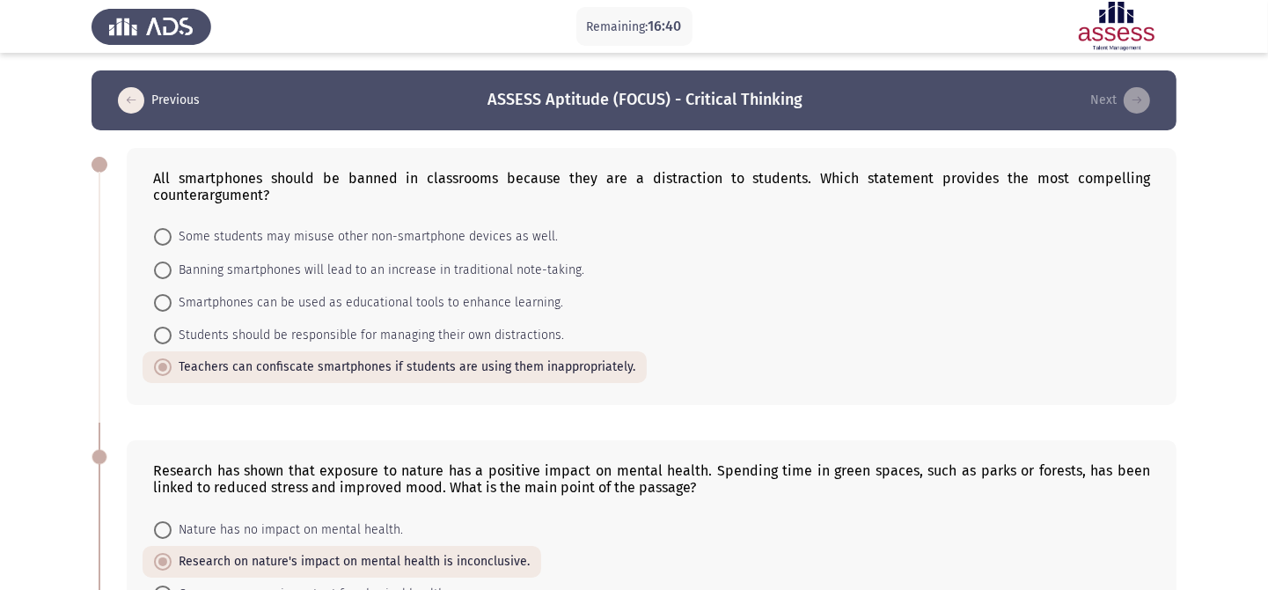
click at [710, 393] on div "All smartphones should be banned in classrooms because they are a distraction t…" at bounding box center [652, 276] width 1050 height 257
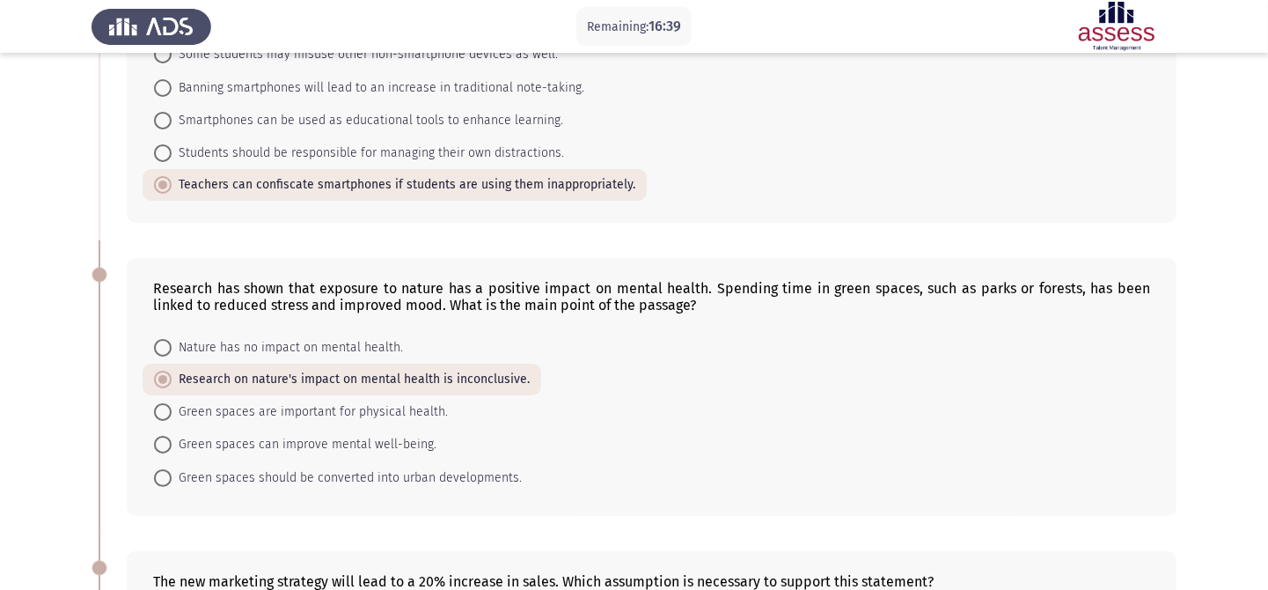
scroll to position [293, 0]
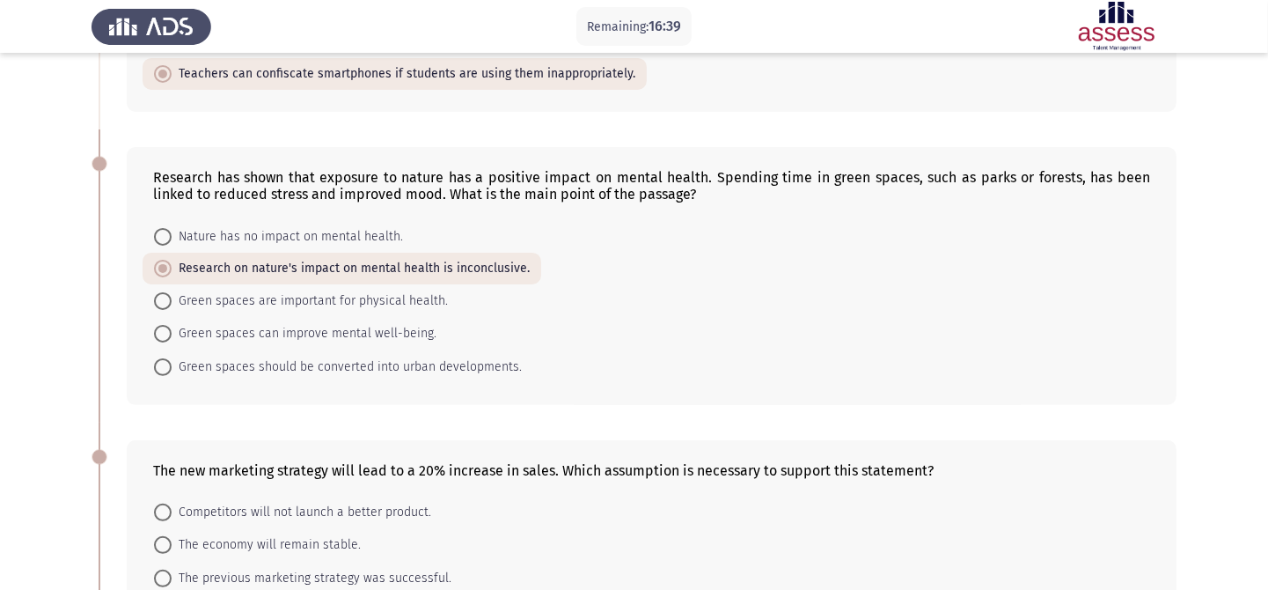
click at [655, 355] on form "Nature has no impact on mental health. Research on nature's impact on mental he…" at bounding box center [651, 300] width 997 height 163
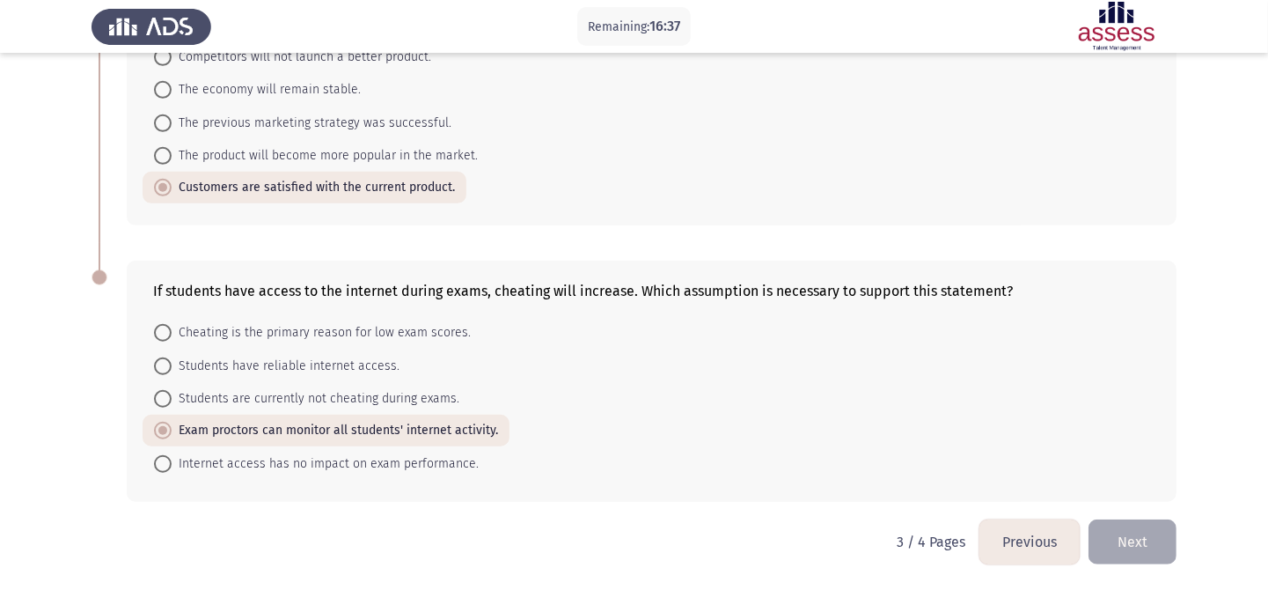
click at [605, 171] on form "Competitors will not launch a better product. The economy will remain stable. T…" at bounding box center [651, 121] width 997 height 163
click at [603, 333] on form "Cheating is the primary reason for low exam scores. Students have reliable inte…" at bounding box center [651, 397] width 997 height 163
click at [1139, 524] on button "Next" at bounding box center [1132, 541] width 88 height 45
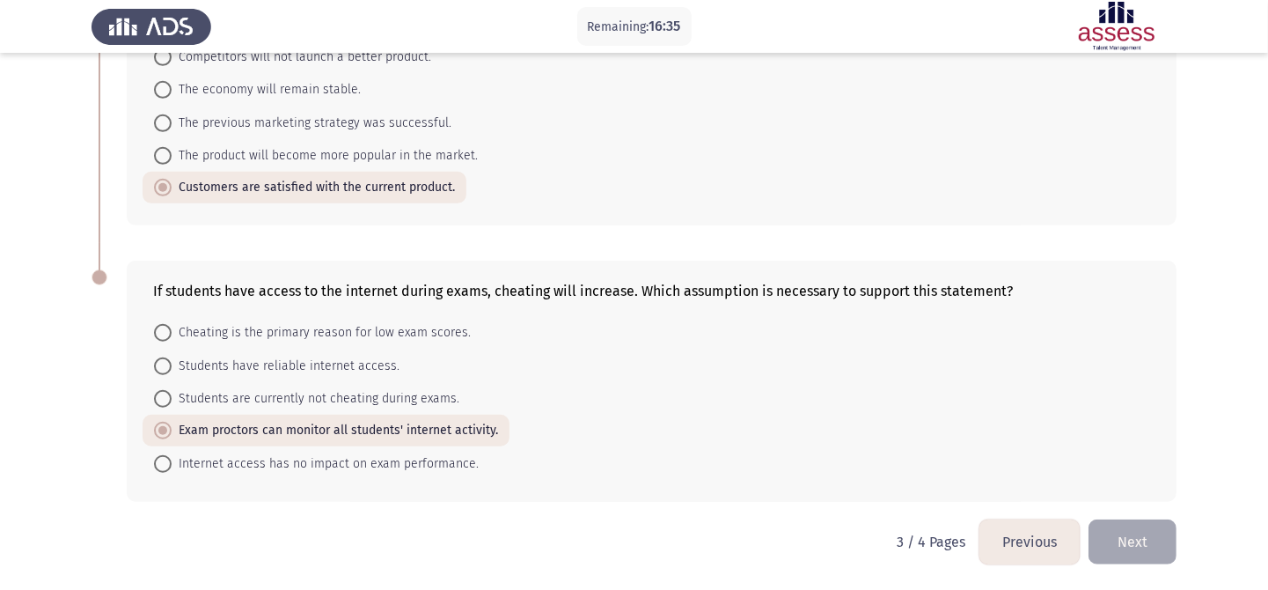
scroll to position [0, 0]
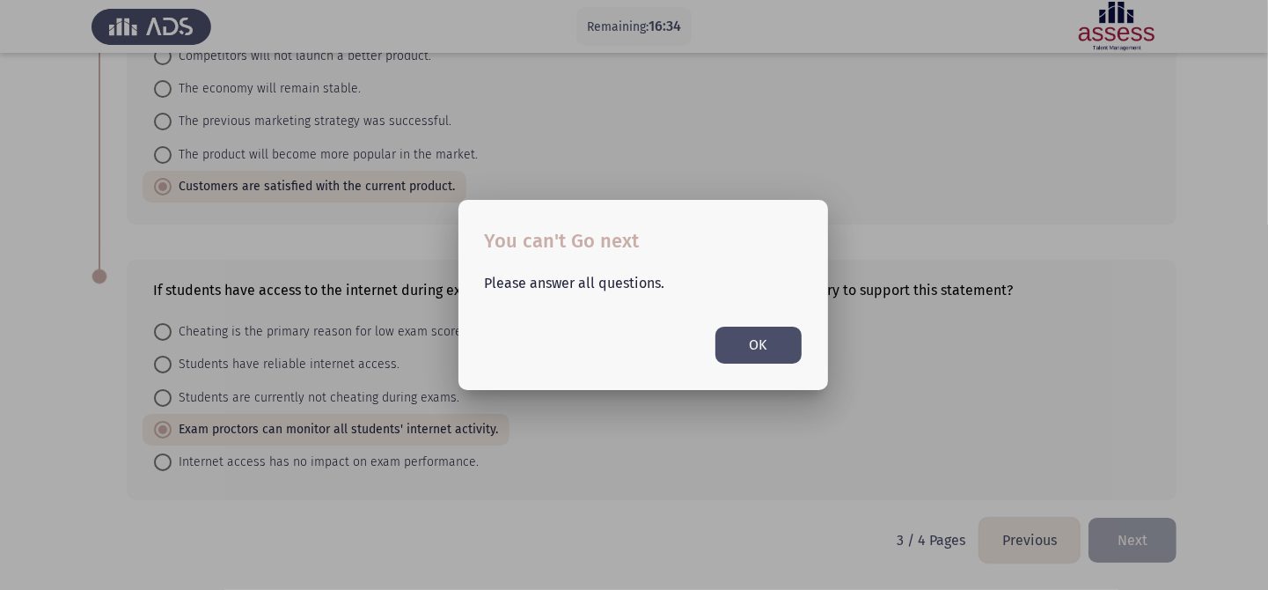
click at [744, 333] on button "OK" at bounding box center [758, 344] width 86 height 36
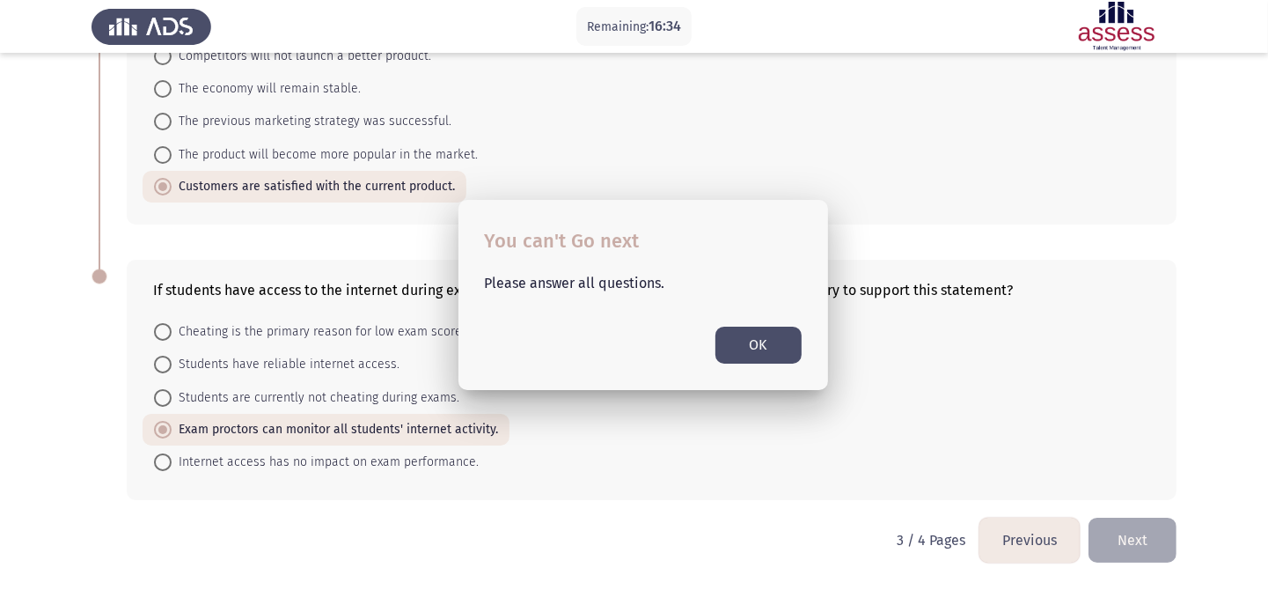
scroll to position [749, 0]
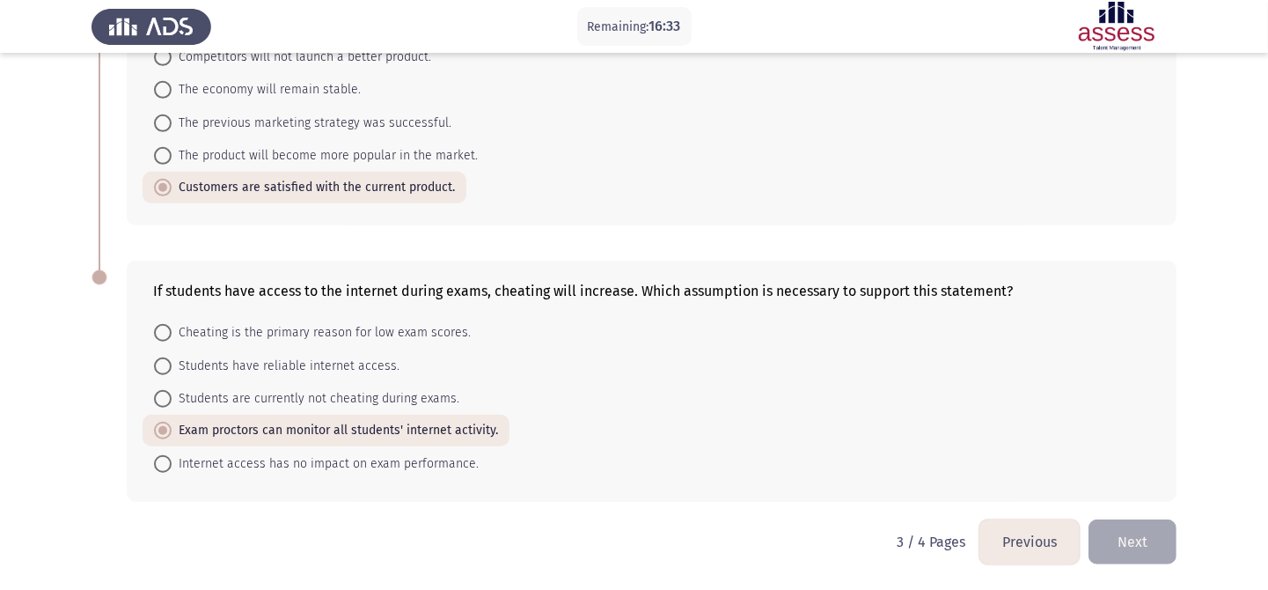
click at [283, 430] on span "Exam proctors can monitor all students' internet activity." at bounding box center [335, 430] width 326 height 21
click at [172, 430] on input "Exam proctors can monitor all students' internet activity." at bounding box center [163, 430] width 18 height 18
click at [283, 430] on span "Exam proctors can monitor all students' internet activity." at bounding box center [335, 430] width 326 height 21
click at [172, 430] on input "Exam proctors can monitor all students' internet activity." at bounding box center [163, 430] width 18 height 18
click at [99, 413] on div "If students have access to the internet during exams, cheating will increase. W…" at bounding box center [634, 380] width 1085 height 275
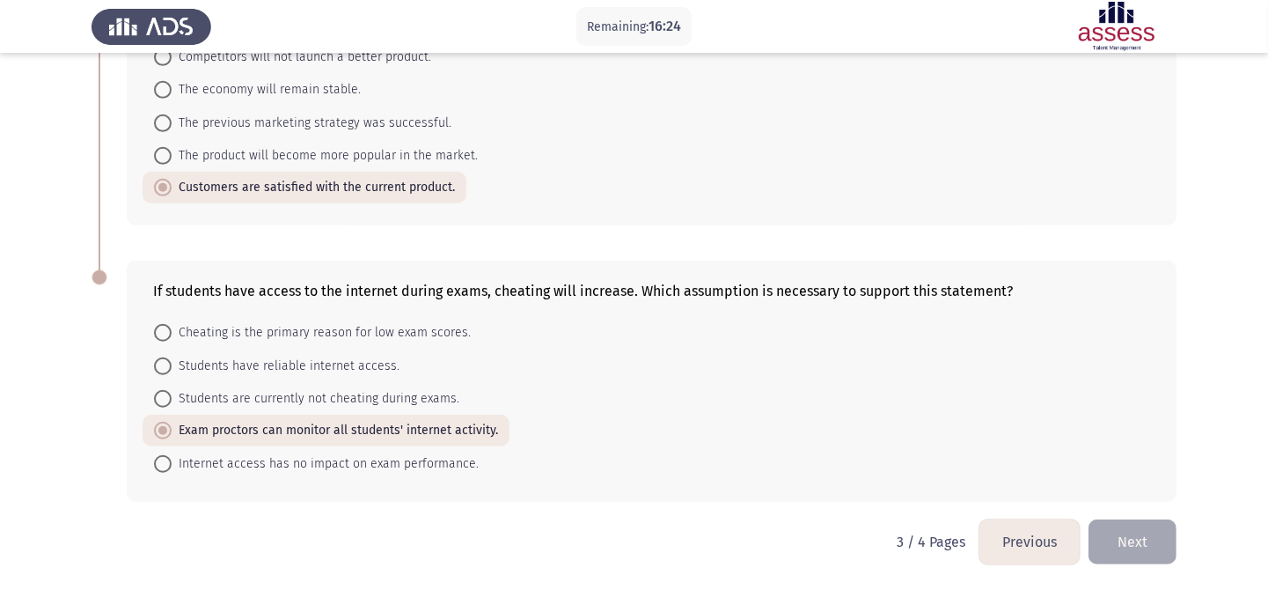
click at [1041, 524] on button "Previous" at bounding box center [1029, 541] width 100 height 45
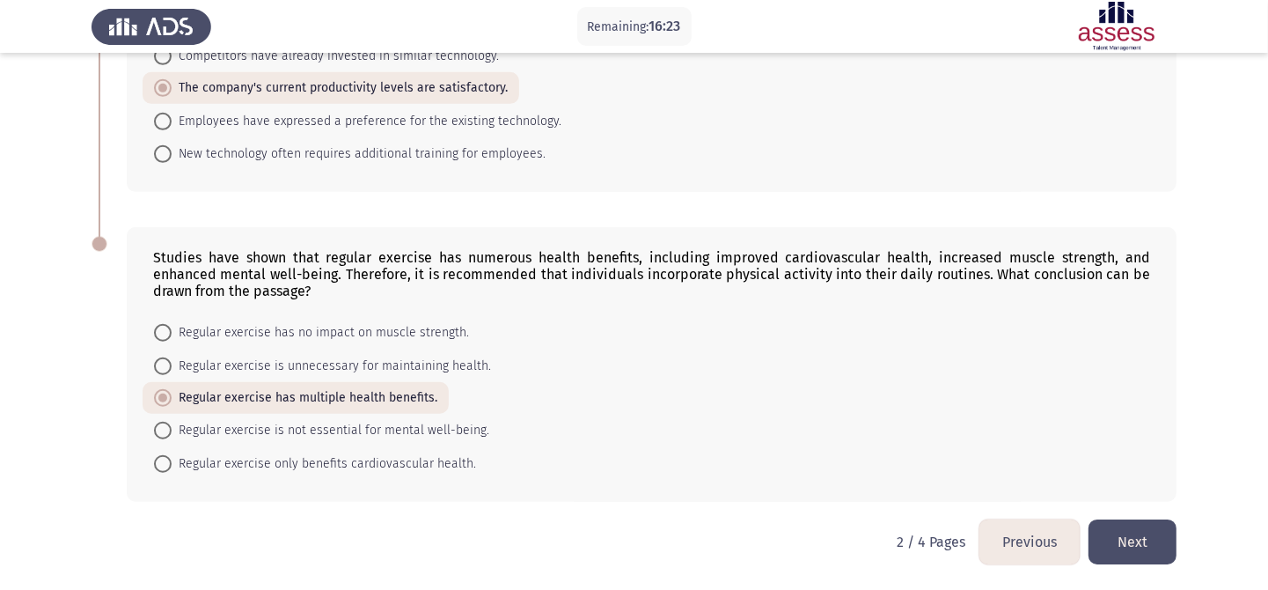
click at [1114, 524] on button "Next" at bounding box center [1132, 541] width 88 height 45
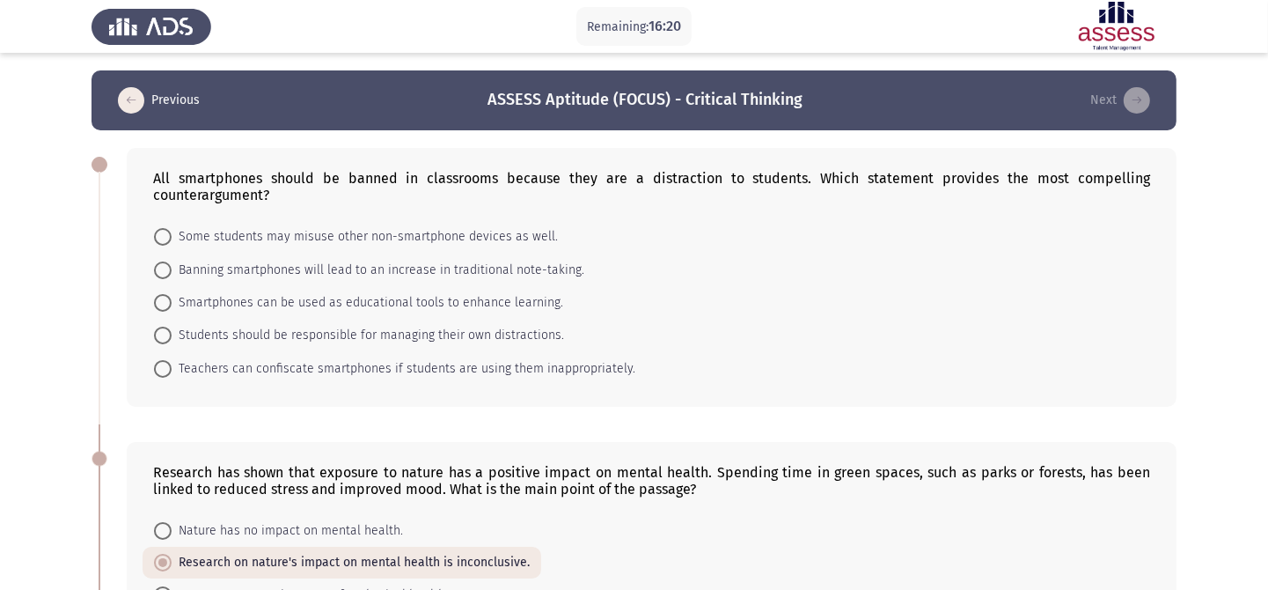
click at [383, 365] on span "Teachers can confiscate smartphones if students are using them inappropriately." at bounding box center [404, 368] width 464 height 21
click at [172, 365] on input "Teachers can confiscate smartphones if students are using them inappropriately." at bounding box center [163, 369] width 18 height 18
radio input "true"
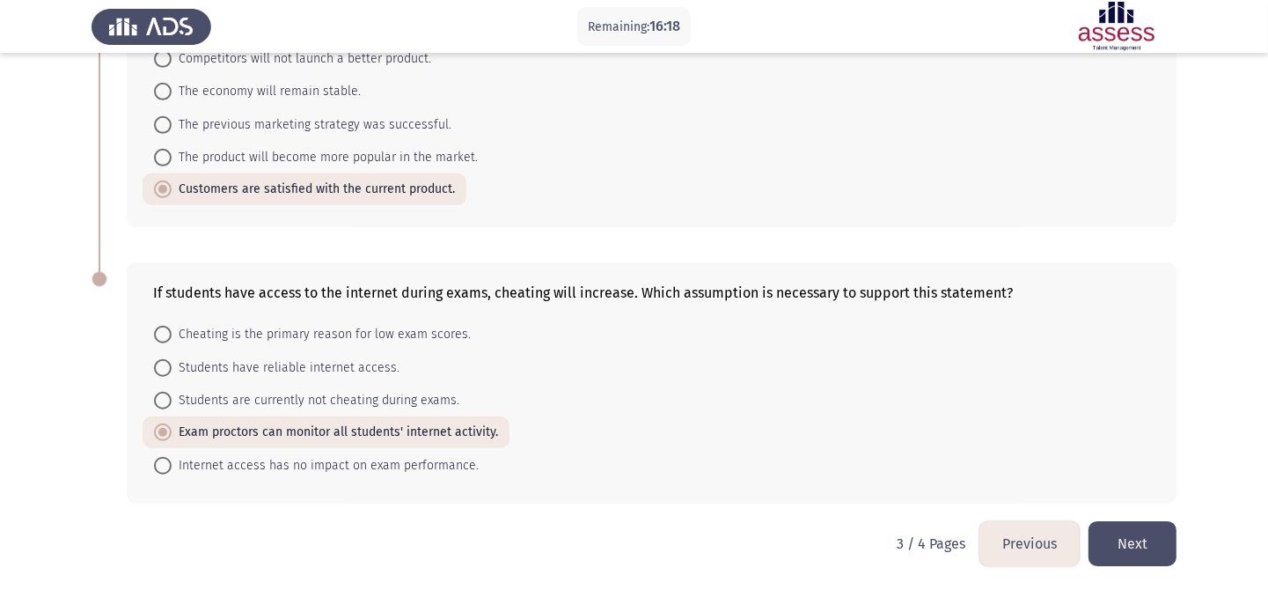
scroll to position [749, 0]
click at [1117, 524] on button "Next" at bounding box center [1132, 541] width 88 height 45
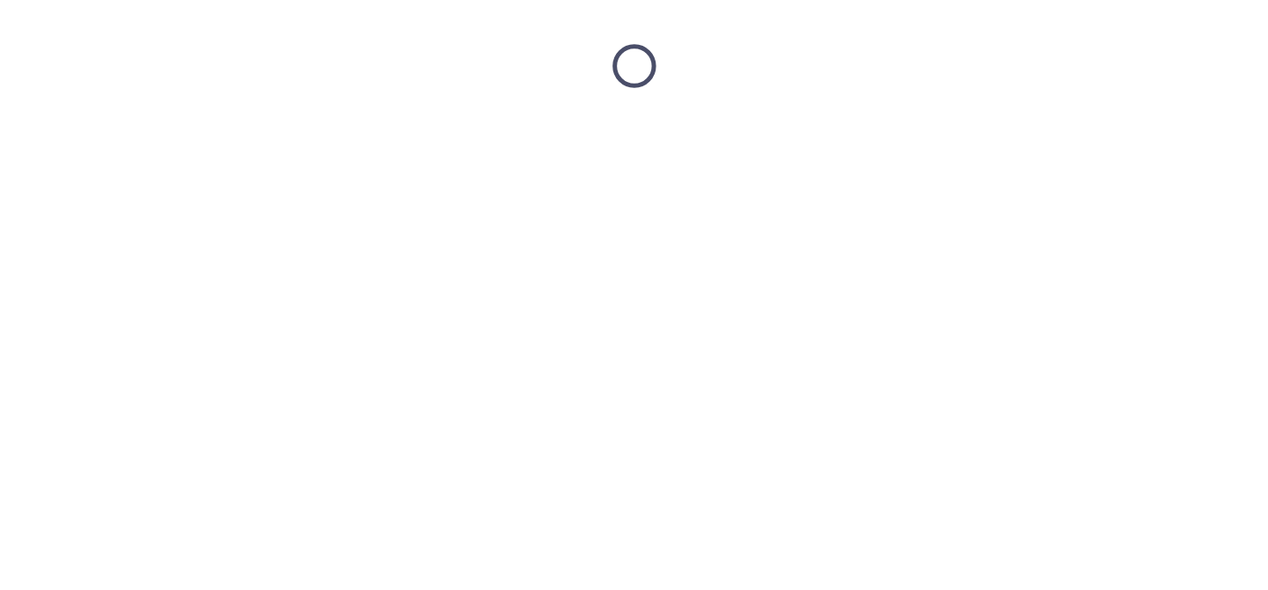
scroll to position [0, 0]
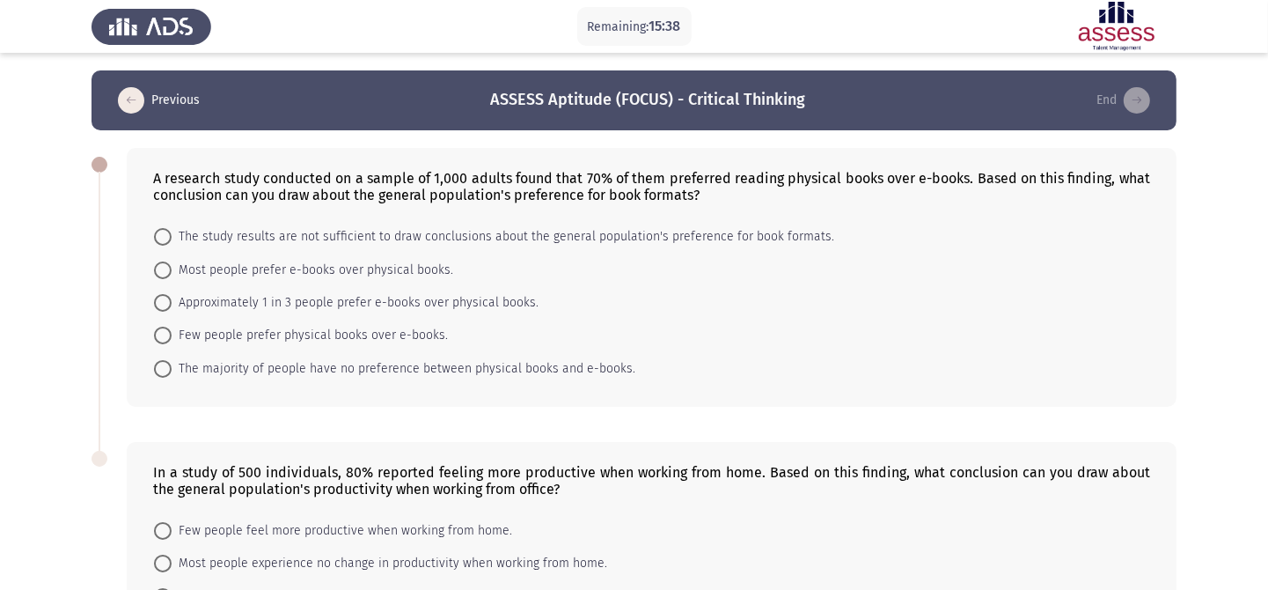
click at [487, 302] on span "Approximately 1 in 3 people prefer e-books over physical books." at bounding box center [355, 302] width 367 height 21
click at [172, 302] on input "Approximately 1 in 3 people prefer e-books over physical books." at bounding box center [163, 303] width 18 height 18
radio input "true"
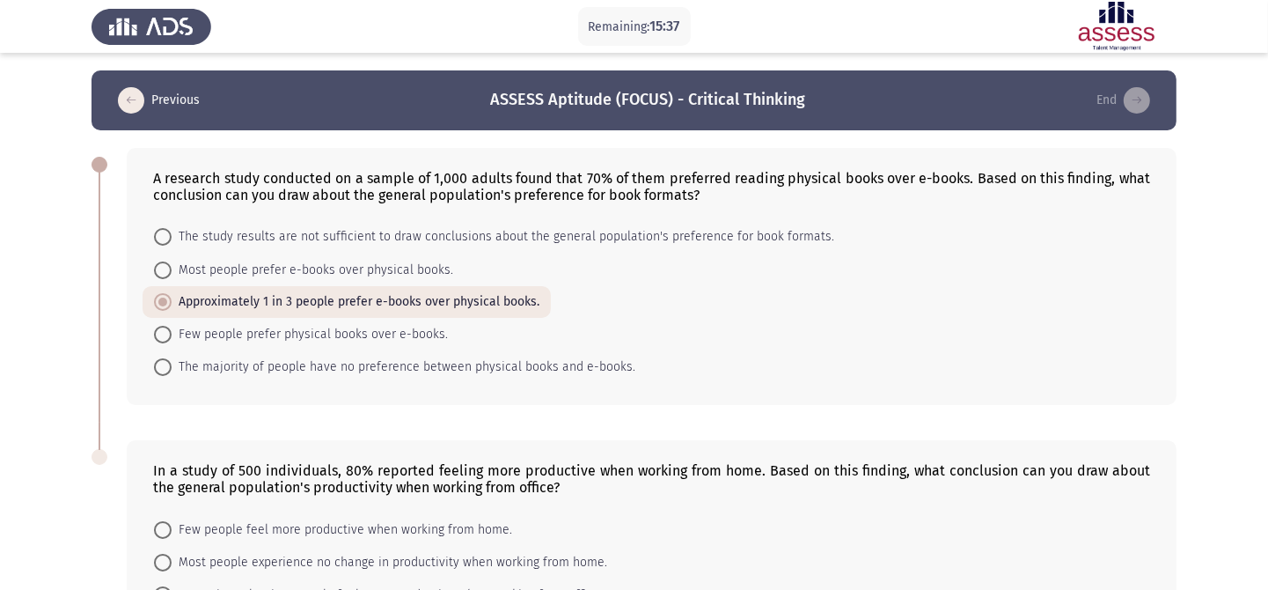
click at [738, 358] on form "The study results are not sufficient to draw conclusions about the general popu…" at bounding box center [651, 301] width 997 height 163
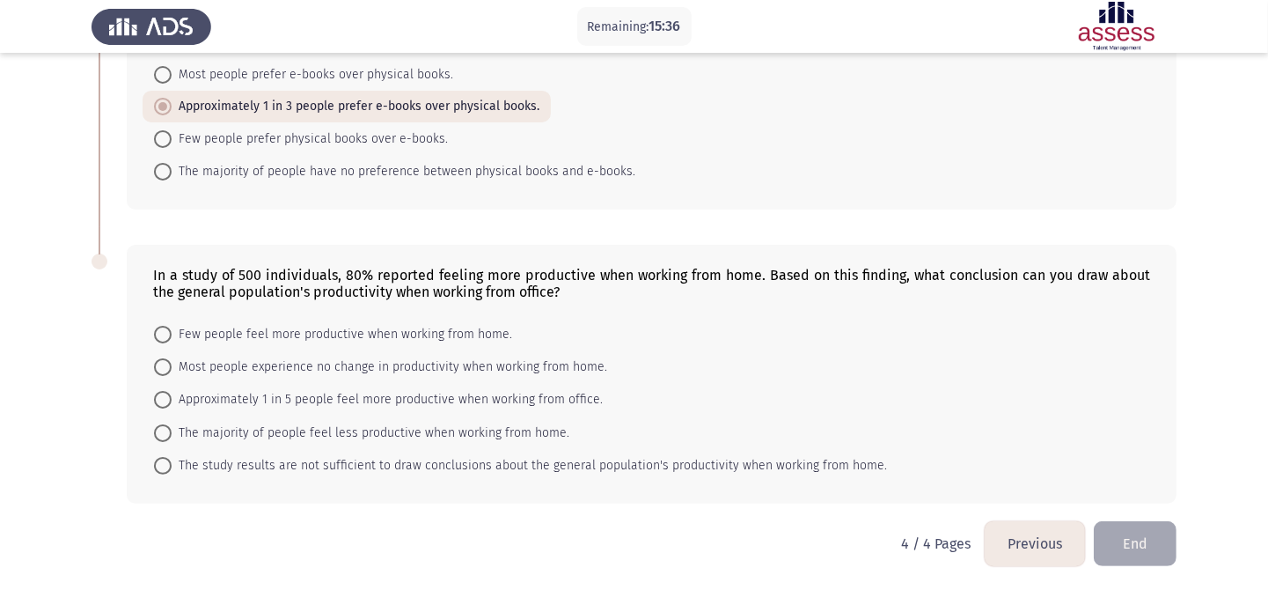
scroll to position [198, 0]
click at [537, 401] on span "Approximately 1 in 5 people feel more productive when working from office." at bounding box center [387, 397] width 431 height 21
click at [172, 401] on input "Approximately 1 in 5 people feel more productive when working from office." at bounding box center [163, 398] width 18 height 18
radio input "true"
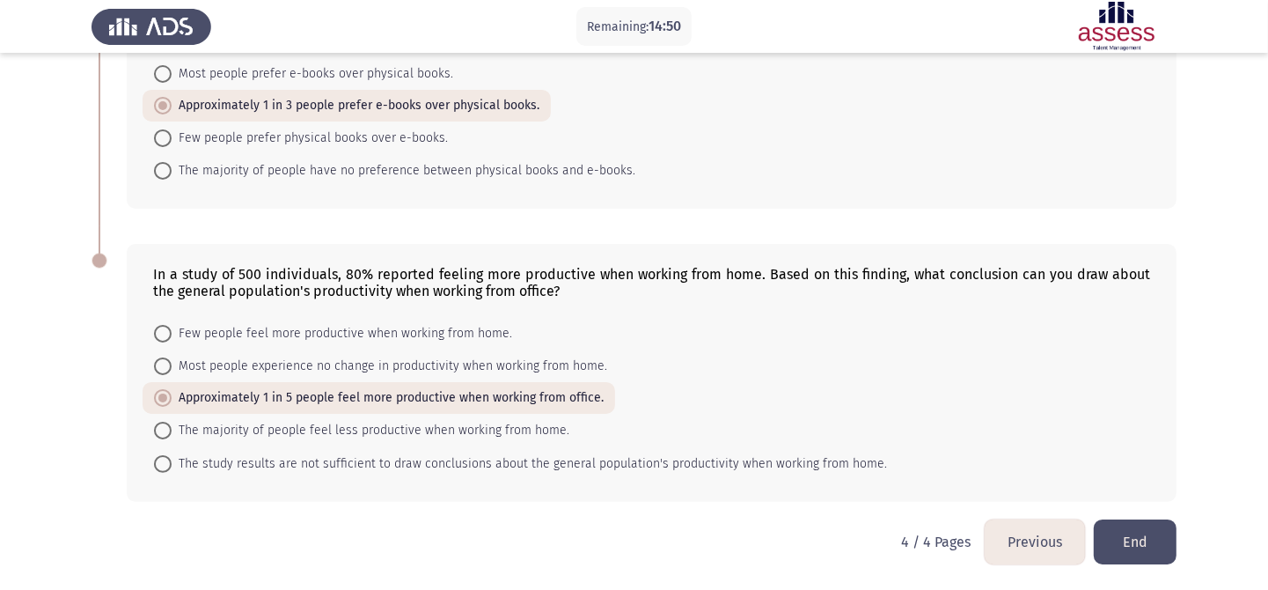
click at [747, 427] on form "Few people feel more productive when working from home. Most people experience …" at bounding box center [651, 397] width 997 height 163
click at [1047, 524] on button "Previous" at bounding box center [1035, 541] width 100 height 45
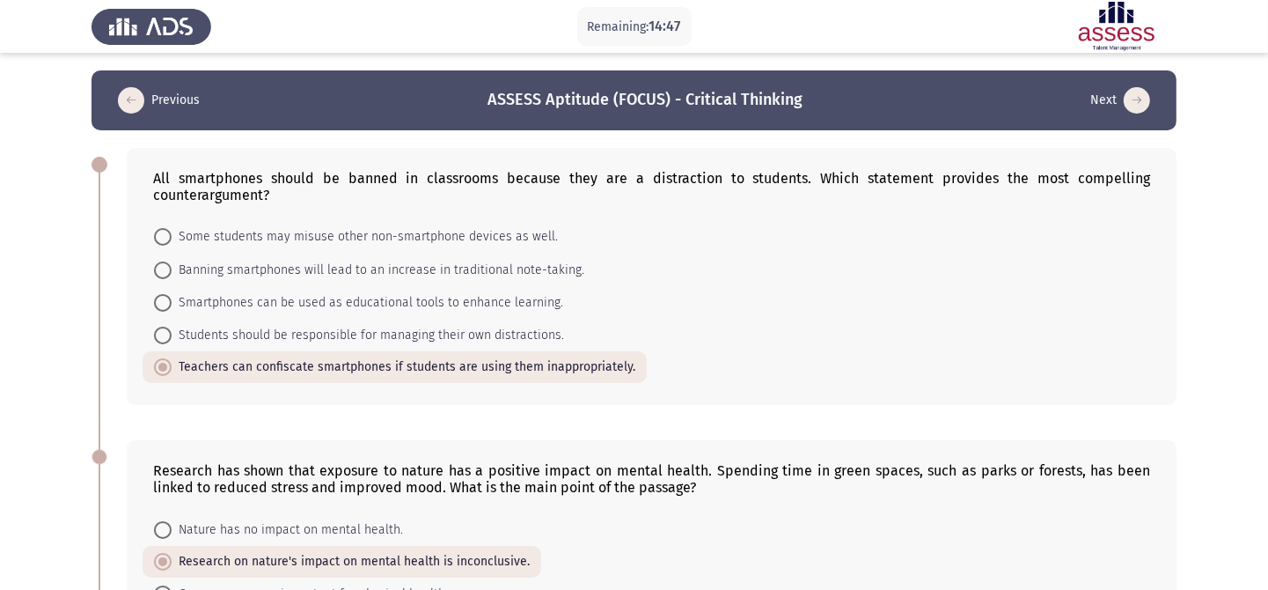
scroll to position [749, 0]
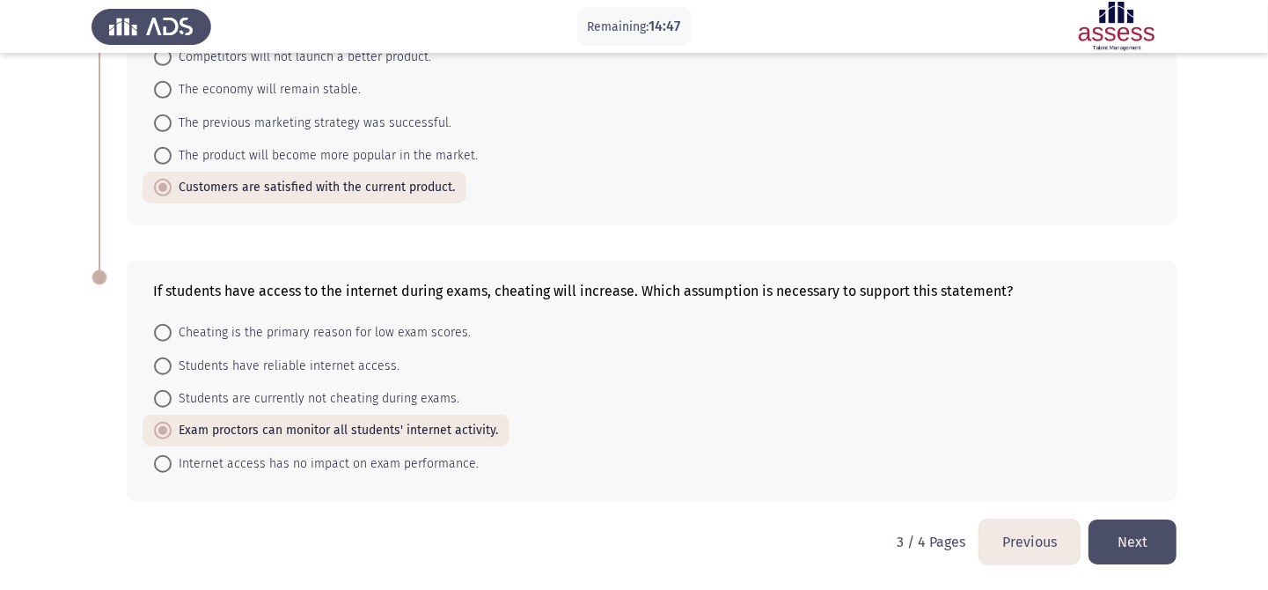
click at [1047, 524] on button "Previous" at bounding box center [1029, 541] width 100 height 45
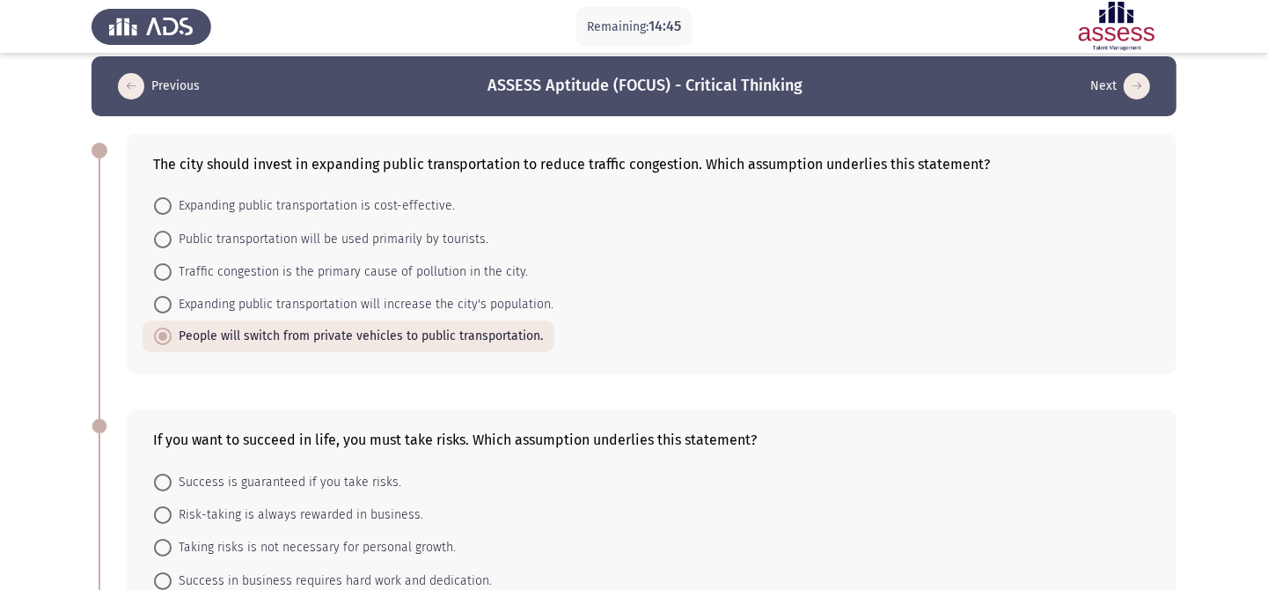
scroll to position [18, 0]
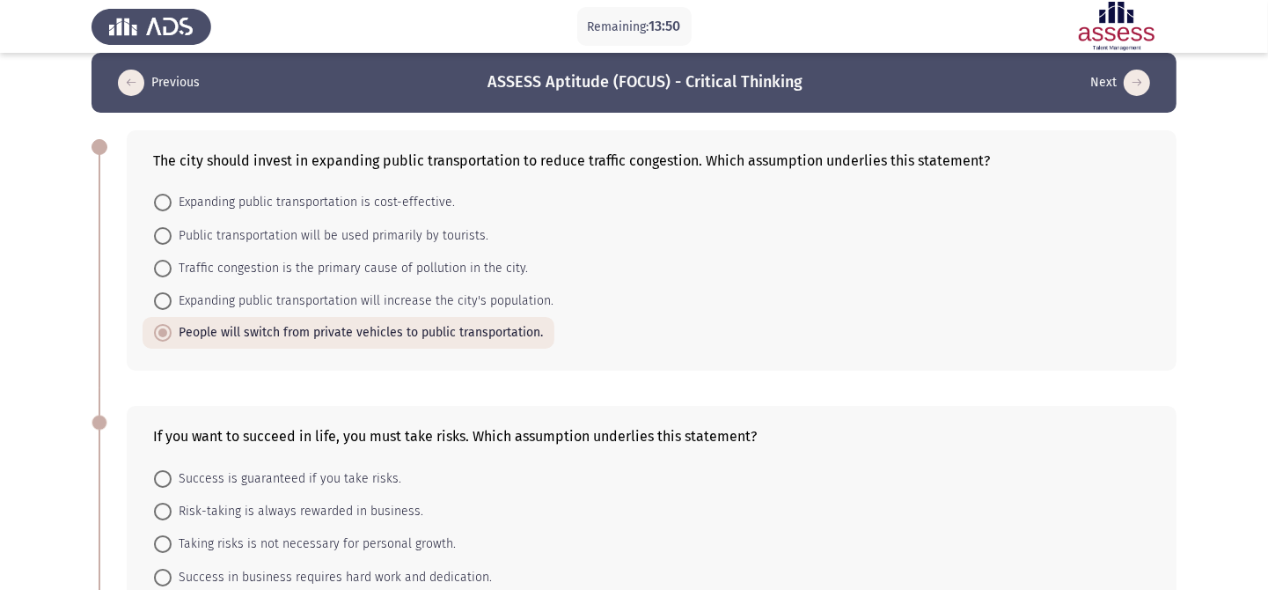
click at [494, 302] on span "Expanding public transportation will increase the city's population." at bounding box center [363, 300] width 382 height 21
click at [172, 302] on input "Expanding public transportation will increase the city's population." at bounding box center [163, 301] width 18 height 18
radio input "true"
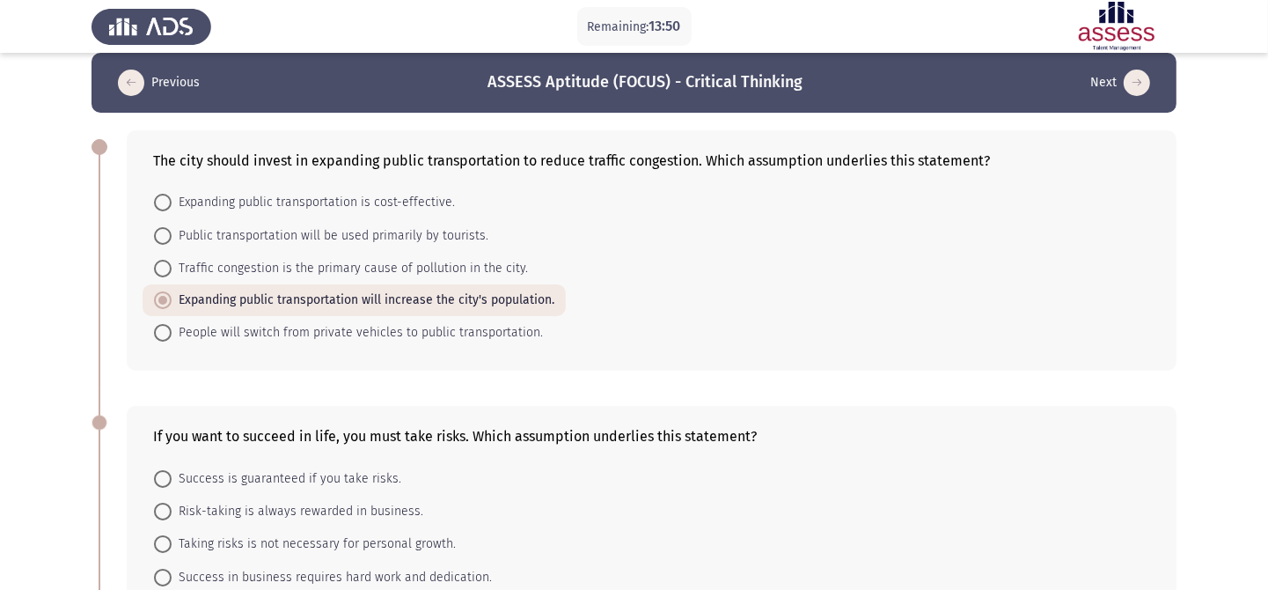
click at [611, 324] on form "Expanding public transportation is cost-effective. Public transportation will b…" at bounding box center [651, 267] width 997 height 163
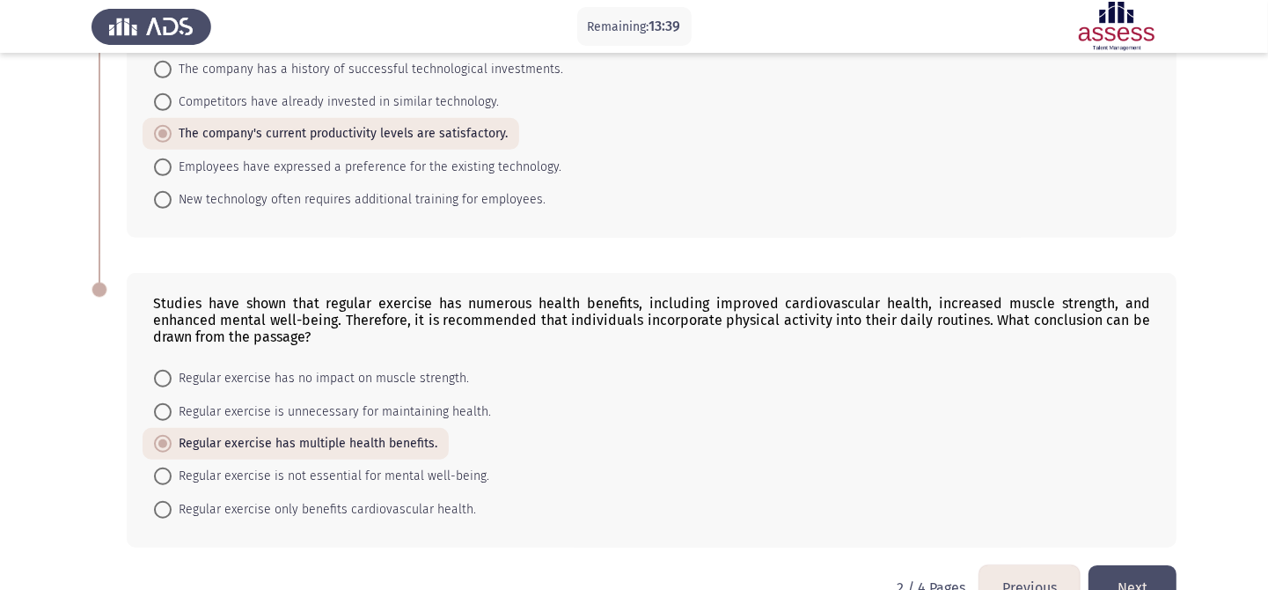
scroll to position [749, 0]
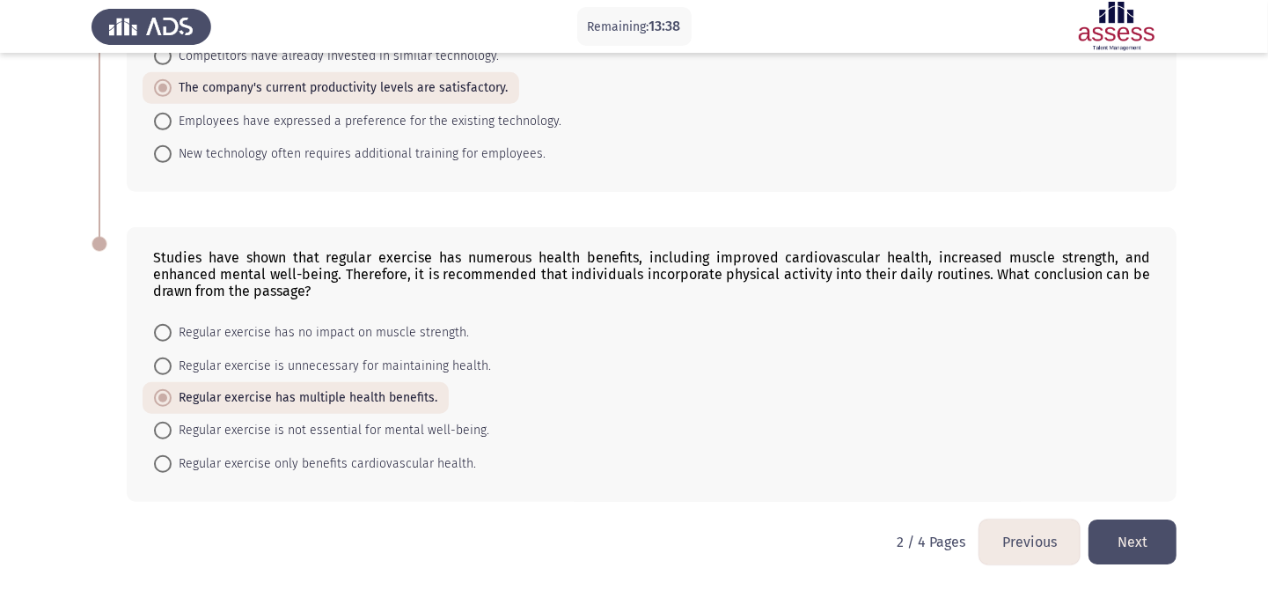
click at [1141, 524] on button "Next" at bounding box center [1132, 541] width 88 height 45
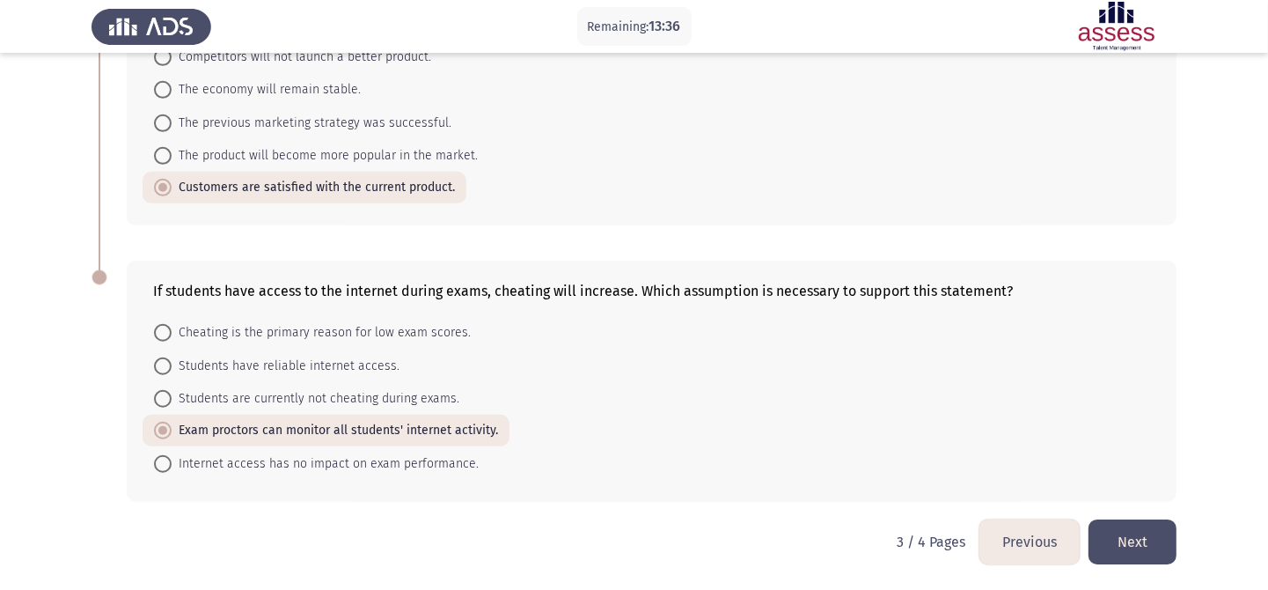
click at [1122, 524] on button "Next" at bounding box center [1132, 541] width 88 height 45
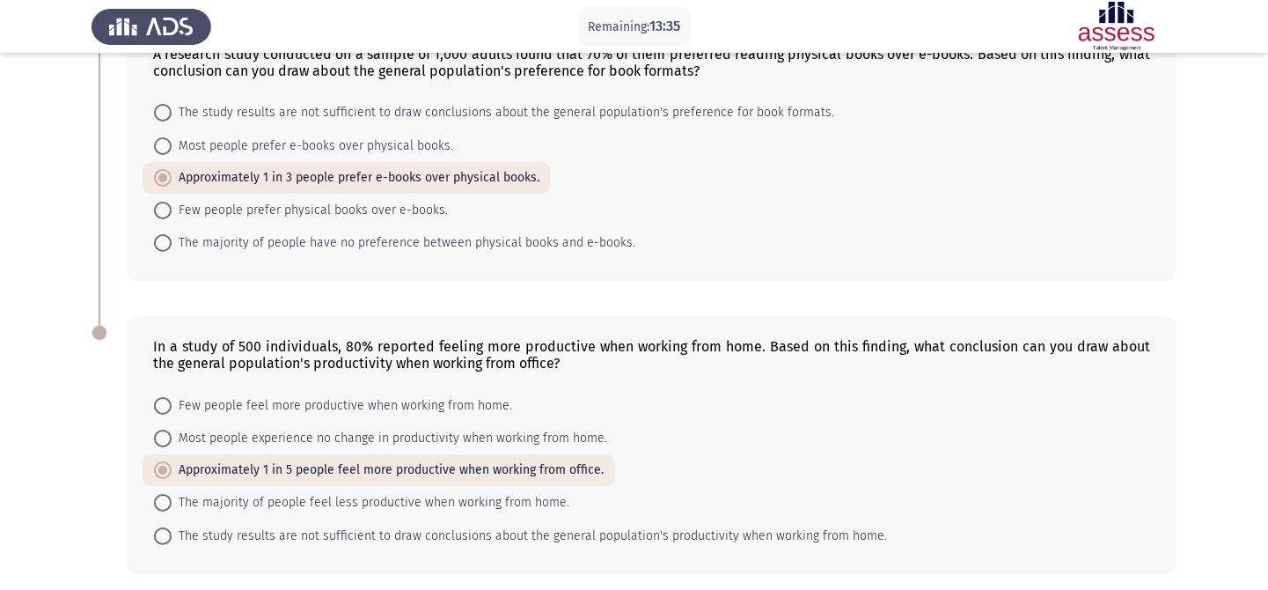
scroll to position [196, 0]
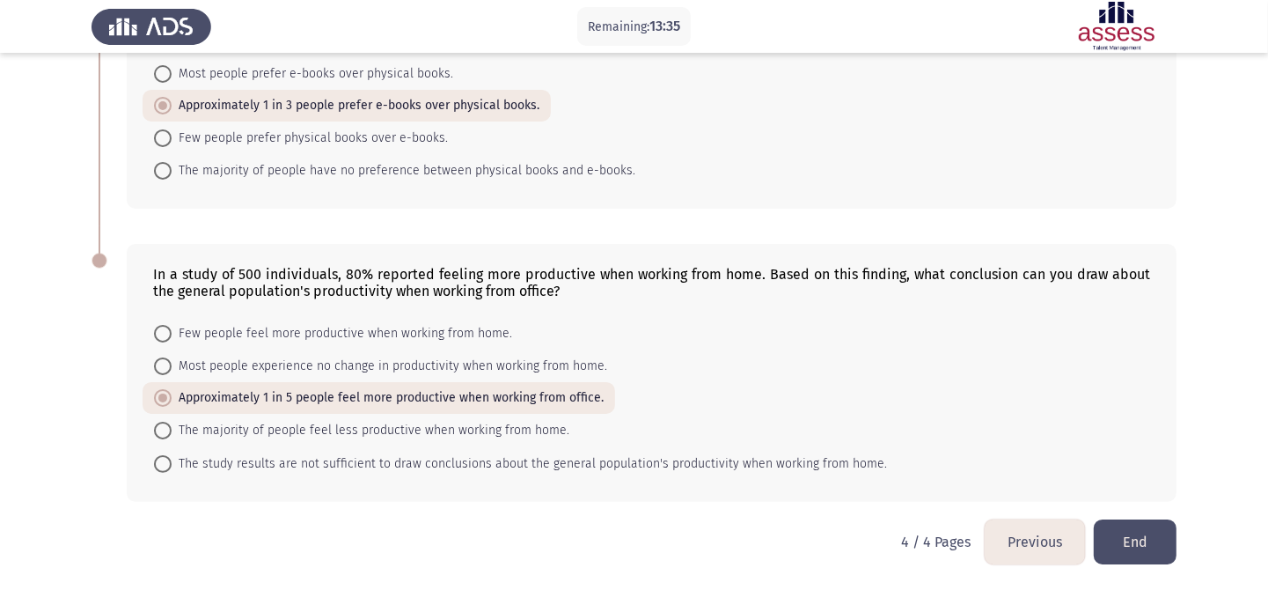
click at [1122, 524] on button "End" at bounding box center [1135, 541] width 83 height 45
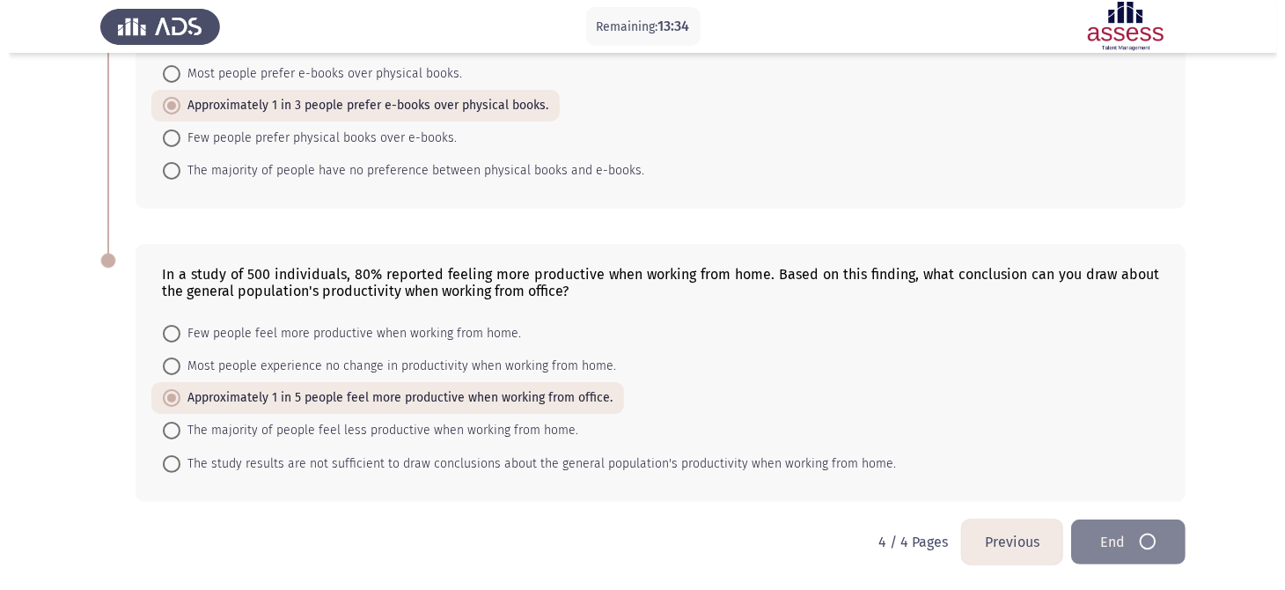
scroll to position [0, 0]
